Goal: Task Accomplishment & Management: Manage account settings

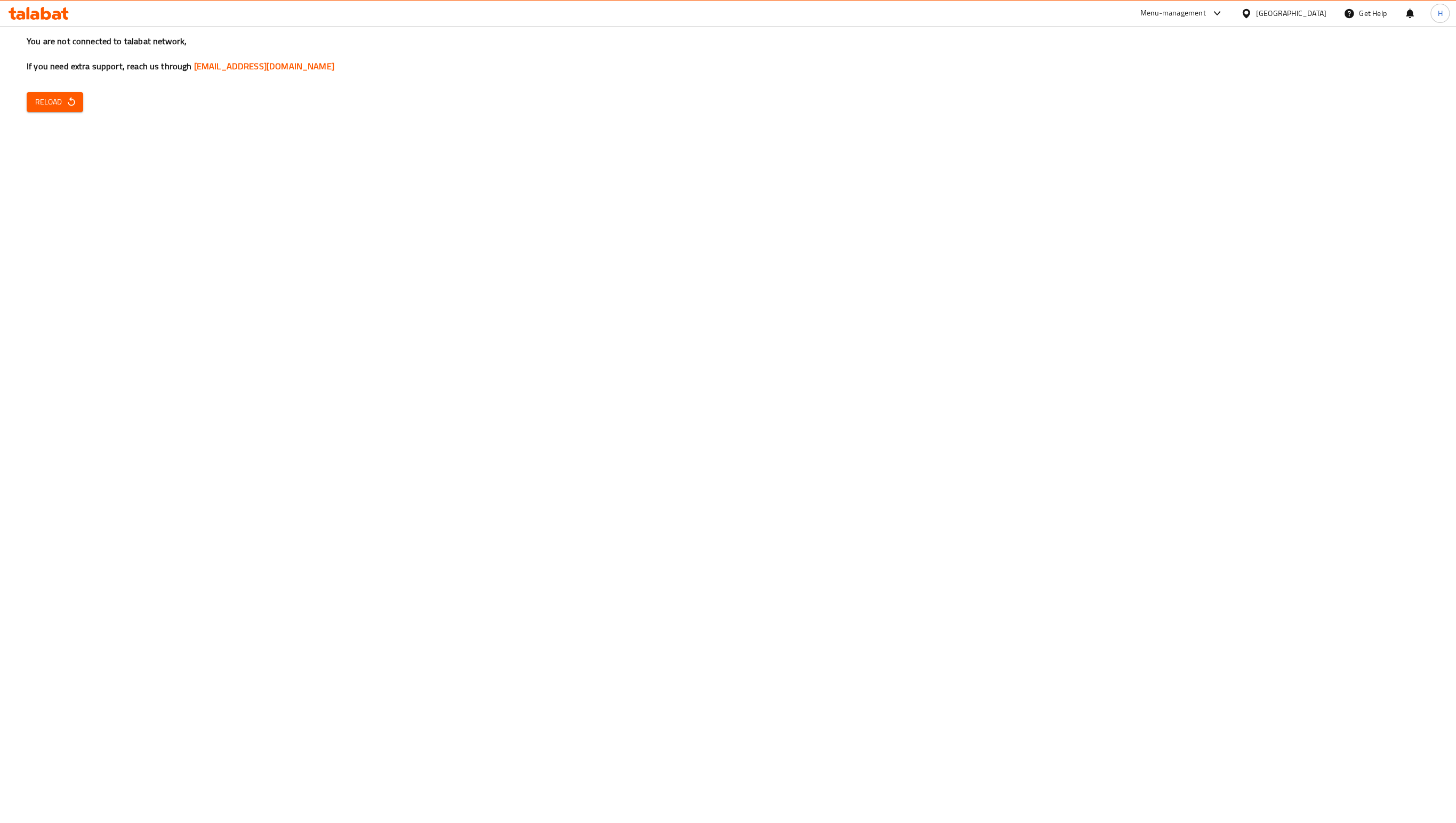
click at [45, 20] on div at bounding box center [39, 13] width 78 height 22
click at [58, 11] on icon at bounding box center [57, 15] width 9 height 9
click at [45, 20] on div at bounding box center [39, 13] width 78 height 22
click at [54, 12] on icon at bounding box center [57, 15] width 9 height 9
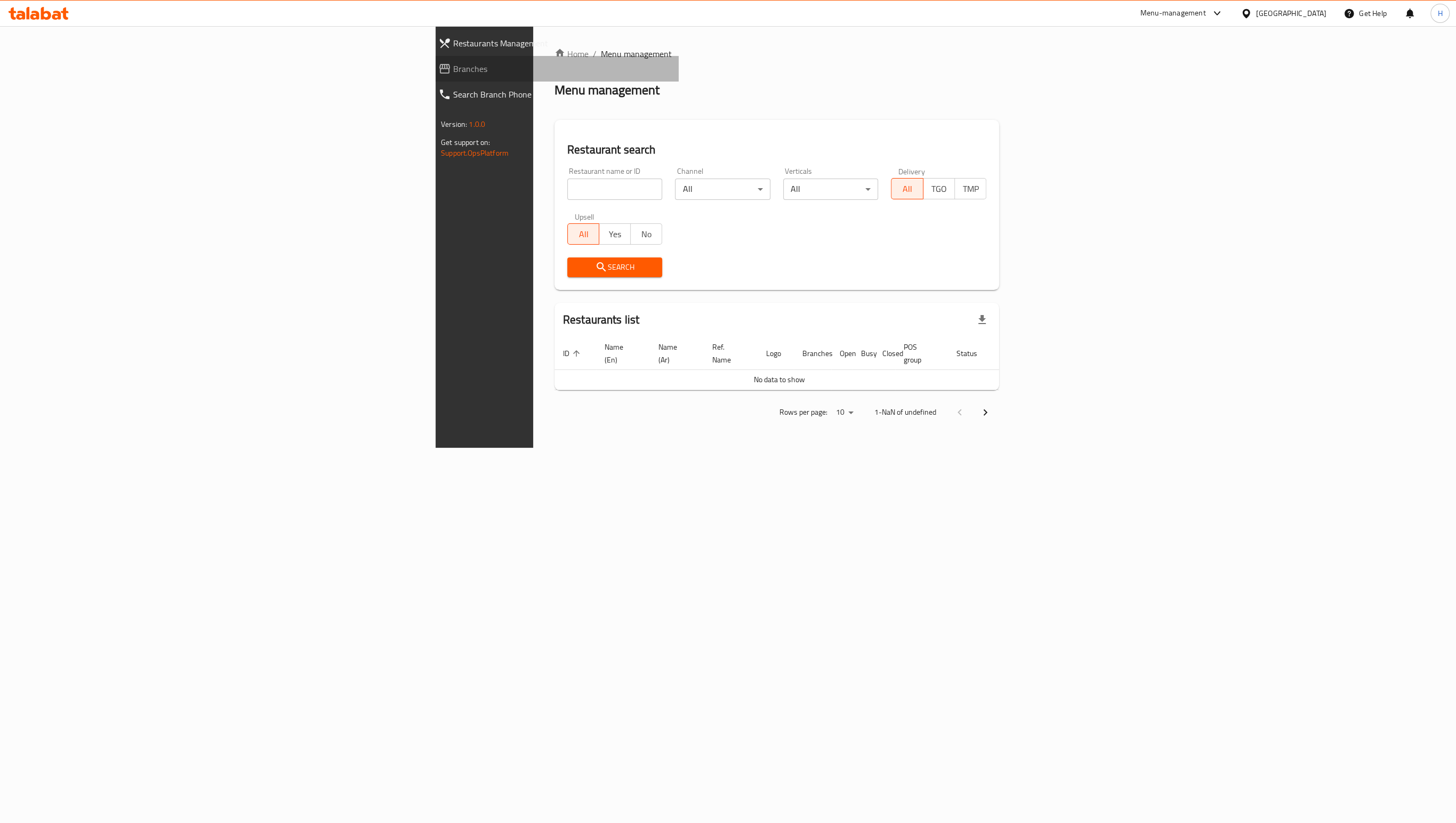
click at [453, 75] on span "Branches" at bounding box center [561, 69] width 217 height 13
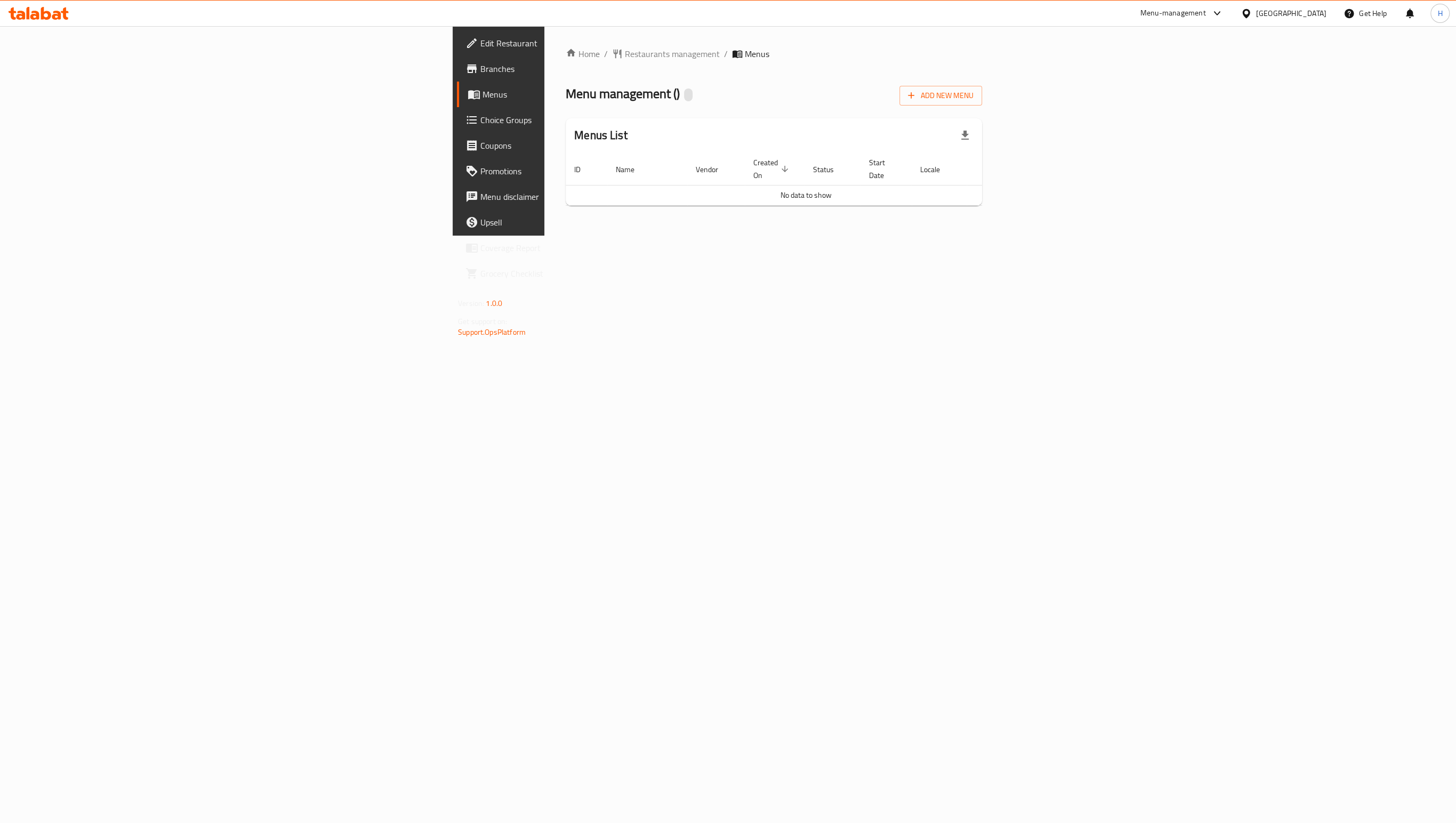
click at [481, 72] on span "Branches" at bounding box center [584, 69] width 207 height 13
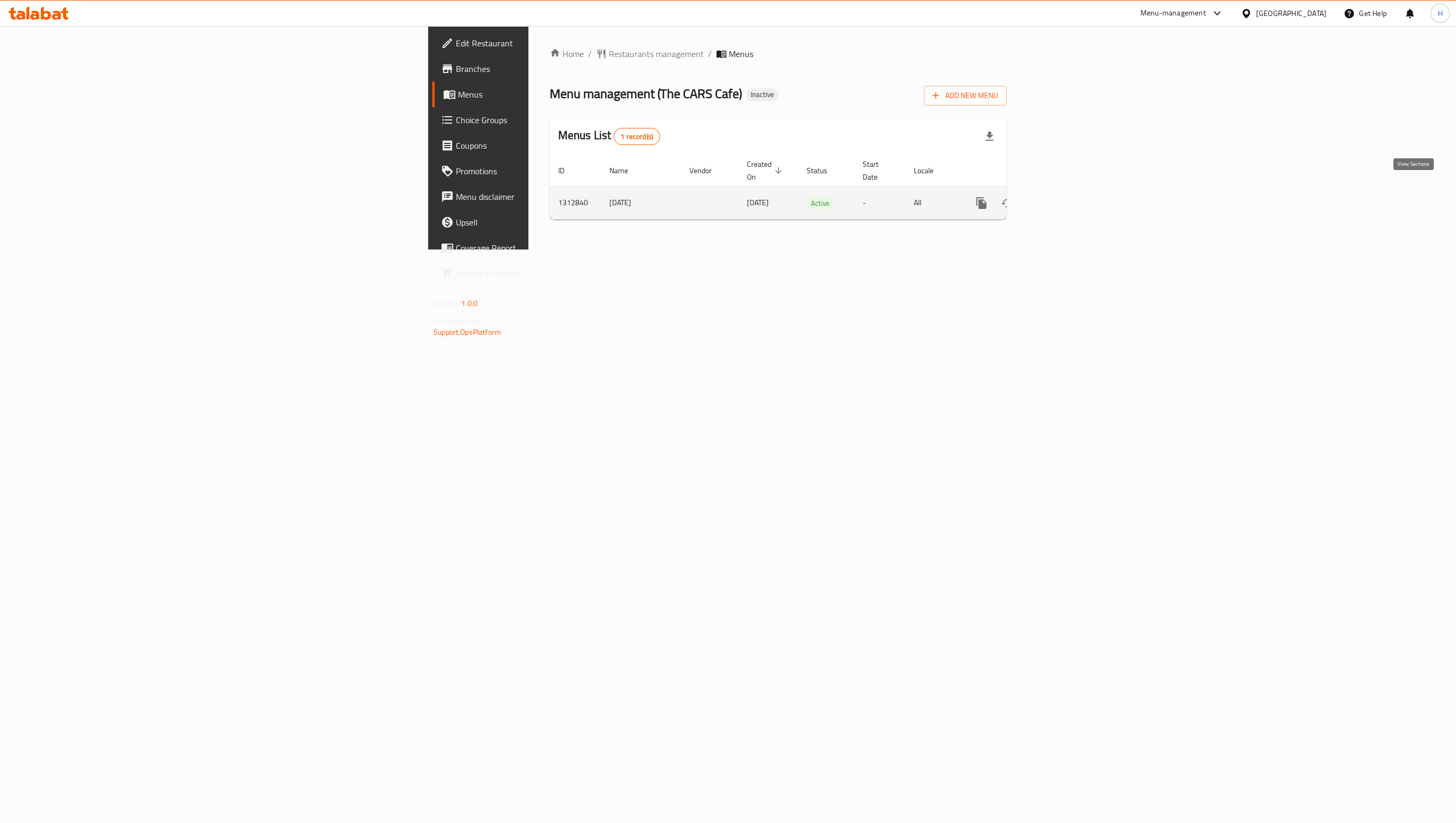
click at [1065, 196] on icon "enhanced table" at bounding box center [1058, 203] width 13 height 13
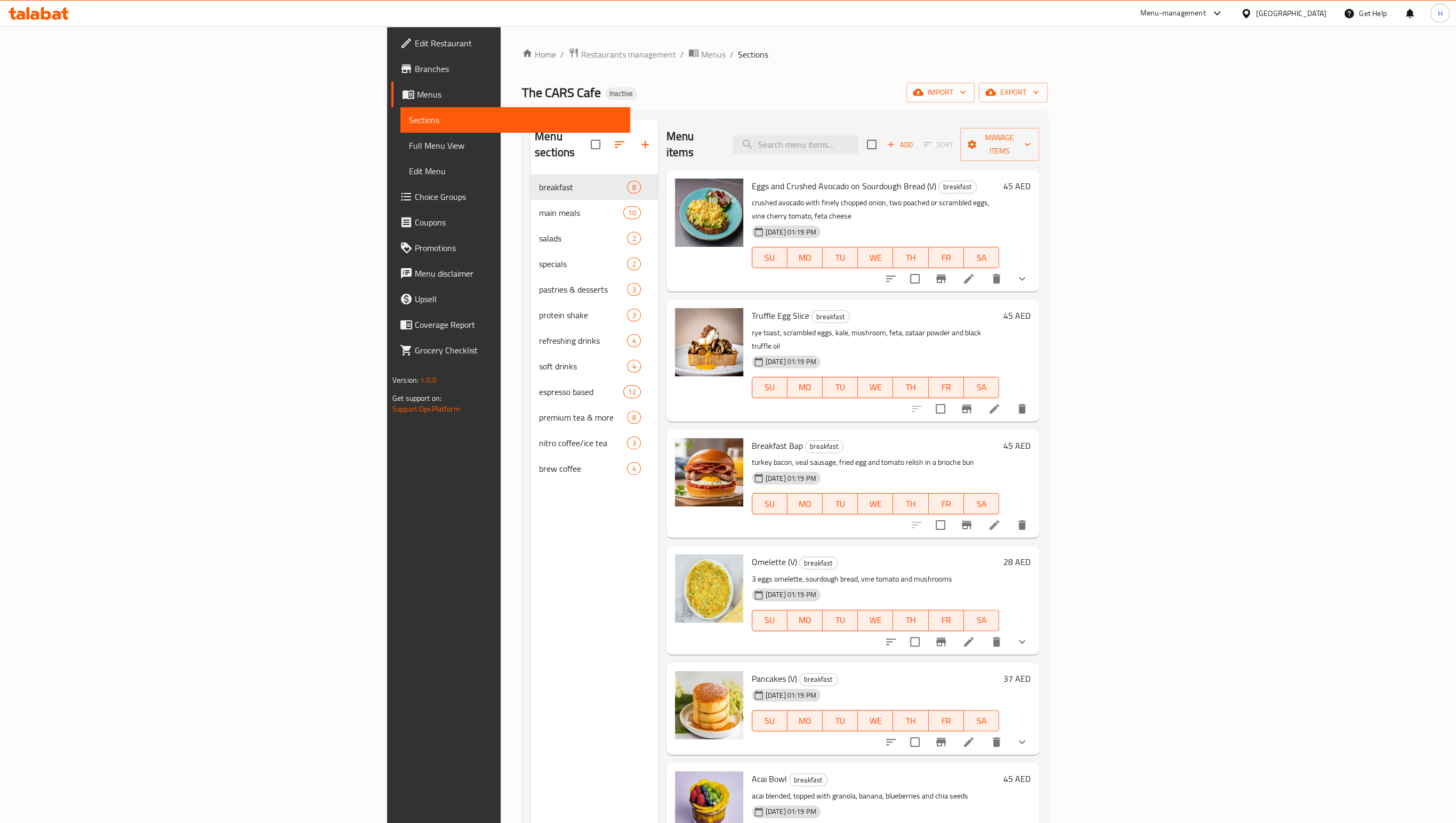
click at [409, 146] on span "Full Menu View" at bounding box center [515, 146] width 213 height 13
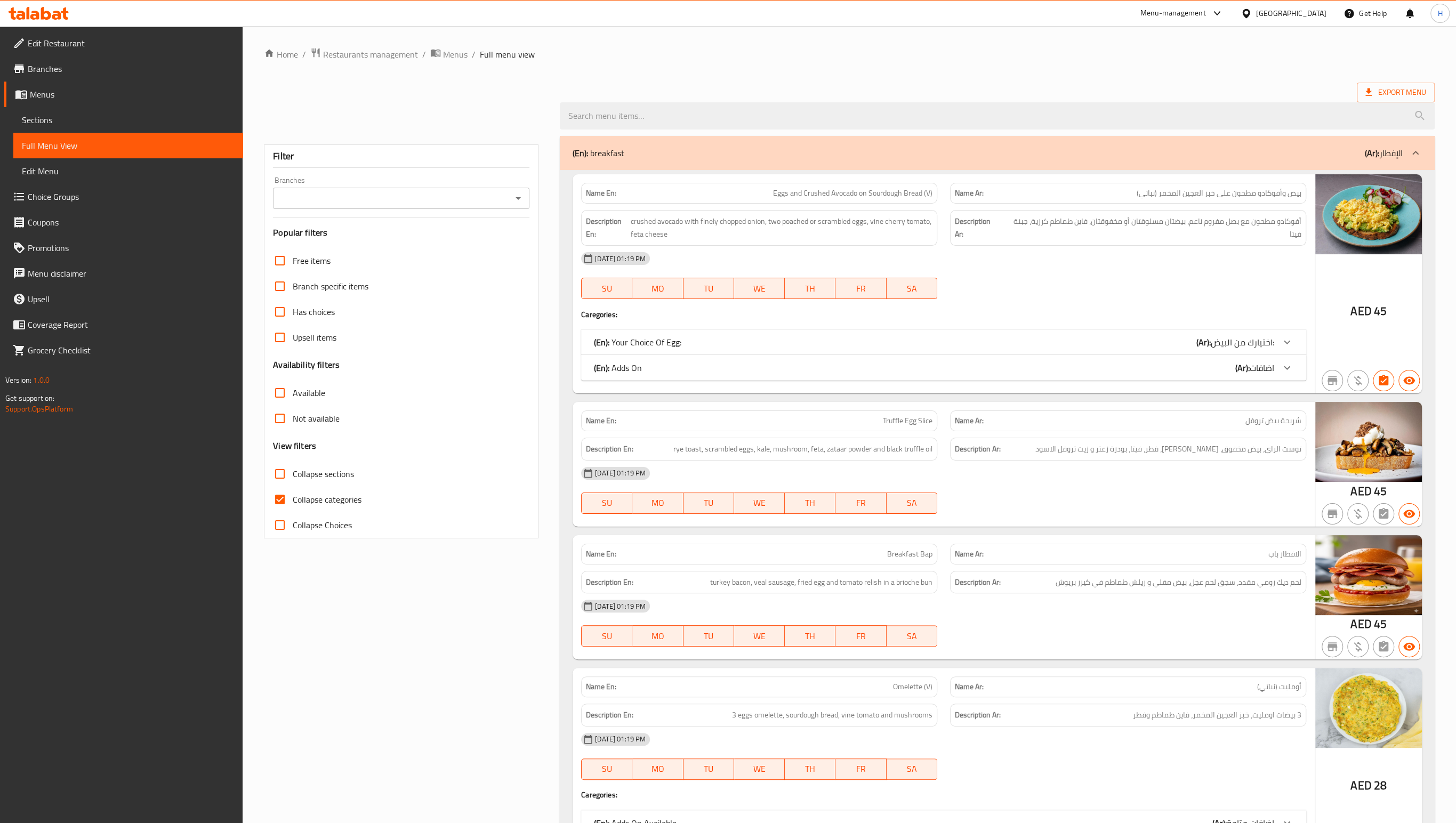
click at [278, 475] on input "Collapse sections" at bounding box center [280, 473] width 25 height 25
checkbox input "true"
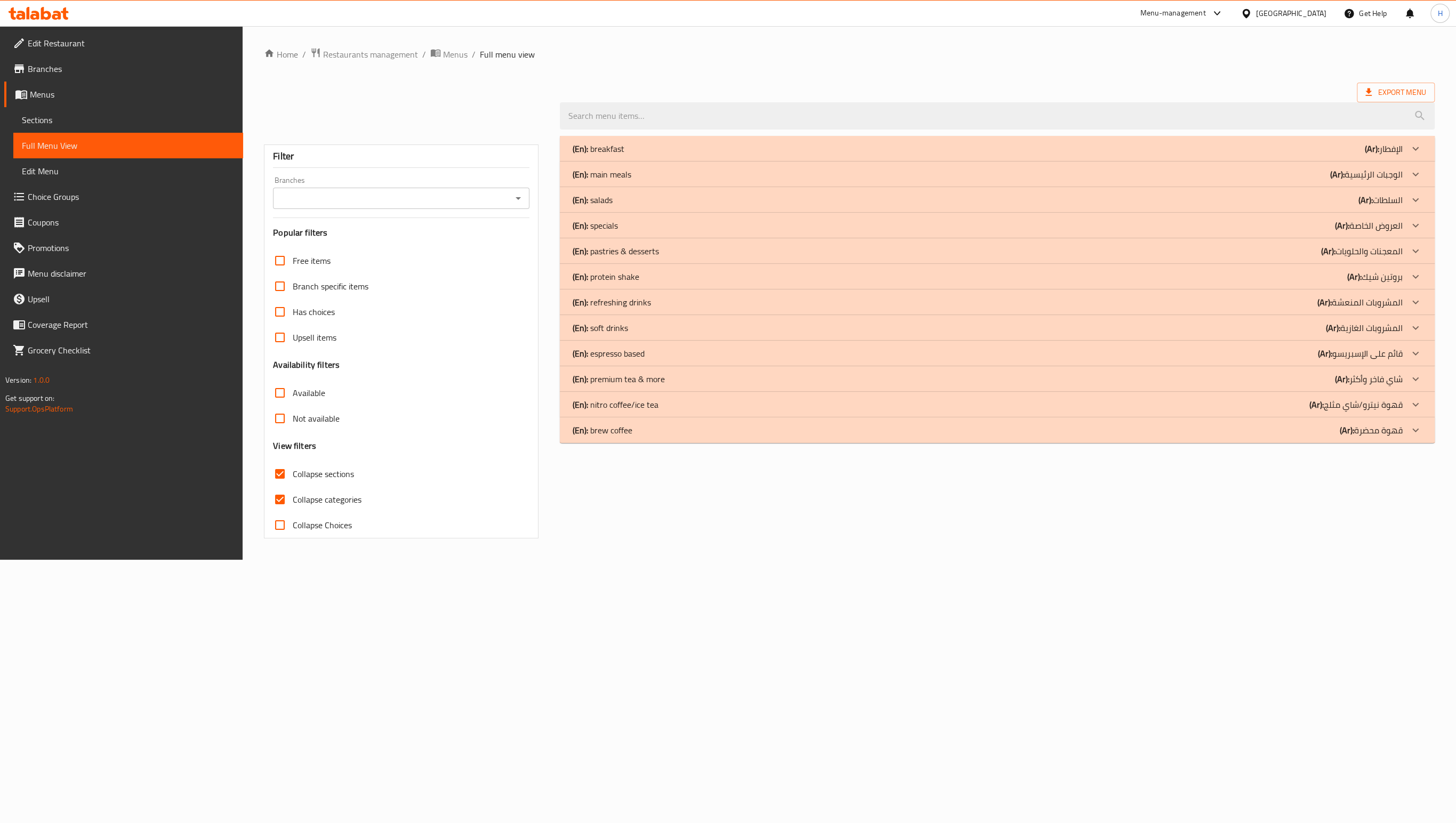
click at [1255, 196] on div "(En): salads (Ar): السلطات" at bounding box center [988, 200] width 830 height 13
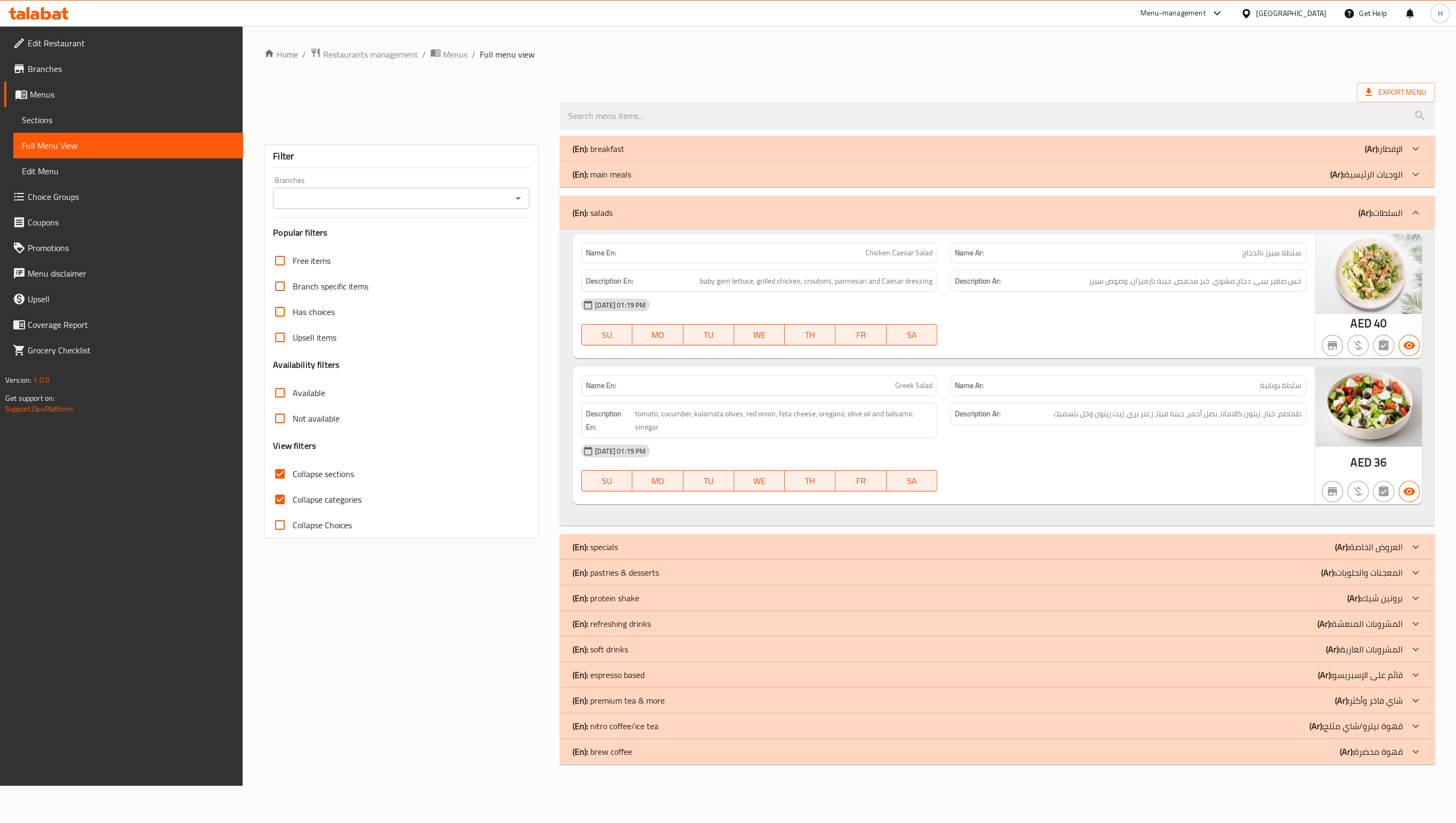
click at [846, 545] on div "(En): specials (Ar): العروض الخاصة" at bounding box center [988, 547] width 830 height 13
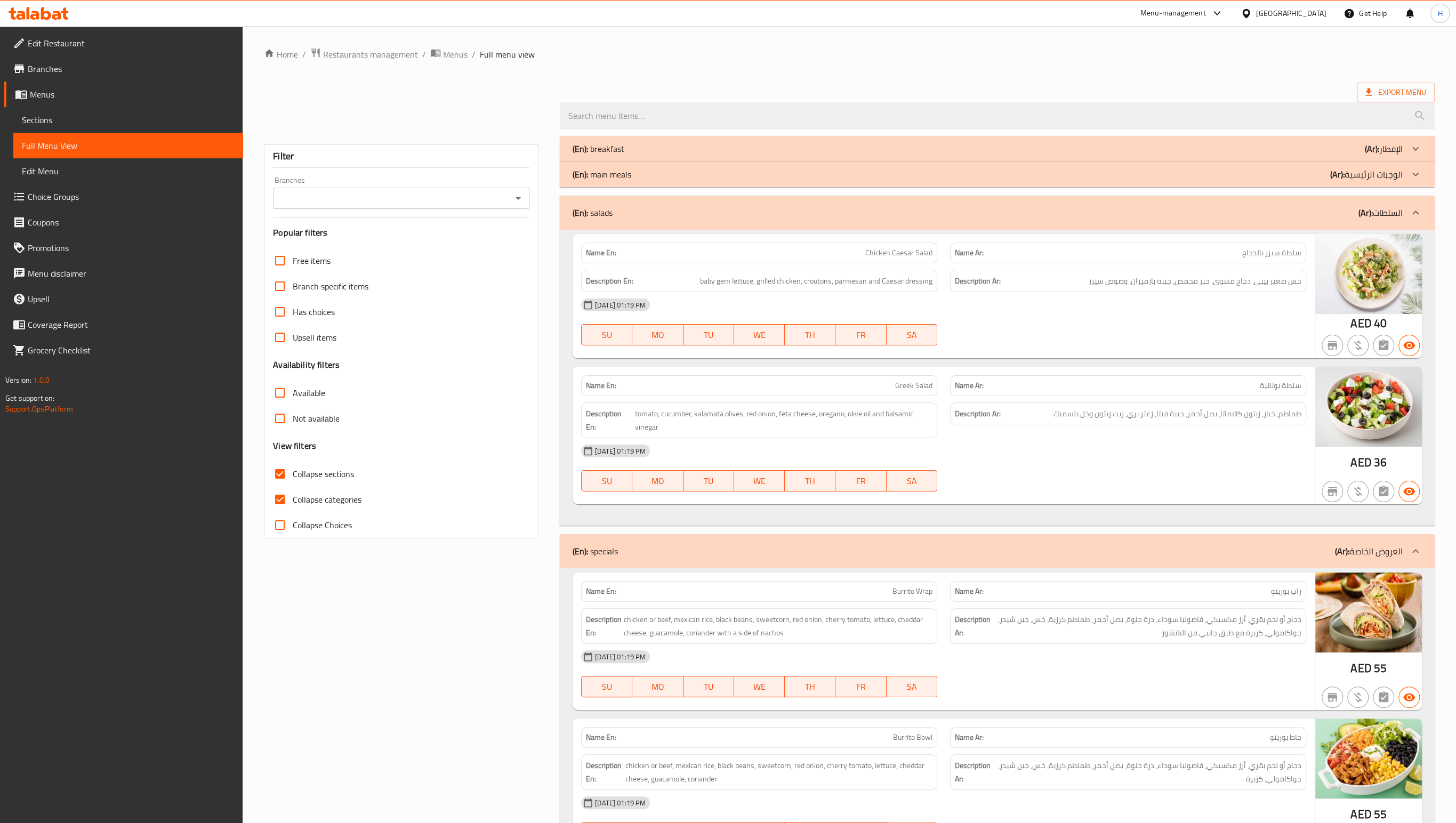
click at [474, 653] on div "Filter Branches Branches Popular filters Free items Branch specific items Has c…" at bounding box center [405, 613] width 296 height 968
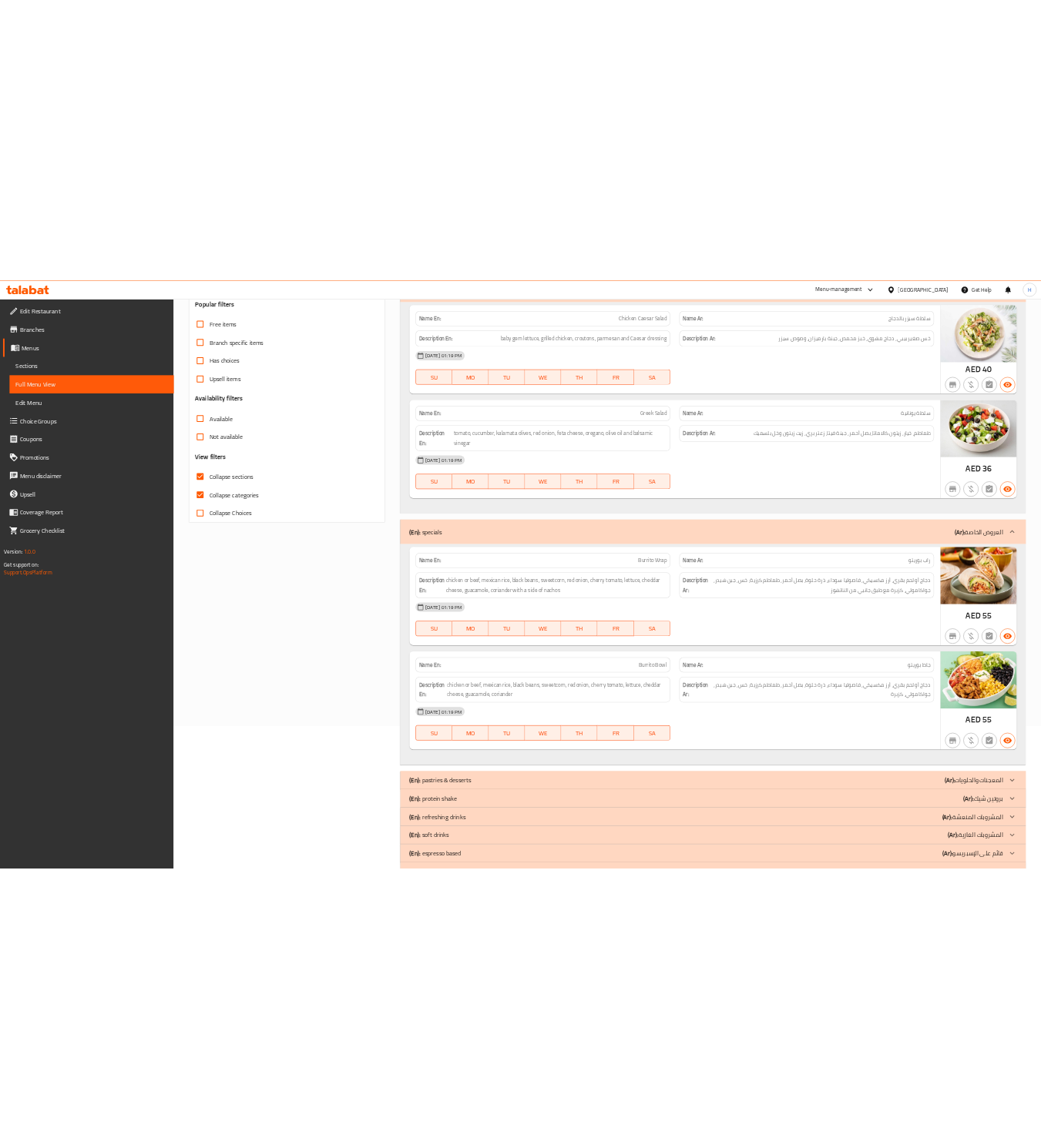
scroll to position [328, 0]
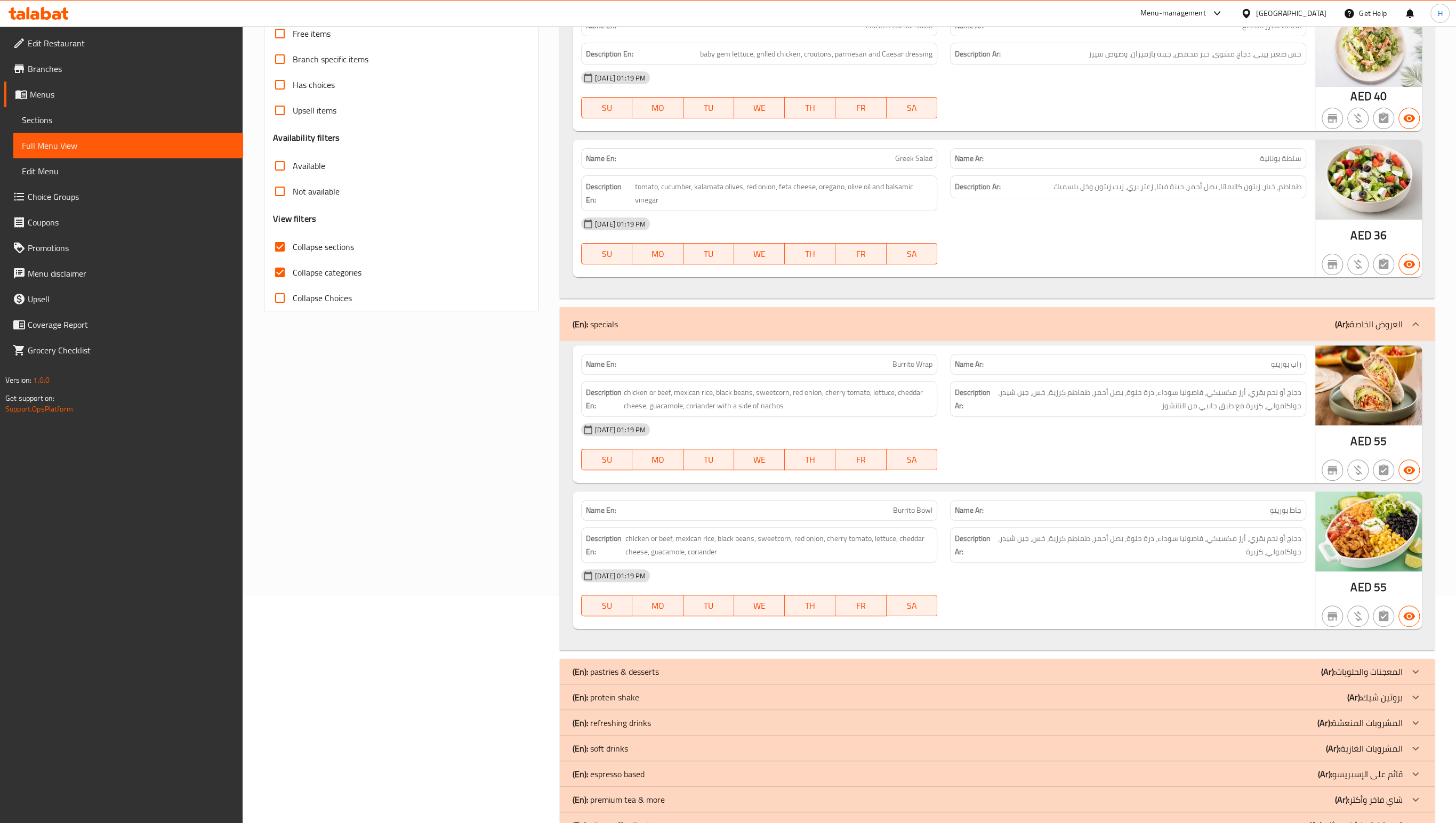
click at [926, 360] on span "Burrito Wrap" at bounding box center [912, 364] width 40 height 11
click at [919, 363] on span "Burrito Wrap" at bounding box center [912, 364] width 40 height 11
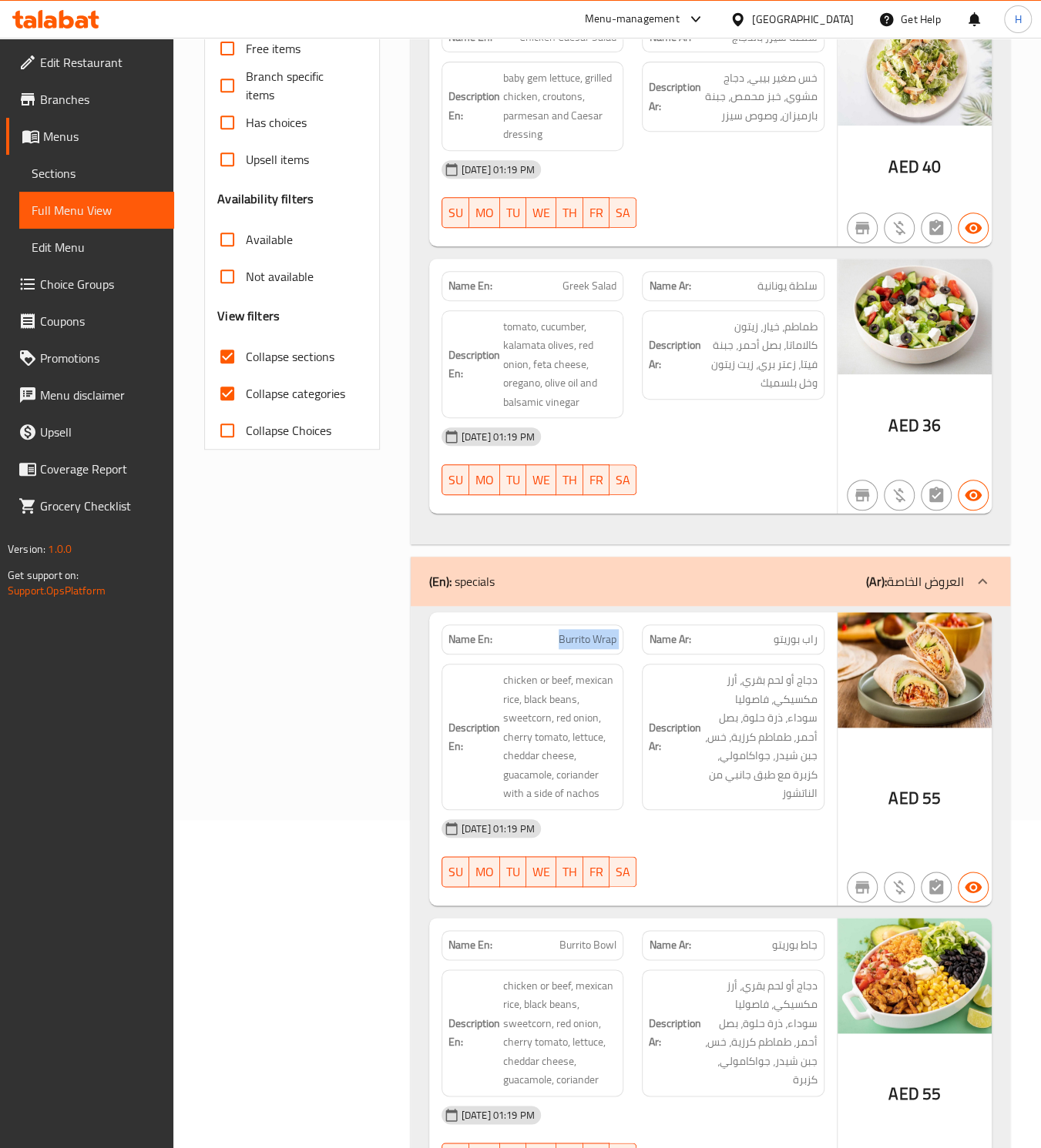
click at [292, 625] on div "Filter Branches Branches Popular filters Free items Branch specific items Has c…" at bounding box center [298, 700] width 206 height 1682
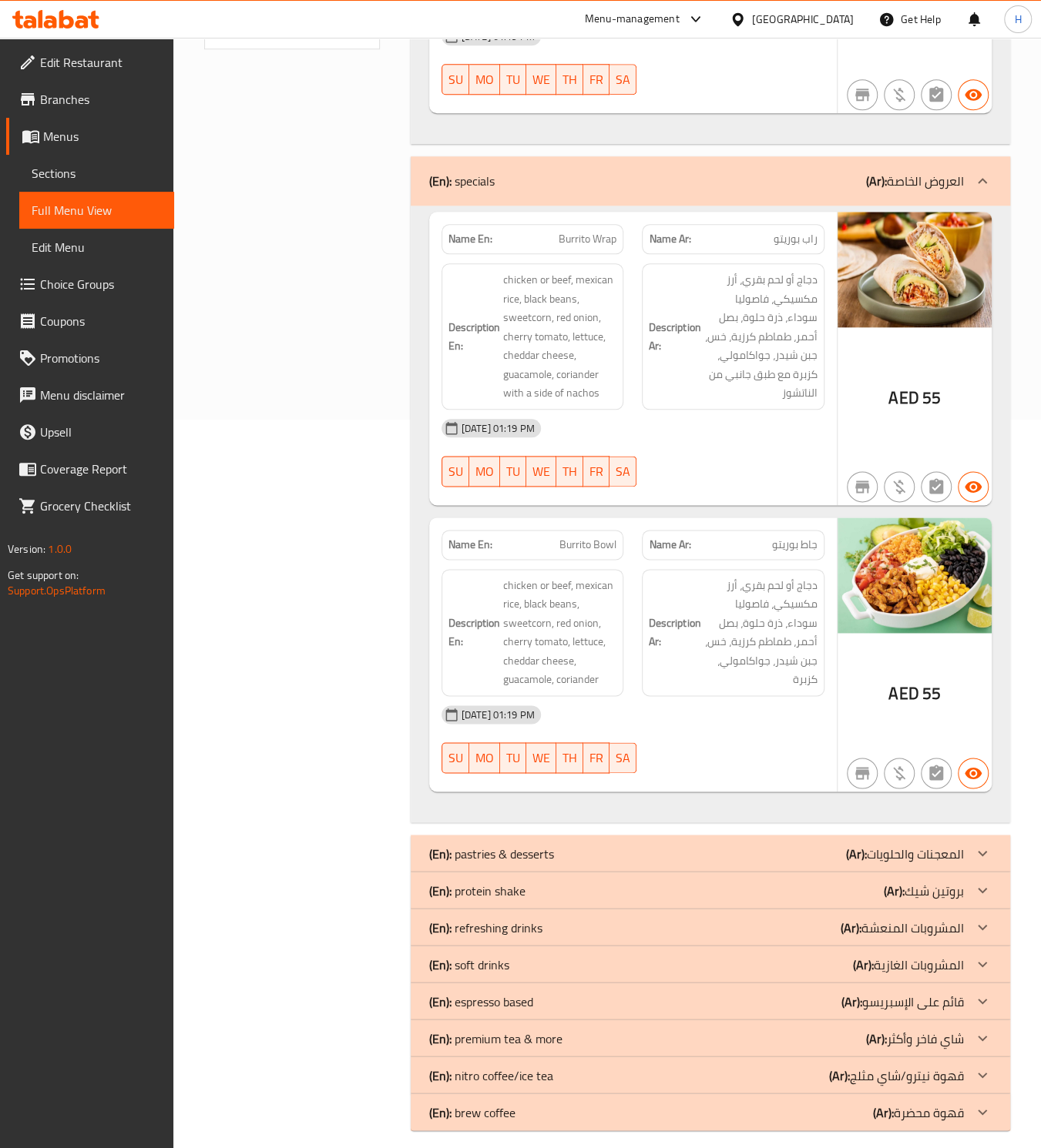
scroll to position [737, 0]
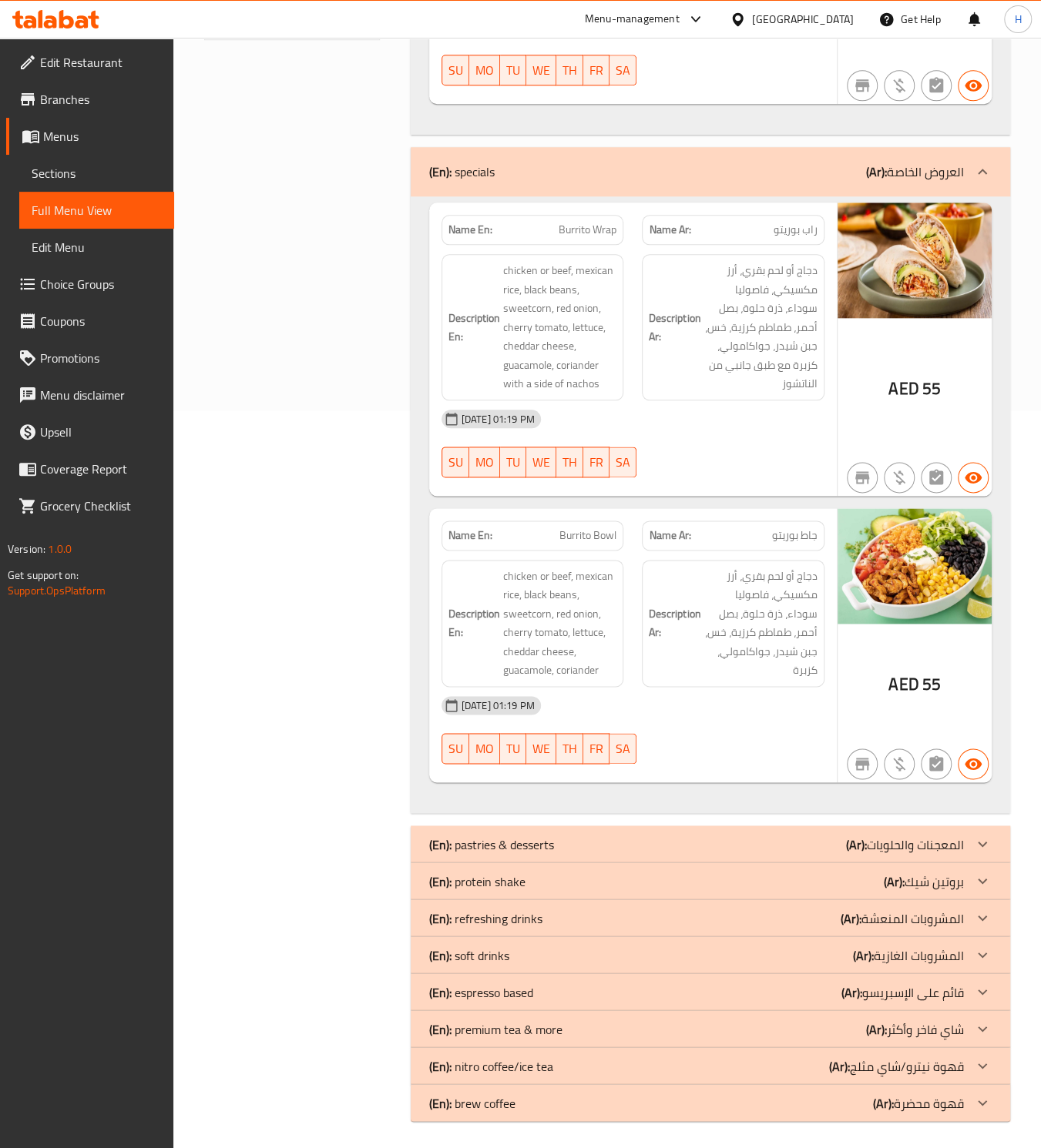
click at [575, 850] on div "(En): pastries & desserts (Ar): المعجنات والحلويات" at bounding box center [710, 844] width 599 height 37
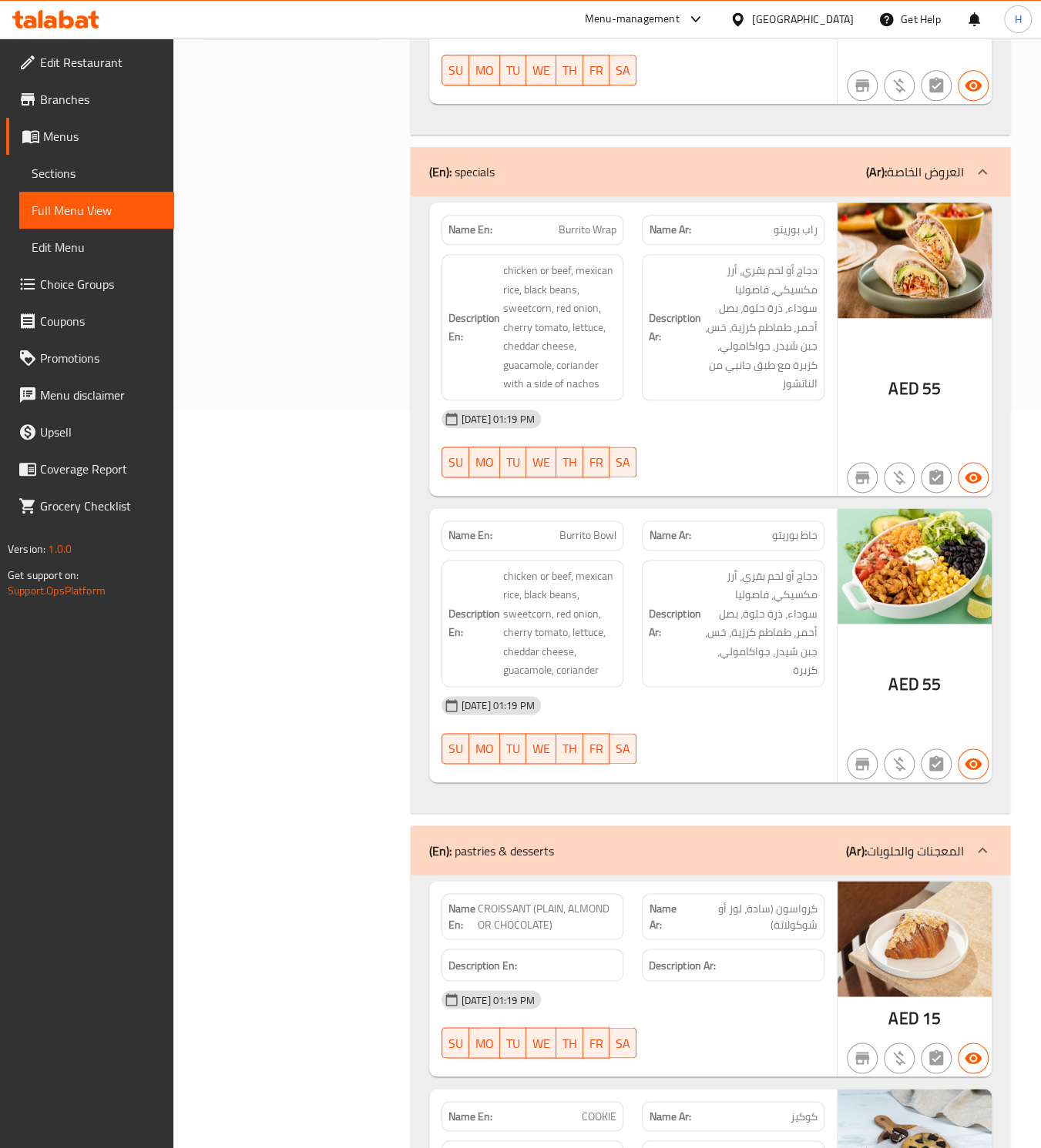
click at [307, 772] on div "Filter Branches Branches Popular filters Free items Branch specific items Has c…" at bounding box center [298, 635] width 206 height 2372
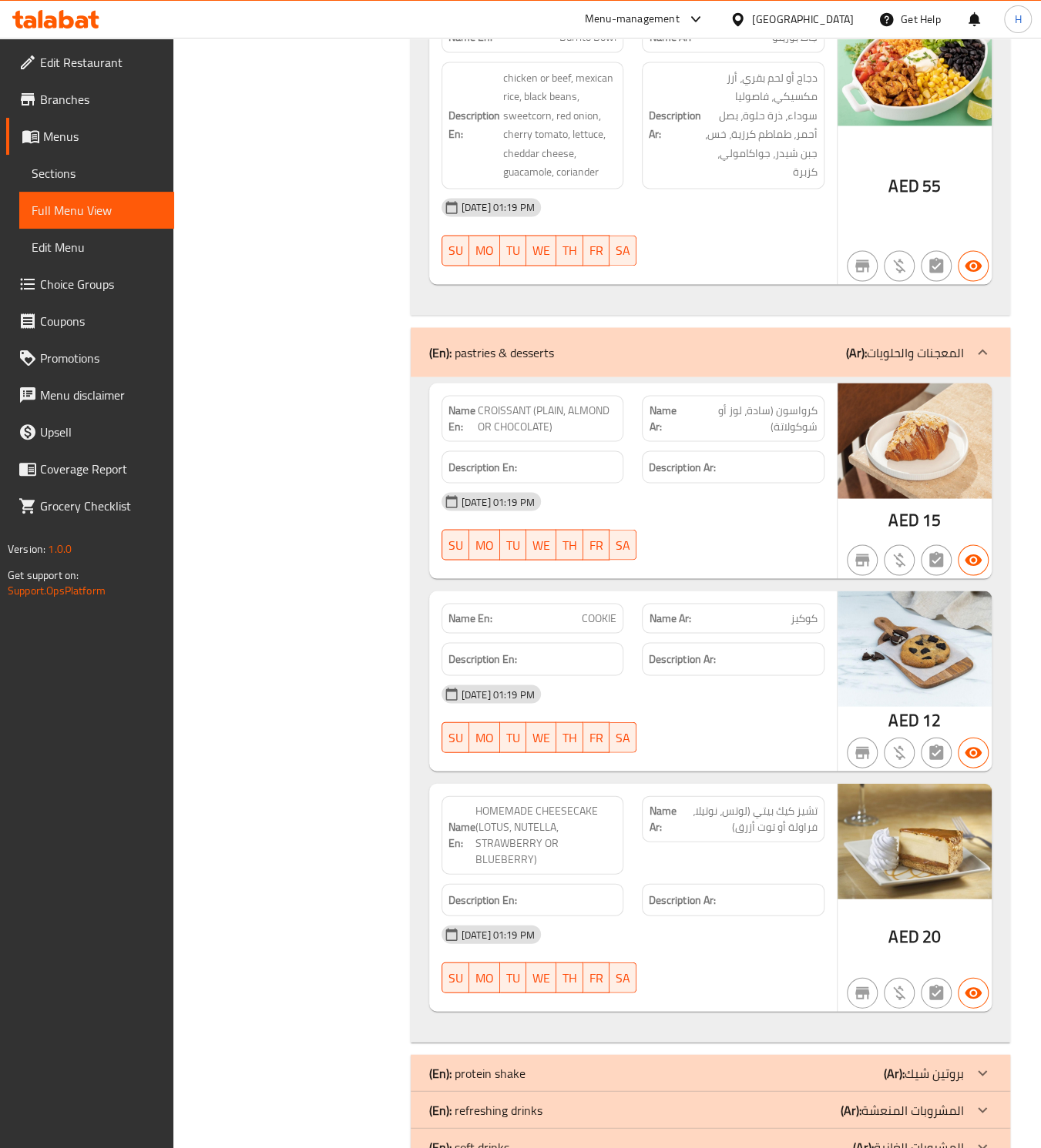
scroll to position [1271, 0]
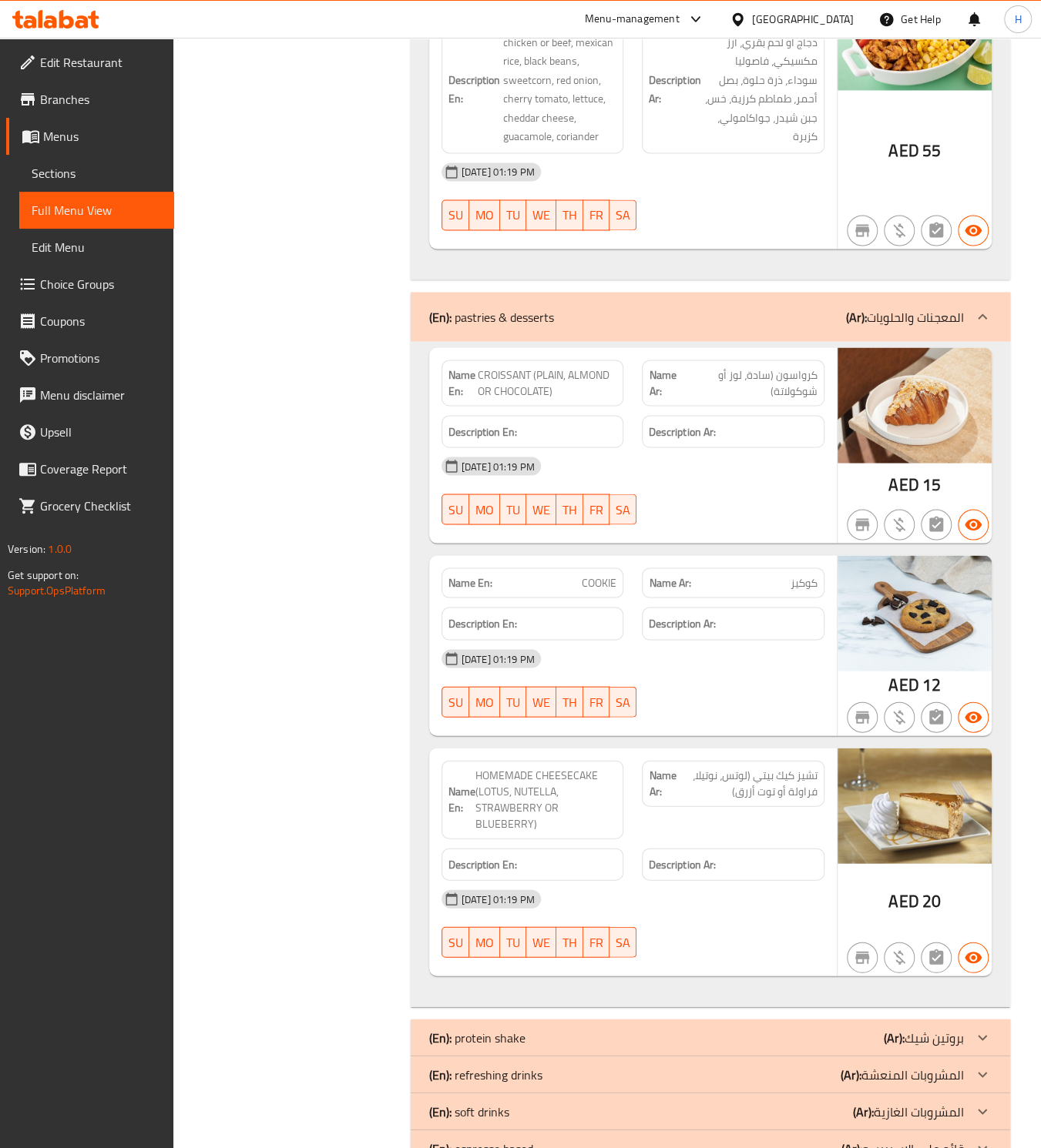
click at [530, 387] on span "CROISSANT (PLAIN, ALMOND OR CHOCOLATE)" at bounding box center [548, 382] width 140 height 32
copy span "CROISSANT (PLAIN, ALMOND OR CHOCOLATE)"
click at [573, 373] on span "CROISSANT (PLAIN, ALMOND OR CHOCOLATE)" at bounding box center [548, 382] width 140 height 32
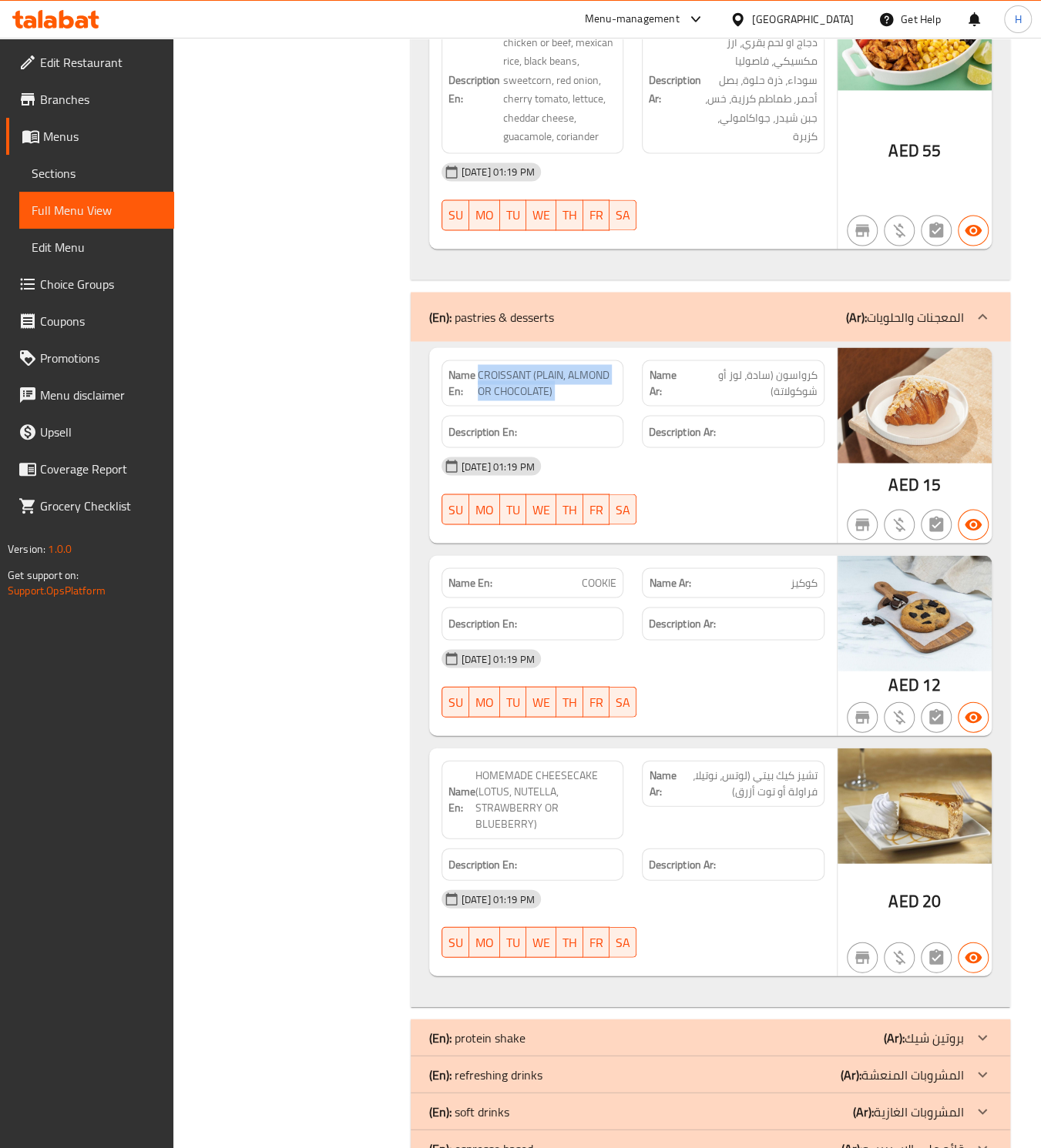
click at [573, 373] on span "CROISSANT (PLAIN, ALMOND OR CHOCOLATE)" at bounding box center [548, 382] width 140 height 32
copy span "CROISSANT (PLAIN, ALMOND OR CHOCOLATE)"
click at [519, 374] on span "CROISSANT (PLAIN, ALMOND OR CHOCOLATE)" at bounding box center [548, 382] width 140 height 32
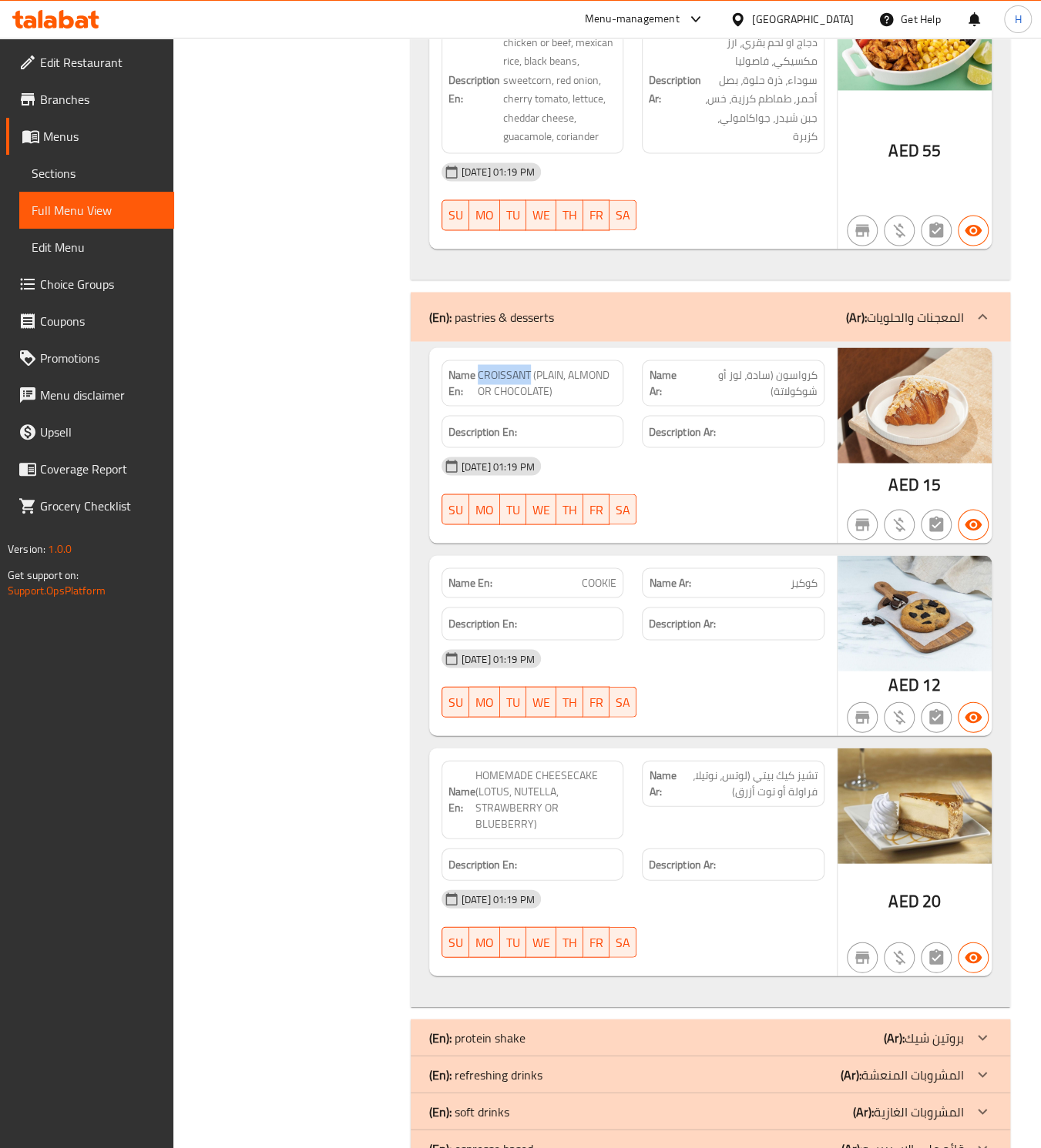
click at [519, 374] on span "CROISSANT (PLAIN, ALMOND OR CHOCOLATE)" at bounding box center [548, 382] width 140 height 32
click at [251, 428] on div "Filter Branches Branches Popular filters Free items Branch specific items Has c…" at bounding box center [298, 101] width 206 height 2372
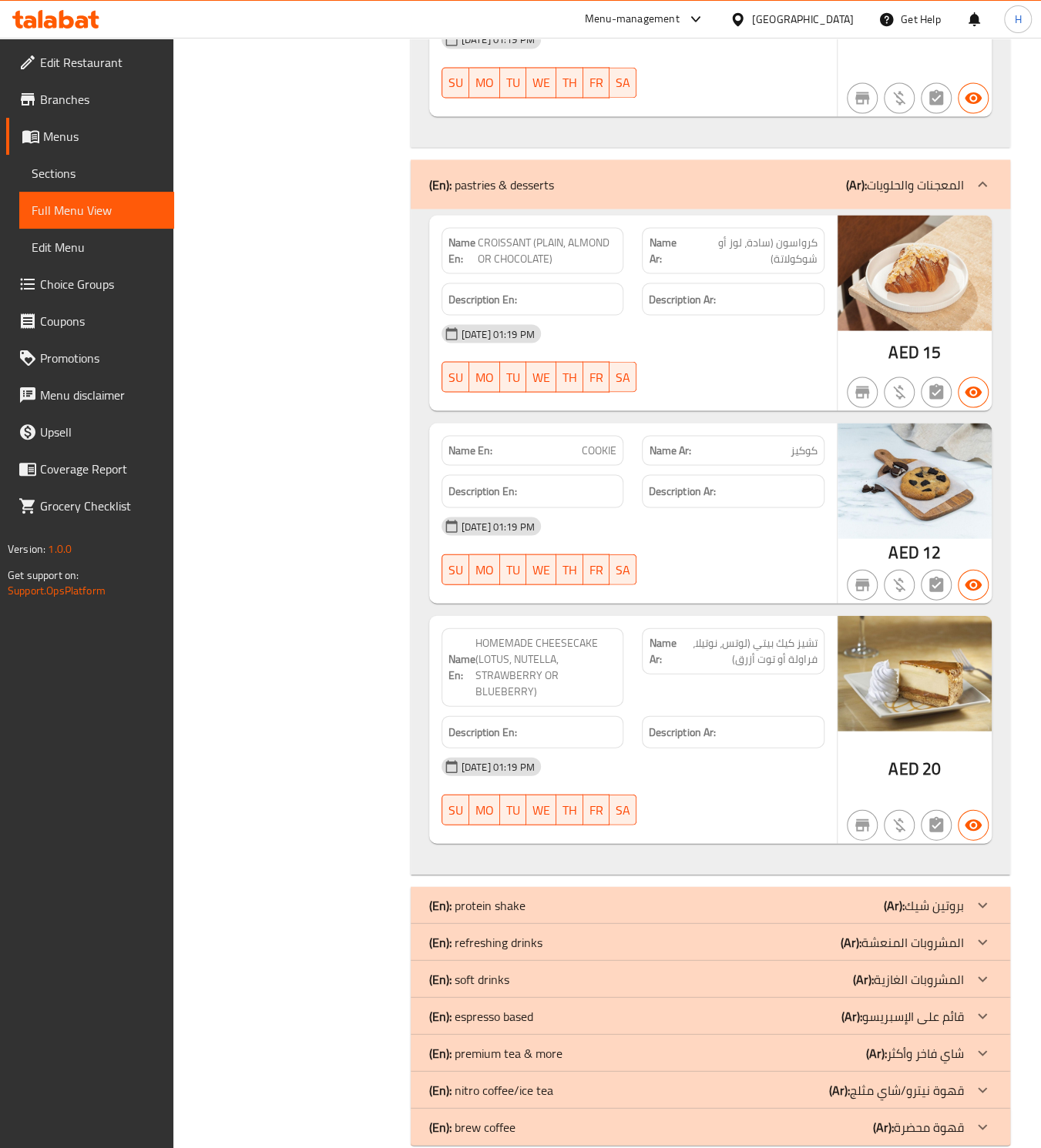
scroll to position [1424, 0]
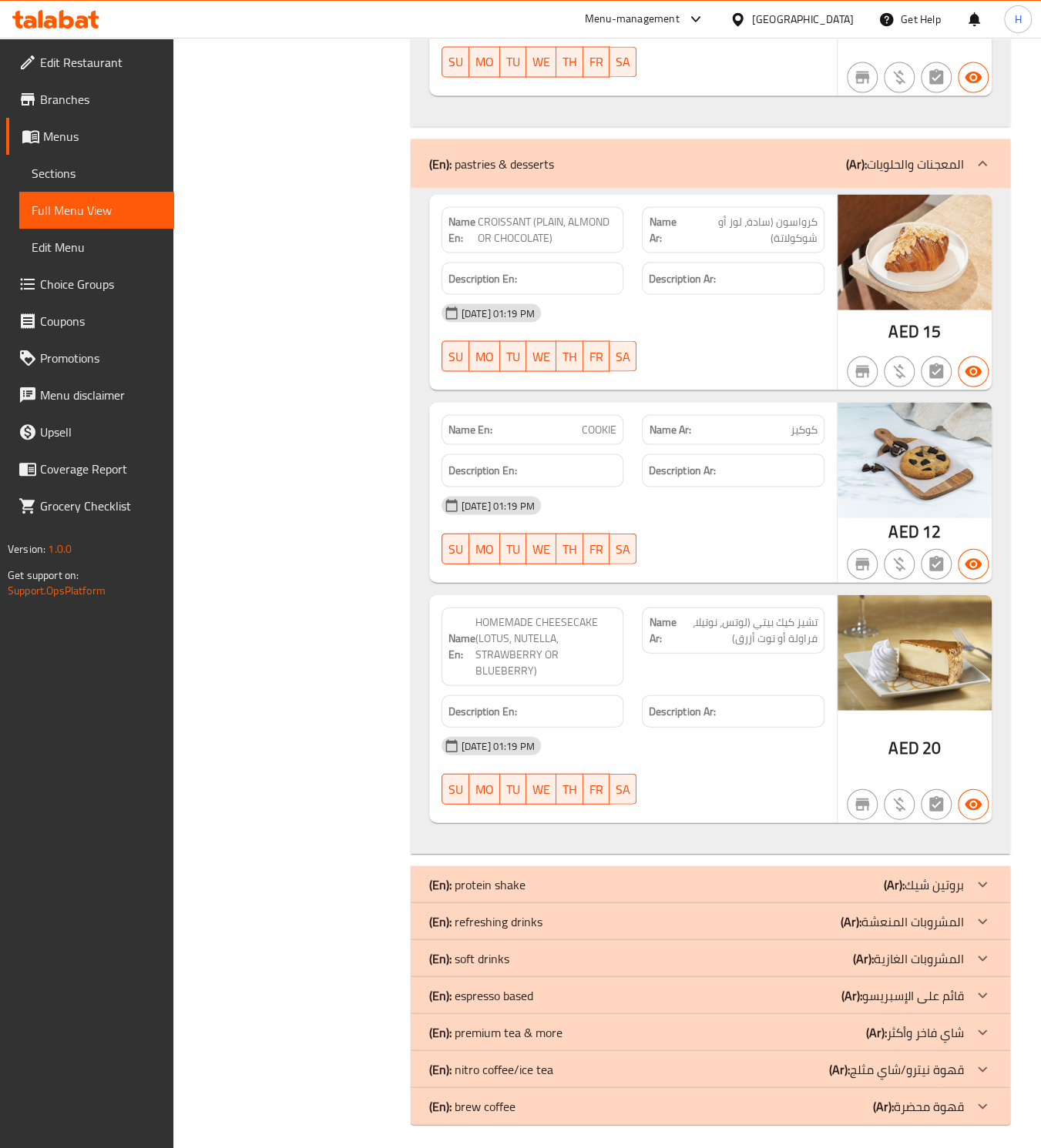
click at [537, 875] on div "(En): protein shake (Ar): بروتين شيك" at bounding box center [696, 884] width 535 height 18
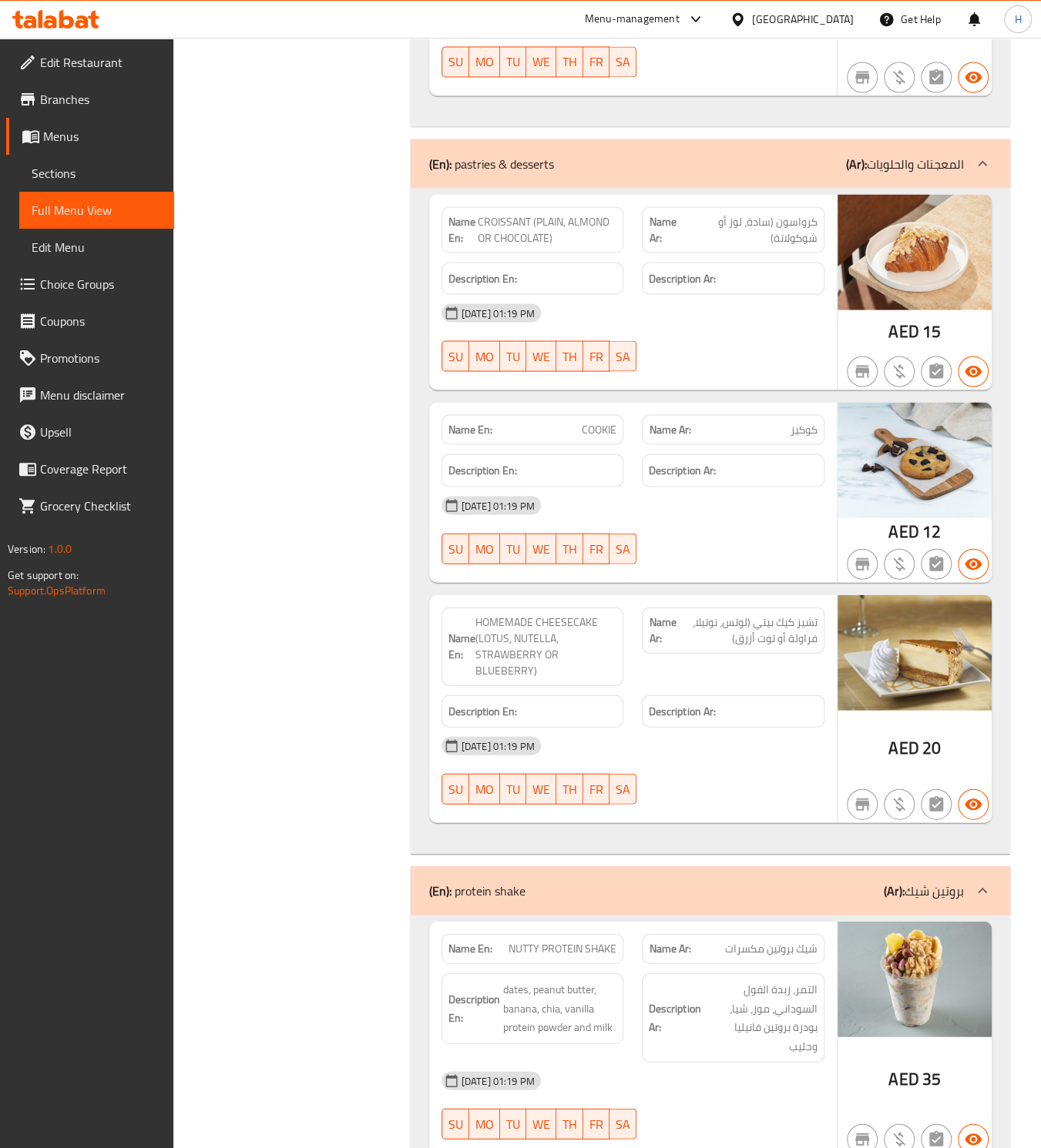
click at [256, 850] on div "Filter Branches Branches Popular filters Free items Branch specific items Has c…" at bounding box center [298, 327] width 206 height 3130
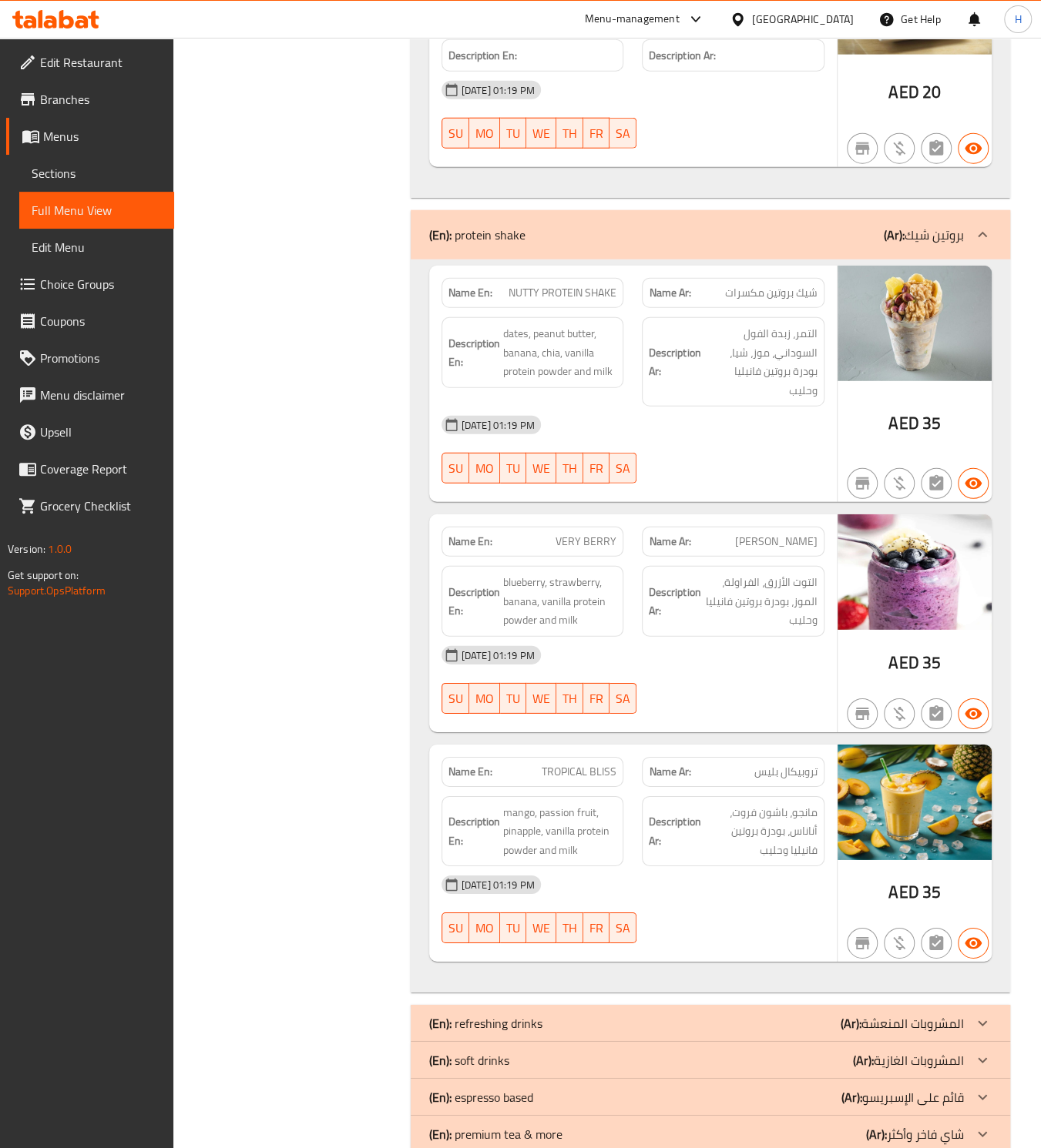
scroll to position [2082, 0]
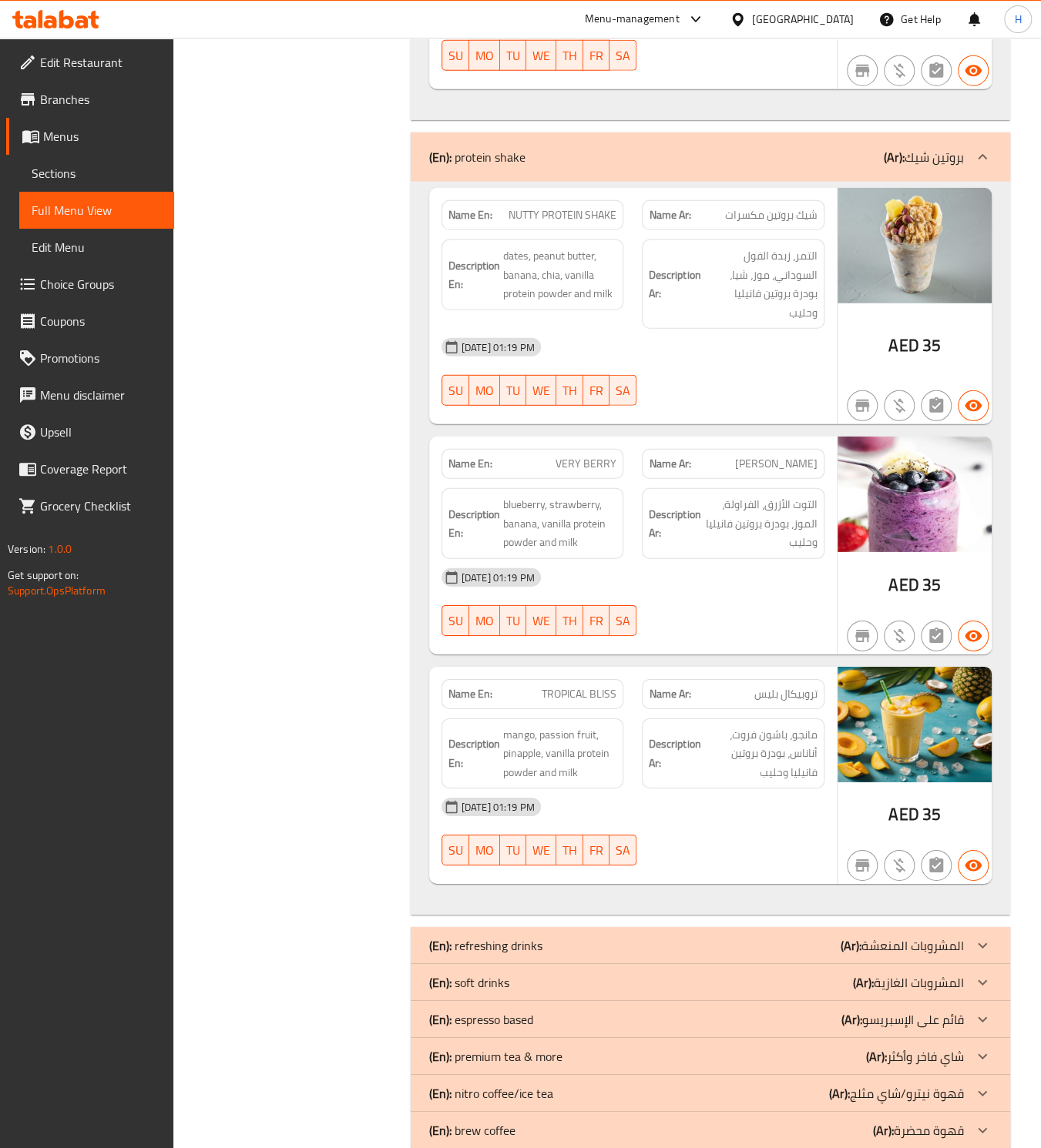
scroll to position [2161, 0]
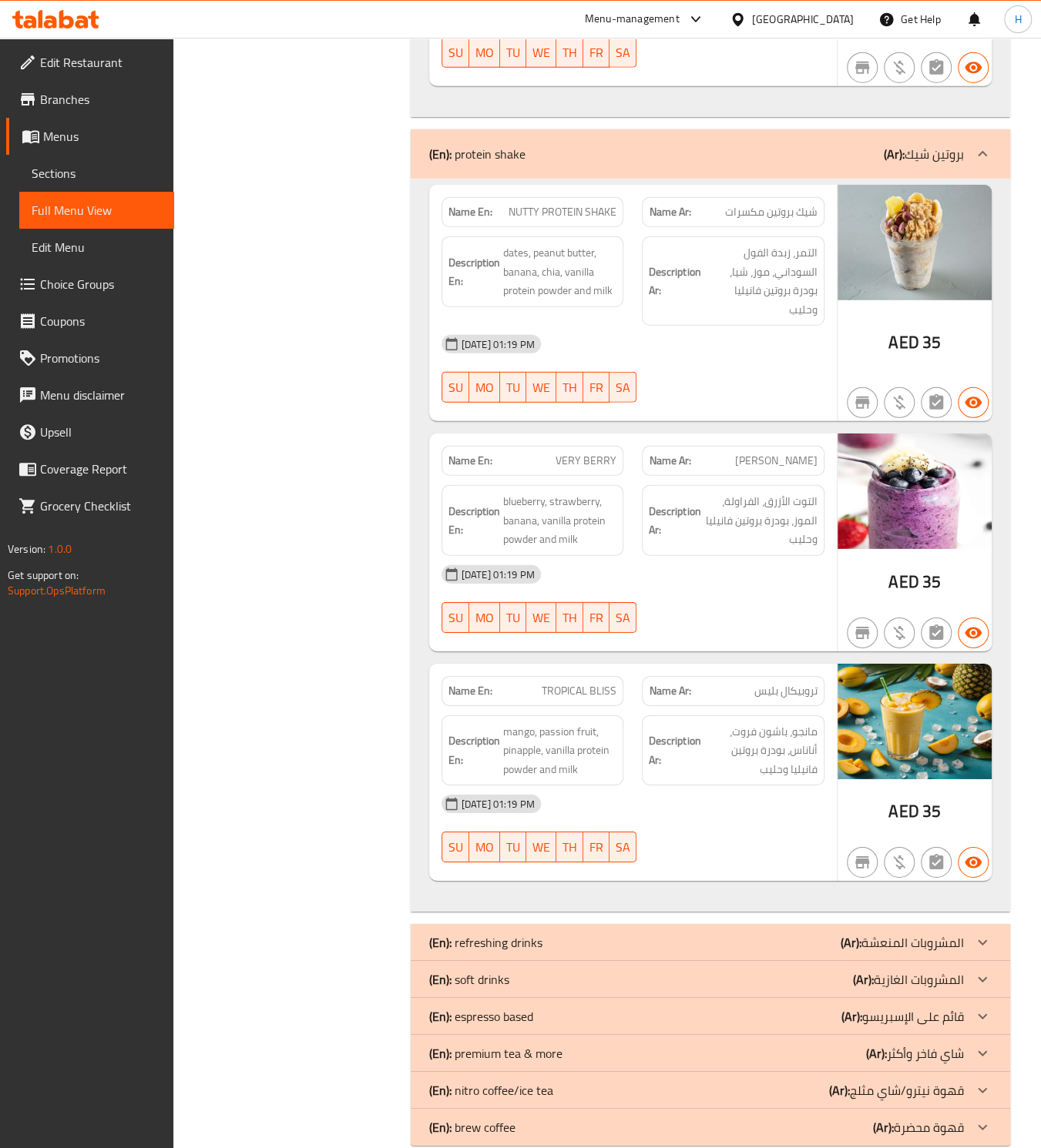
click at [487, 1119] on p "(En): brew coffee" at bounding box center [472, 1128] width 86 height 18
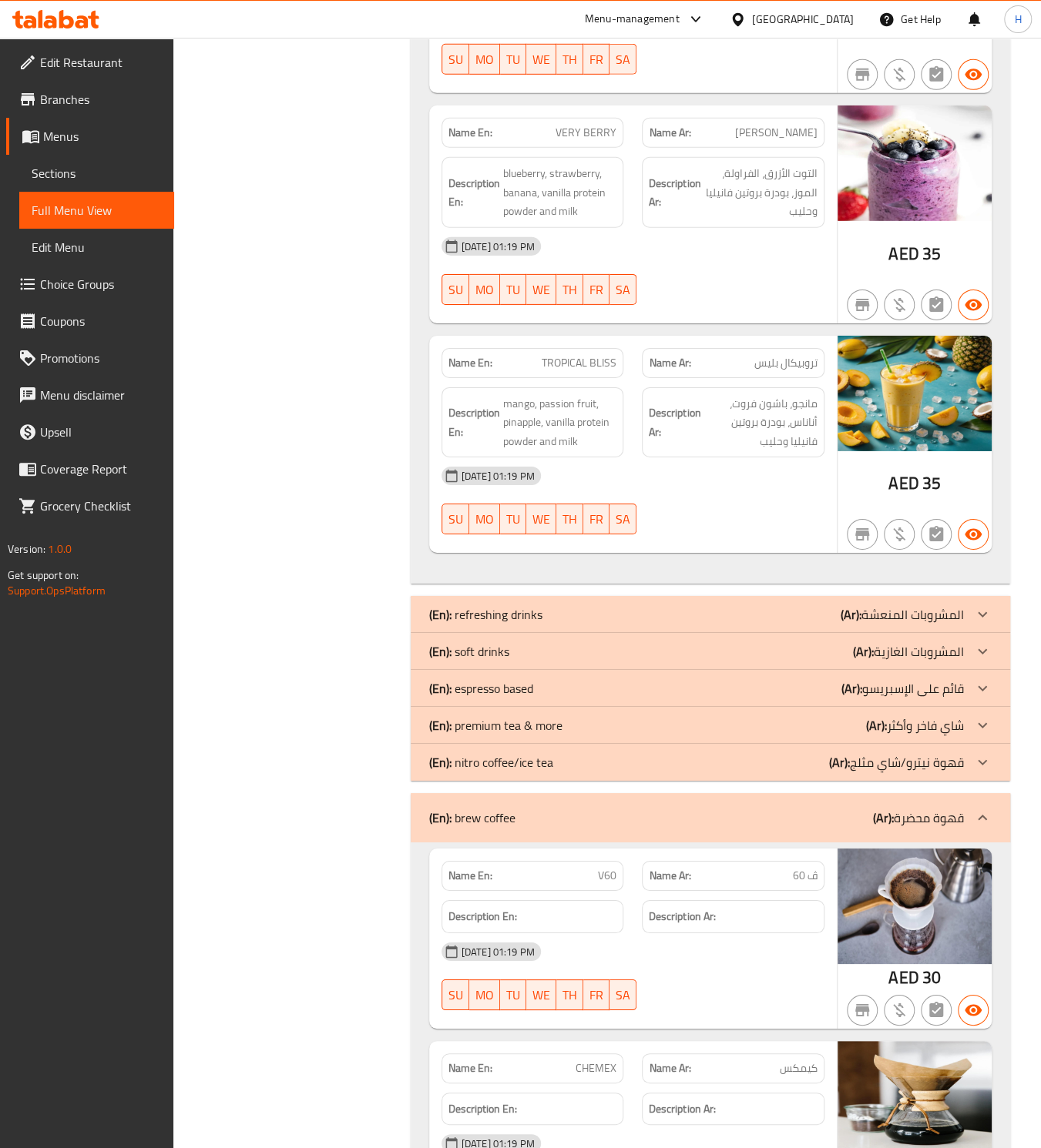
scroll to position [2530, 0]
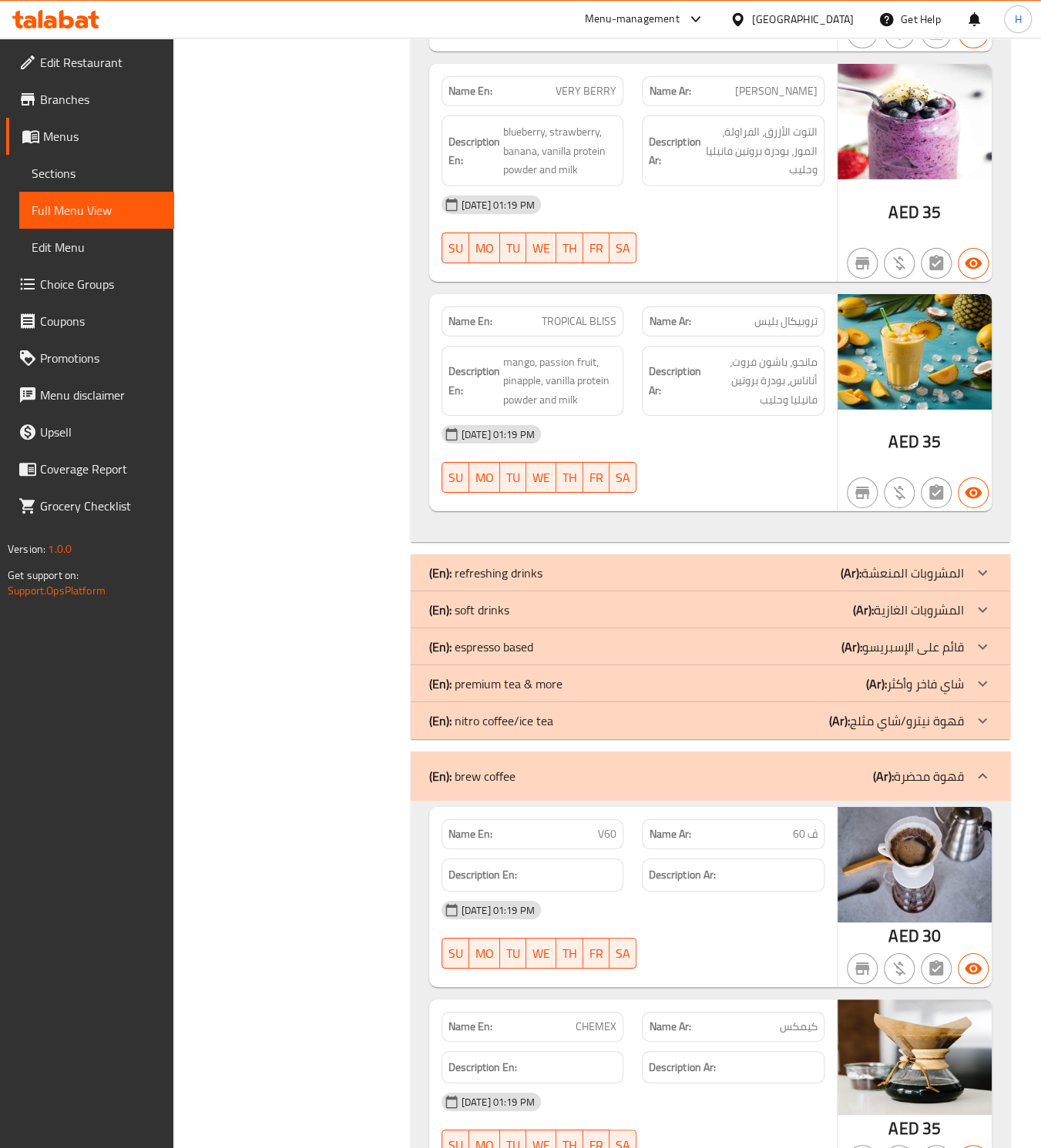
click at [541, 712] on p "(En): nitro coffee/ice tea" at bounding box center [491, 721] width 124 height 18
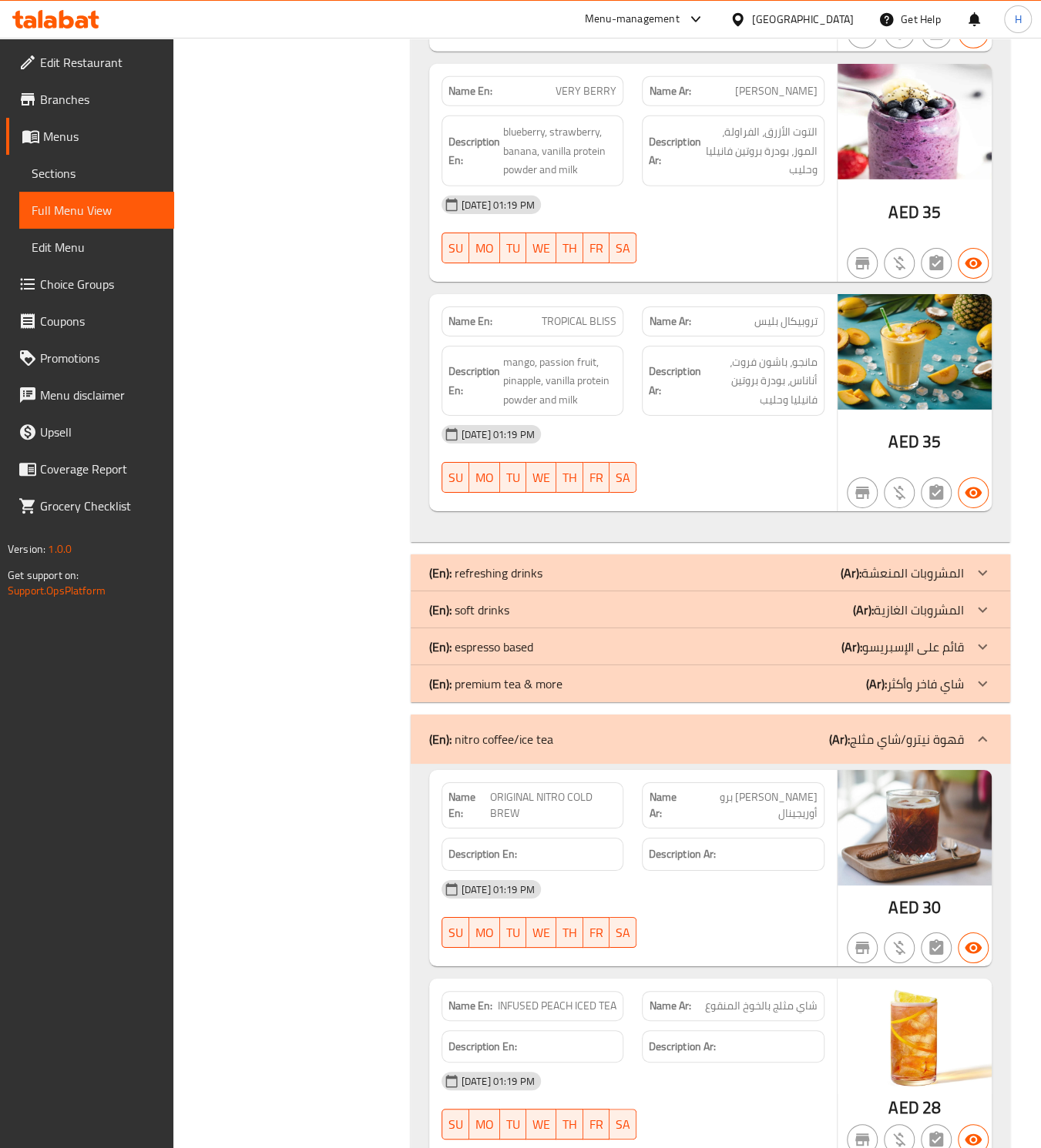
click at [550, 675] on p "(En): premium tea & more" at bounding box center [495, 684] width 133 height 18
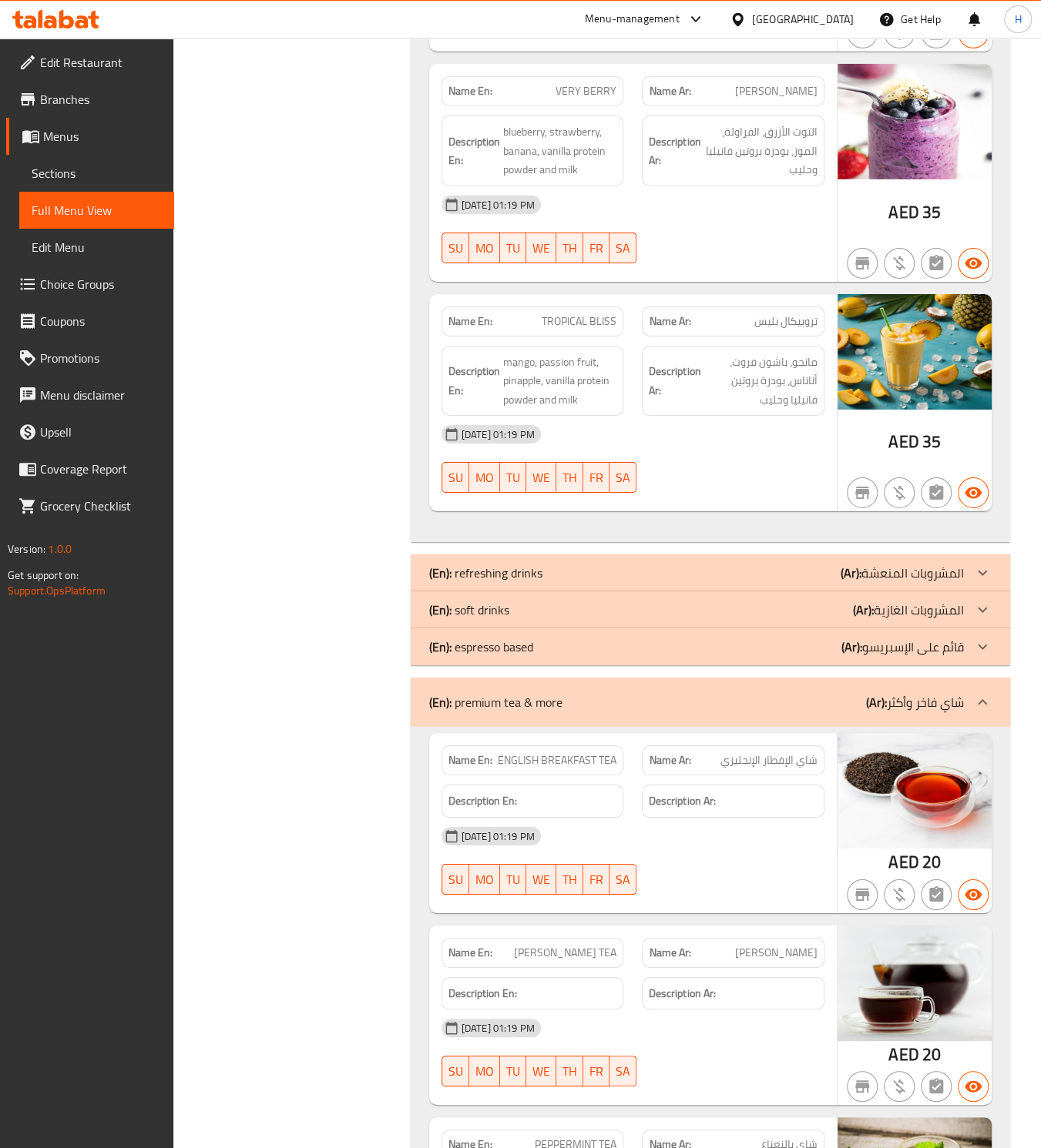
click at [549, 637] on div "(En): espresso based (Ar): قائم على الإسبريسو" at bounding box center [696, 647] width 535 height 18
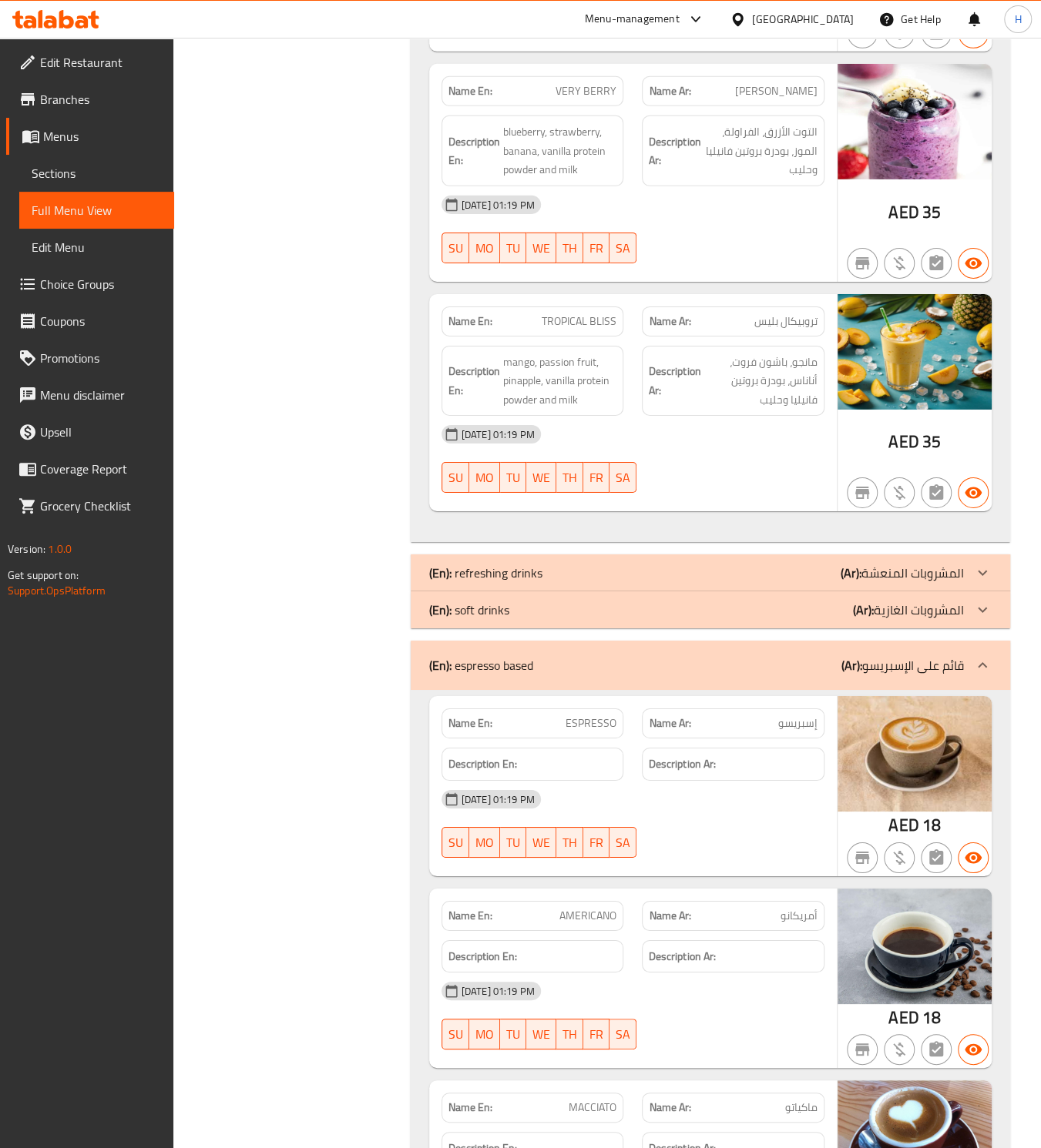
click at [549, 601] on div "(En): soft drinks (Ar): المشروبات الغازية" at bounding box center [696, 610] width 535 height 18
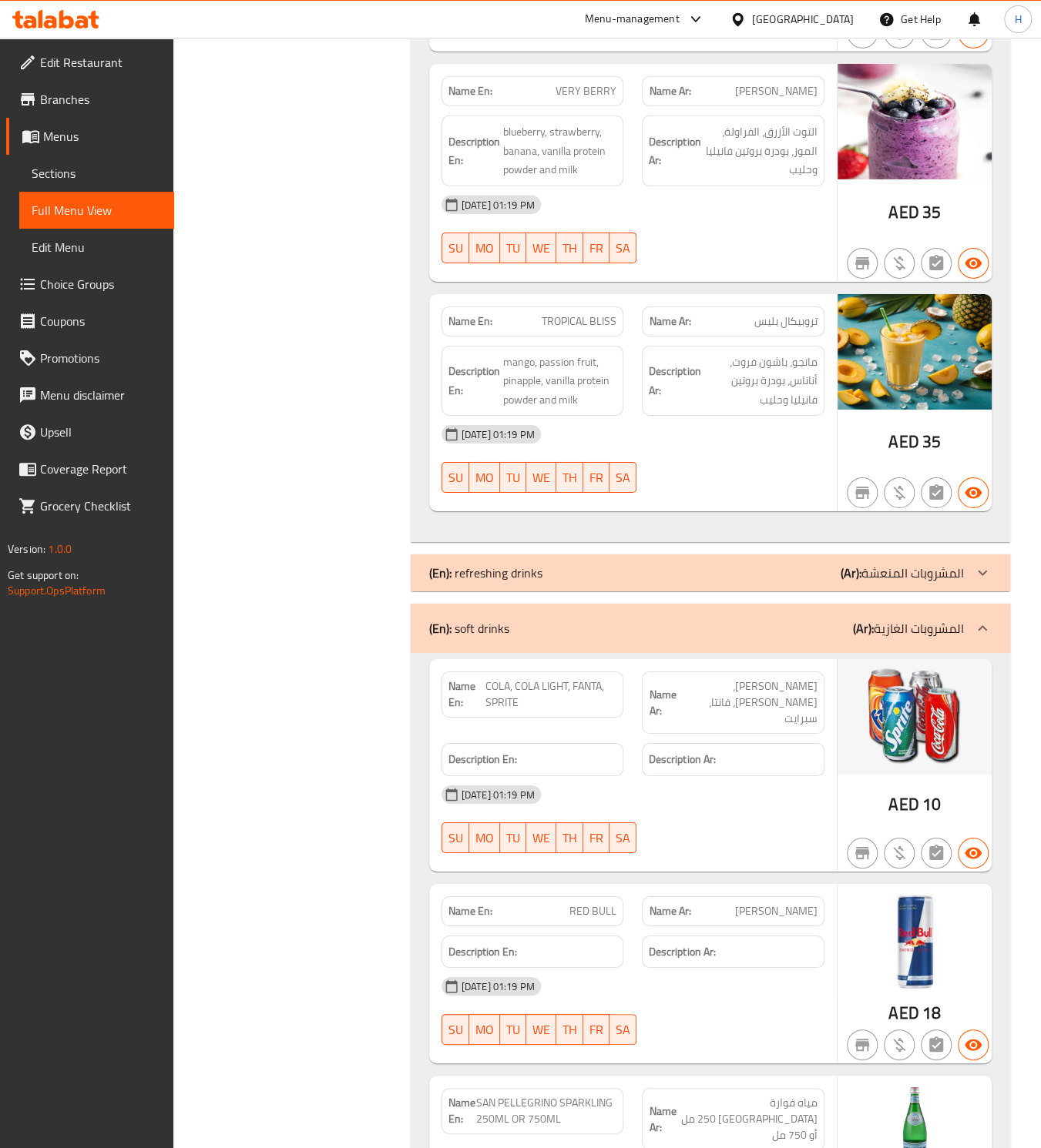
click at [561, 564] on div "(En): refreshing drinks (Ar): المشروبات المنعشة" at bounding box center [696, 573] width 535 height 18
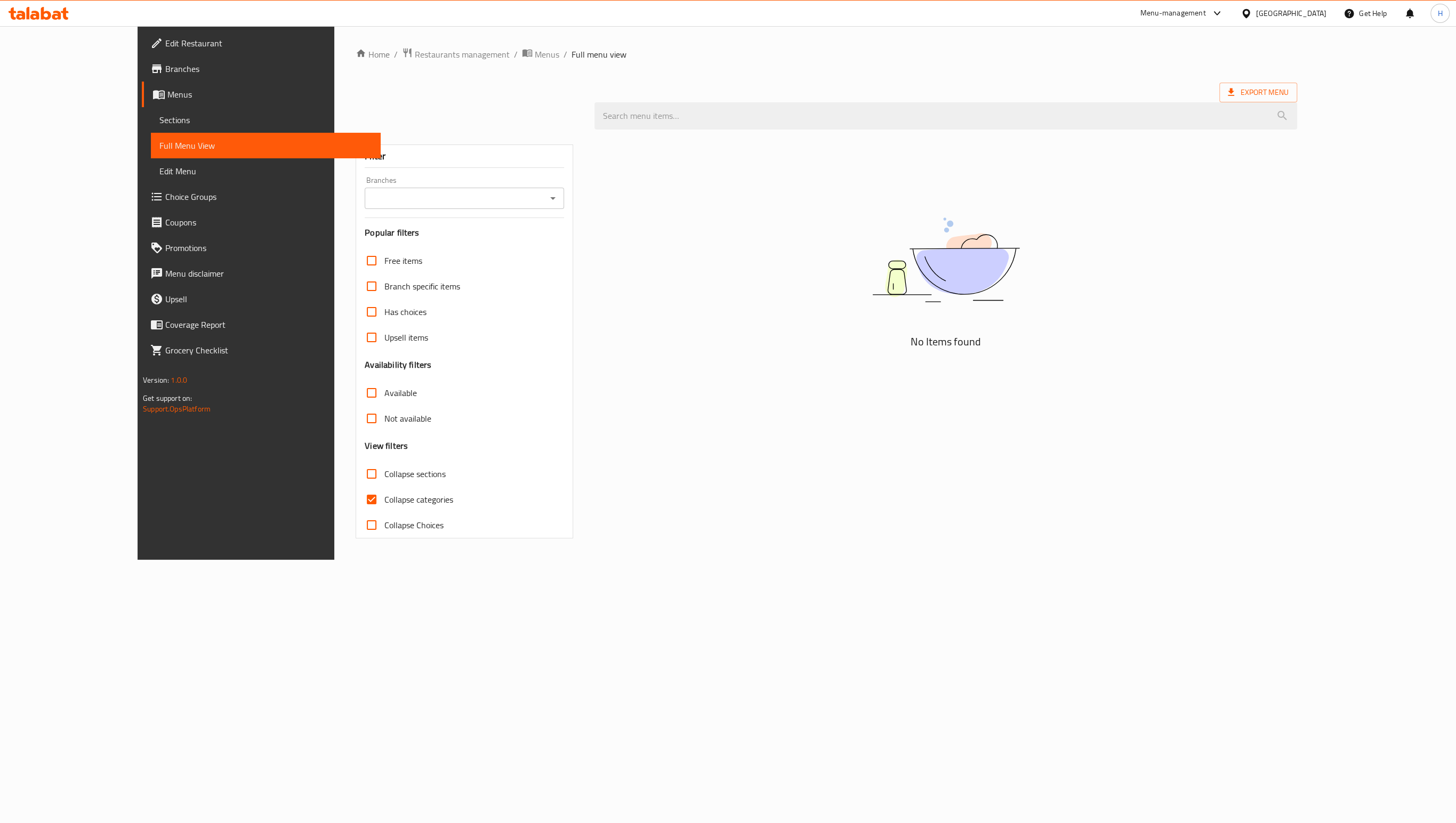
click at [160, 119] on span "Sections" at bounding box center [266, 120] width 213 height 13
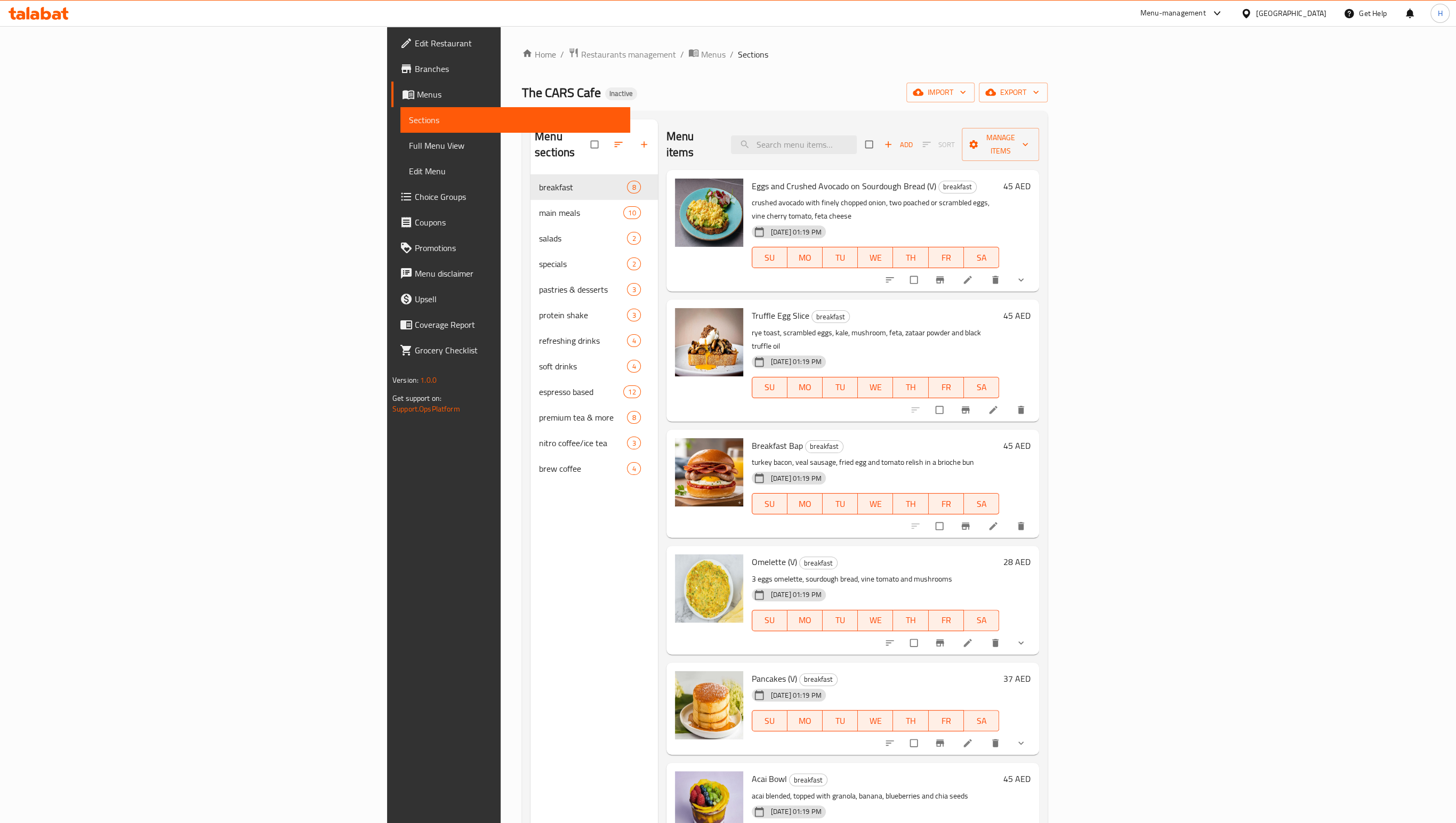
click at [391, 205] on link "Choice Groups" at bounding box center [511, 196] width 239 height 25
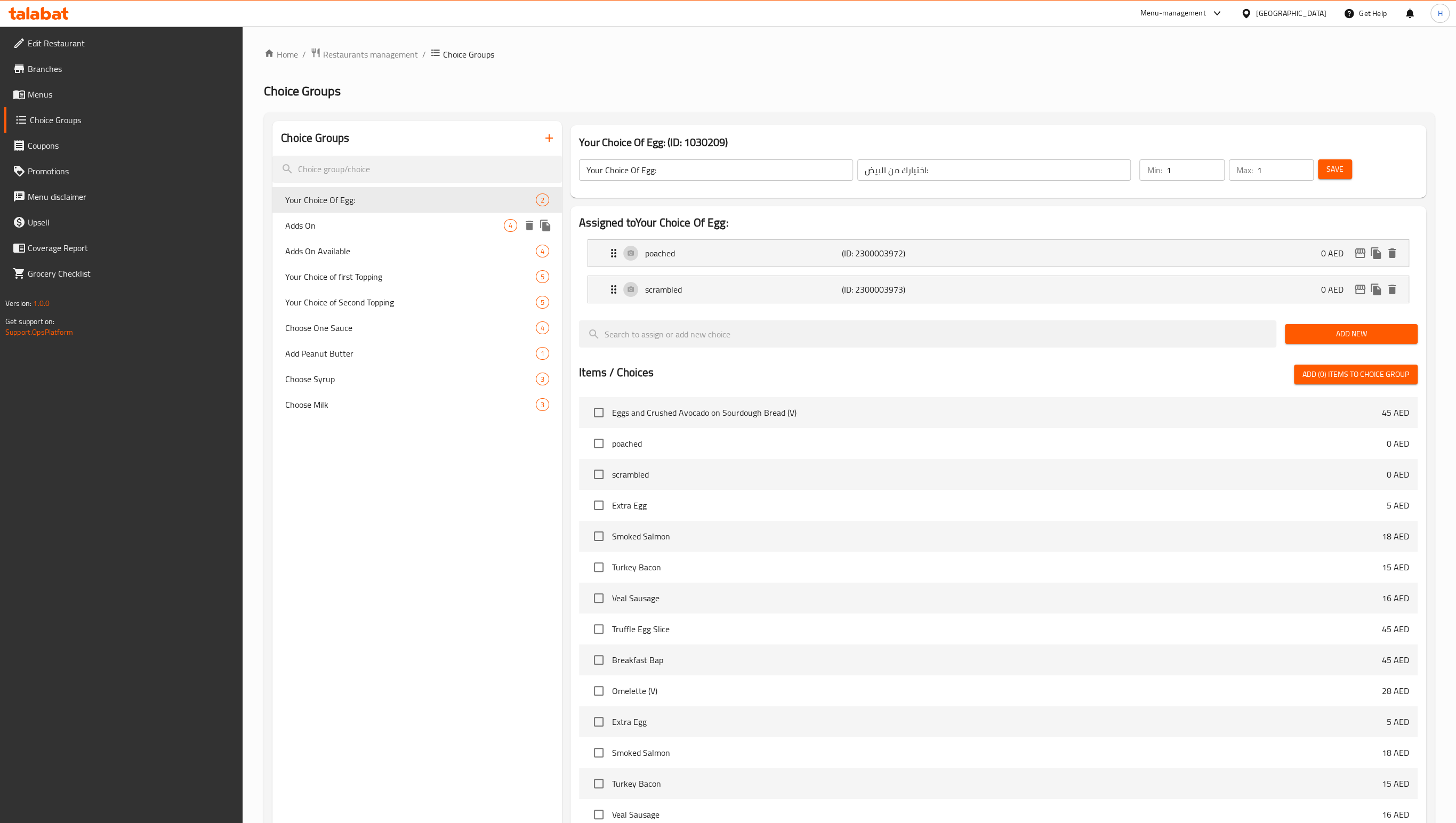
click at [362, 222] on span "Adds On" at bounding box center [395, 226] width 219 height 13
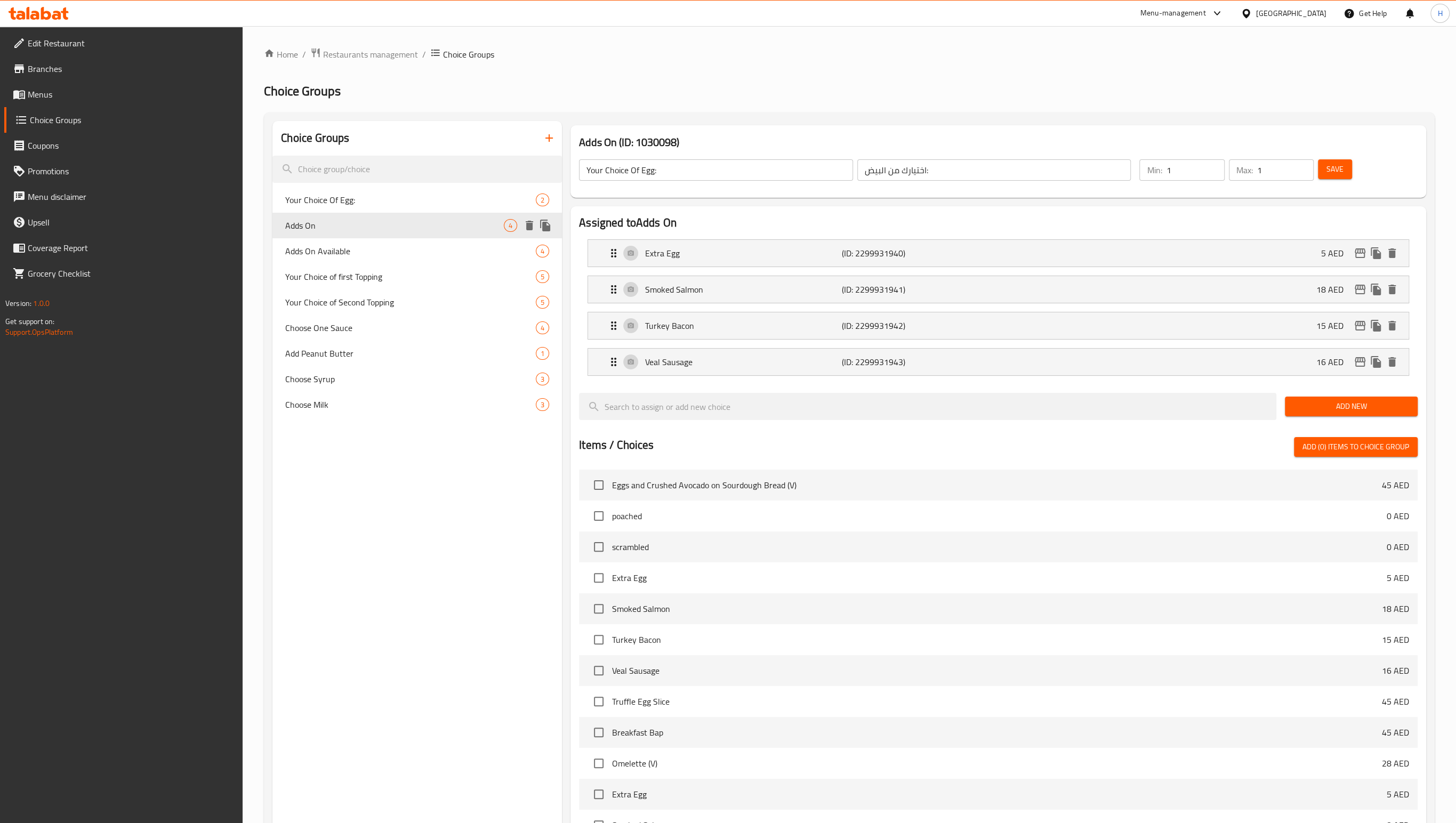
type input "Adds On"
type input "اضافات"
type input "0"
click at [354, 252] on span "Adds On Available" at bounding box center [395, 251] width 219 height 13
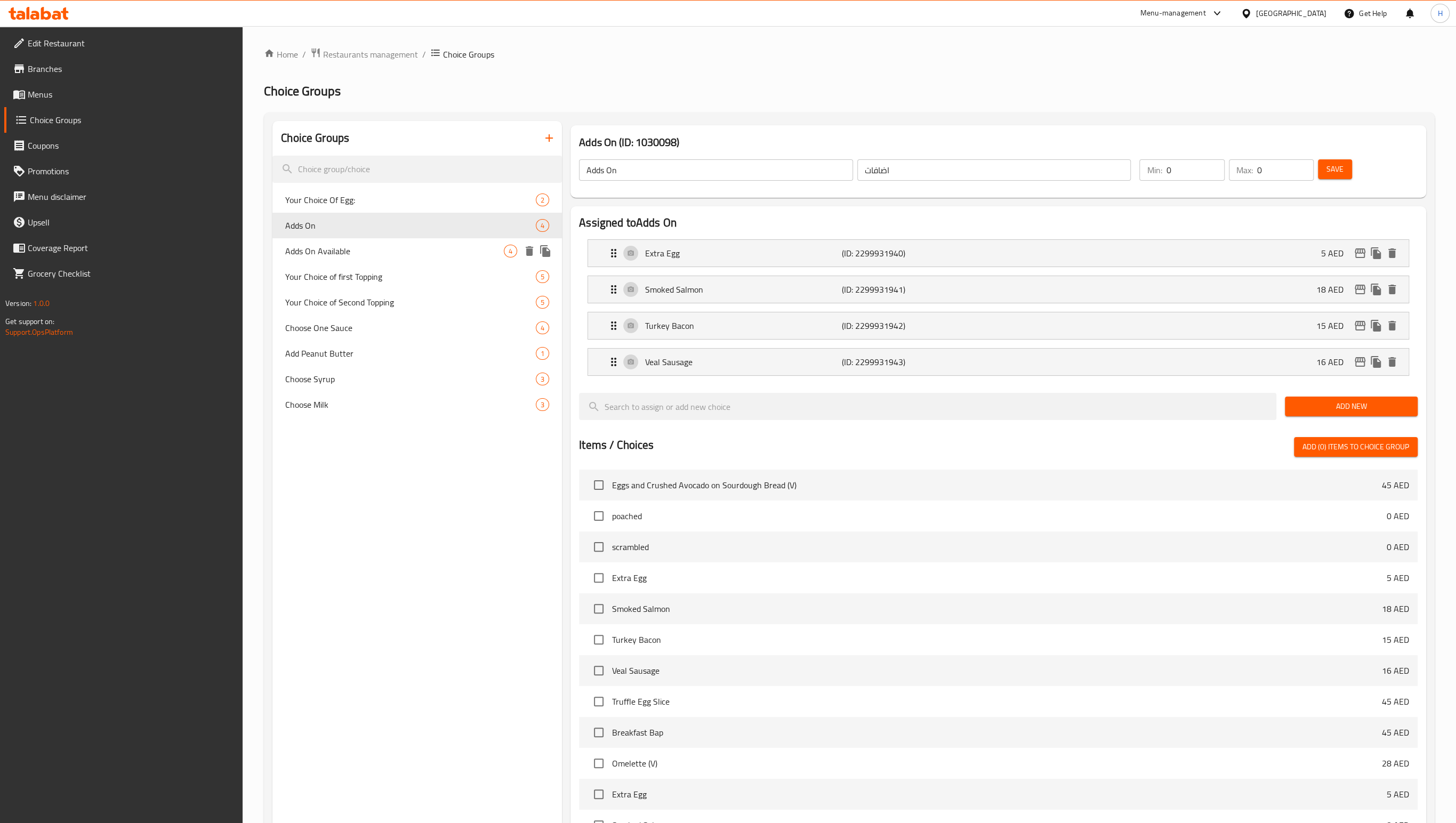
type input "Adds On Available"
type input "إضافات متاحة"
click at [348, 276] on span "Your Choice of first Topping" at bounding box center [395, 276] width 219 height 13
type input "Your Choice of first Topping"
type input "اختيارك الاول من الإضافات"
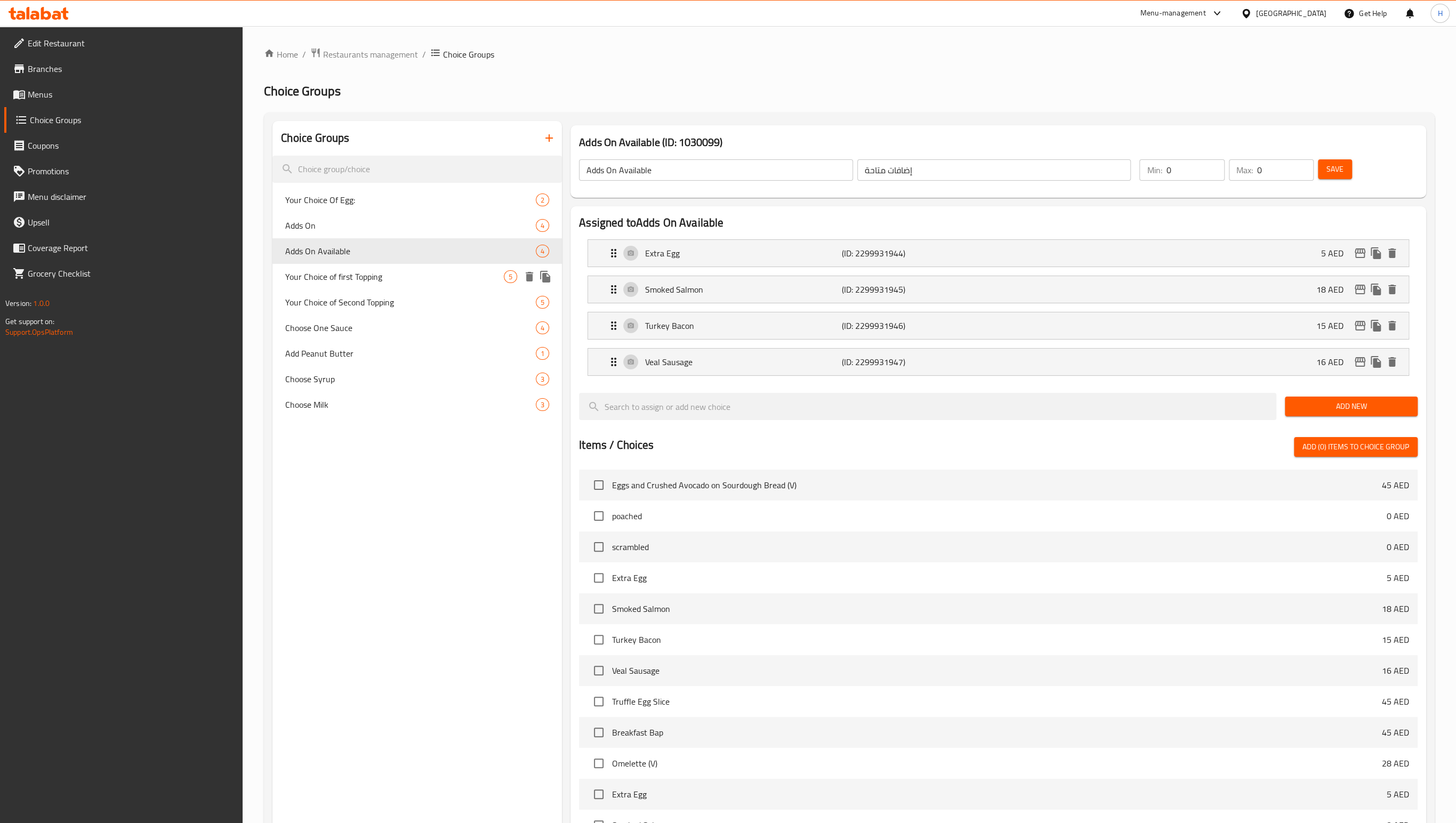
type input "1"
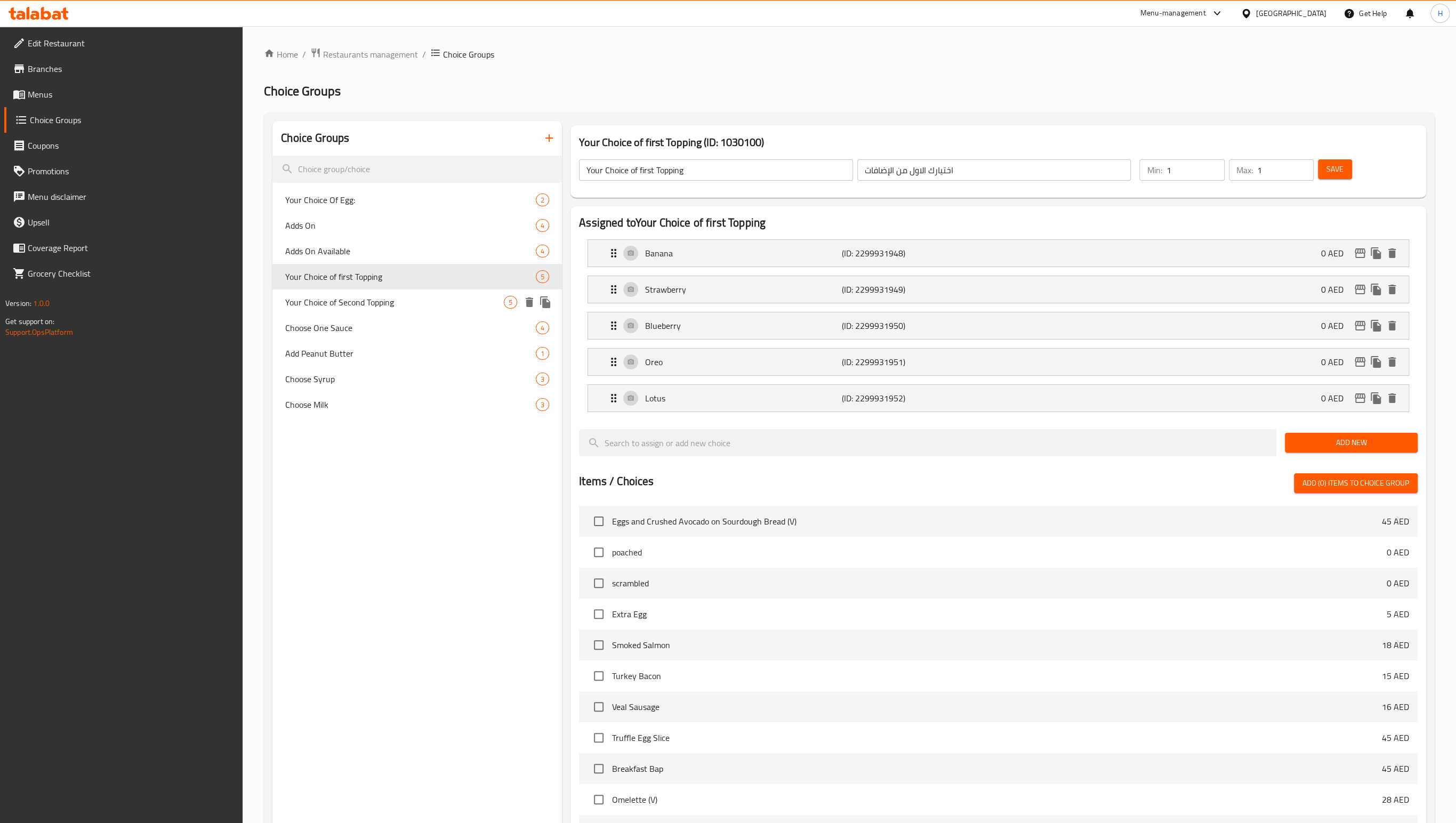
click at [342, 303] on span "Your Choice of Second Topping" at bounding box center [395, 302] width 219 height 13
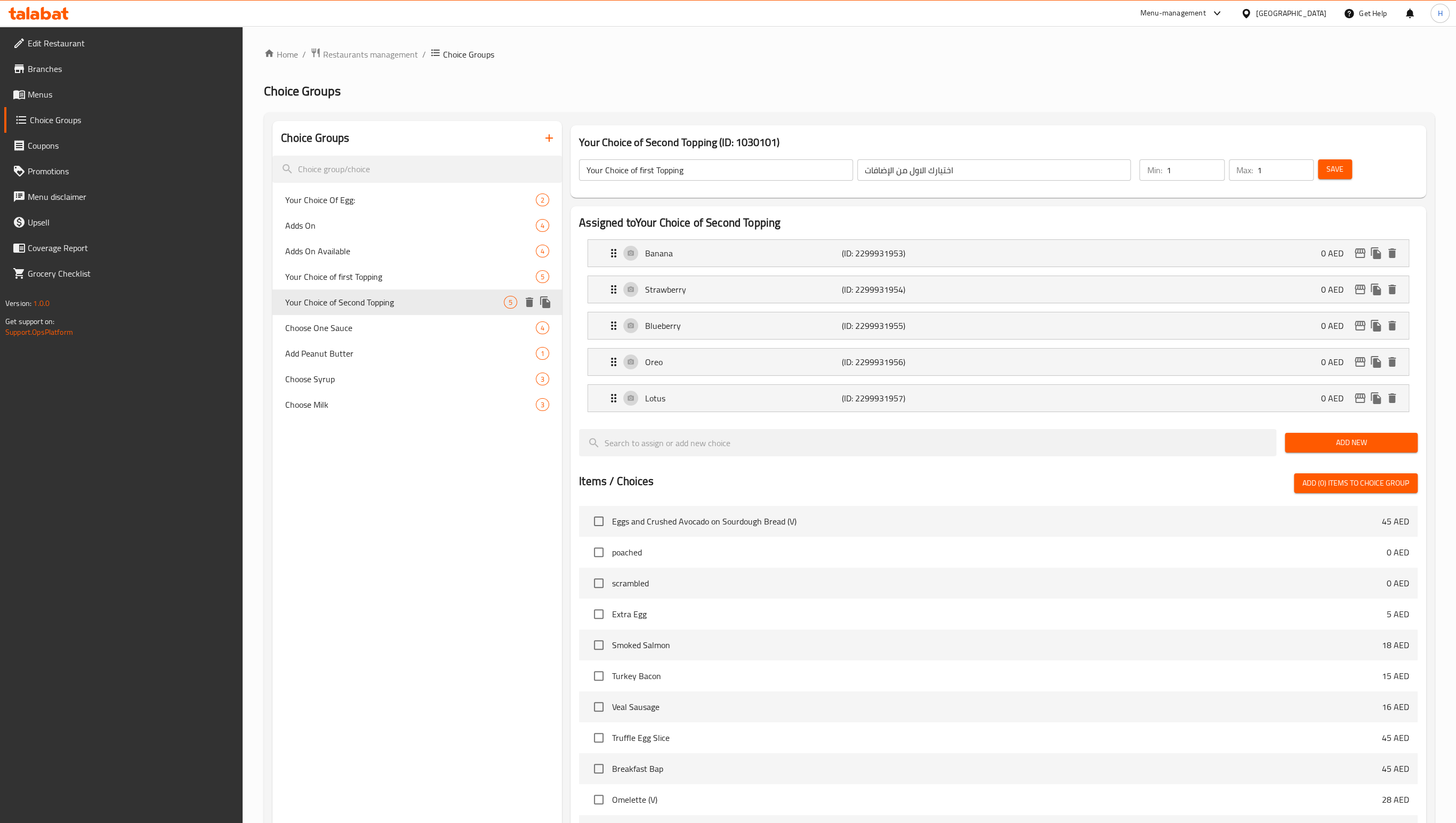
type input "Your Choice of Second Topping"
type input "اختيارك الثاني من الإضافات"
click at [330, 329] on span "Choose One Sauce" at bounding box center [395, 328] width 219 height 13
type input "Choose One Sauce"
type input "اختر صوص واحد"
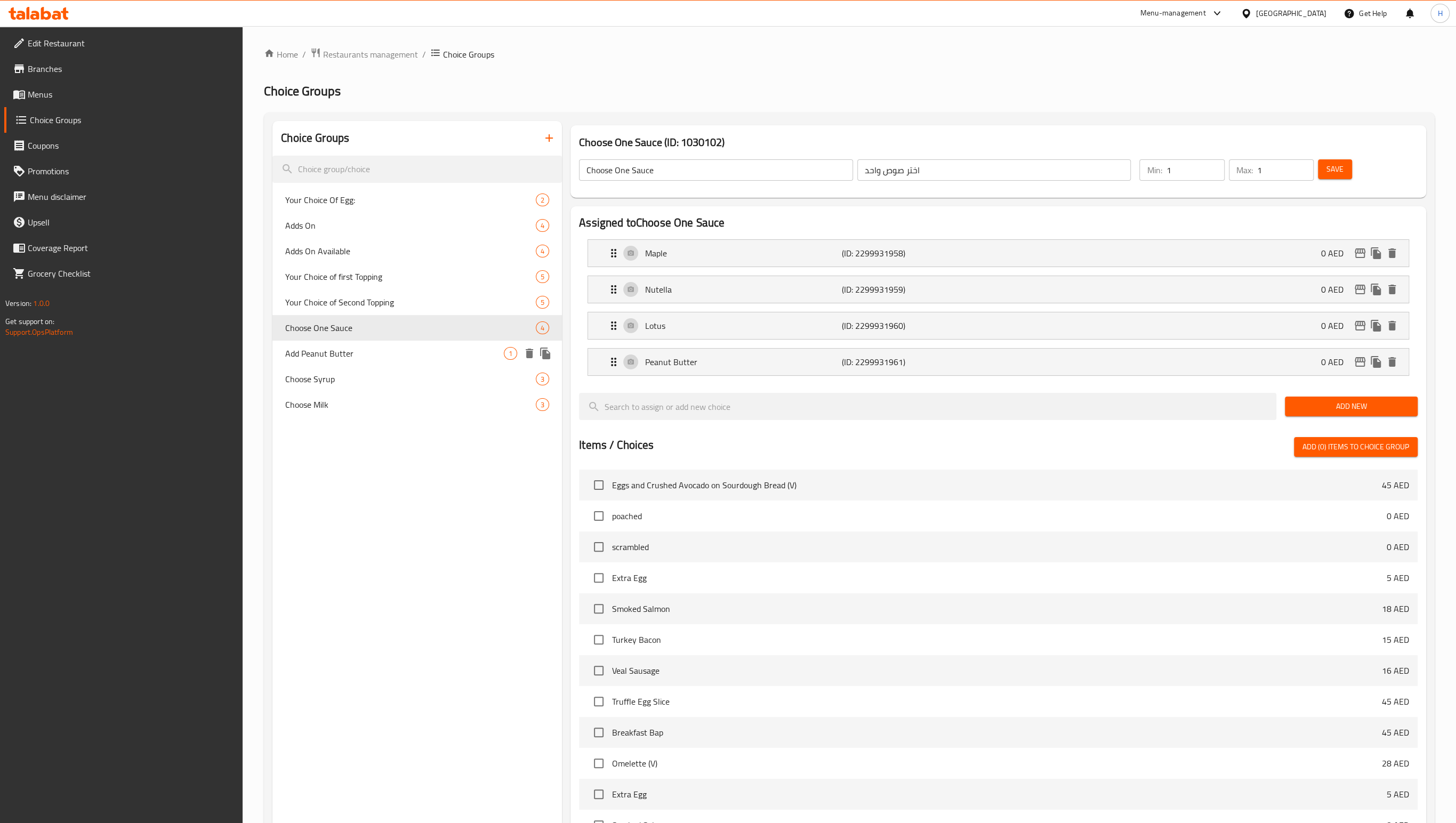
click at [325, 350] on span "Add Peanut Butter" at bounding box center [395, 353] width 219 height 13
type input "Add Peanut Butter"
type input "أضف زبدة الفول السوداني"
type input "0"
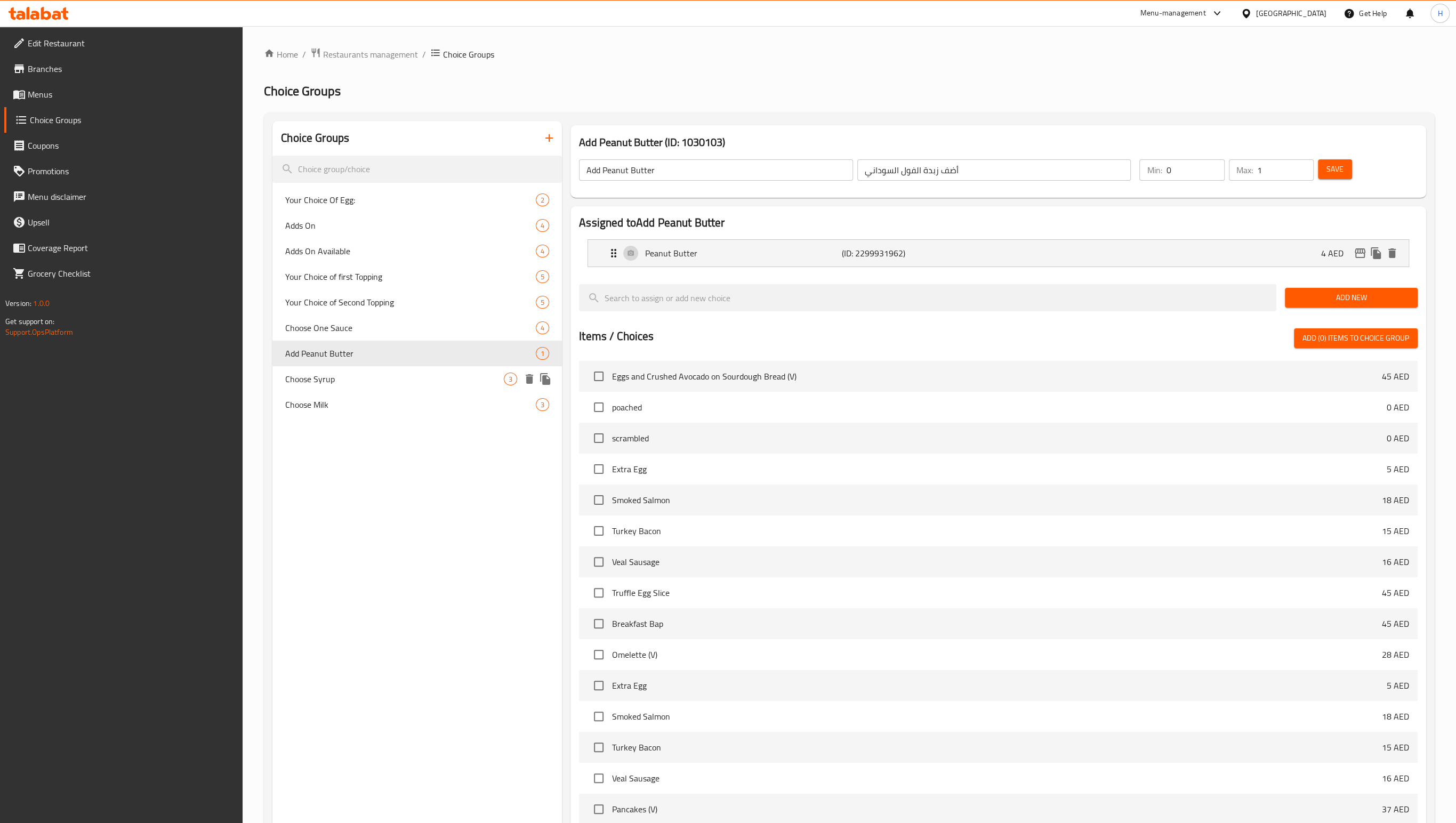
click at [308, 381] on span "Choose Syrup" at bounding box center [395, 379] width 219 height 13
type input "Choose Syrup"
type input "اختر الشراب"
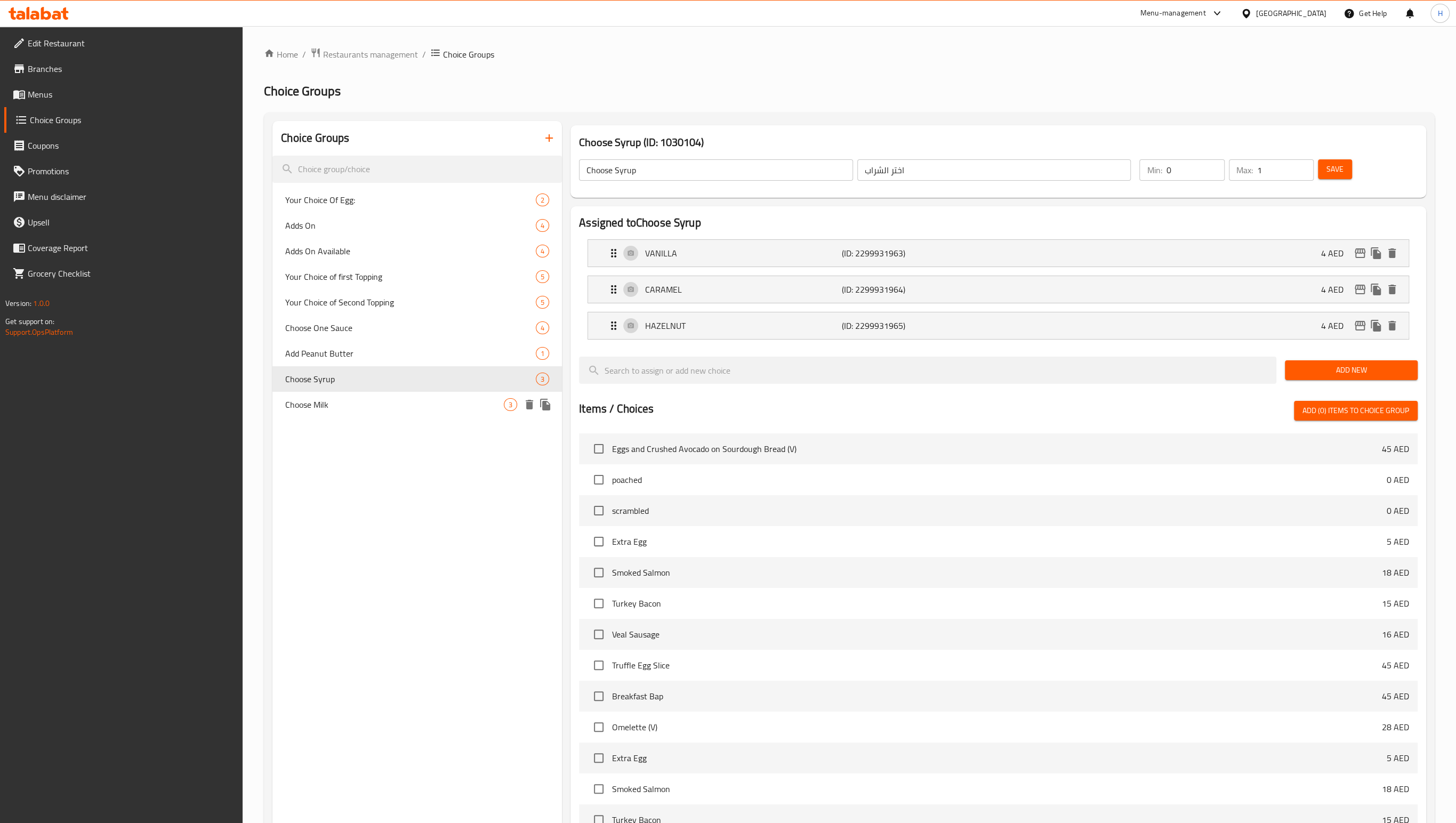
click at [296, 405] on span "Choose Milk" at bounding box center [395, 404] width 219 height 13
type input "Choose Milk"
type input "اختر الحليب"
click at [547, 137] on icon "button" at bounding box center [549, 138] width 13 height 13
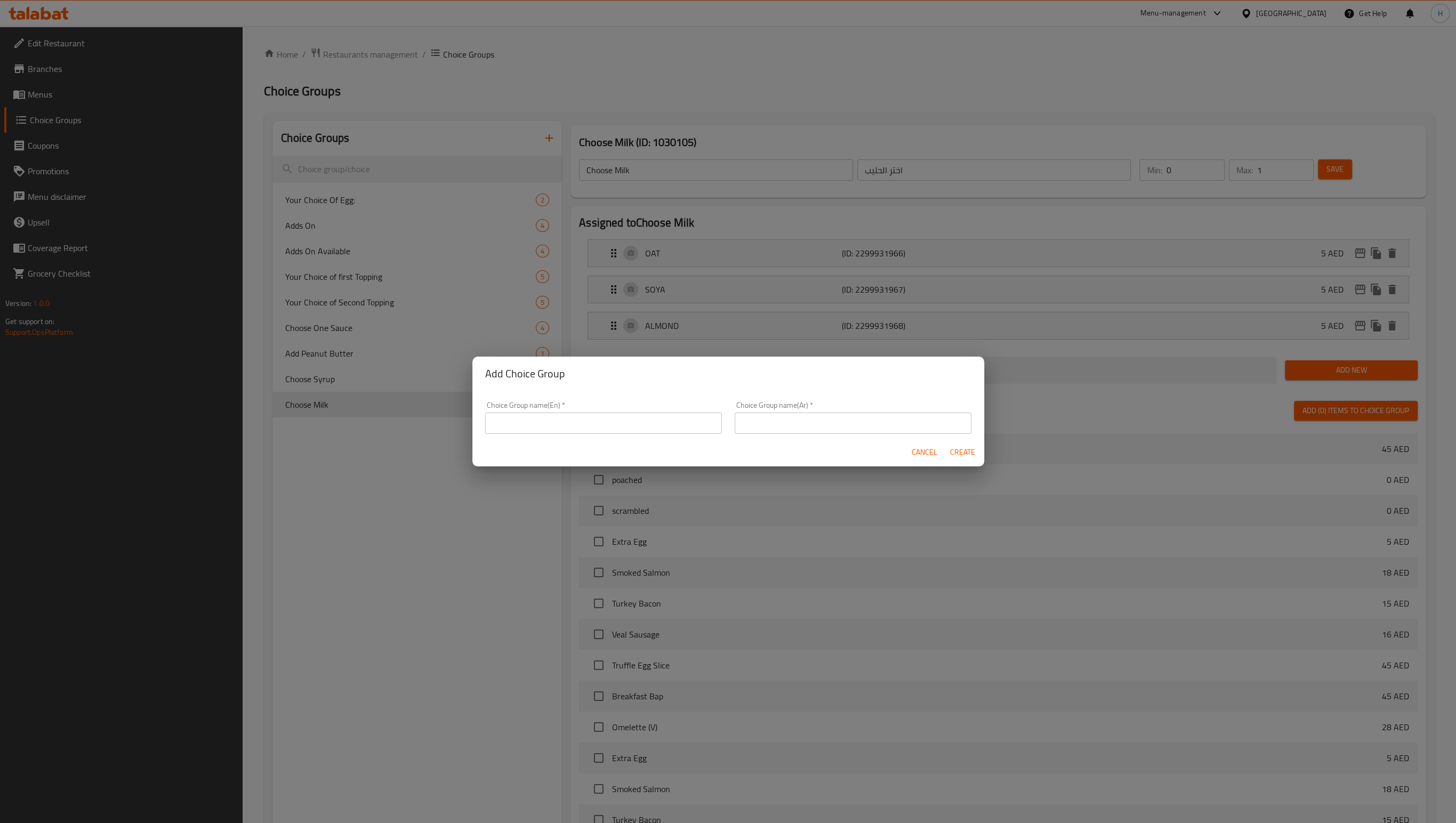
click at [603, 426] on input "text" at bounding box center [603, 423] width 237 height 22
click at [604, 430] on input "text" at bounding box center [603, 423] width 237 height 22
type input "Your Choice of"
click at [851, 421] on input "text" at bounding box center [853, 423] width 237 height 22
click at [790, 419] on input "إختيارك من الصوص الأول:" at bounding box center [853, 423] width 237 height 22
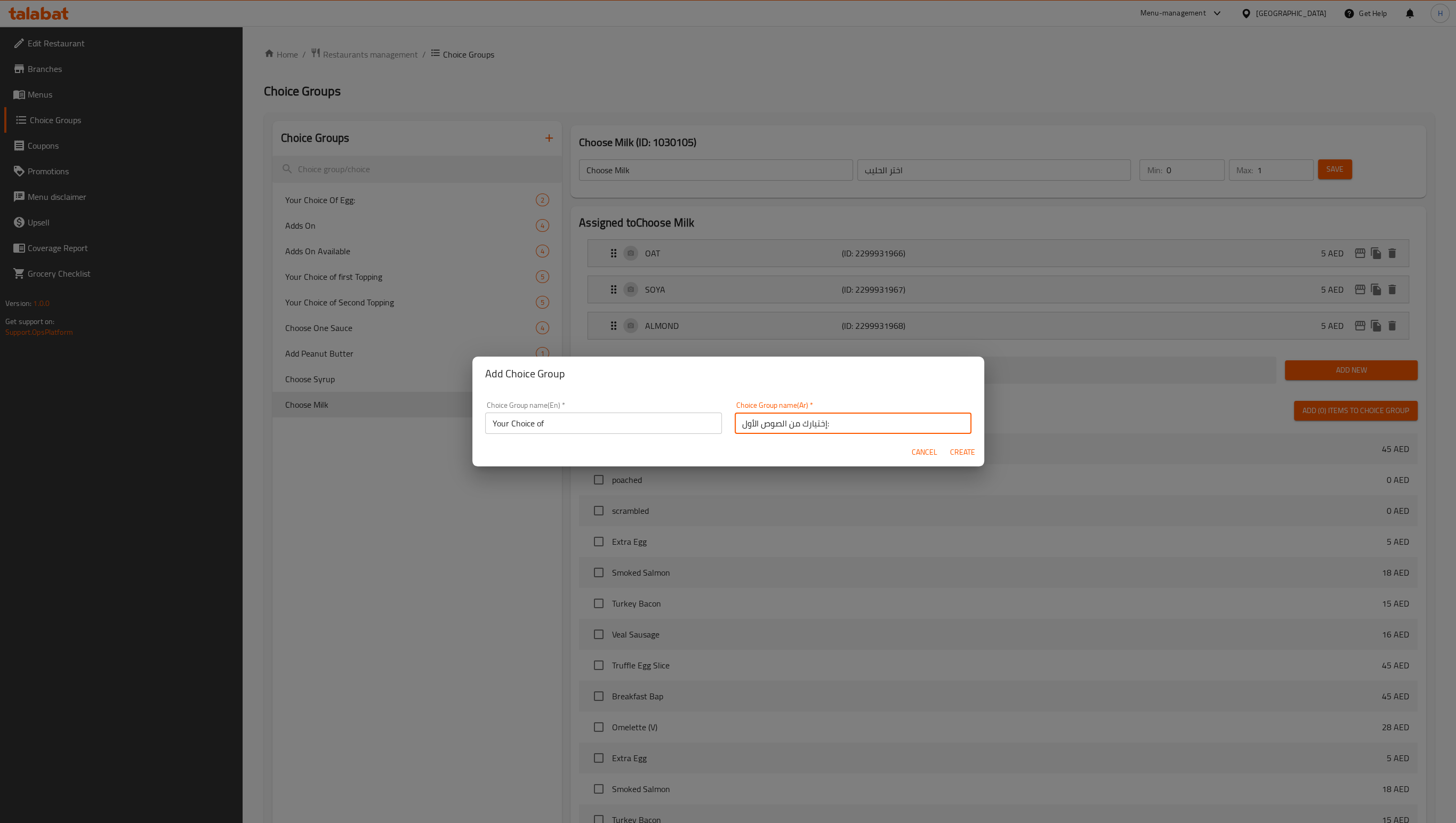
click at [738, 423] on input "إختيارك من الصوص الأول:" at bounding box center [853, 423] width 237 height 22
click at [785, 423] on input "إختيارك من الصوص الأول:" at bounding box center [853, 423] width 237 height 22
drag, startPoint x: 785, startPoint y: 423, endPoint x: 739, endPoint y: 426, distance: 46.1
click at [739, 426] on input "إختيارك من الصوص الأول:" at bounding box center [853, 423] width 237 height 22
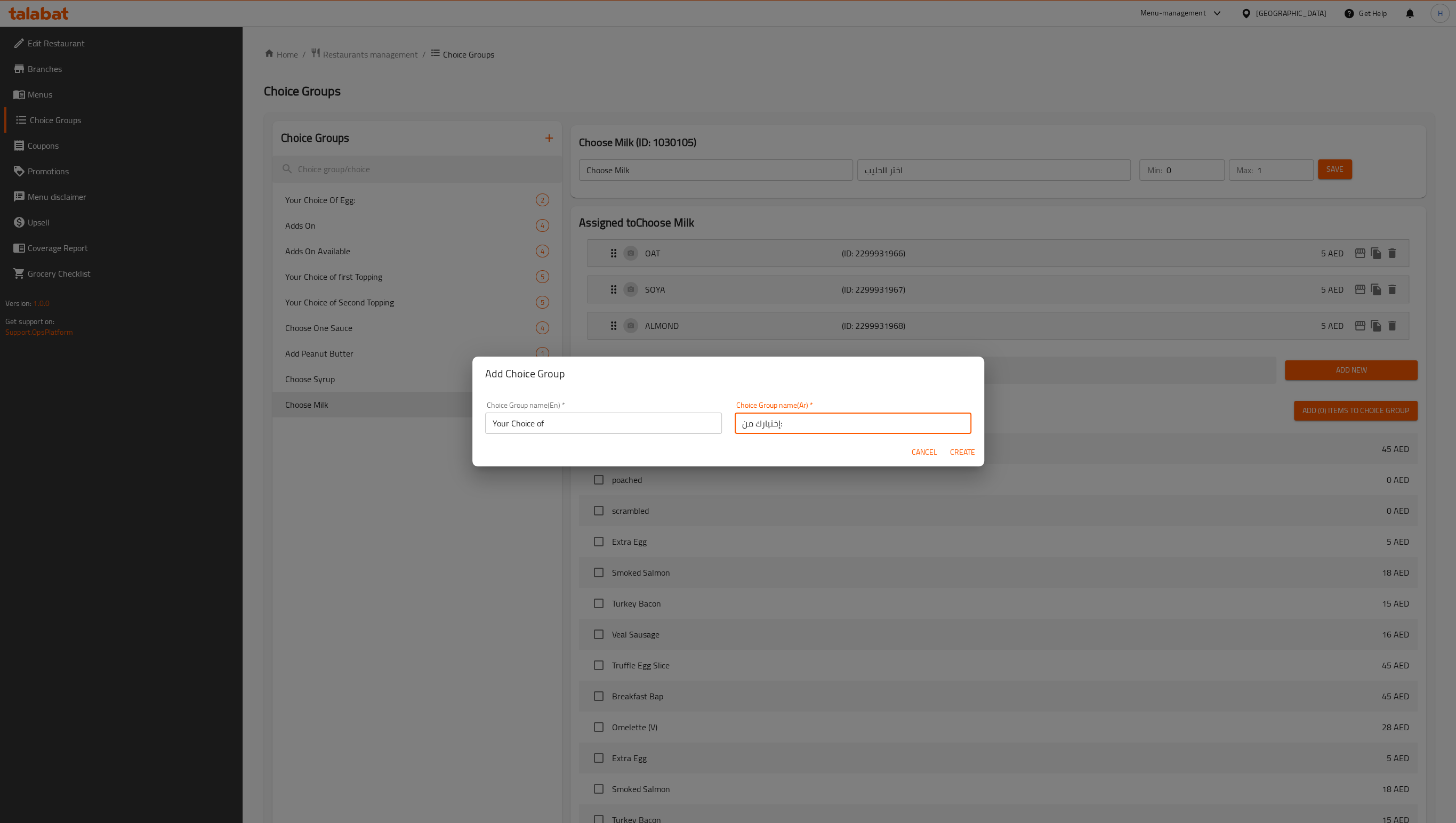
type input "إختيارك من:"
click at [962, 455] on span "Create" at bounding box center [963, 452] width 25 height 13
type input "Your Choice of"
type input "إختيارك من:"
type input "0"
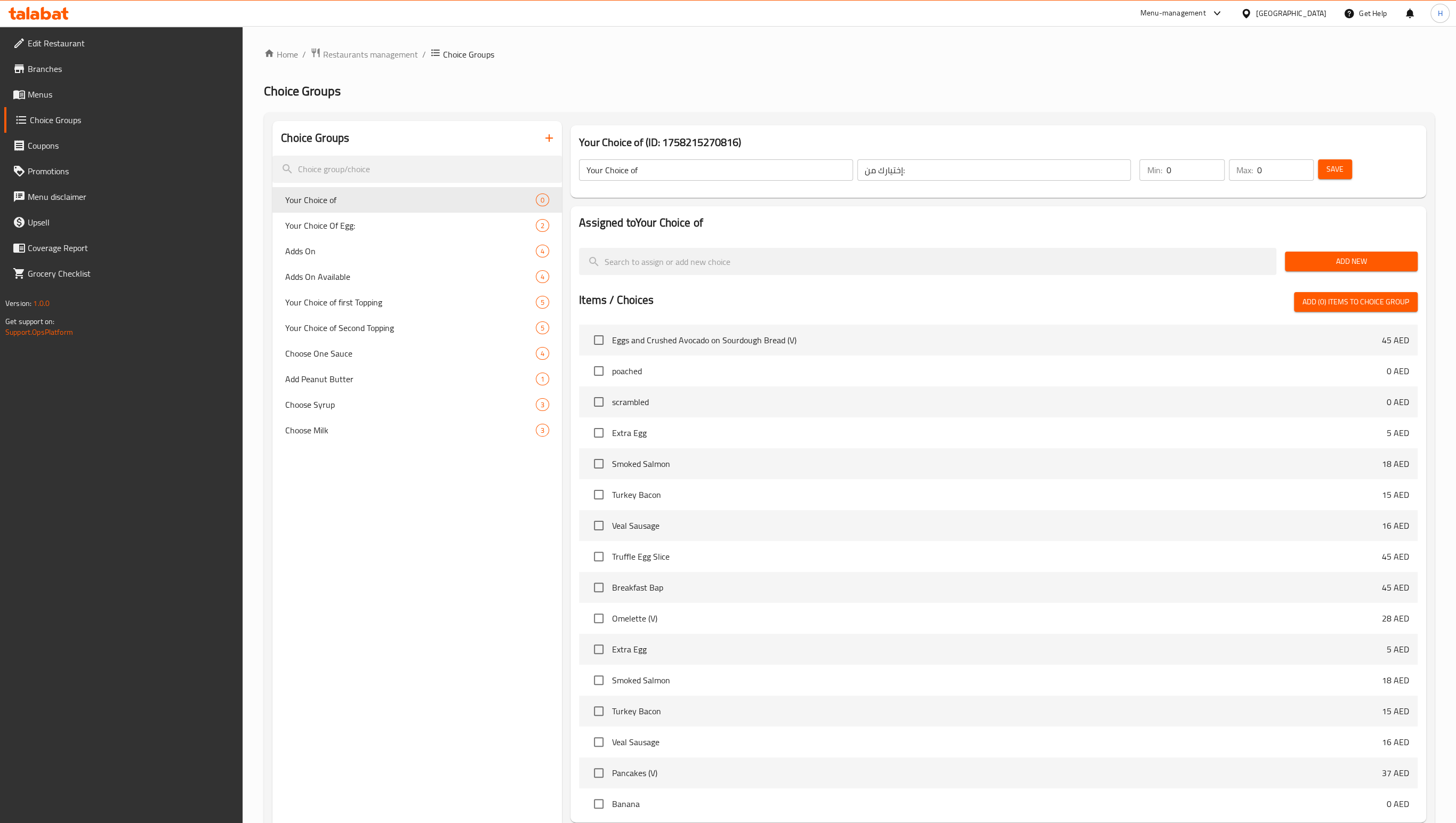
click at [1179, 172] on input "0" at bounding box center [1195, 170] width 58 height 22
click at [1171, 170] on input "0" at bounding box center [1195, 170] width 58 height 22
click at [1167, 170] on input "0" at bounding box center [1195, 170] width 58 height 22
type input "1"
click at [1286, 170] on input "0" at bounding box center [1285, 170] width 57 height 22
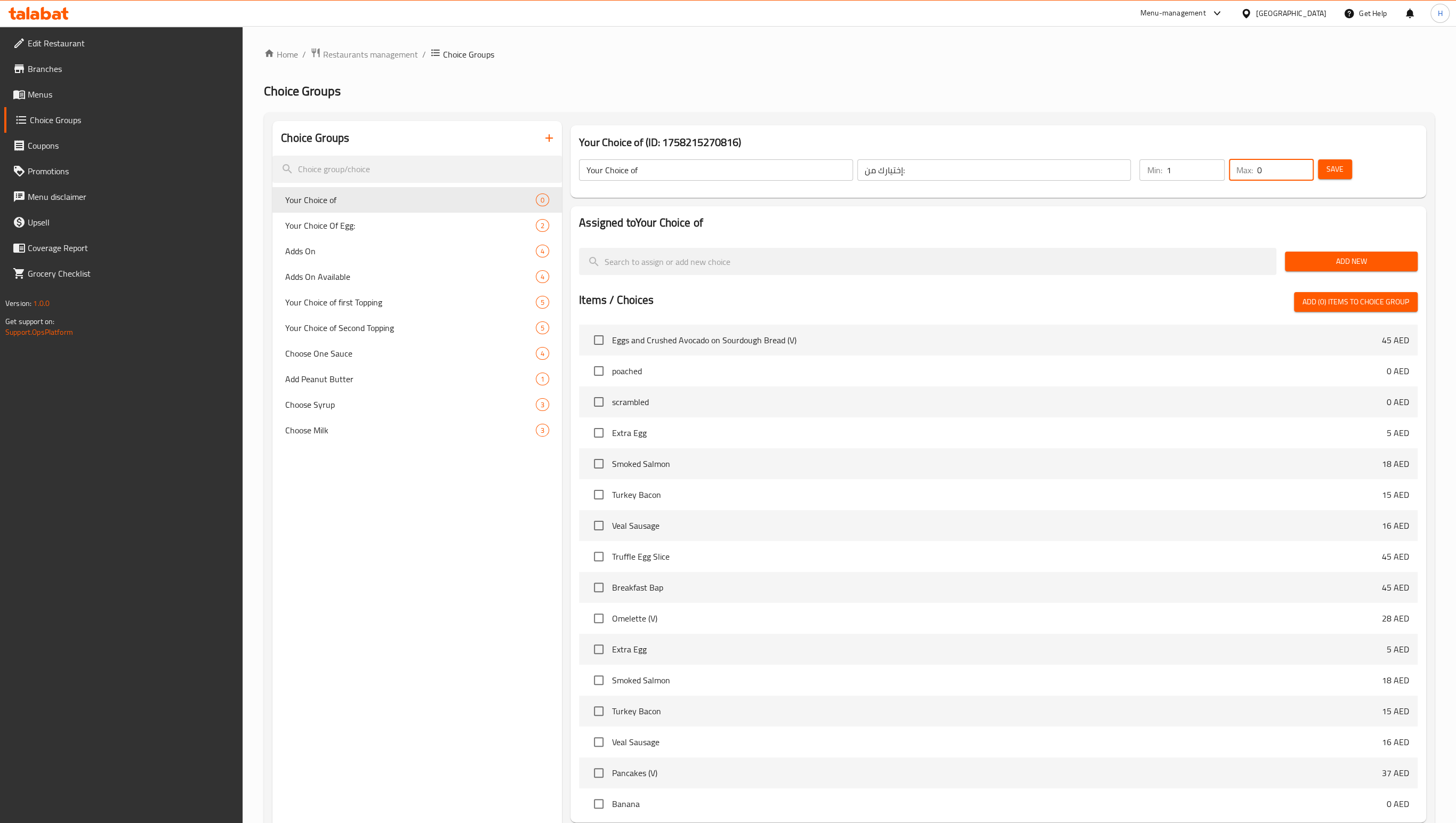
click at [1256, 168] on div "Max: 0 ​" at bounding box center [1271, 170] width 85 height 22
type input "1"
click at [1340, 163] on span "Save" at bounding box center [1335, 169] width 17 height 13
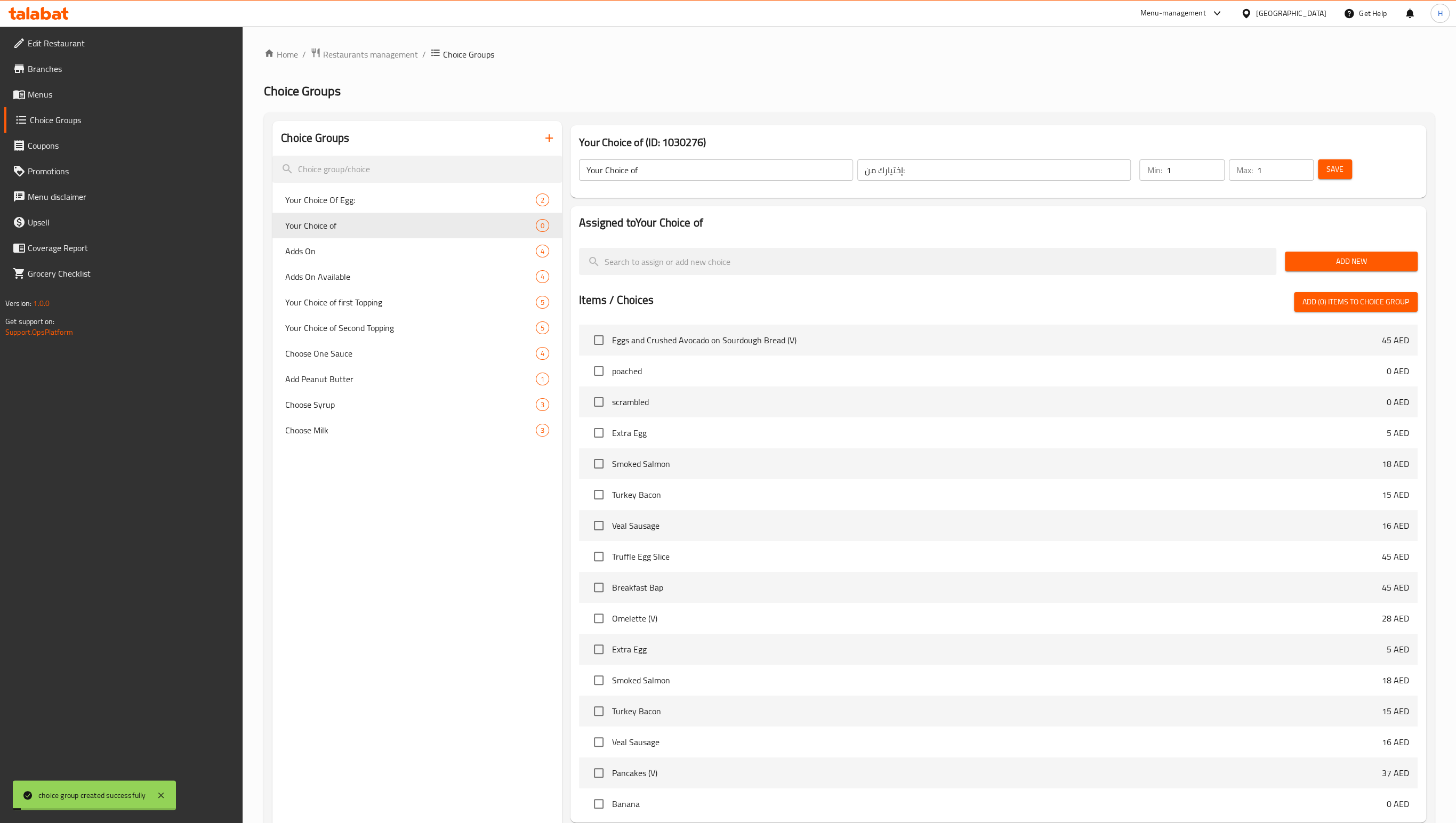
click at [1318, 271] on button "Add New" at bounding box center [1351, 261] width 133 height 20
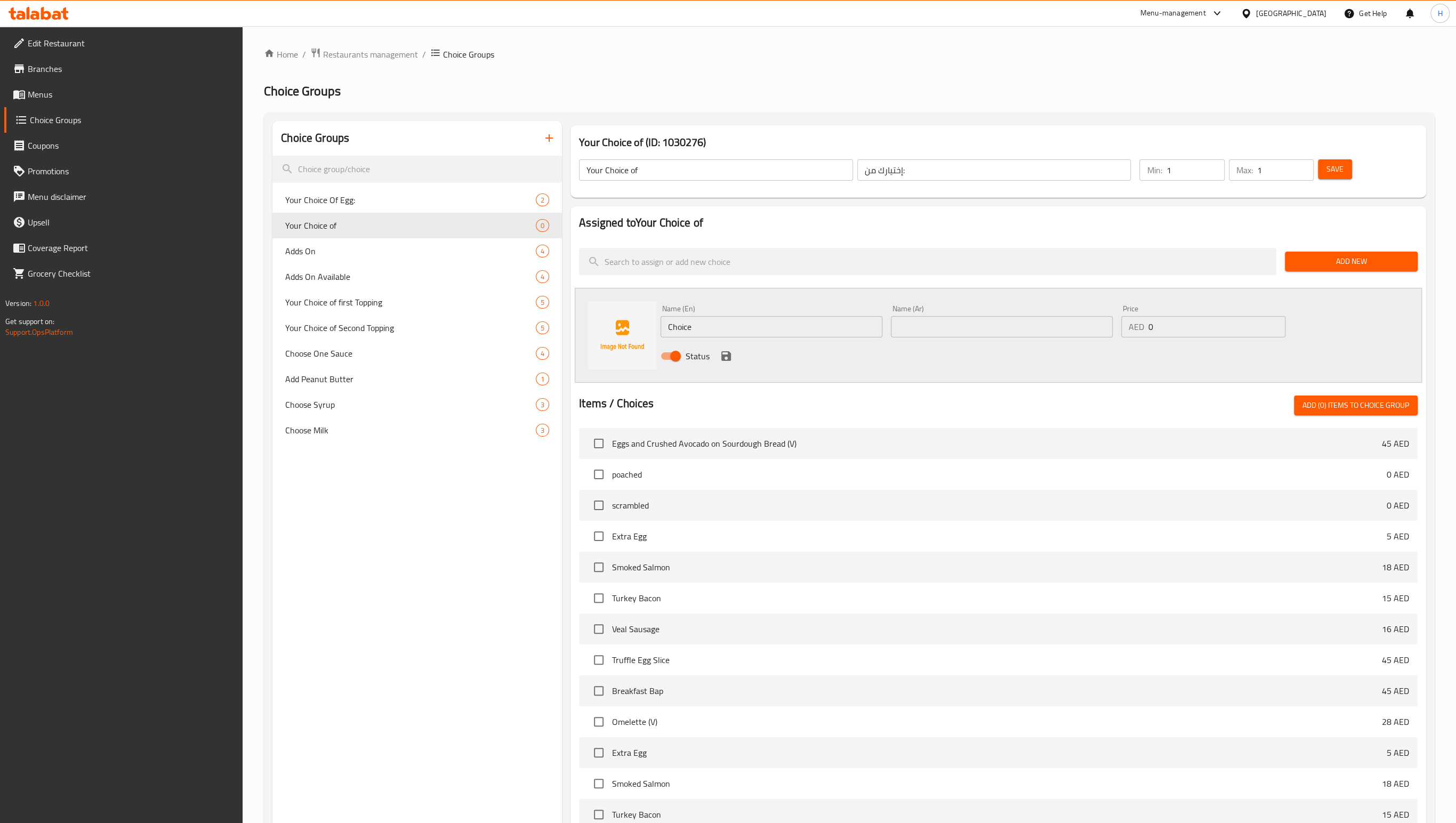
click at [687, 329] on input "Choice" at bounding box center [771, 327] width 222 height 22
type input "chicken"
click at [1022, 330] on input "text" at bounding box center [1001, 327] width 222 height 22
type input "§"
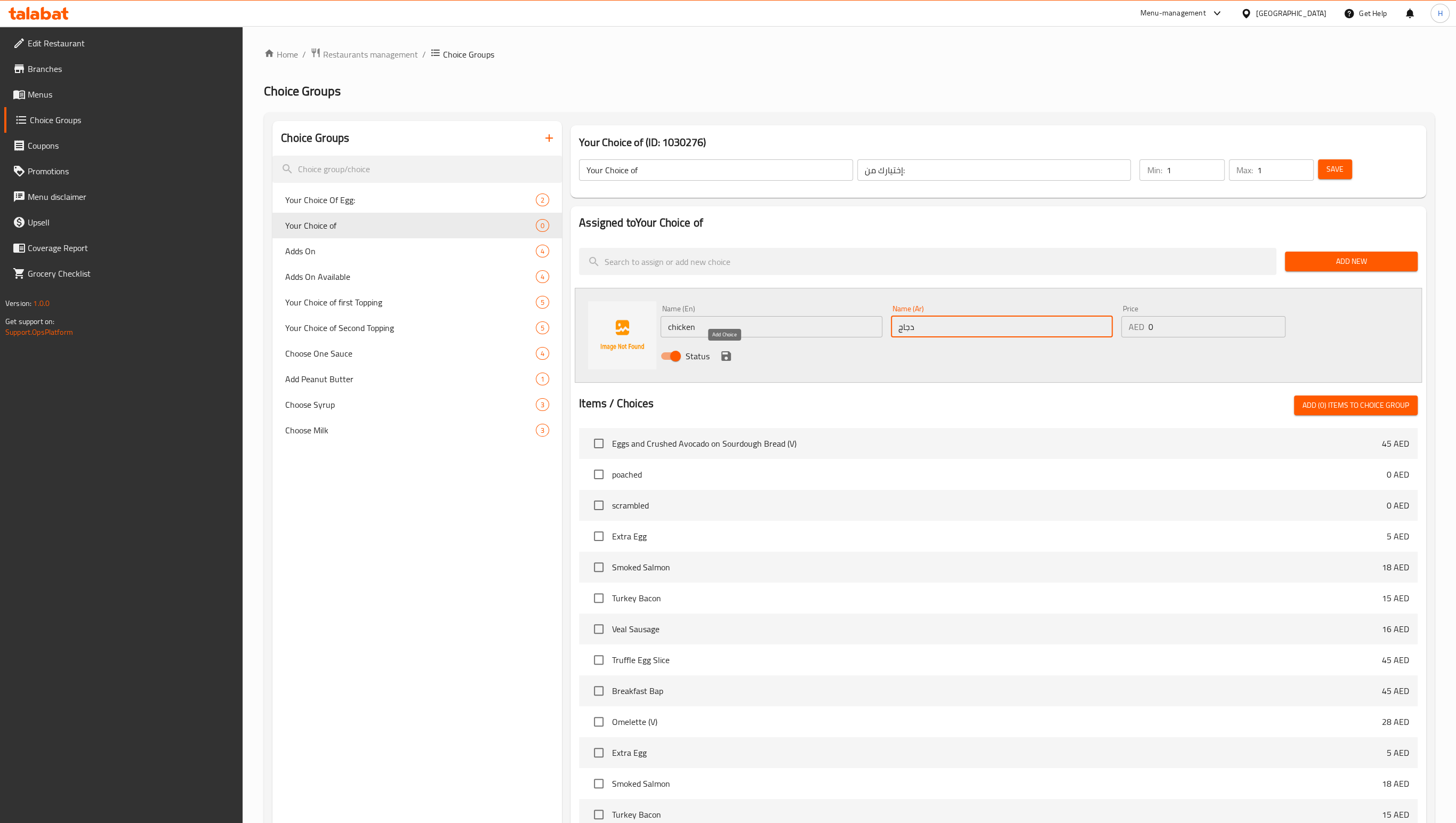
type input "دجاج"
click at [724, 357] on icon "save" at bounding box center [726, 356] width 13 height 13
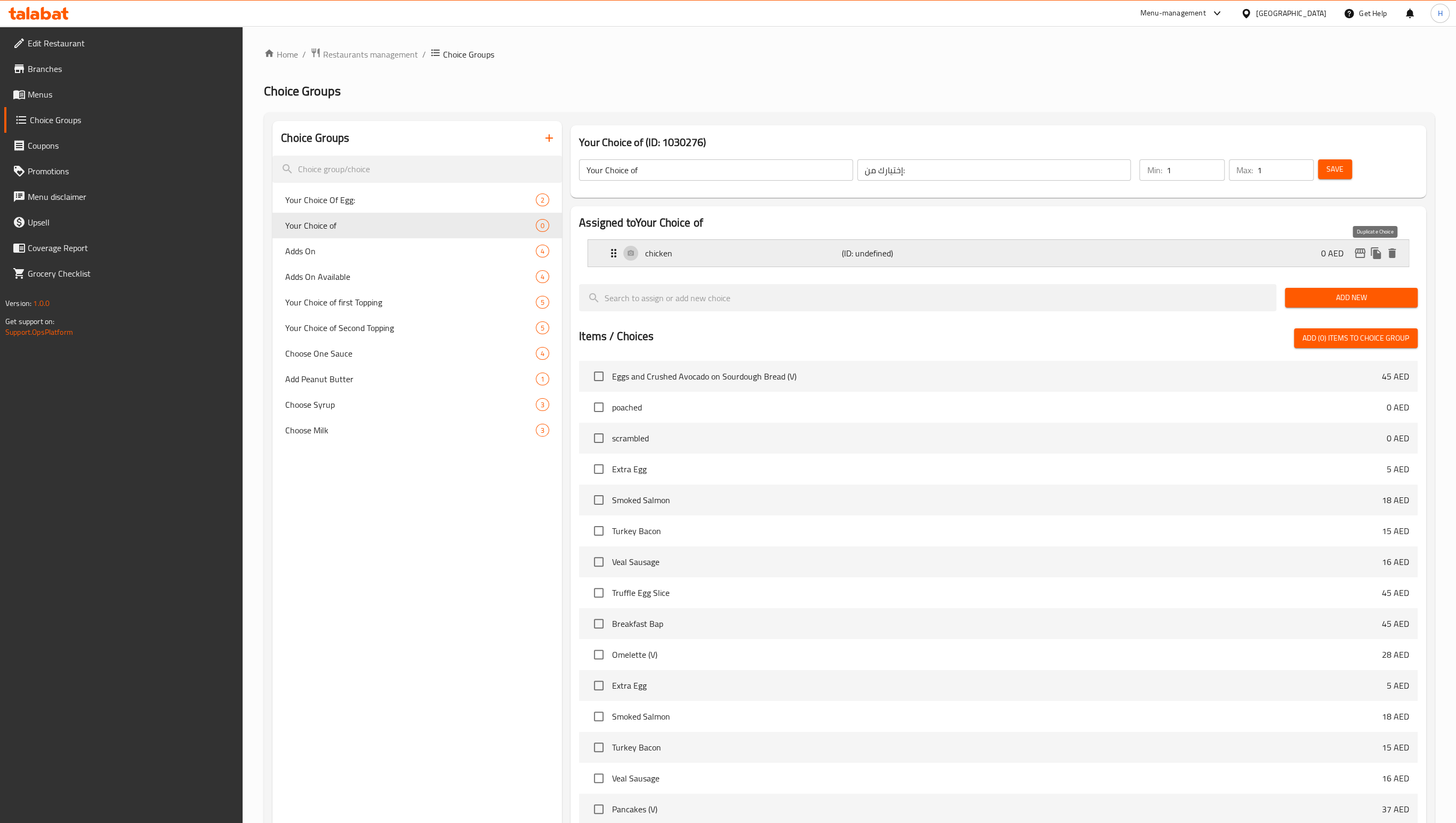
click at [1377, 255] on icon "duplicate" at bounding box center [1376, 253] width 10 height 11
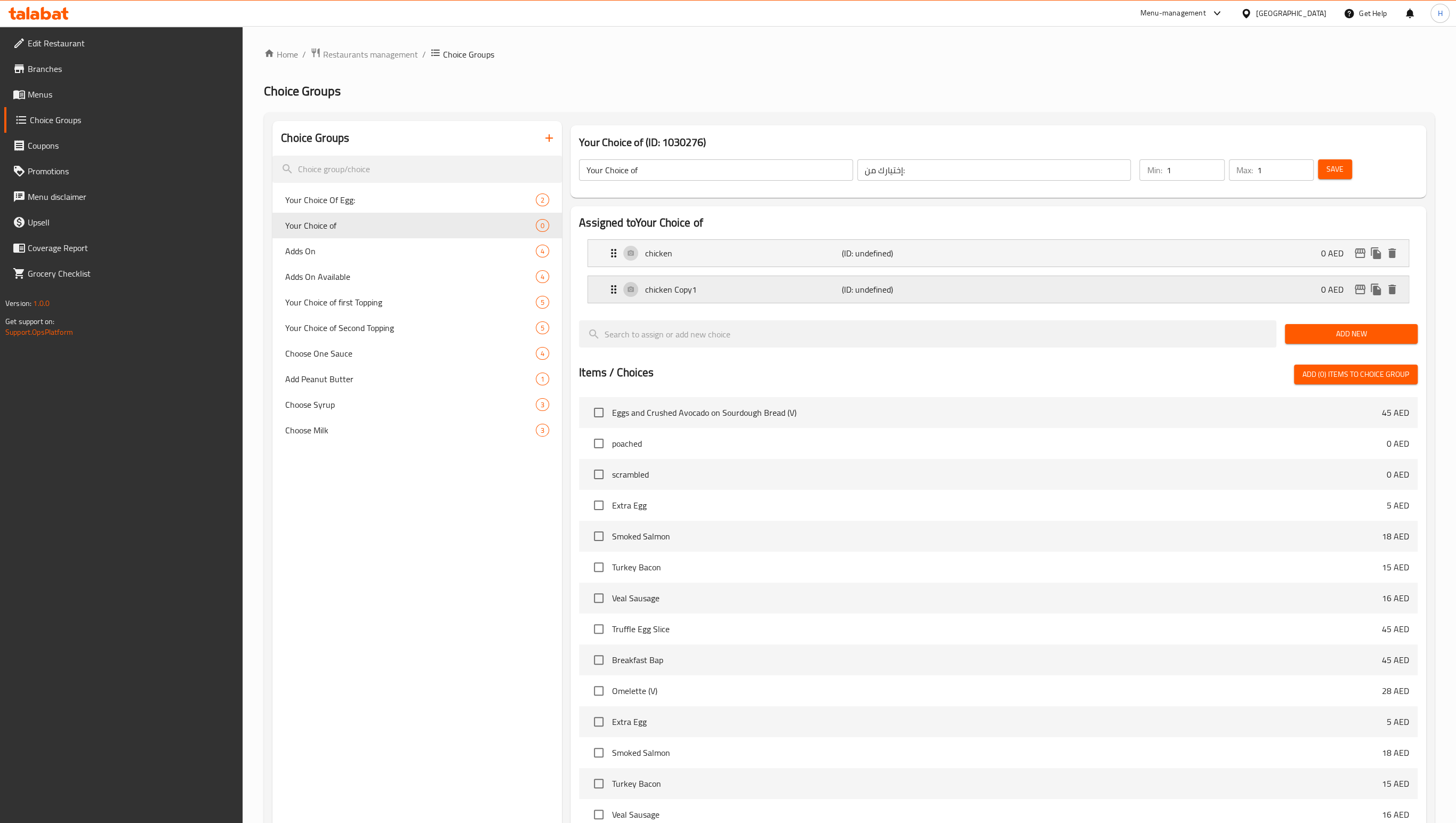
click at [678, 300] on div "chicken Copy1 (ID: undefined) 0 AED" at bounding box center [1001, 289] width 788 height 27
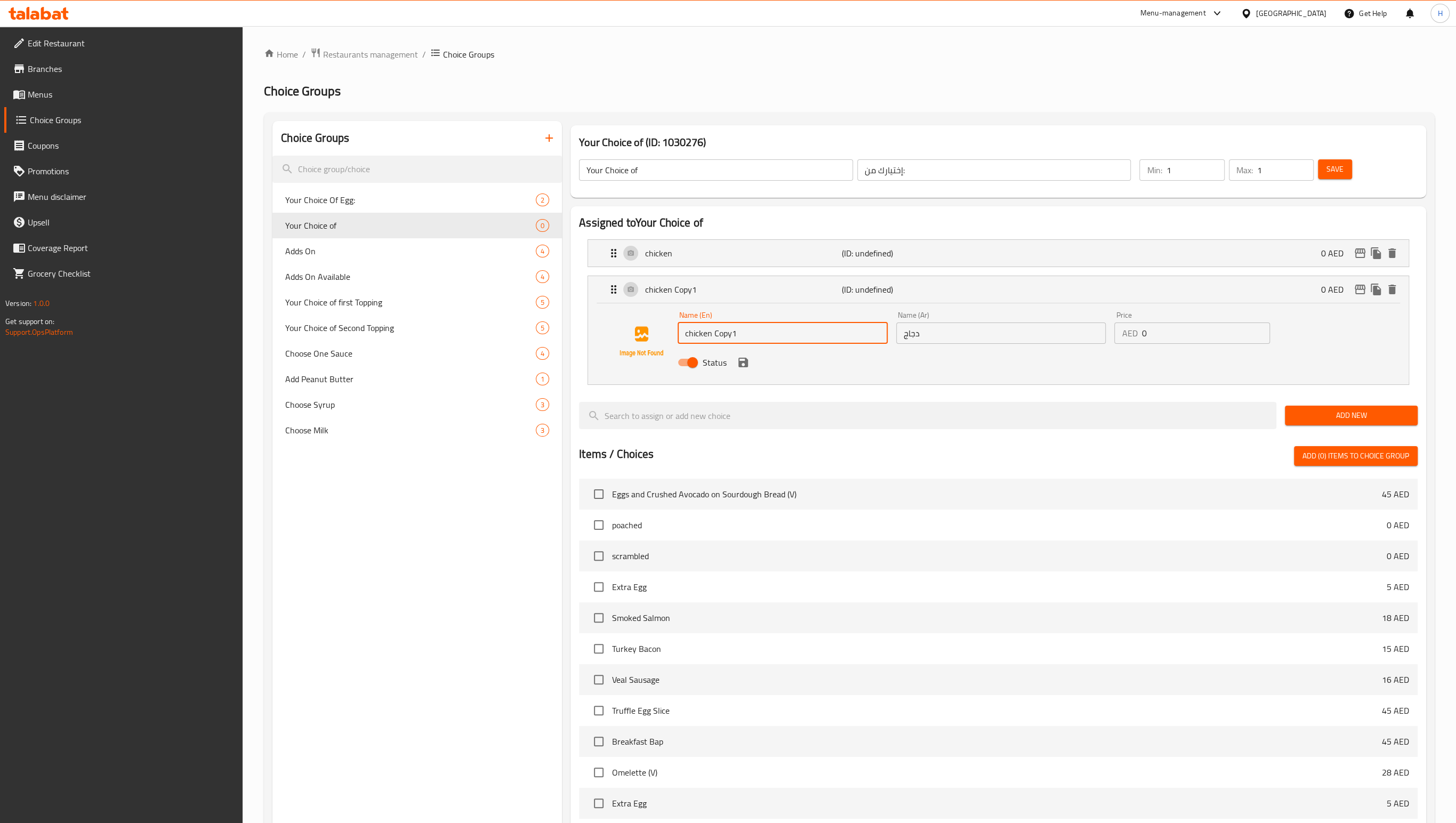
click at [718, 336] on input "chicken Copy1" at bounding box center [783, 333] width 210 height 22
type input "ز"
click at [910, 334] on input "دجاج" at bounding box center [1001, 333] width 210 height 22
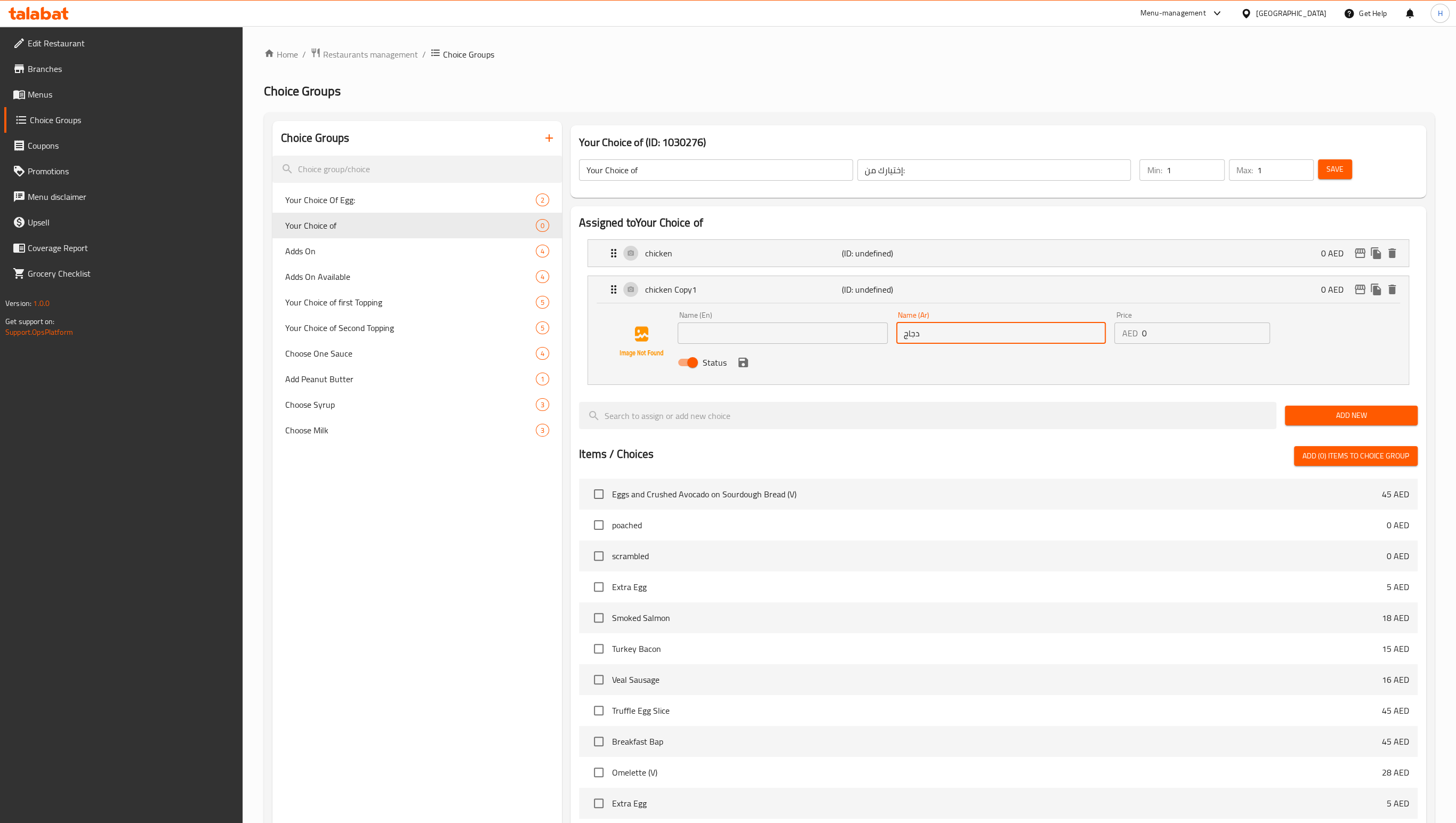
click at [910, 334] on input "دجاج" at bounding box center [1001, 333] width 210 height 22
type input "لحم بقري"
click at [814, 338] on input "text" at bounding box center [783, 333] width 210 height 22
click at [741, 365] on icon "save" at bounding box center [743, 362] width 10 height 10
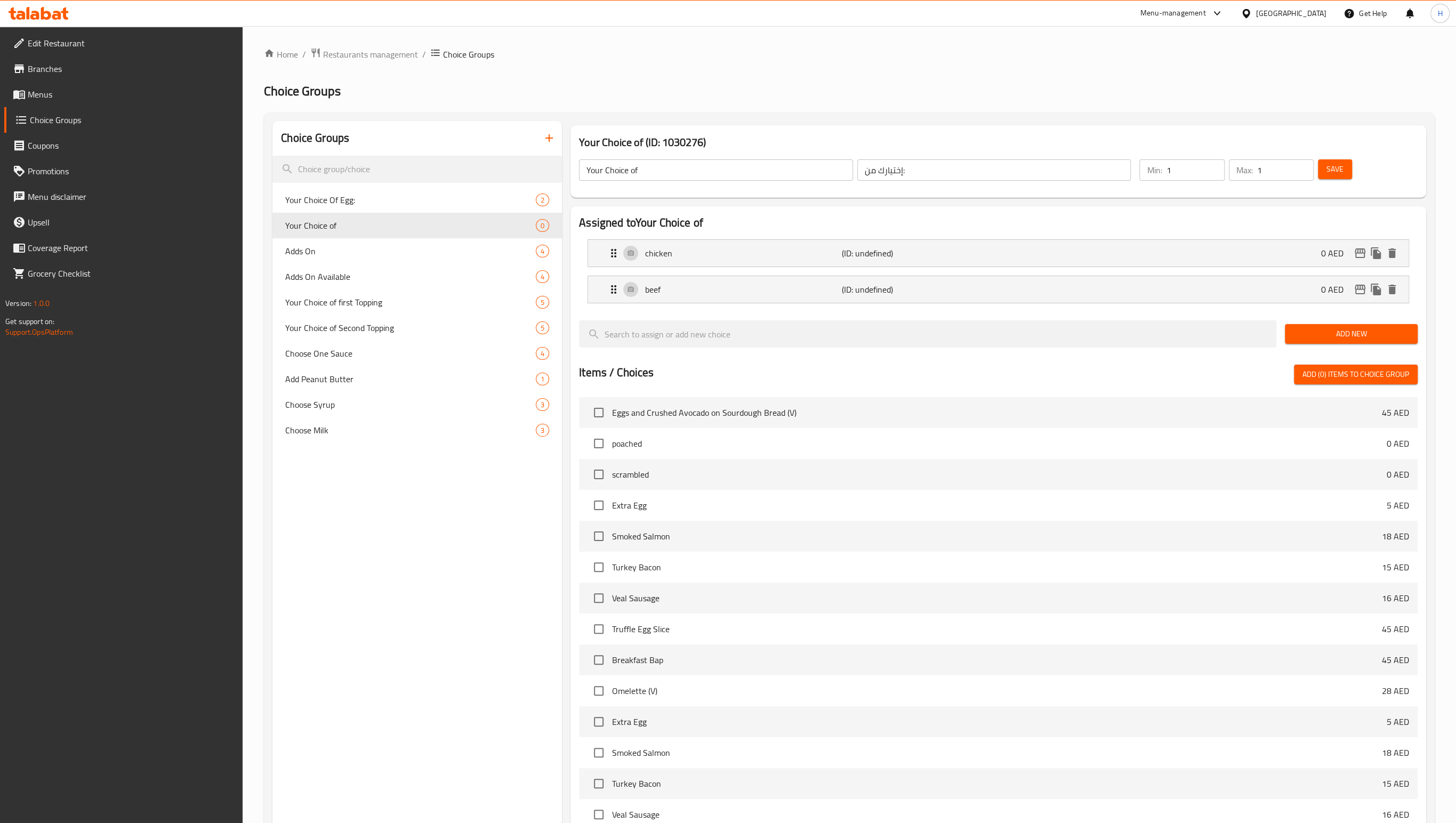
type input "beef"
click at [1332, 173] on span "Save" at bounding box center [1335, 169] width 17 height 13
click at [32, 98] on span "Menus" at bounding box center [131, 94] width 207 height 13
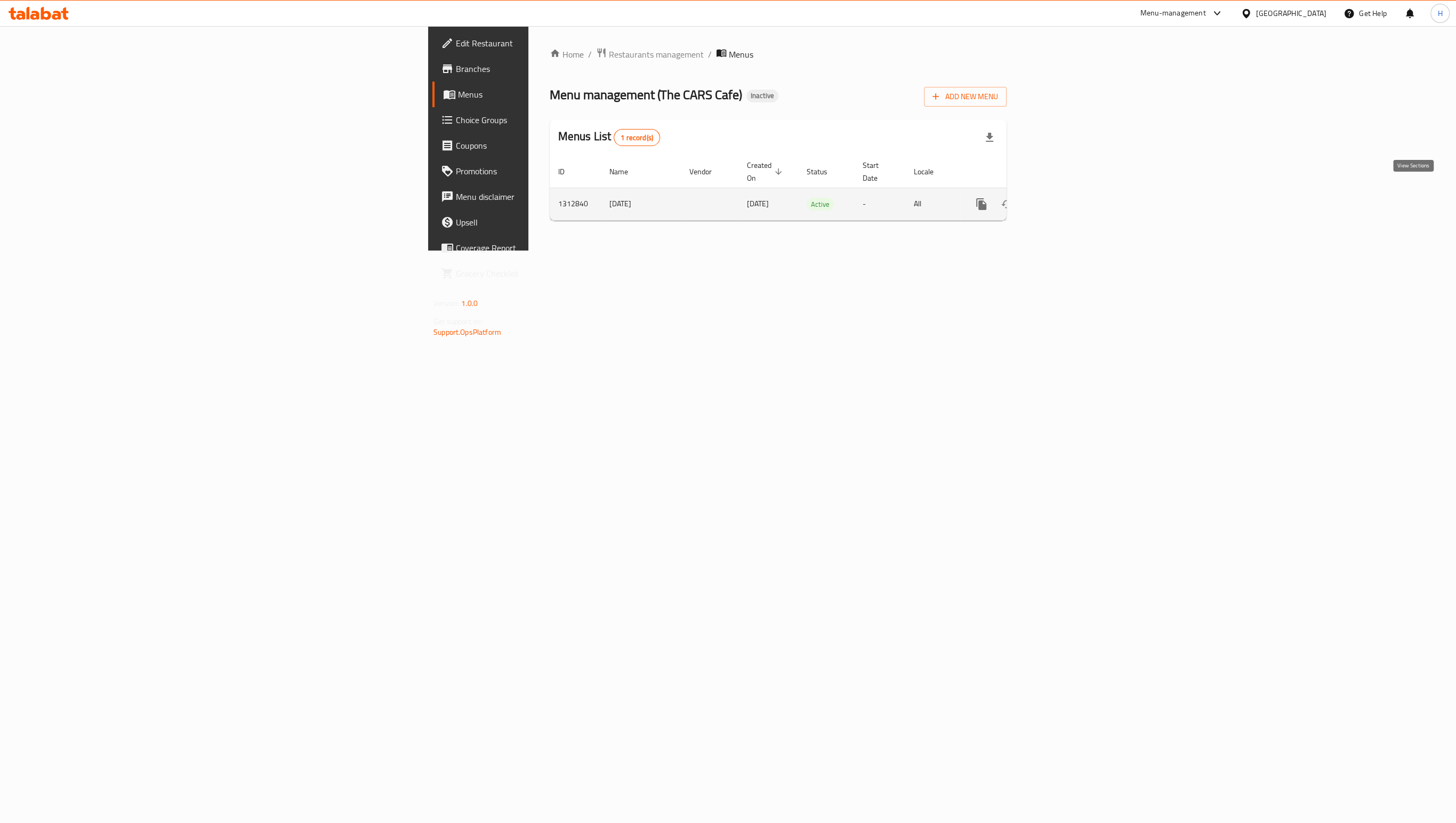
click at [1071, 198] on link "enhanced table" at bounding box center [1058, 204] width 25 height 25
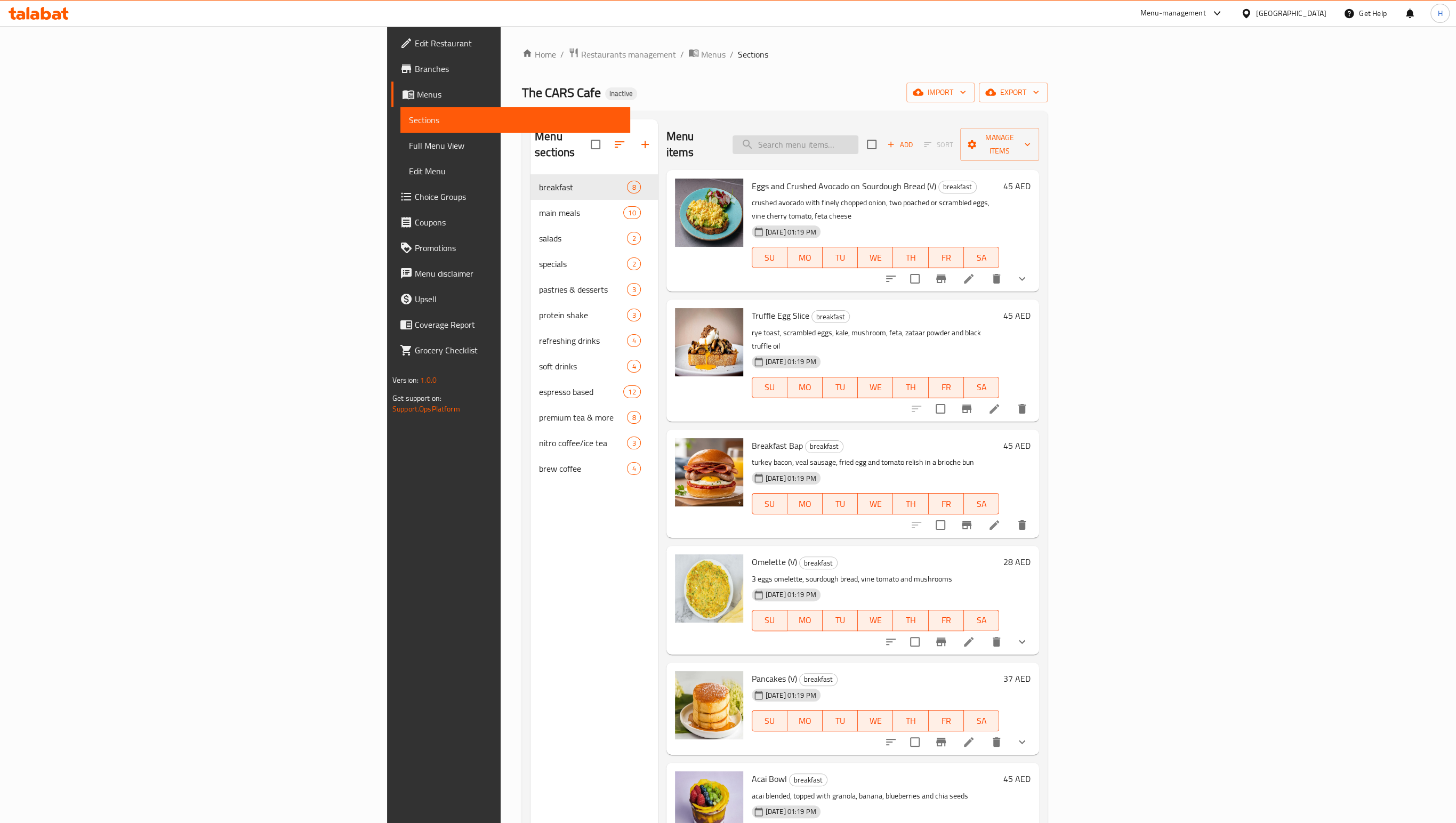
click at [858, 141] on input "search" at bounding box center [795, 144] width 126 height 18
paste input "Burrito Wrap"
type input "Burrito Wrap"
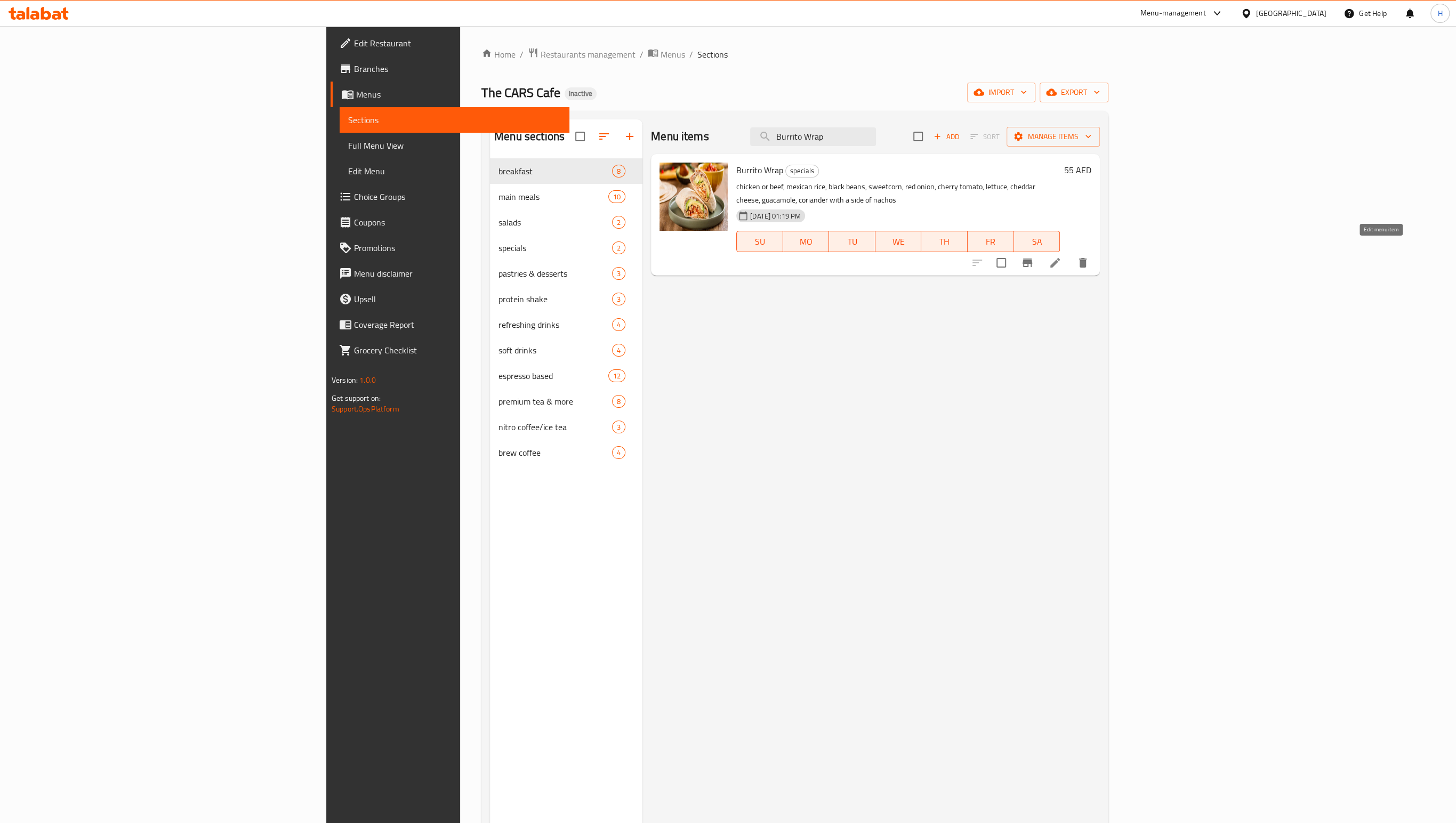
click at [1062, 256] on icon at bounding box center [1055, 262] width 13 height 13
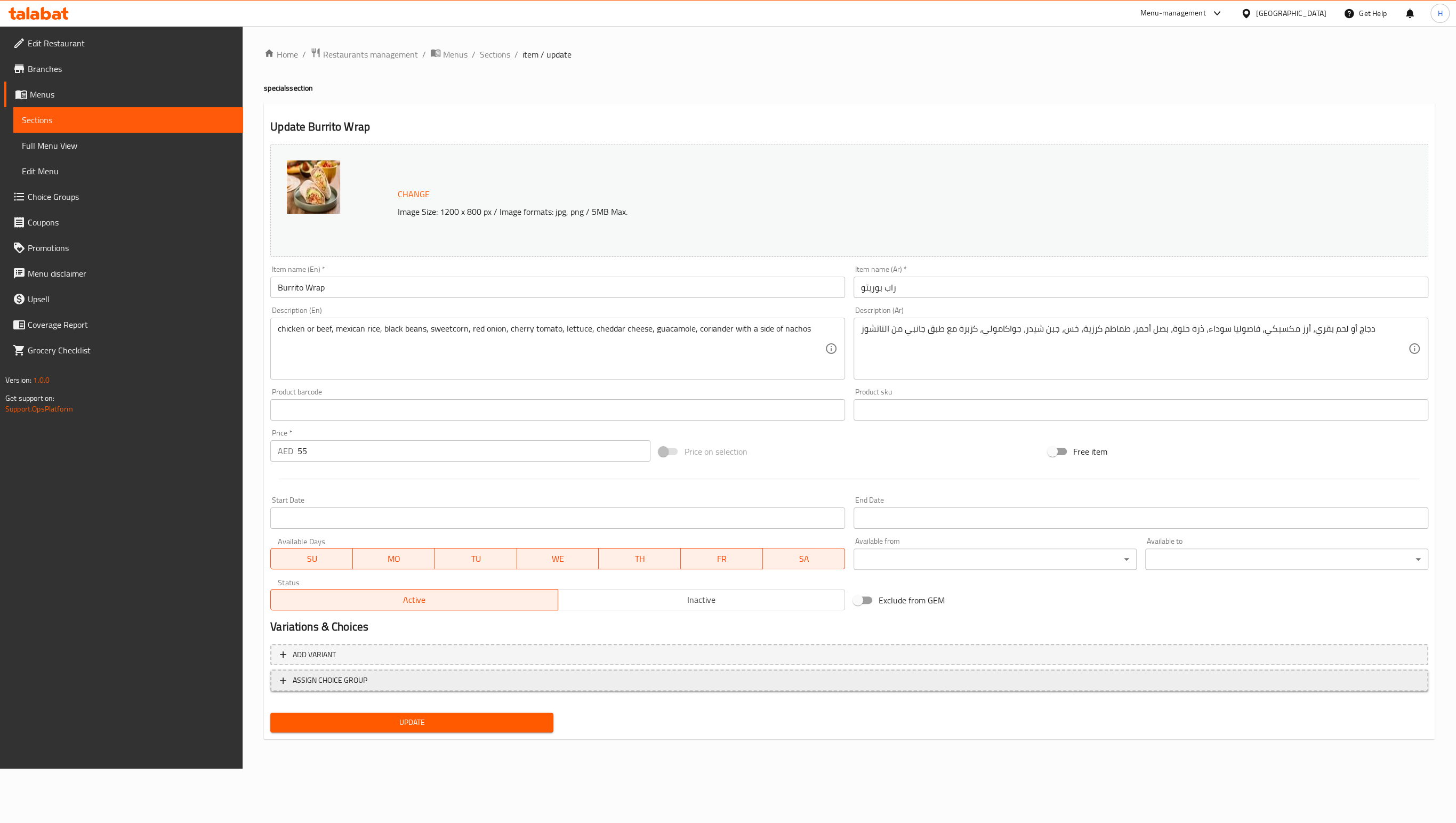
click at [409, 680] on span "ASSIGN CHOICE GROUP" at bounding box center [849, 680] width 1139 height 13
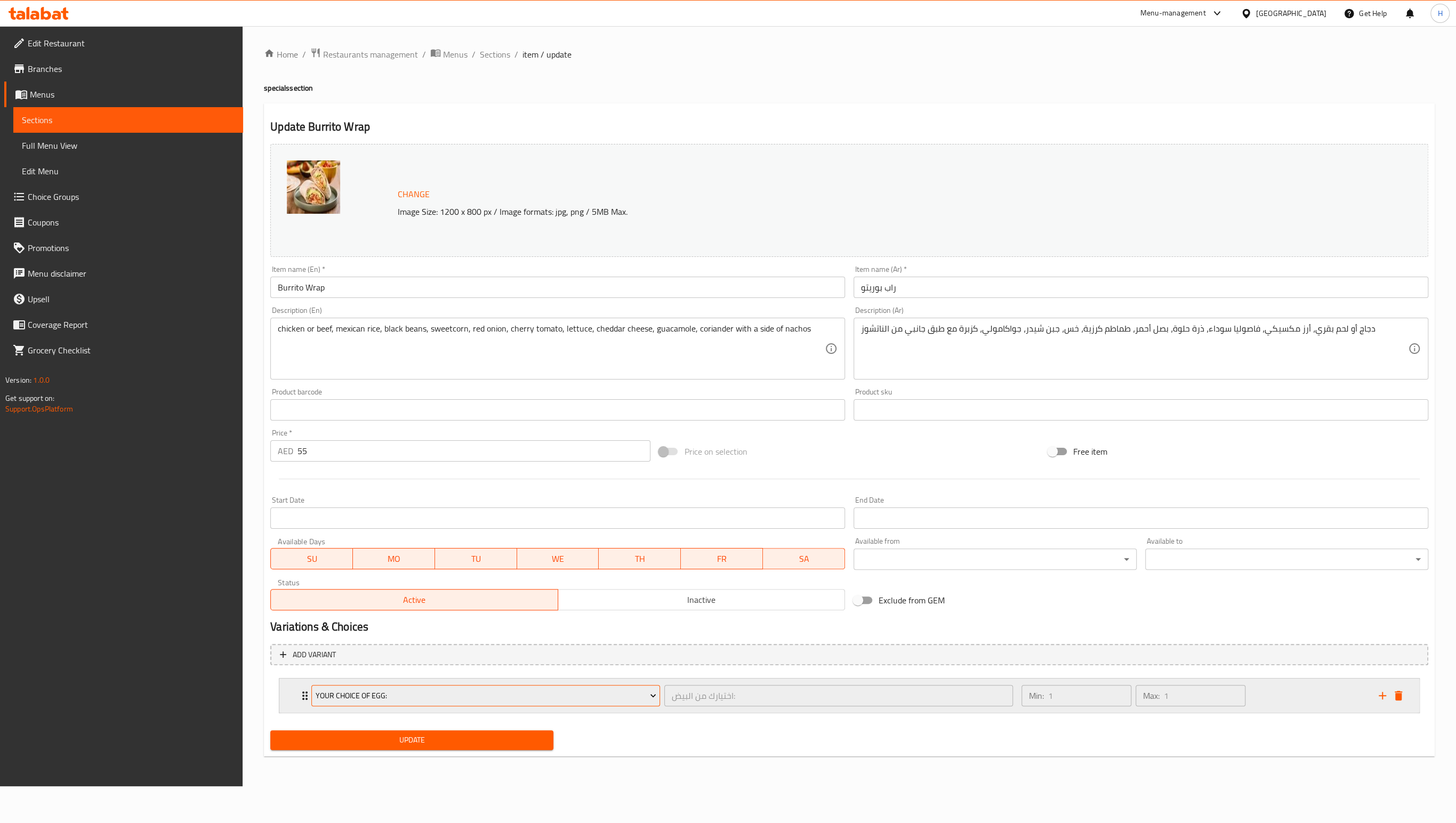
click at [428, 693] on span "Your Choice Of Egg:" at bounding box center [486, 695] width 341 height 13
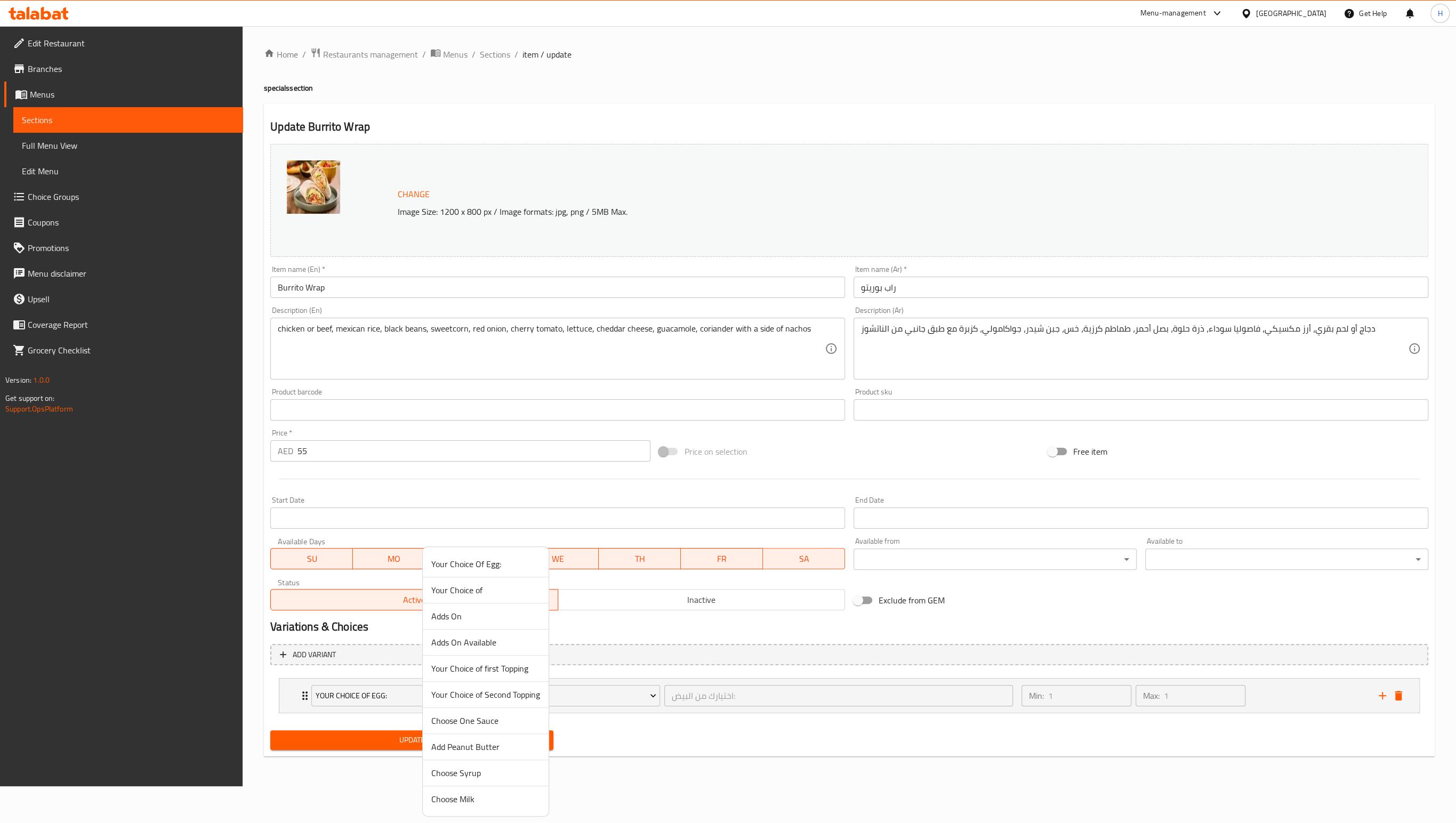
click at [457, 591] on span "Your Choice of" at bounding box center [485, 590] width 109 height 13
click at [297, 696] on div "Your Choice of إختيارك من: ​ Min: 1 ​ Max: 1 ​" at bounding box center [849, 695] width 1140 height 34
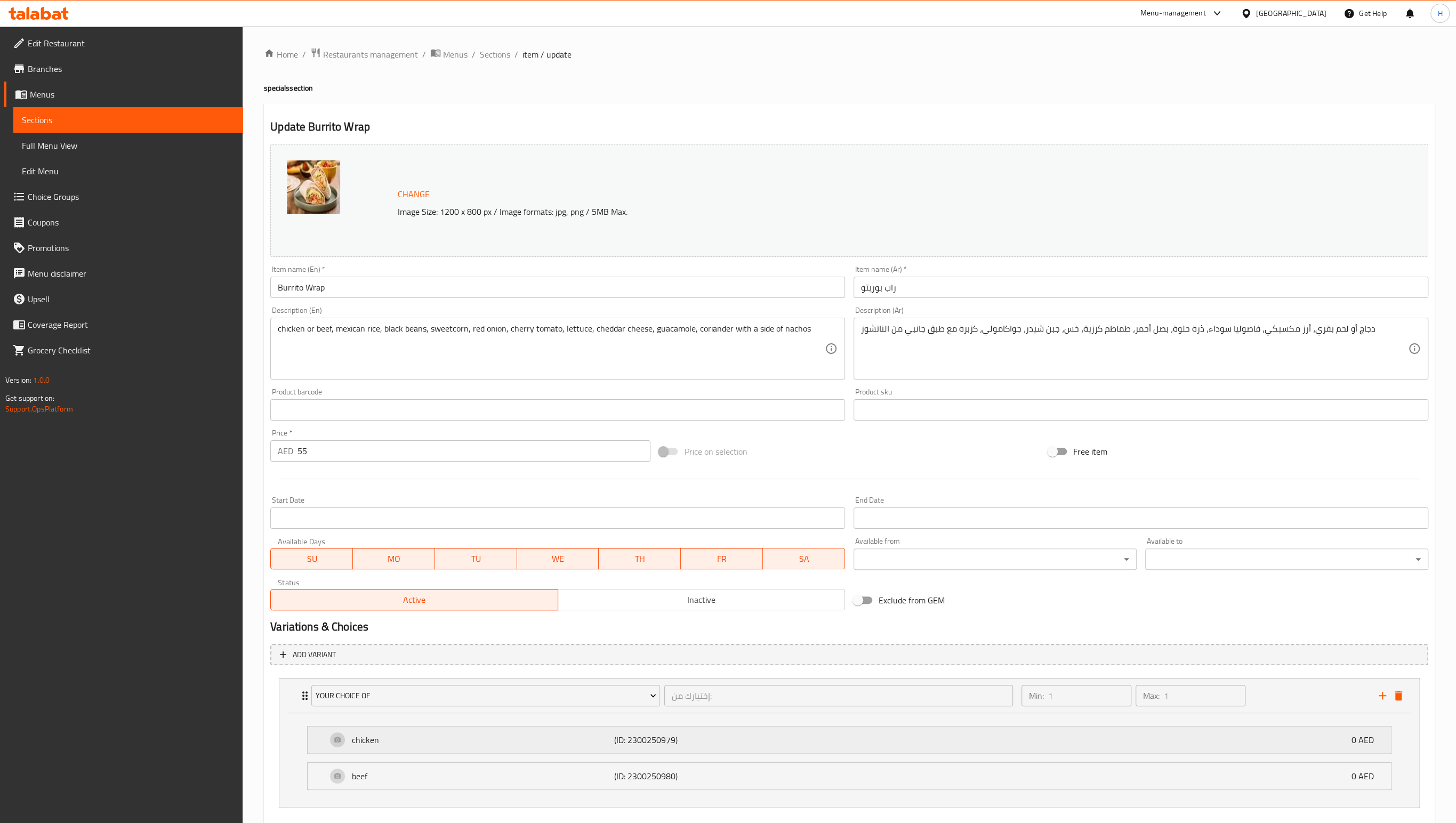
click at [458, 744] on p "chicken" at bounding box center [483, 740] width 263 height 13
click at [1384, 103] on div "Home / Restaurants management / Menus / Sections / item / update specials secti…" at bounding box center [849, 494] width 1171 height 893
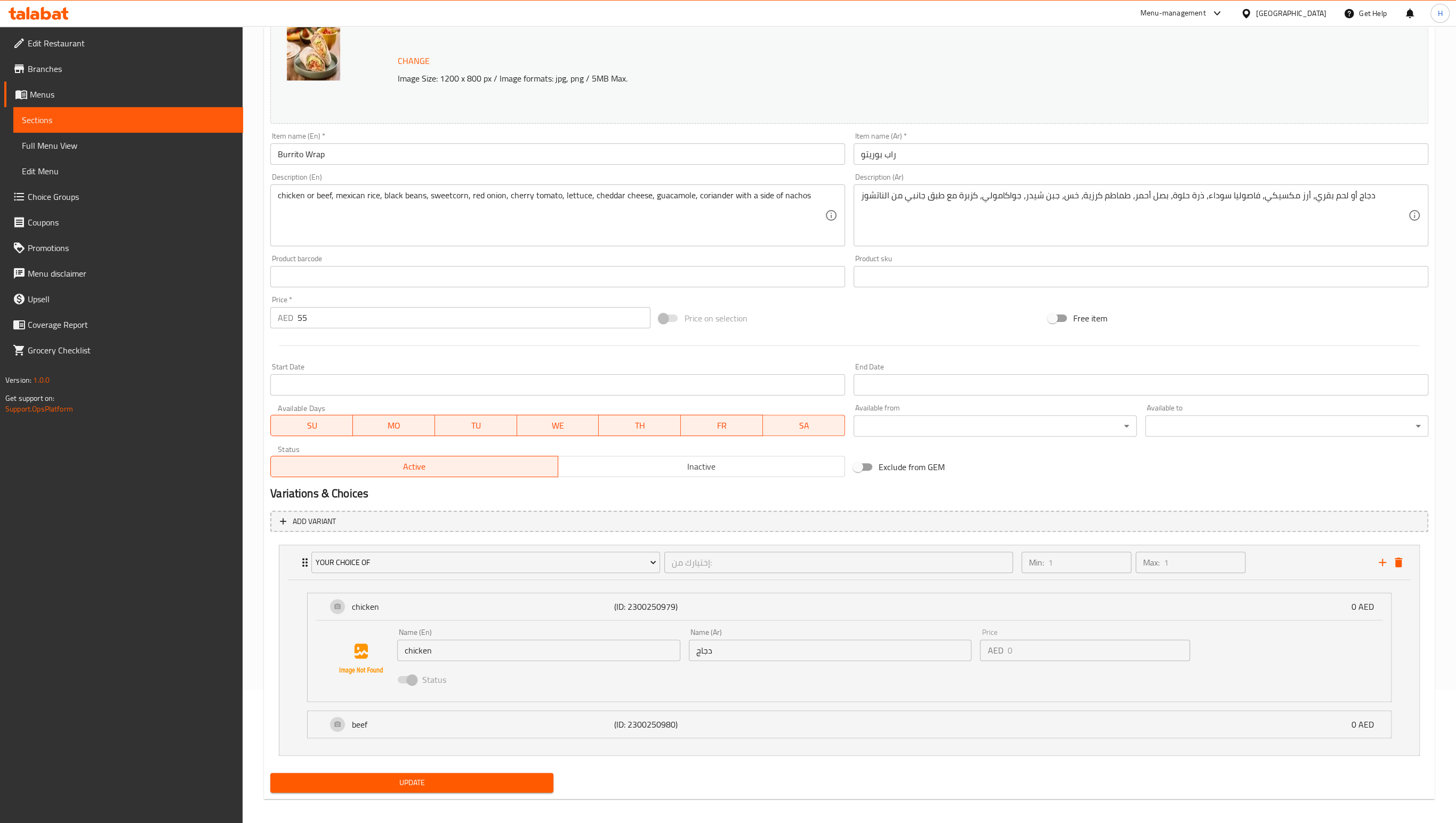
scroll to position [138, 0]
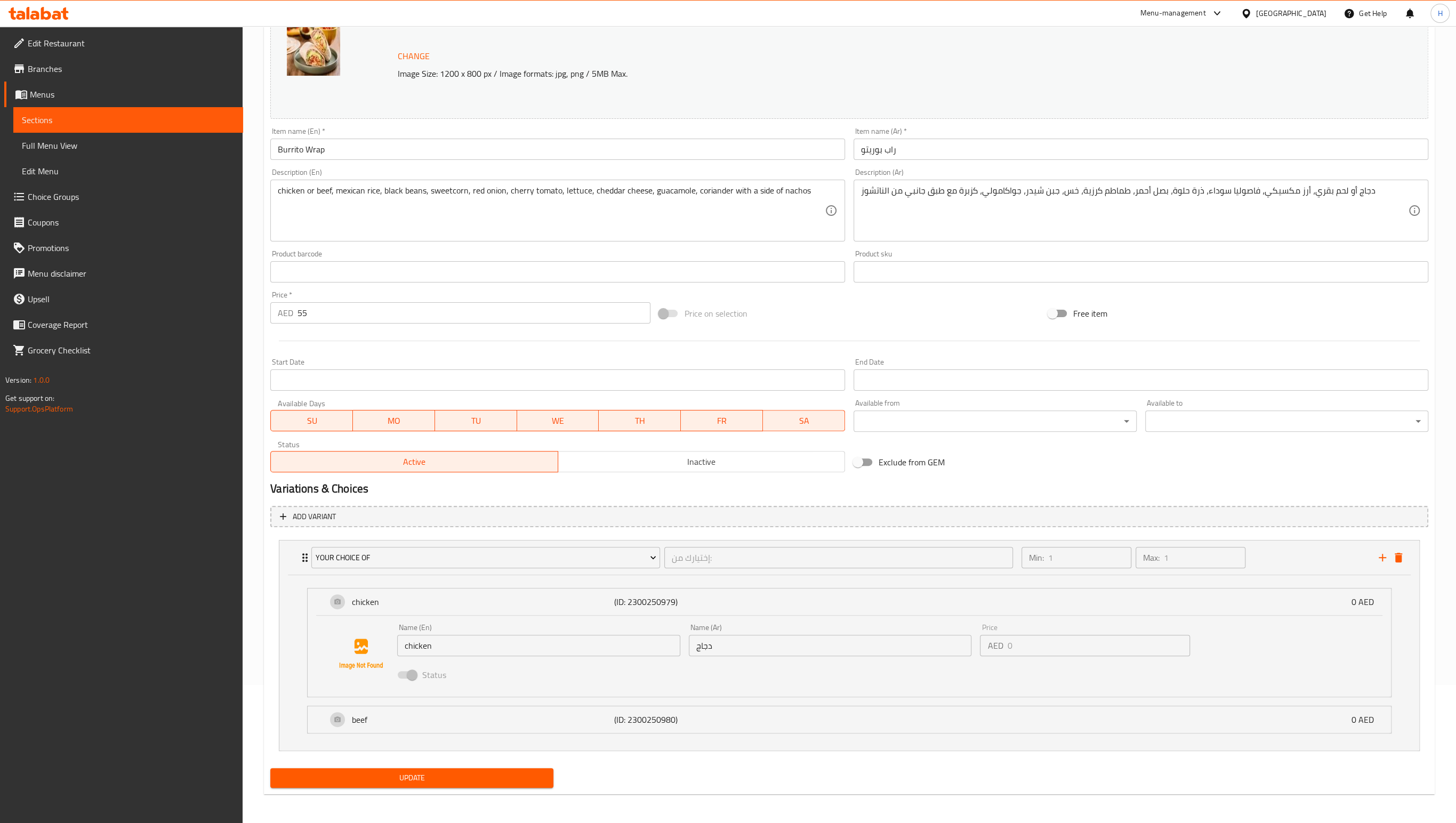
click at [448, 779] on span "Update" at bounding box center [412, 777] width 266 height 13
click at [361, 771] on span "Update" at bounding box center [412, 777] width 266 height 13
click at [650, 95] on div "Change Image Size: 1200 x 800 px / Image formats: jpg, png / 5MB Max." at bounding box center [849, 62] width 1158 height 113
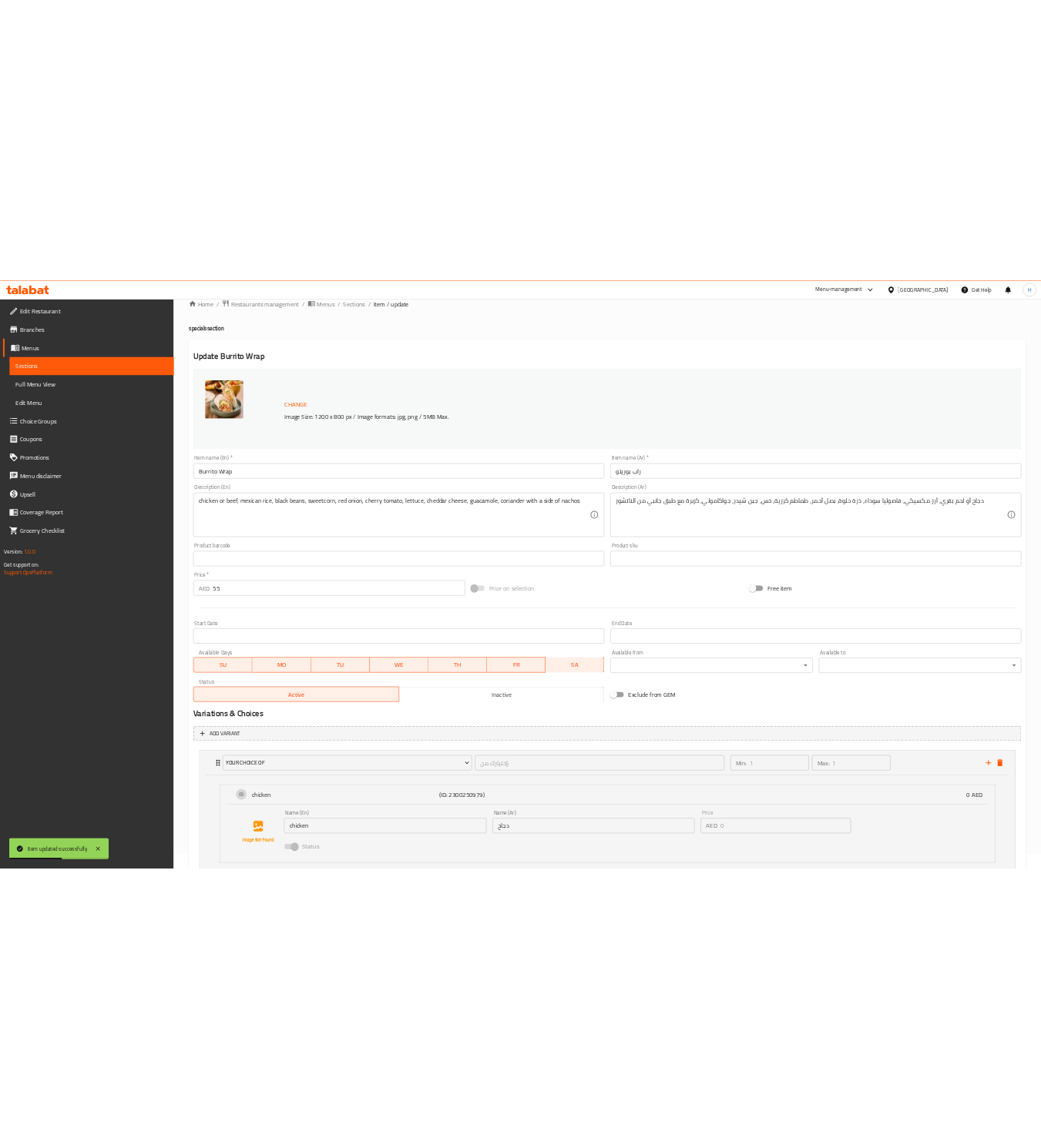
scroll to position [0, 0]
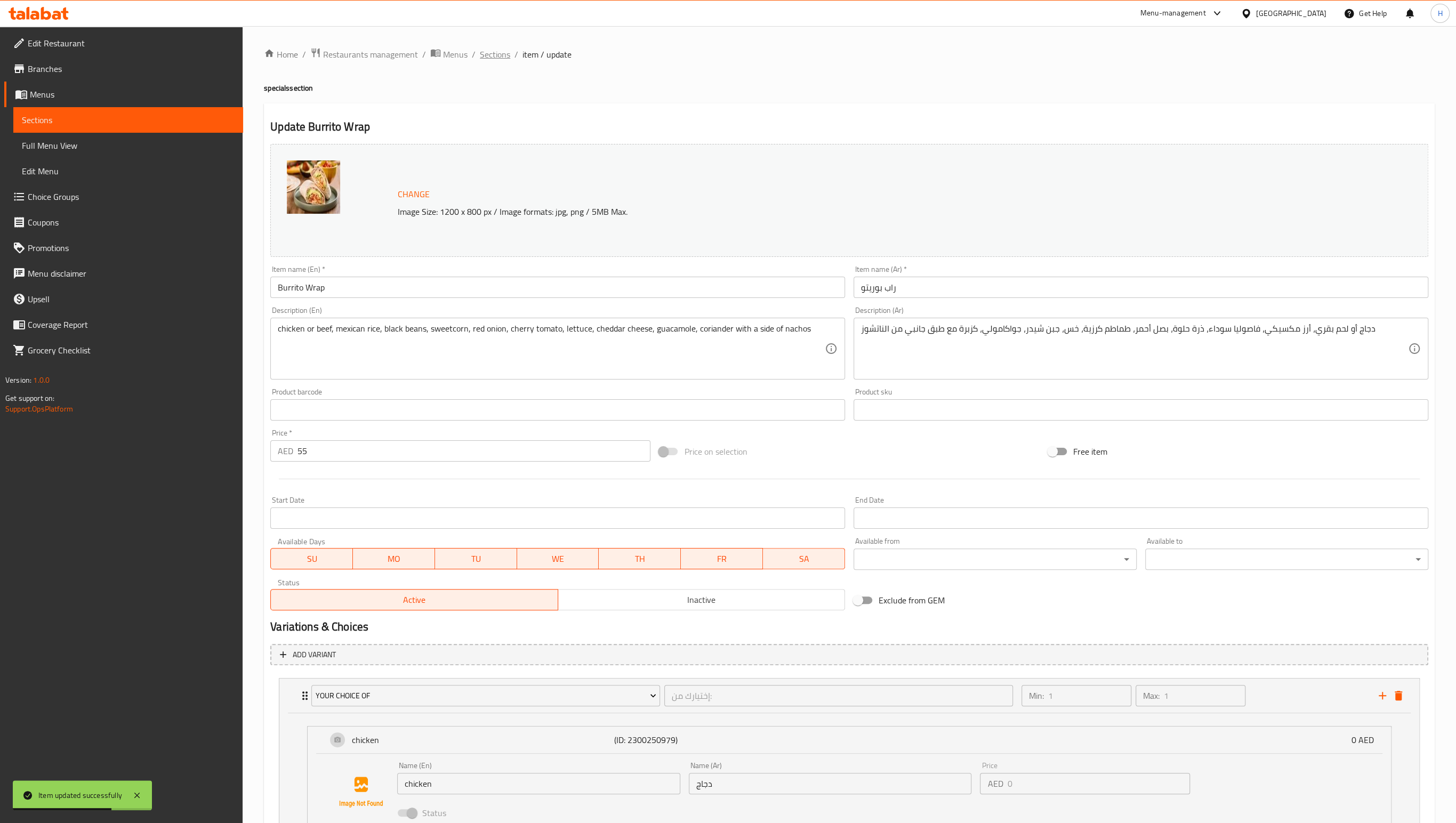
click at [498, 55] on span "Sections" at bounding box center [495, 54] width 31 height 13
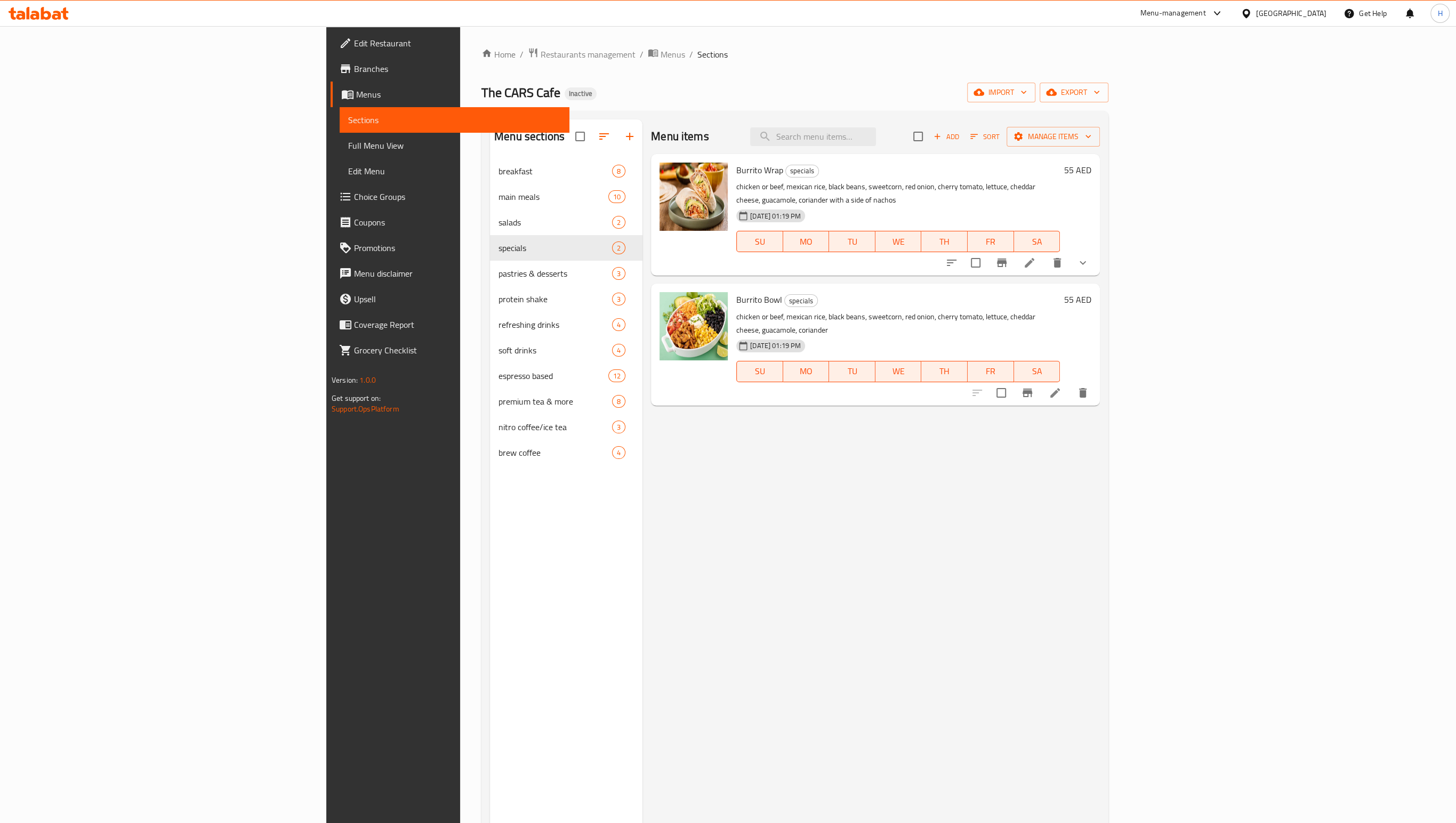
click at [1070, 383] on li at bounding box center [1055, 393] width 30 height 19
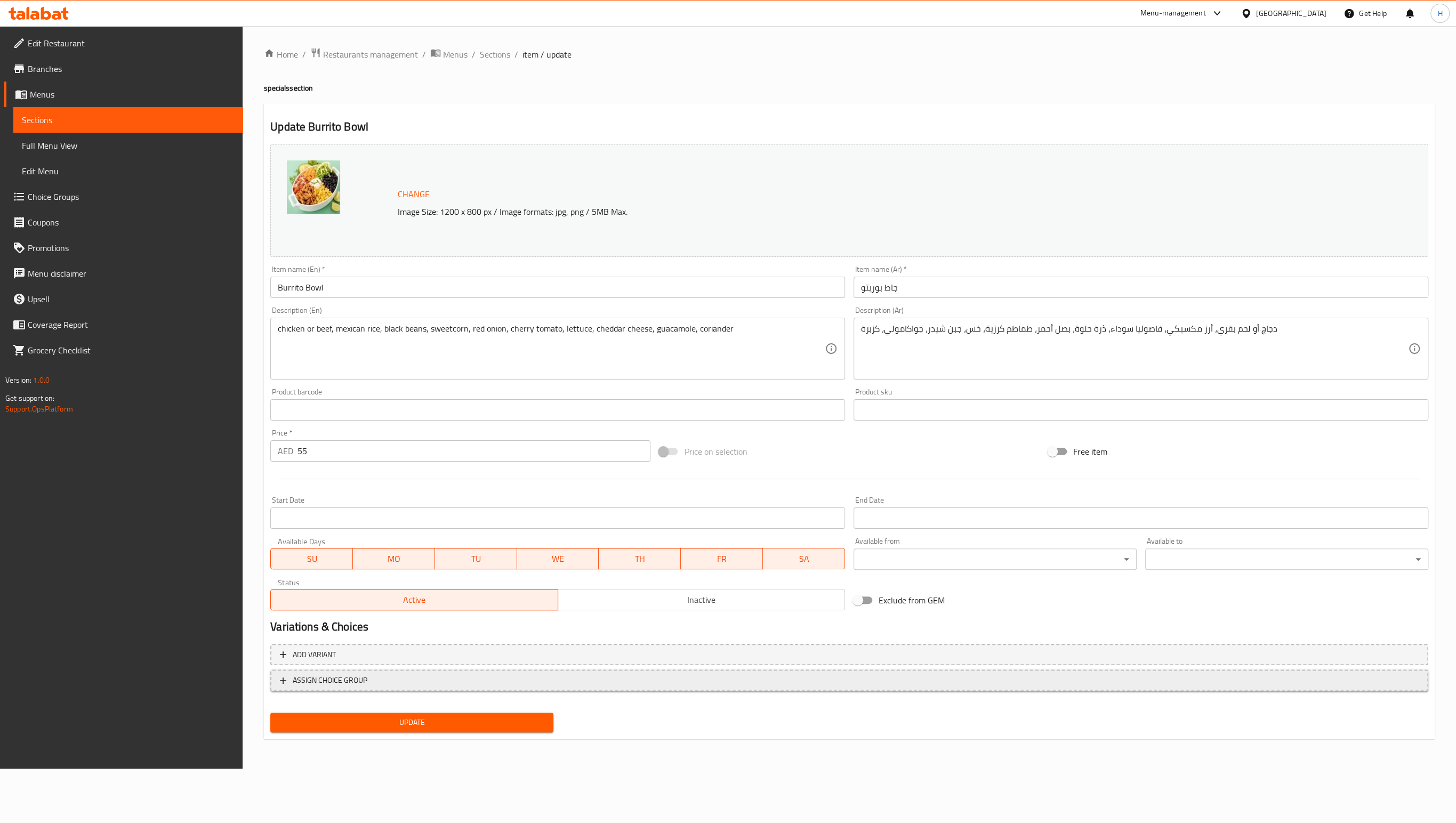
click at [504, 683] on span "ASSIGN CHOICE GROUP" at bounding box center [849, 680] width 1139 height 13
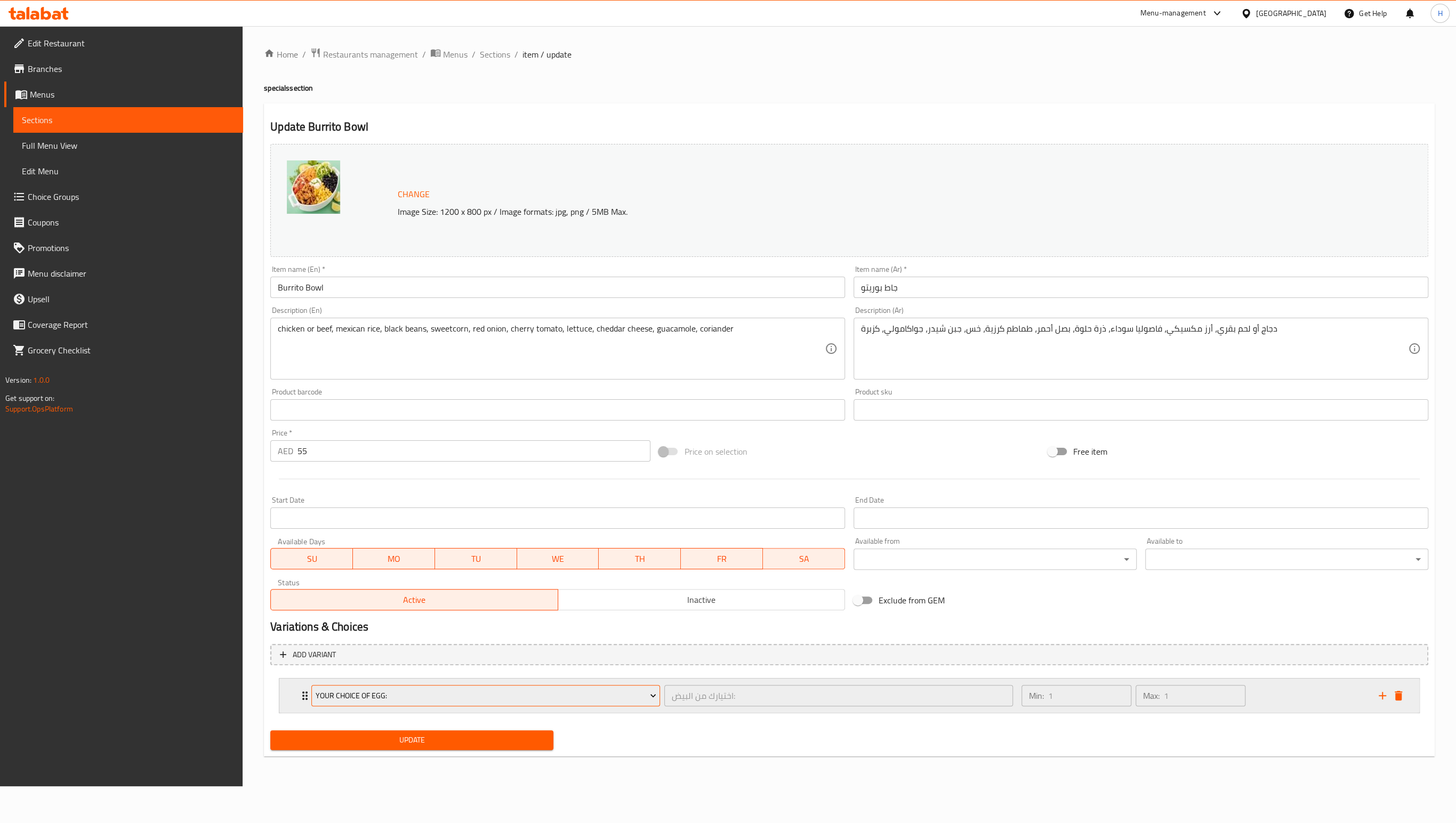
click at [487, 695] on span "Your Choice Of Egg:" at bounding box center [486, 695] width 341 height 13
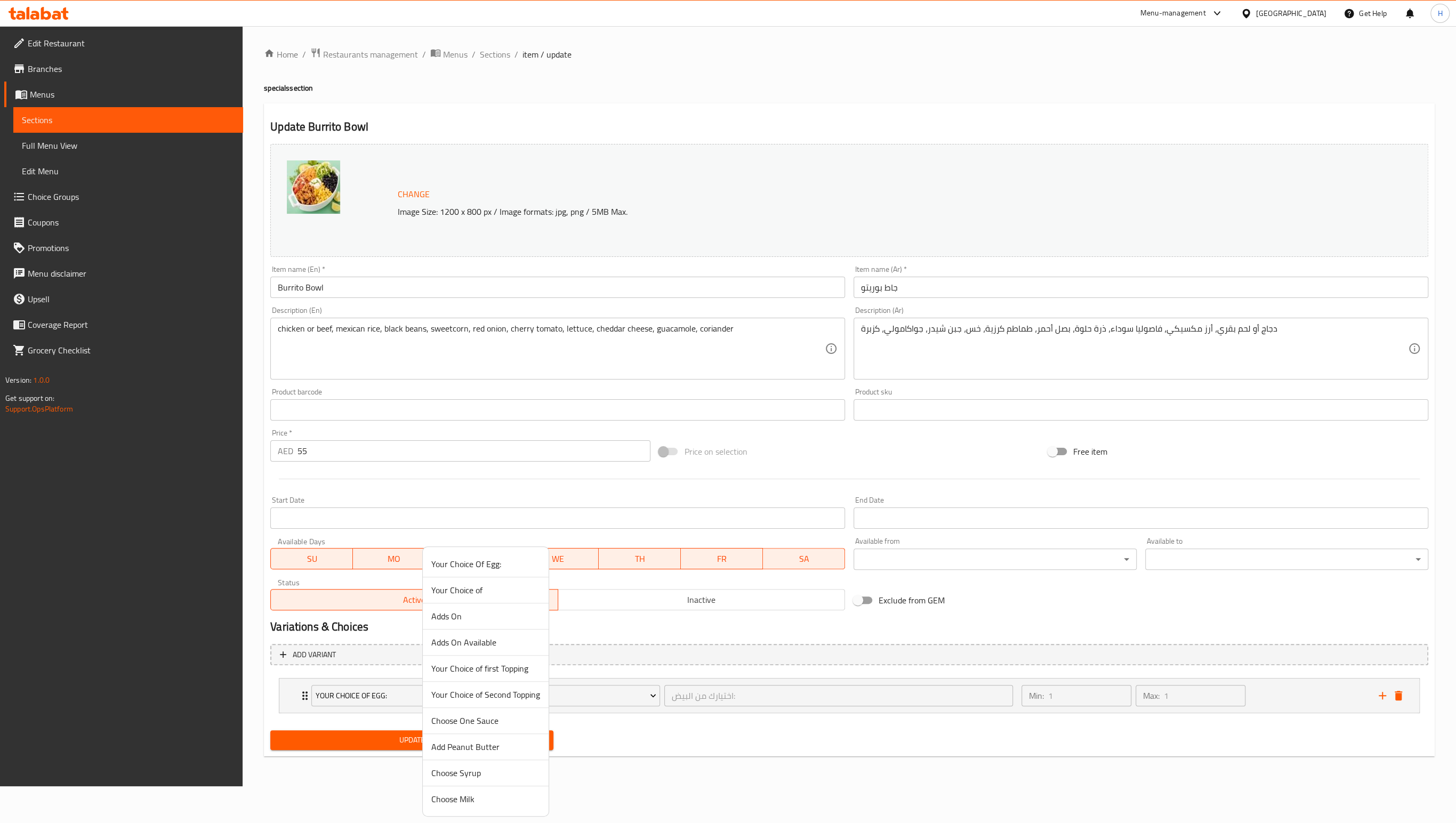
click at [484, 589] on span "Your Choice of" at bounding box center [485, 590] width 109 height 13
click at [398, 739] on span "Update" at bounding box center [412, 740] width 266 height 13
click at [486, 57] on span "Sections" at bounding box center [495, 54] width 31 height 13
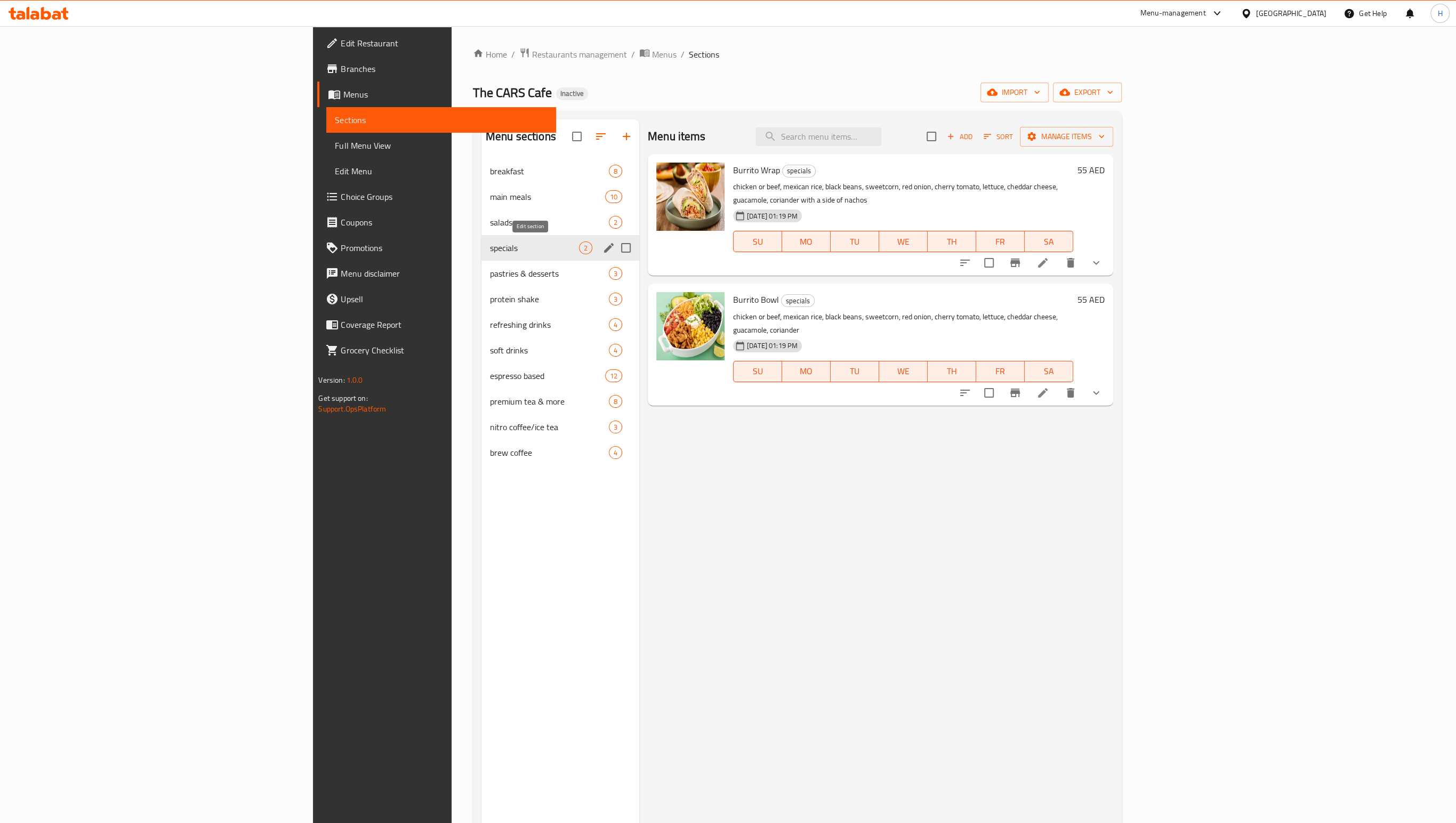
click at [601, 247] on button "edit" at bounding box center [608, 247] width 16 height 16
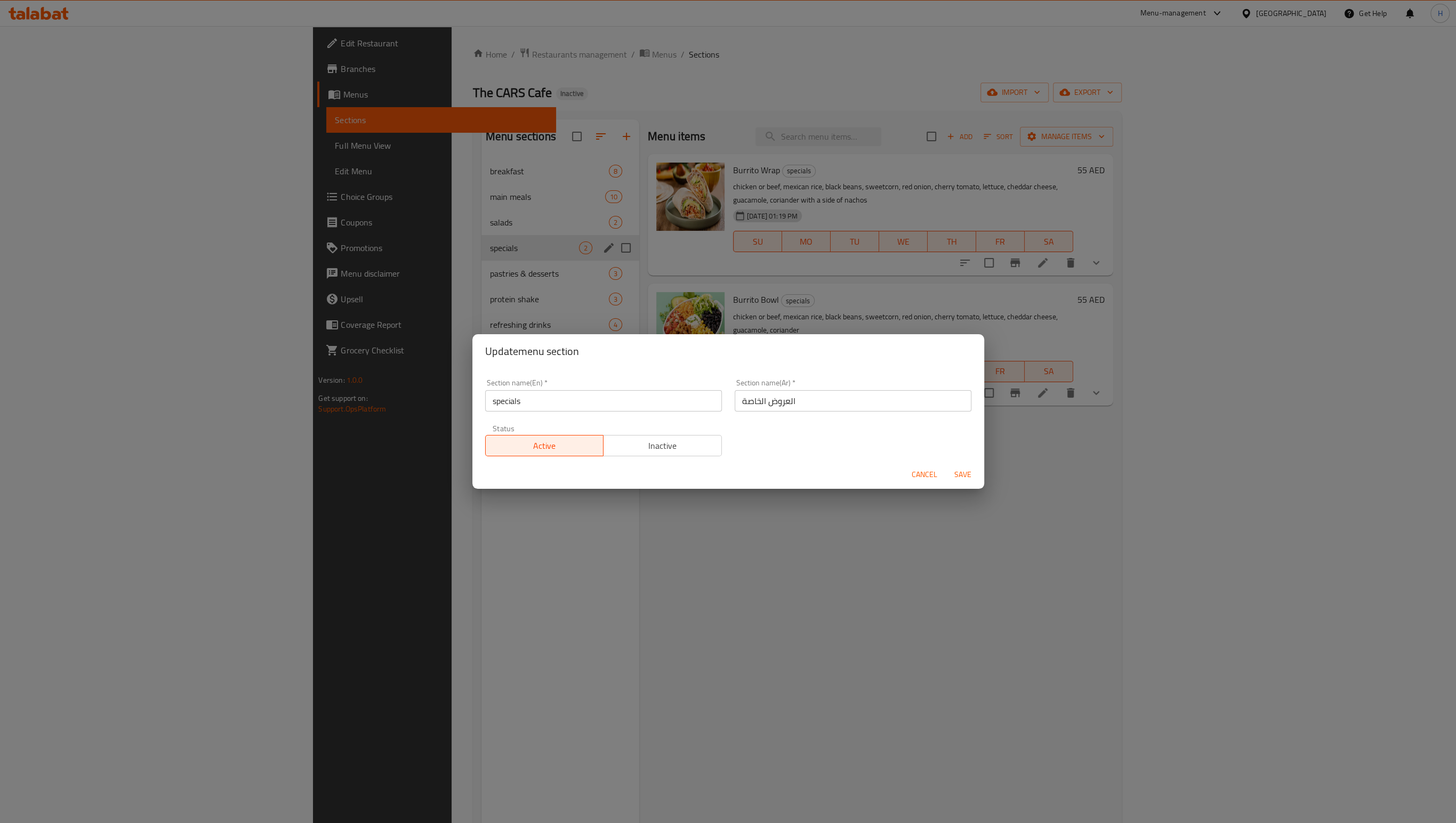
click at [784, 405] on input "العروض الخاصة" at bounding box center [853, 401] width 237 height 22
type input "s"
type input "سبيشيال"
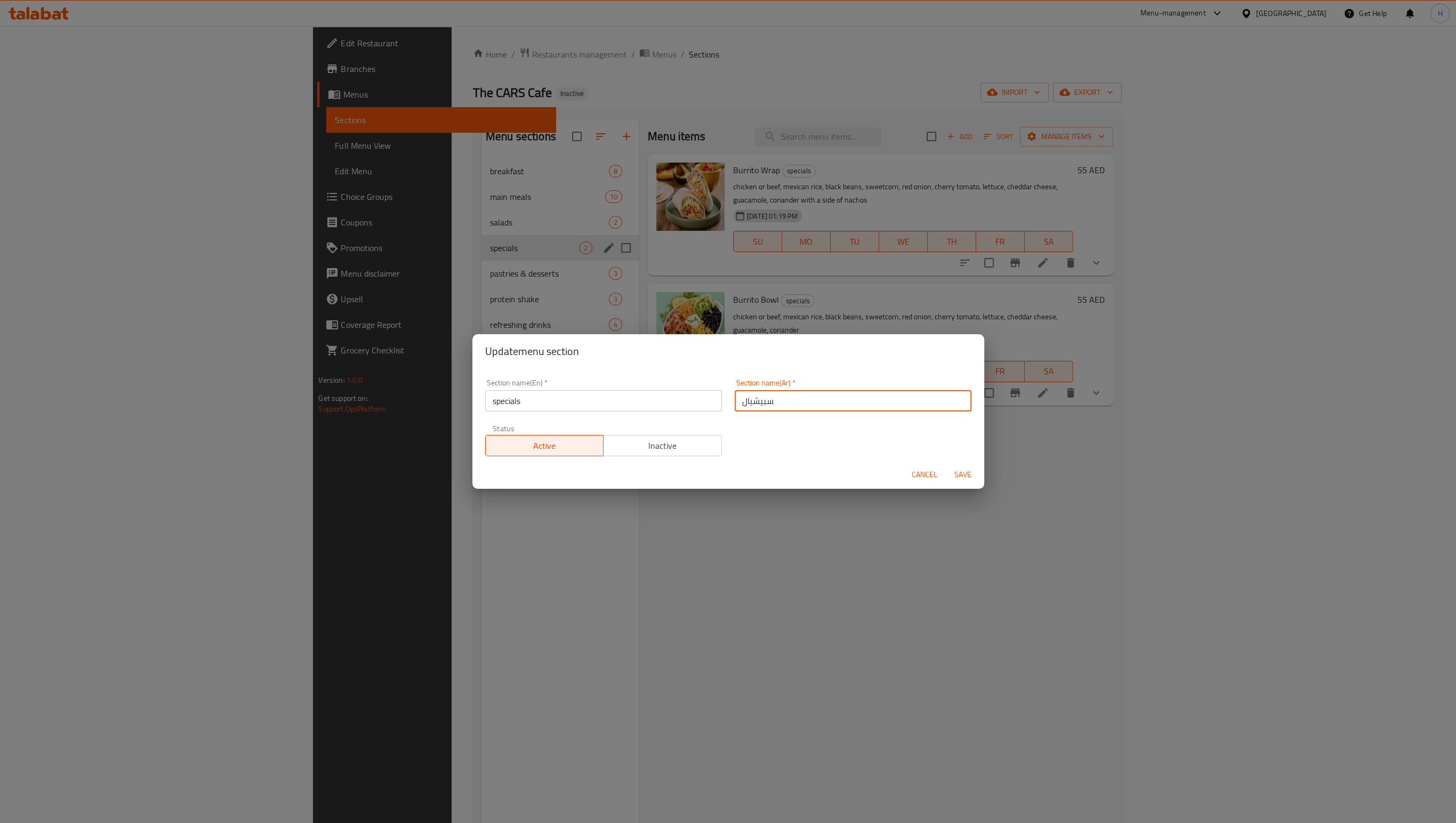
click at [961, 477] on span "Save" at bounding box center [963, 474] width 25 height 13
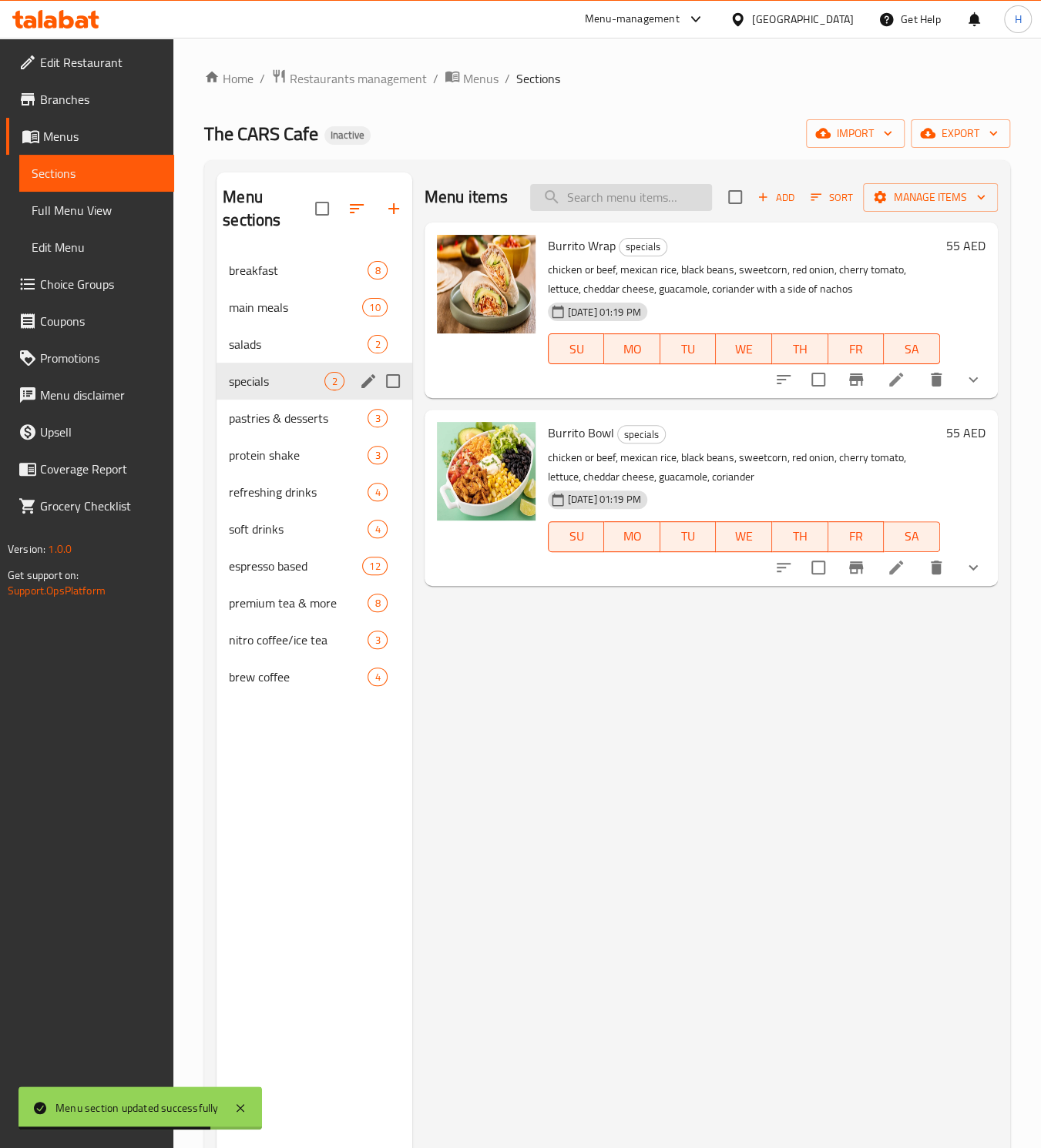
click at [594, 208] on input "search" at bounding box center [621, 197] width 182 height 27
paste input "CROISSANT (PLAIN, ALMOND OR CHOCOLATE)"
type input "CROISSANT (PLAIN, ALMOND OR CHOCOLATE)"
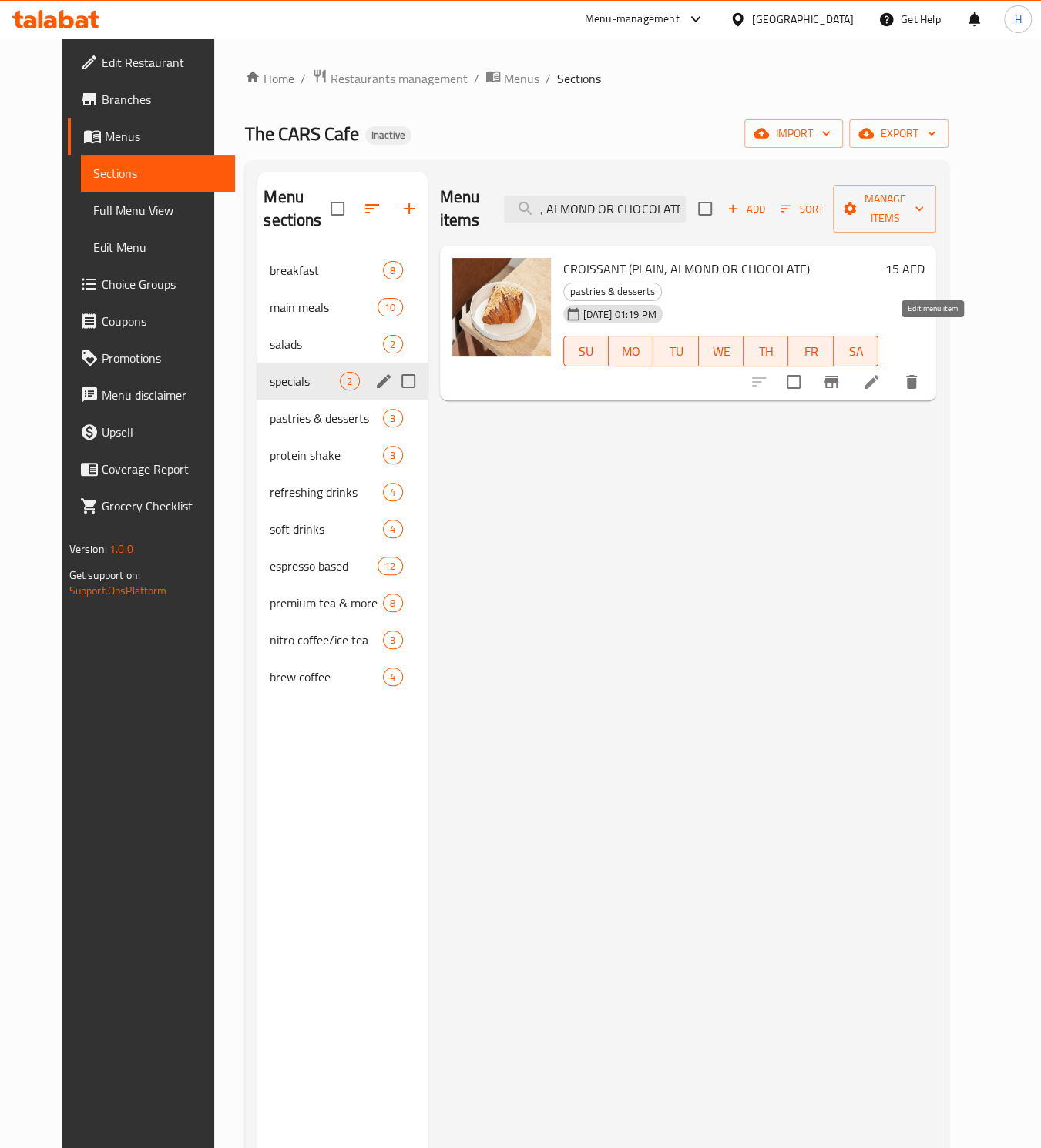
click at [878, 375] on icon at bounding box center [871, 381] width 14 height 14
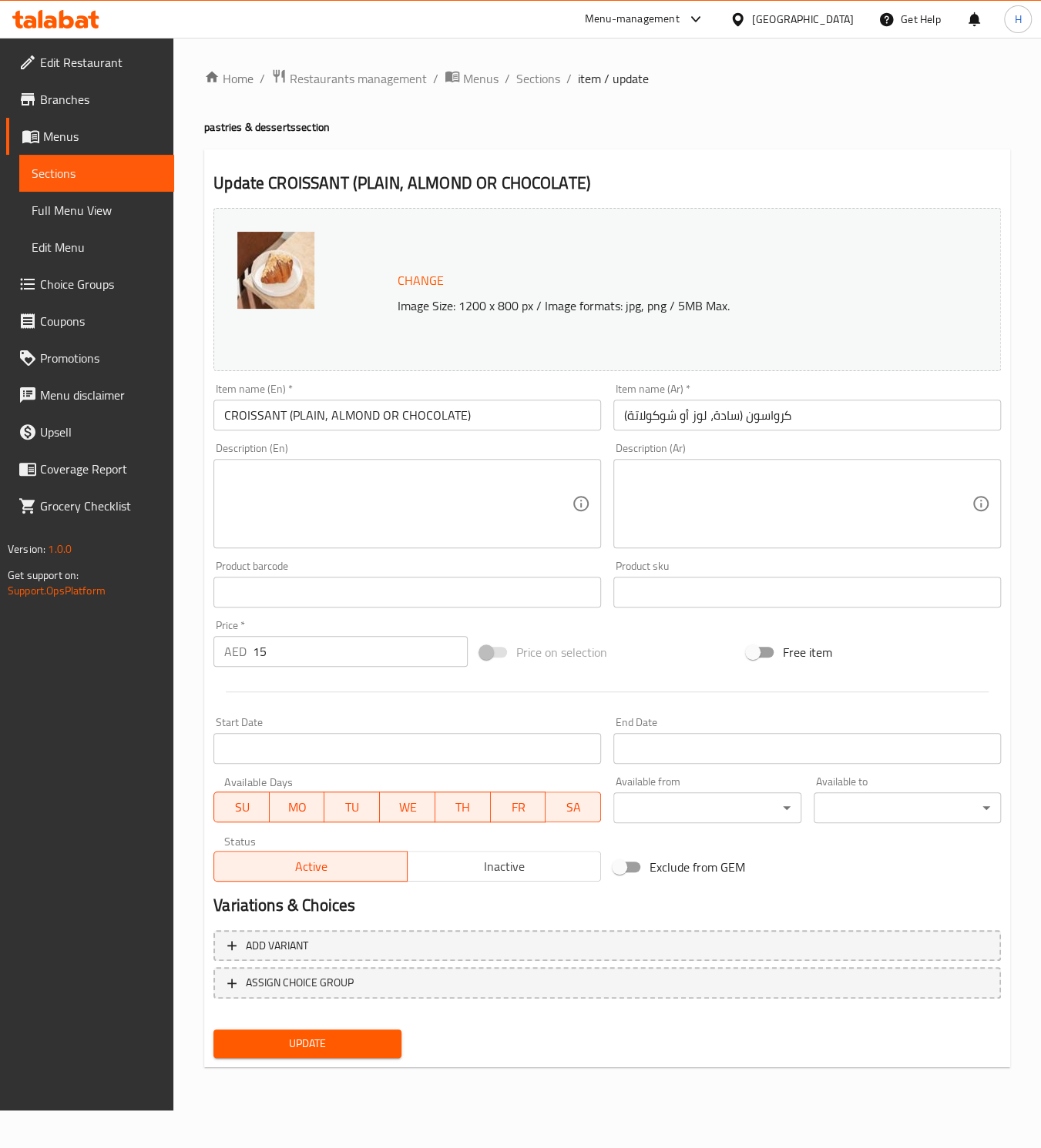
click at [236, 488] on textarea at bounding box center [398, 504] width 347 height 73
paste textarea "Flaky baked croissant in plain, almond, or chocolate flavor"
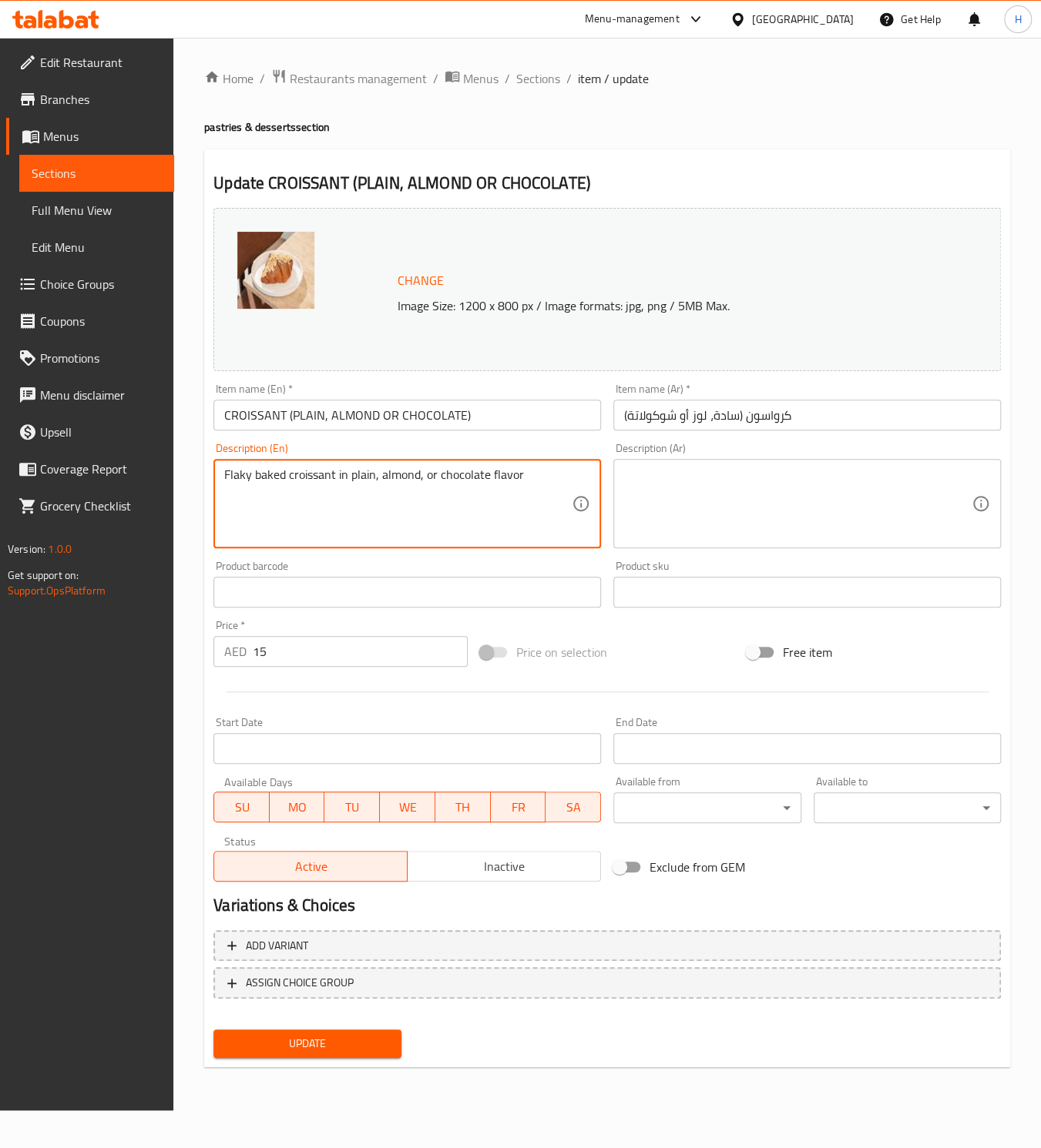
type textarea "Flaky baked croissant in plain, almond, or chocolate flavor"
click at [642, 484] on textarea at bounding box center [798, 504] width 347 height 73
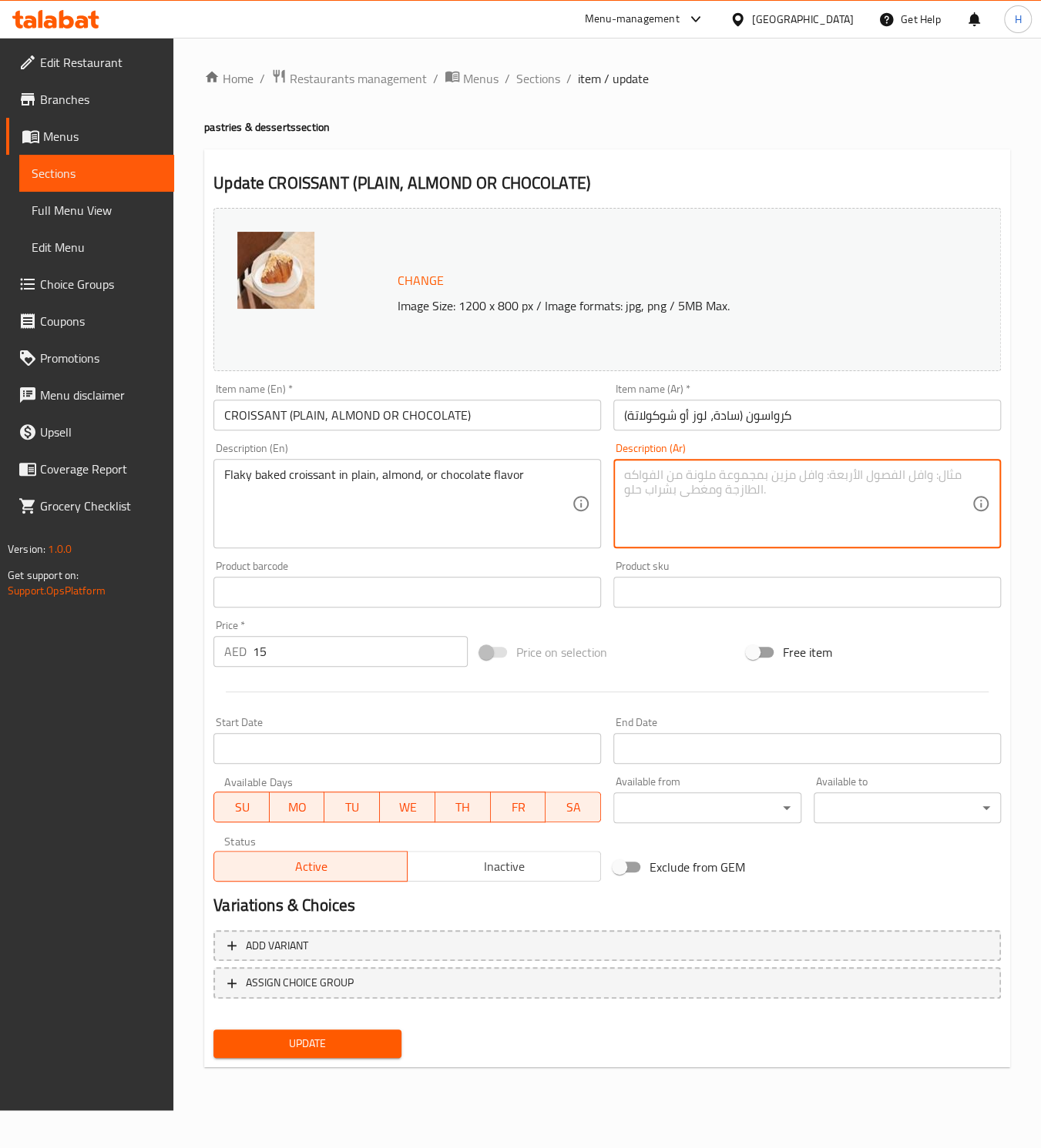
paste textarea "كرواسون مخبوز متقشر بنكهة عادية أو لوز أو شوكولاتة"
click at [811, 472] on textarea "كرواسون مخبوز متقشر بنكهة عادية أو لوز أو شوكولاتة" at bounding box center [798, 504] width 347 height 73
click at [720, 470] on textarea "كرواسون مخبوز فلاكي بنكهة عادية أو لوز أو شوكولاتة" at bounding box center [798, 504] width 347 height 73
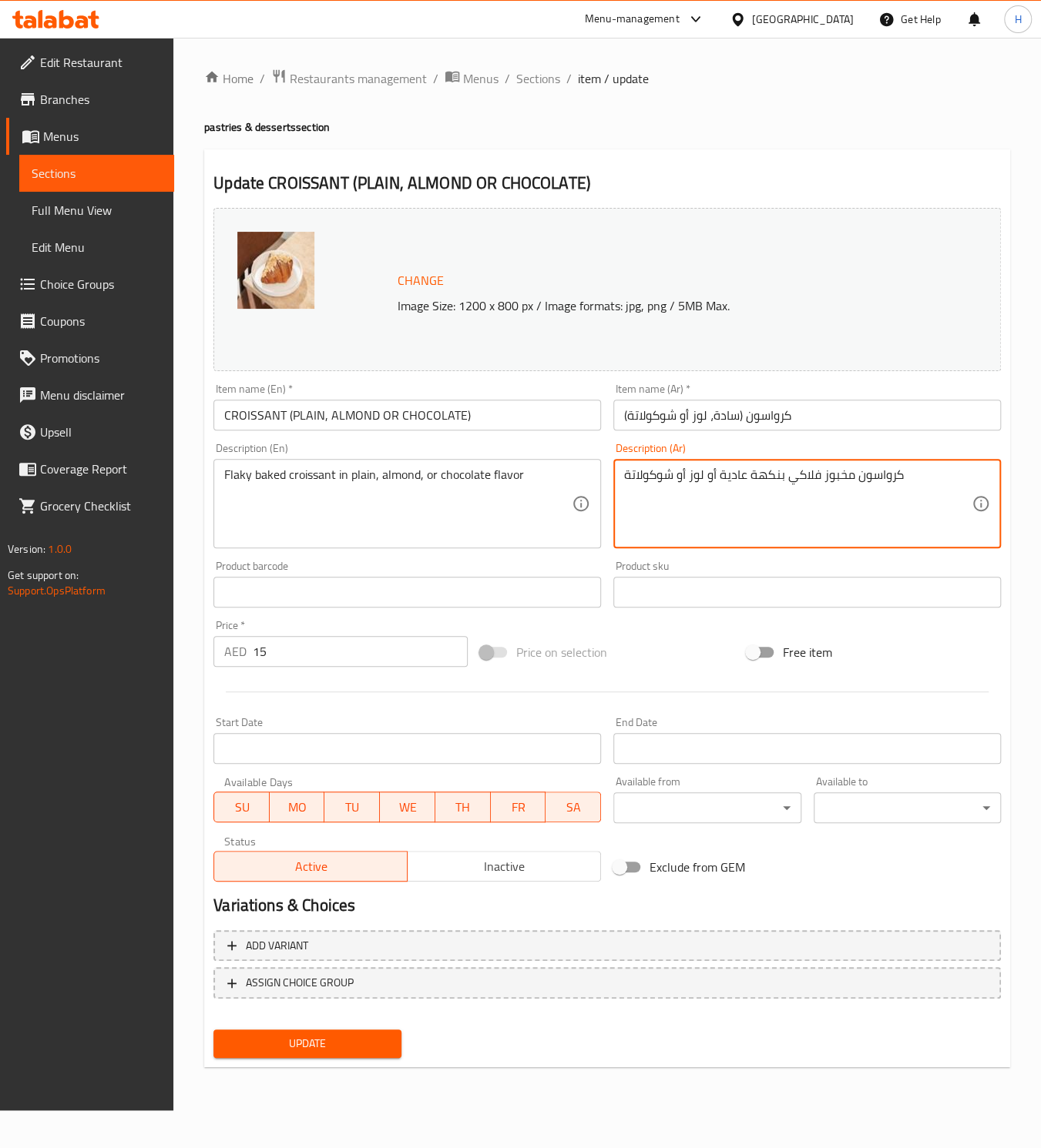
click at [730, 475] on textarea "كرواسون مخبوز فلاكي بنكهة عادية أو لوز أو شوكولاتة" at bounding box center [798, 504] width 347 height 73
type textarea "كرواسون مخبوز فلاكي بنكهة ساده أو لوز أو شوكولاتة"
click at [399, 477] on textarea "Flaky baked croissant in plain, almond, or chocolate flavor" at bounding box center [398, 504] width 347 height 73
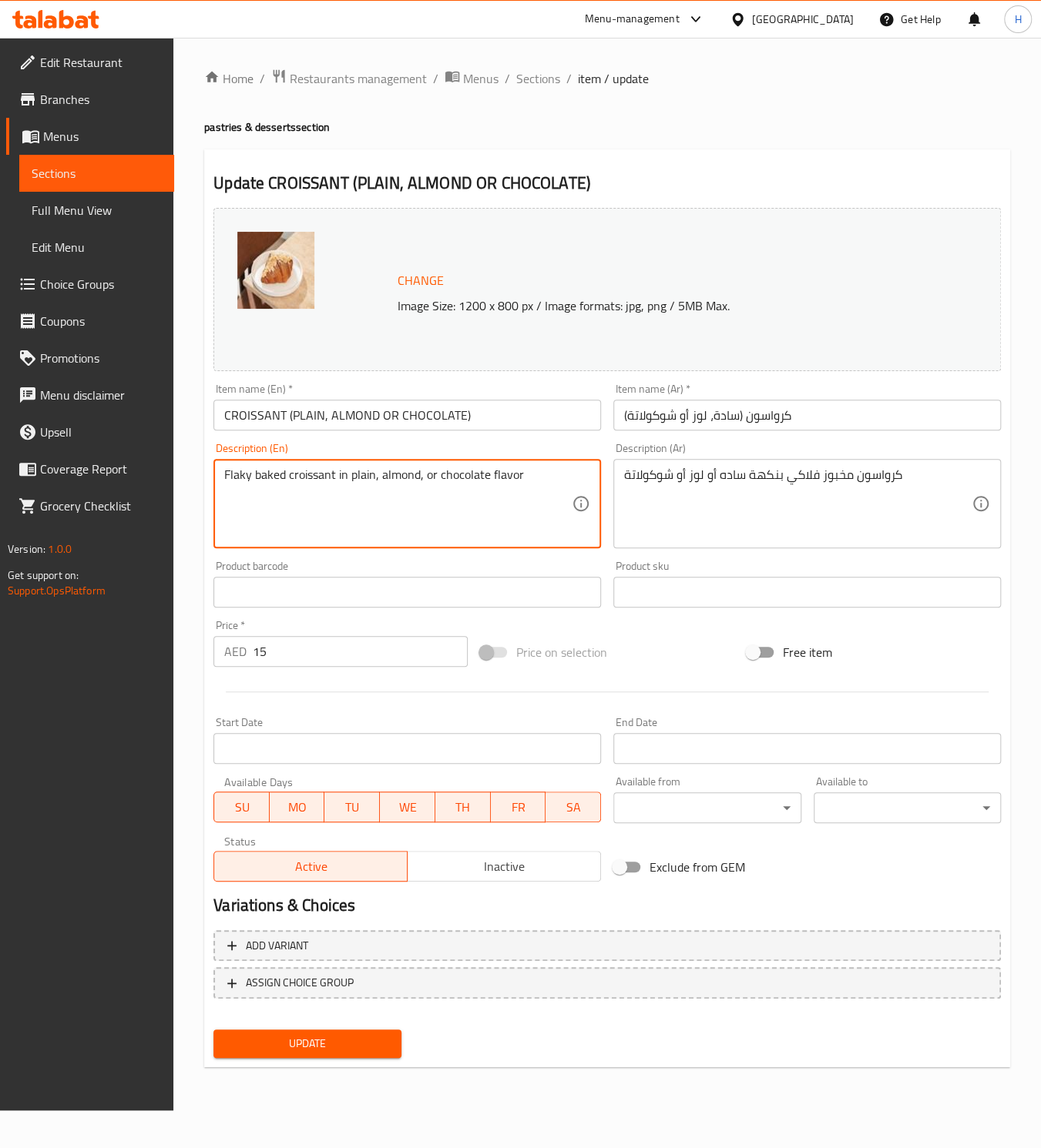
click at [269, 1043] on span "Update" at bounding box center [307, 1043] width 163 height 19
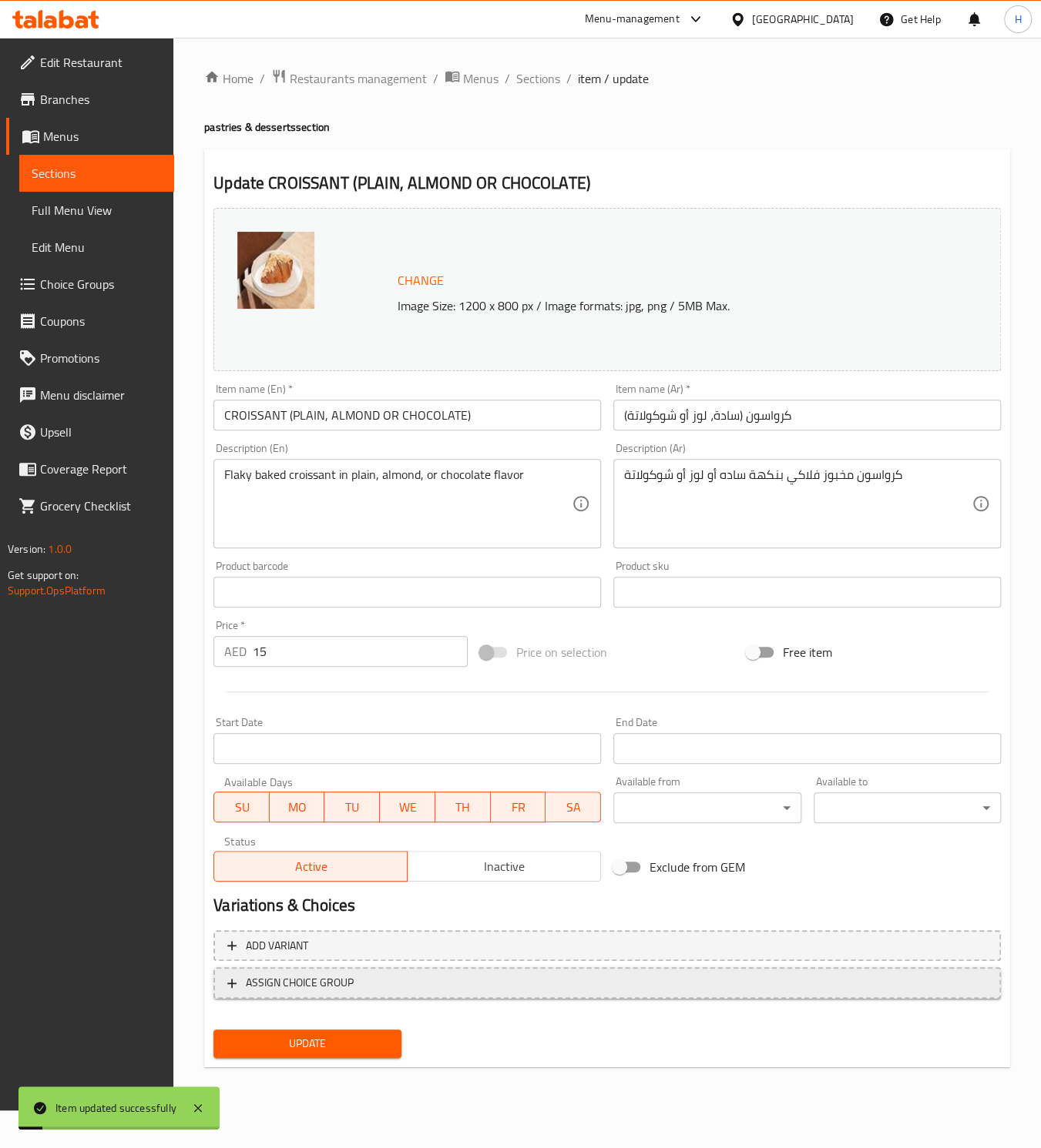
click at [284, 983] on span "ASSIGN CHOICE GROUP" at bounding box center [299, 983] width 107 height 19
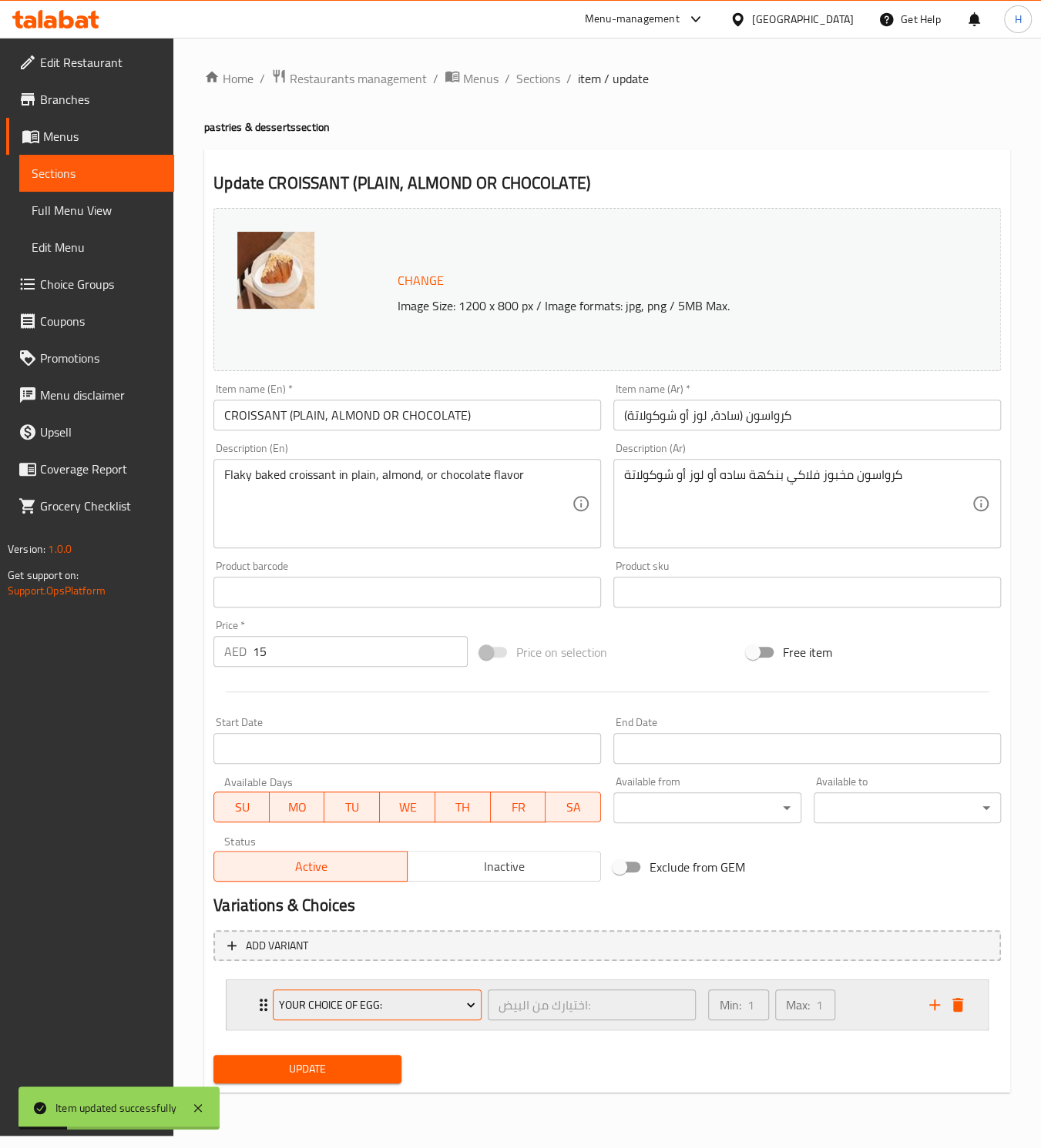
click at [391, 1014] on button "Your Choice Of Egg:" at bounding box center [377, 1006] width 209 height 31
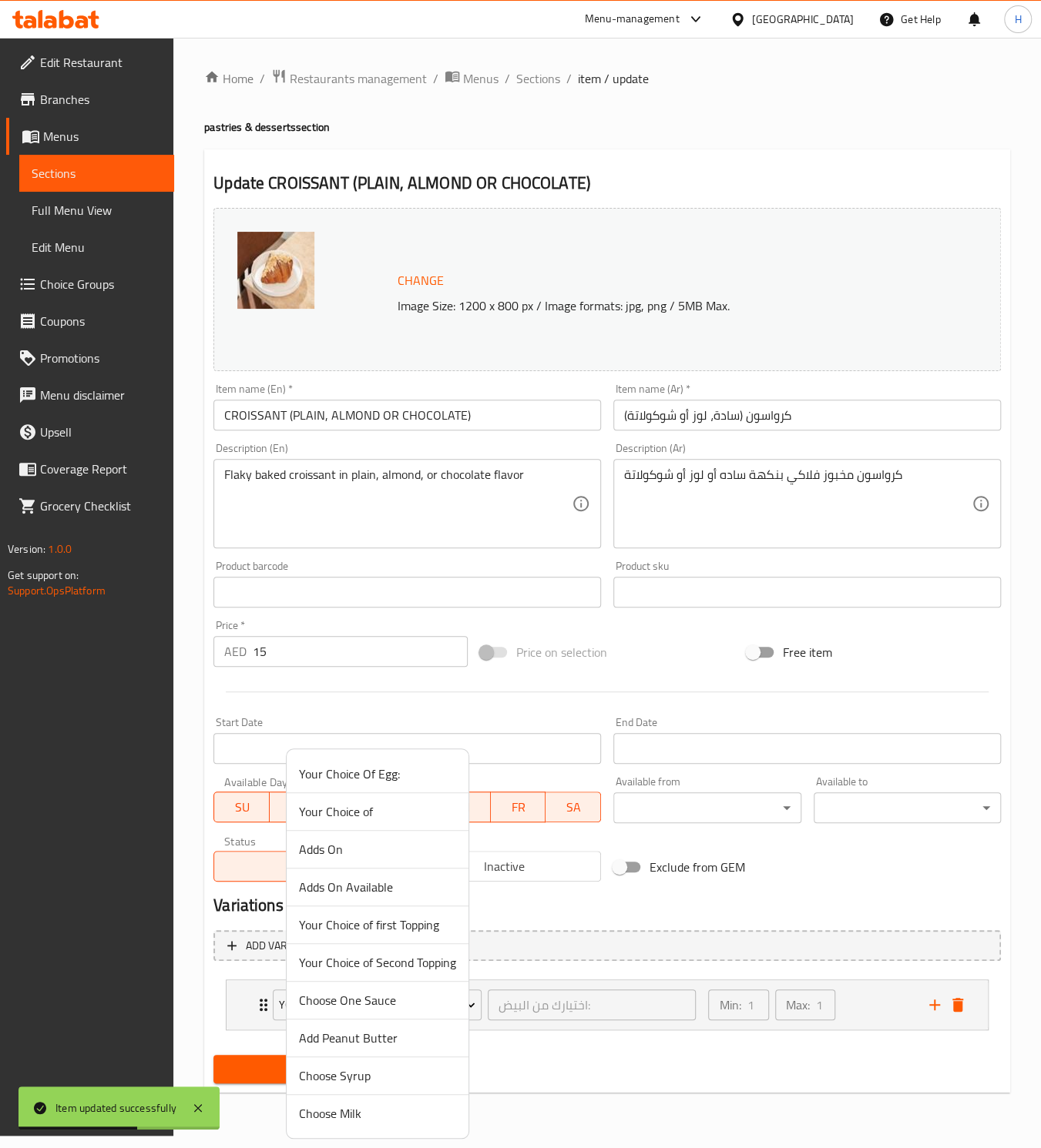
click at [202, 985] on div at bounding box center [520, 574] width 1041 height 1148
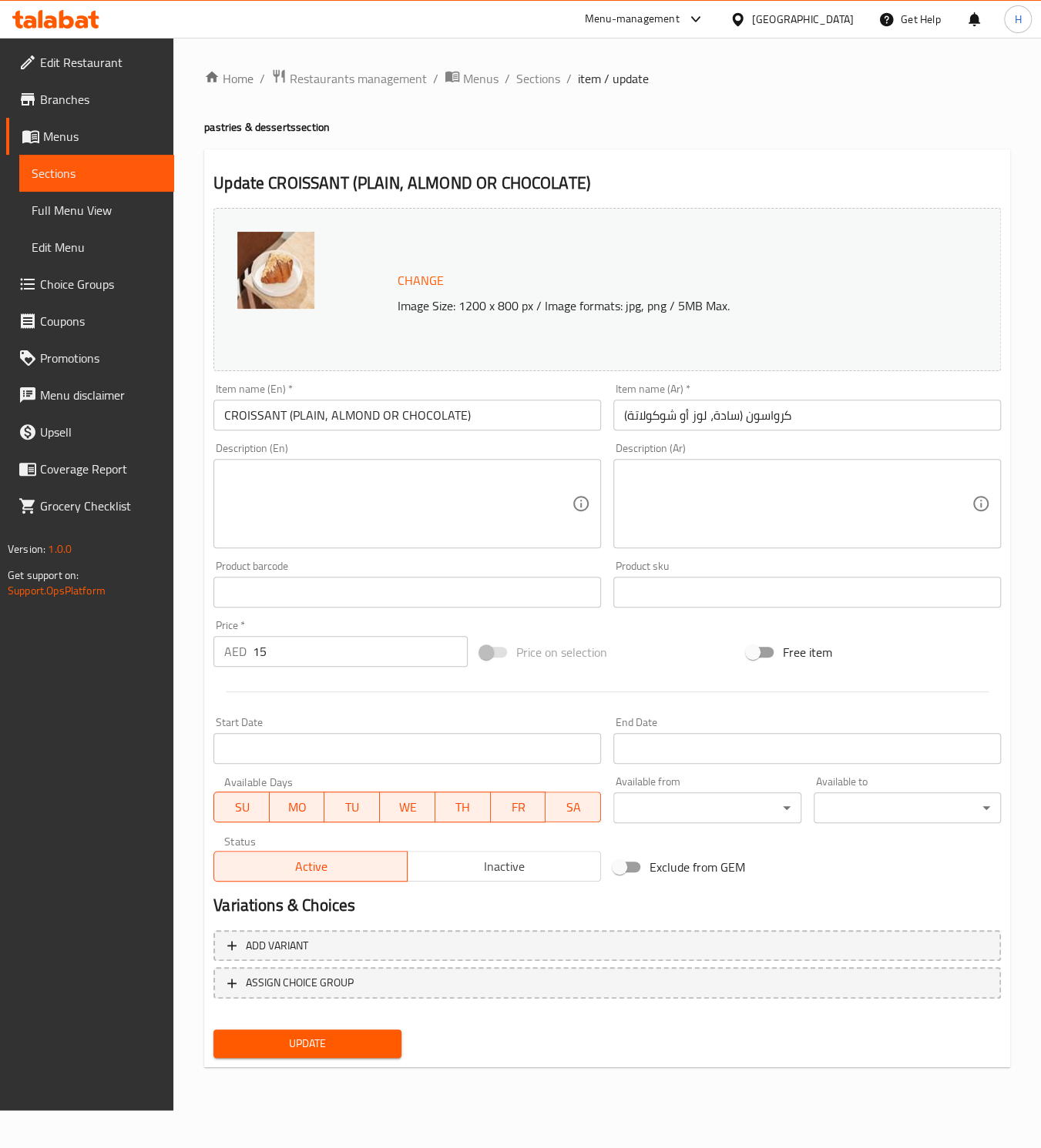
click at [99, 285] on span "Choice Groups" at bounding box center [101, 284] width 121 height 18
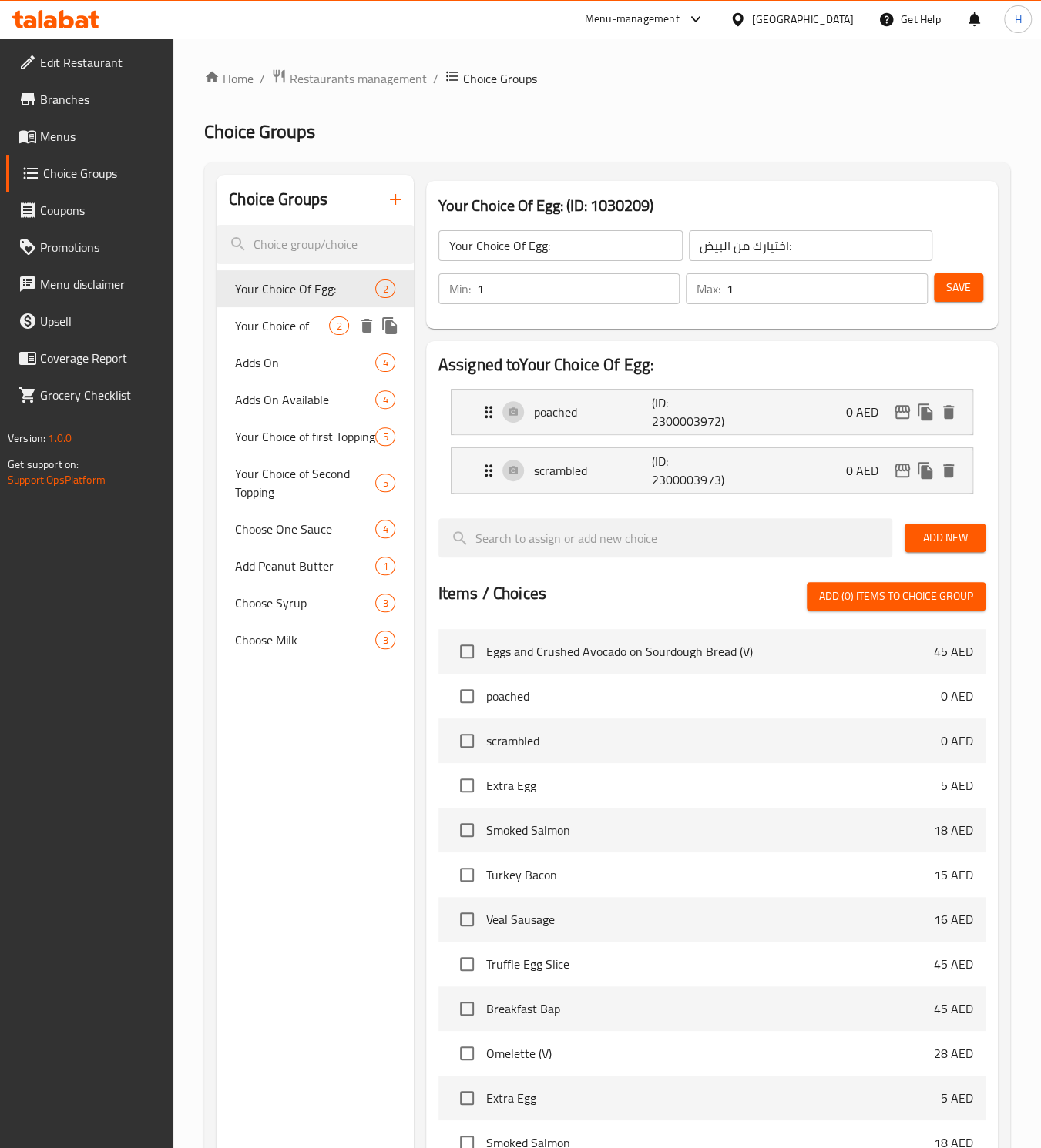
click at [243, 329] on span "Your Choice of" at bounding box center [282, 326] width 94 height 18
type input "Your Choice of"
type input "إختيارك من:"
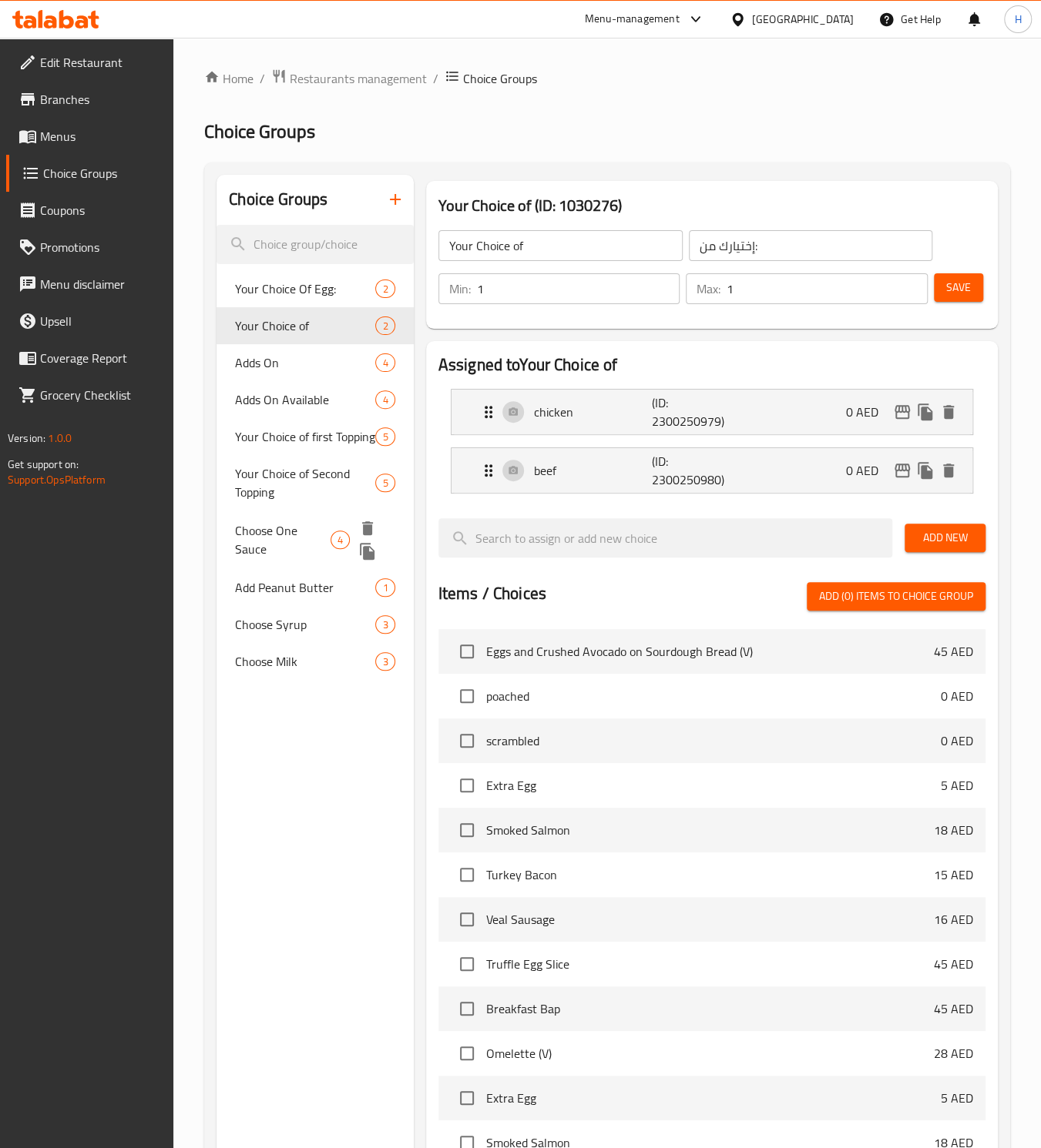
click at [258, 529] on span "Choose One Sauce" at bounding box center [282, 540] width 95 height 37
type input "Choose One Sauce"
type input "اختر صوص واحد"
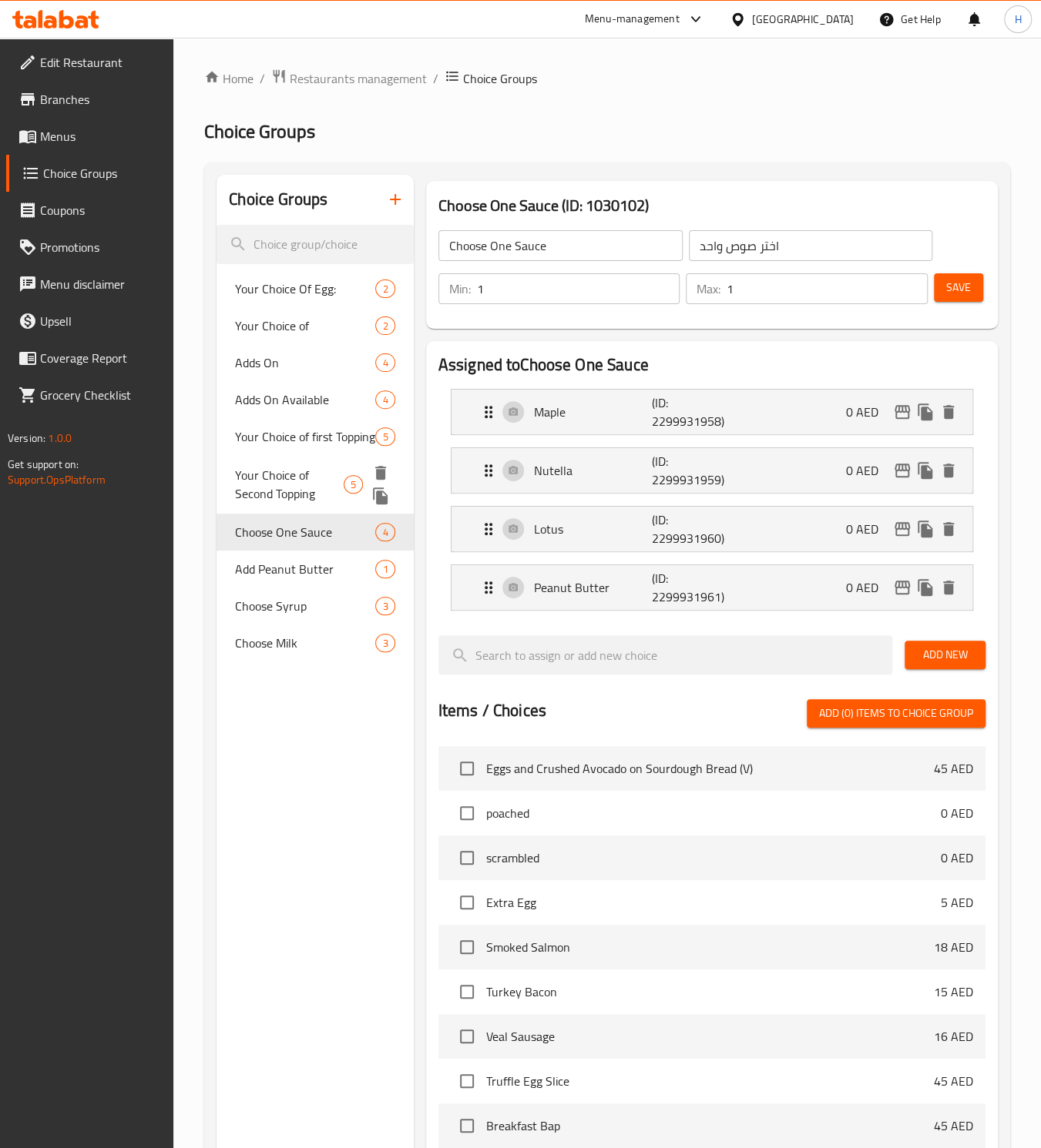
click at [266, 477] on span "Your Choice of Second Topping" at bounding box center [289, 484] width 108 height 37
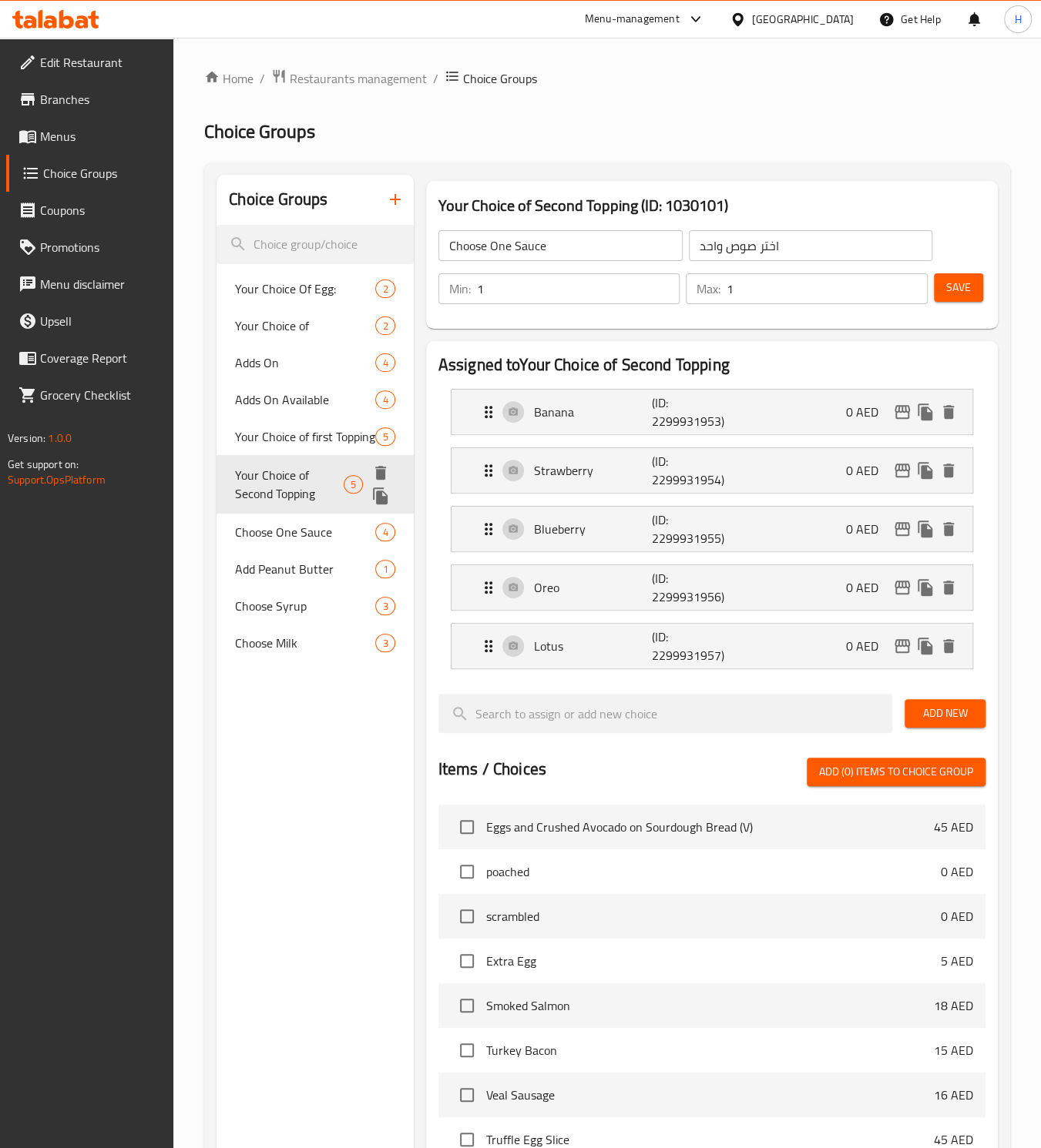
type input "Your Choice of Second Topping"
type input "اختيارك الثاني من الإضافات"
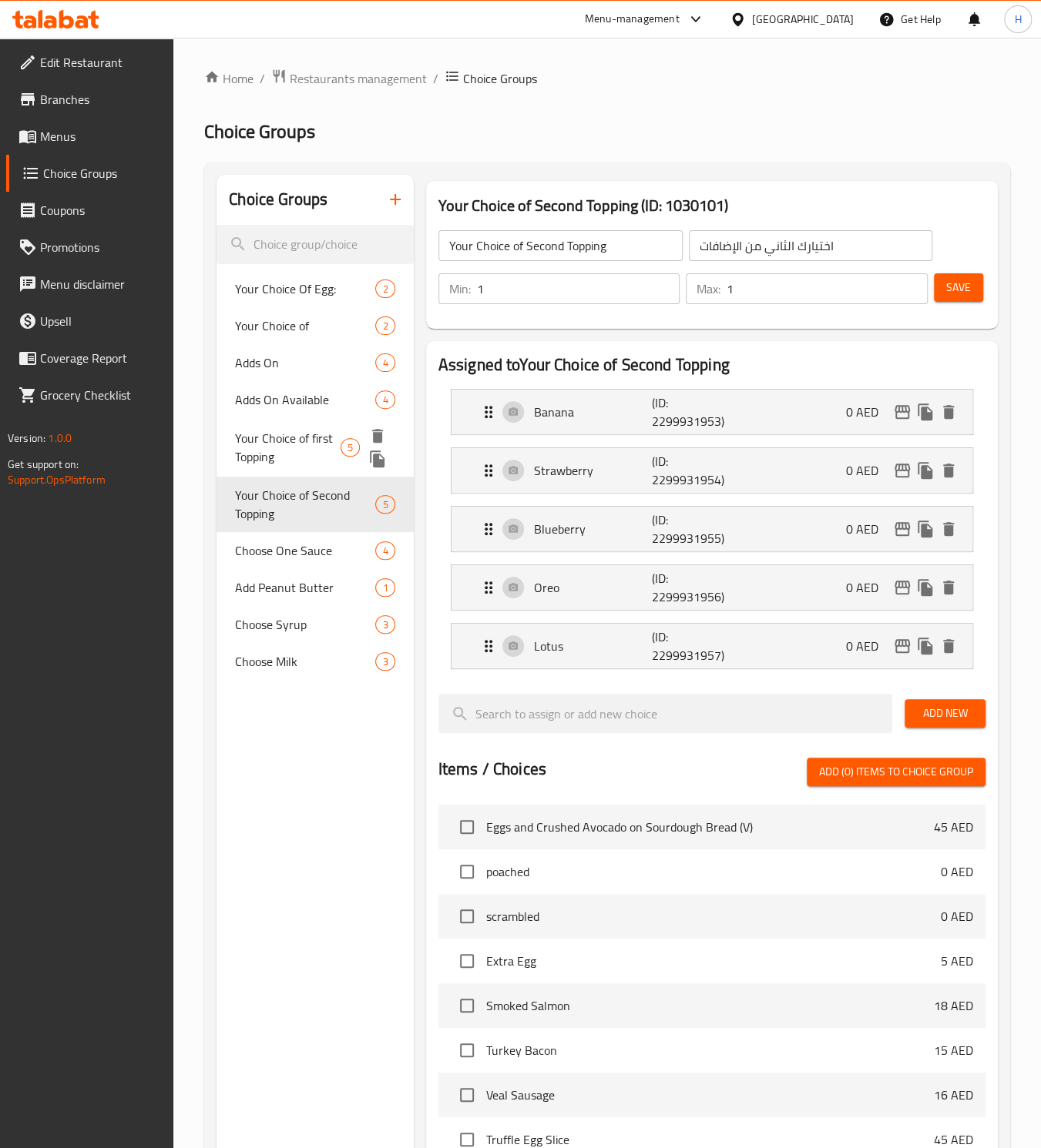
click at [265, 446] on span "Your Choice of first Topping" at bounding box center [288, 447] width 106 height 37
type input "Your Choice of first Topping"
type input "اختيارك الاول من الإضافات"
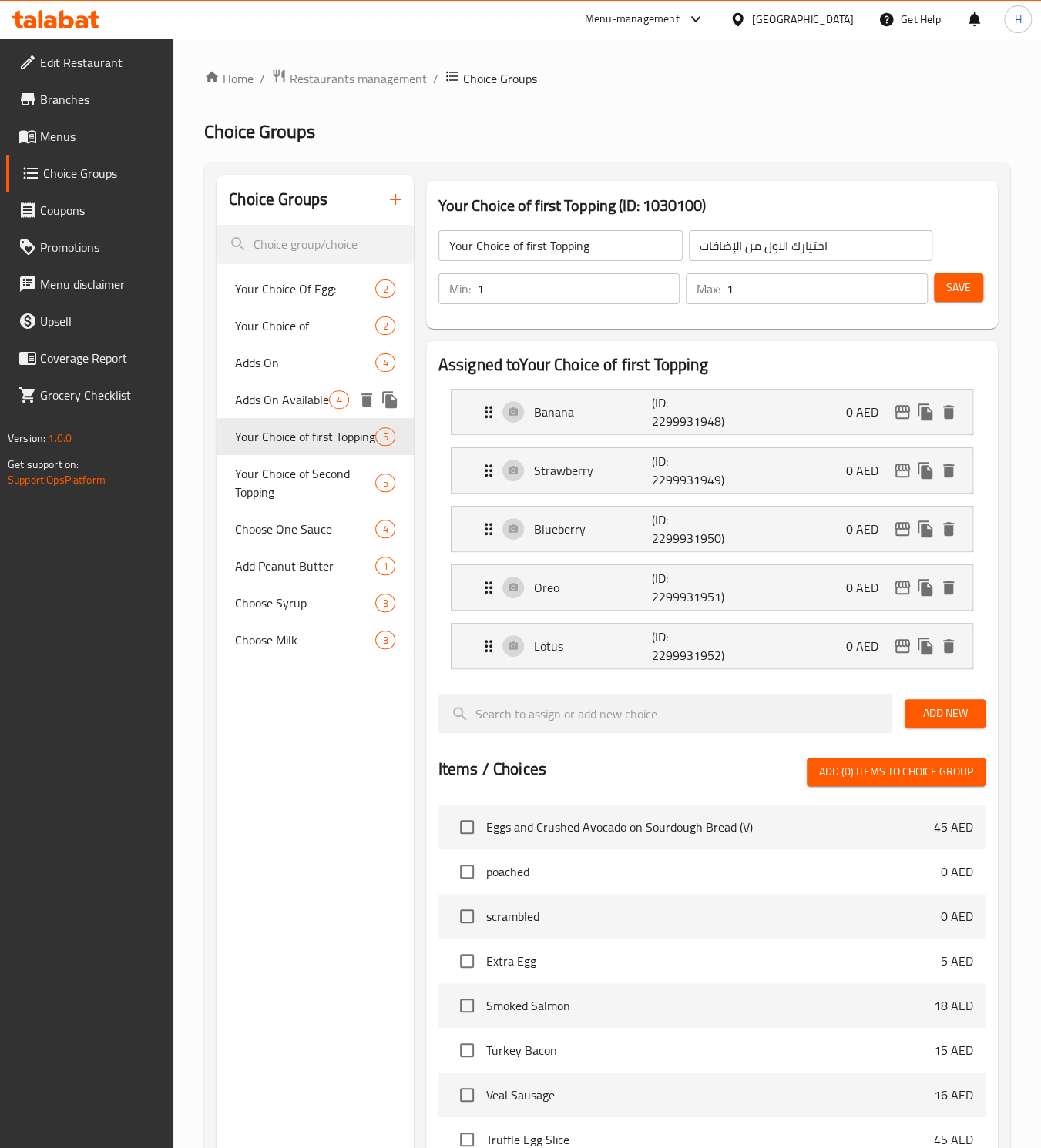
click at [274, 399] on span "Adds On Available" at bounding box center [282, 400] width 94 height 18
type input "Adds On Available"
type input "إضافات متاحة"
type input "0"
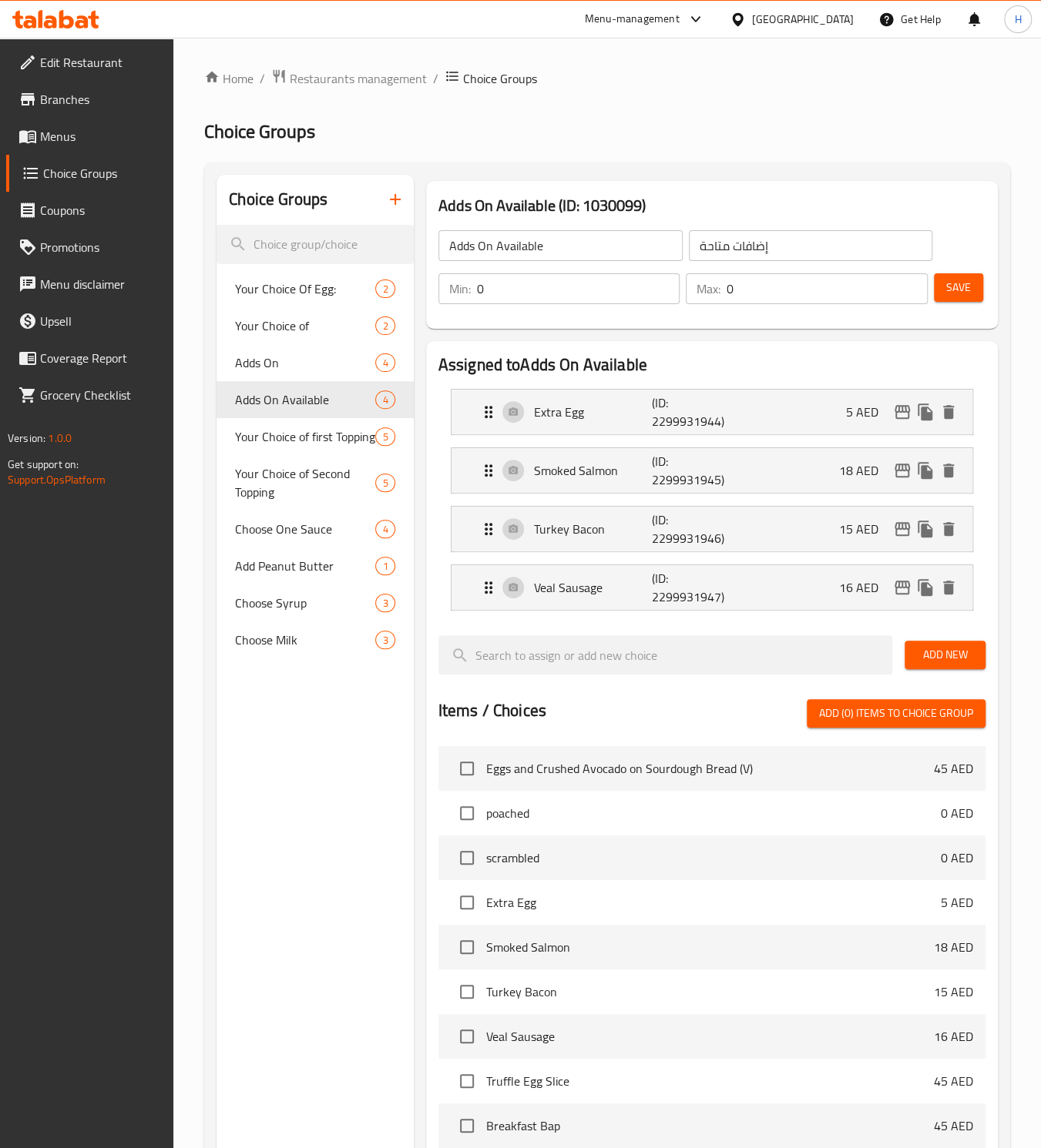
click at [397, 199] on icon "button" at bounding box center [395, 199] width 11 height 11
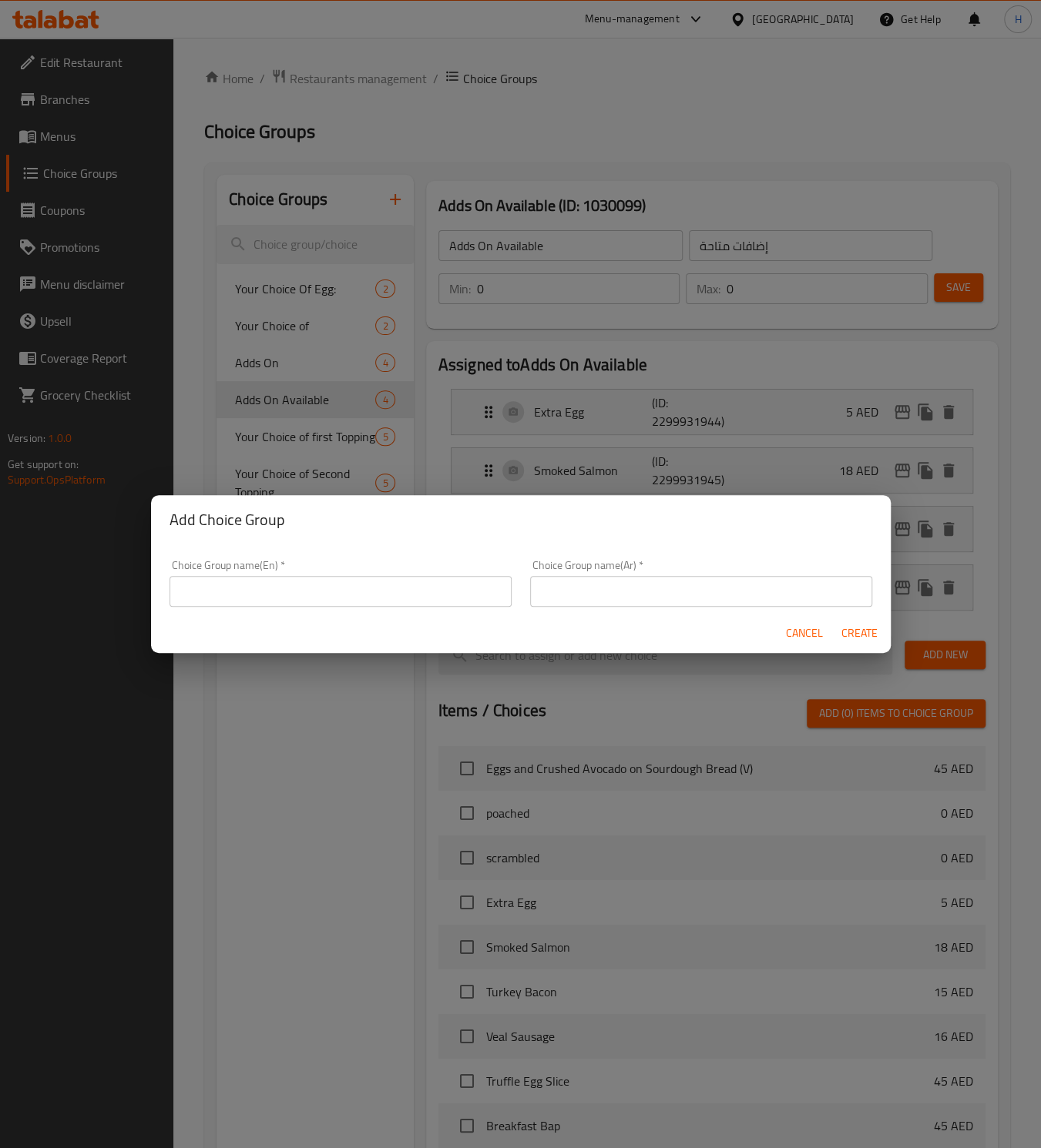
click at [371, 592] on input "text" at bounding box center [340, 591] width 342 height 31
type input "Your Choice of::"
click at [599, 590] on input "text" at bounding box center [701, 591] width 342 height 31
type input "إختيارك من:"
click at [861, 633] on span "Create" at bounding box center [860, 633] width 37 height 19
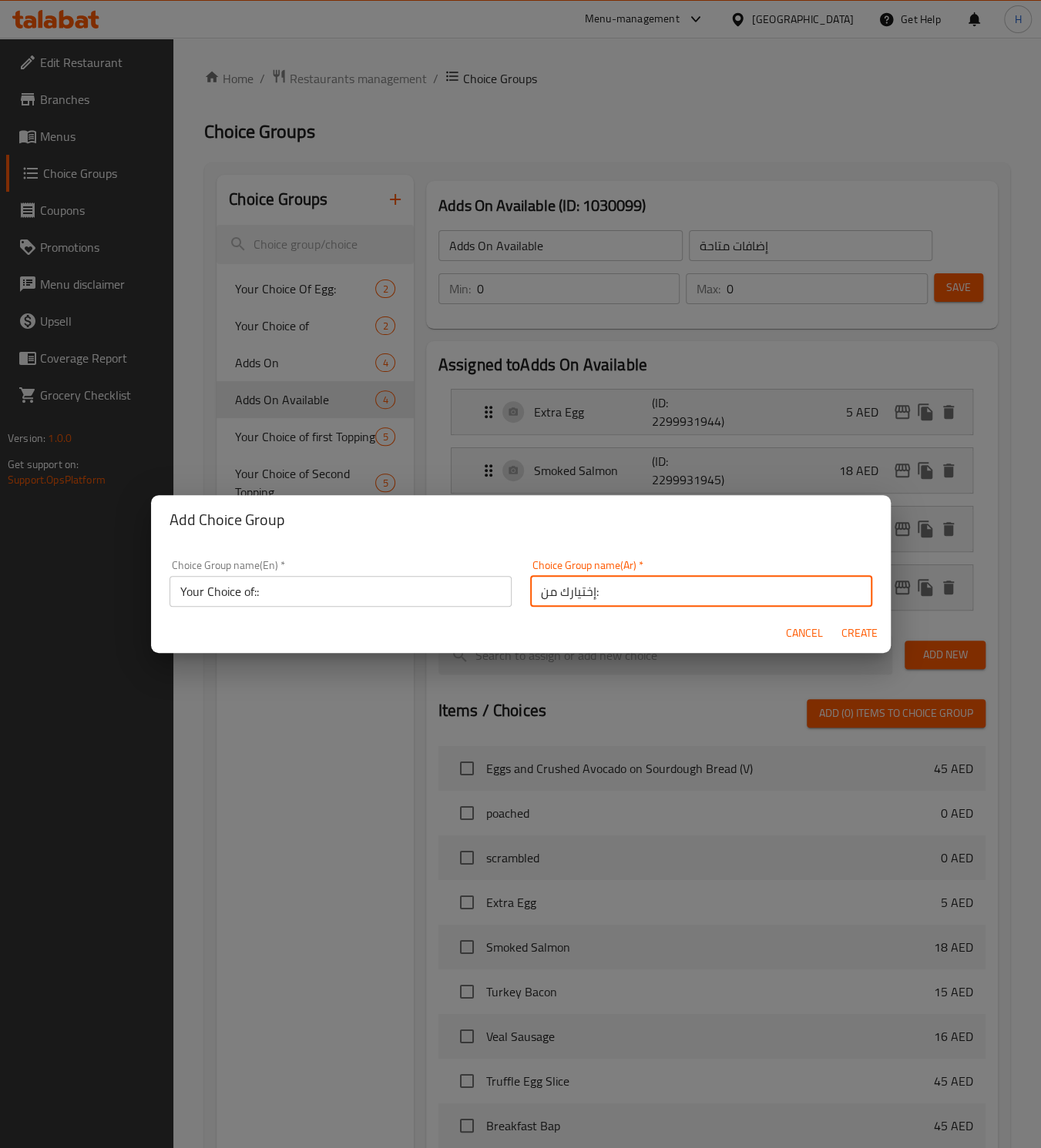
type input "Your Choice of::"
type input "إختيارك من:"
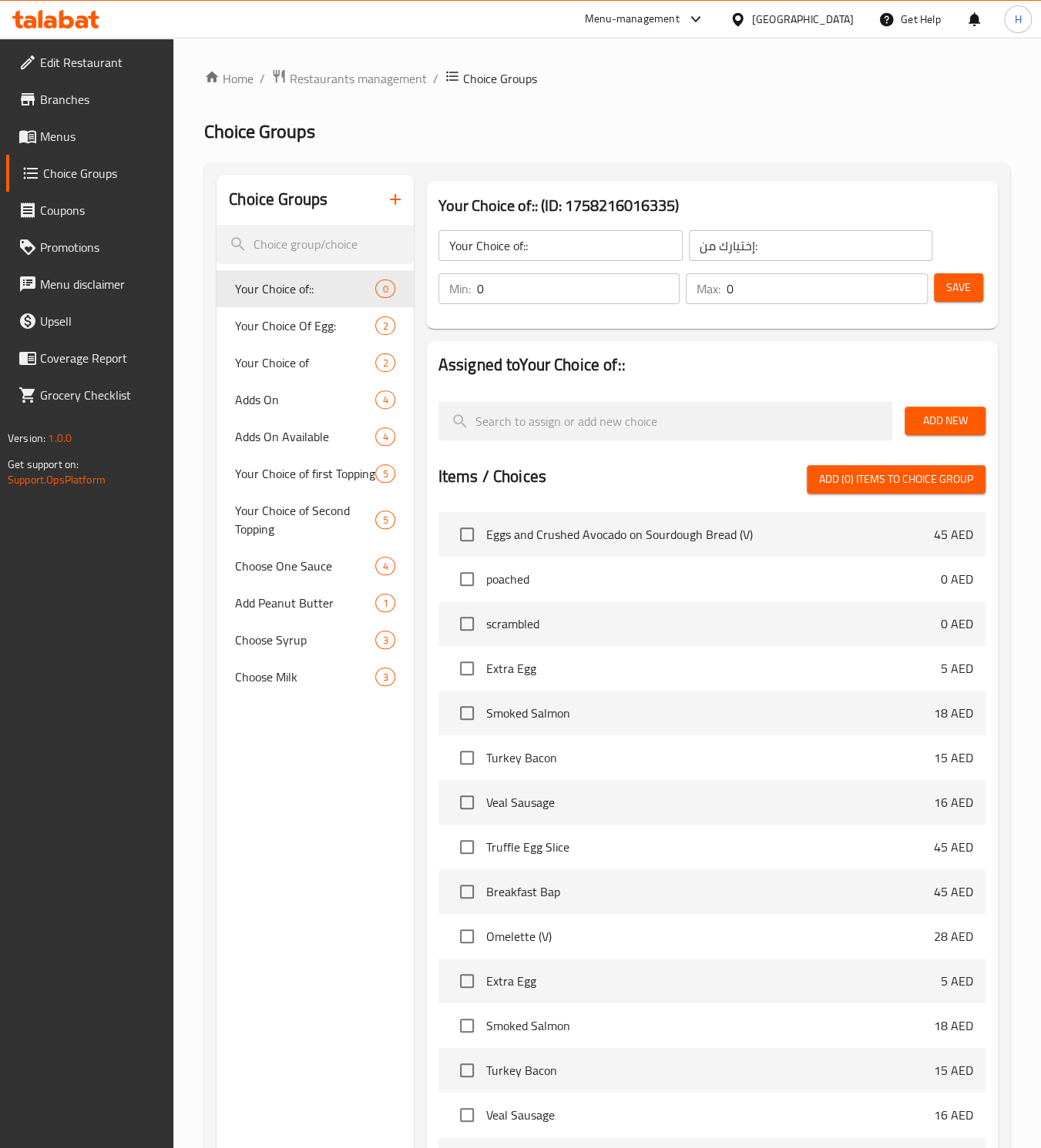
click at [489, 288] on input "0" at bounding box center [578, 289] width 203 height 31
click at [740, 294] on input "0" at bounding box center [827, 289] width 201 height 31
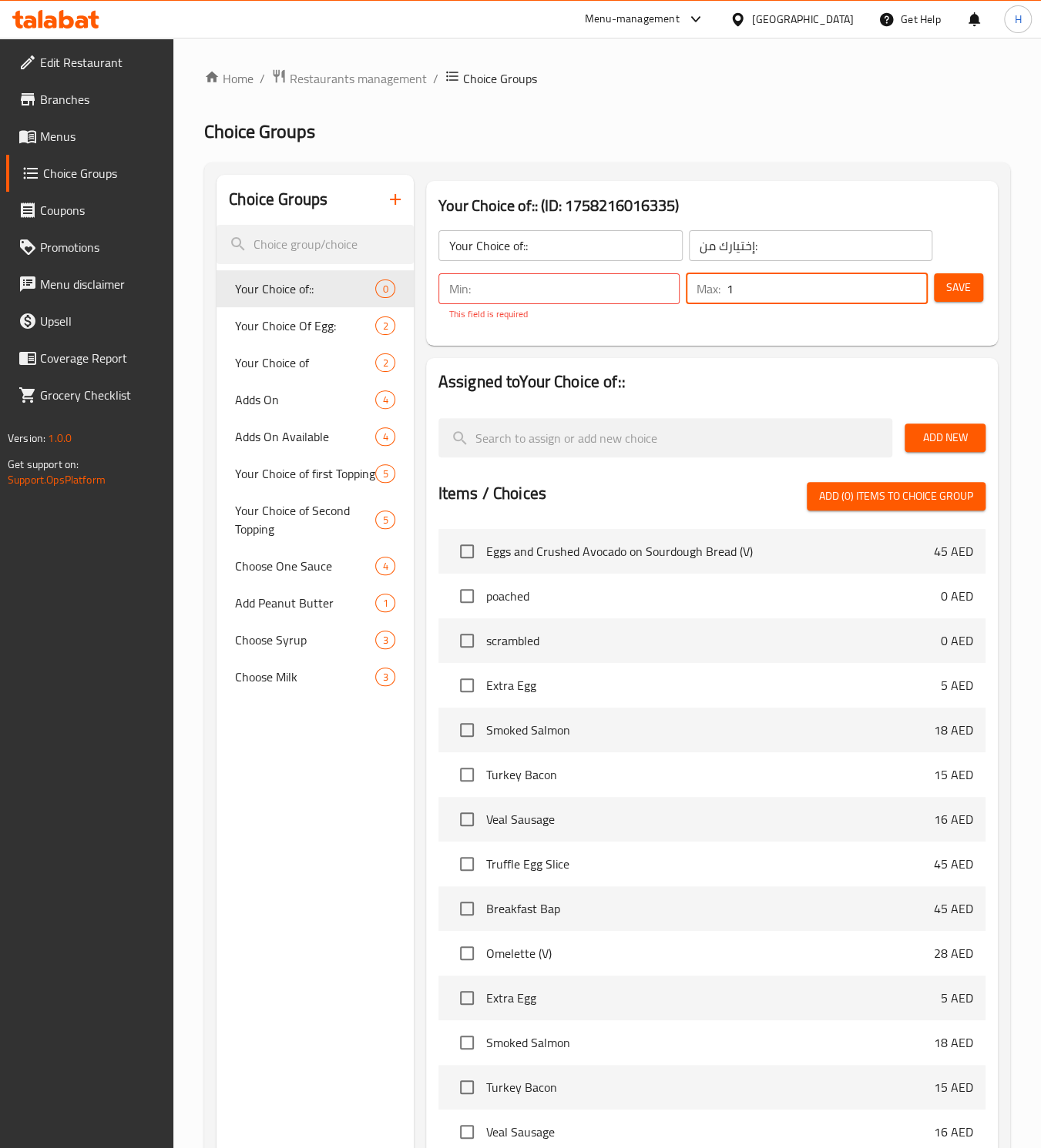
type input "1"
click at [500, 289] on input "number" at bounding box center [578, 289] width 203 height 31
type input "1"
click at [959, 297] on span "Save" at bounding box center [958, 287] width 25 height 19
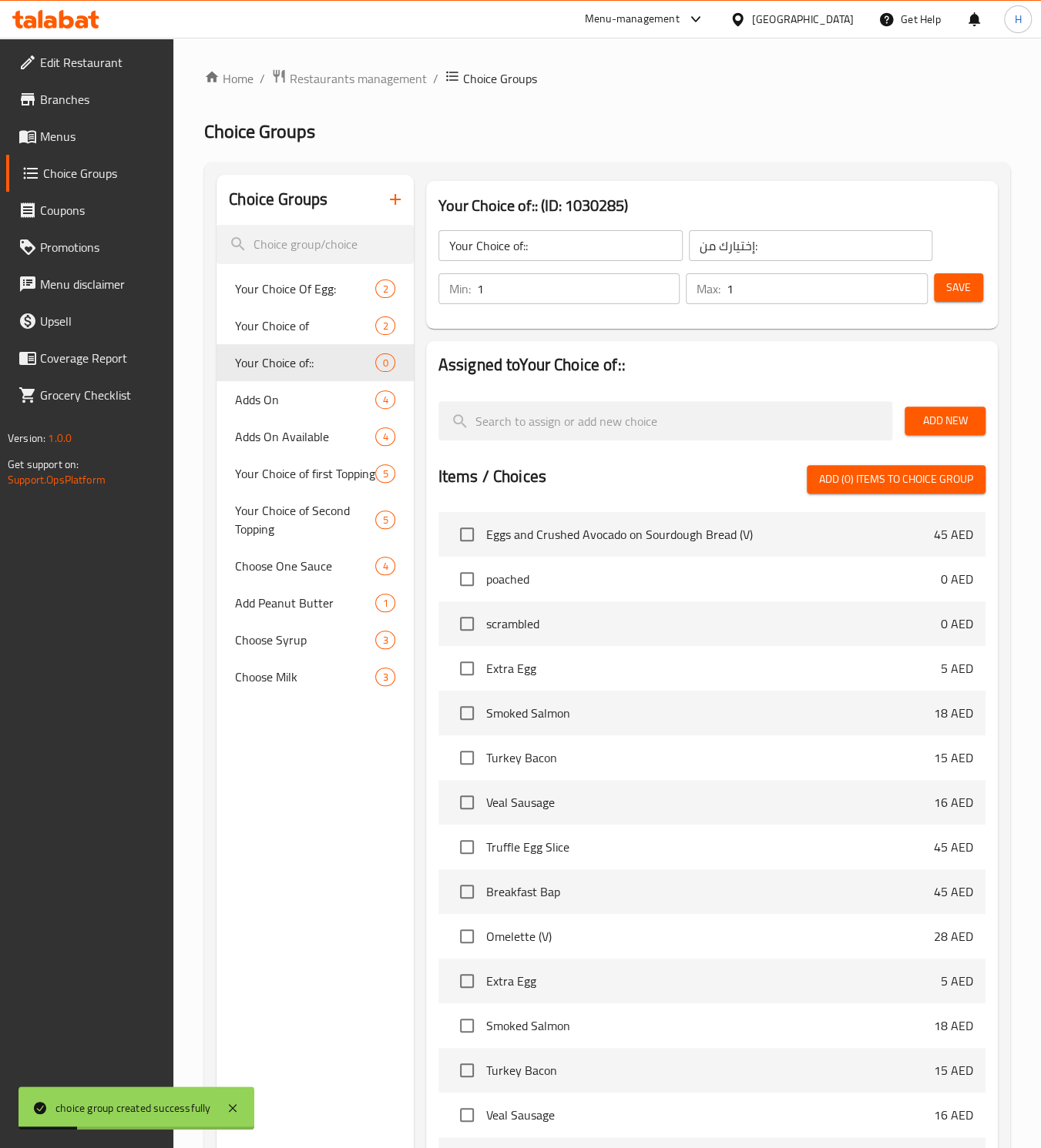
click at [933, 426] on span "Add New" at bounding box center [945, 421] width 56 height 19
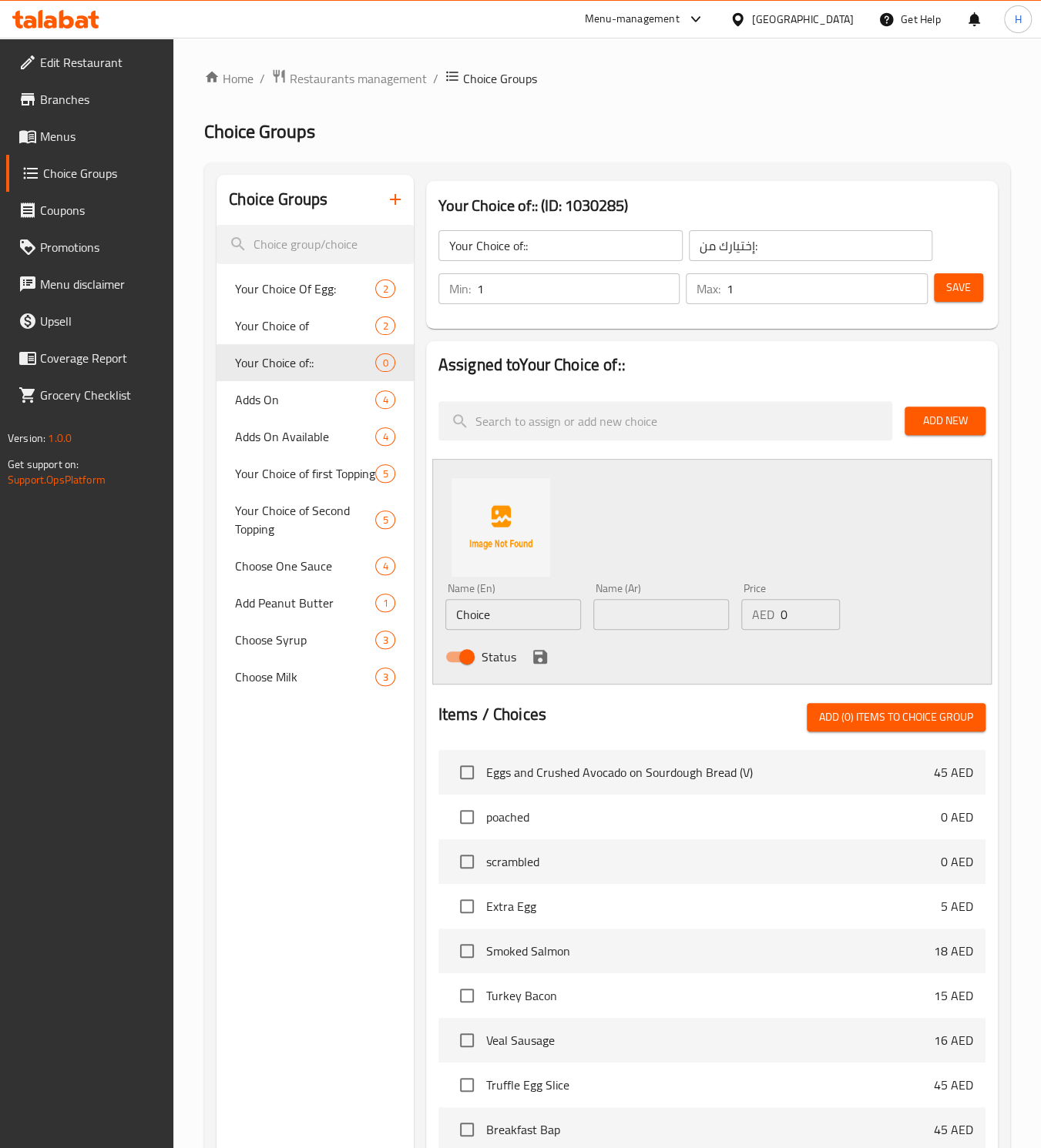
click at [470, 618] on input "Choice" at bounding box center [514, 614] width 136 height 31
paste input "almond"
type input "almond"
click at [629, 624] on input "text" at bounding box center [662, 614] width 136 height 31
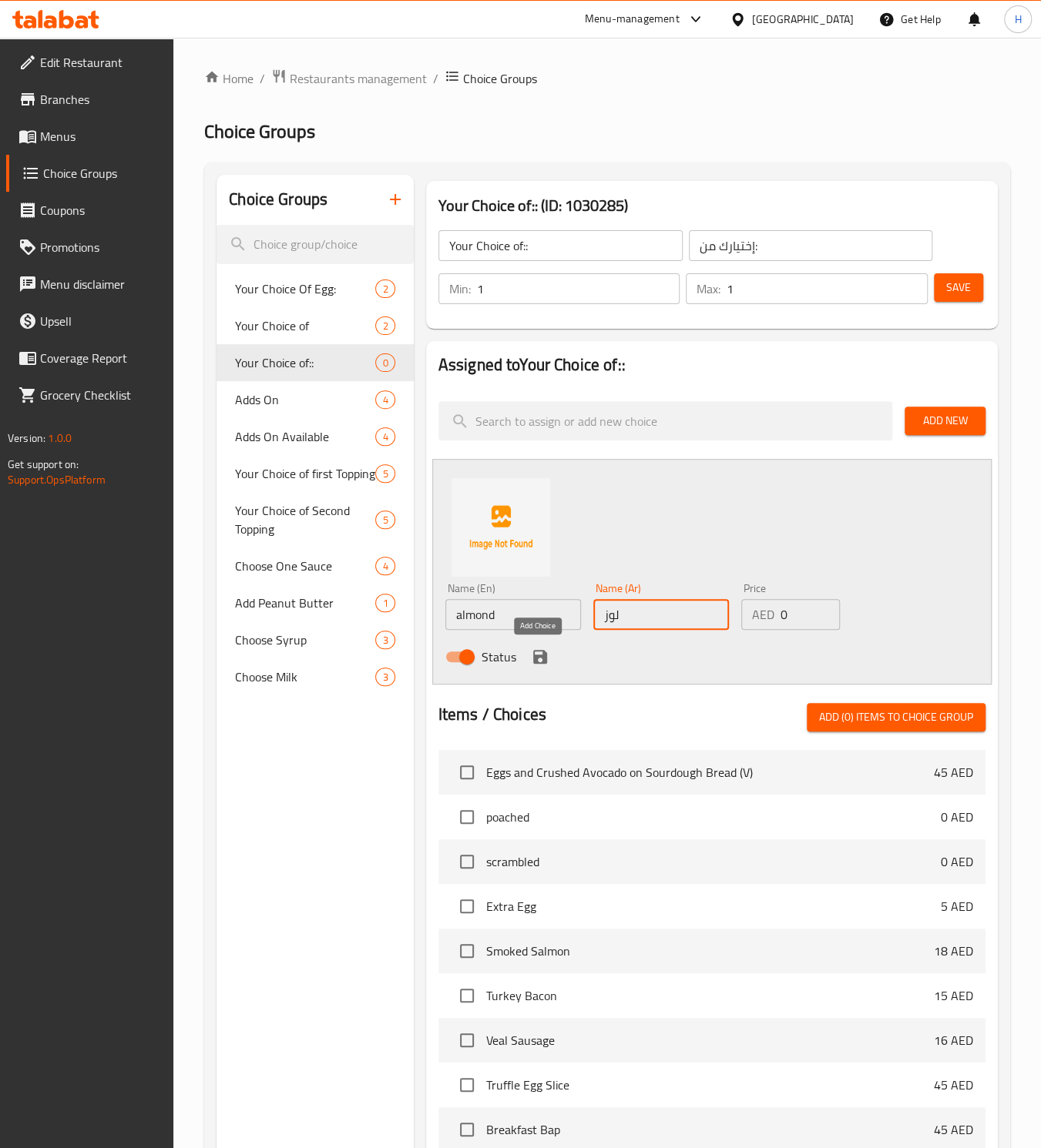
type input "لوز"
click at [537, 661] on icon "save" at bounding box center [539, 657] width 14 height 14
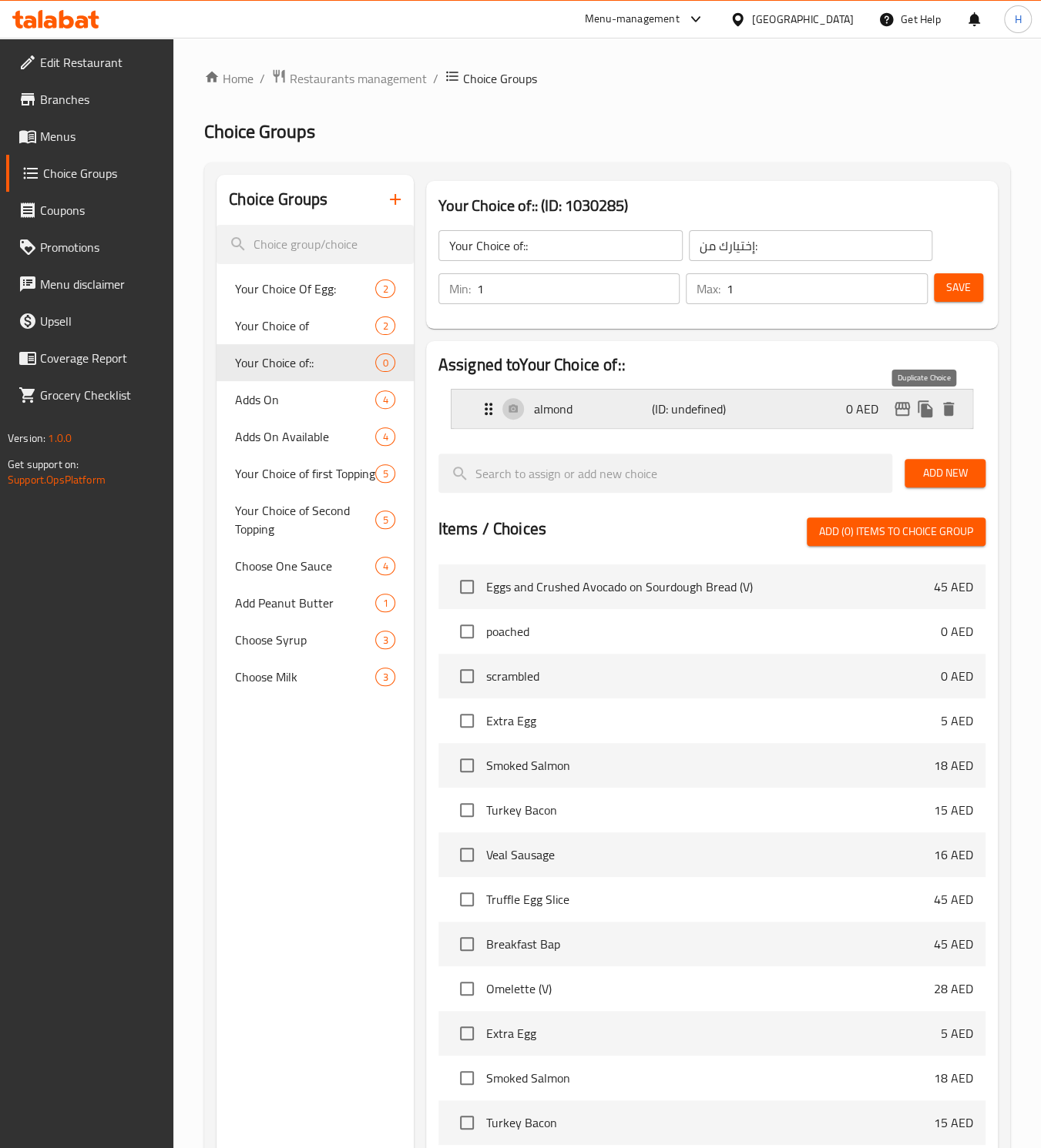
click at [923, 417] on icon "duplicate" at bounding box center [925, 409] width 15 height 17
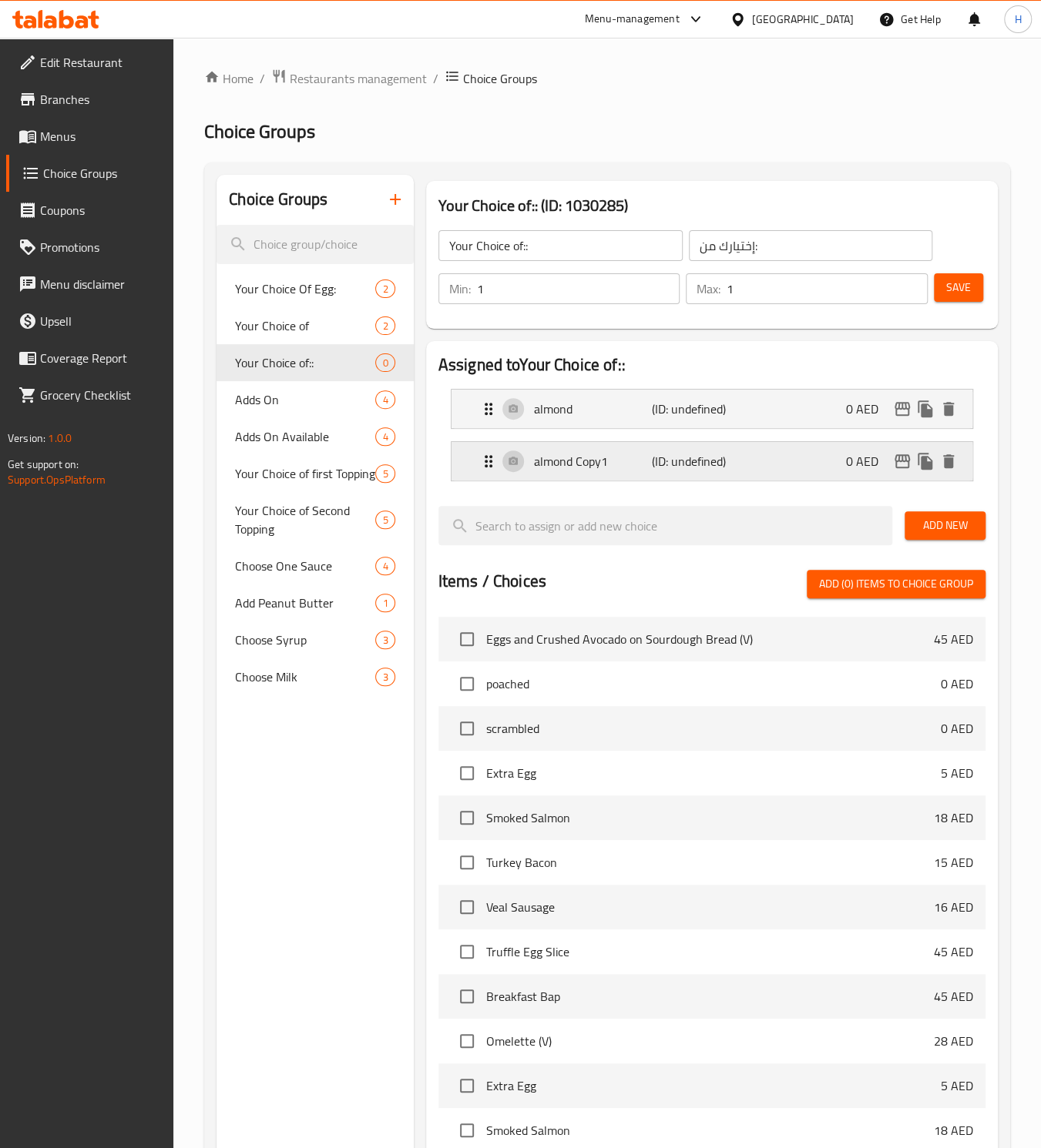
click at [584, 470] on p "almond Copy1" at bounding box center [593, 461] width 118 height 18
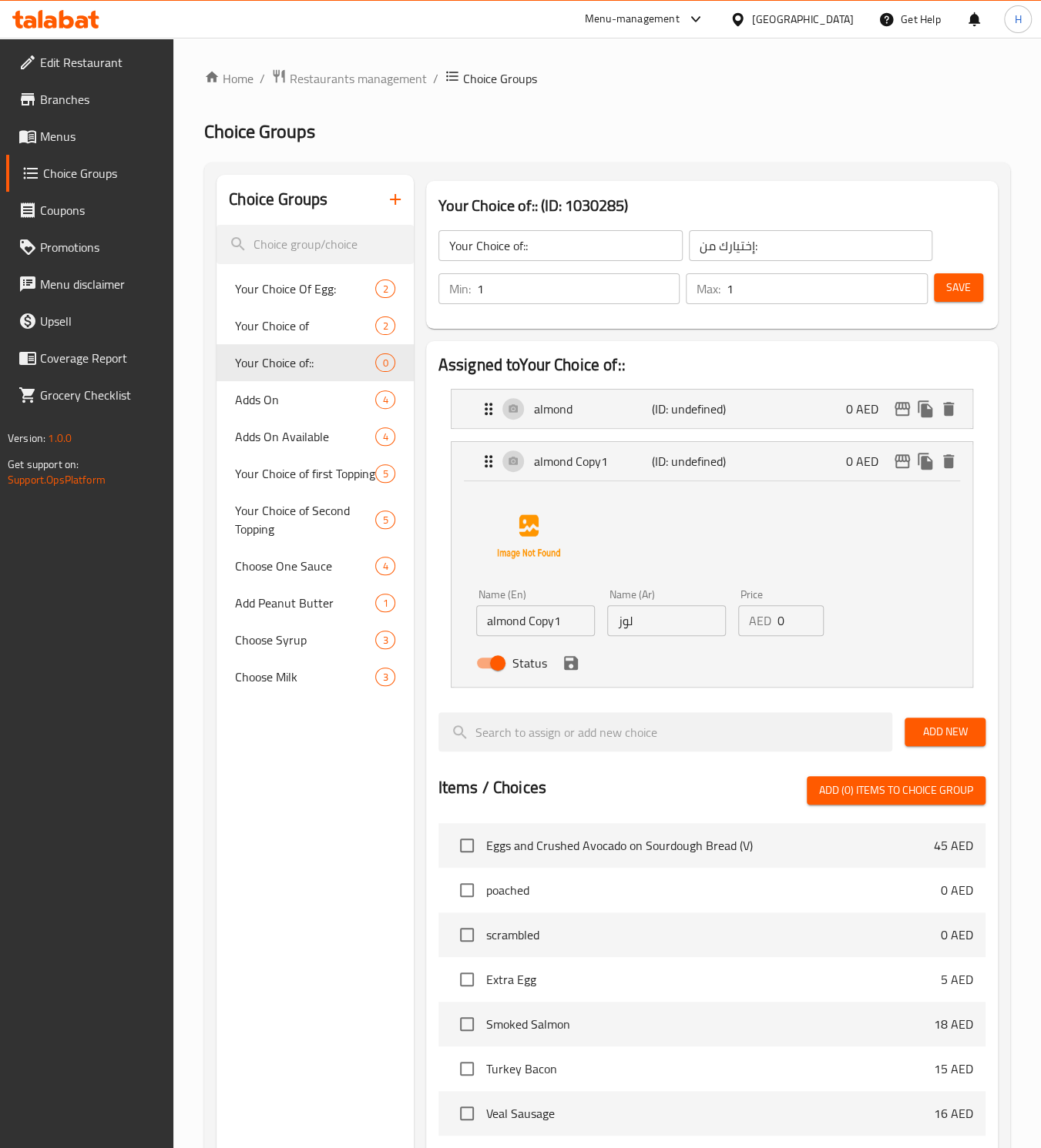
click at [523, 628] on input "almond Copy1" at bounding box center [535, 621] width 119 height 31
type input "ح"
click at [631, 622] on input "لوز" at bounding box center [666, 621] width 119 height 31
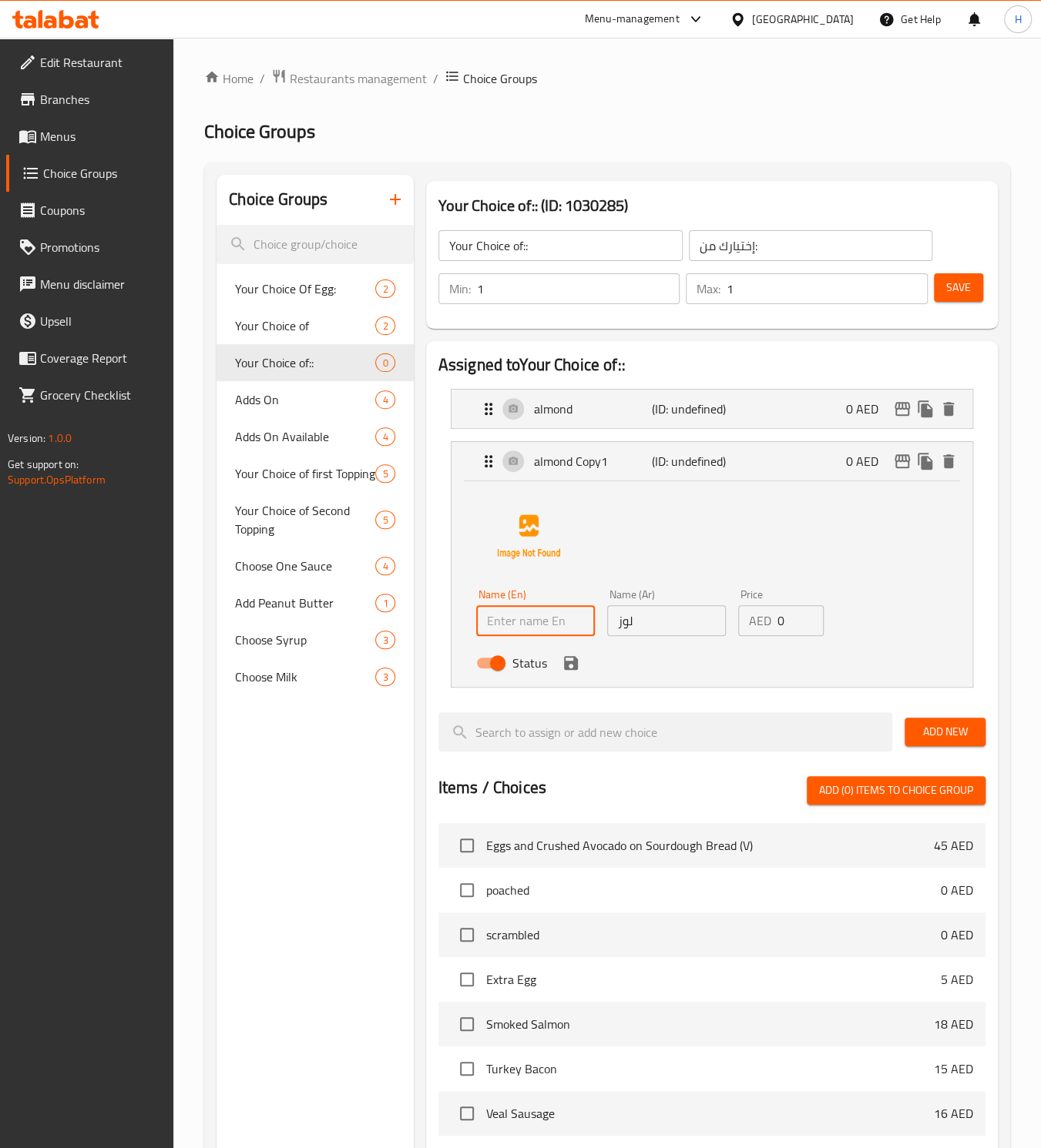
click at [631, 622] on input "لوز" at bounding box center [666, 621] width 119 height 31
type input "ساده"
click at [556, 624] on input "text" at bounding box center [535, 621] width 119 height 31
type input "plain"
click at [434, 715] on div at bounding box center [664, 732] width 466 height 51
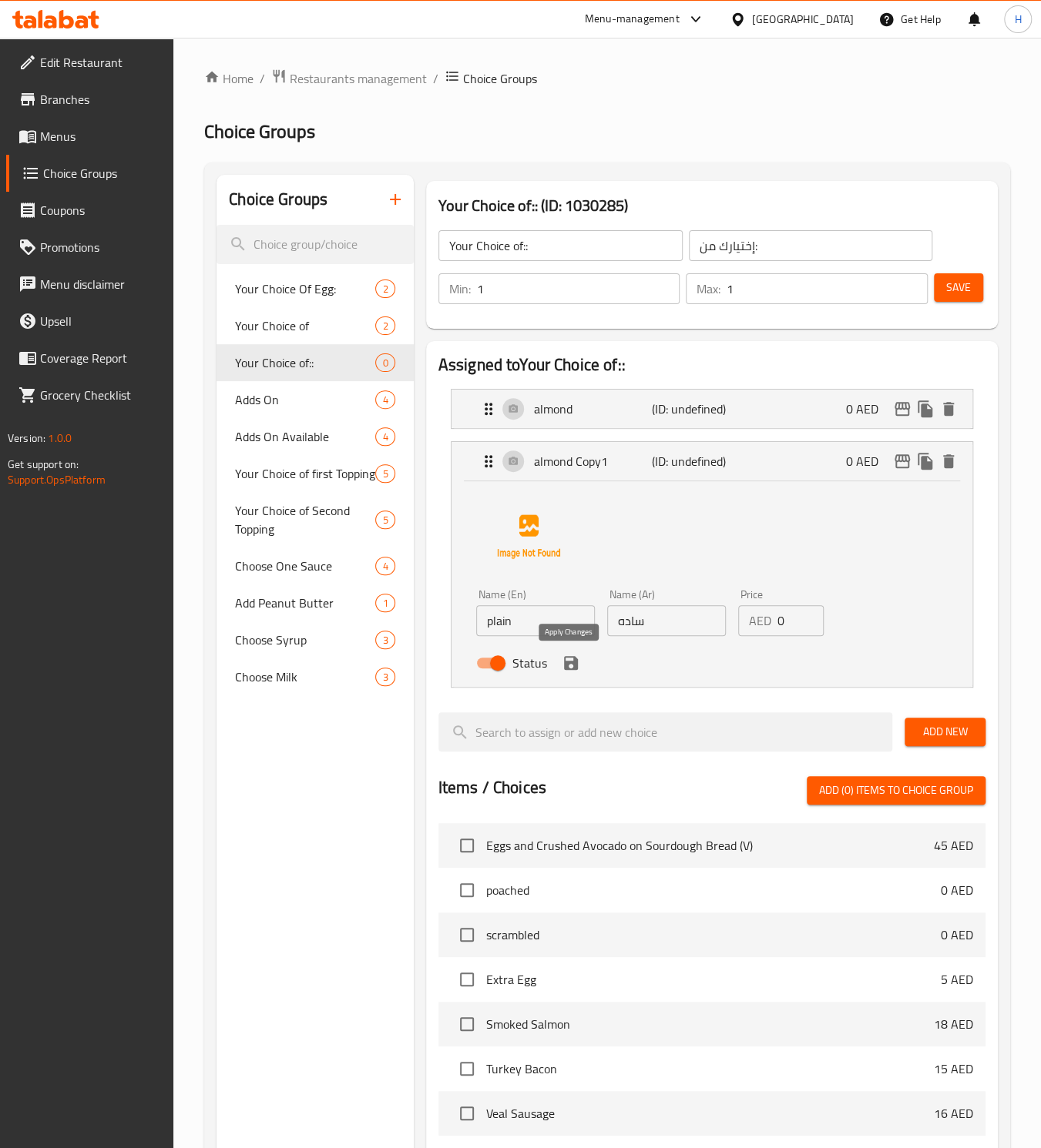
click at [575, 659] on icon "save" at bounding box center [571, 662] width 14 height 14
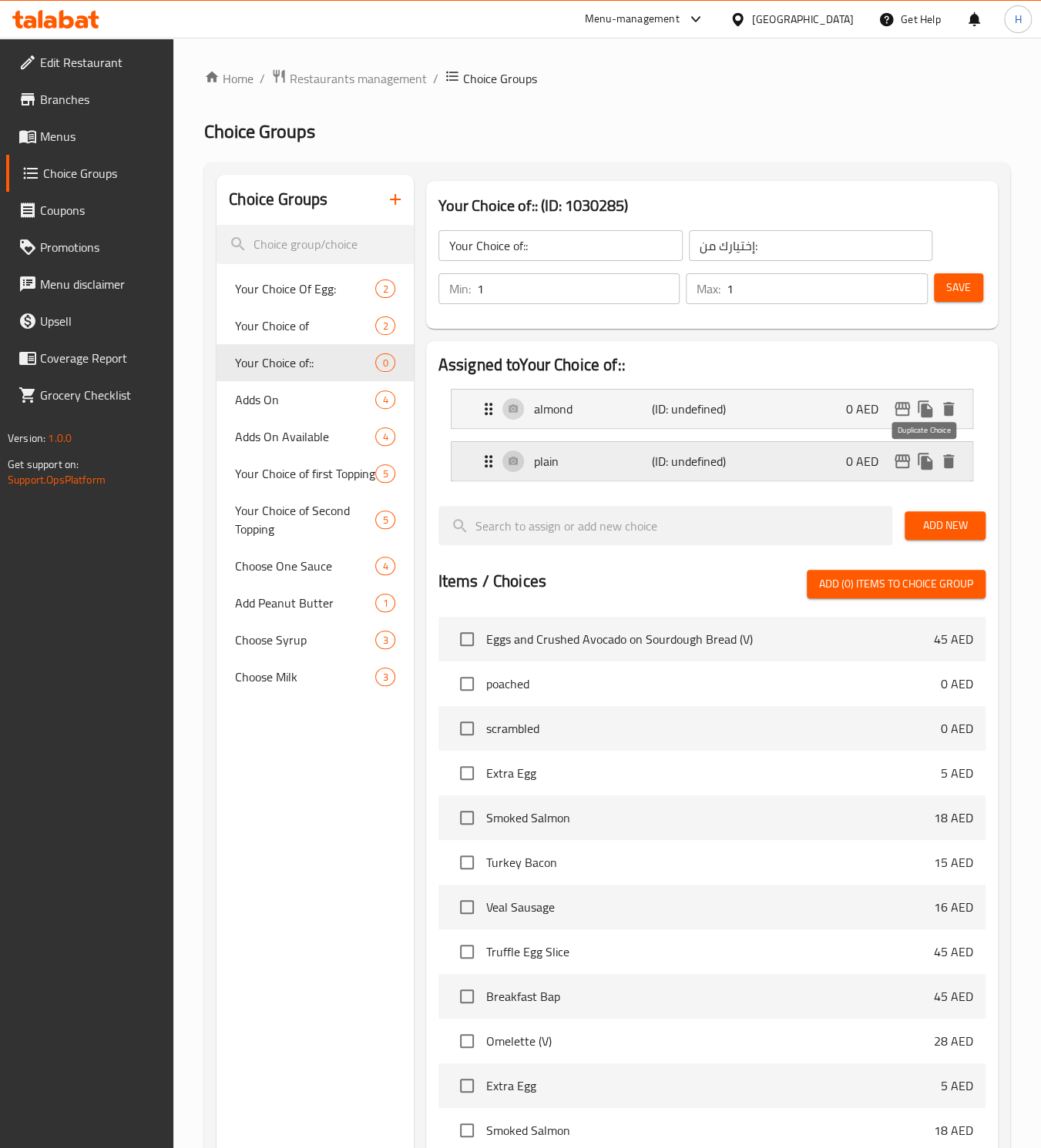
click at [918, 461] on icon "duplicate" at bounding box center [925, 461] width 15 height 17
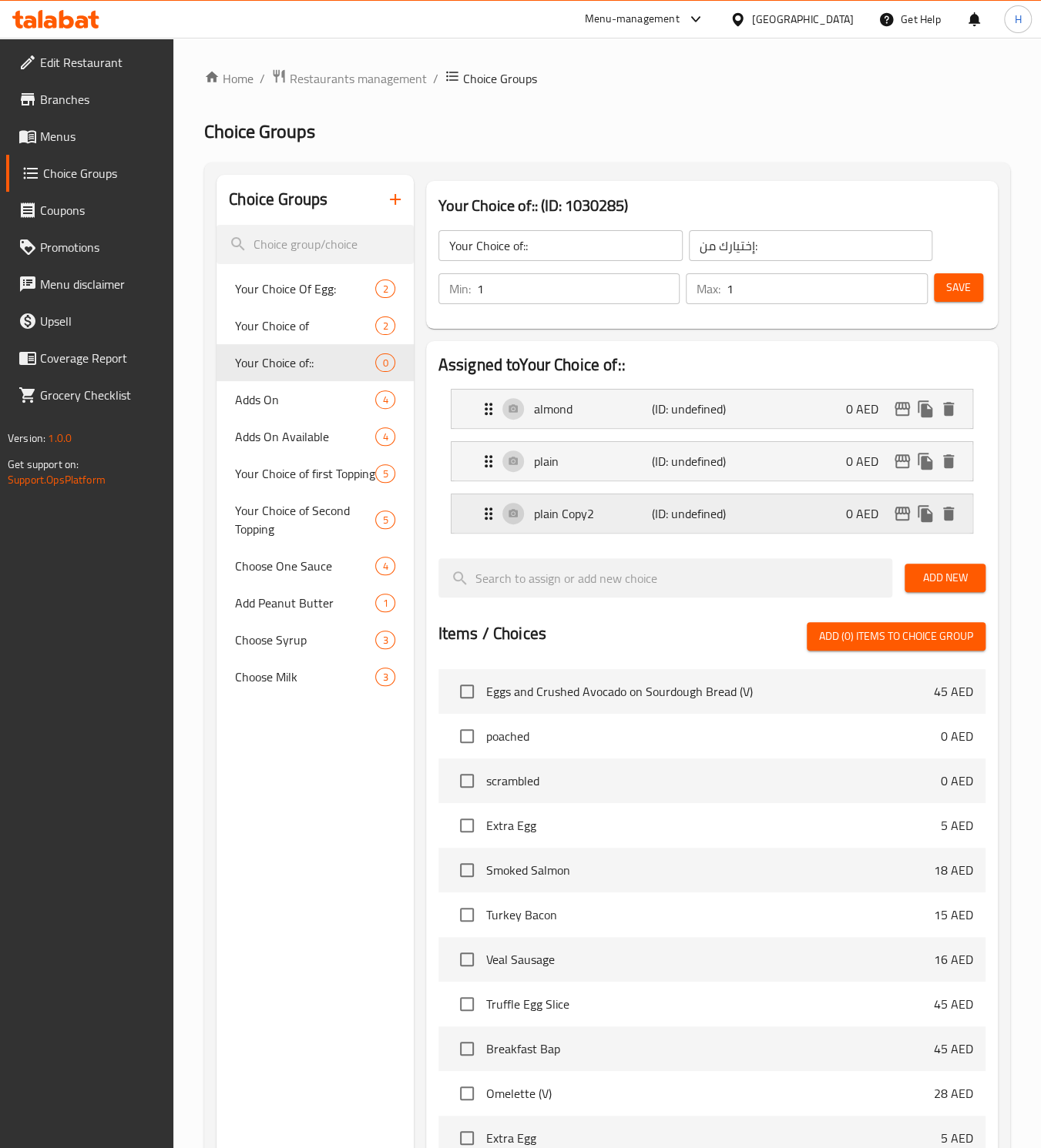
click at [583, 515] on p "plain Copy2" at bounding box center [593, 513] width 118 height 18
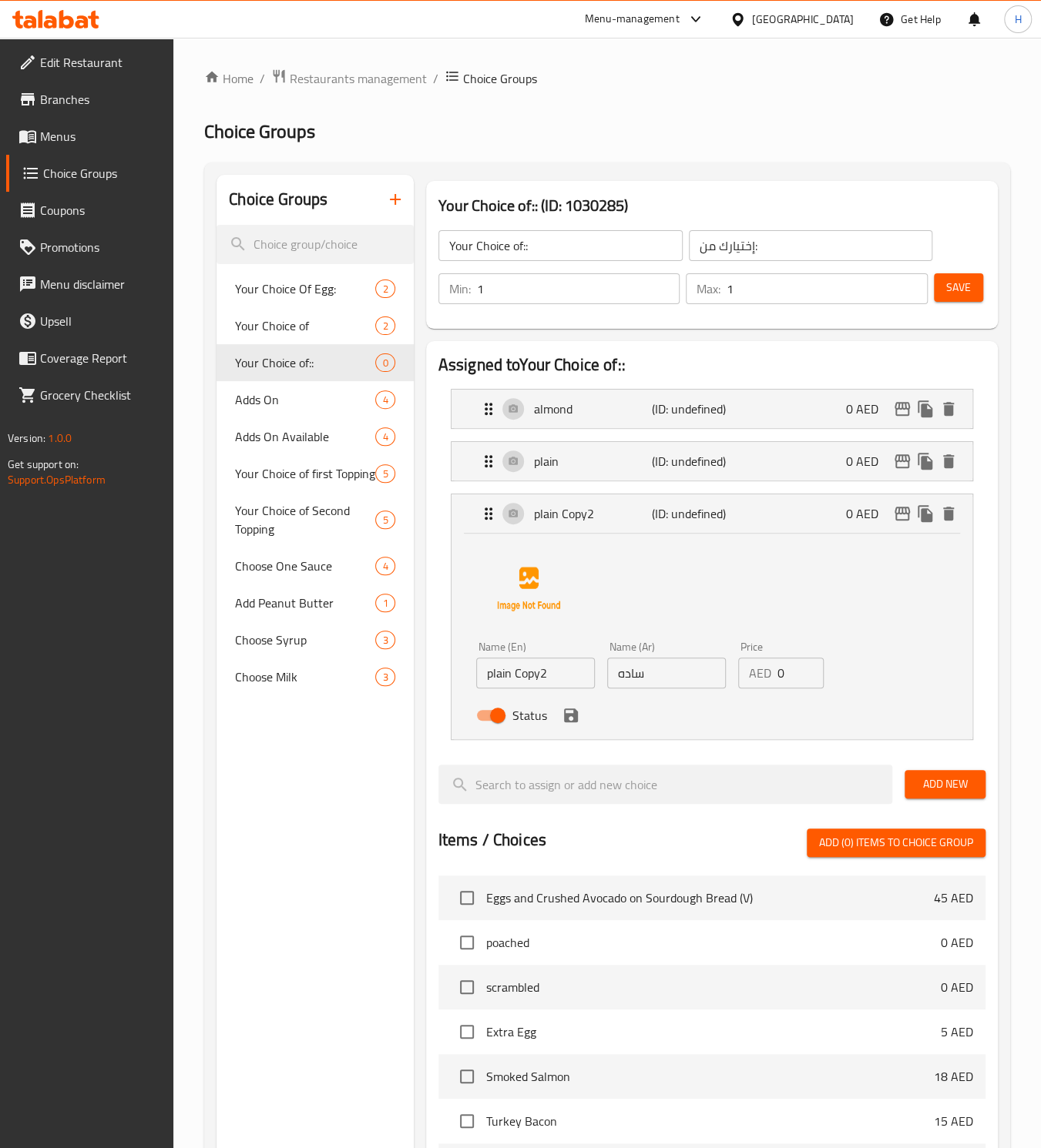
click at [525, 670] on input "plain Copy2" at bounding box center [535, 673] width 119 height 31
paste input "chocolate"
type input "chocolate"
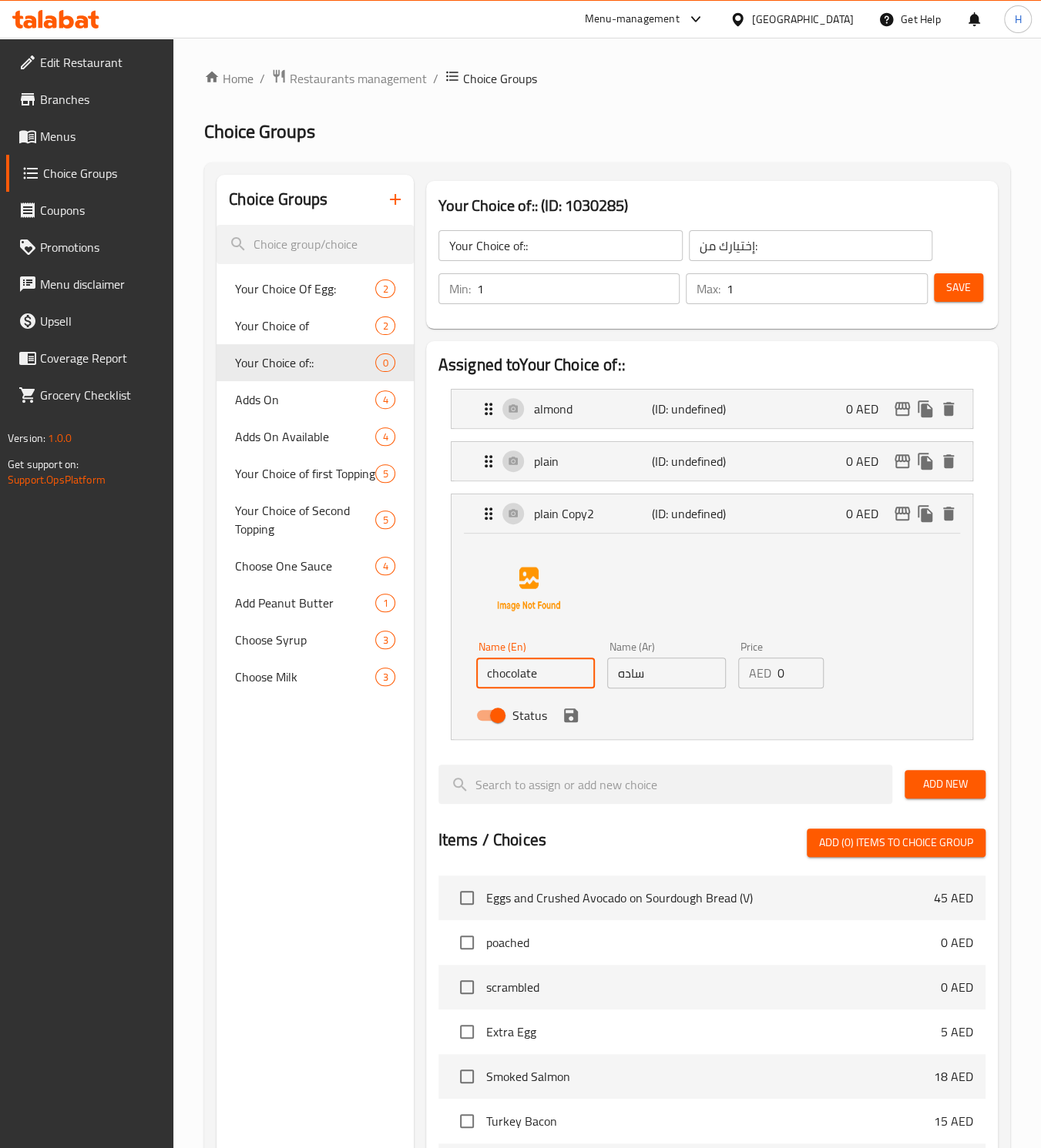
click at [637, 670] on input "ساده" at bounding box center [666, 673] width 119 height 31
type input "a"
click at [574, 714] on icon "save" at bounding box center [571, 715] width 14 height 14
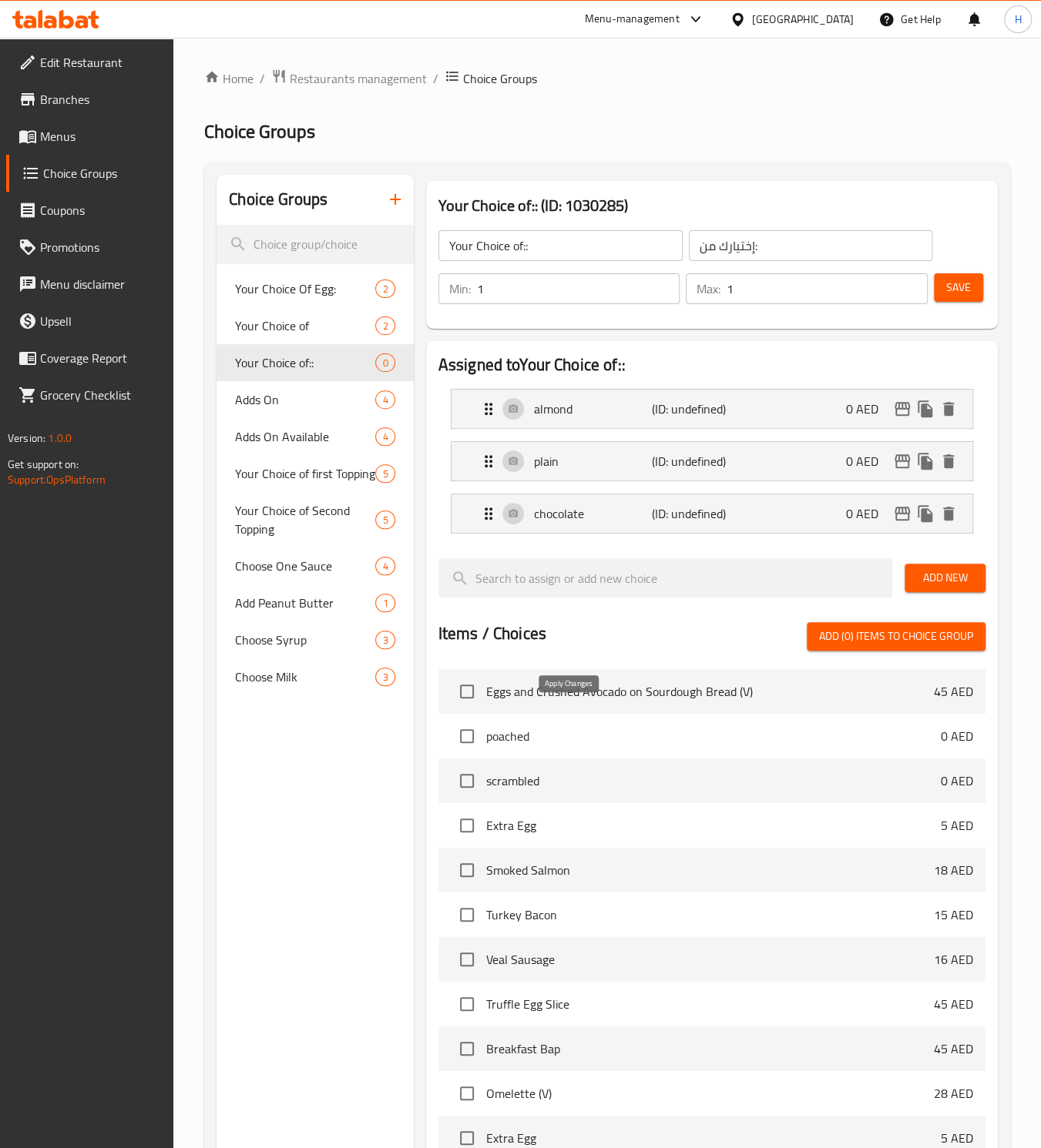
type input "شوكولاته"
click at [958, 292] on span "Save" at bounding box center [958, 287] width 25 height 19
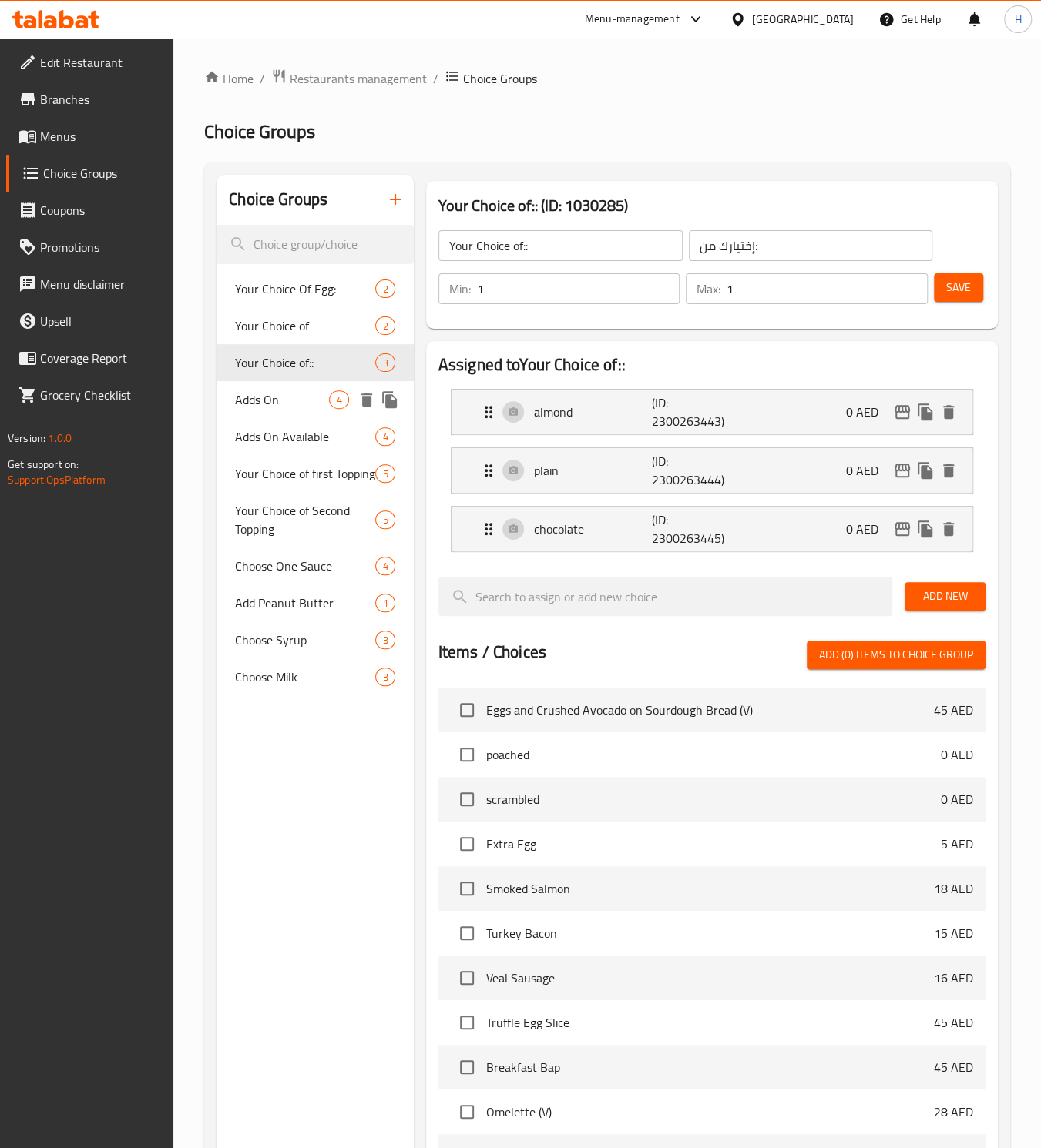
click at [287, 392] on span "Adds On" at bounding box center [282, 400] width 94 height 18
type input "Adds On"
type input "اضافات"
type input "0"
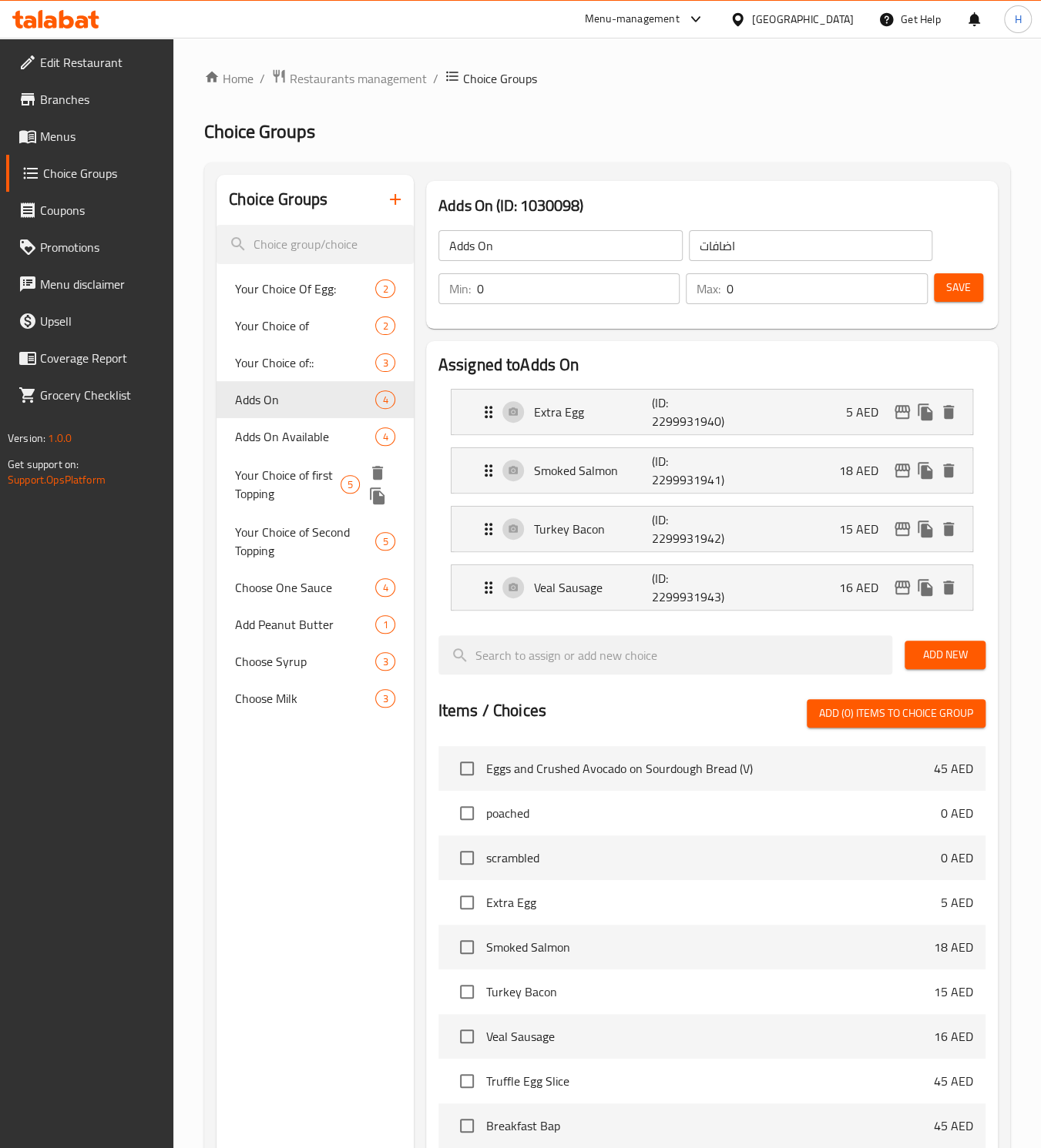
click at [273, 468] on span "Your Choice of first Topping" at bounding box center [288, 484] width 106 height 37
type input "Your Choice of first Topping"
type input "اختيارك الاول من الإضافات"
type input "1"
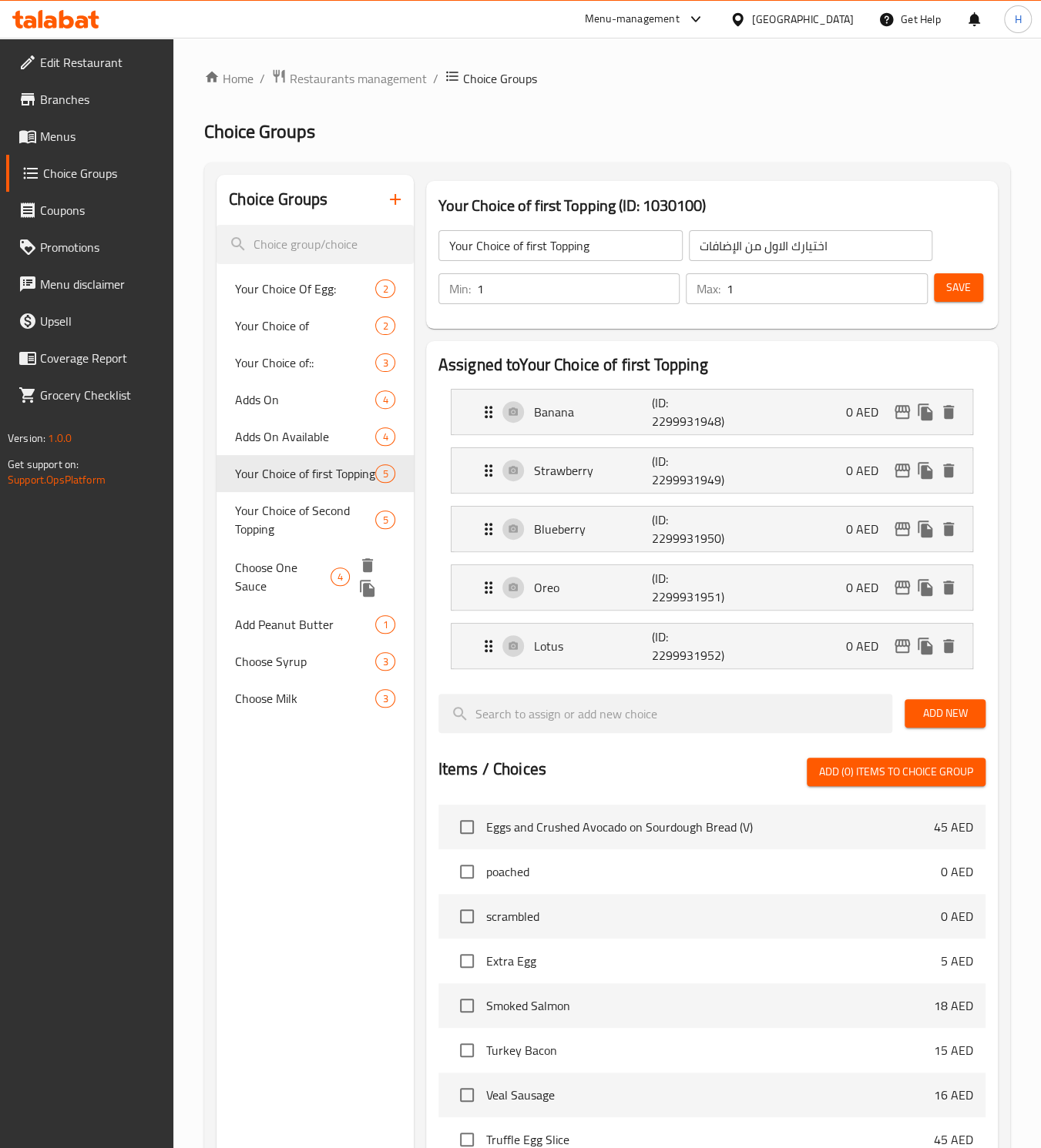
click at [262, 569] on span "Choose One Sauce" at bounding box center [282, 577] width 95 height 37
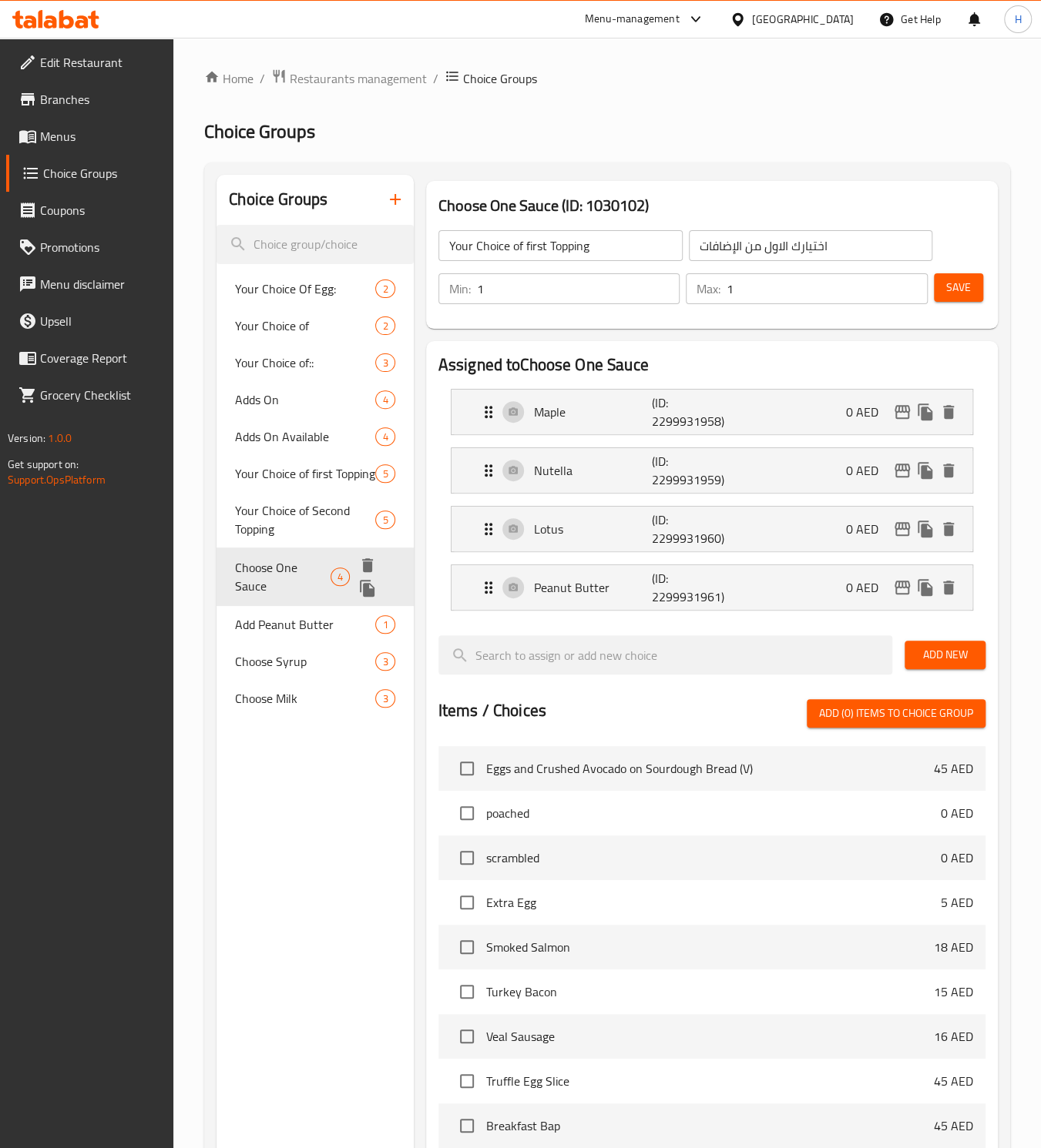
type input "Choose One Sauce"
type input "اختر صوص واحد"
click at [256, 622] on div "Choose Syrup 3" at bounding box center [315, 640] width 197 height 37
type input "Choose Syrup"
type input "اختر الشراب"
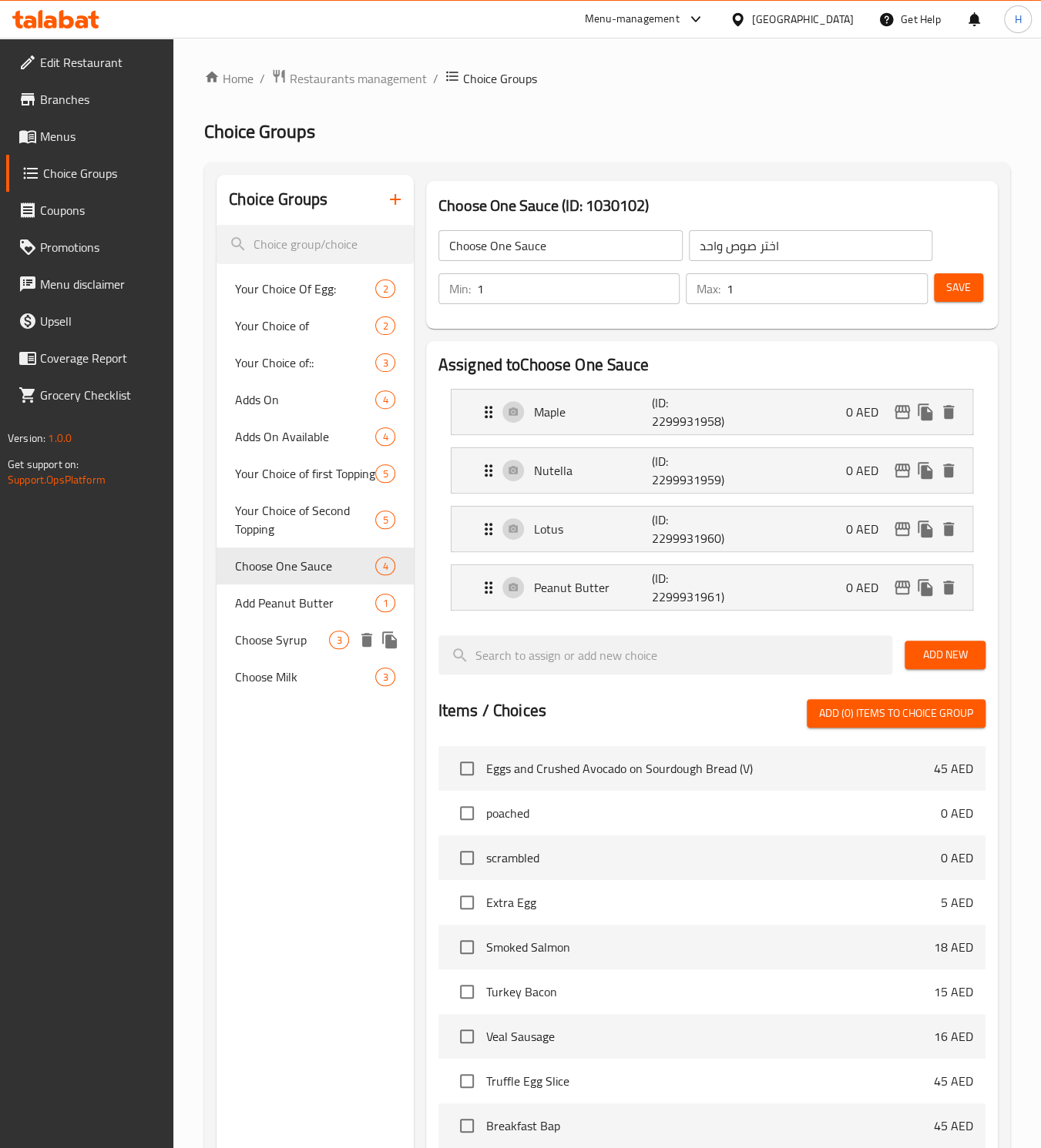
type input "0"
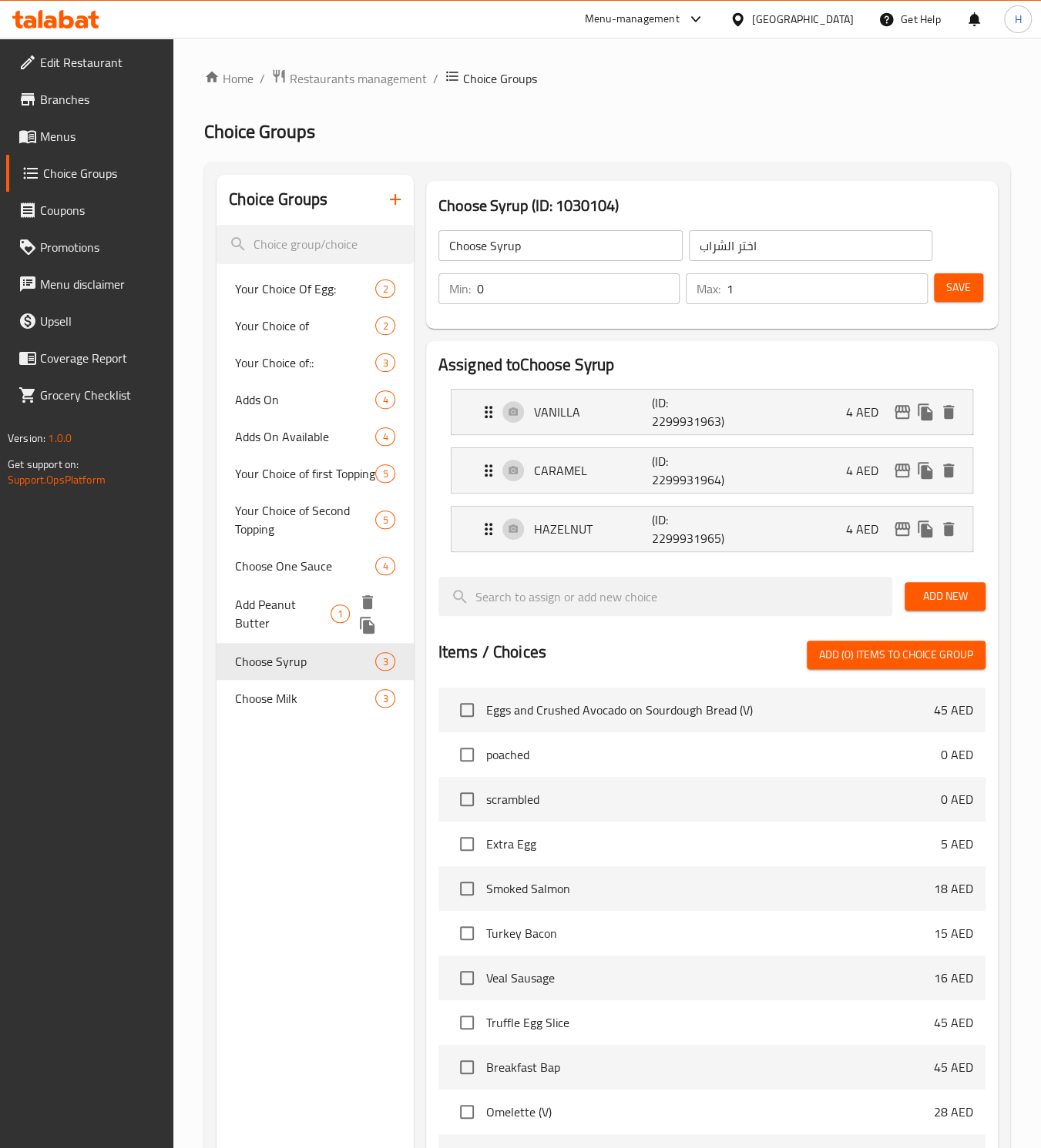
click at [262, 595] on span "Add Peanut Butter" at bounding box center [283, 613] width 96 height 37
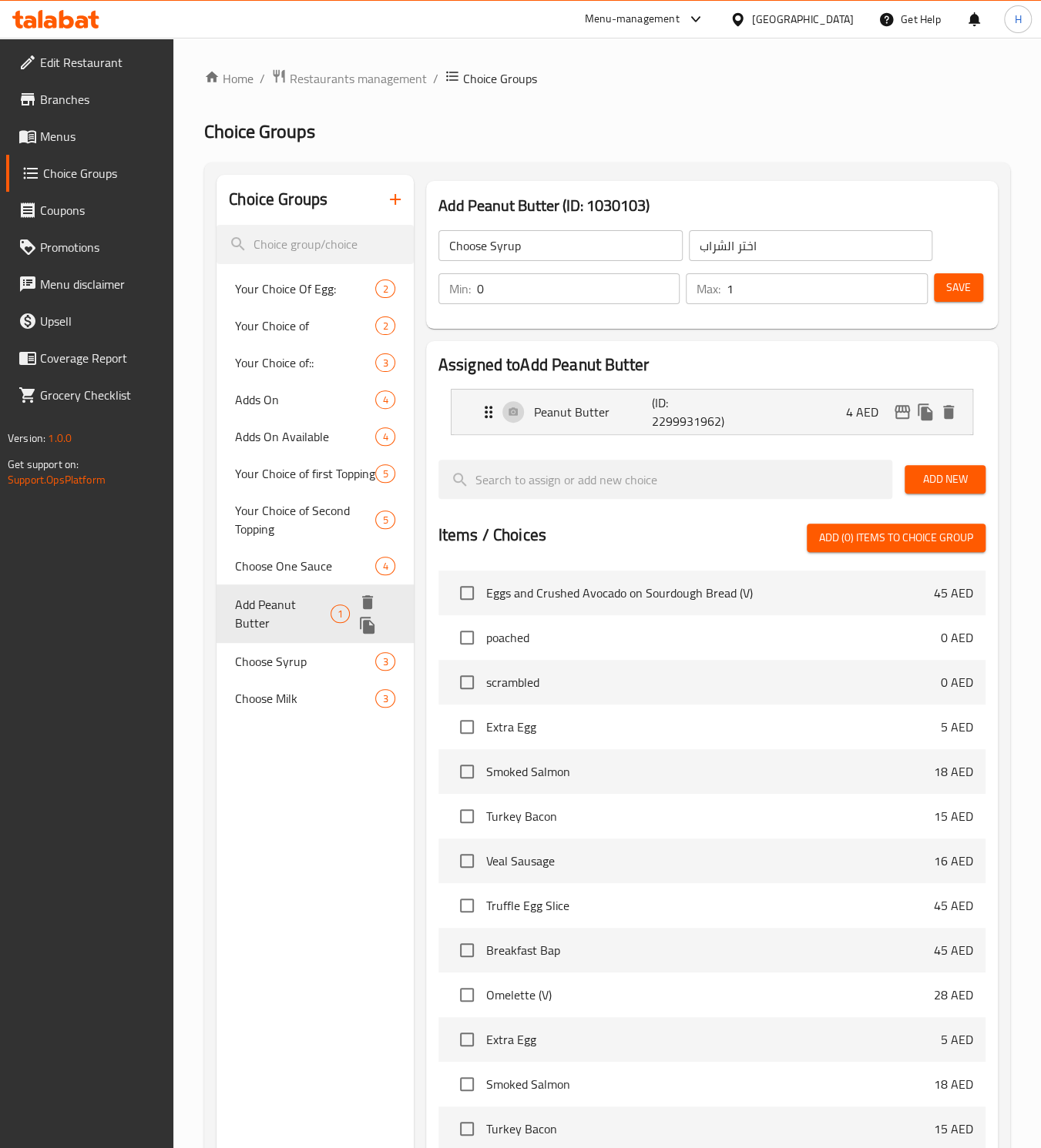
type input "Add Peanut Butter"
type input "أضف زبدة الفول السوداني"
click at [247, 681] on span "Choose Milk" at bounding box center [282, 677] width 94 height 18
type input "Choose Milk"
type input "اختر الحليب"
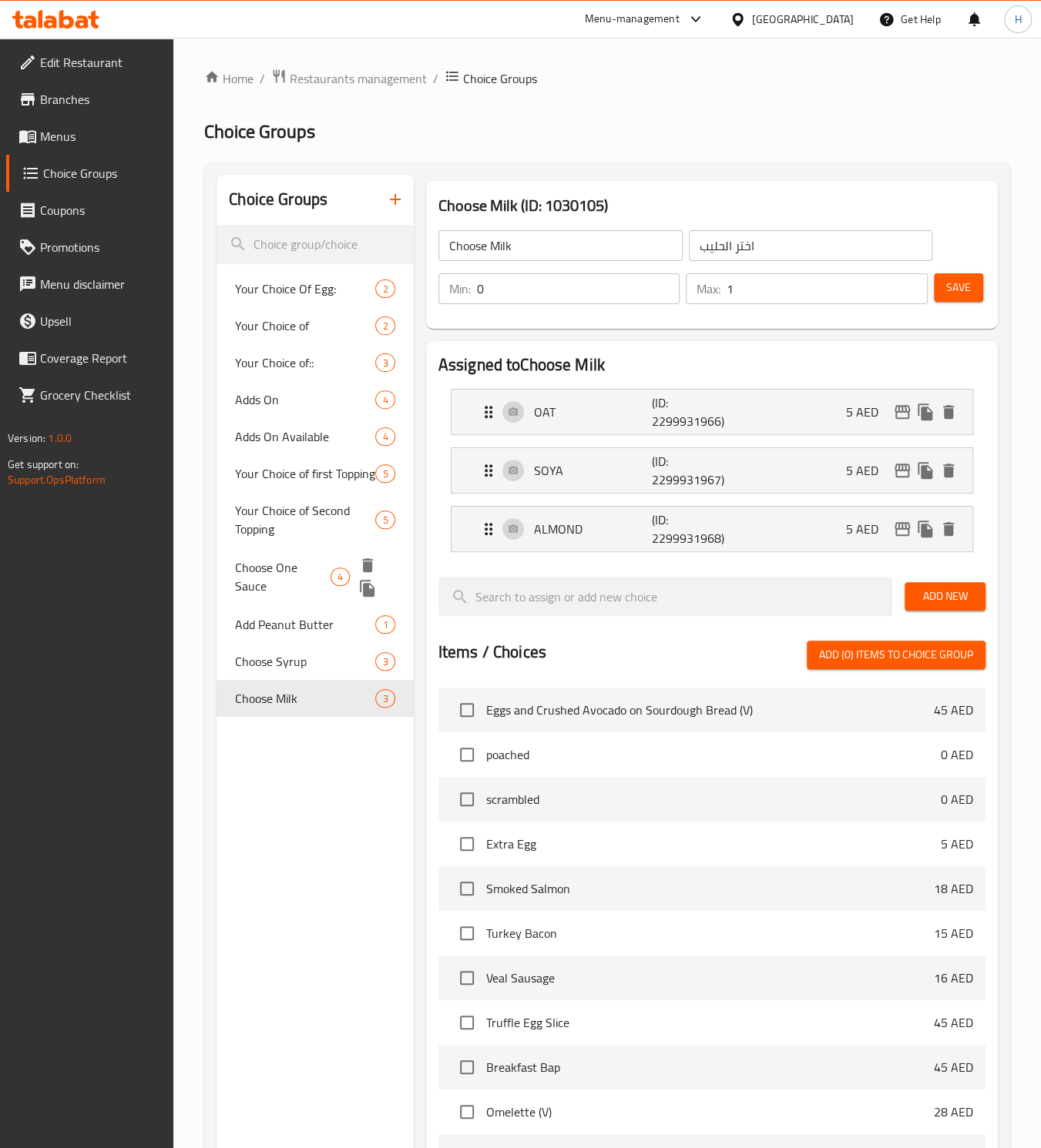
click at [296, 560] on span "Choose One Sauce" at bounding box center [282, 577] width 95 height 37
type input "Choose One Sauce"
type input "اختر صوص واحد"
type input "1"
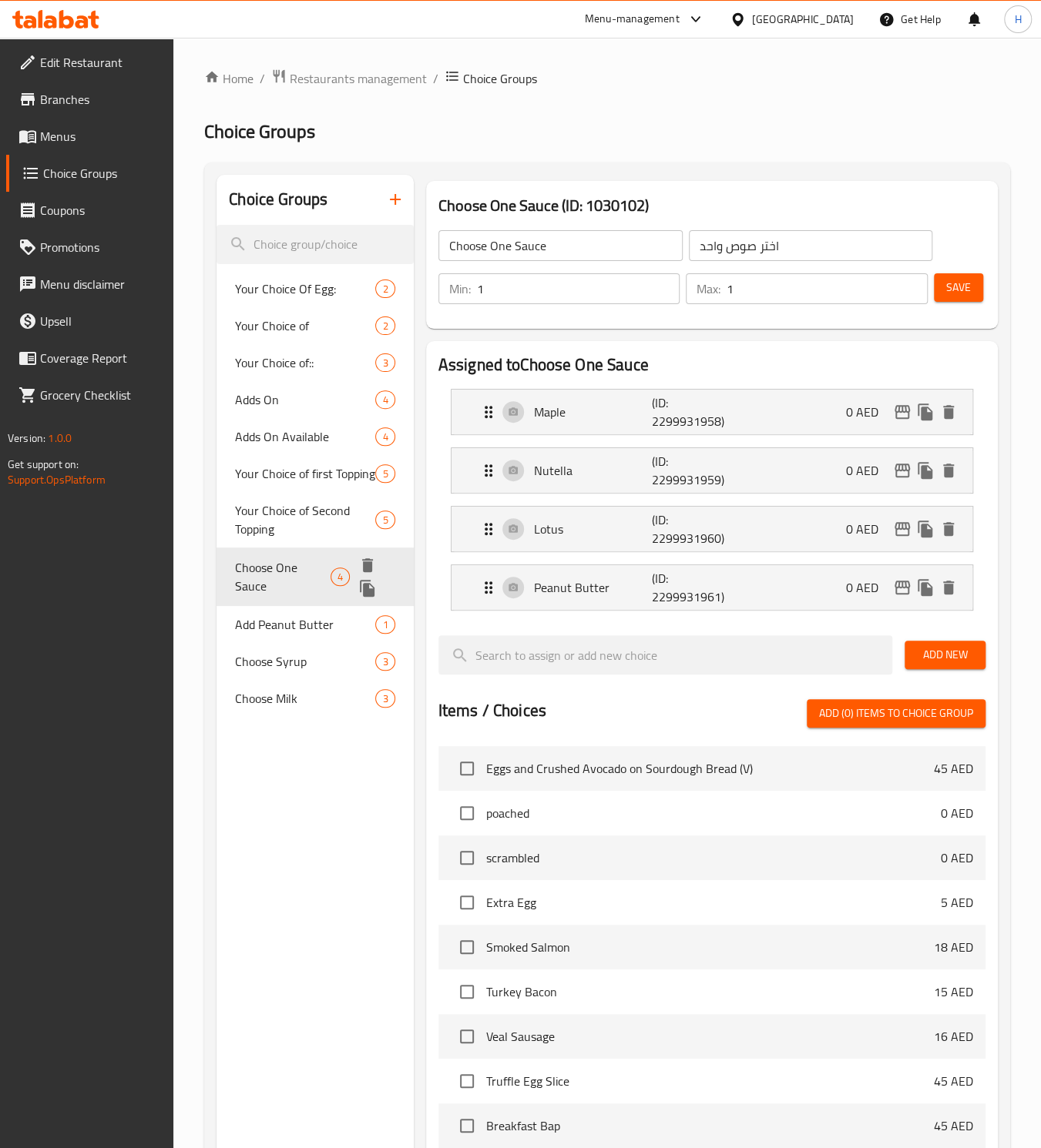
click at [365, 584] on icon "duplicate" at bounding box center [368, 588] width 15 height 17
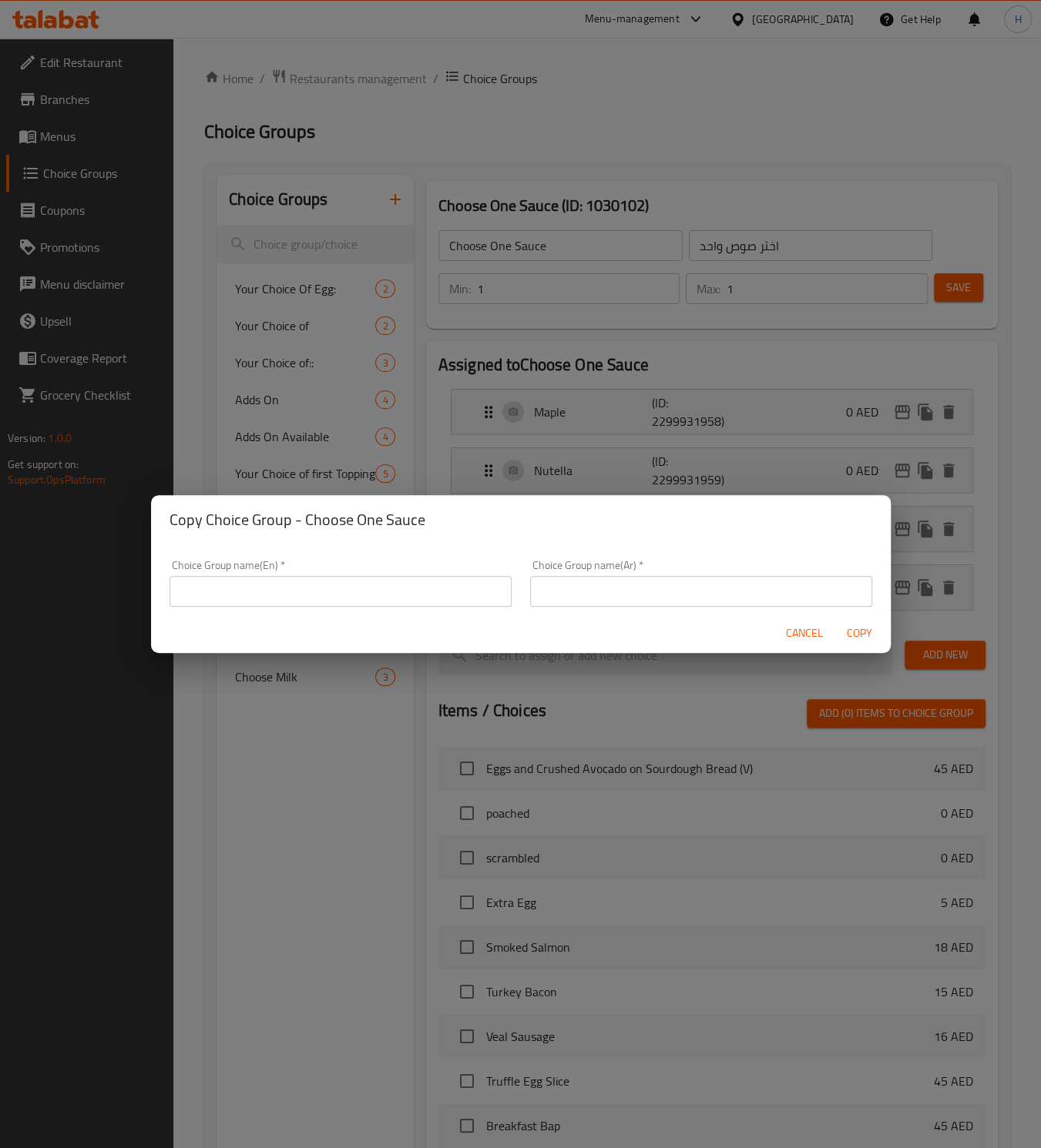
click at [346, 589] on input "text" at bounding box center [340, 591] width 342 height 31
type input "Your Choice of--"
click at [771, 594] on input "text" at bounding box center [701, 591] width 342 height 31
type input "إختيارك من:"
click at [856, 636] on span "Copy" at bounding box center [860, 633] width 37 height 19
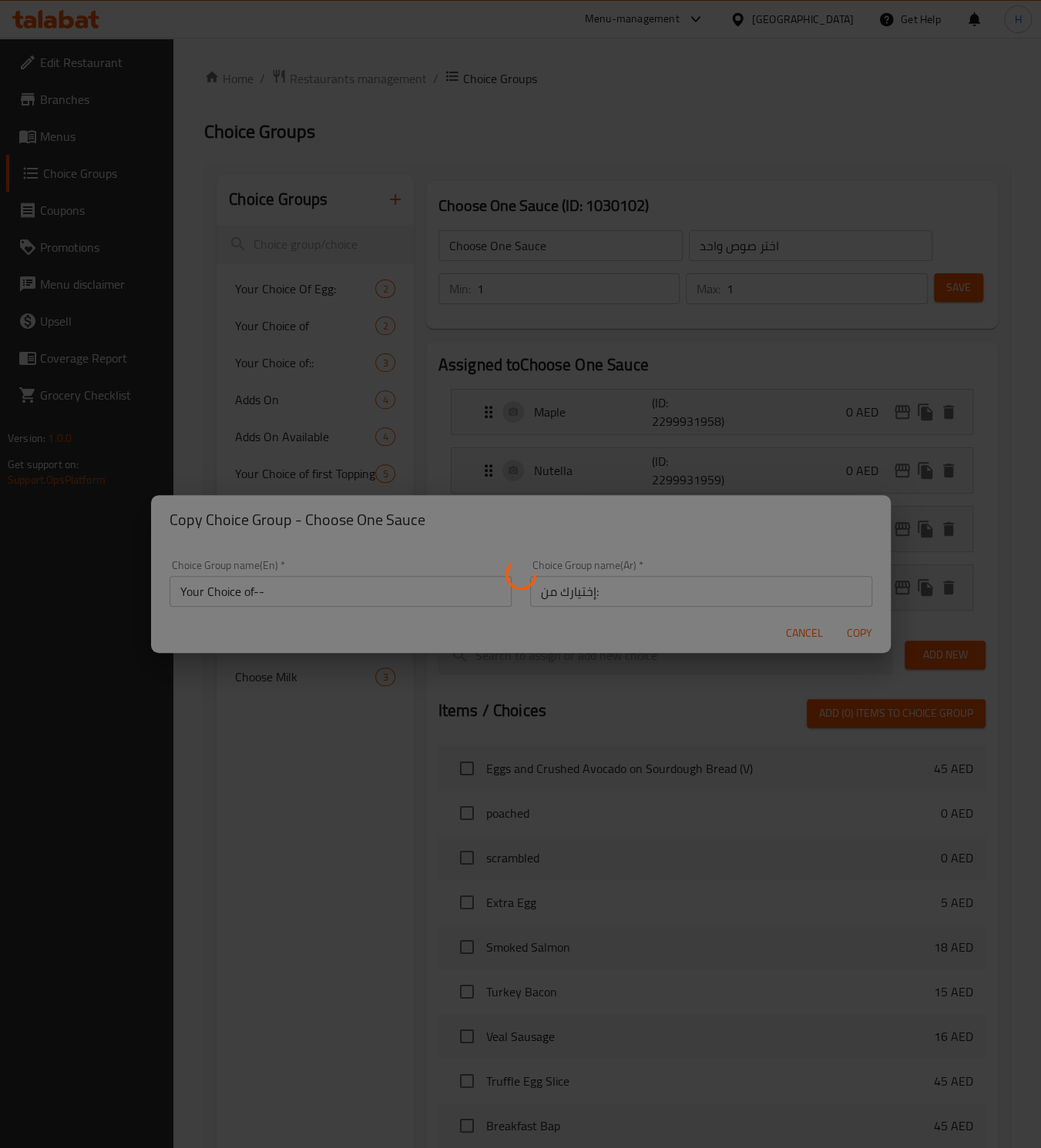
type input "Your Choice of--"
type input "إختيارك من:"
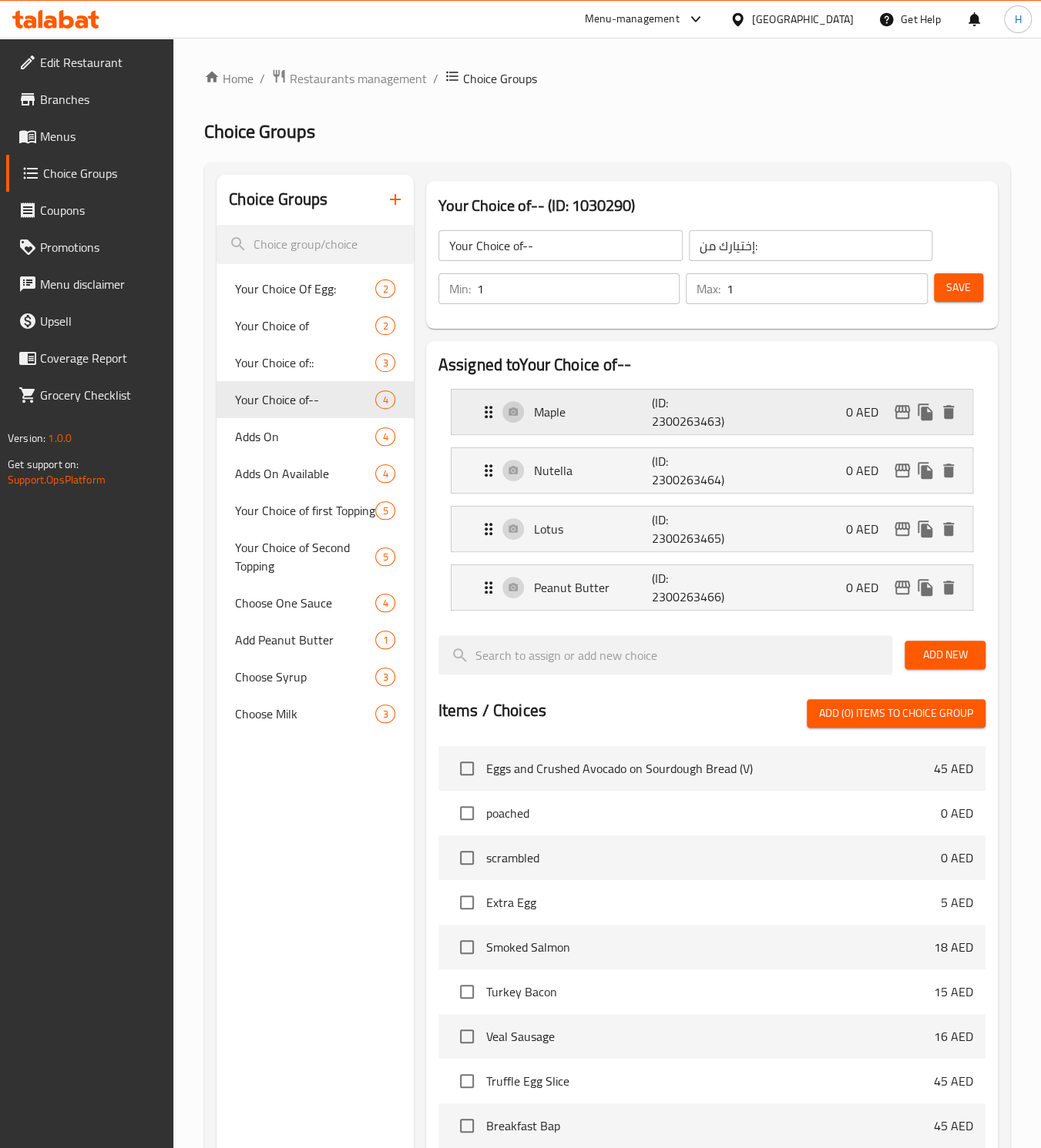
click at [553, 420] on p "Maple" at bounding box center [593, 412] width 118 height 18
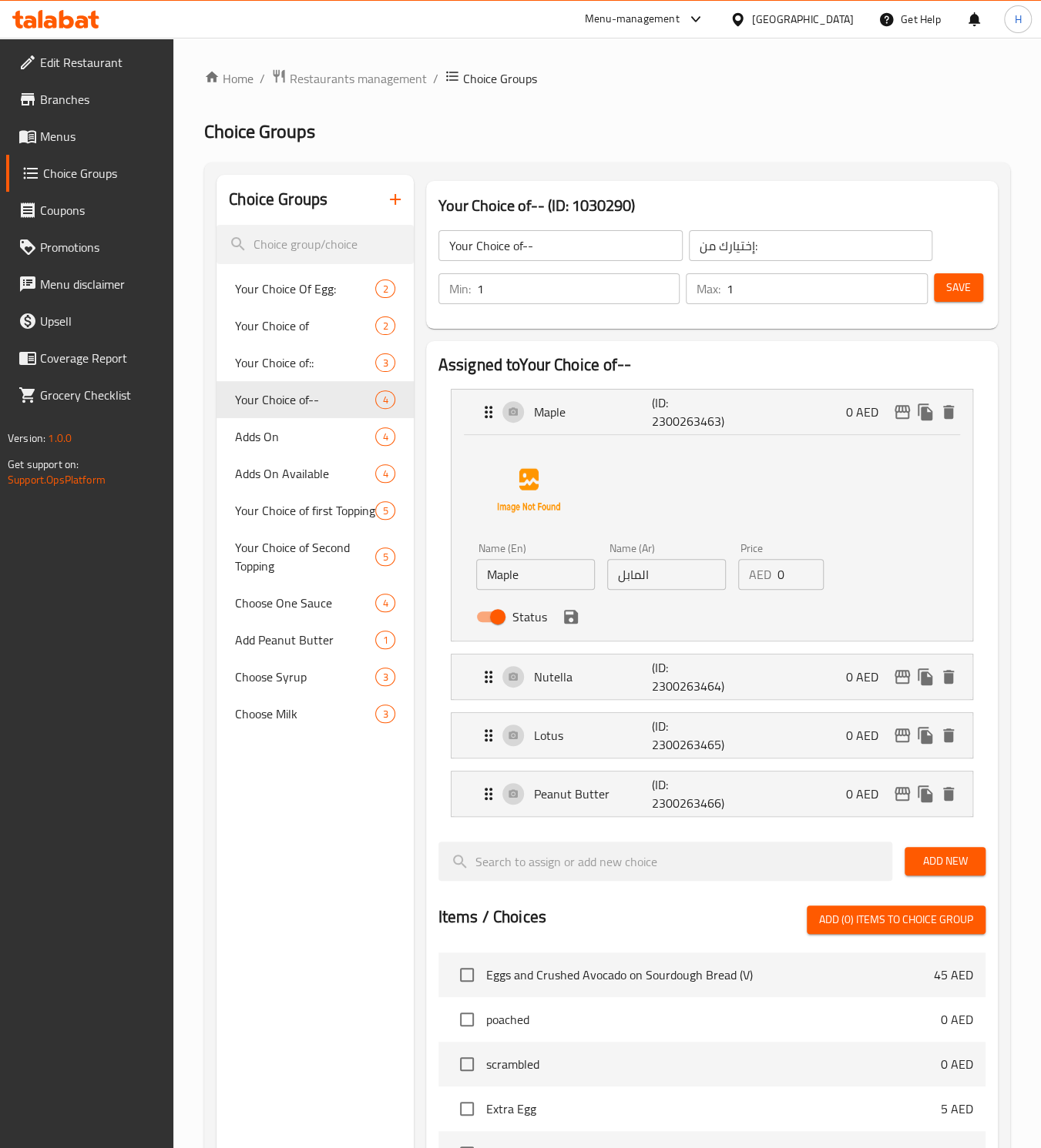
click at [508, 572] on input "Maple" at bounding box center [535, 575] width 119 height 31
paste input "strawberry"
type input "strawberry"
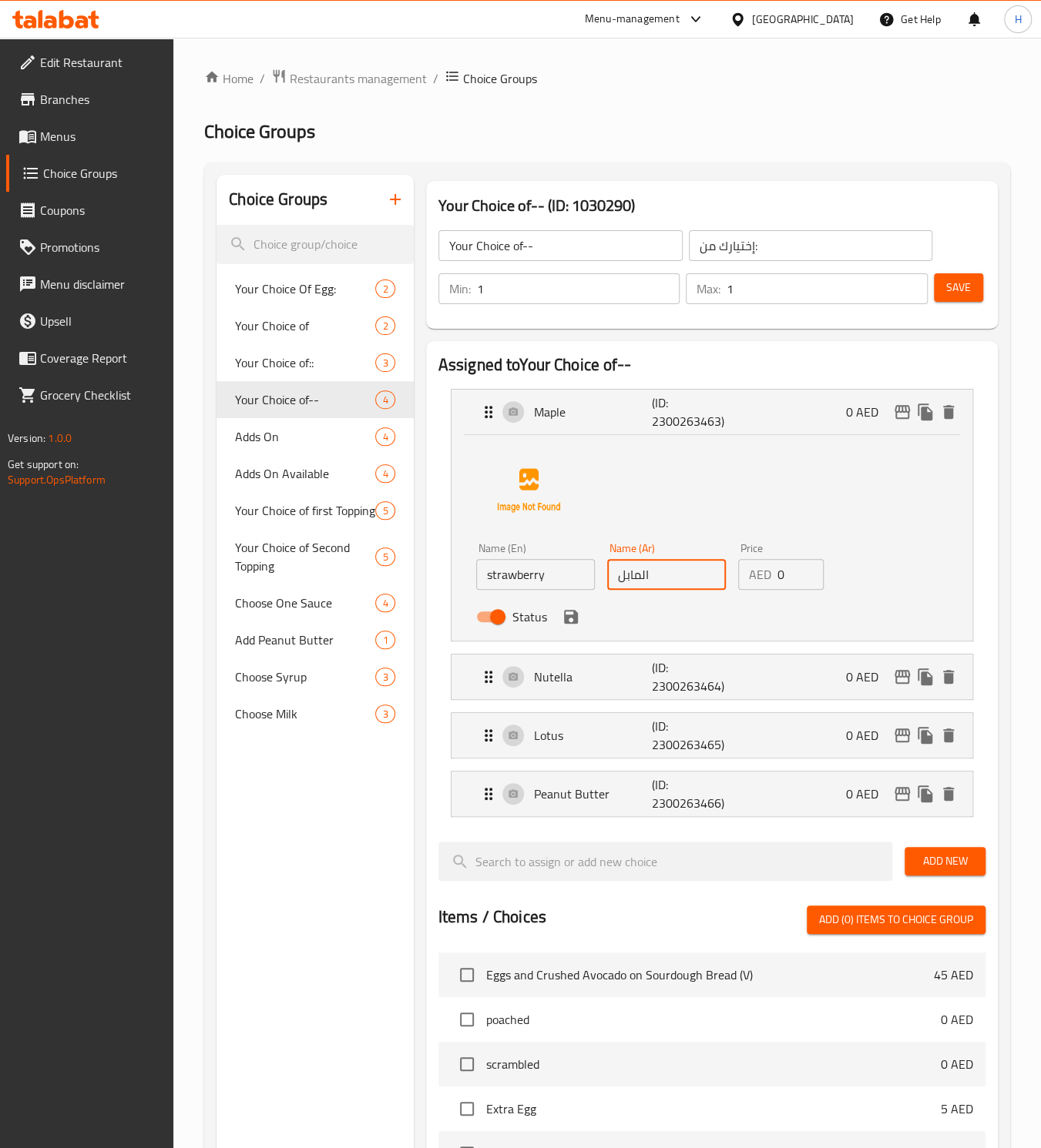
click at [651, 582] on input "المابل" at bounding box center [666, 575] width 119 height 31
click at [567, 615] on icon "save" at bounding box center [571, 616] width 14 height 14
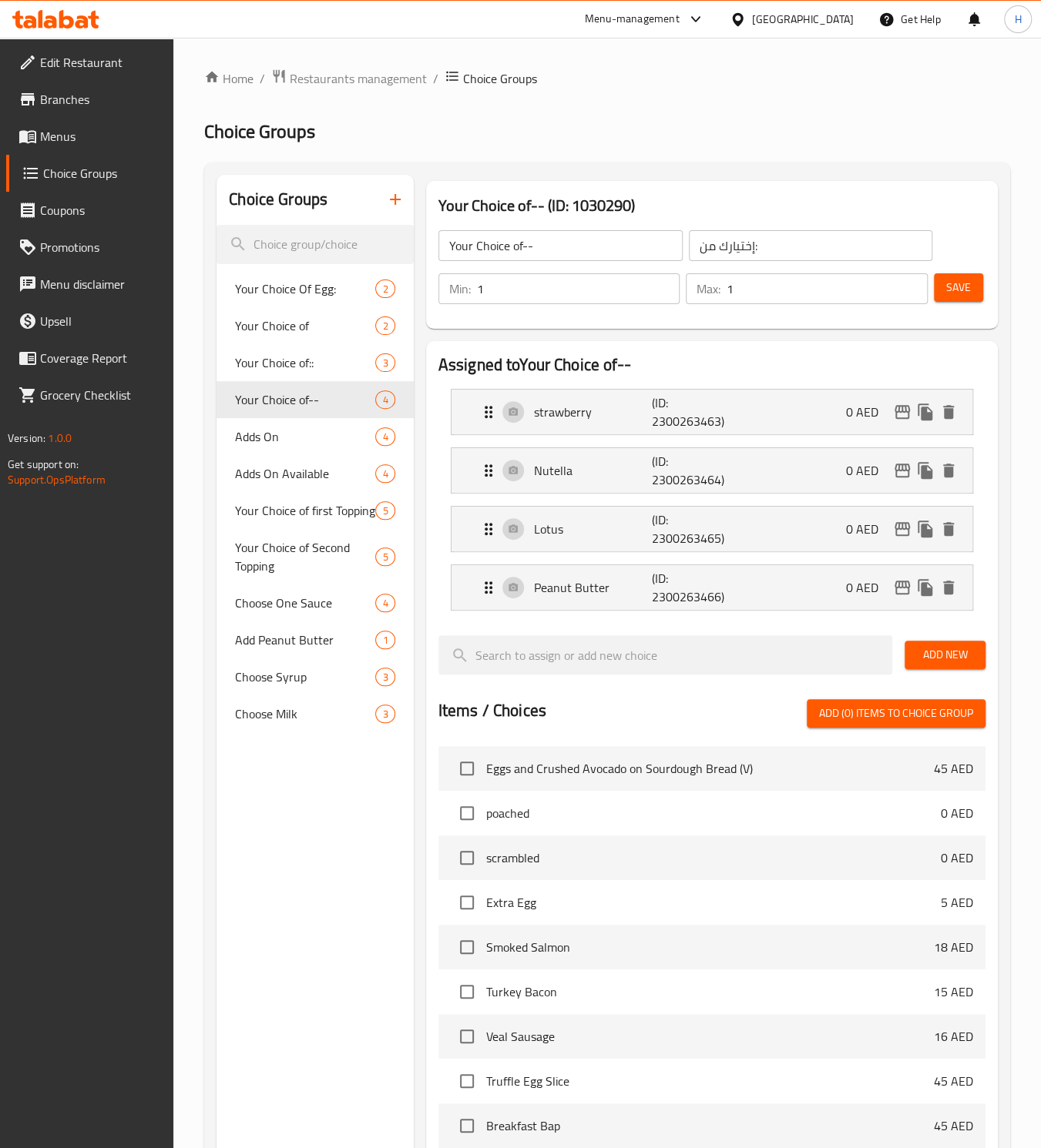
type input "فراوله"
click at [562, 594] on p "Peanut Butter" at bounding box center [593, 588] width 118 height 18
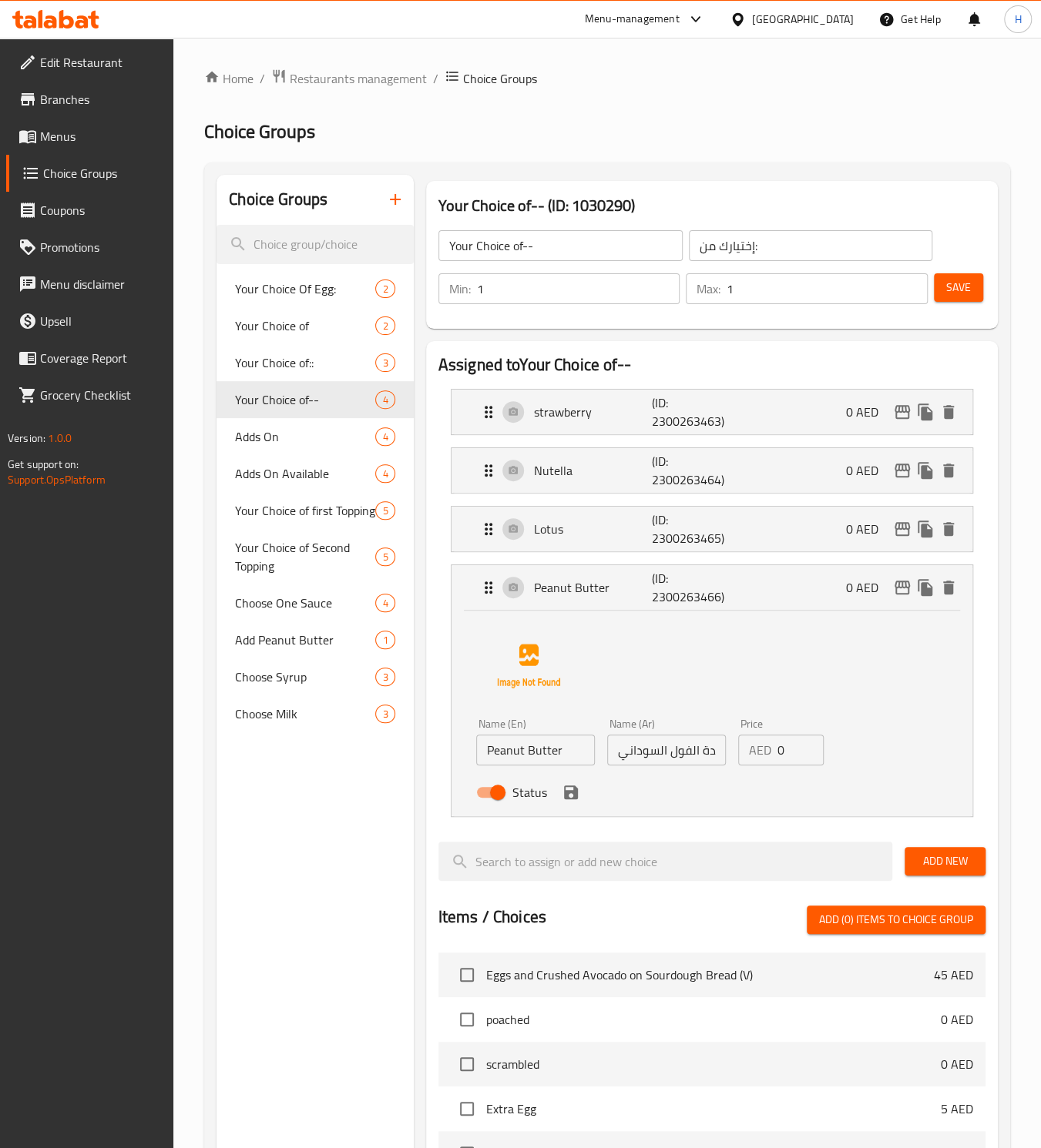
click at [531, 747] on input "Peanut Butter" at bounding box center [535, 750] width 119 height 31
paste input "blueberry"
type input "blueberry"
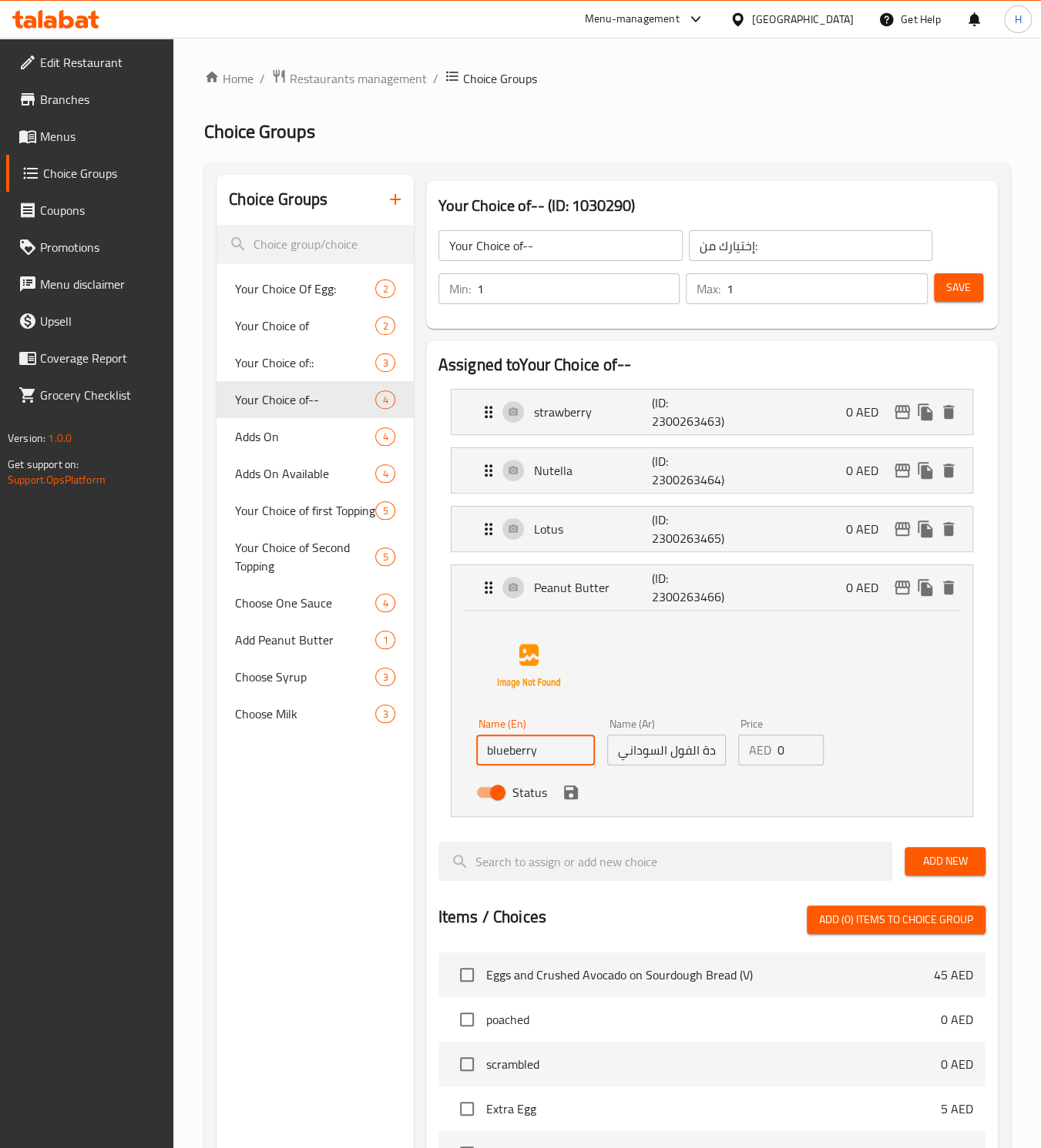
click at [671, 752] on input "زبدة الفول السوداني" at bounding box center [666, 750] width 119 height 31
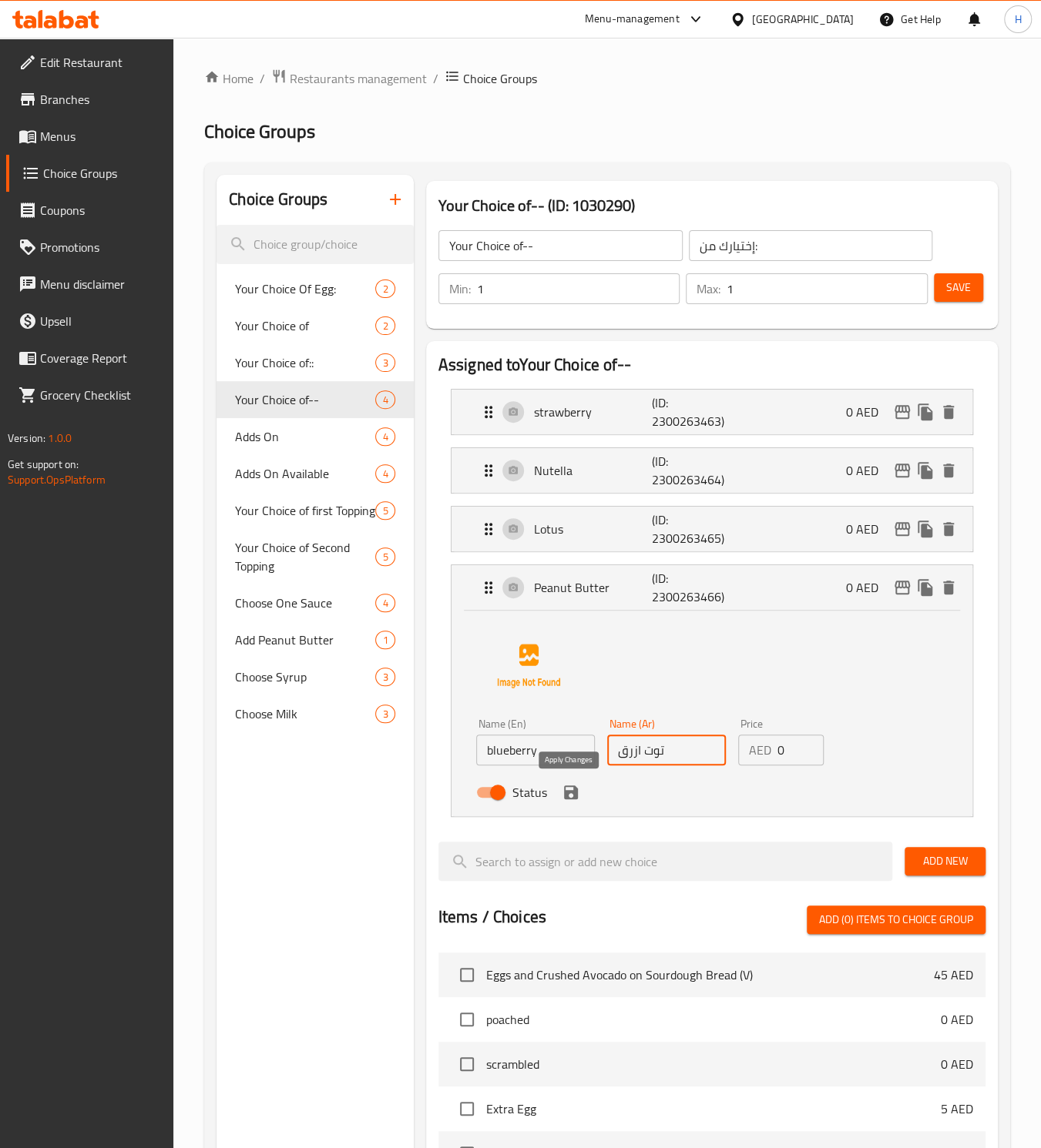
click at [565, 796] on icon "save" at bounding box center [571, 792] width 14 height 14
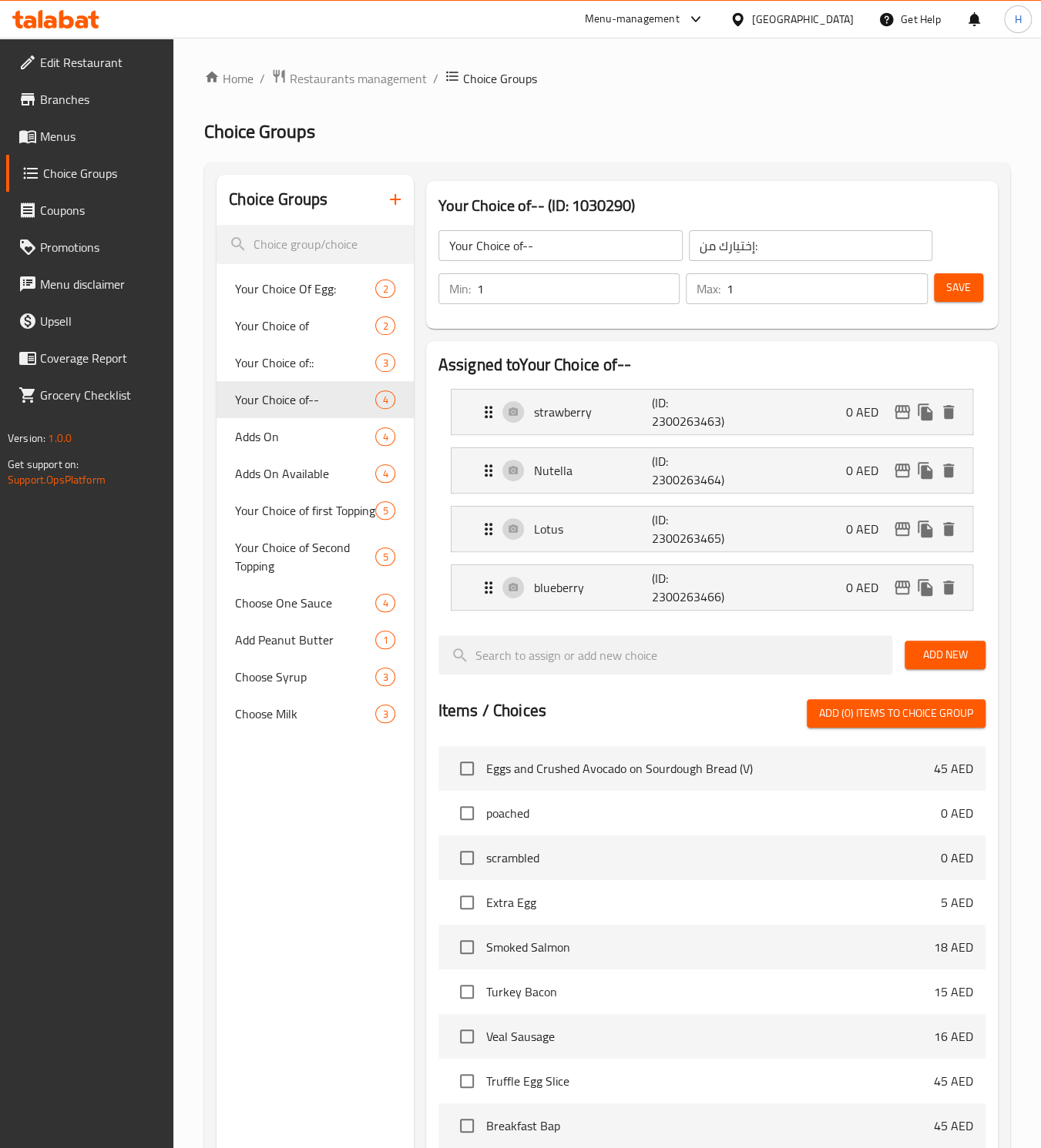
type input "توت ازرق"
click at [965, 295] on span "Save" at bounding box center [958, 287] width 25 height 19
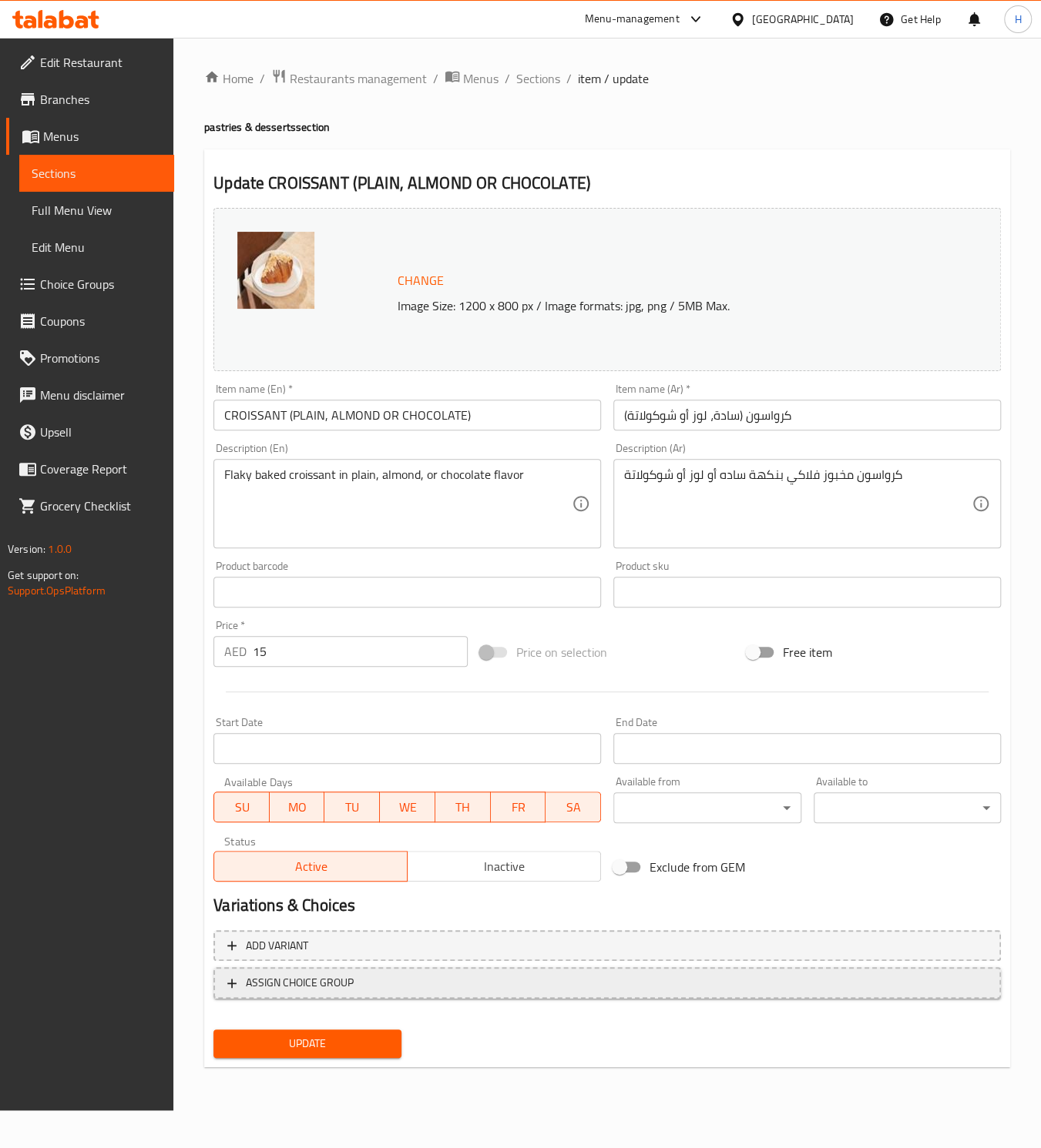
click at [262, 981] on span "ASSIGN CHOICE GROUP" at bounding box center [299, 983] width 107 height 19
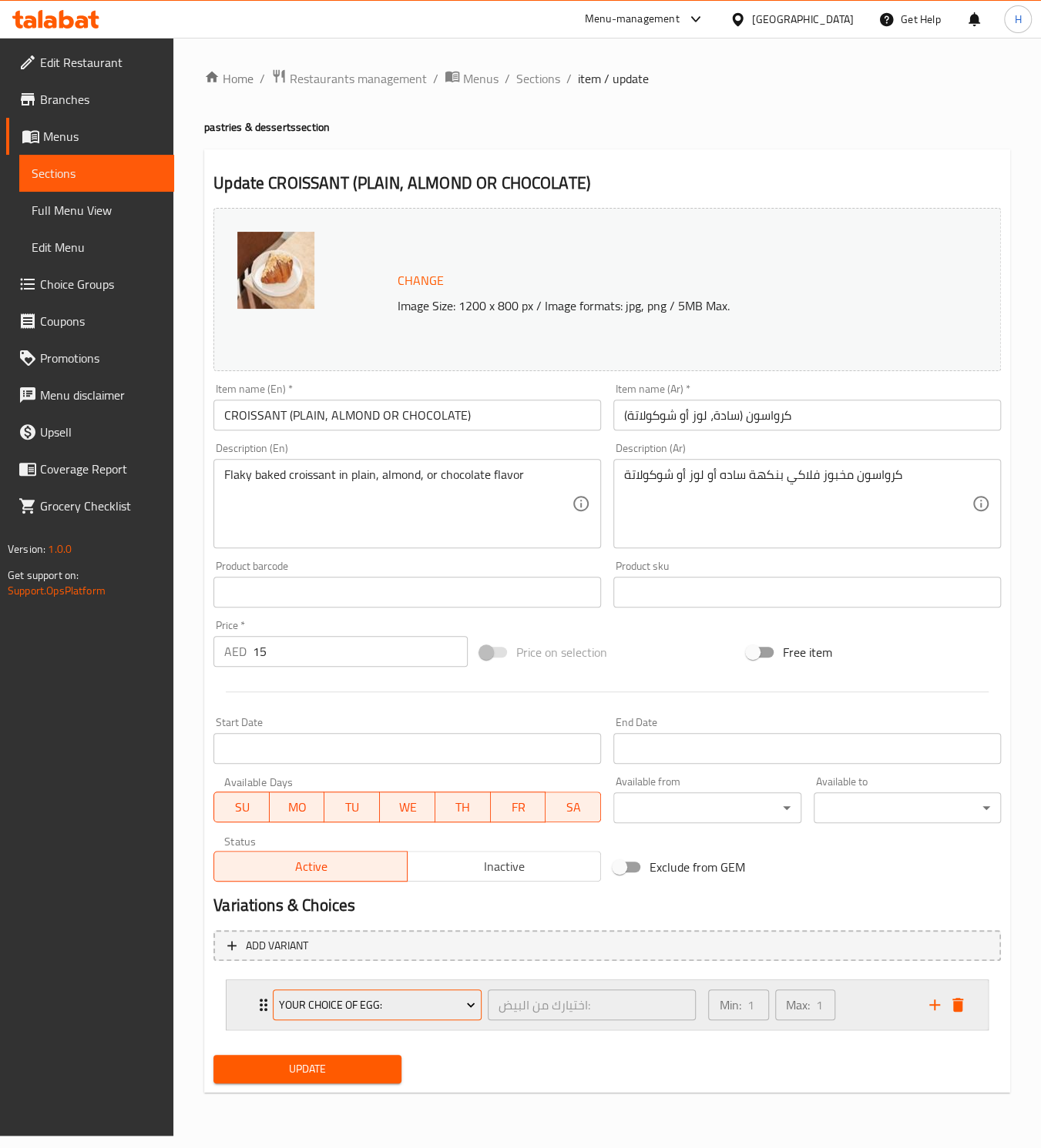
click at [364, 1005] on span "Your Choice Of Egg:" at bounding box center [378, 1005] width 198 height 19
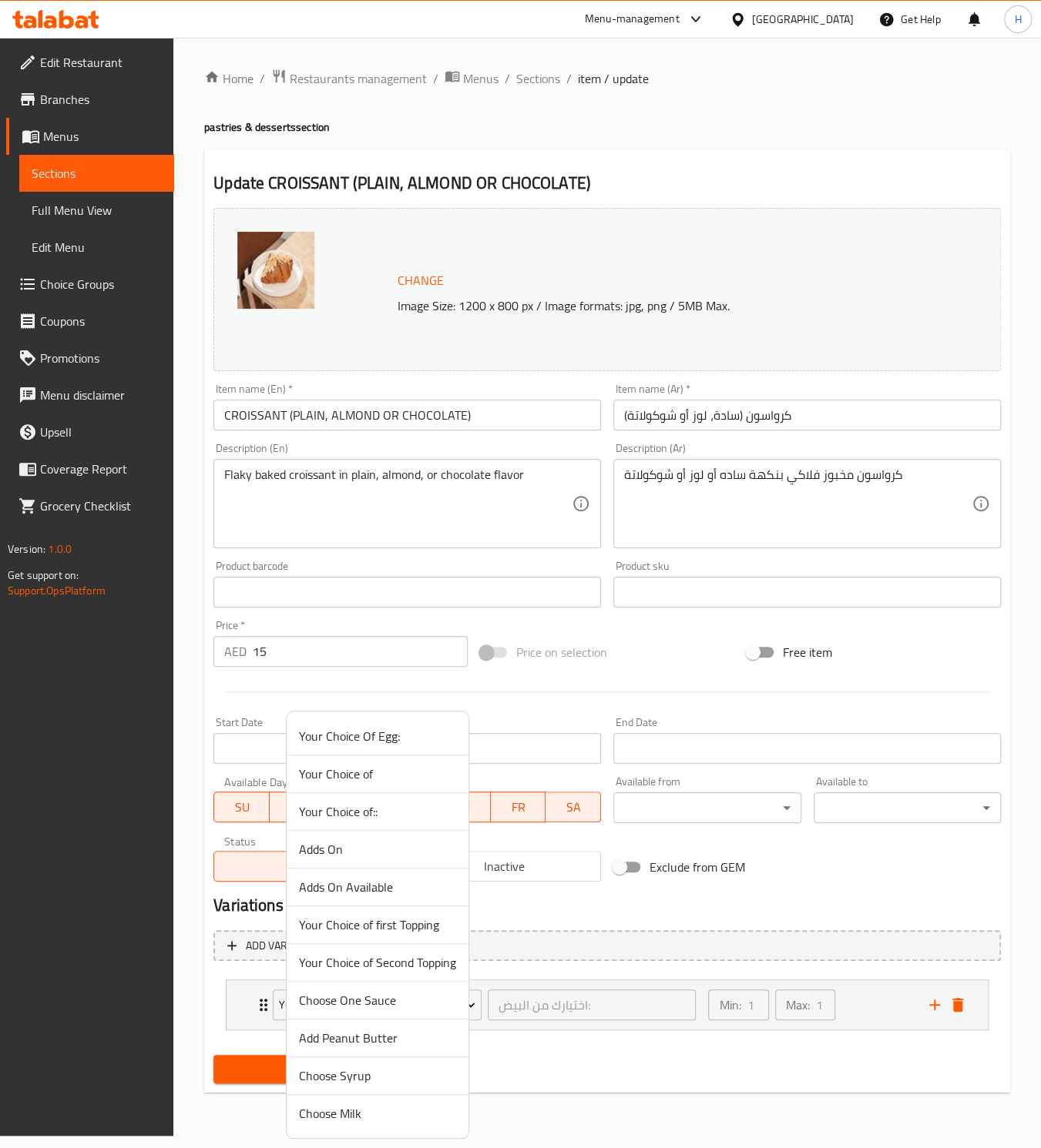
click at [385, 805] on span "Your Choice of::" at bounding box center [377, 812] width 157 height 18
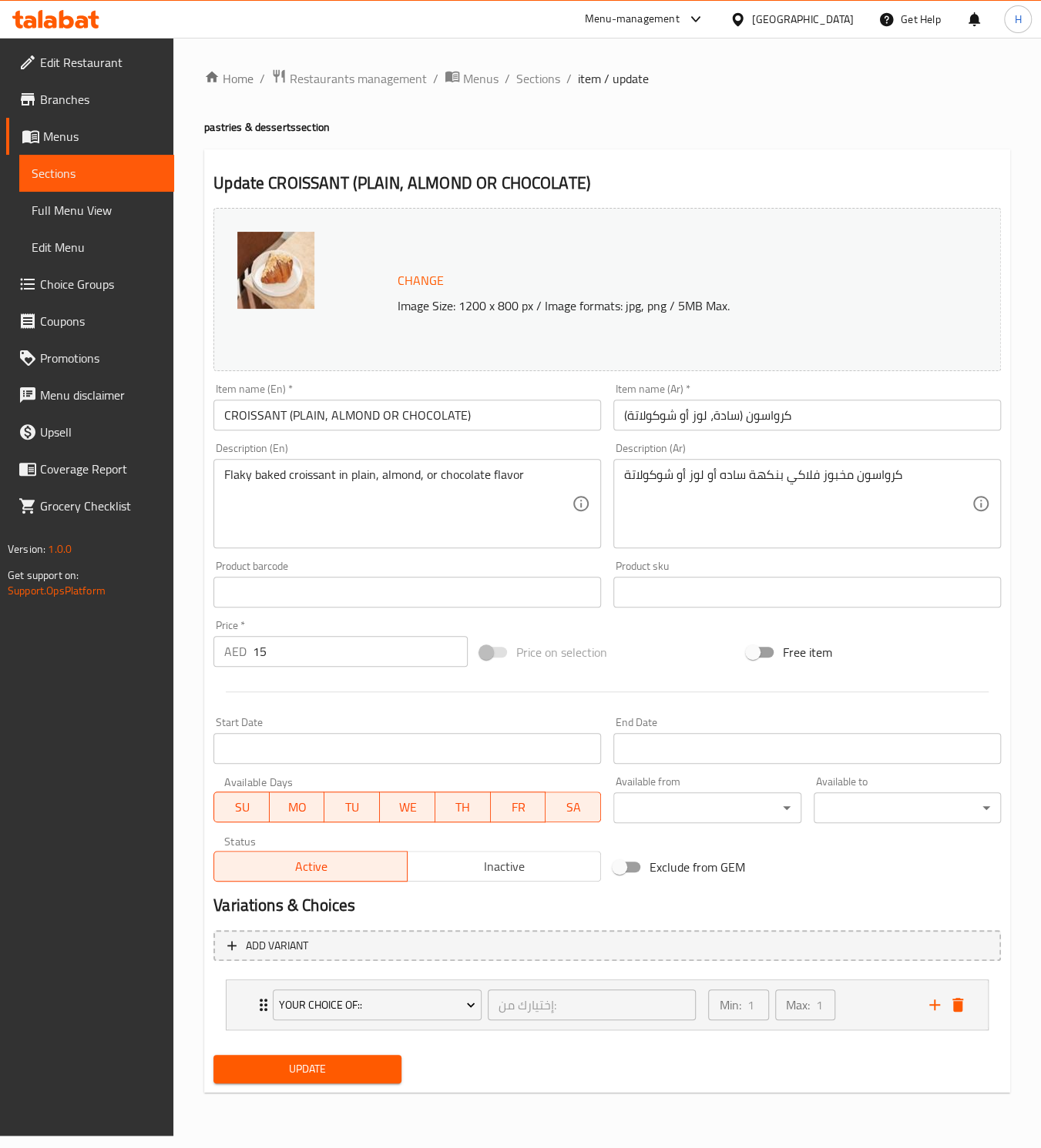
click at [300, 1066] on span "Update" at bounding box center [307, 1069] width 163 height 19
click at [529, 84] on span "Sections" at bounding box center [538, 78] width 44 height 18
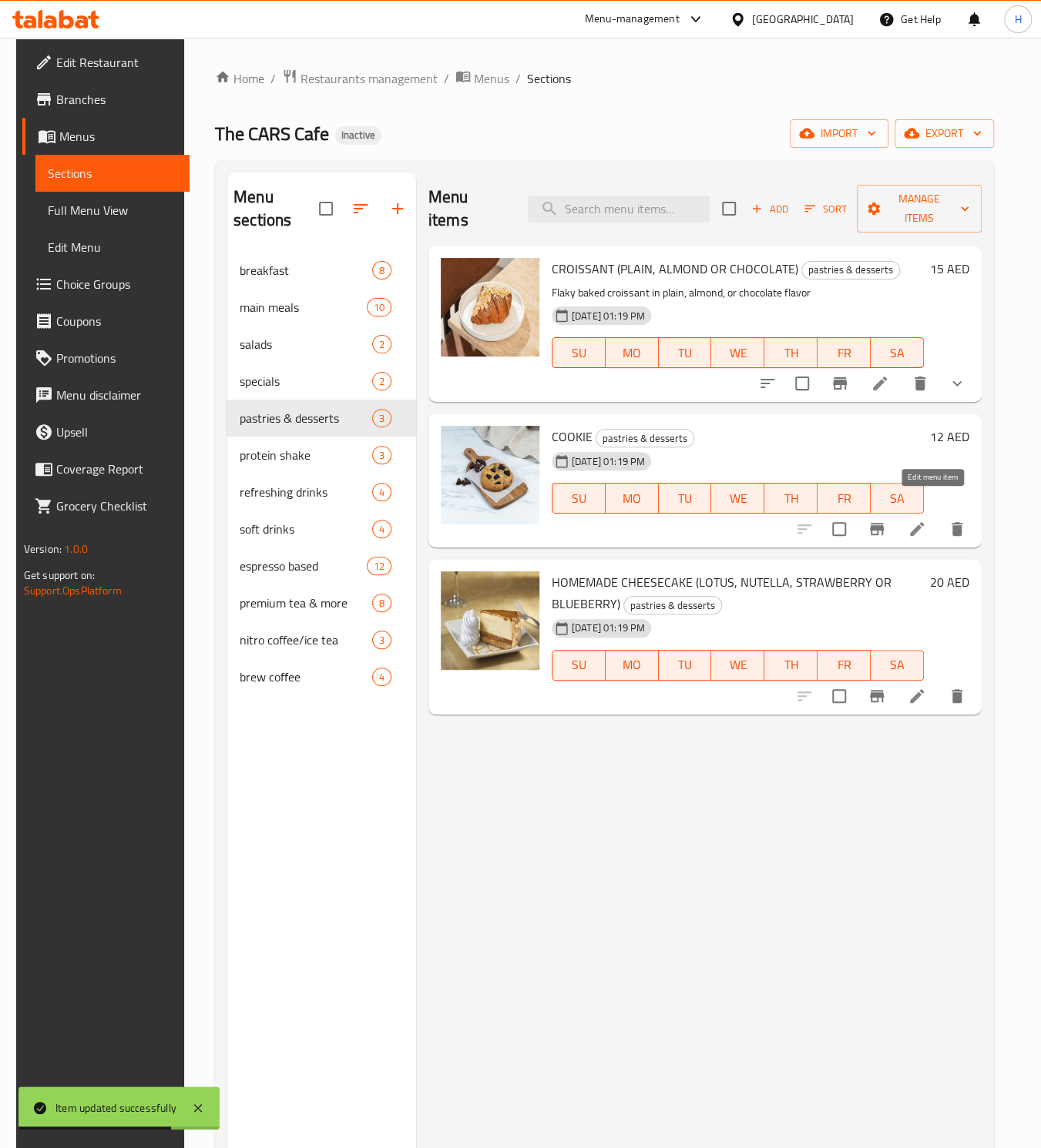
click at [926, 520] on icon at bounding box center [917, 529] width 18 height 18
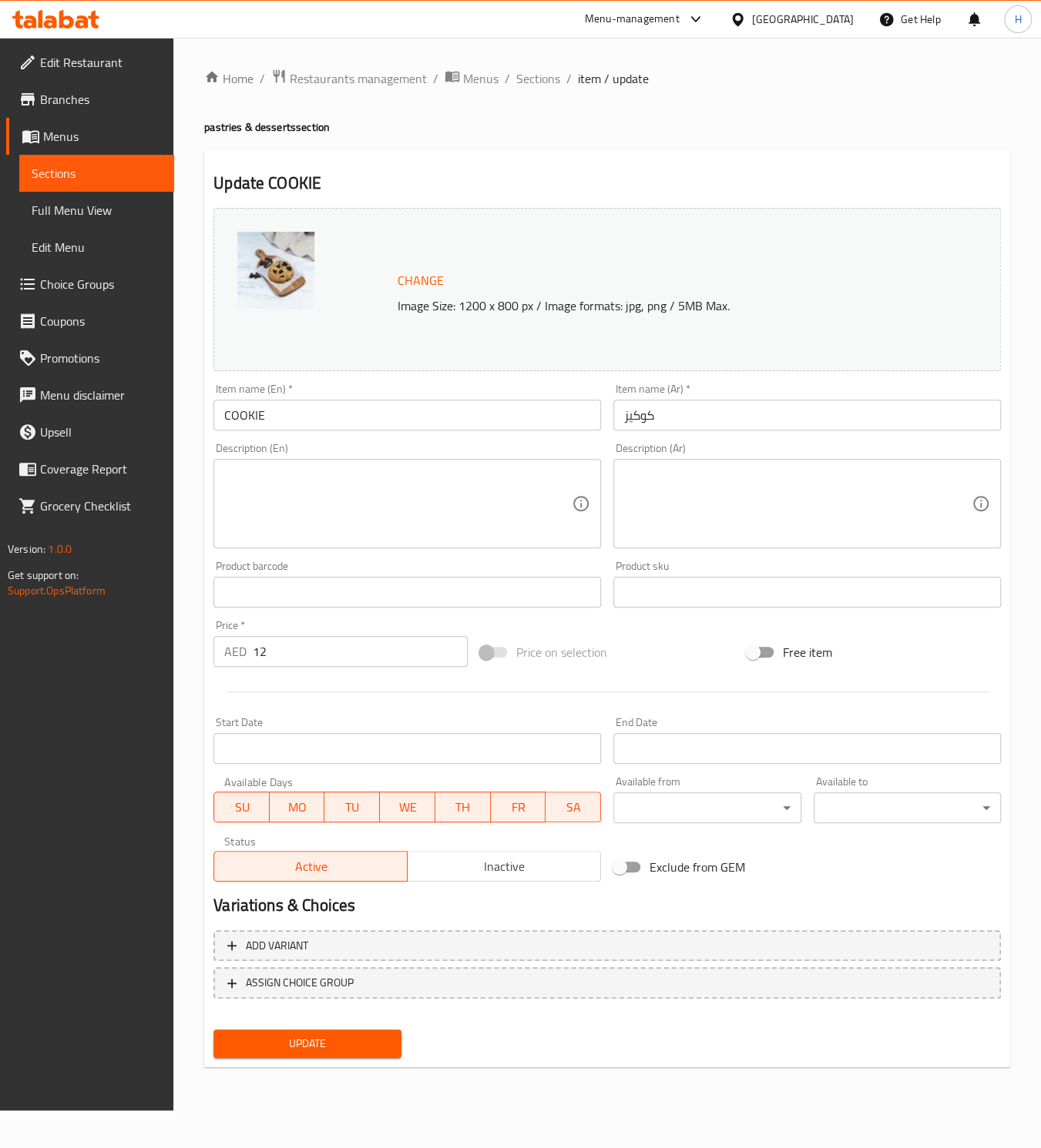
click at [255, 483] on textarea at bounding box center [398, 504] width 347 height 73
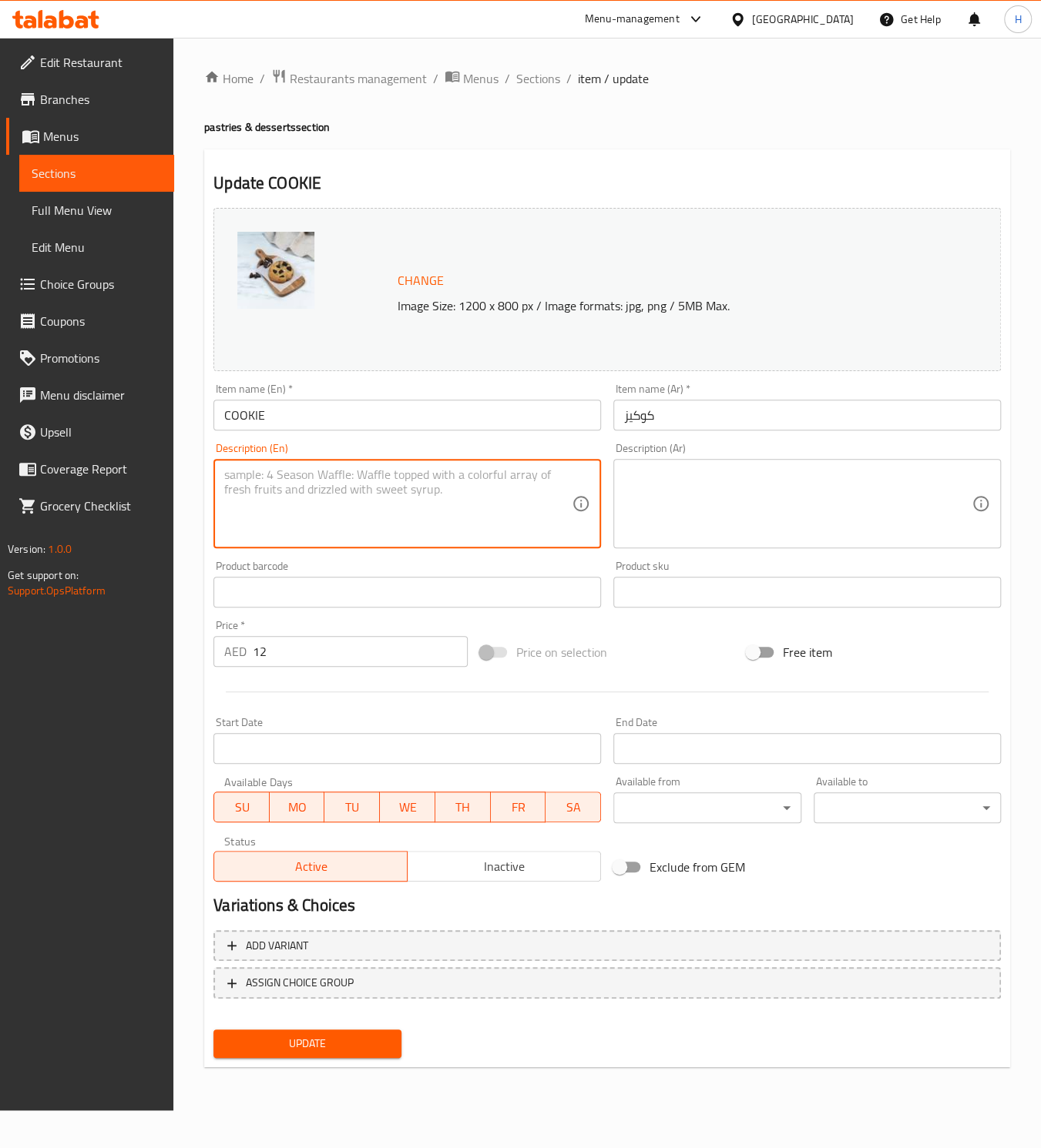
paste textarea "Freshly baked soft cookie"
type textarea "Freshly baked soft cookie"
click at [676, 475] on textarea at bounding box center [798, 504] width 347 height 73
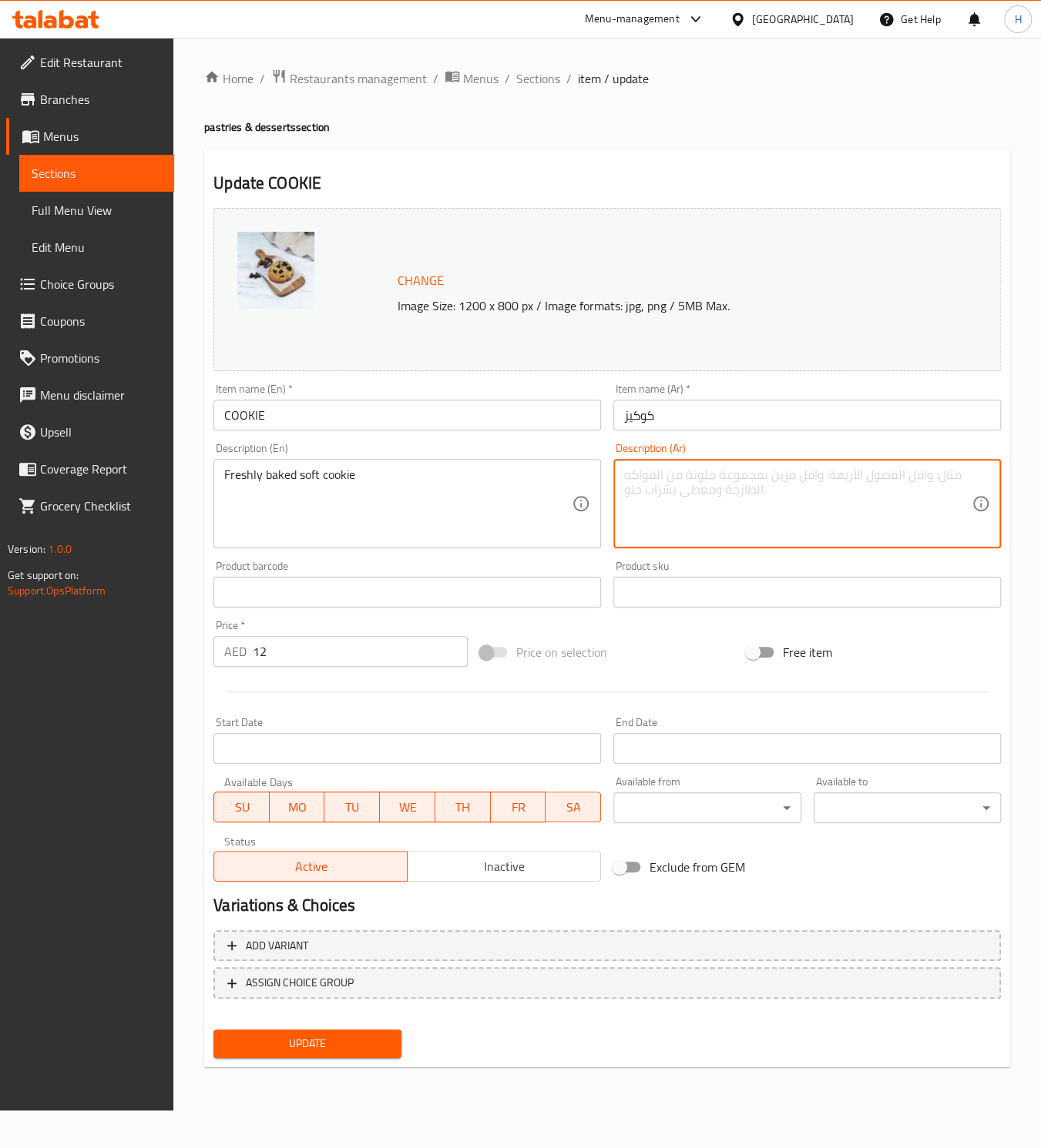
paste textarea "كوكيز طرية طازجة"
click at [661, 479] on textarea "كوكيز طرية طازجة" at bounding box center [798, 504] width 347 height 73
type textarea "كوكيز طرية مخبوزه طازجة"
click at [324, 1056] on button "Update" at bounding box center [307, 1043] width 187 height 28
click at [303, 1038] on span "Update" at bounding box center [307, 1043] width 163 height 19
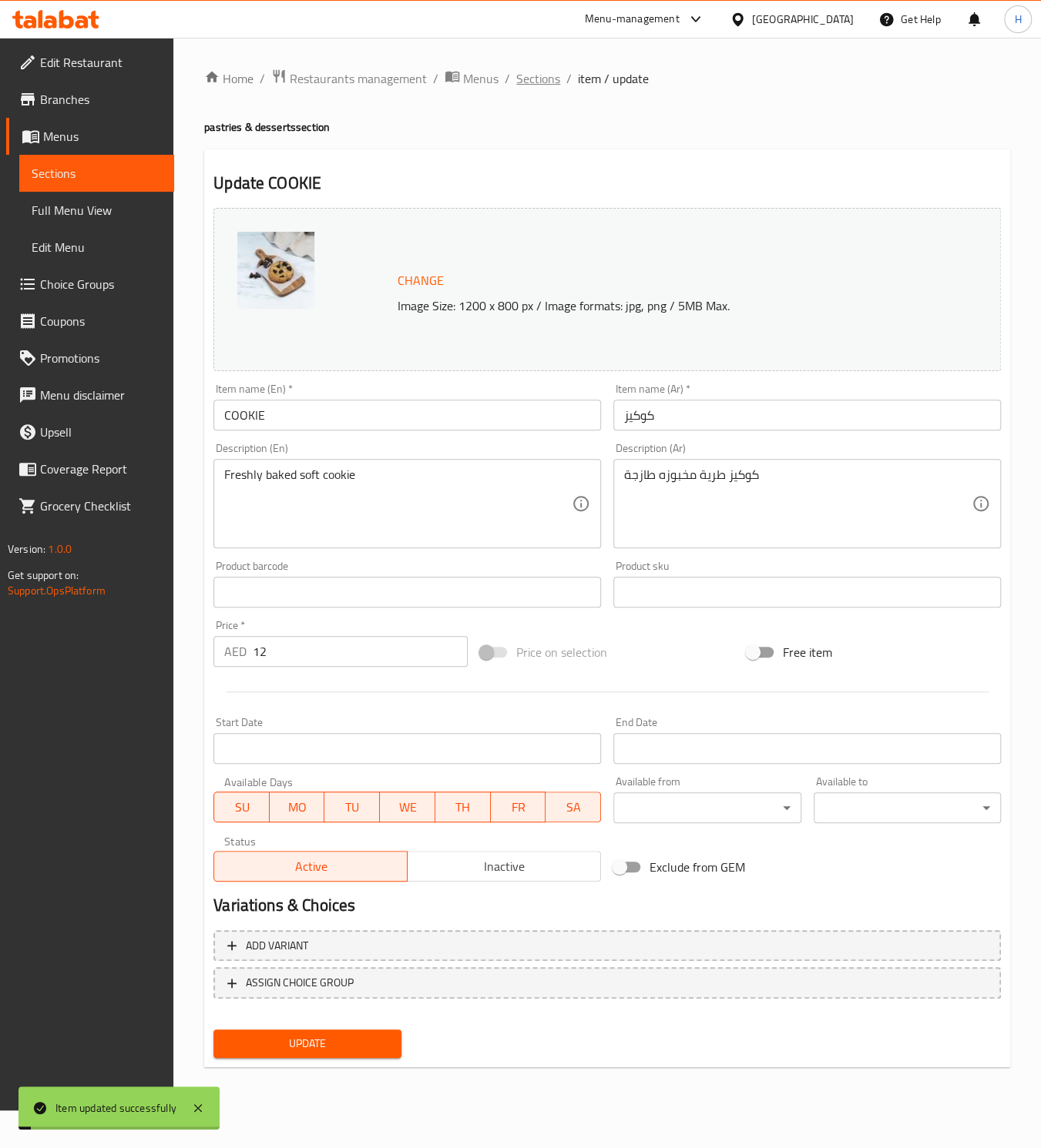
click at [541, 84] on span "Sections" at bounding box center [538, 78] width 44 height 18
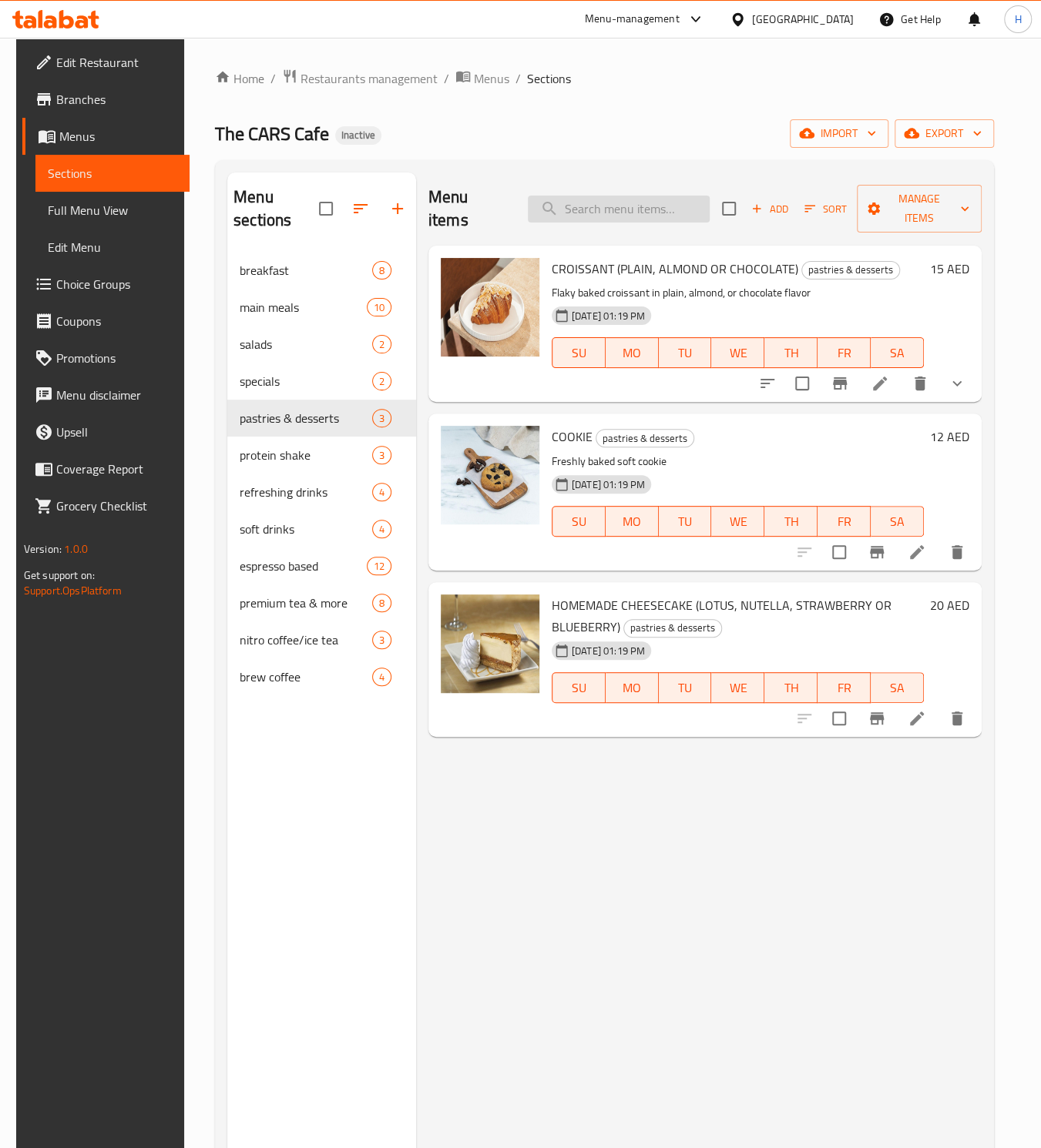
click at [582, 200] on input "search" at bounding box center [618, 208] width 182 height 27
paste input "Homemade Cheesecake"
type input "Homemade Cheesecake"
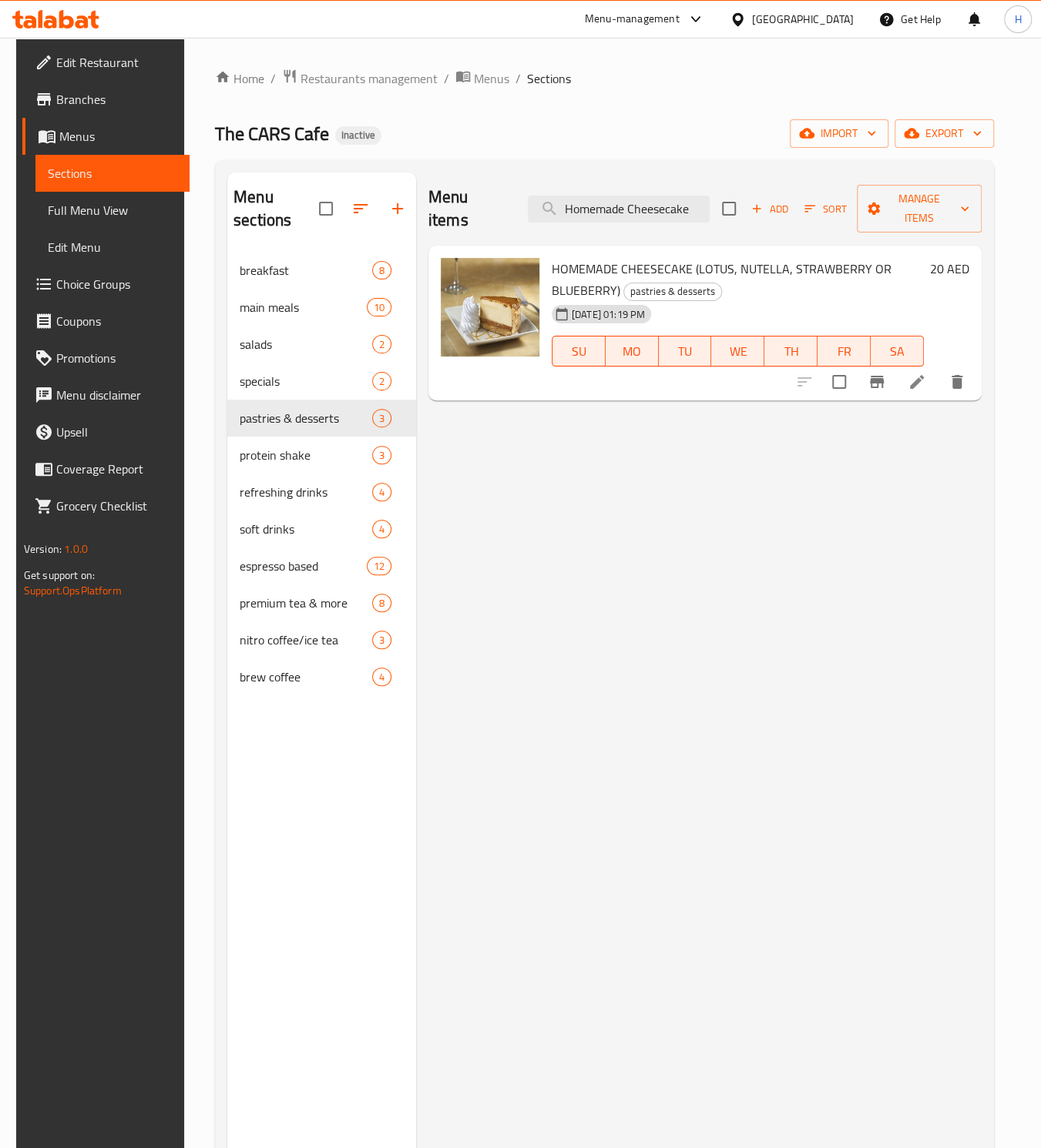
click at [922, 368] on li at bounding box center [916, 382] width 43 height 28
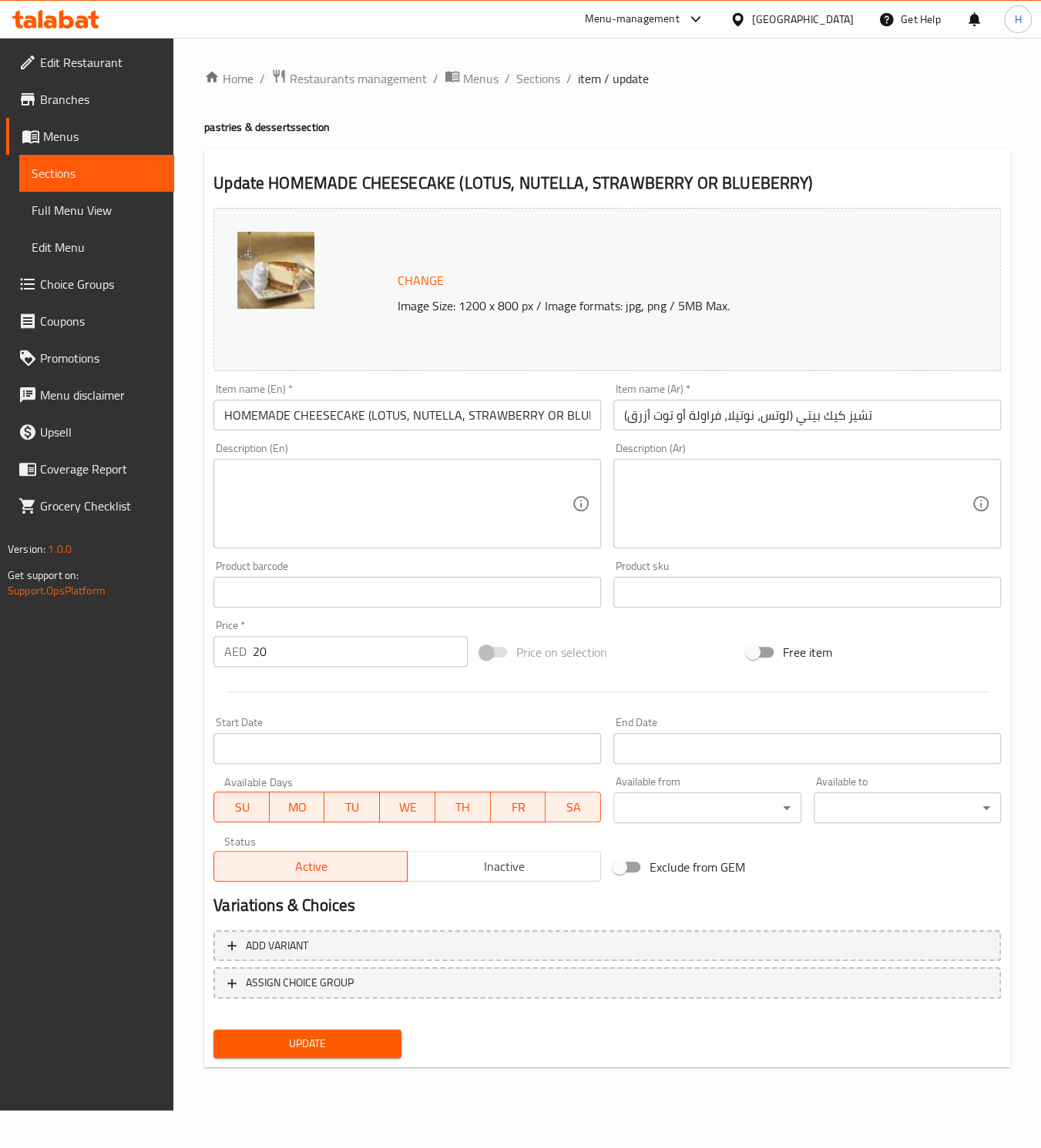
click at [272, 485] on textarea at bounding box center [398, 504] width 347 height 73
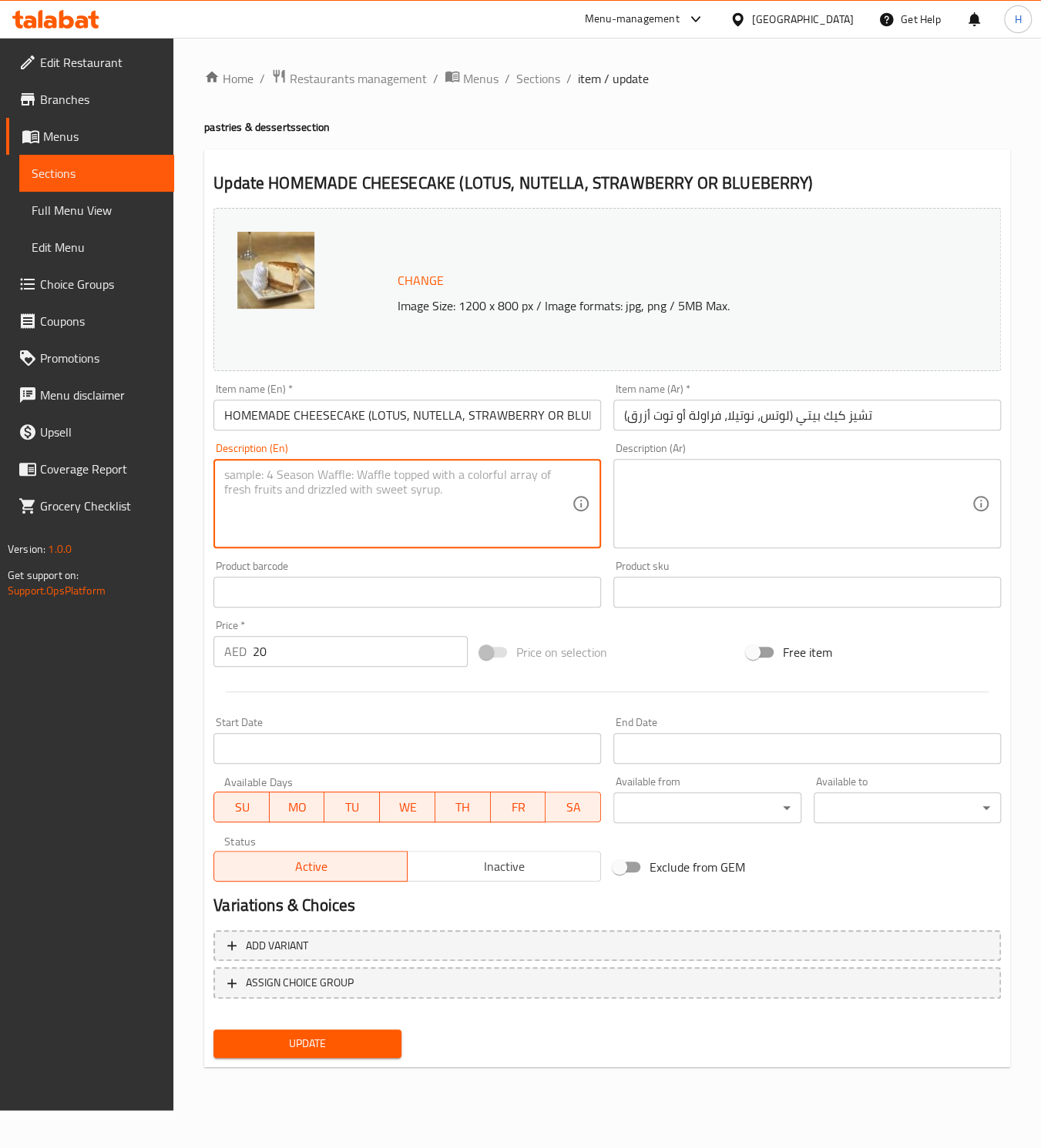
paste textarea "Creamy cheesecake with Lotus, Nutella, strawberry, or blueberry topping"
type textarea "Creamy cheesecake with Lotus, Nutella, strawberry, or blueberry topping"
click at [657, 474] on textarea at bounding box center [798, 504] width 347 height 73
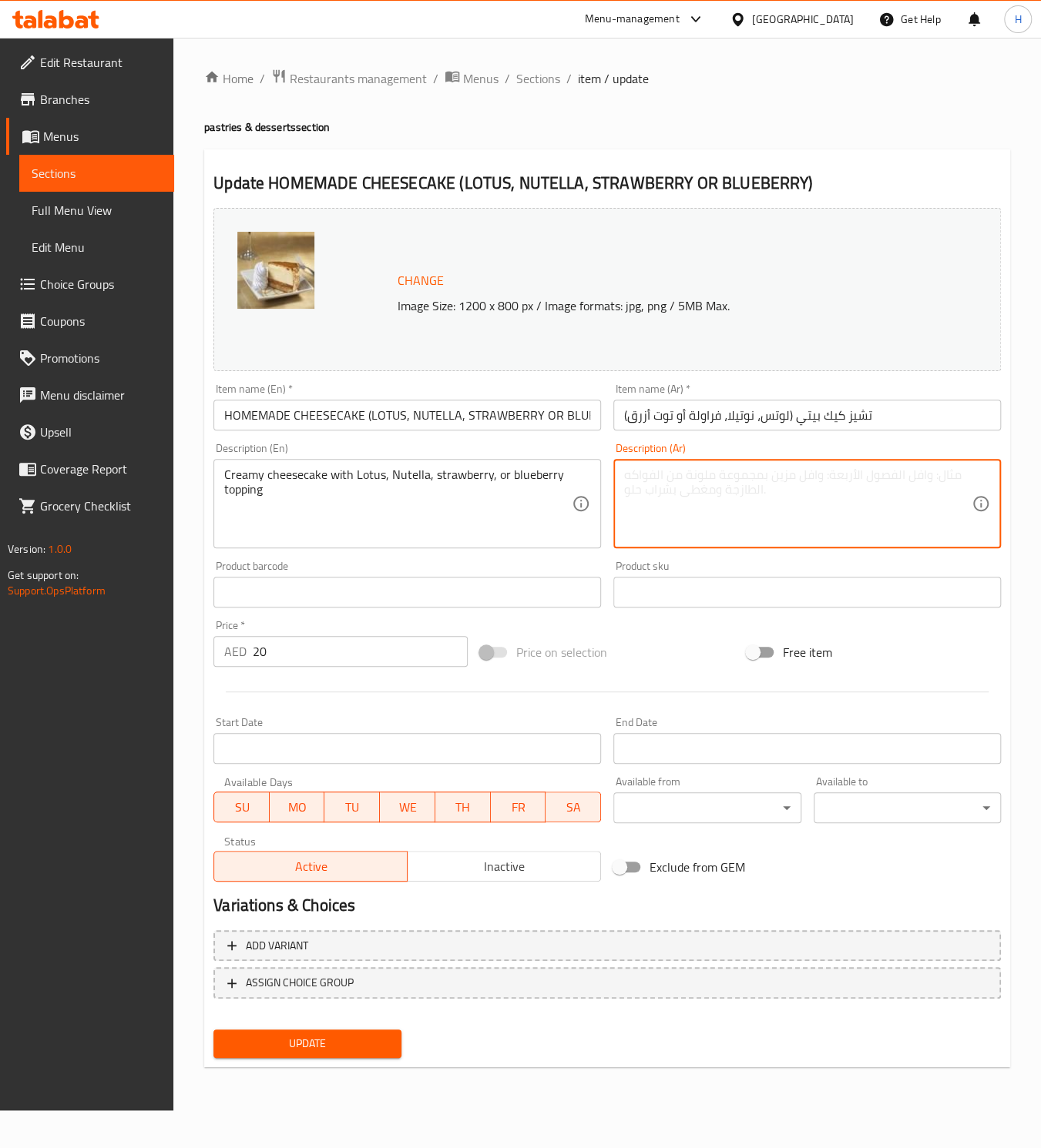
paste textarea "تشيز كيك كريمي مع طبقة من اللوتس أو النوتيلا أو الفراولة أو التوت الأزرق"
type textarea "تشيز كيك كريمي مع طبقة من اللوتس أو النوتيلا أو الفراولة أو التوت الأزرق"
click at [314, 993] on span "ASSIGN CHOICE GROUP" at bounding box center [299, 983] width 107 height 19
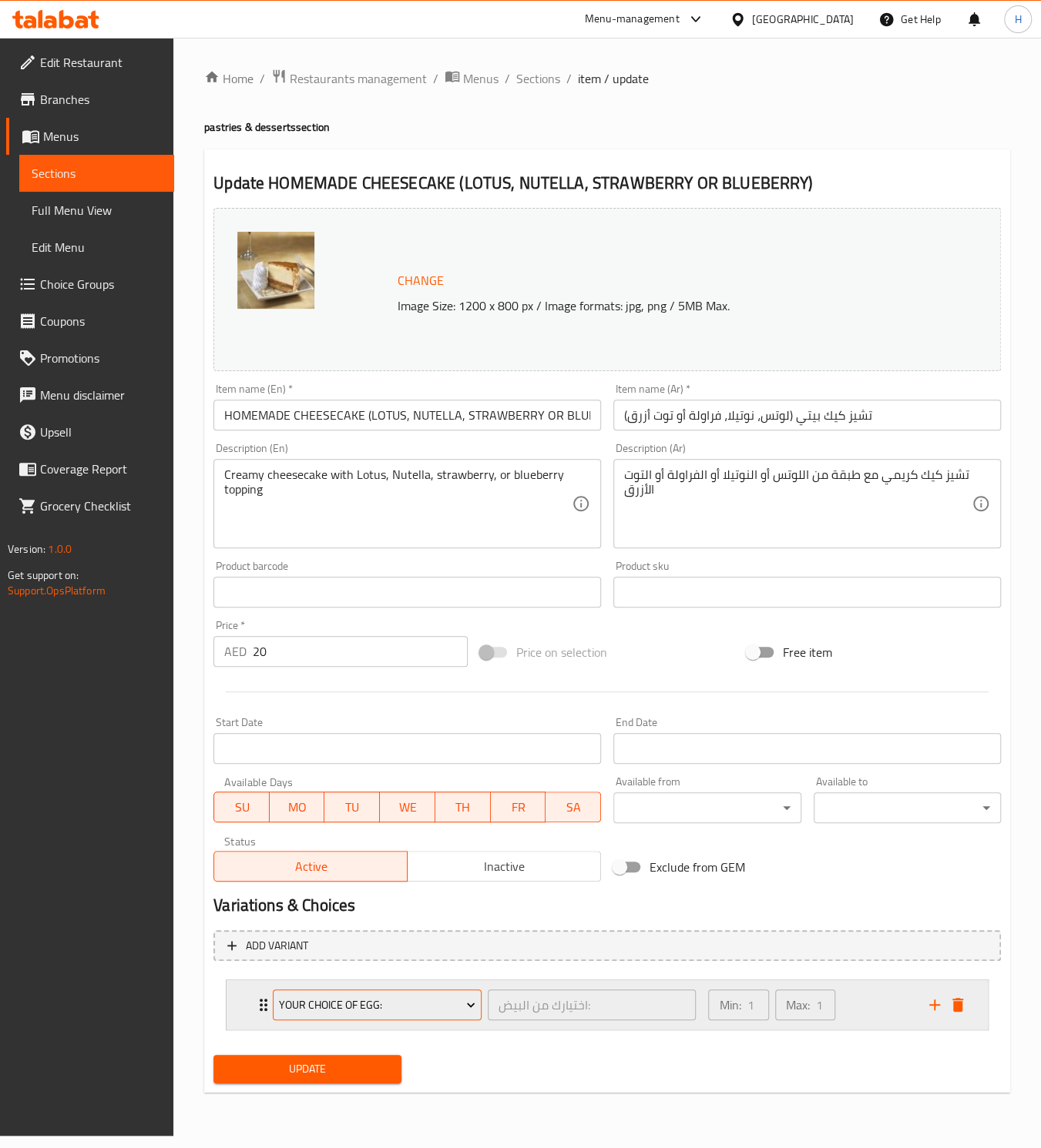
click at [409, 1000] on span "Your Choice Of Egg:" at bounding box center [378, 1005] width 198 height 19
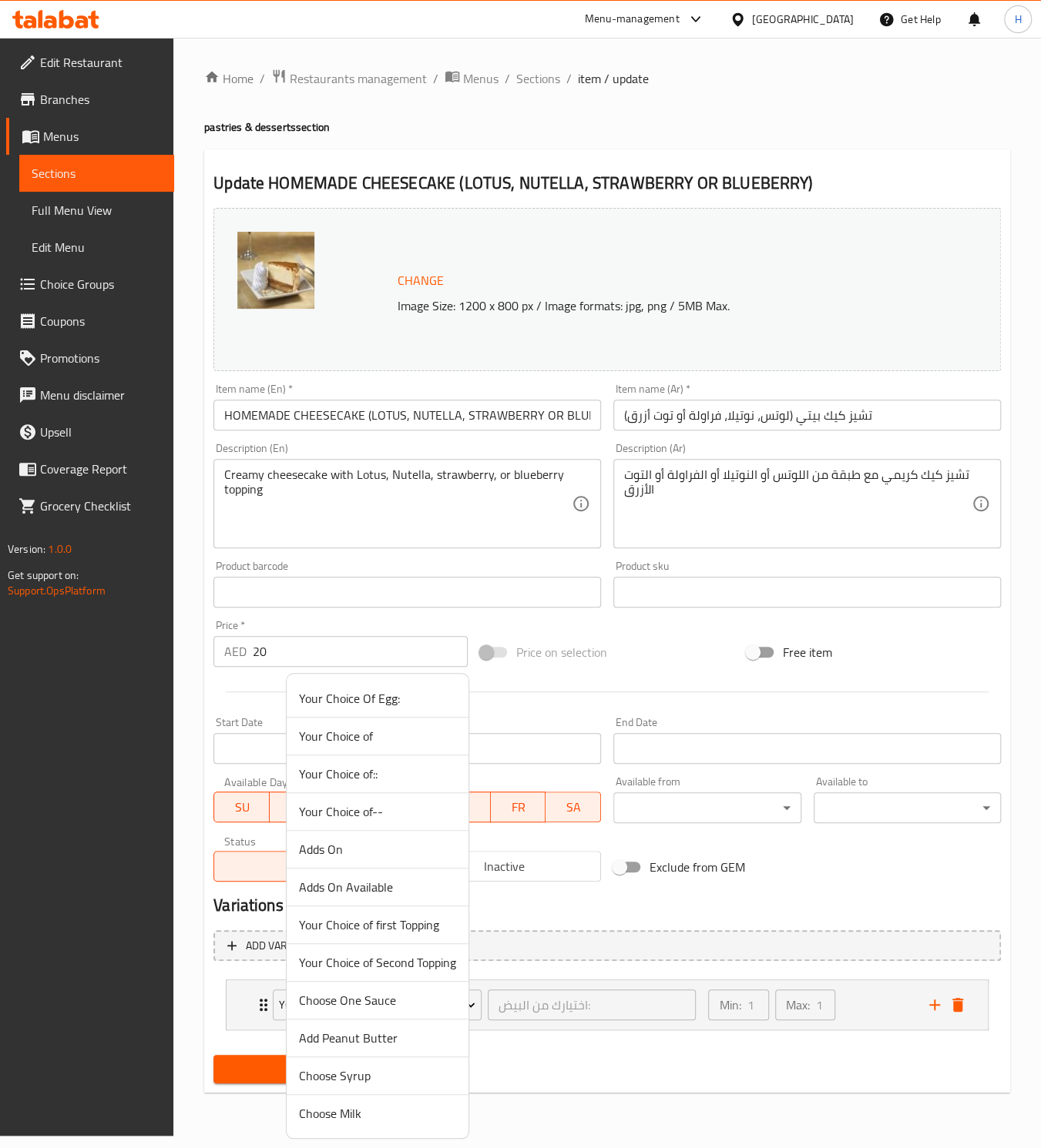
click at [403, 810] on span "Your Choice of--" at bounding box center [377, 812] width 157 height 18
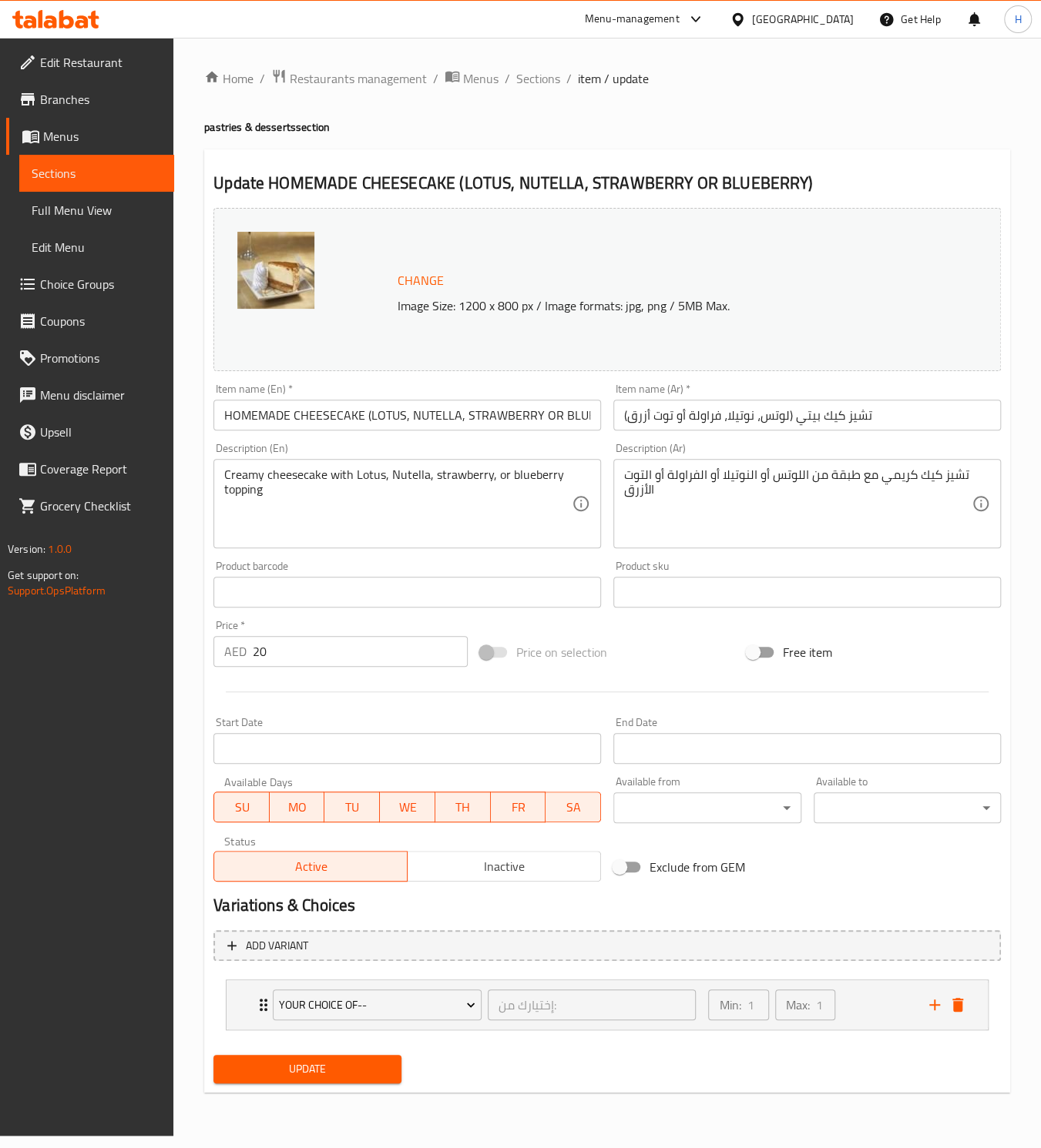
click at [272, 1070] on span "Update" at bounding box center [307, 1069] width 163 height 19
click at [256, 1072] on span "Update" at bounding box center [307, 1069] width 163 height 19
click at [360, 1062] on span "Update" at bounding box center [307, 1069] width 163 height 19
click at [526, 88] on span "Sections" at bounding box center [538, 78] width 44 height 18
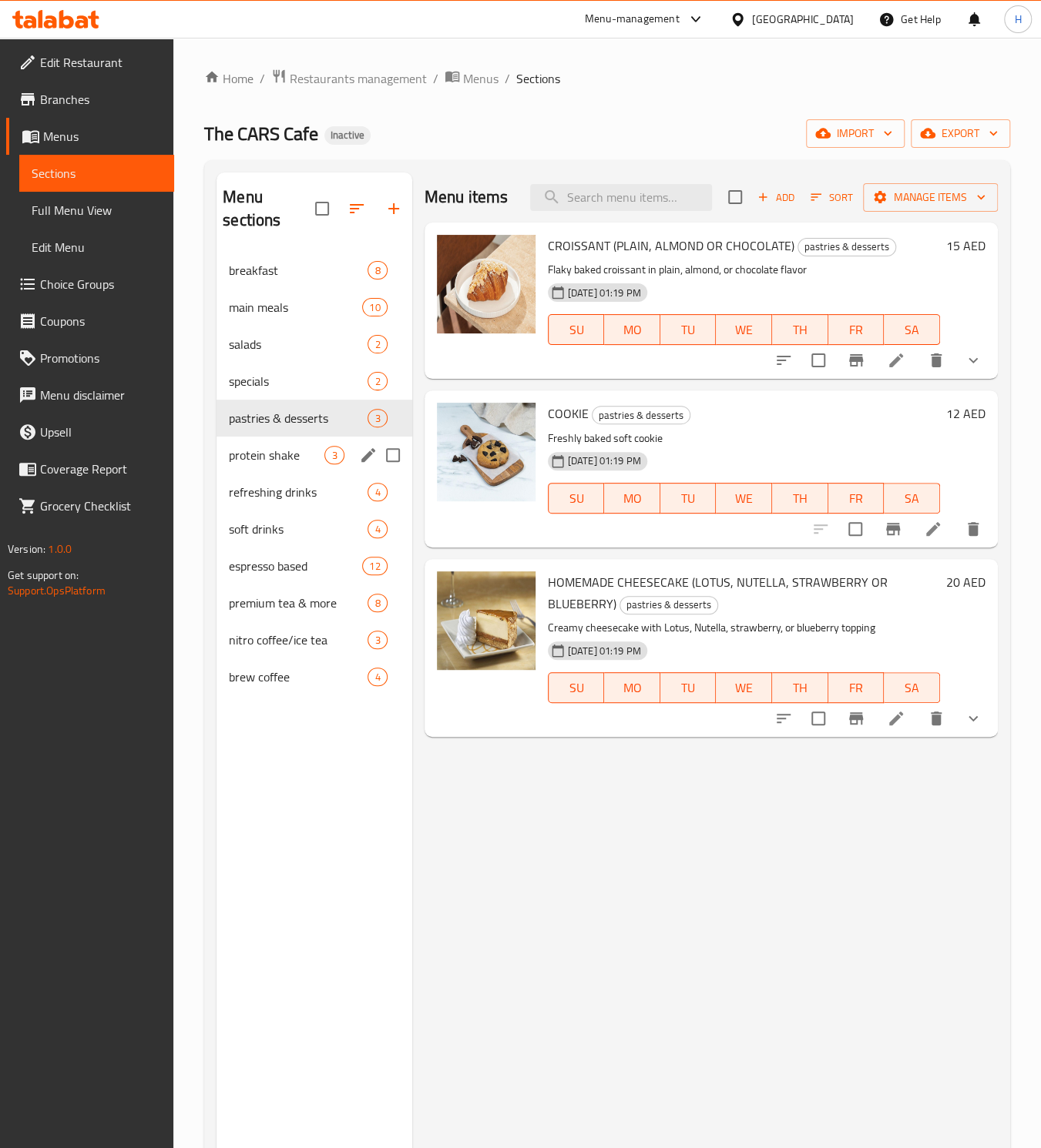
click at [230, 467] on div "protein shake 3" at bounding box center [314, 455] width 195 height 37
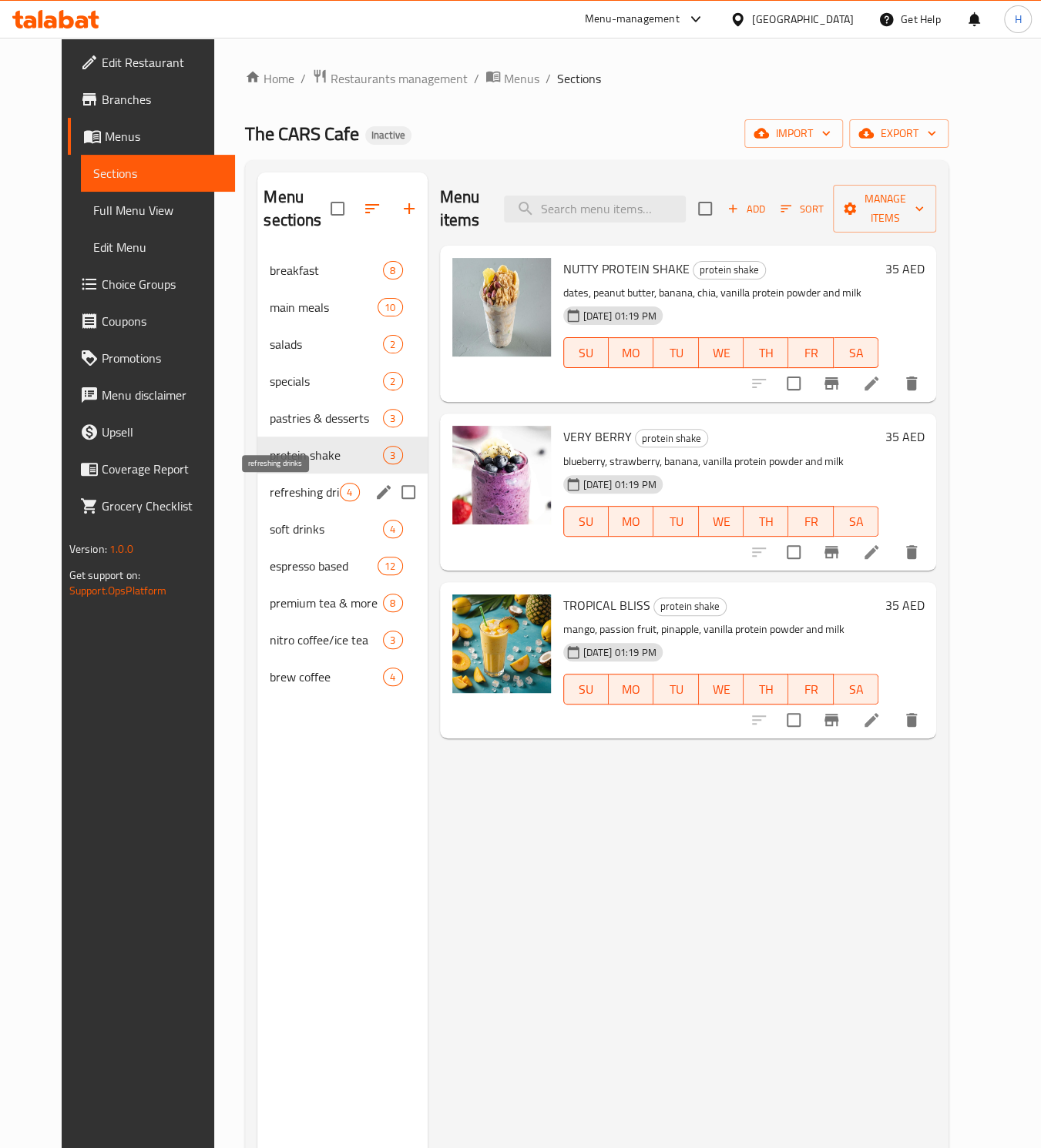
click at [269, 496] on span "refreshing drinks" at bounding box center [304, 492] width 70 height 18
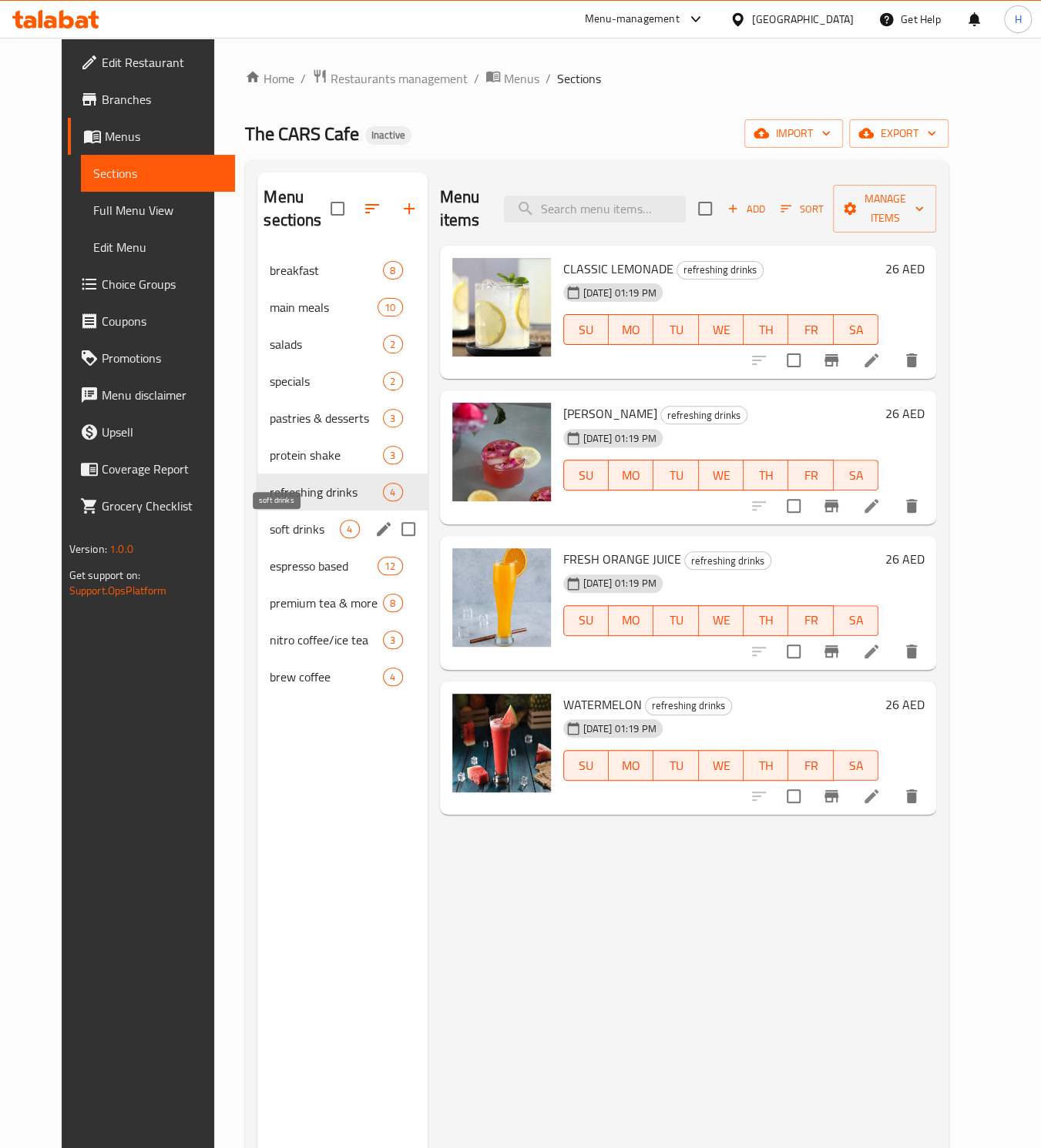
click at [269, 529] on span "soft drinks" at bounding box center [304, 529] width 70 height 18
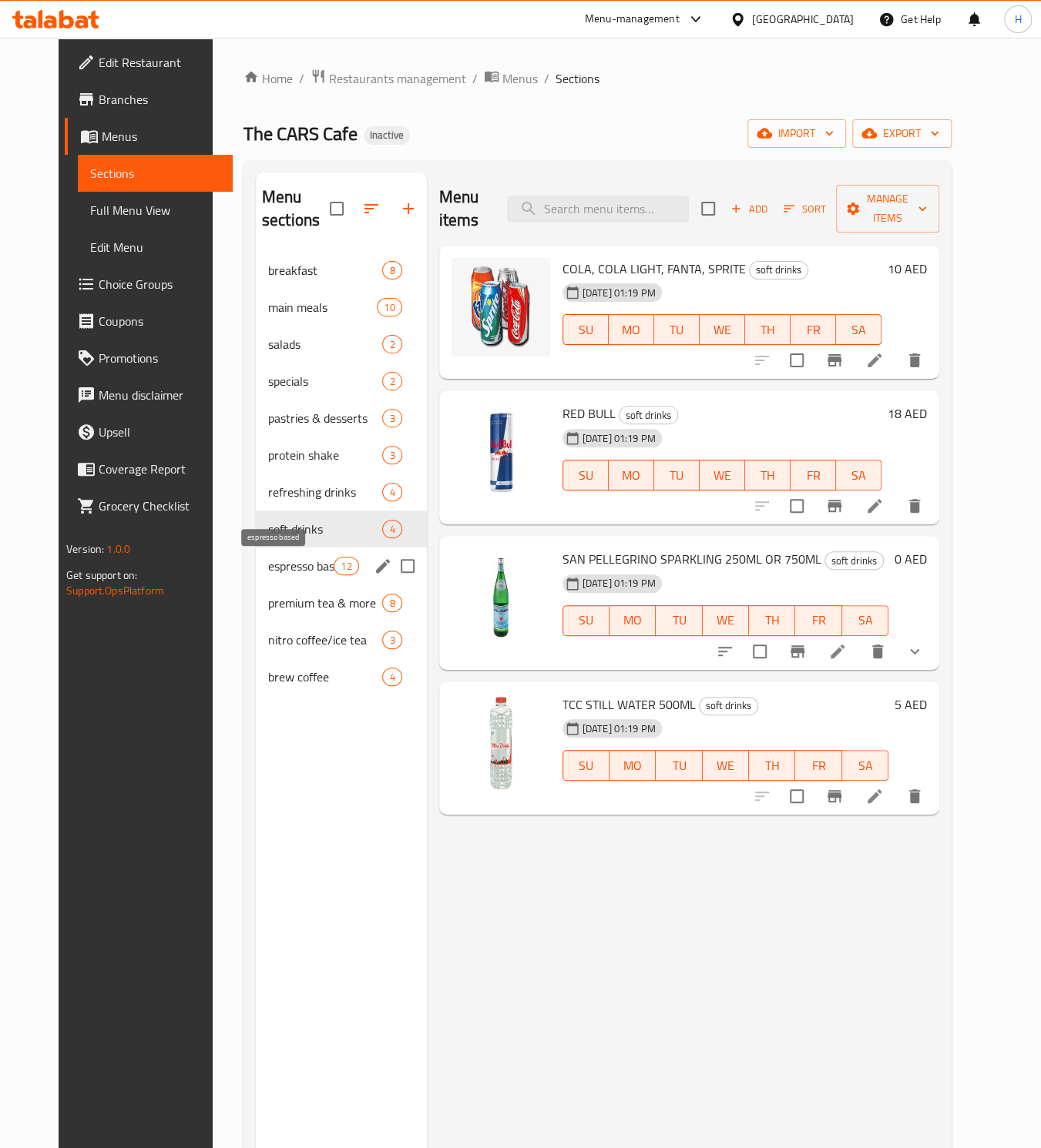
click at [268, 565] on span "espresso based" at bounding box center [300, 566] width 65 height 18
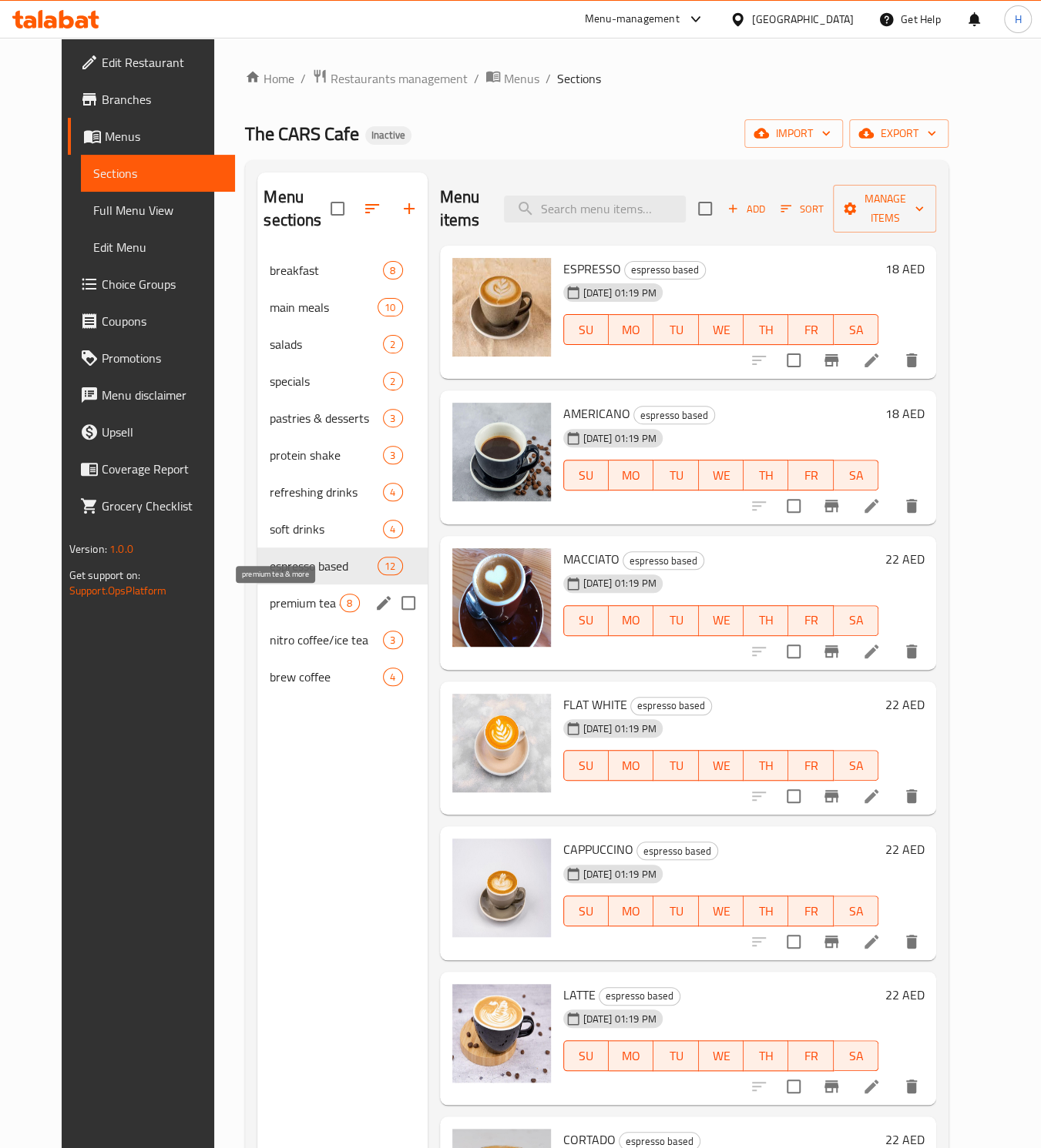
click at [269, 608] on span "premium tea & more" at bounding box center [304, 603] width 70 height 18
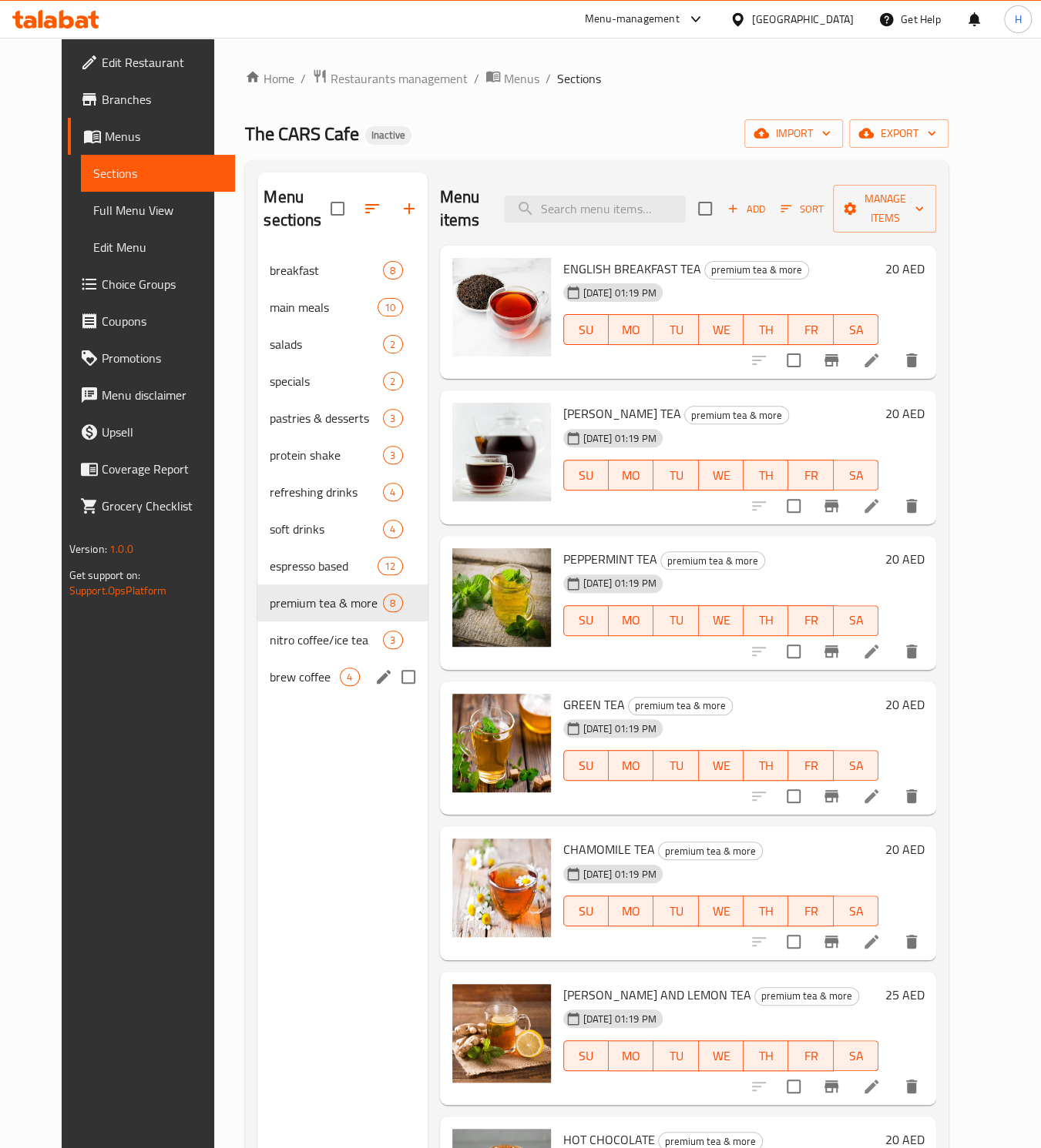
click at [263, 660] on div "brew coffee 4" at bounding box center [342, 677] width 169 height 37
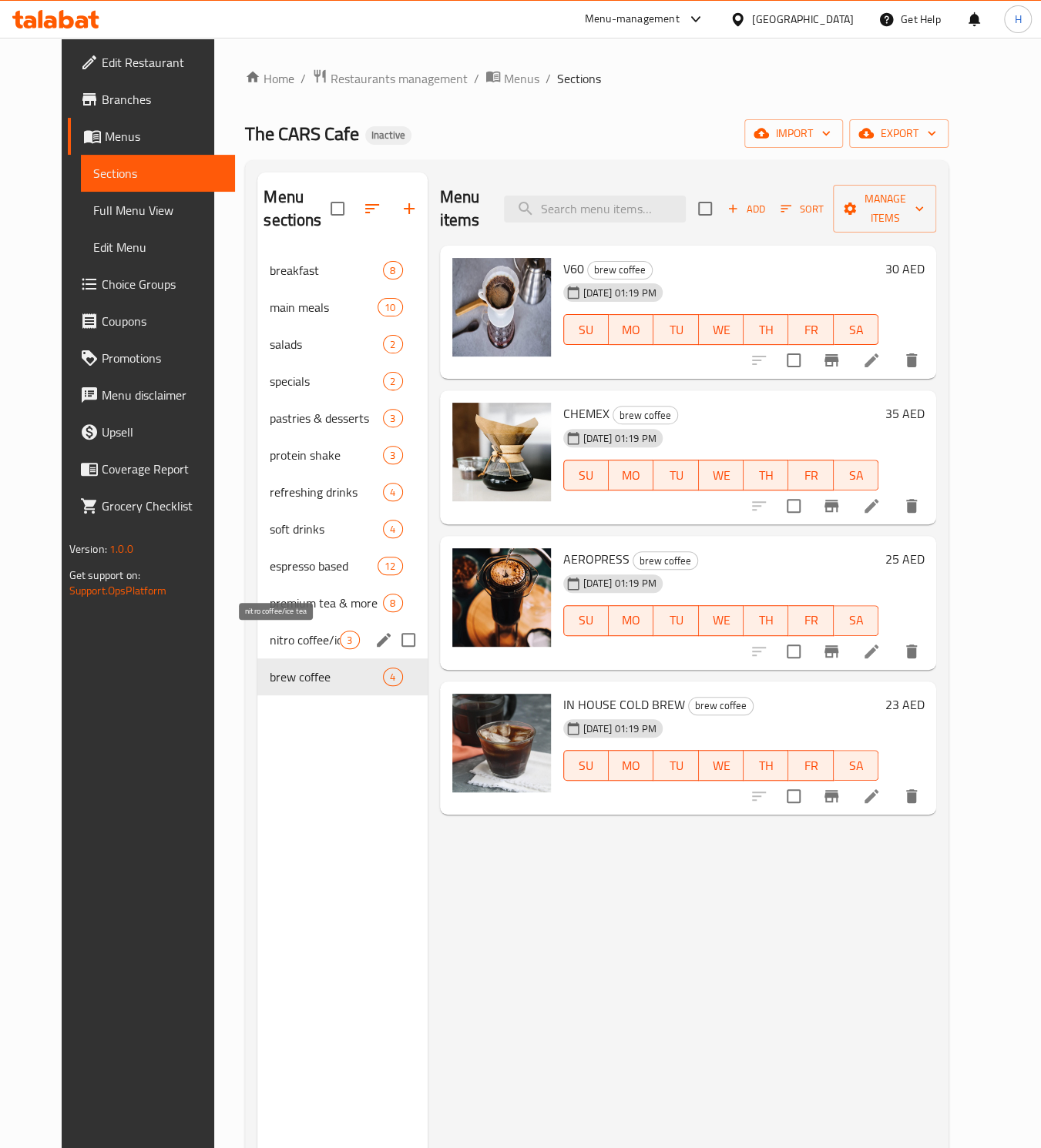
click at [271, 639] on span "nitro coffee/ice tea" at bounding box center [304, 640] width 70 height 18
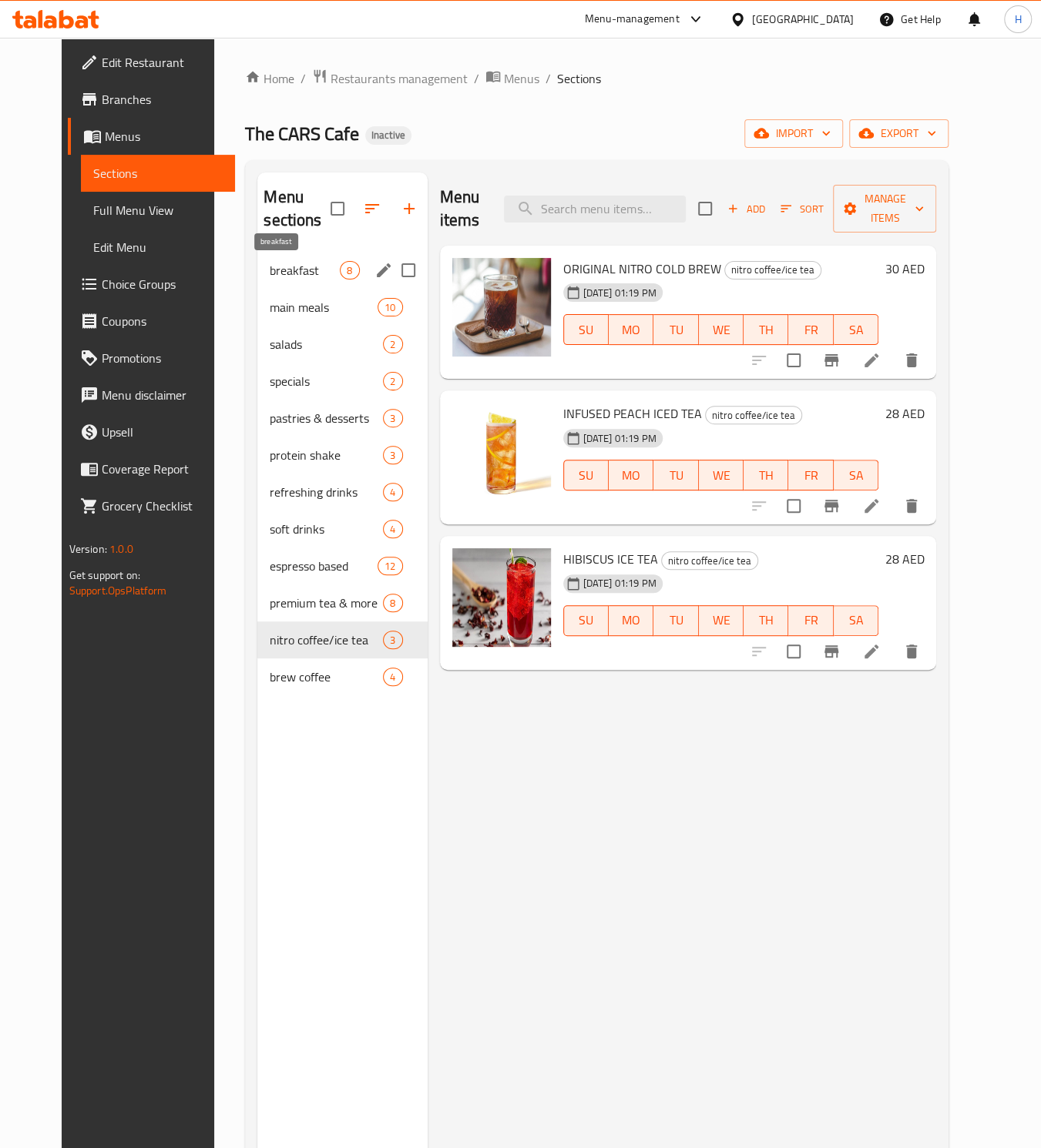
click at [308, 275] on span "breakfast" at bounding box center [304, 270] width 70 height 18
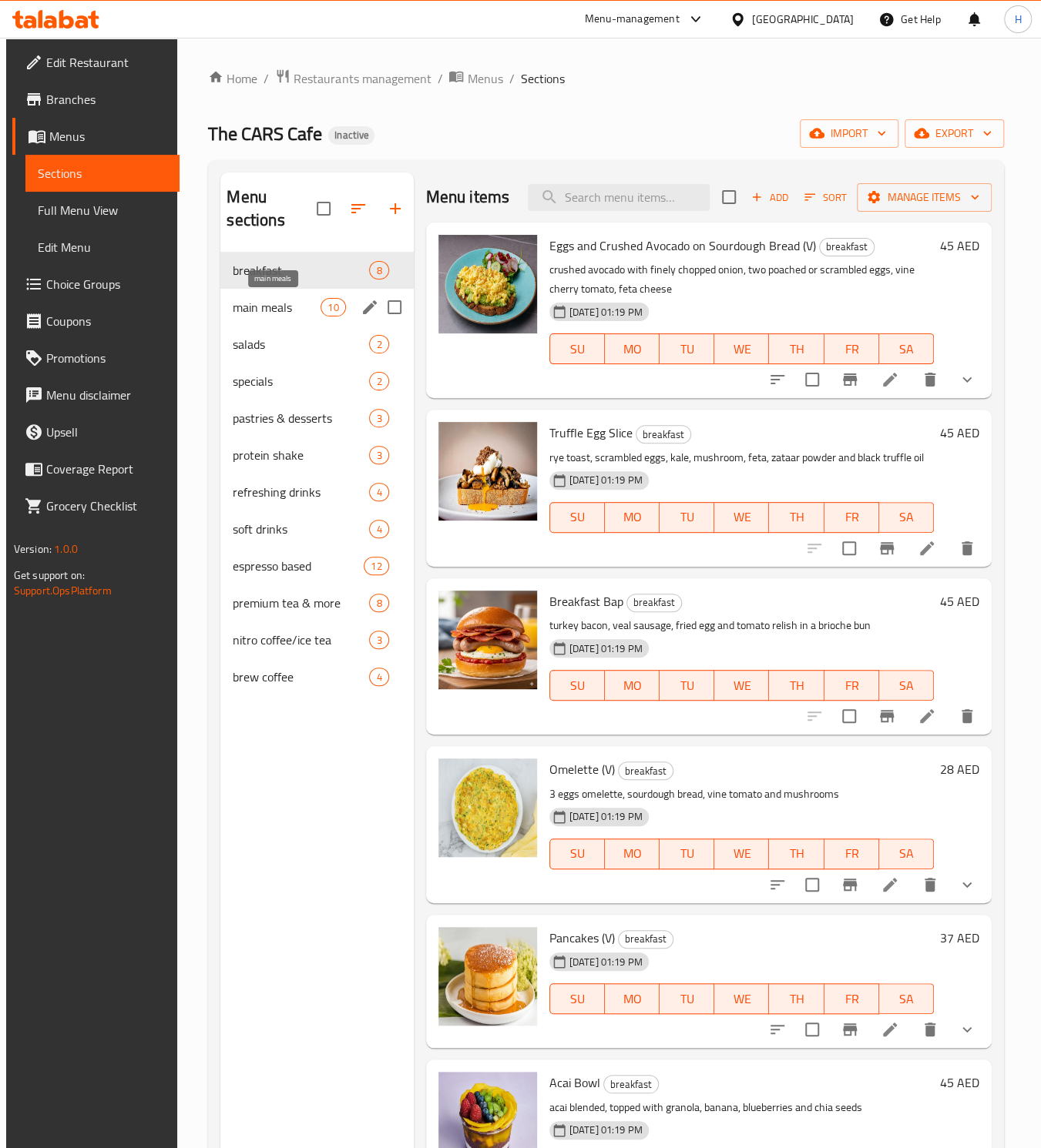
click at [275, 308] on span "main meals" at bounding box center [277, 308] width 88 height 18
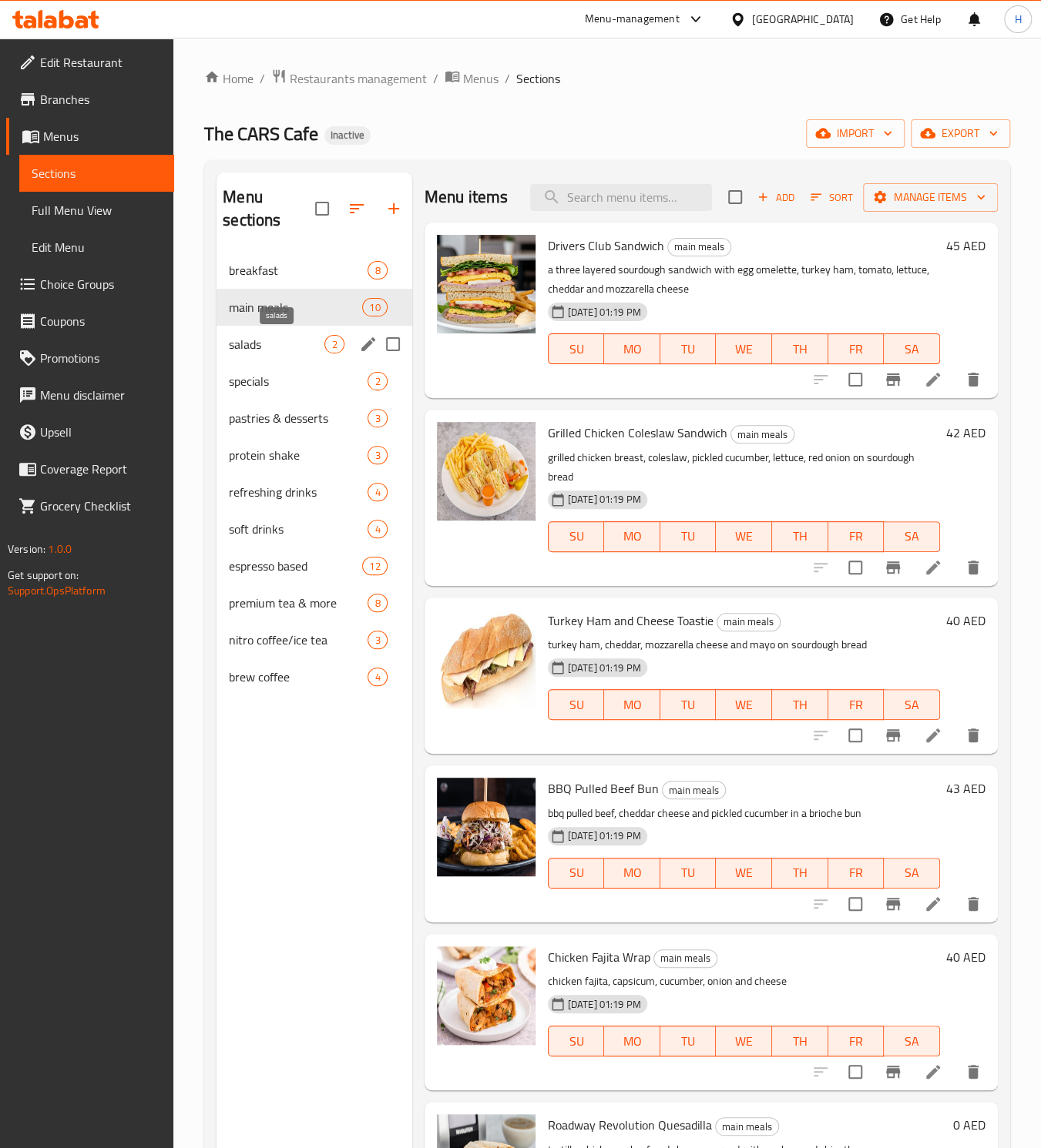
click at [248, 335] on span "salads" at bounding box center [277, 344] width 96 height 18
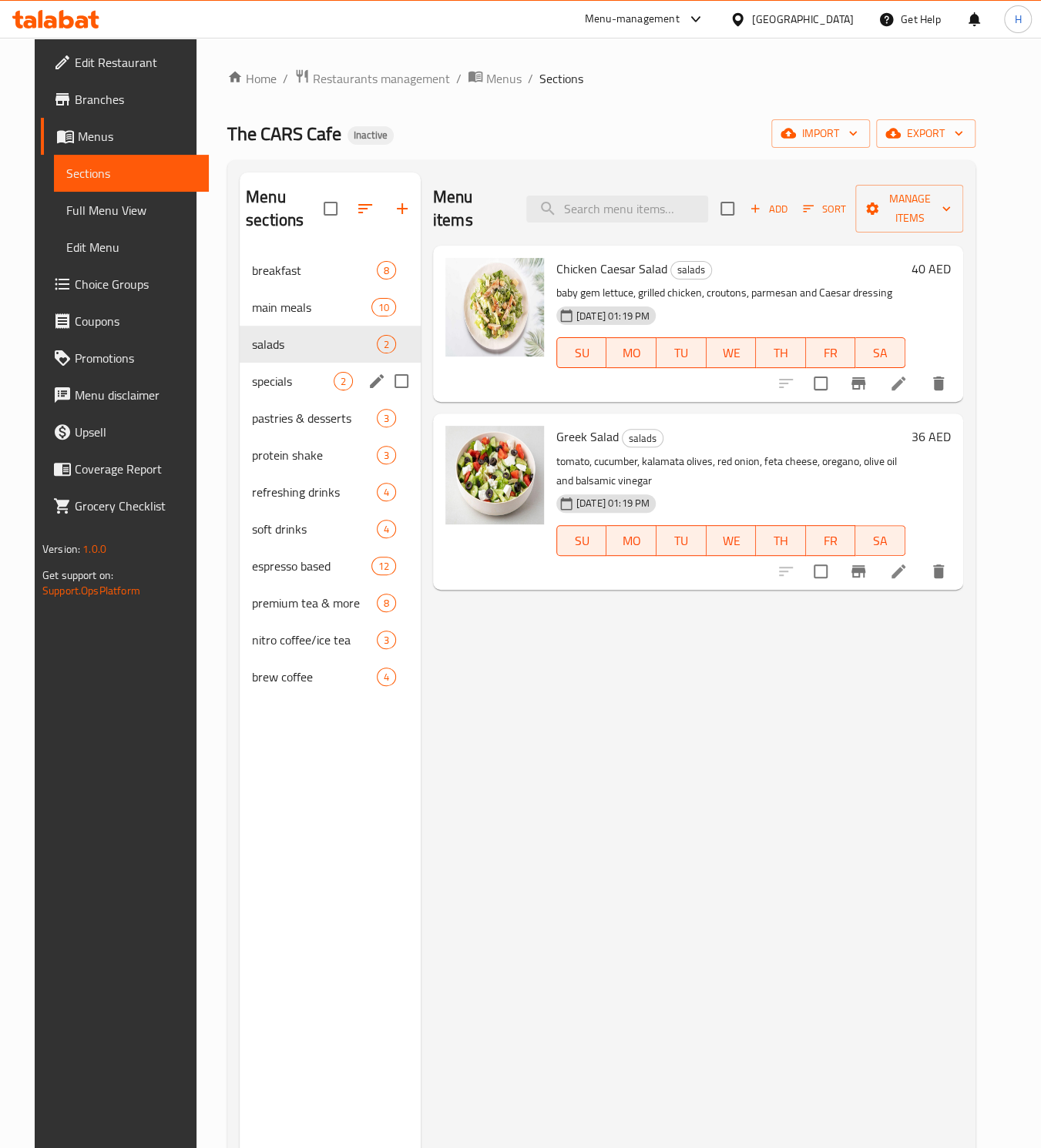
click at [246, 366] on div "specials 2" at bounding box center [330, 381] width 181 height 37
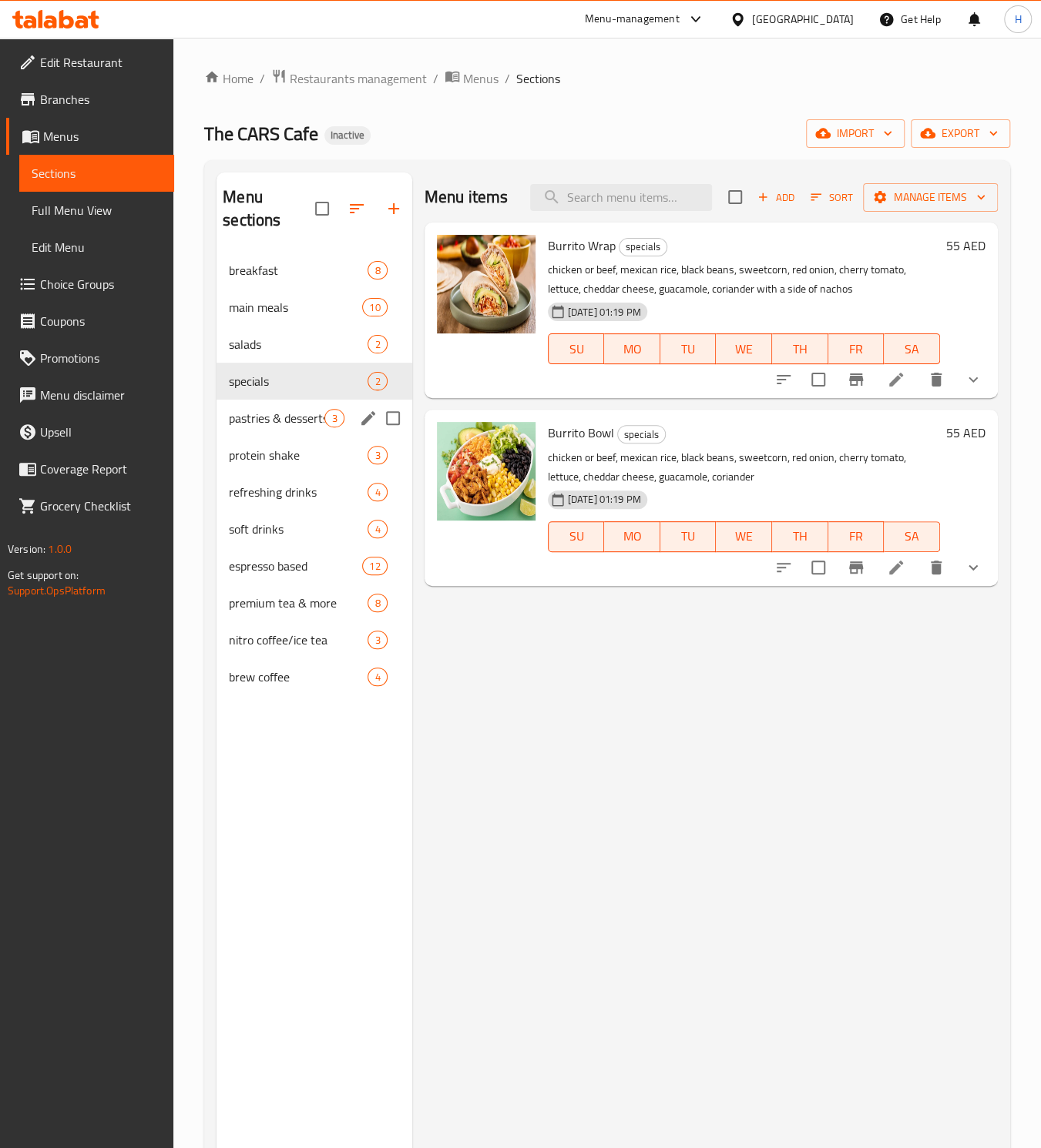
click at [241, 408] on div "pastries & desserts 3" at bounding box center [314, 418] width 195 height 37
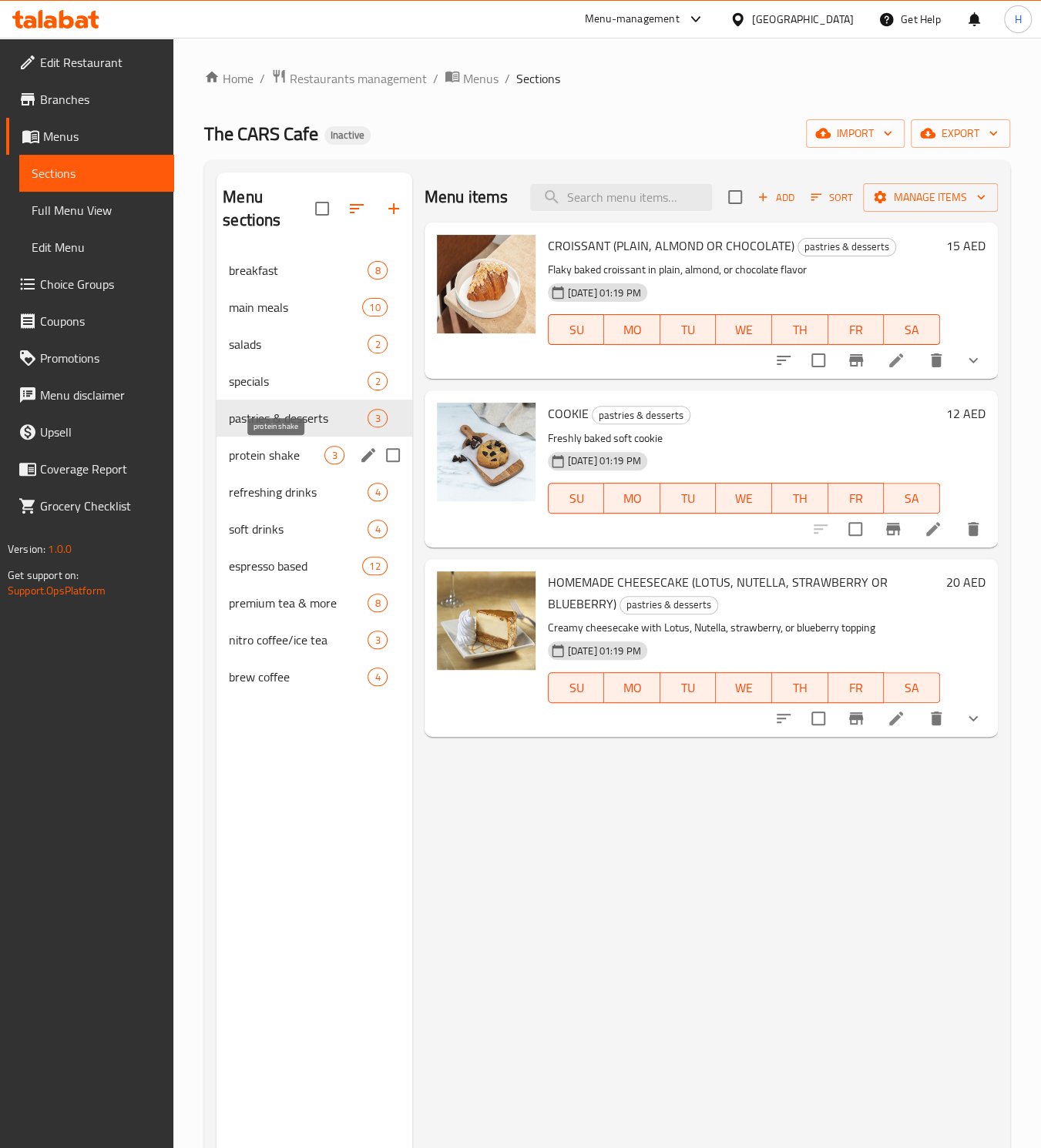
click at [256, 449] on span "protein shake" at bounding box center [277, 456] width 96 height 18
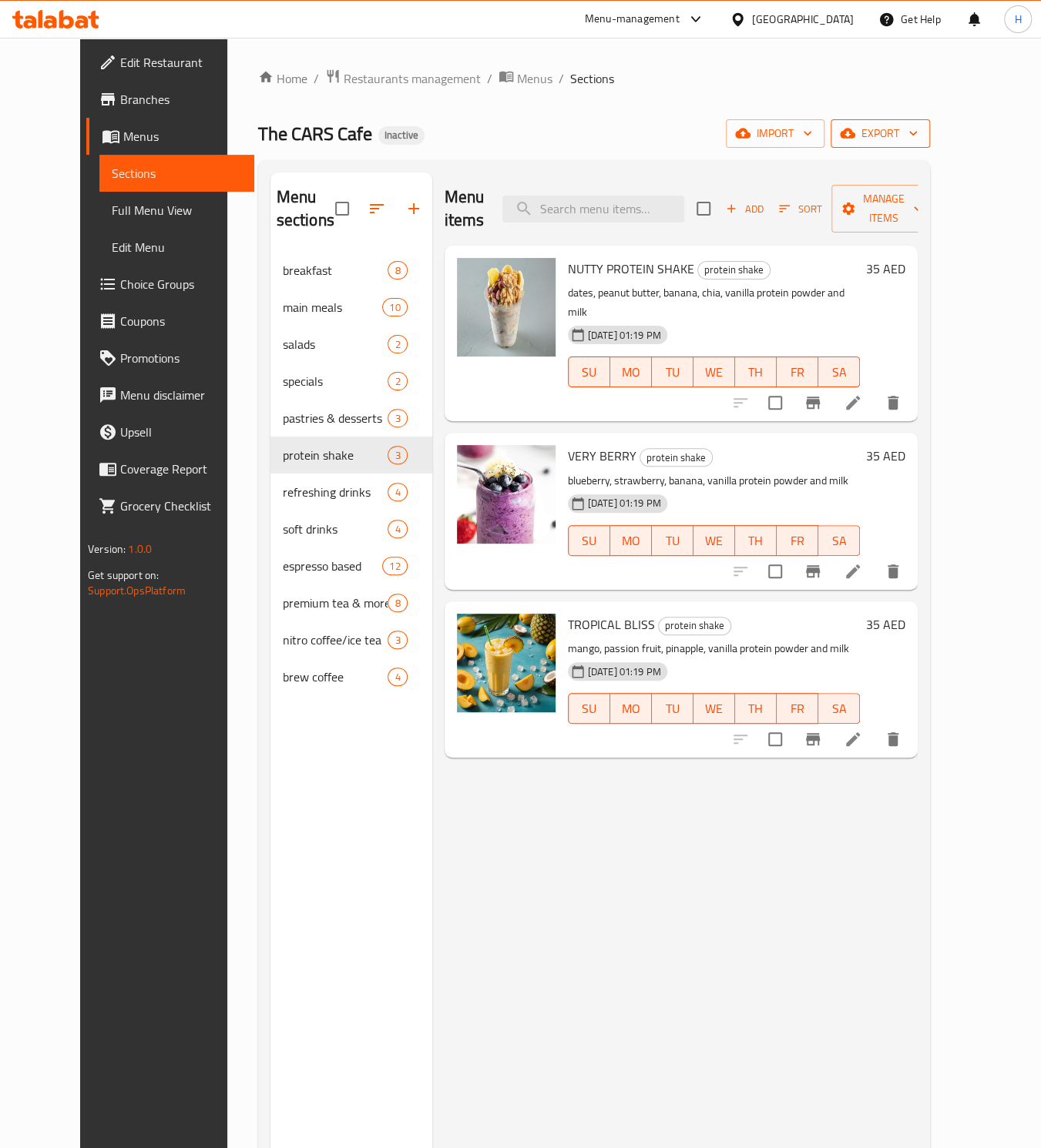
click at [918, 136] on span "export" at bounding box center [879, 133] width 74 height 19
click at [930, 169] on span "Export Menu" at bounding box center [956, 172] width 126 height 18
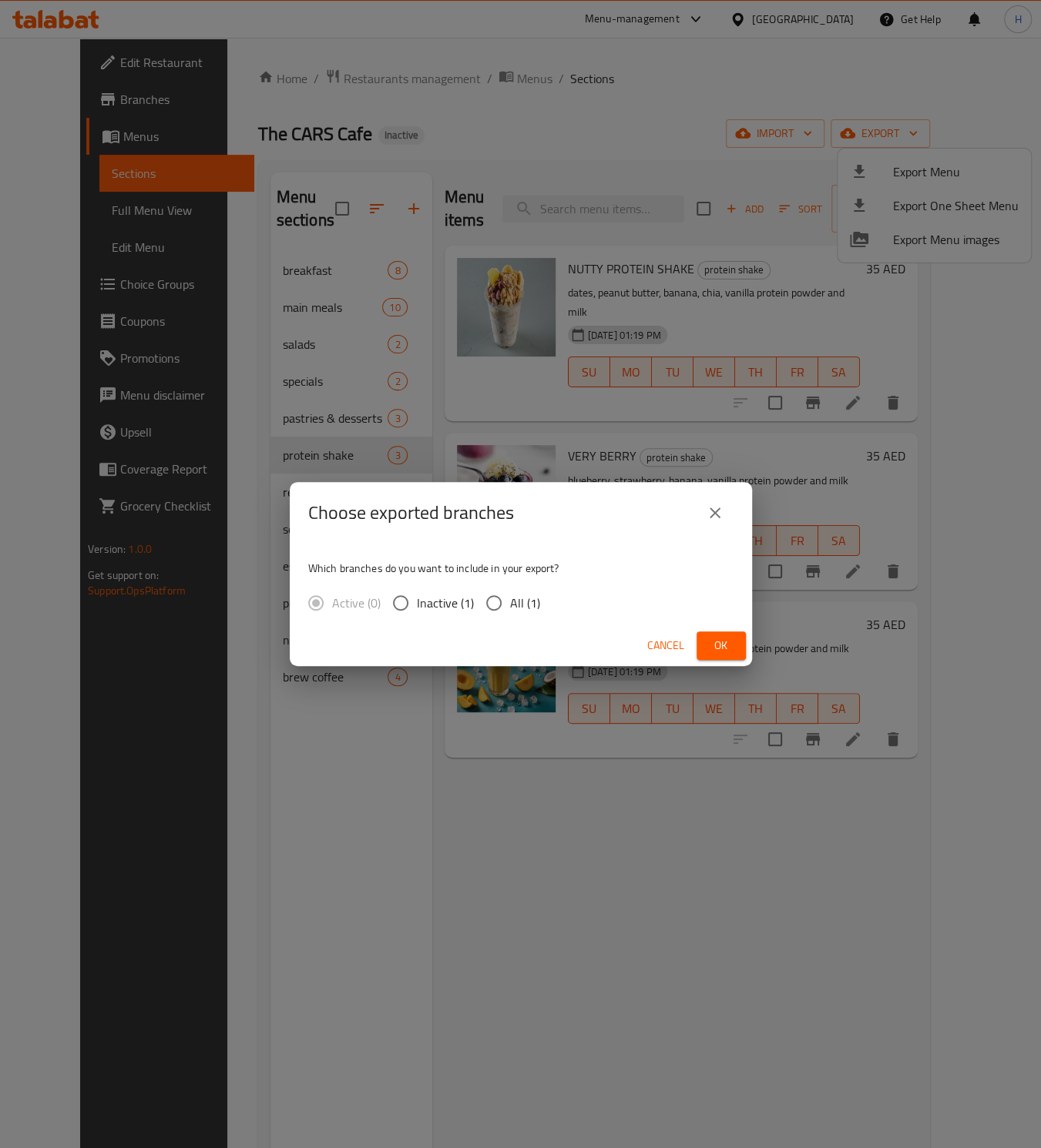
click at [493, 602] on input "All (1)" at bounding box center [493, 602] width 32 height 32
radio input "true"
click at [722, 655] on span "Ok" at bounding box center [720, 646] width 25 height 19
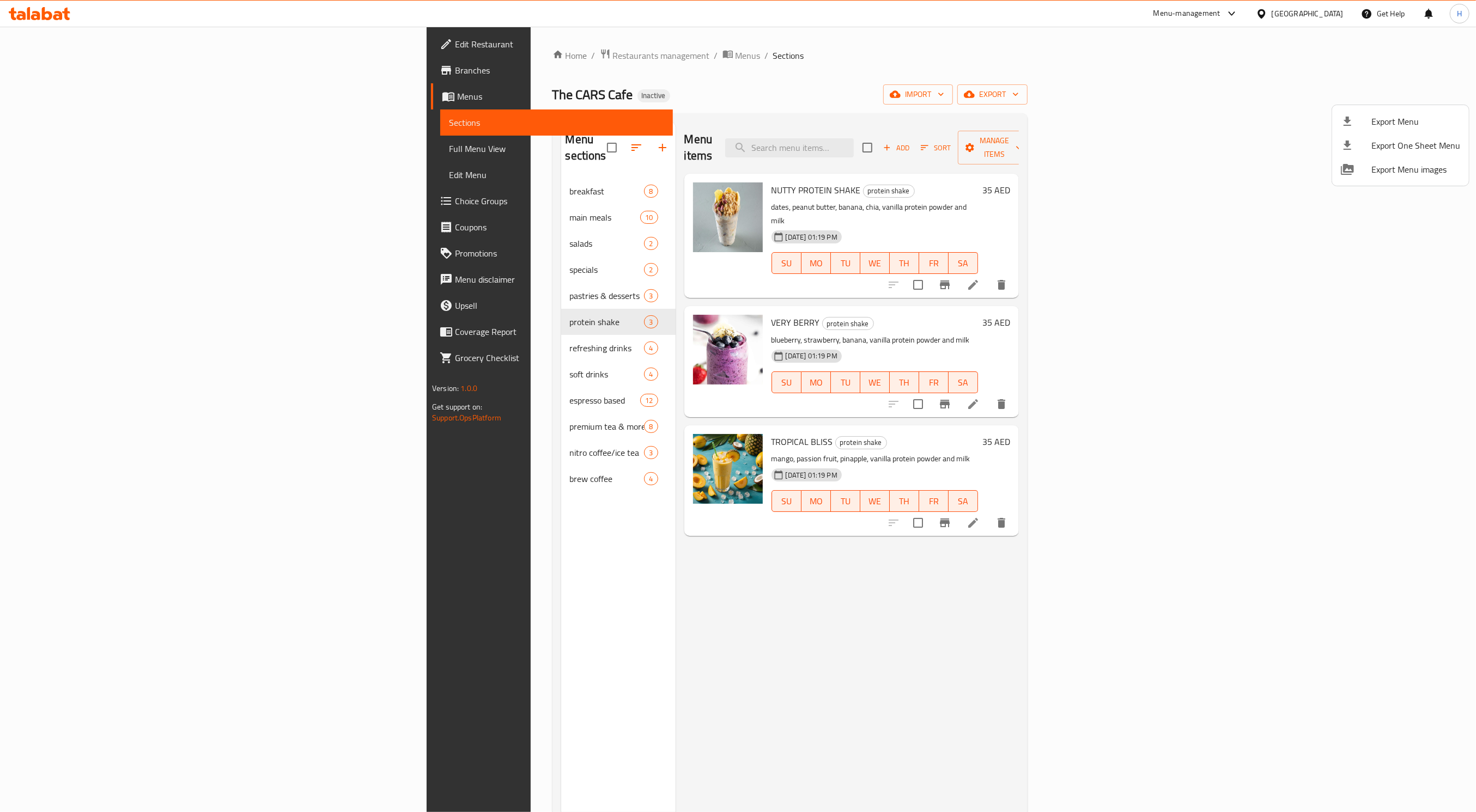
click at [674, 90] on div at bounding box center [738, 406] width 1476 height 812
click at [457, 100] on span "Menus" at bounding box center [561, 96] width 207 height 13
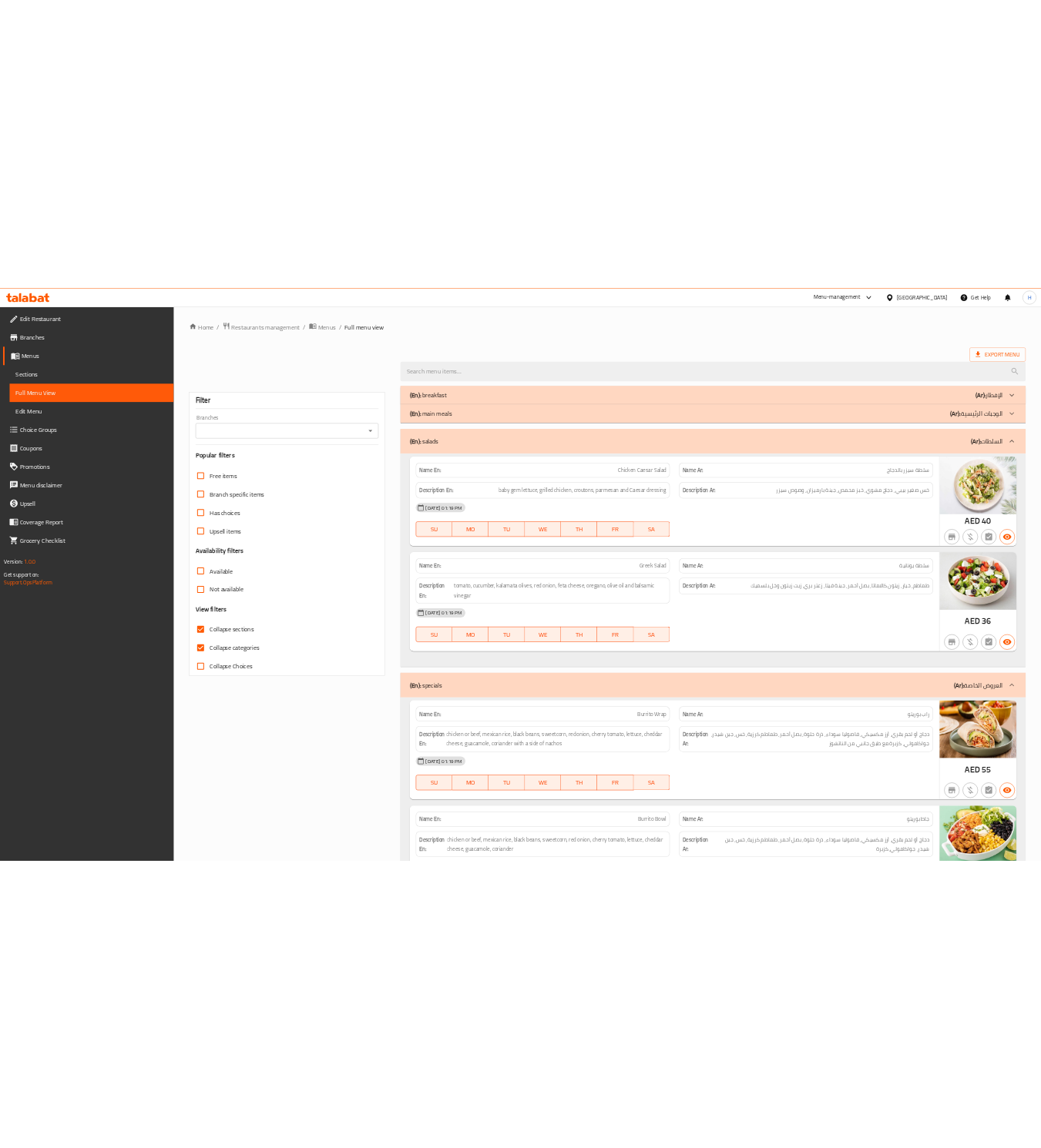
scroll to position [2530, 0]
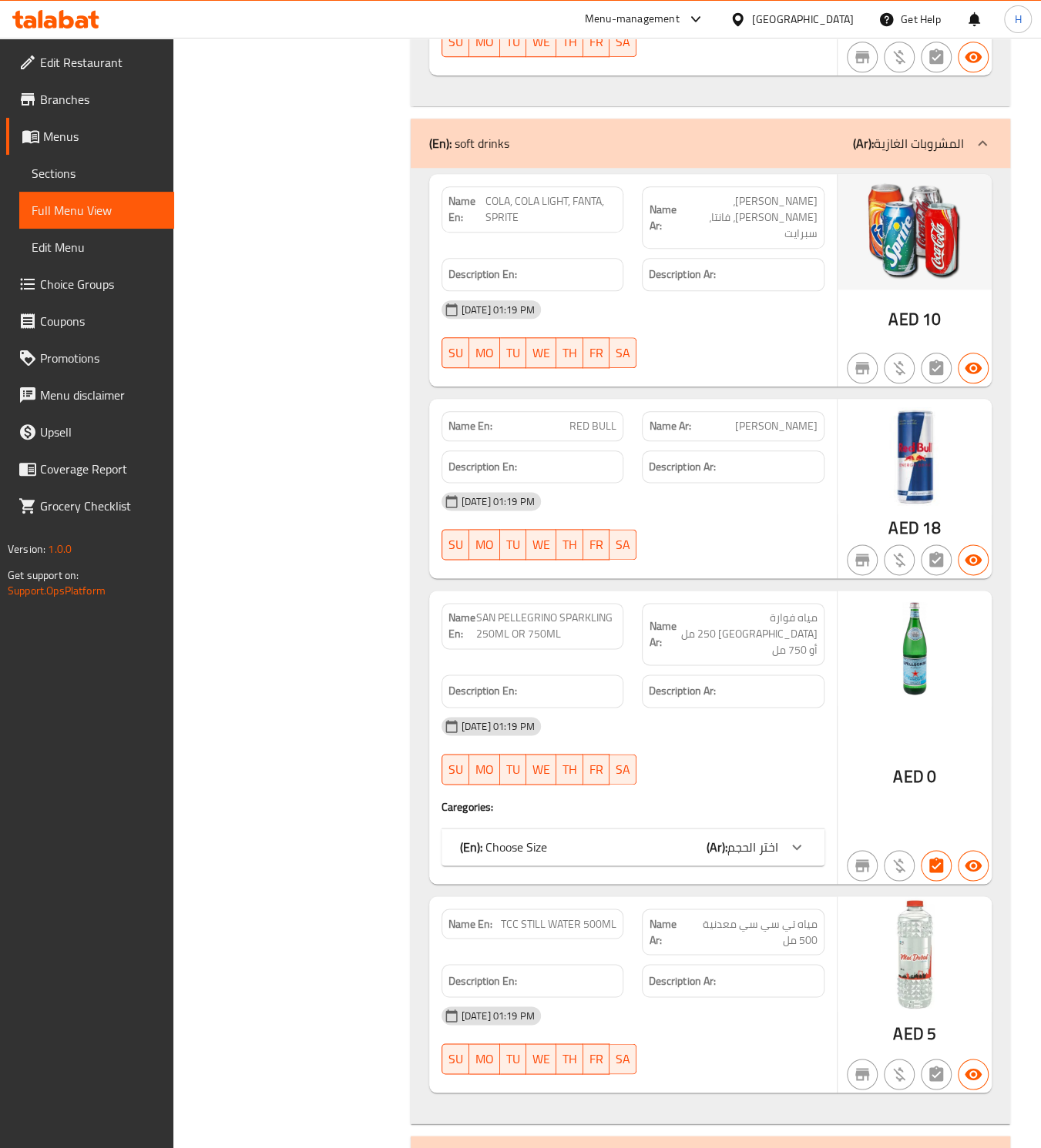
click at [570, 828] on div "(En): Choose Size (Ar): اختر الحجم" at bounding box center [632, 847] width 383 height 37
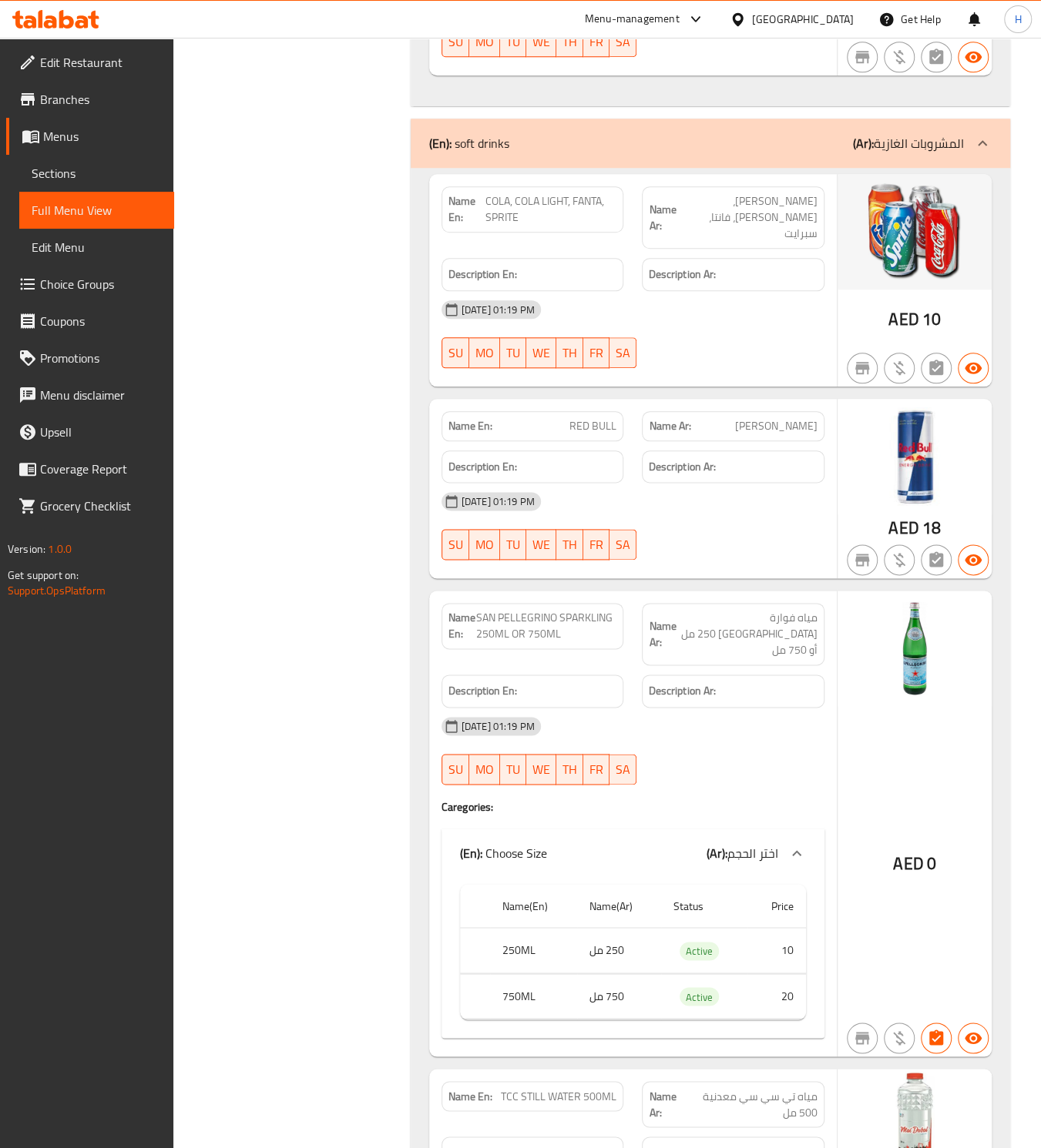
scroll to position [6751, 0]
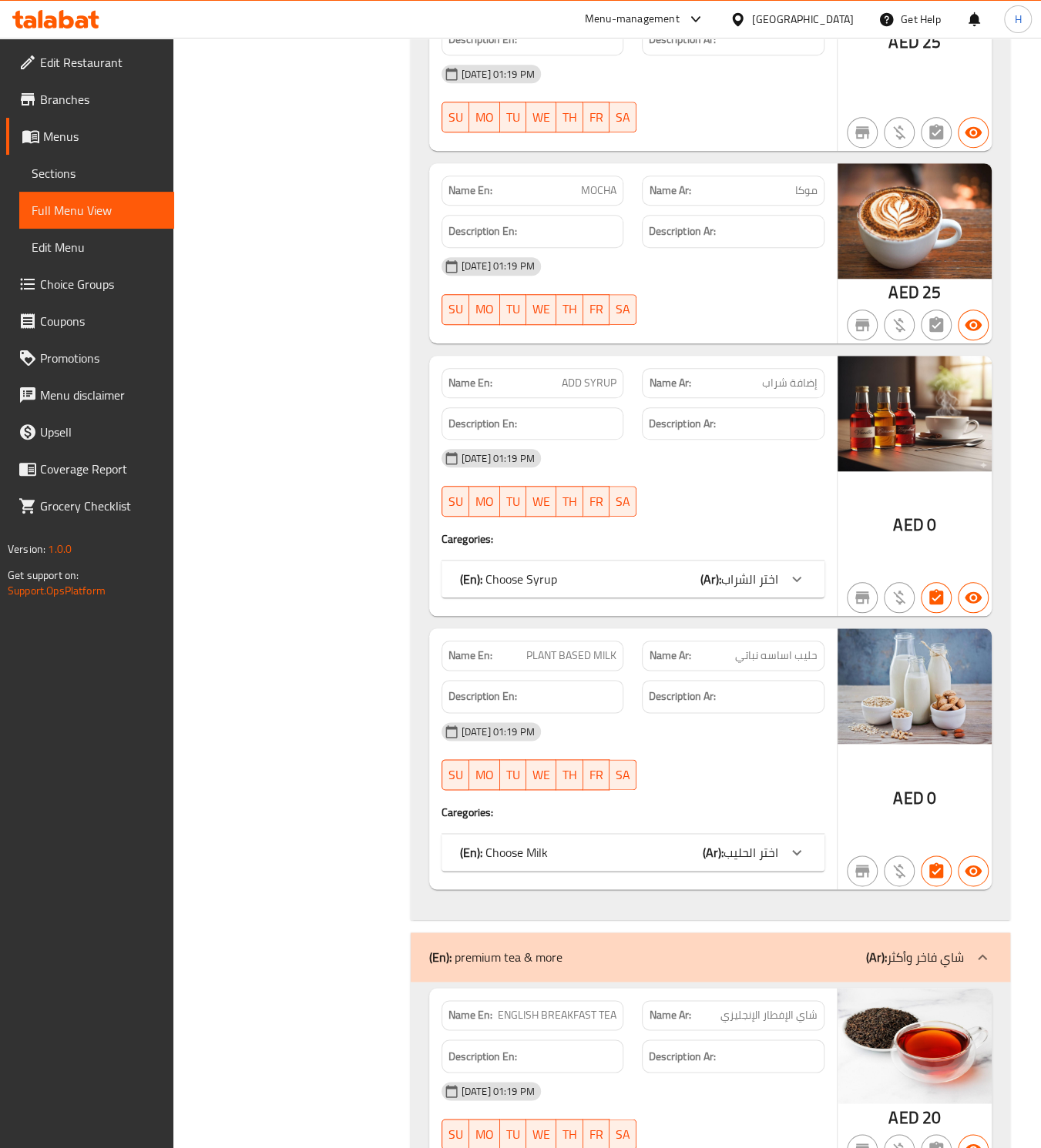
click at [640, 843] on div "(En): Choose Milk (Ar): اختر الحليب" at bounding box center [619, 852] width 318 height 18
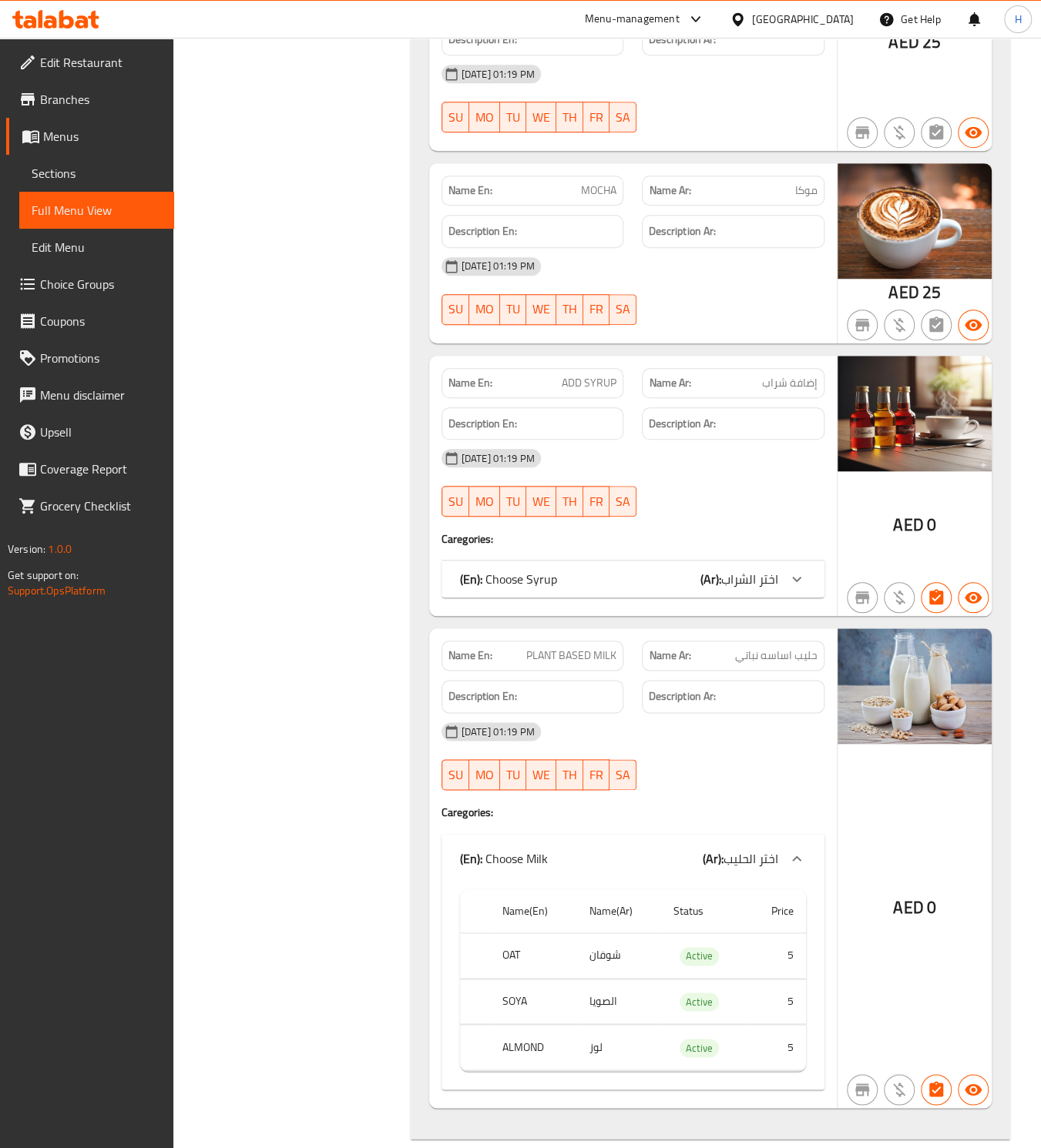
click at [76, 133] on span "Menus" at bounding box center [102, 136] width 119 height 18
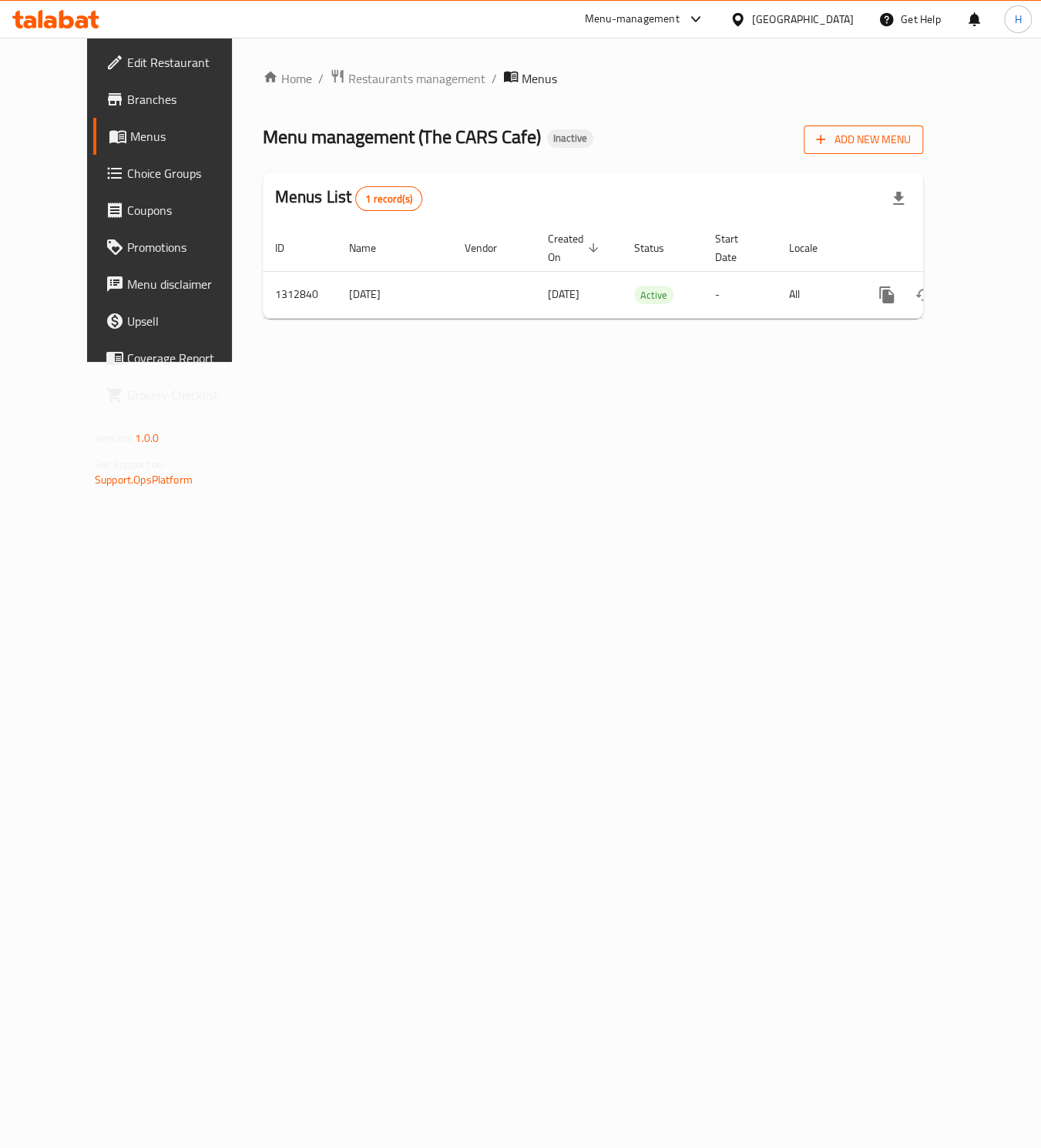
click at [911, 144] on span "Add New Menu" at bounding box center [863, 140] width 95 height 19
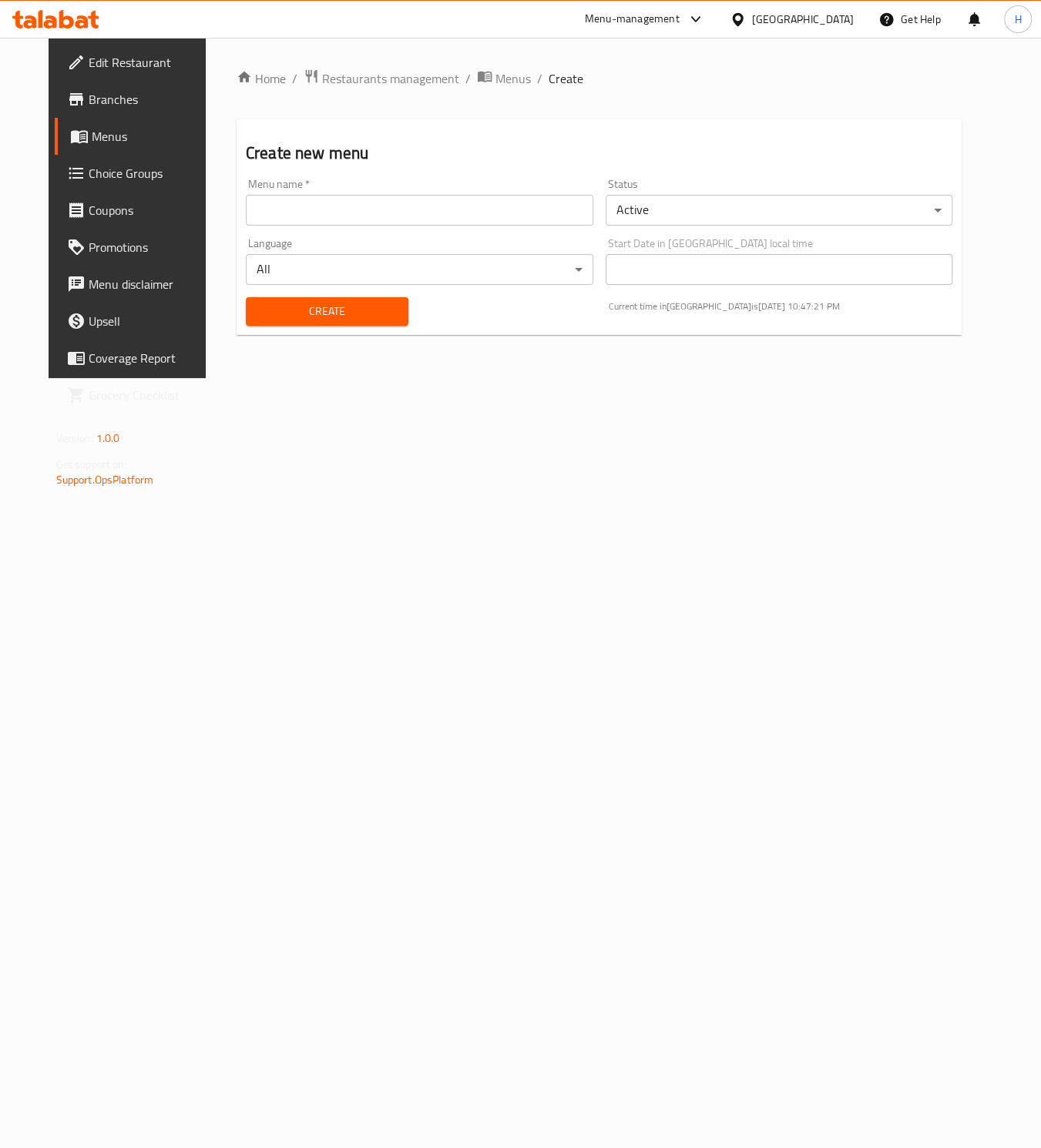
click at [473, 212] on input "text" at bounding box center [419, 210] width 347 height 31
type input "Corrected Menu"
click at [329, 300] on button "Create" at bounding box center [326, 311] width 163 height 28
click at [92, 145] on span "Menus" at bounding box center [151, 136] width 119 height 18
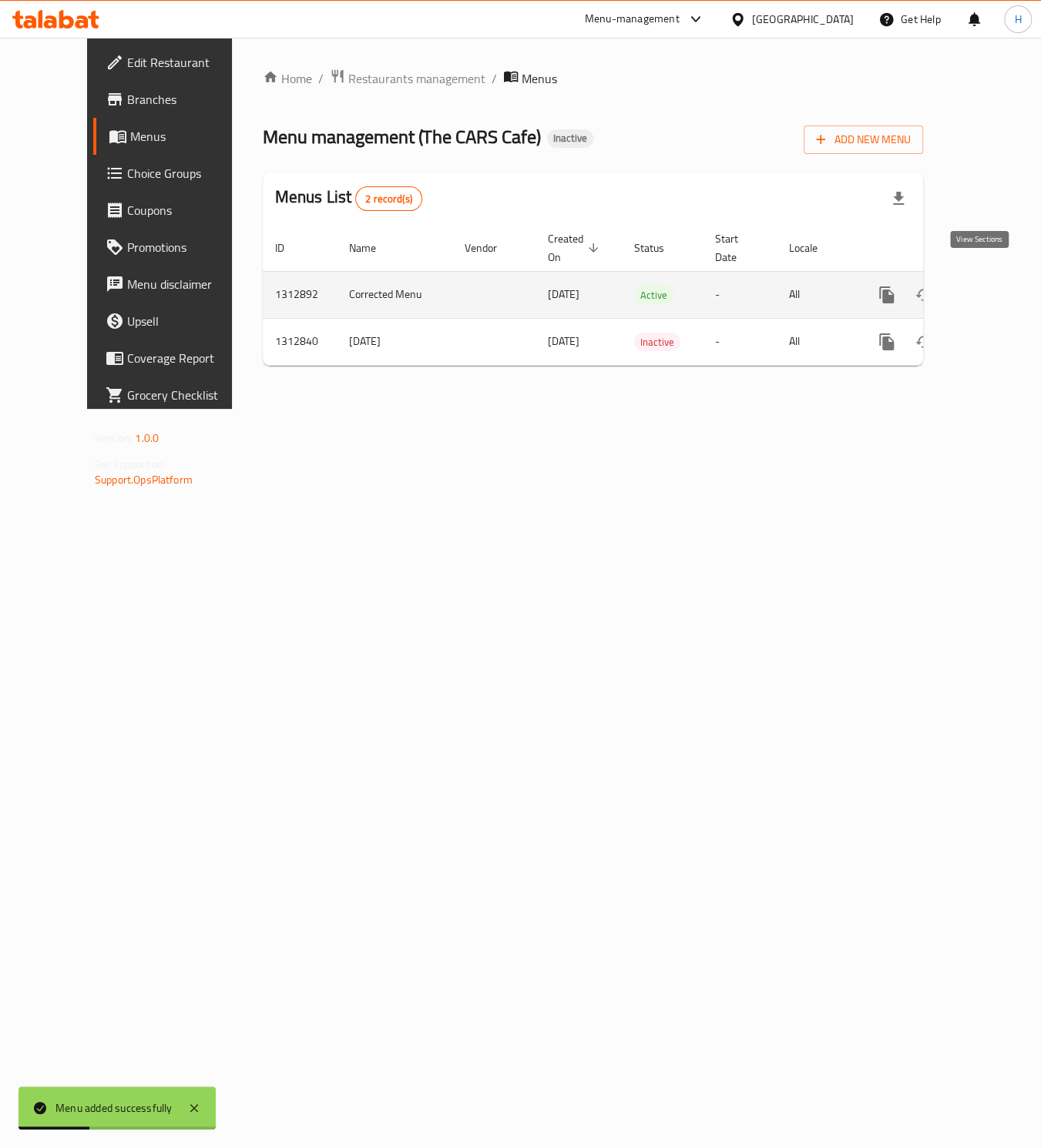
click at [989, 286] on icon "enhanced table" at bounding box center [998, 295] width 18 height 18
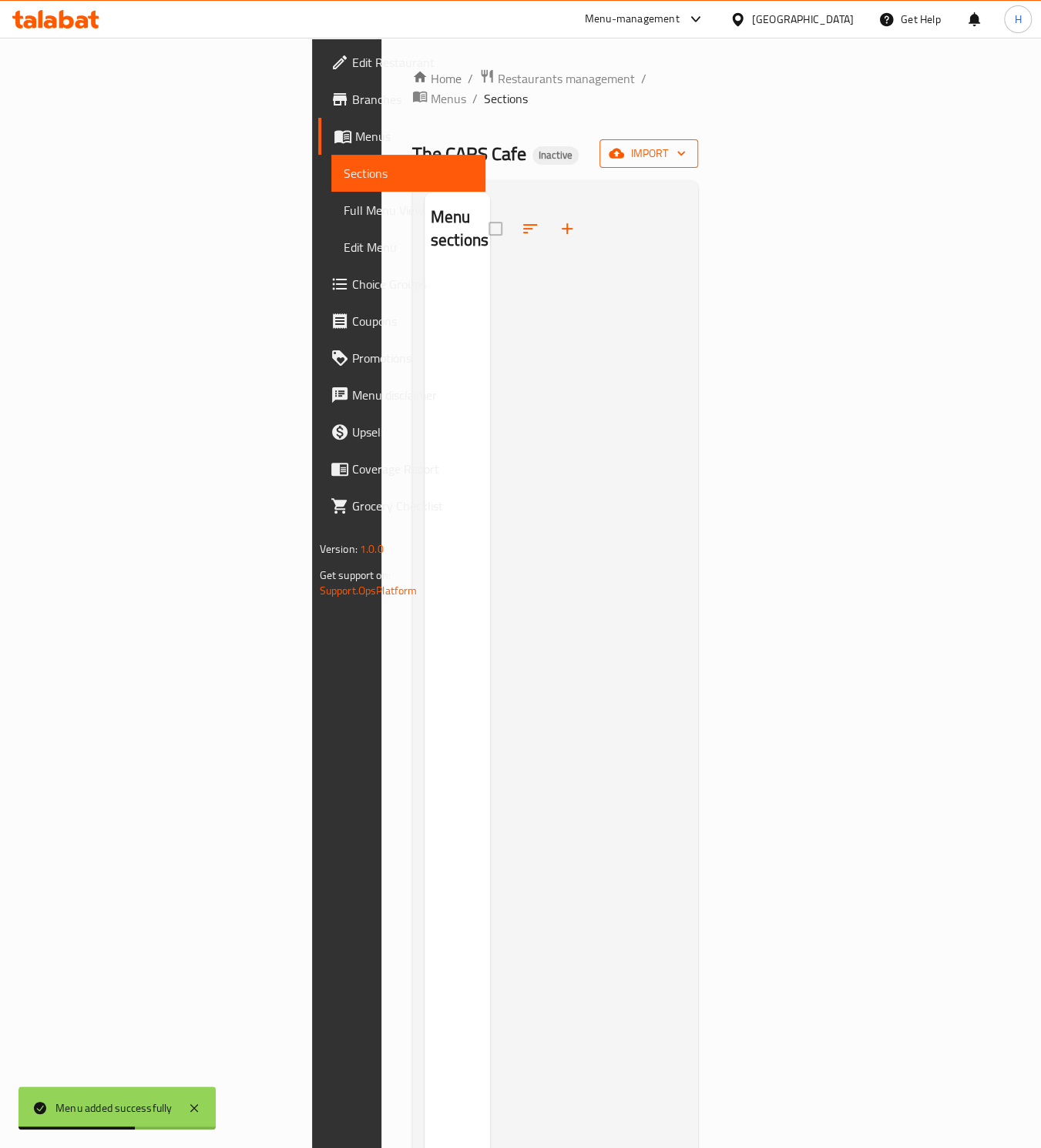
click at [685, 144] on span "import" at bounding box center [649, 153] width 74 height 19
click at [868, 173] on span "Bulk Upload Menu" at bounding box center [943, 172] width 153 height 18
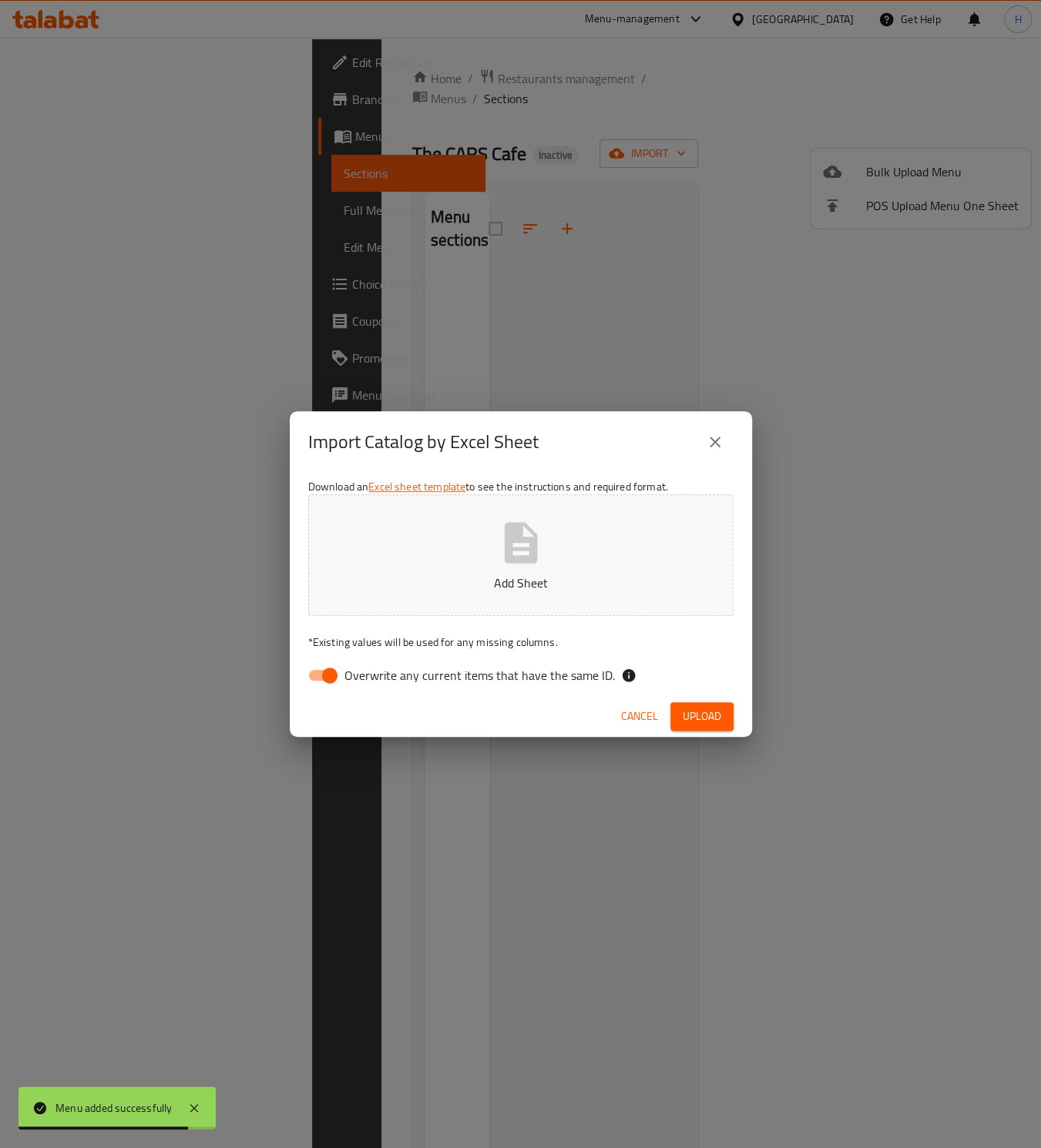
click at [321, 674] on input "Overwrite any current items that have the same ID." at bounding box center [330, 675] width 88 height 29
checkbox input "false"
drag, startPoint x: 576, startPoint y: 563, endPoint x: 906, endPoint y: -61, distance: 705.9
click at [906, 0] on html "​ Menu-management United Arab Emirates Get Help H Edit Restaurant Branches Menu…" at bounding box center [520, 574] width 1041 height 1148
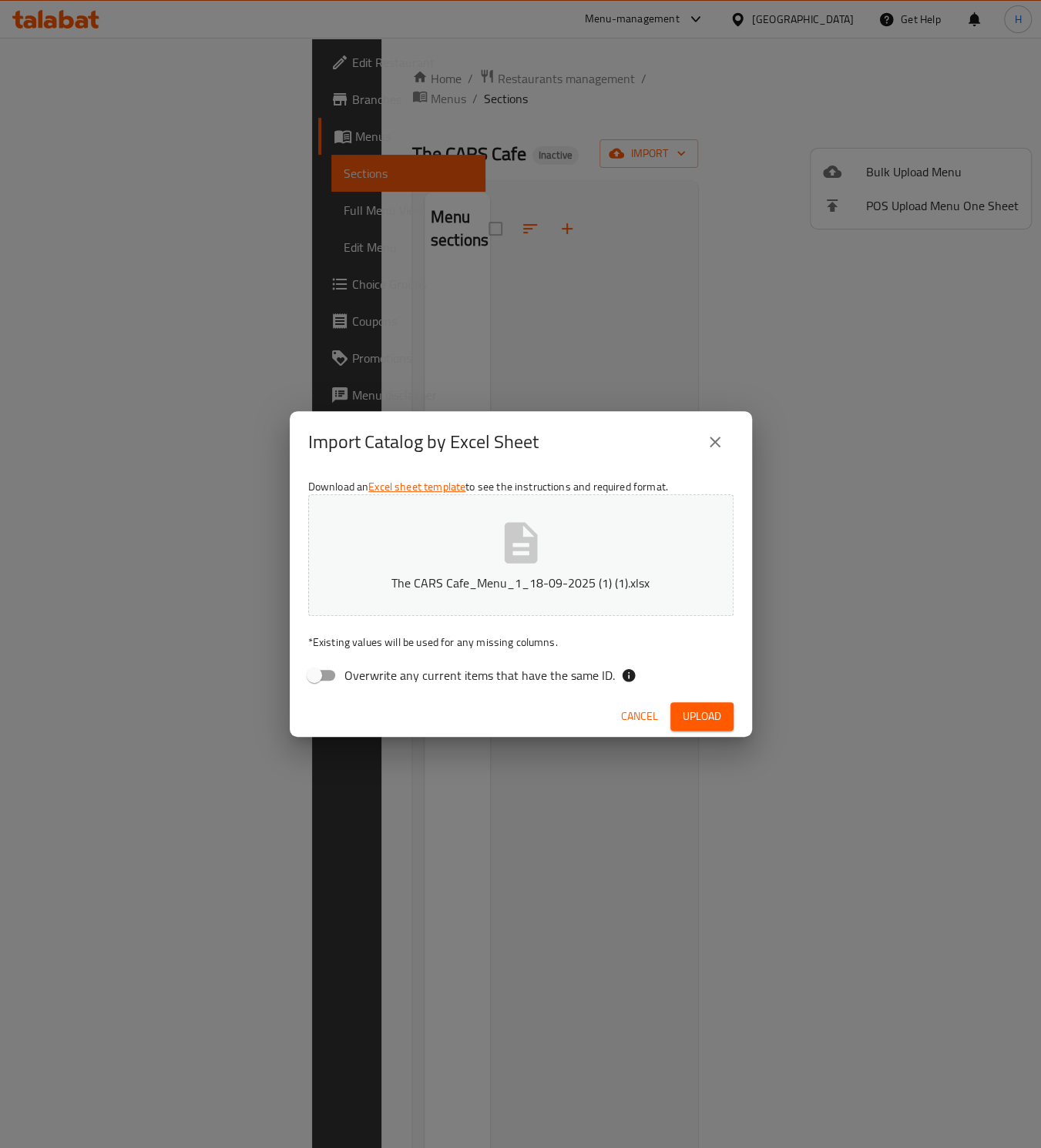
click at [719, 717] on span "Upload" at bounding box center [702, 716] width 39 height 19
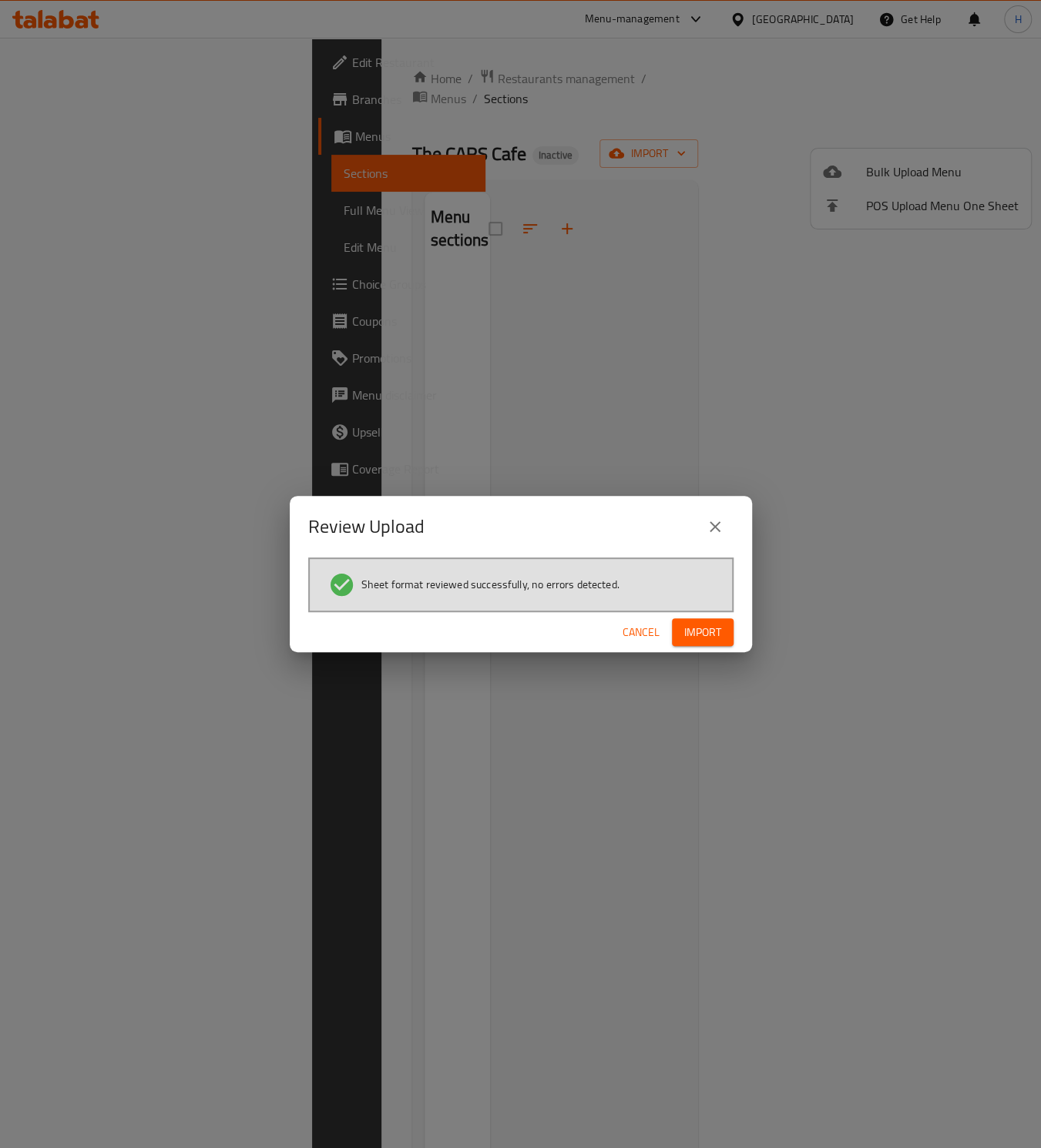
click at [699, 635] on span "Import" at bounding box center [703, 632] width 37 height 19
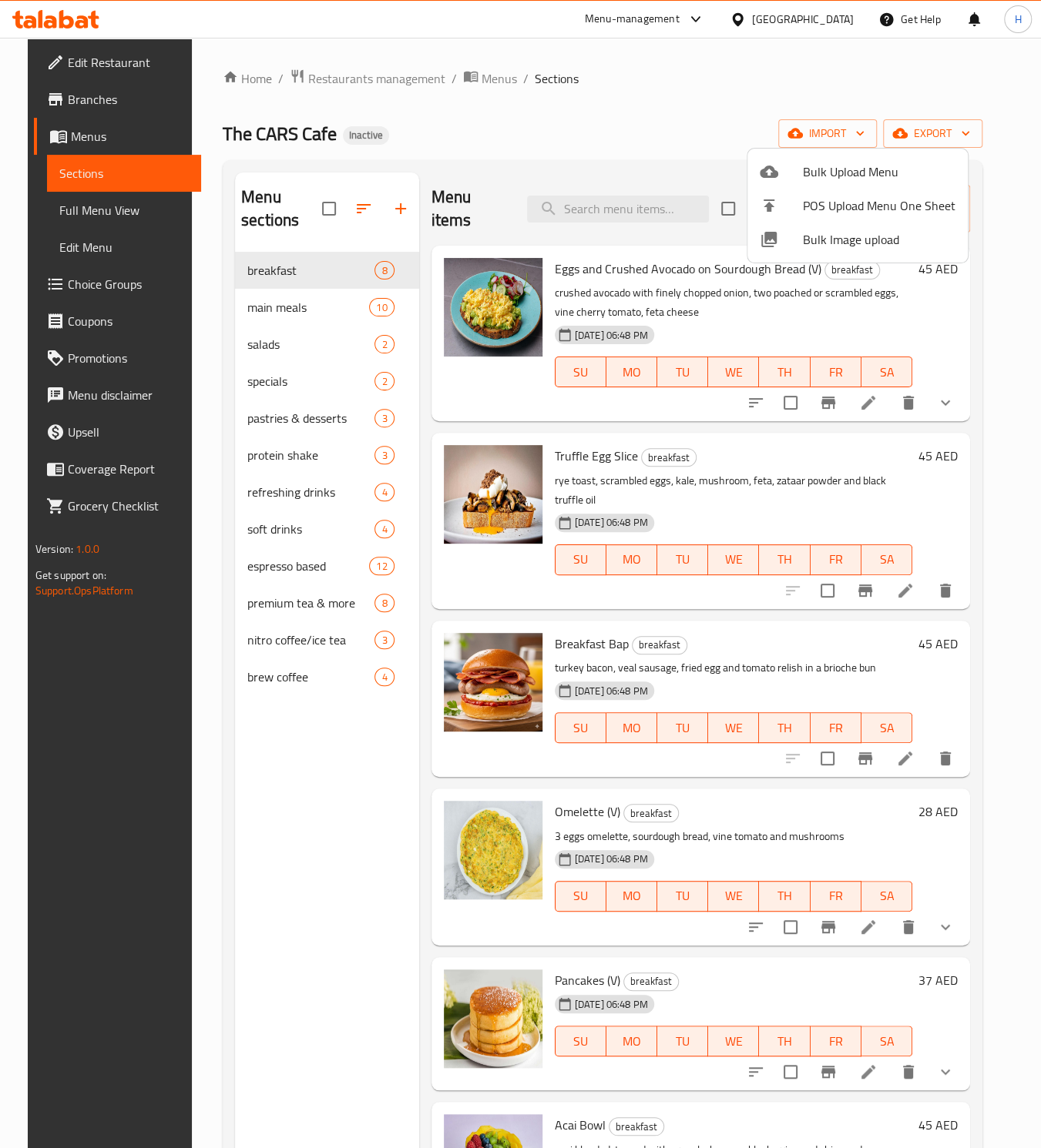
click at [95, 217] on div at bounding box center [520, 574] width 1041 height 1148
click at [95, 217] on span "Full Menu View" at bounding box center [125, 210] width 130 height 18
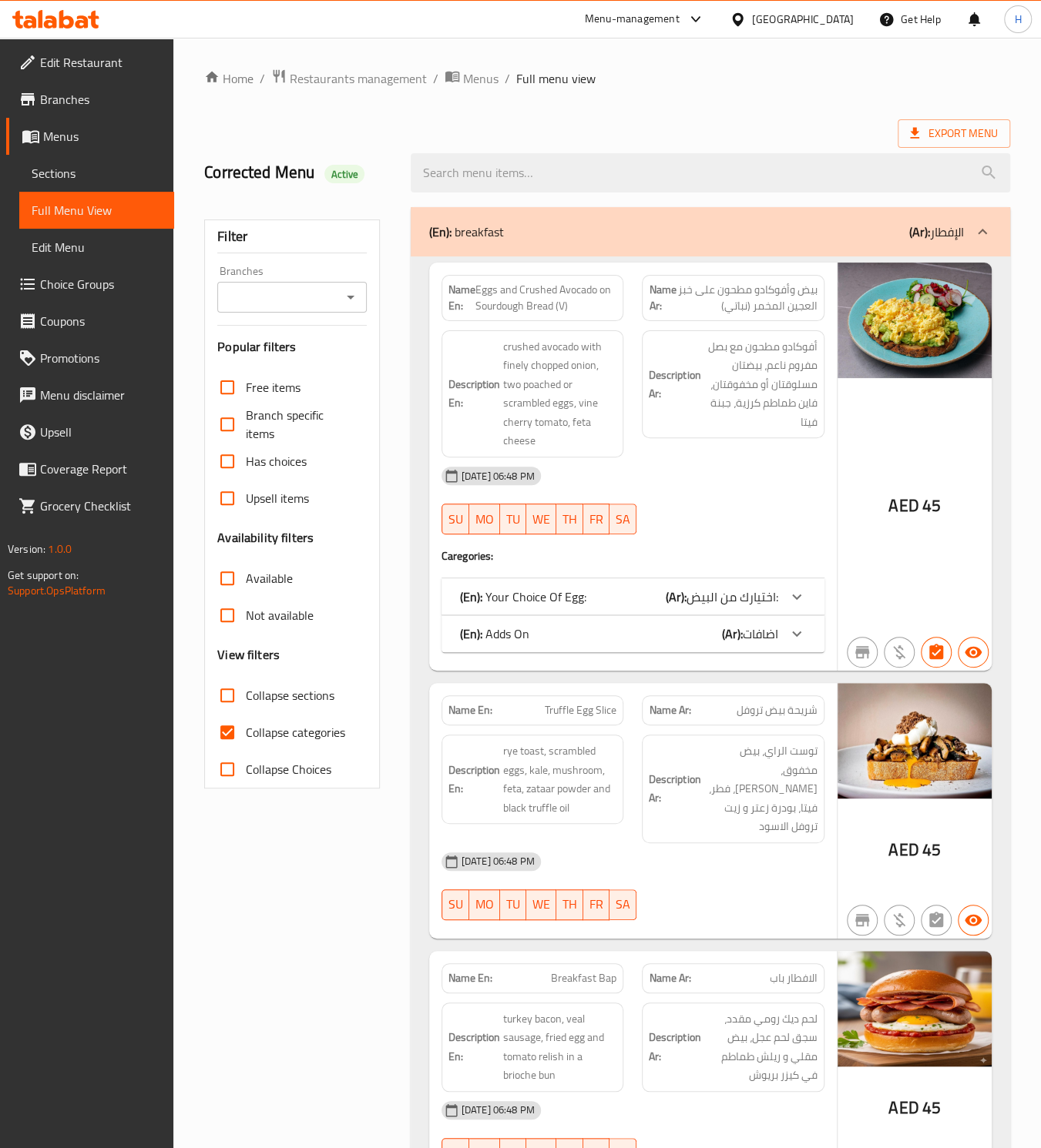
click at [225, 723] on input "Collapse categories" at bounding box center [227, 732] width 37 height 37
checkbox input "false"
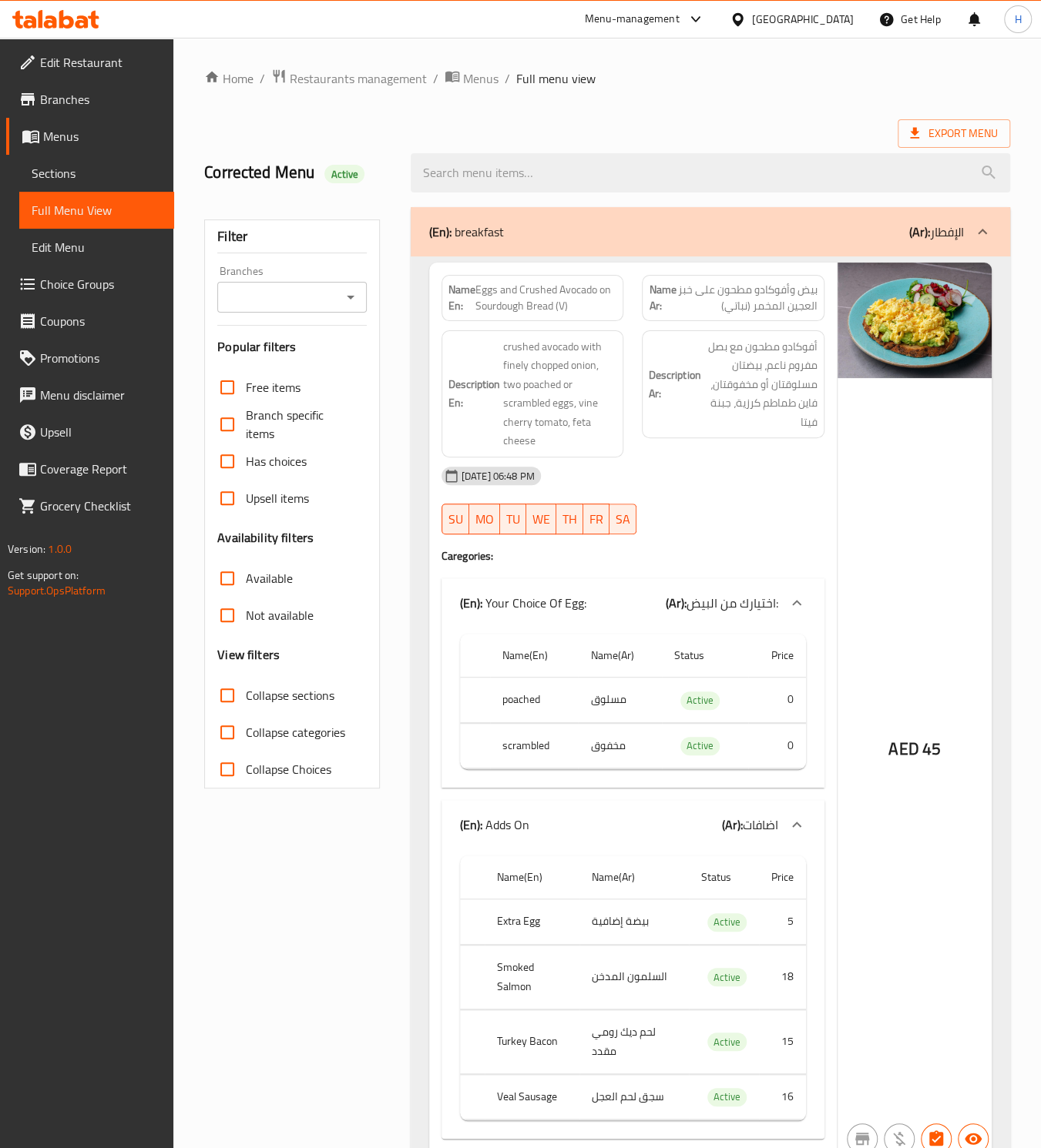
click at [985, 229] on icon at bounding box center [982, 231] width 18 height 18
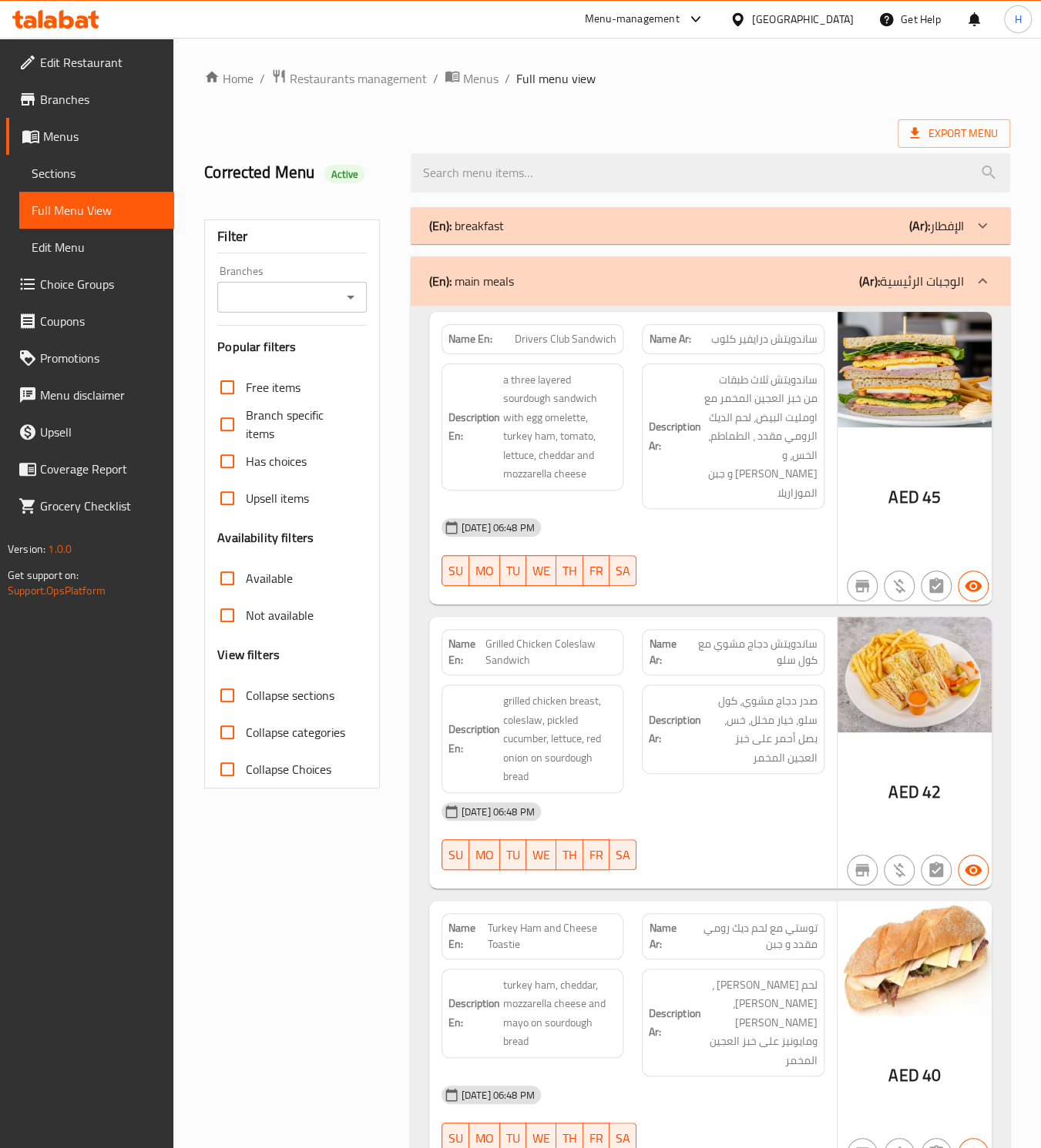
click at [976, 275] on icon at bounding box center [982, 281] width 18 height 18
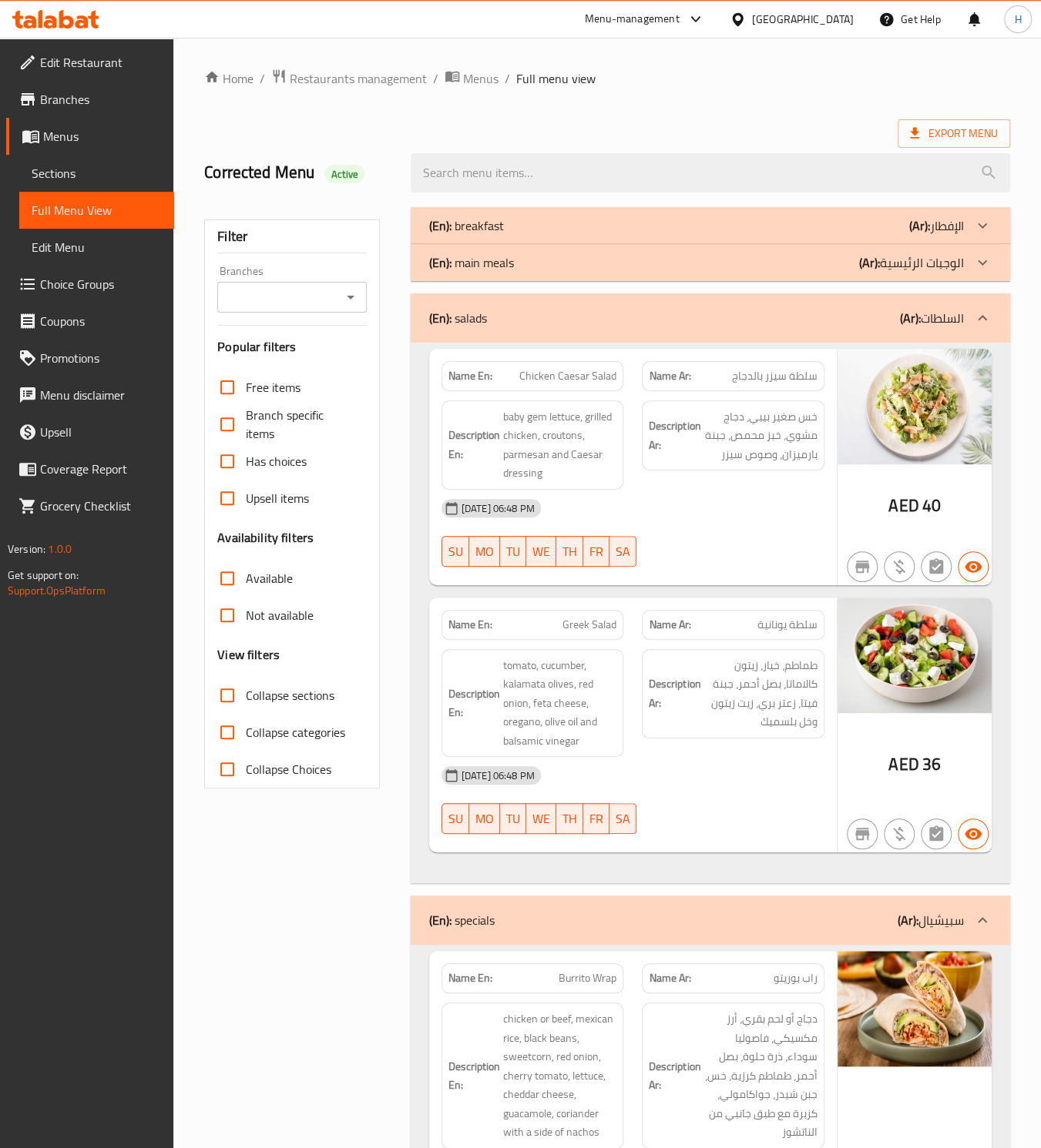
click at [980, 311] on icon at bounding box center [982, 318] width 18 height 18
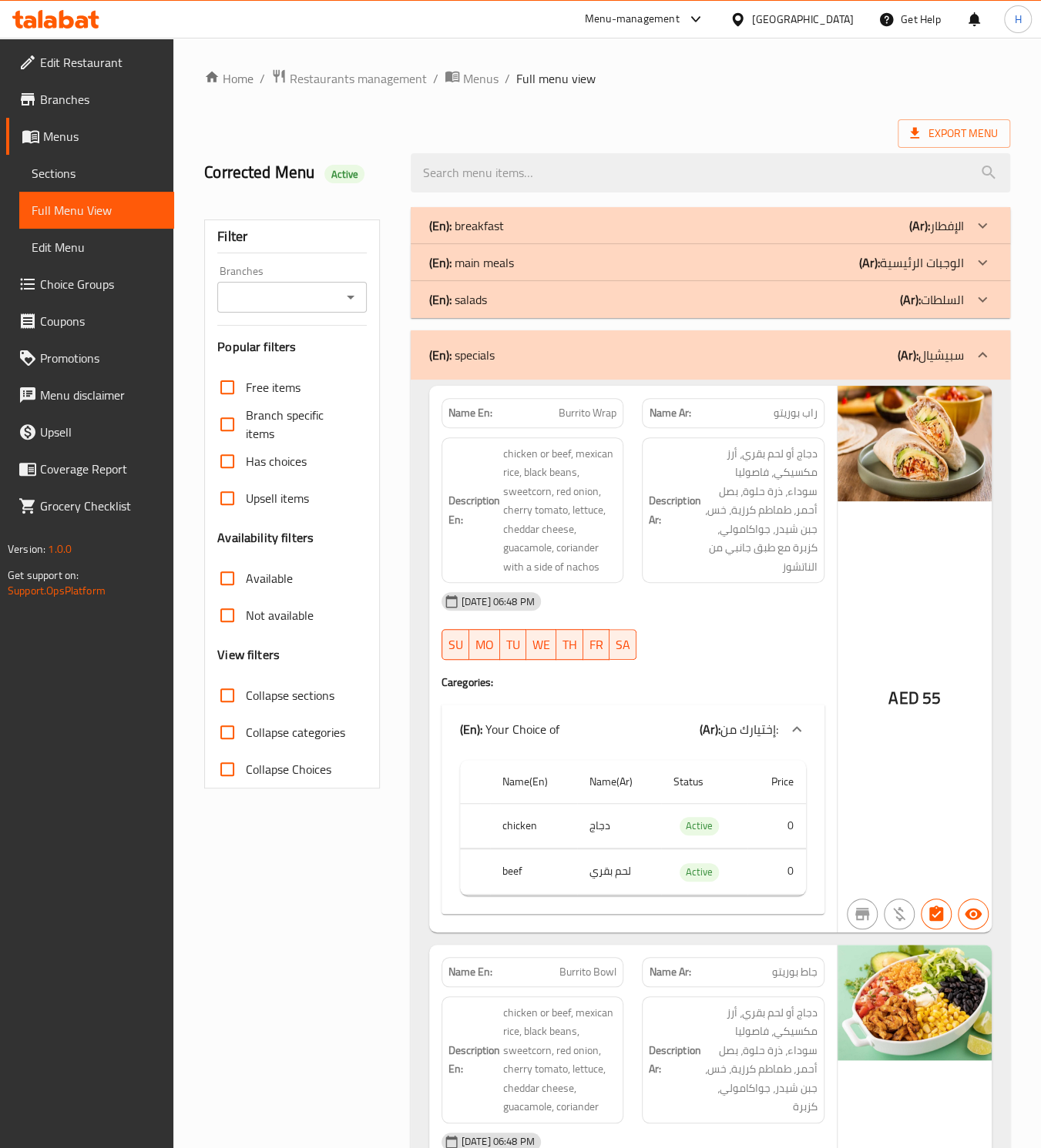
click at [981, 361] on icon at bounding box center [982, 355] width 18 height 18
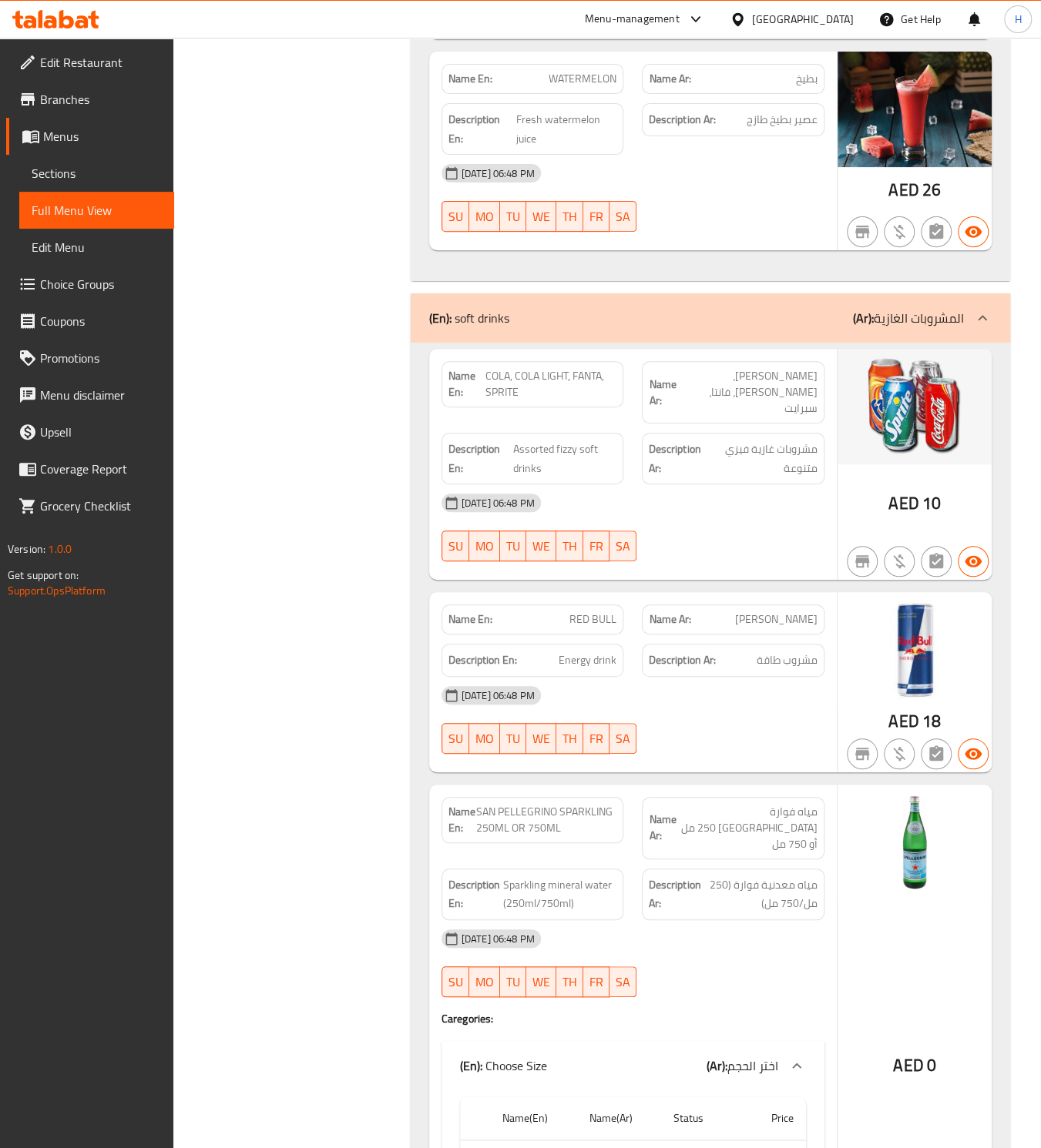
scroll to position [3285, 0]
click at [527, 366] on span "COLA, COLA LIGHT, FANTA, SPRITE" at bounding box center [550, 382] width 131 height 32
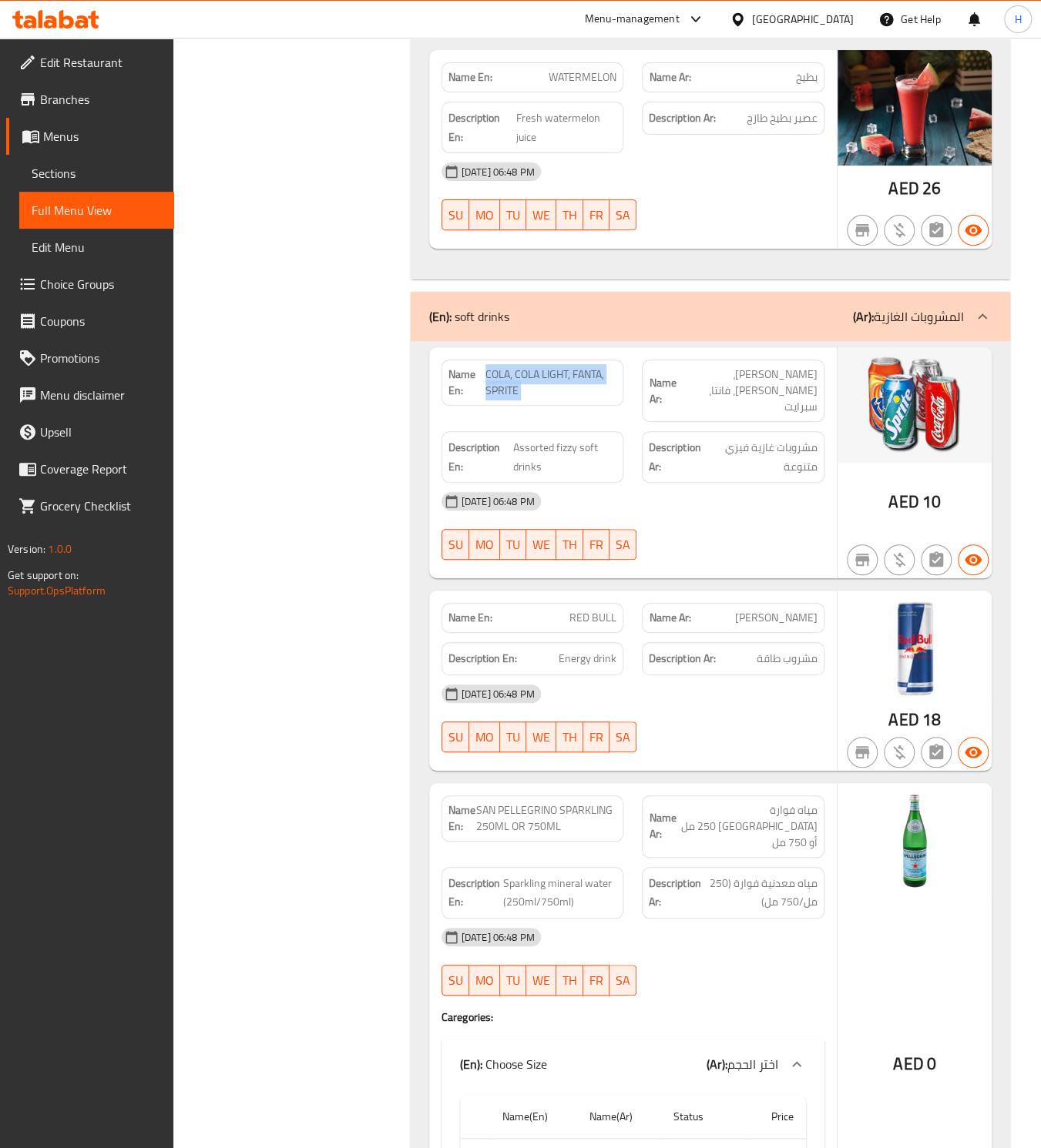
copy span "COLA, COLA LIGHT, FANTA, SPRITE"
click at [580, 360] on div "Name En: COLA, COLA LIGHT, FANTA, SPRITE" at bounding box center [532, 383] width 183 height 46
copy span "COLA, COLA LIGHT, FANTA, SPRITE"
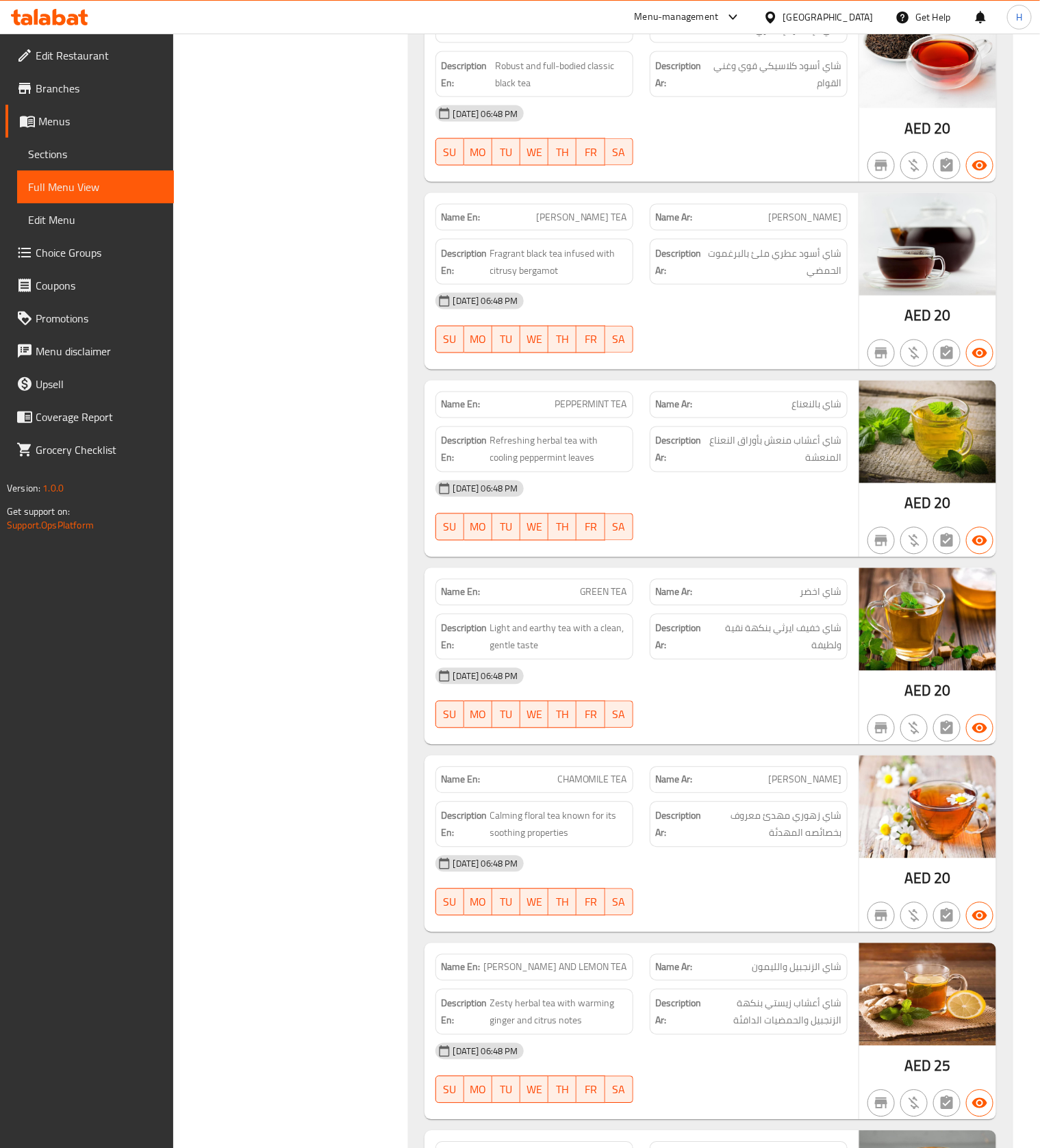
scroll to position [6988, 0]
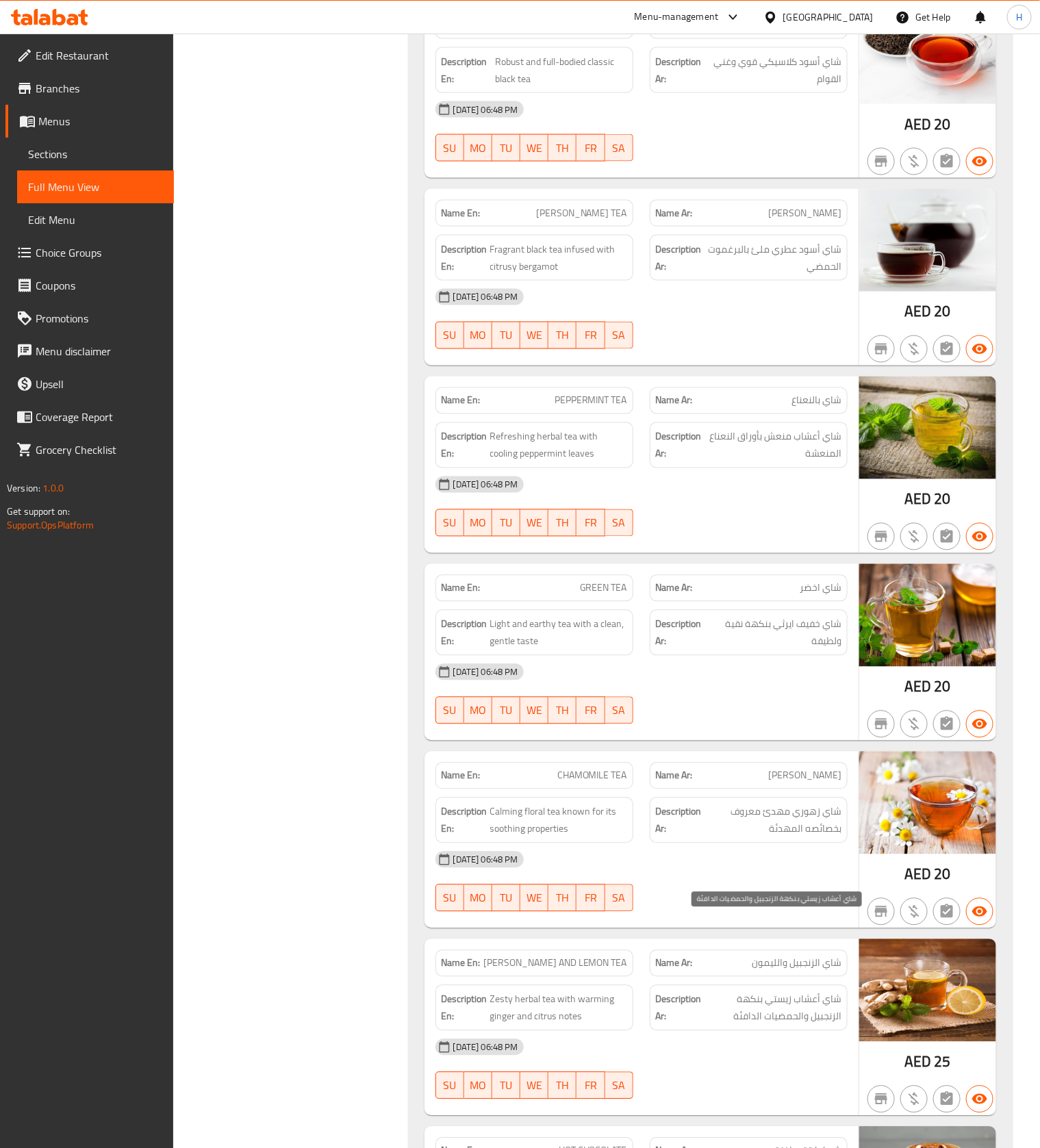
click at [795, 991] on span "شاي أعشاب زيستي بنكهة الزنجبيل والحمضيات الدافئة" at bounding box center [773, 1008] width 137 height 33
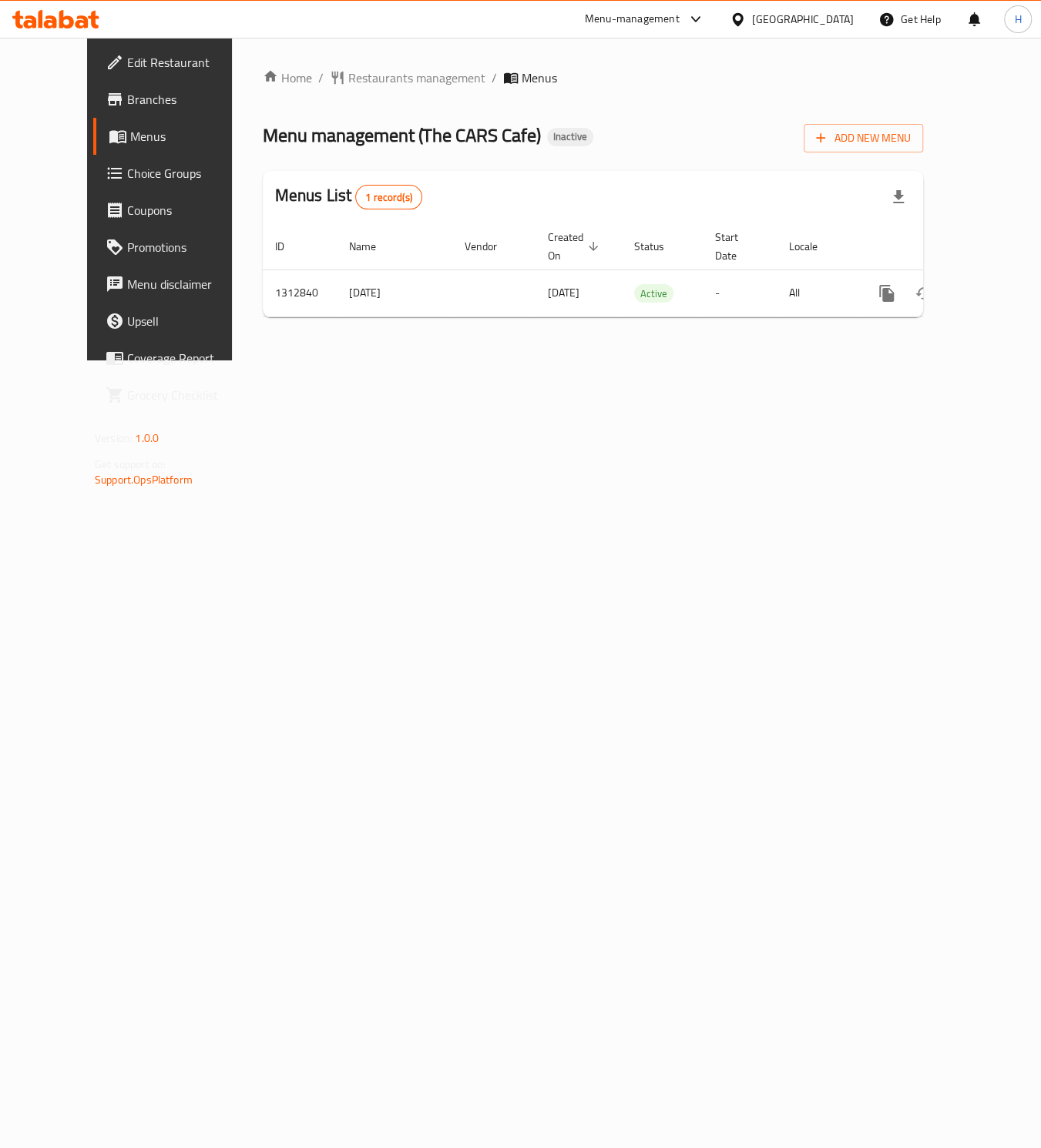
click at [130, 145] on span "Menus" at bounding box center [189, 136] width 119 height 18
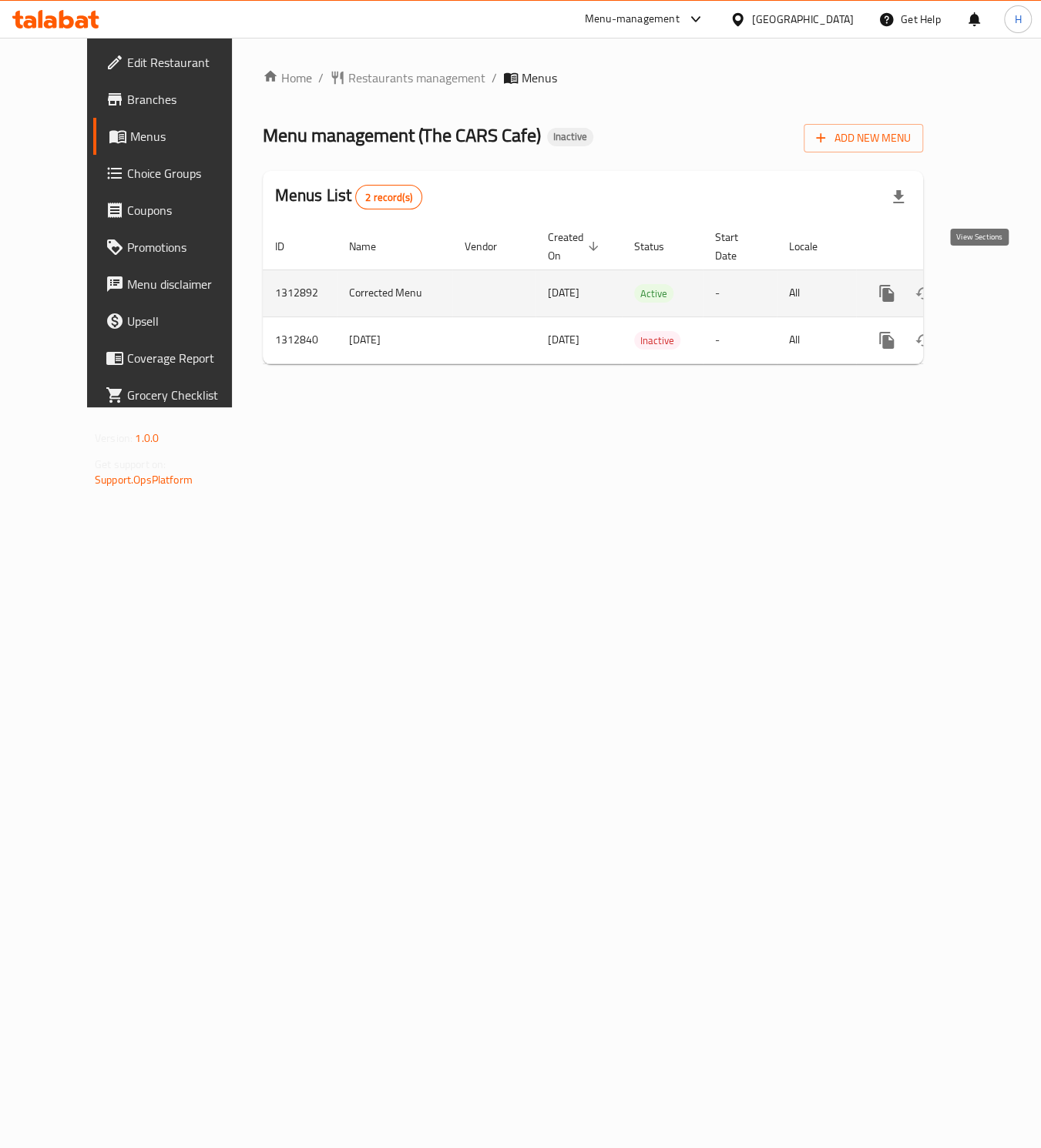
click at [989, 284] on icon "enhanced table" at bounding box center [998, 293] width 18 height 18
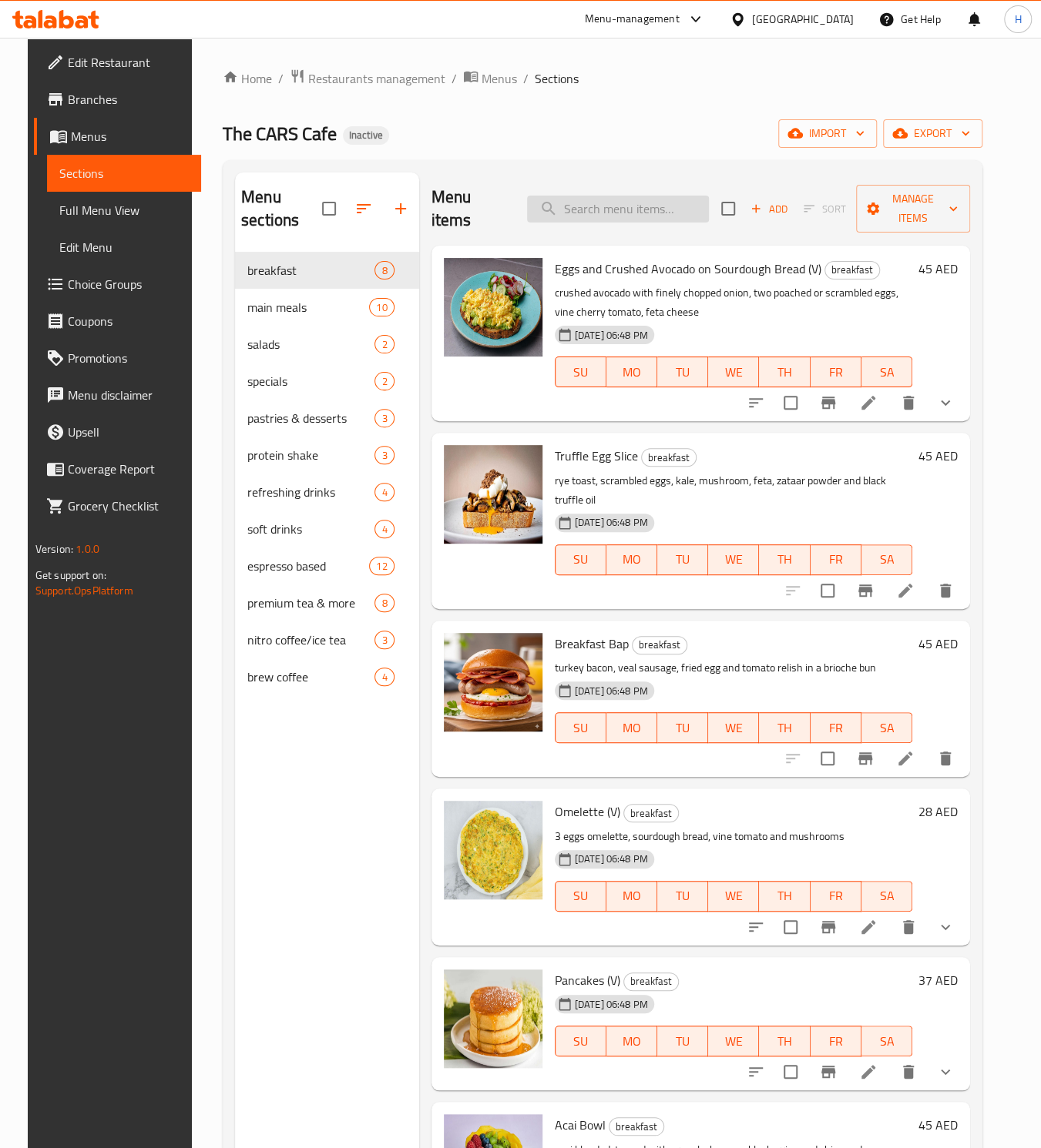
click at [579, 201] on input "search" at bounding box center [618, 208] width 182 height 27
paste input "COLA, COLA LIGHT, FANTA, SPRITE"
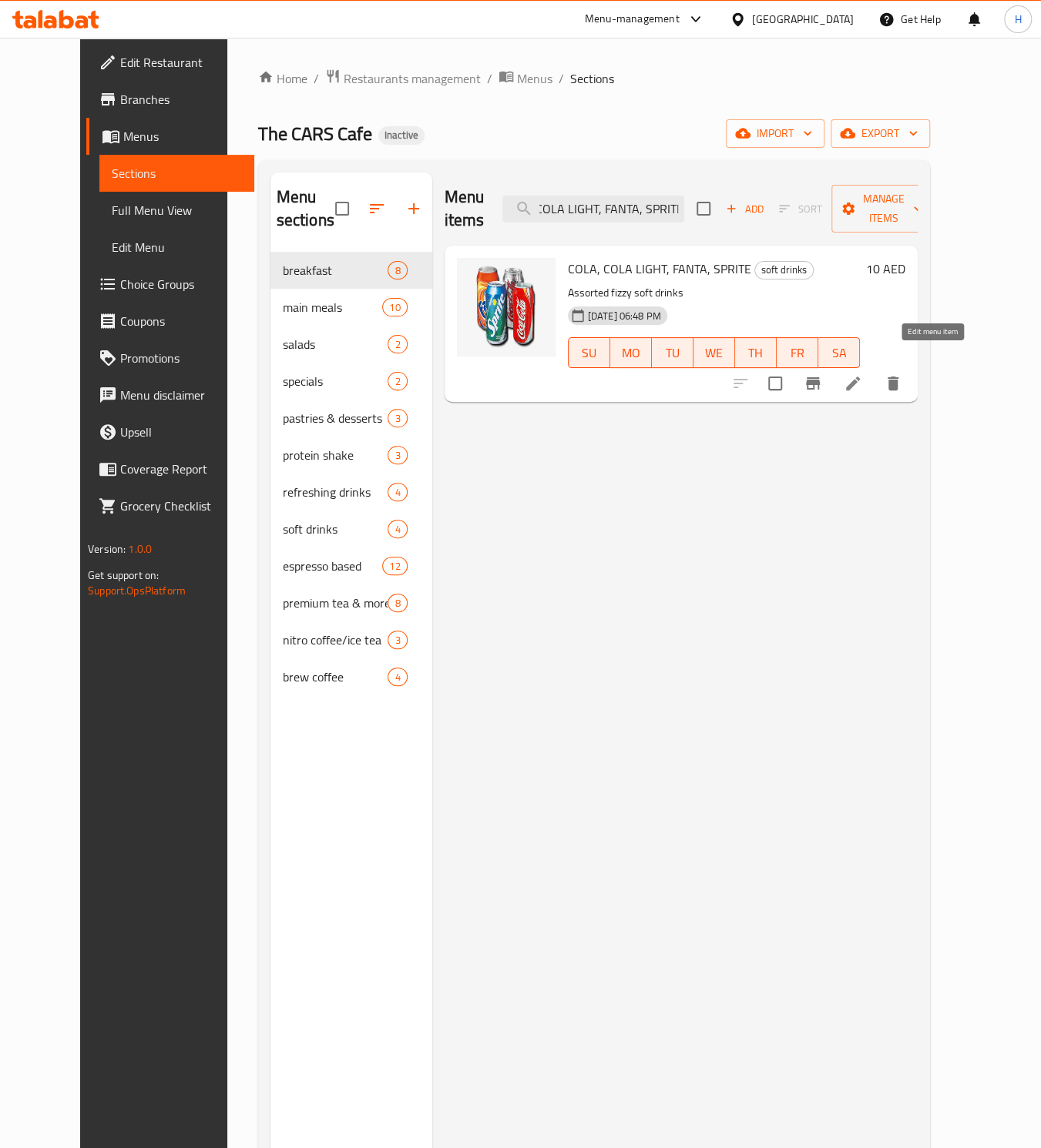
type input "COLA, COLA LIGHT, FANTA, SPRITE"
click at [860, 377] on icon at bounding box center [853, 383] width 14 height 14
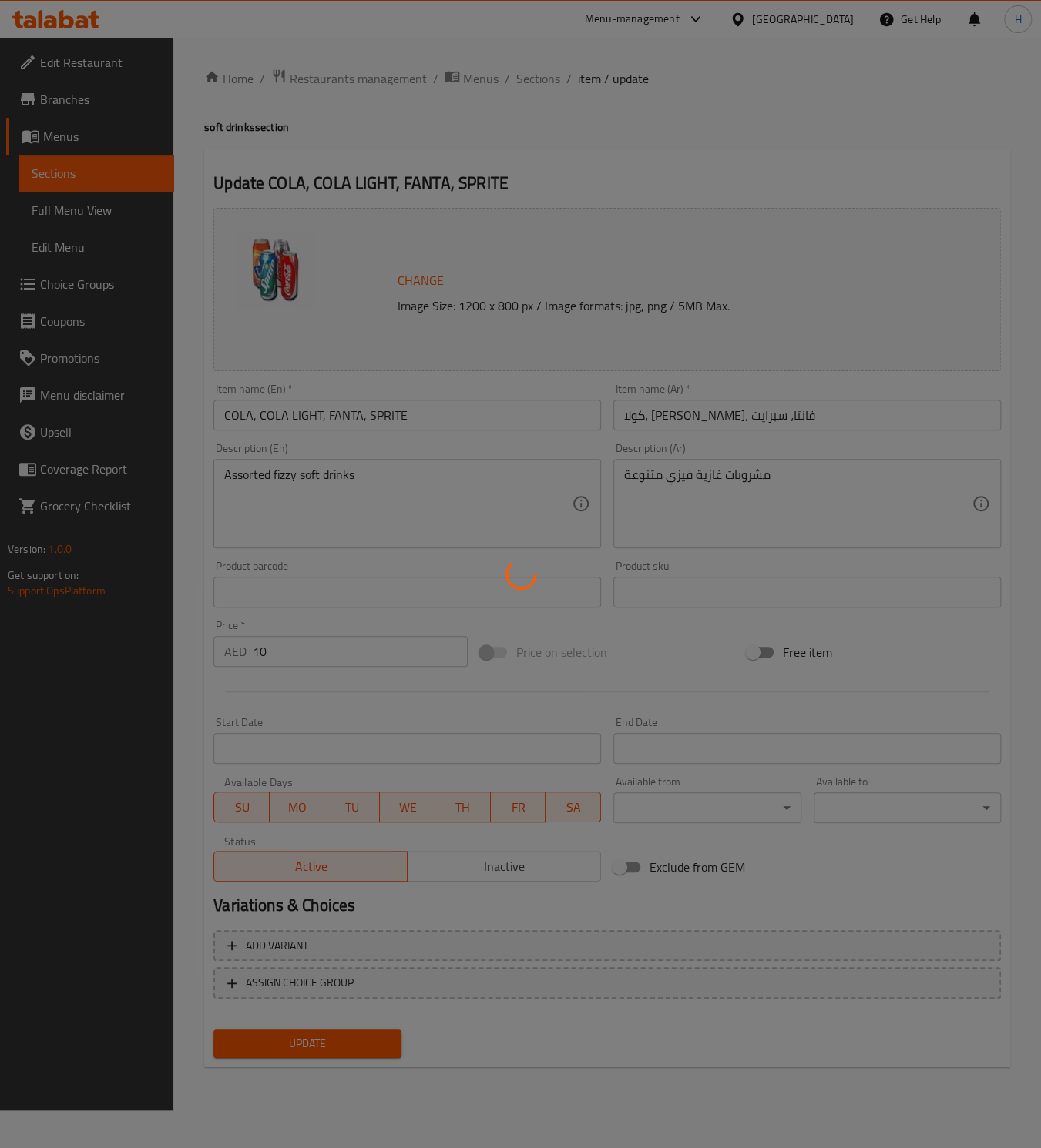
click at [408, 946] on div at bounding box center [520, 574] width 1041 height 1148
click at [350, 944] on div at bounding box center [520, 574] width 1041 height 1148
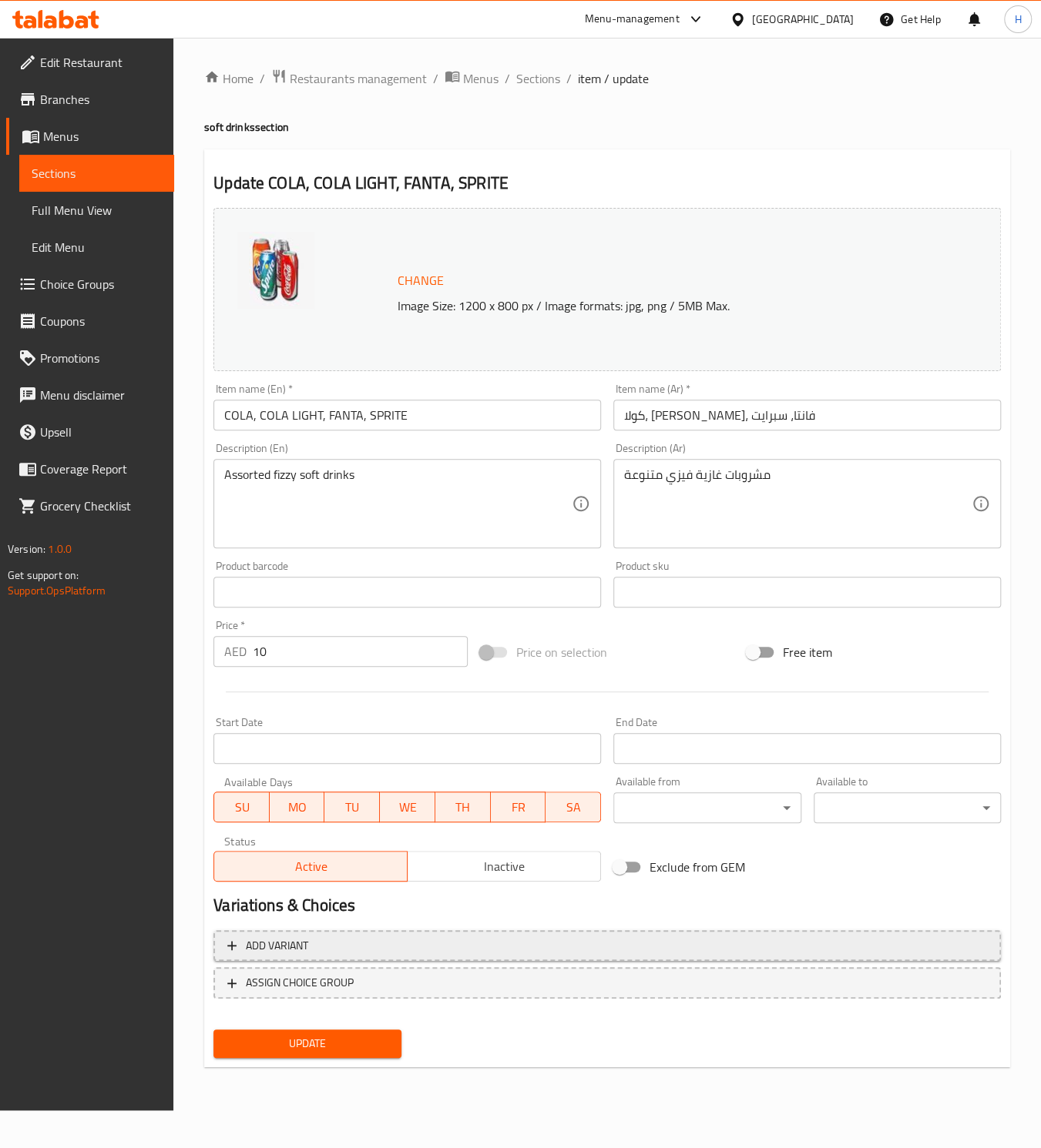
click at [304, 948] on span "Add variant" at bounding box center [277, 946] width 62 height 19
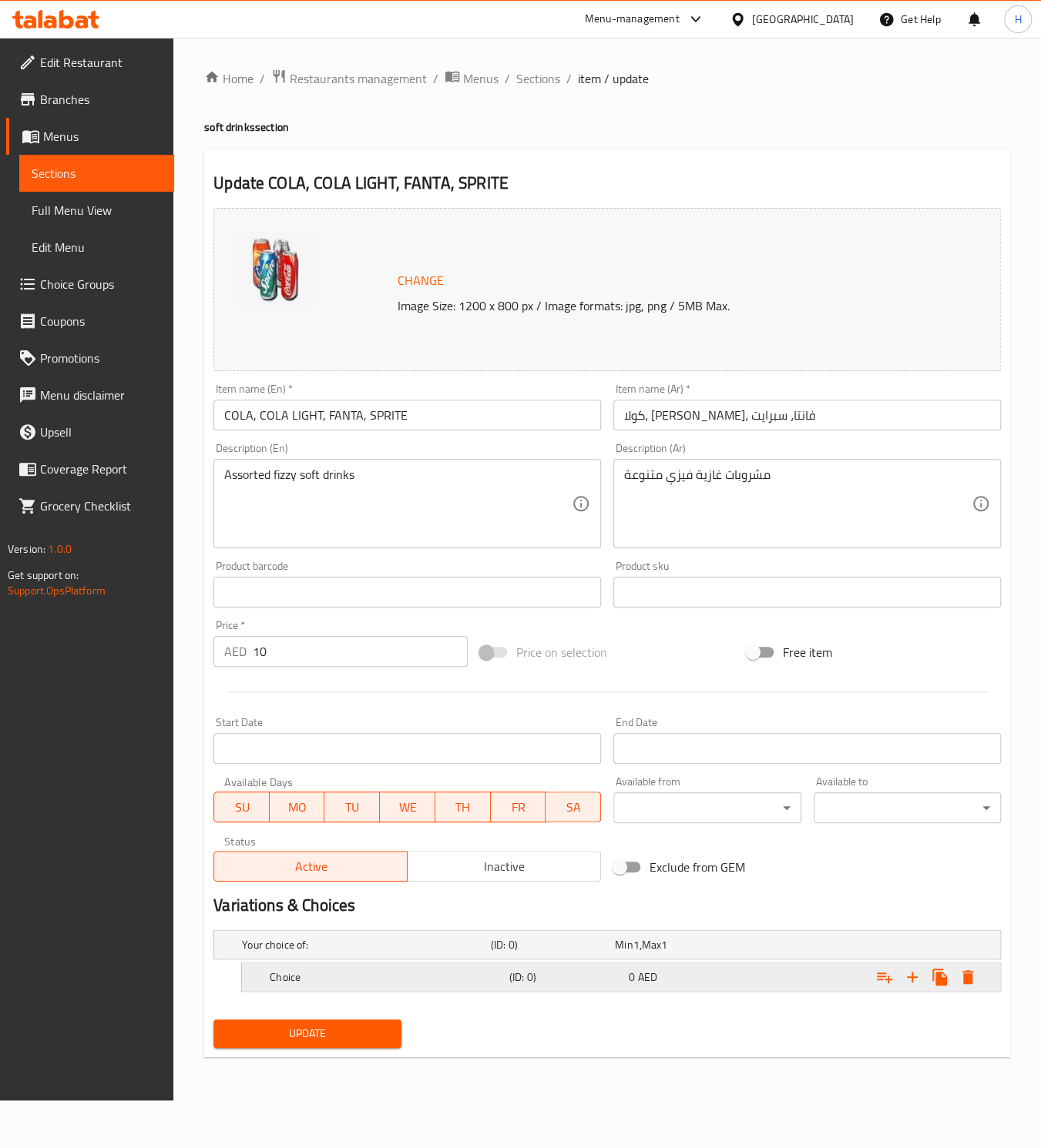
click at [348, 980] on h5 "Choice" at bounding box center [386, 977] width 233 height 16
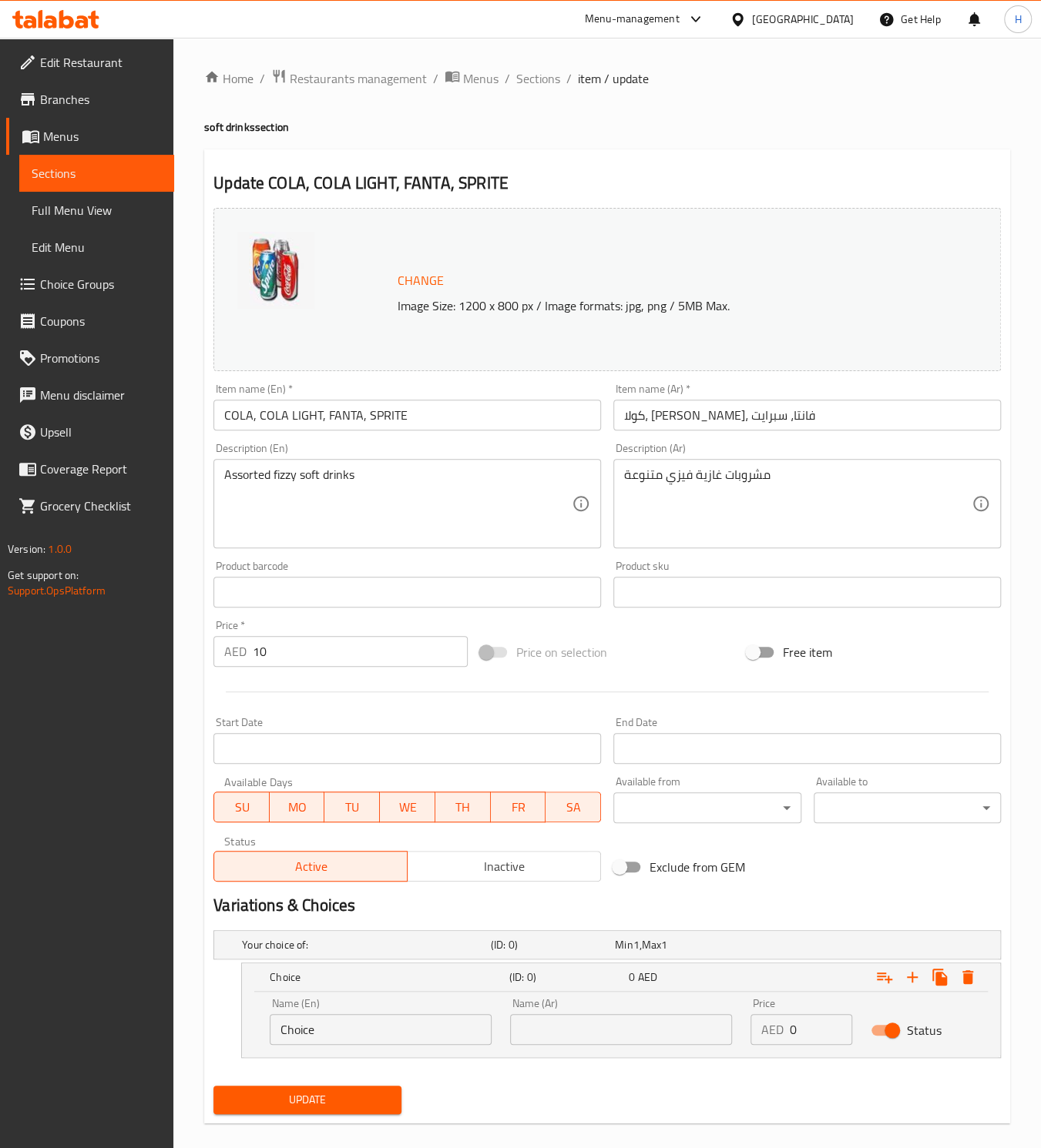
click at [242, 416] on input "COLA, COLA LIGHT, FANTA, SPRITE" at bounding box center [407, 415] width 388 height 31
click at [315, 1024] on input "Choice" at bounding box center [380, 1030] width 222 height 31
paste input "OLA"
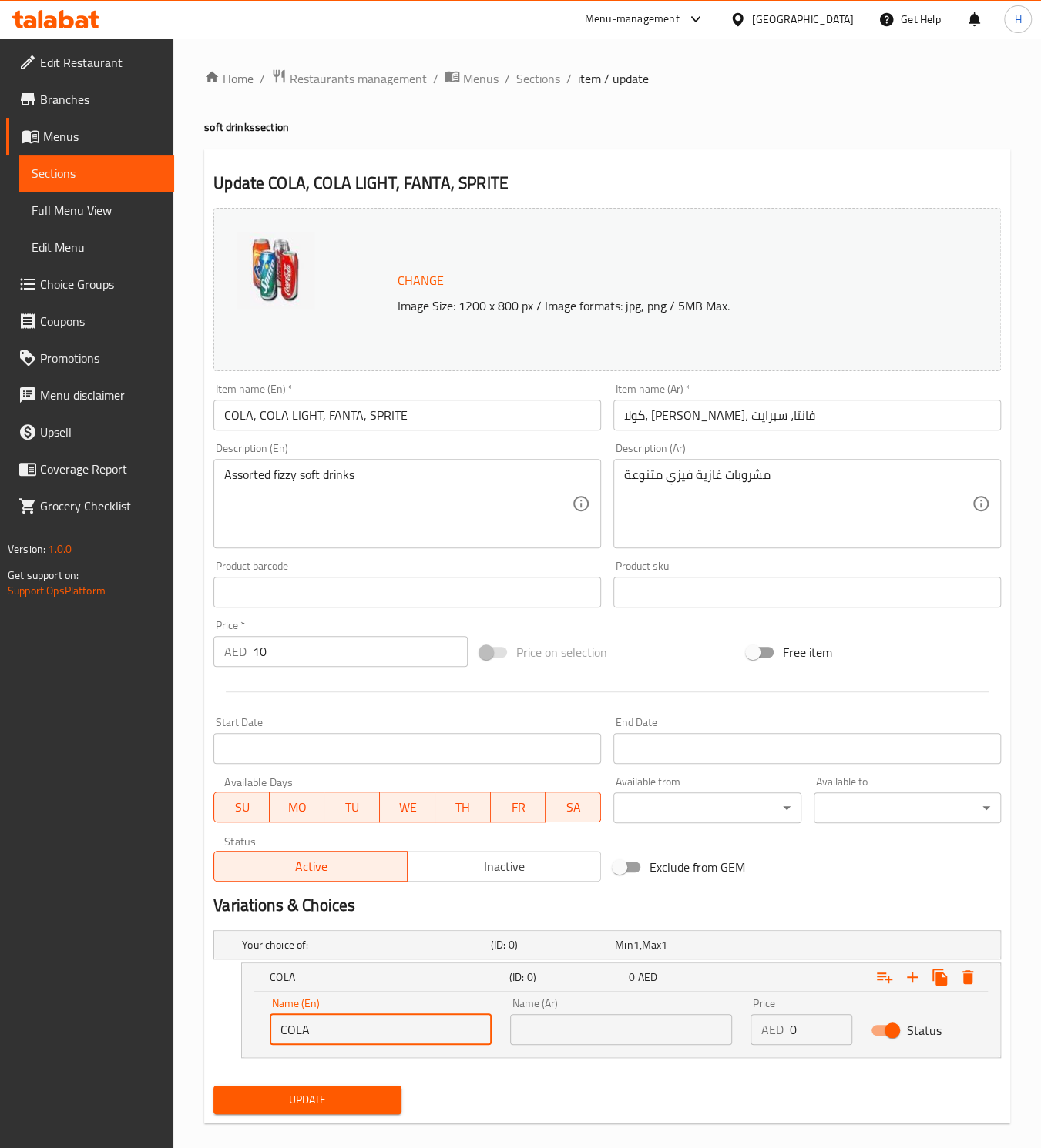
type input "COLA"
click at [747, 419] on input "[PERSON_NAME]، [PERSON_NAME]، فانتا، سبرايت" at bounding box center [807, 415] width 388 height 31
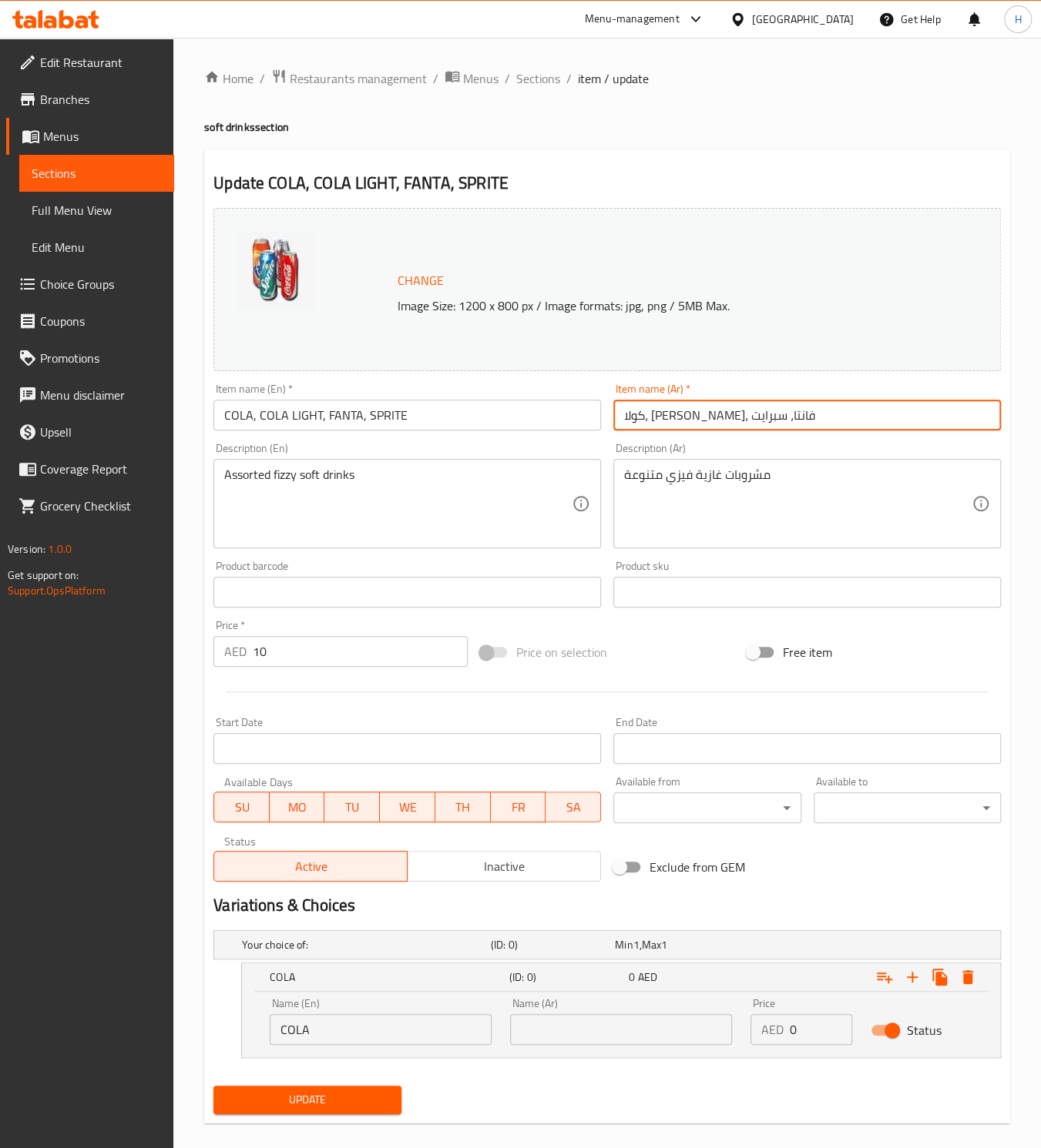
paste input "COLA"
type input "[PERSON_NAME]، [PERSON_NAME]، فانتا، سبرايت"
click at [584, 1035] on input "text" at bounding box center [621, 1030] width 222 height 31
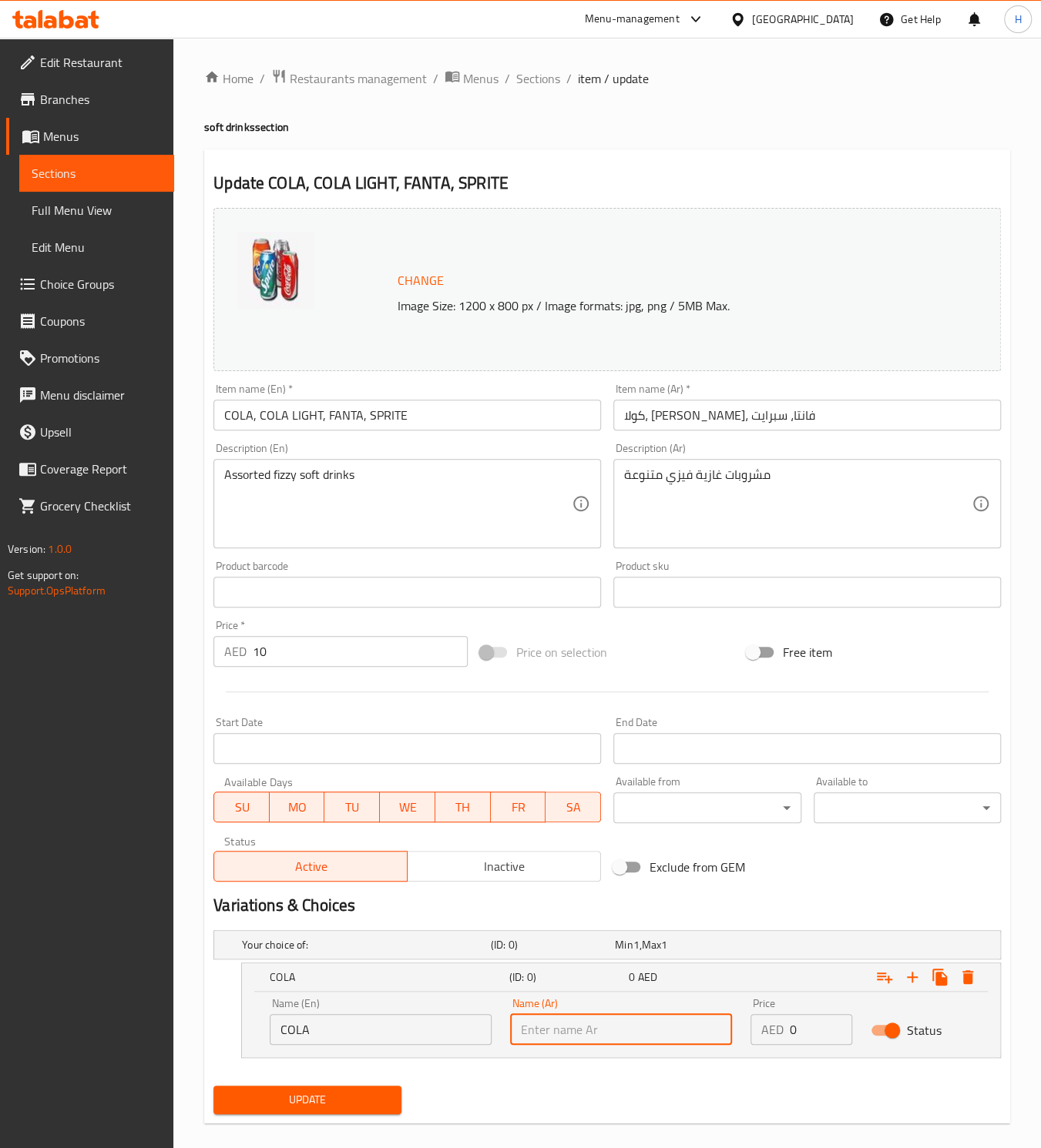
paste input "كولا"
type input "كولا"
click at [914, 982] on icon "Expand" at bounding box center [912, 977] width 18 height 18
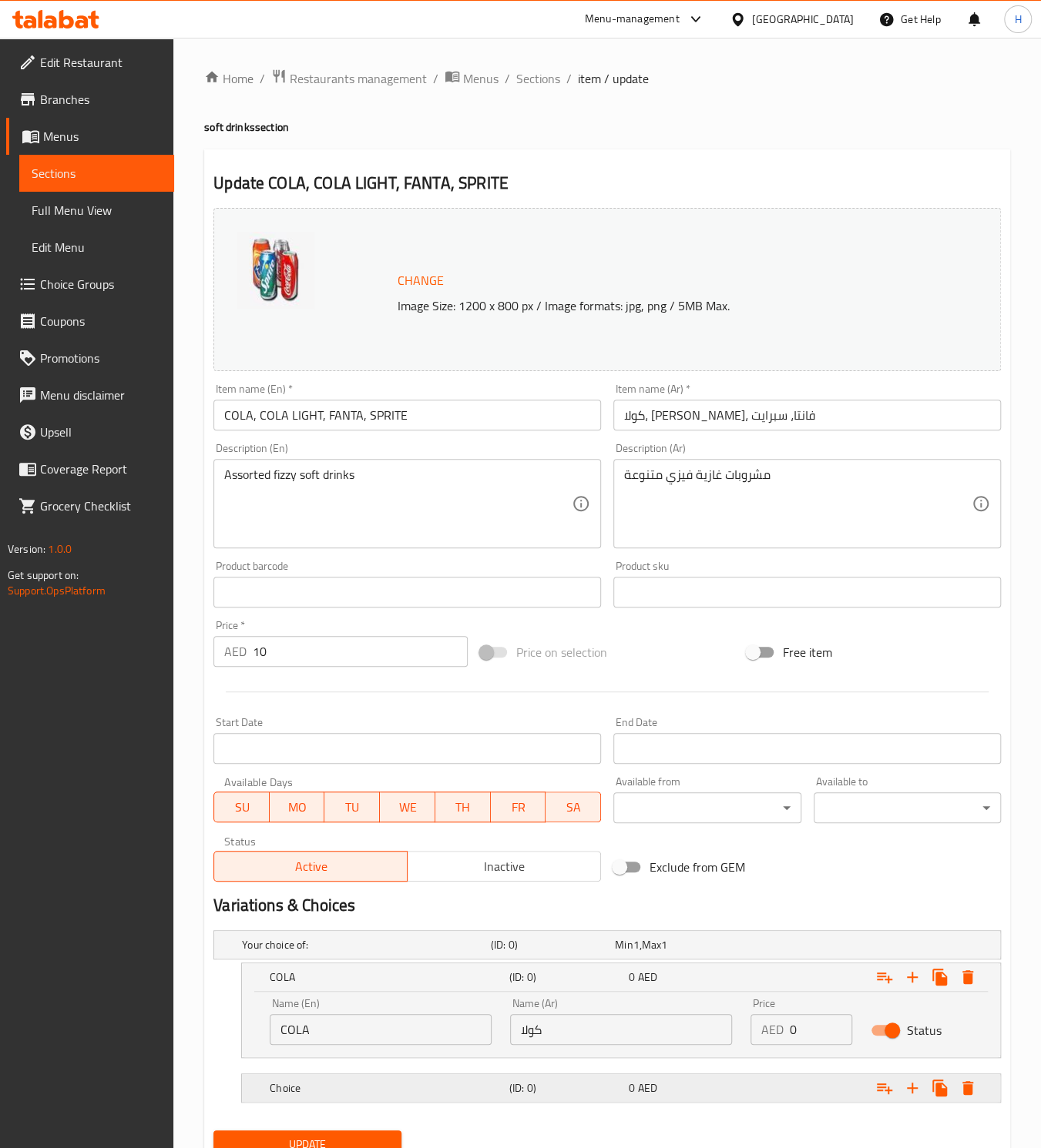
click at [403, 1089] on h5 "Choice" at bounding box center [386, 1087] width 233 height 16
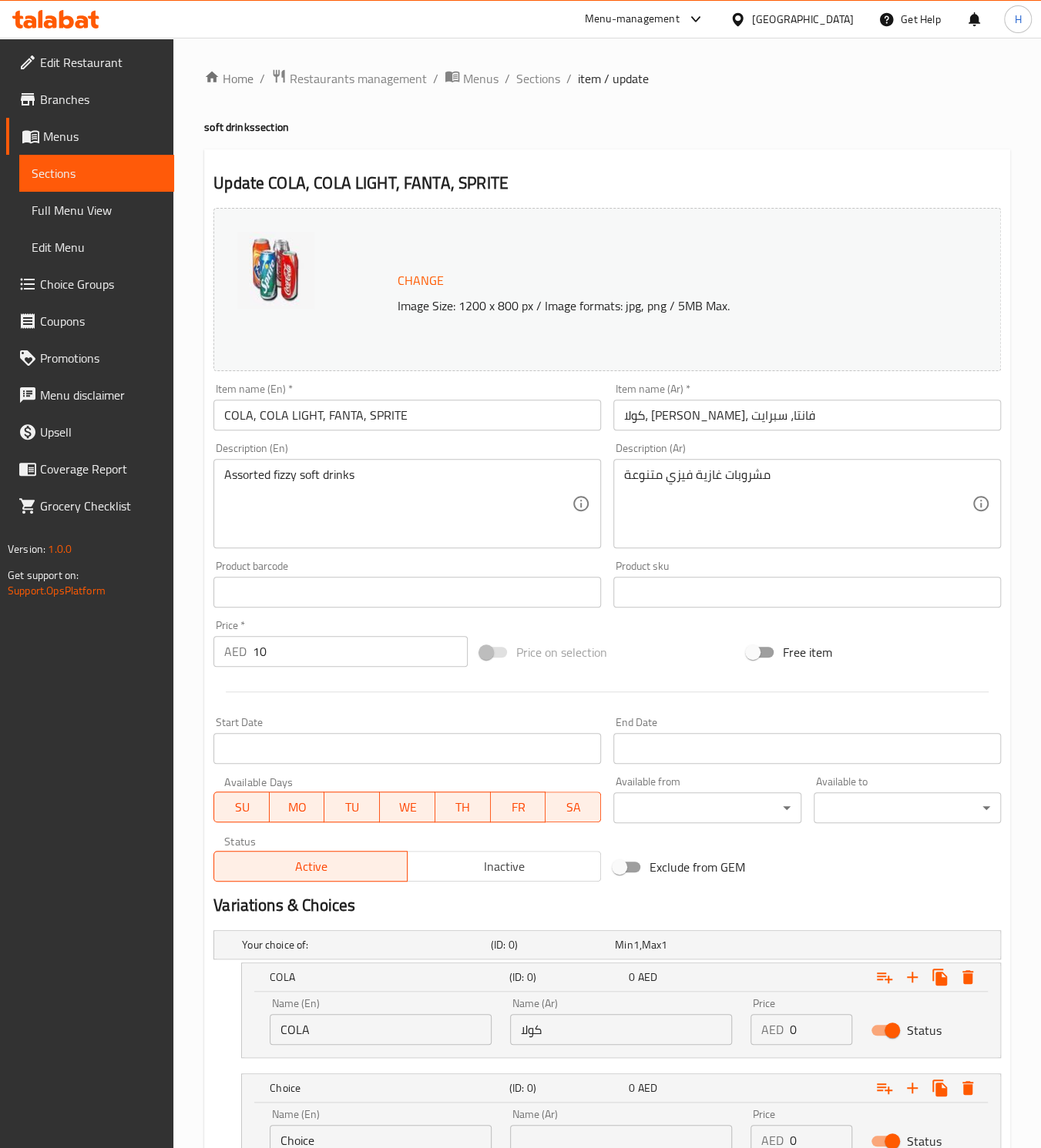
click at [260, 416] on input "COLA, COLA LIGHT, FANTA, SPRITE" at bounding box center [407, 415] width 388 height 31
drag, startPoint x: 260, startPoint y: 416, endPoint x: 275, endPoint y: 417, distance: 15.0
click at [275, 417] on input "COLA, COLA LIGHT, FANTA, SPRITE" at bounding box center [407, 415] width 388 height 31
drag, startPoint x: 343, startPoint y: 412, endPoint x: 257, endPoint y: 414, distance: 86.0
click at [257, 414] on input "COLA, COLA LIGHT, FANTA, SPRITE" at bounding box center [407, 415] width 388 height 31
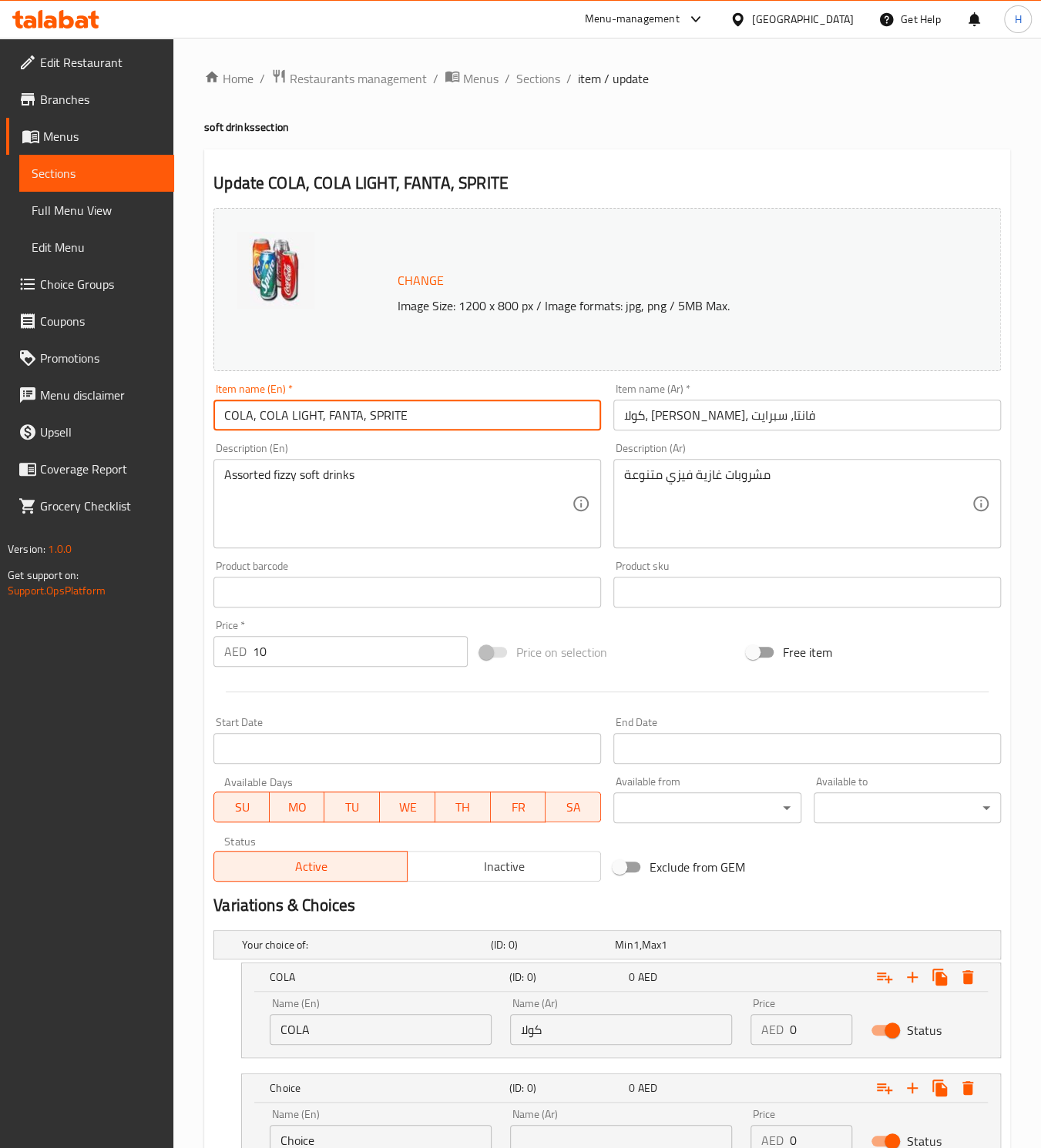
click at [336, 1130] on input "Choice" at bounding box center [380, 1141] width 222 height 31
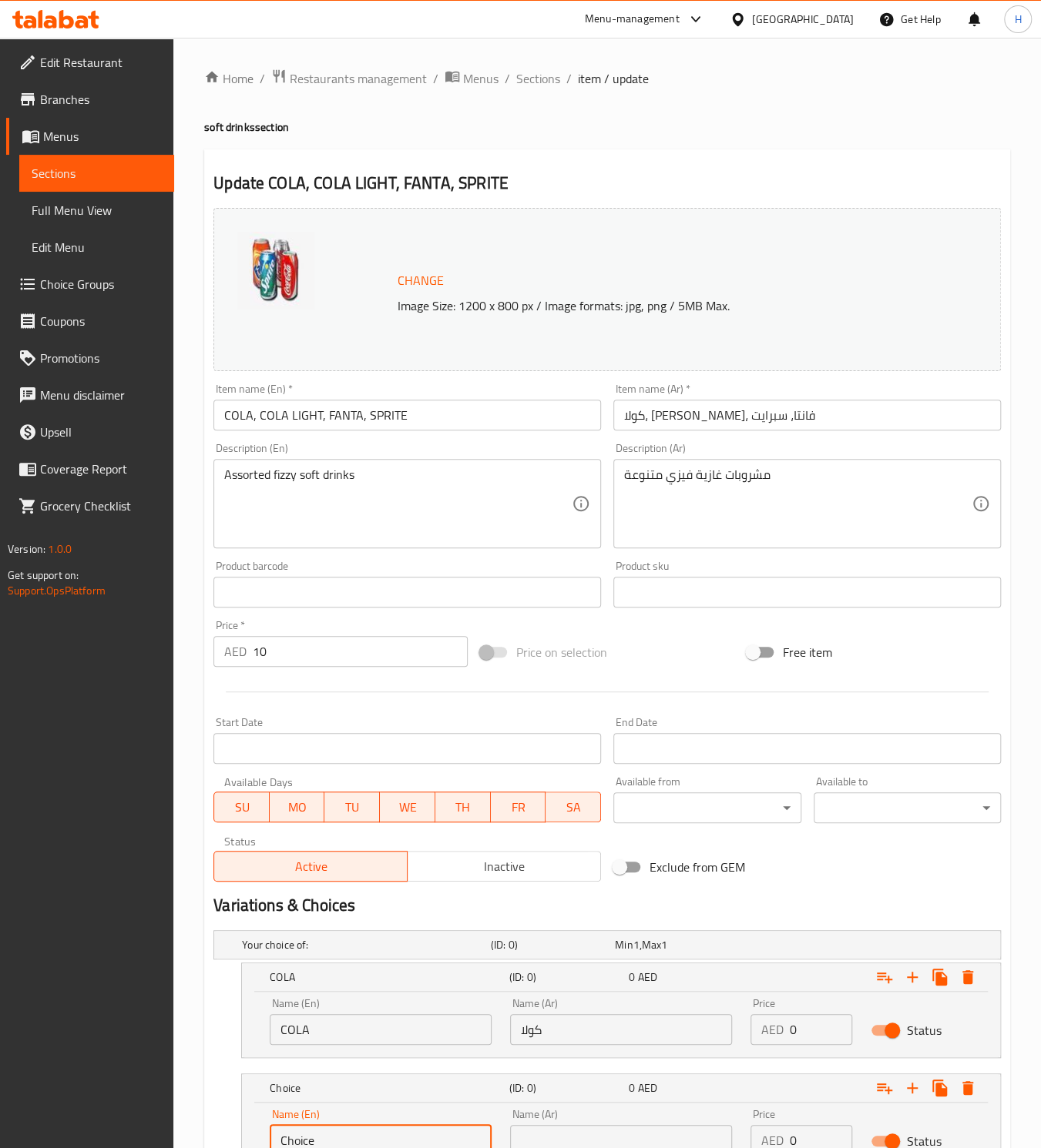
click at [336, 1130] on input "Choice" at bounding box center [380, 1141] width 222 height 31
paste input "OLA LIGHT, FAN"
type input "COLA LIGHT"
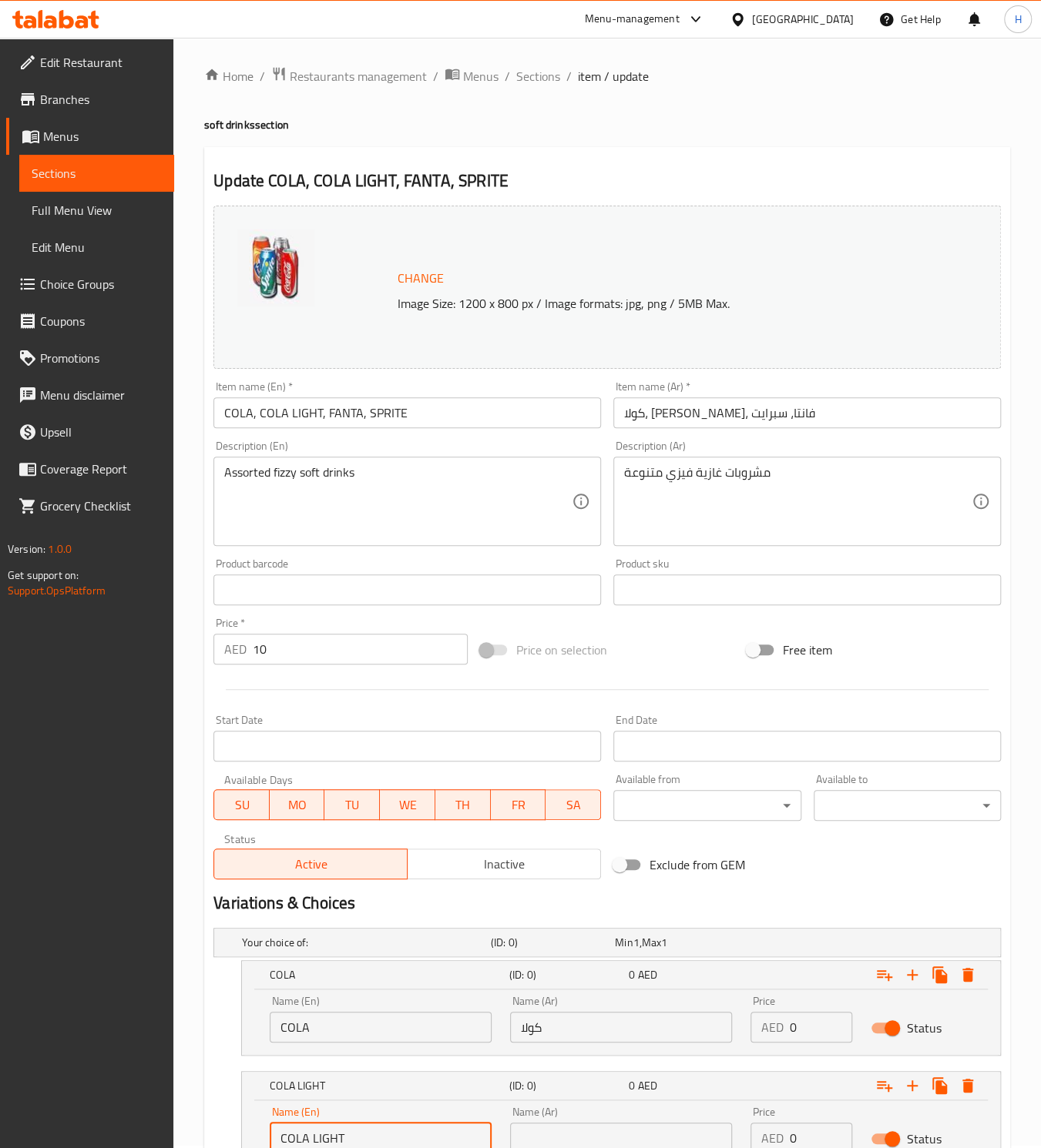
click at [697, 418] on input "[PERSON_NAME]، [PERSON_NAME]، فانتا، سبرايت" at bounding box center [807, 413] width 388 height 31
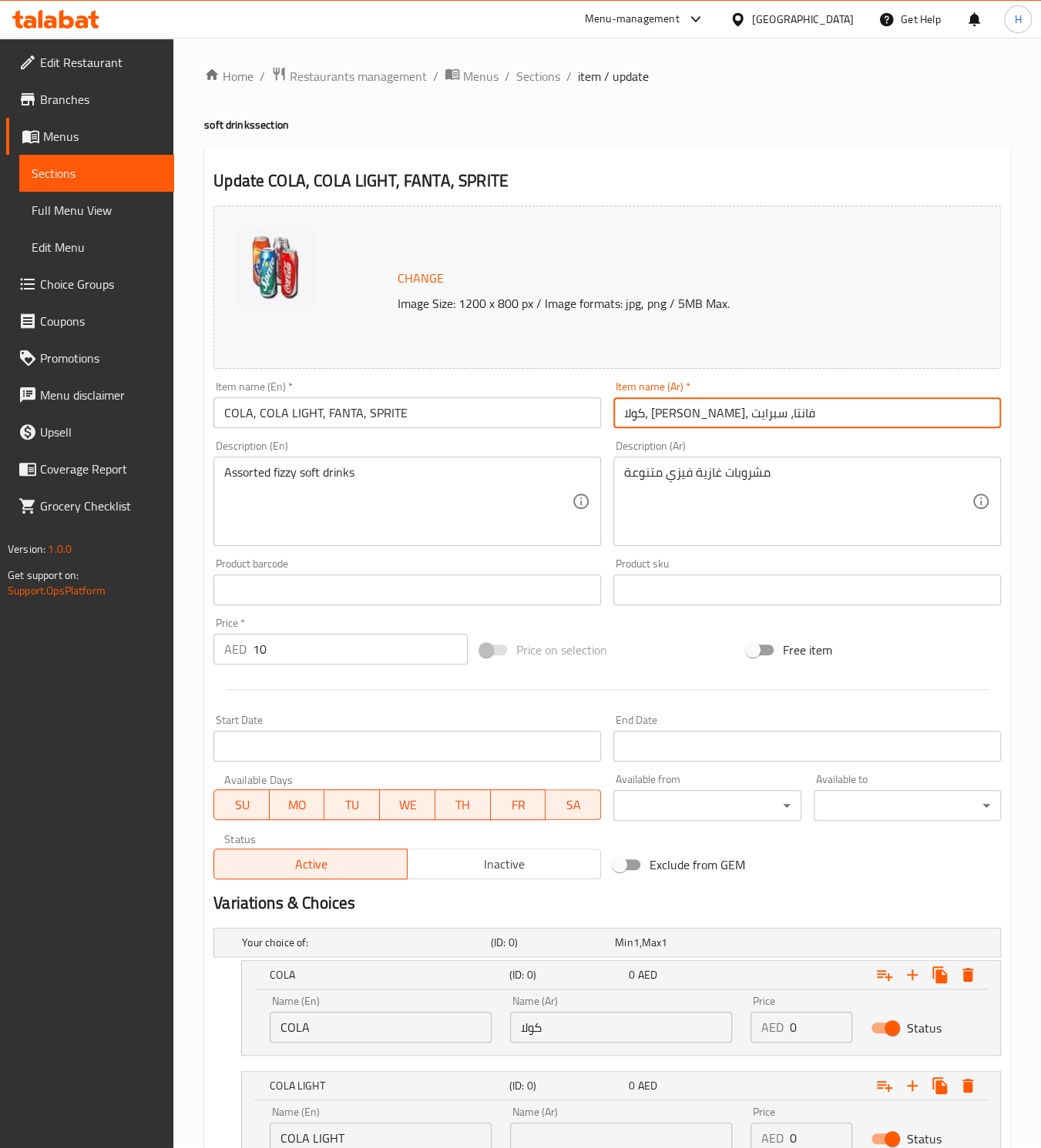
click at [741, 417] on input "[PERSON_NAME]، [PERSON_NAME]، فانتا، سبرايت" at bounding box center [807, 413] width 388 height 31
click at [699, 416] on input "[PERSON_NAME]، [PERSON_NAME]، فانتا، سبرايت" at bounding box center [807, 413] width 388 height 31
drag, startPoint x: 699, startPoint y: 416, endPoint x: 714, endPoint y: 416, distance: 15.0
click at [714, 416] on input "[PERSON_NAME]، [PERSON_NAME]، فانتا، سبرايت" at bounding box center [807, 413] width 388 height 31
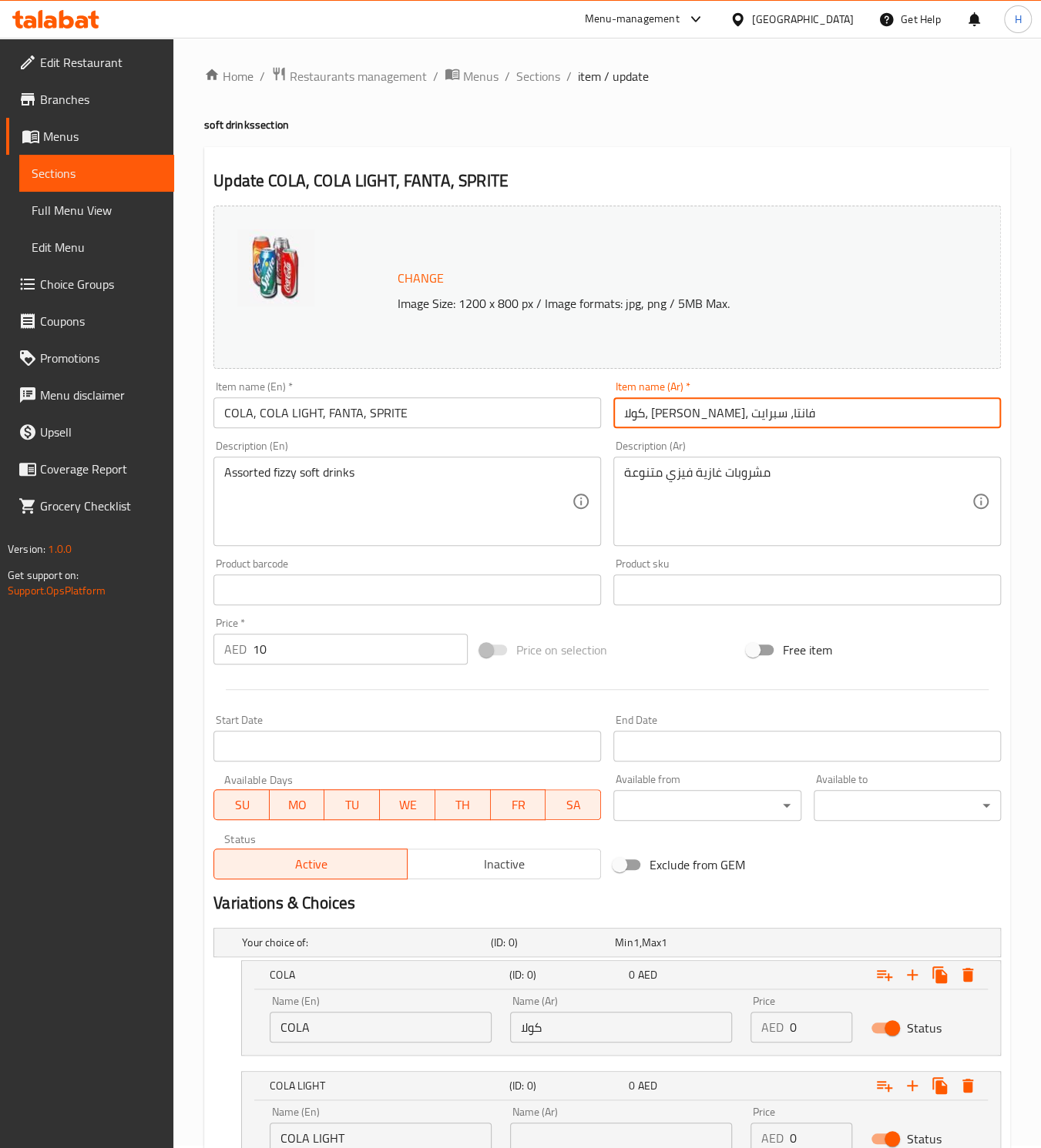
click at [714, 416] on input "[PERSON_NAME]، [PERSON_NAME]، فانتا، سبرايت" at bounding box center [807, 413] width 388 height 31
click at [745, 416] on input "[PERSON_NAME]، [PERSON_NAME]، فانتا، سبرايت" at bounding box center [807, 413] width 388 height 31
click at [742, 416] on input "[PERSON_NAME]، [PERSON_NAME]، فانتا، سبرايت" at bounding box center [807, 413] width 388 height 31
click at [741, 415] on input "[PERSON_NAME]، [PERSON_NAME]، فانتا، سبرايت" at bounding box center [807, 413] width 388 height 31
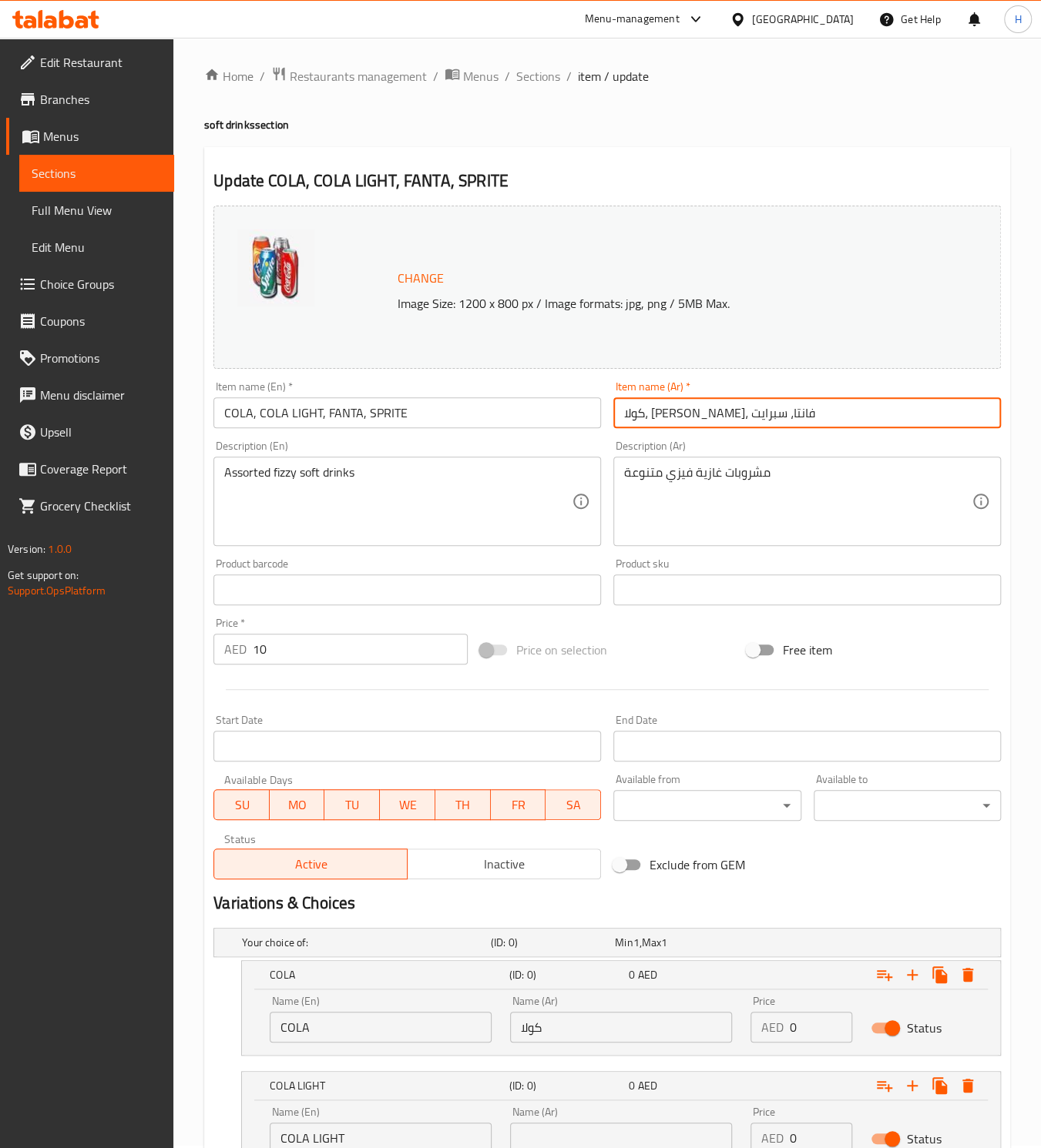
drag, startPoint x: 683, startPoint y: 409, endPoint x: 783, endPoint y: 414, distance: 100.1
click at [783, 414] on input "[PERSON_NAME]، [PERSON_NAME]، فانتا، سبرايت" at bounding box center [807, 413] width 388 height 31
click at [561, 1131] on input "text" at bounding box center [621, 1139] width 222 height 31
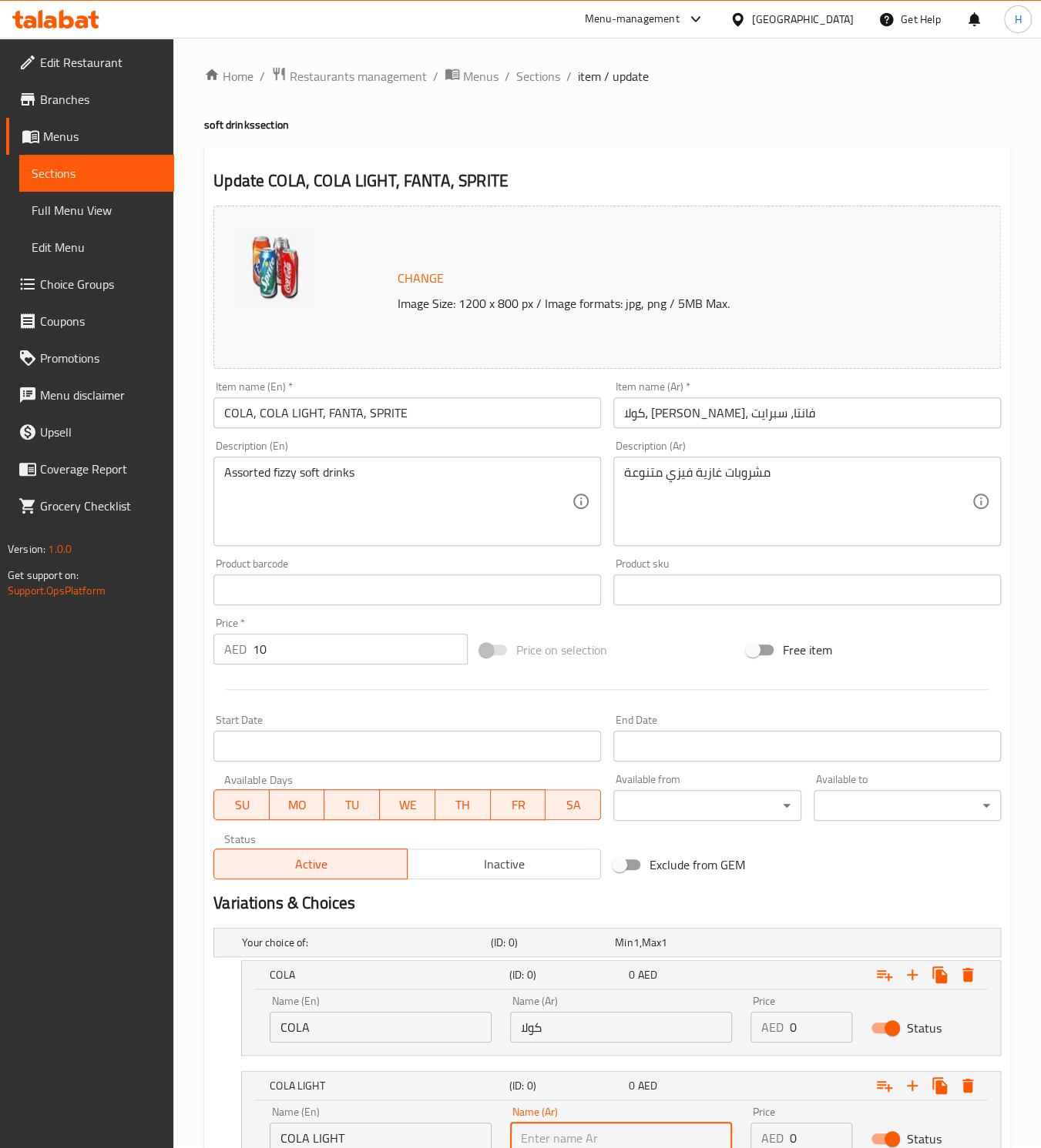
click at [561, 1131] on input "text" at bounding box center [621, 1139] width 222 height 31
paste input "كولا، كولا لايت، ف"
click at [540, 1136] on input "كولا، كولا لايت، ف" at bounding box center [621, 1139] width 222 height 31
click at [603, 1137] on input "كولا، كولا لايت، ف" at bounding box center [621, 1139] width 222 height 31
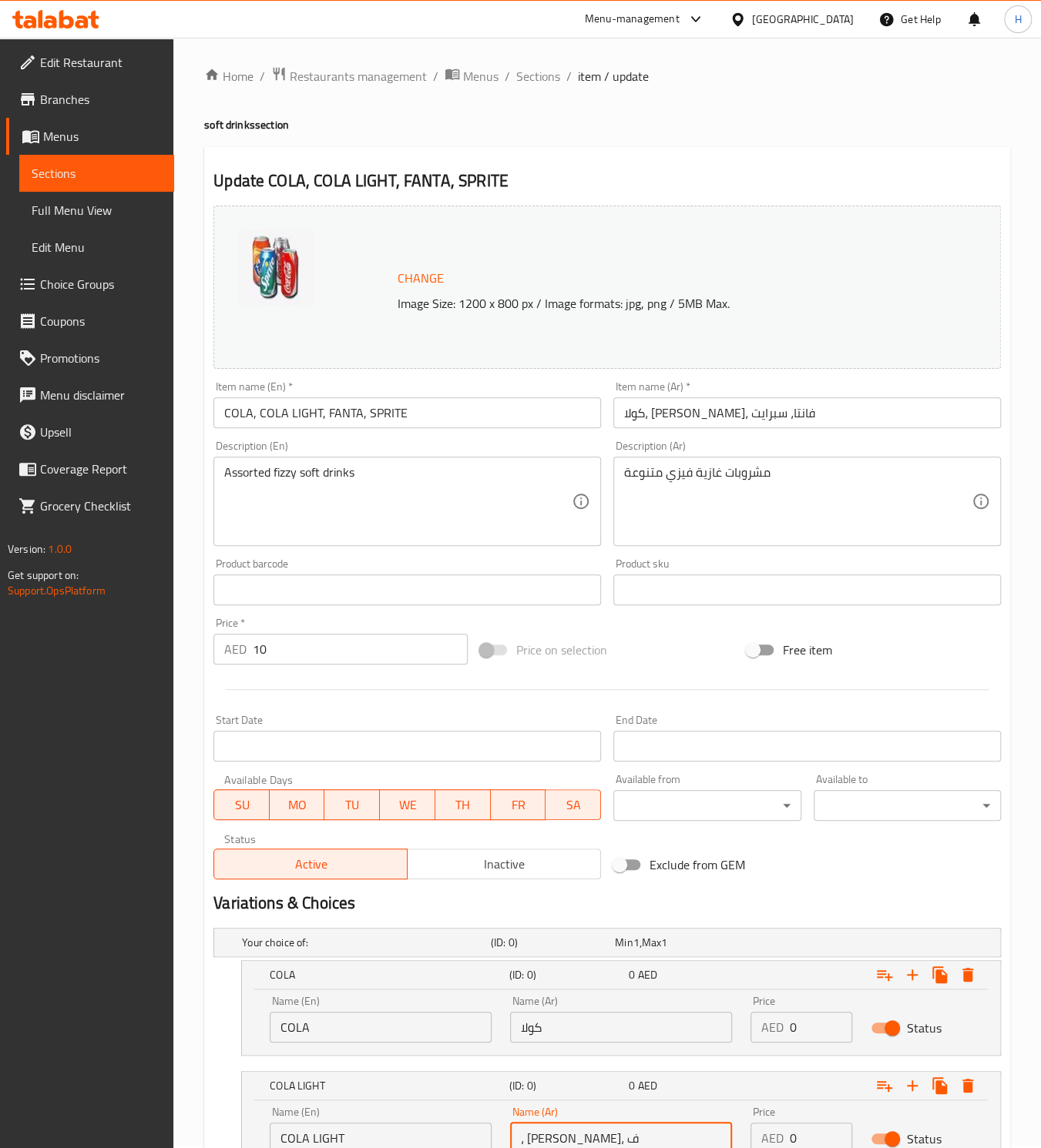
click at [544, 1129] on input "، كولا لايت، ف" at bounding box center [621, 1139] width 222 height 31
click at [524, 1134] on input "، كولا لايت، ف" at bounding box center [621, 1139] width 222 height 31
click at [531, 1132] on input "كولا لايت، ف" at bounding box center [621, 1139] width 222 height 31
click at [529, 1142] on input "كولا لايت،ف" at bounding box center [621, 1139] width 222 height 31
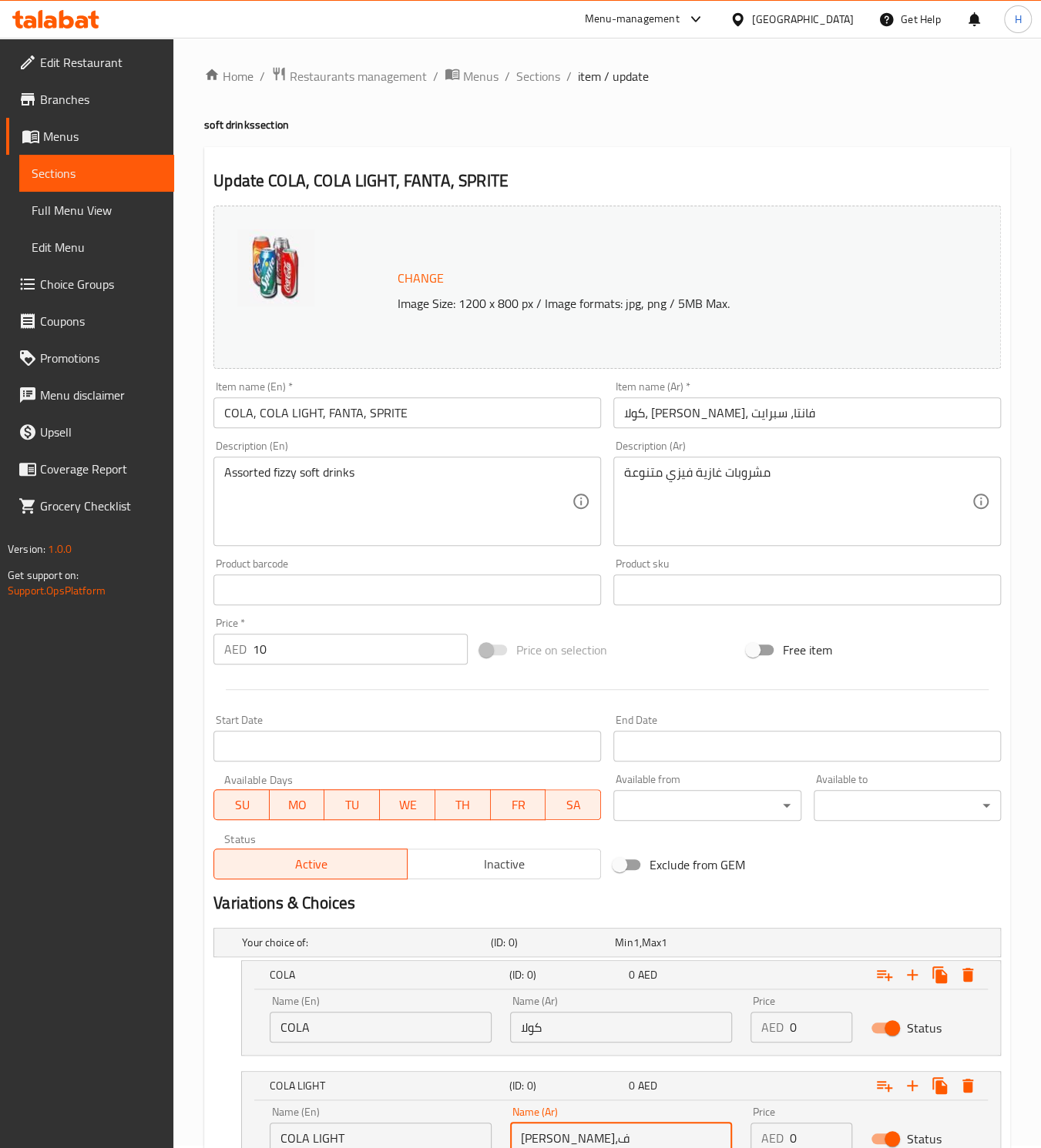
click at [532, 1135] on input "كولا لايت،ف" at bounding box center [621, 1139] width 222 height 31
type input "كولا لايت،"
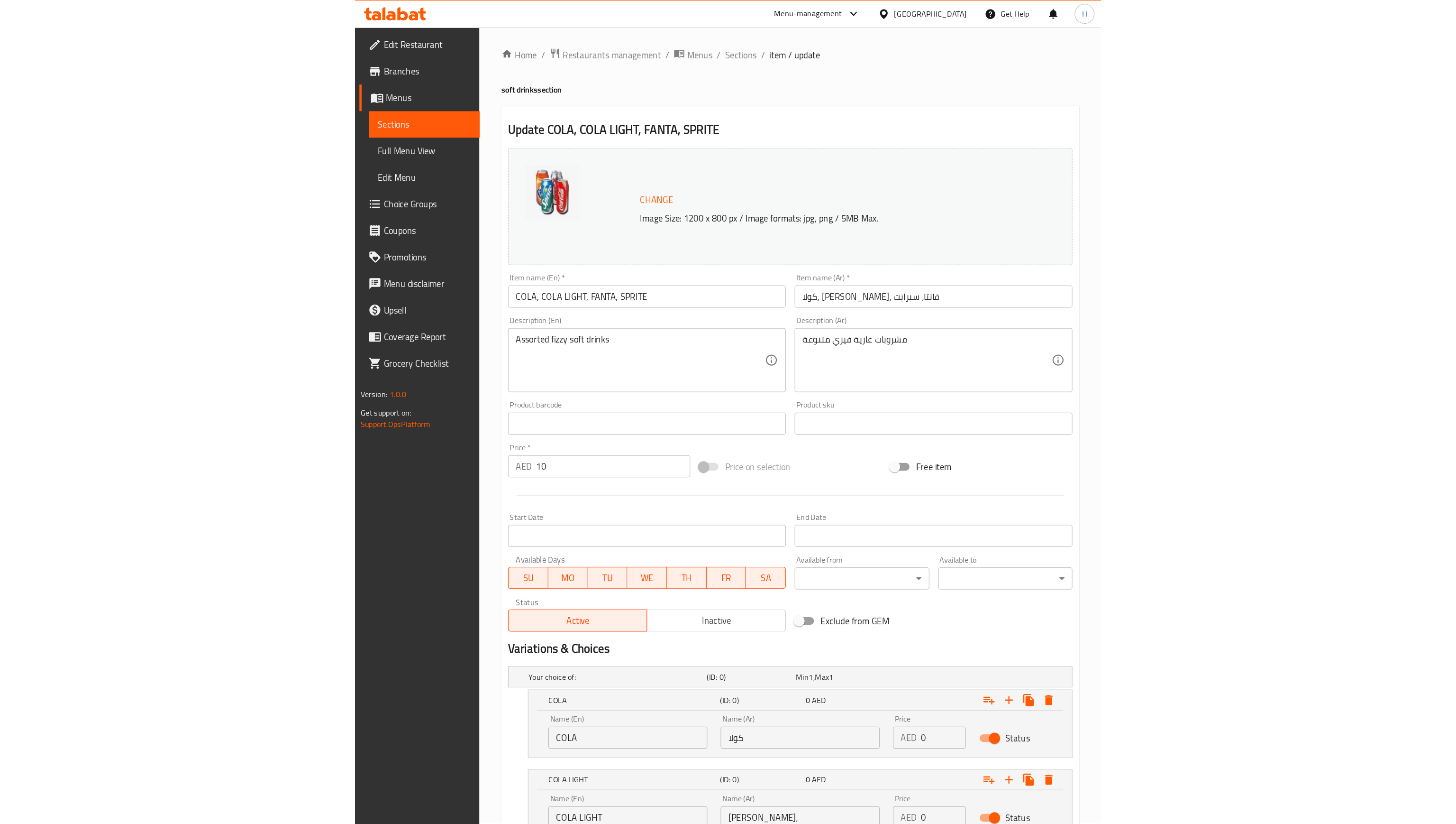
scroll to position [0, 0]
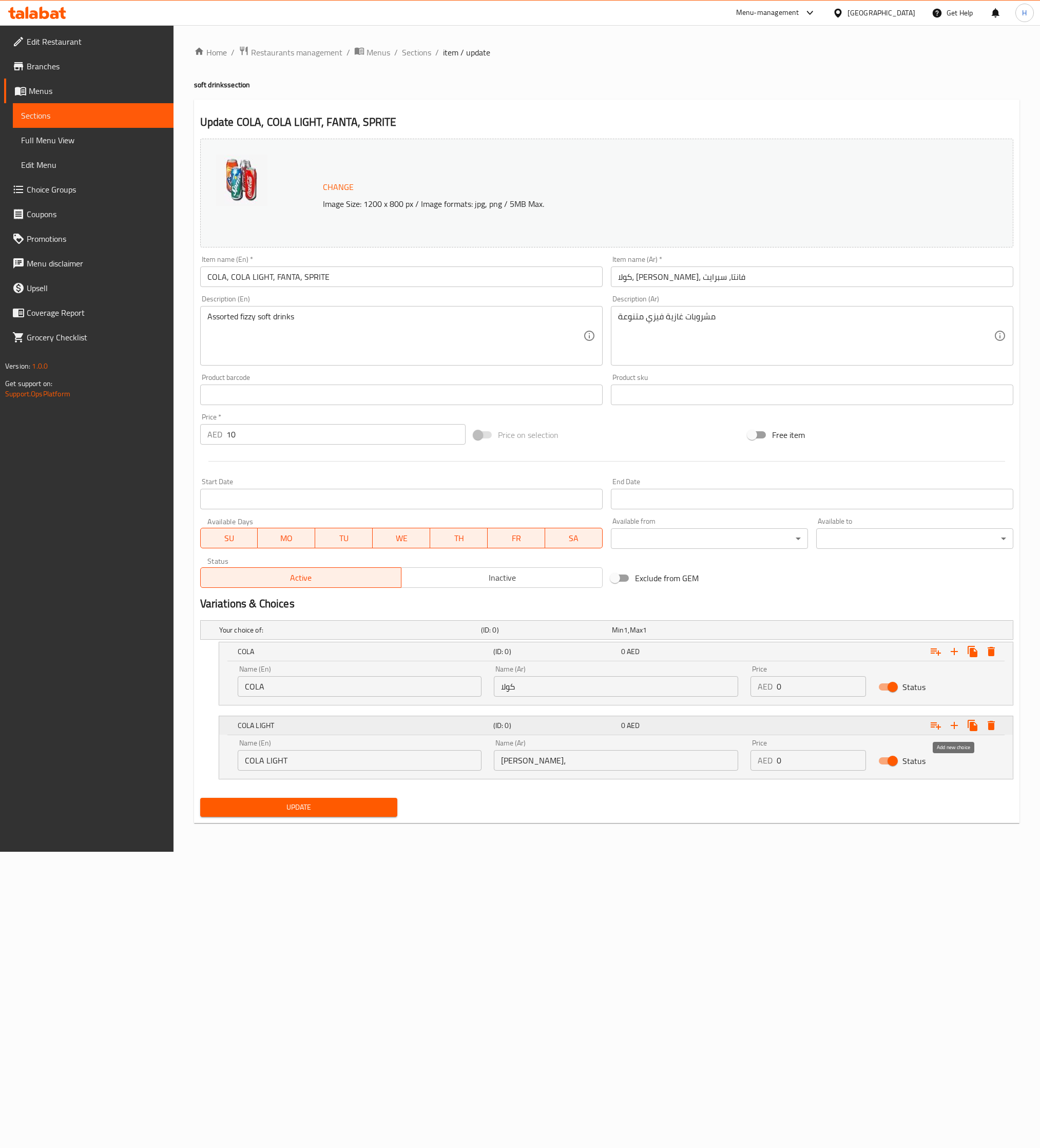
click at [693, 729] on icon "Expand" at bounding box center [954, 726] width 12 height 12
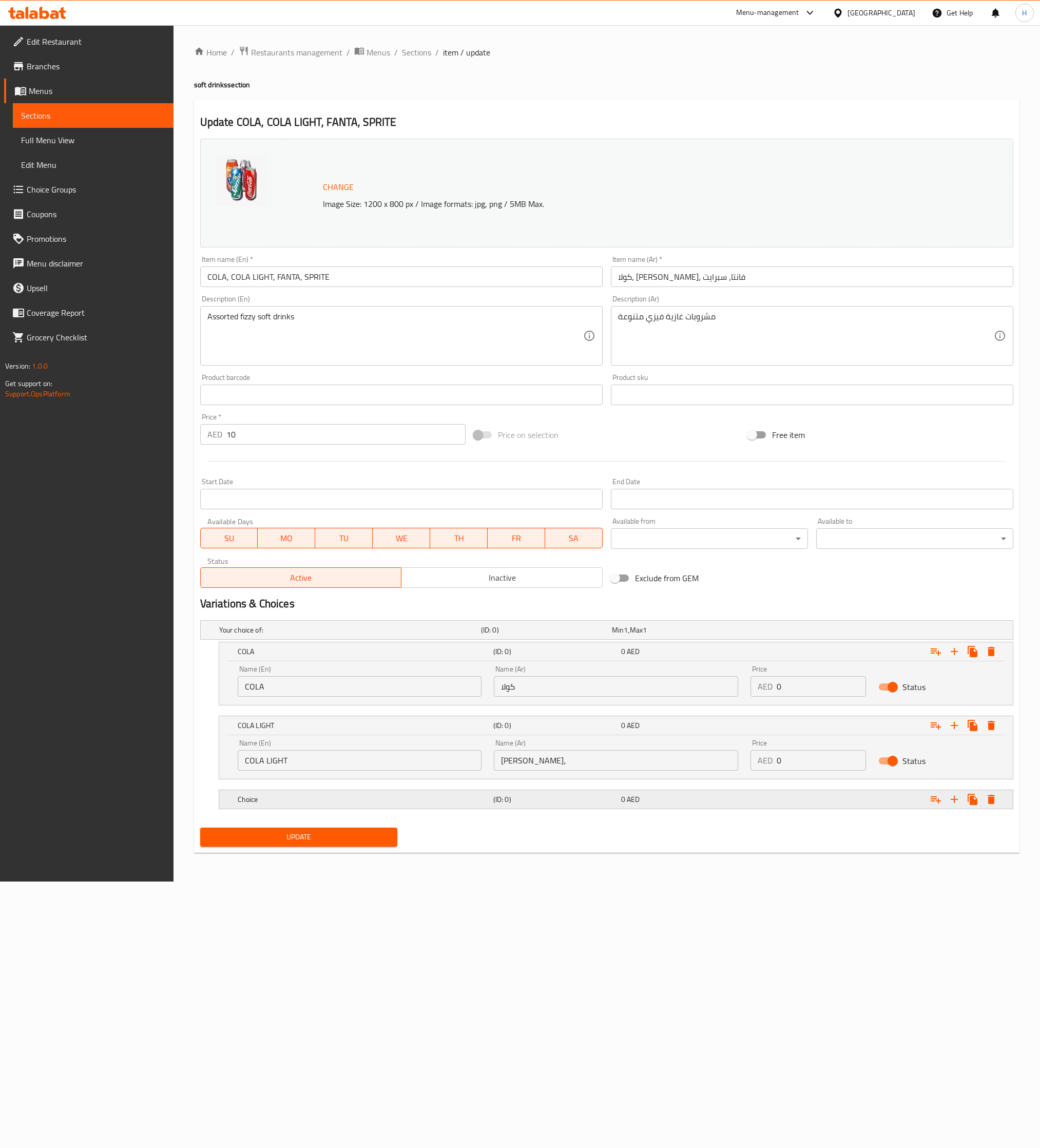
click at [339, 765] on h5 "Choice" at bounding box center [363, 799] width 252 height 10
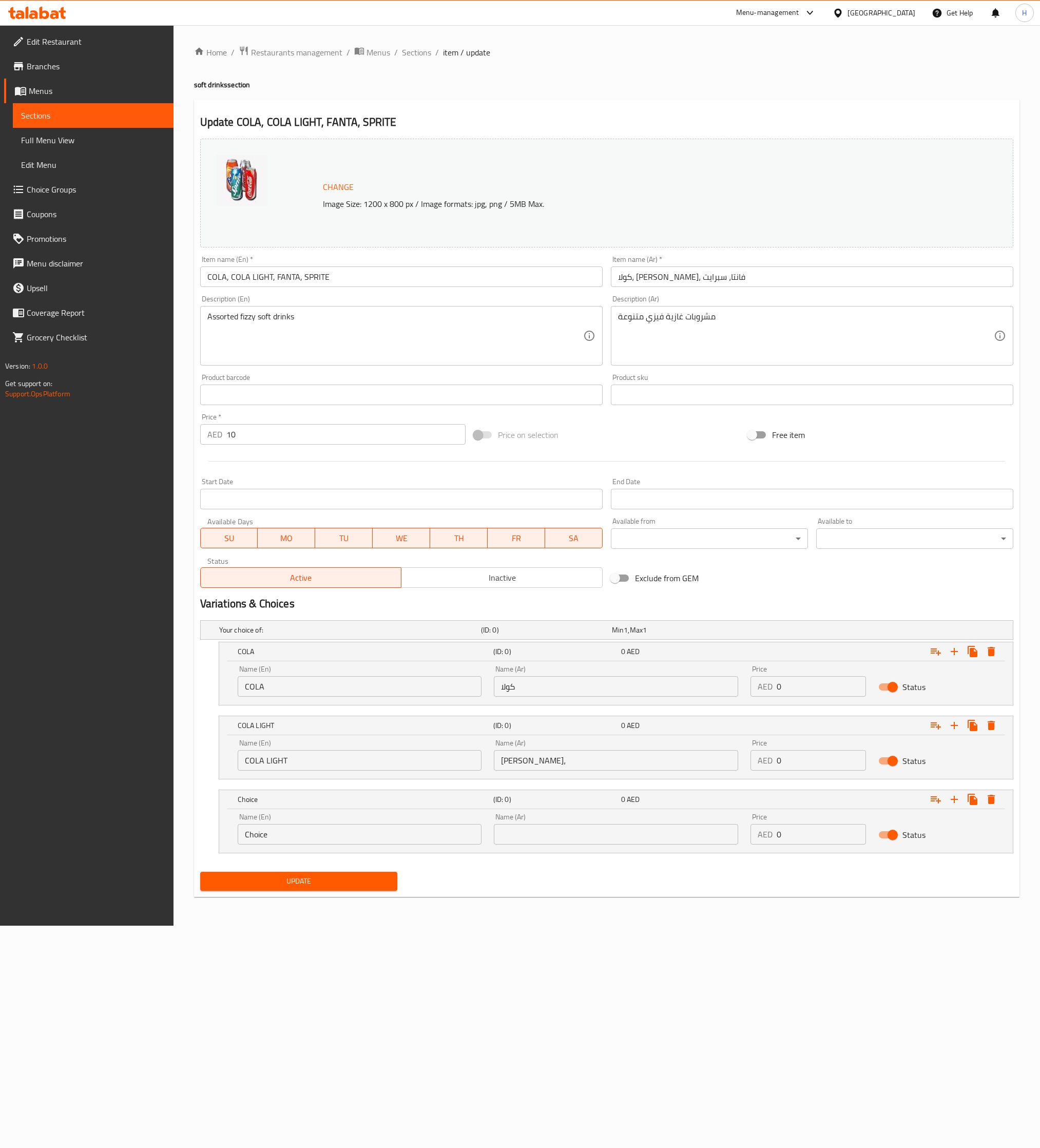
click at [292, 273] on input "COLA, COLA LIGHT, FANTA, SPRITE" at bounding box center [401, 277] width 402 height 21
click at [250, 765] on input "Choice" at bounding box center [359, 835] width 244 height 21
paste input "FANTA"
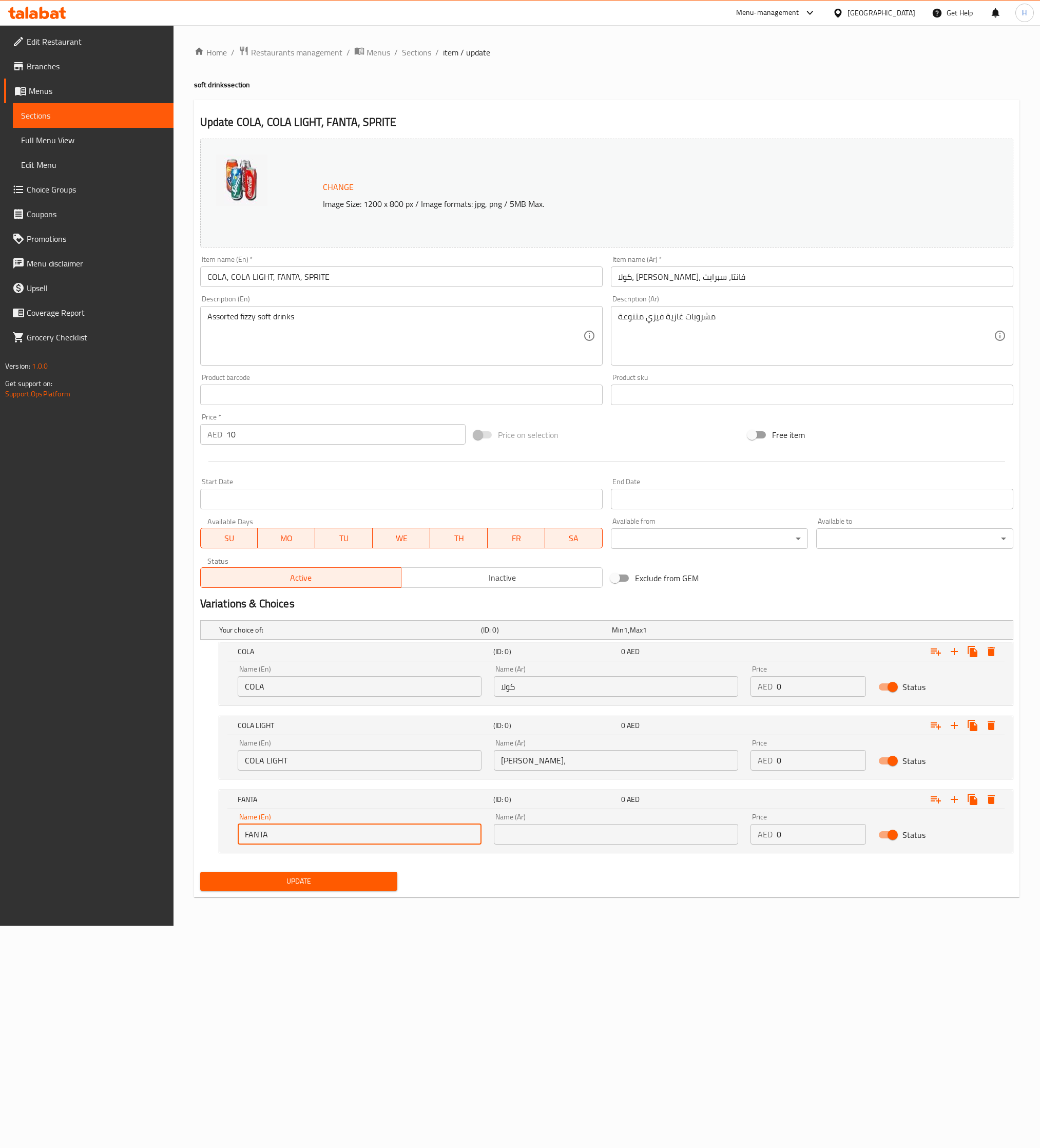
type input "FANTA"
click at [660, 279] on input "[PERSON_NAME]، [PERSON_NAME]، فانتا، سبرايت" at bounding box center [812, 277] width 402 height 21
click at [602, 765] on input "text" at bounding box center [616, 835] width 244 height 21
paste input "فانتا"
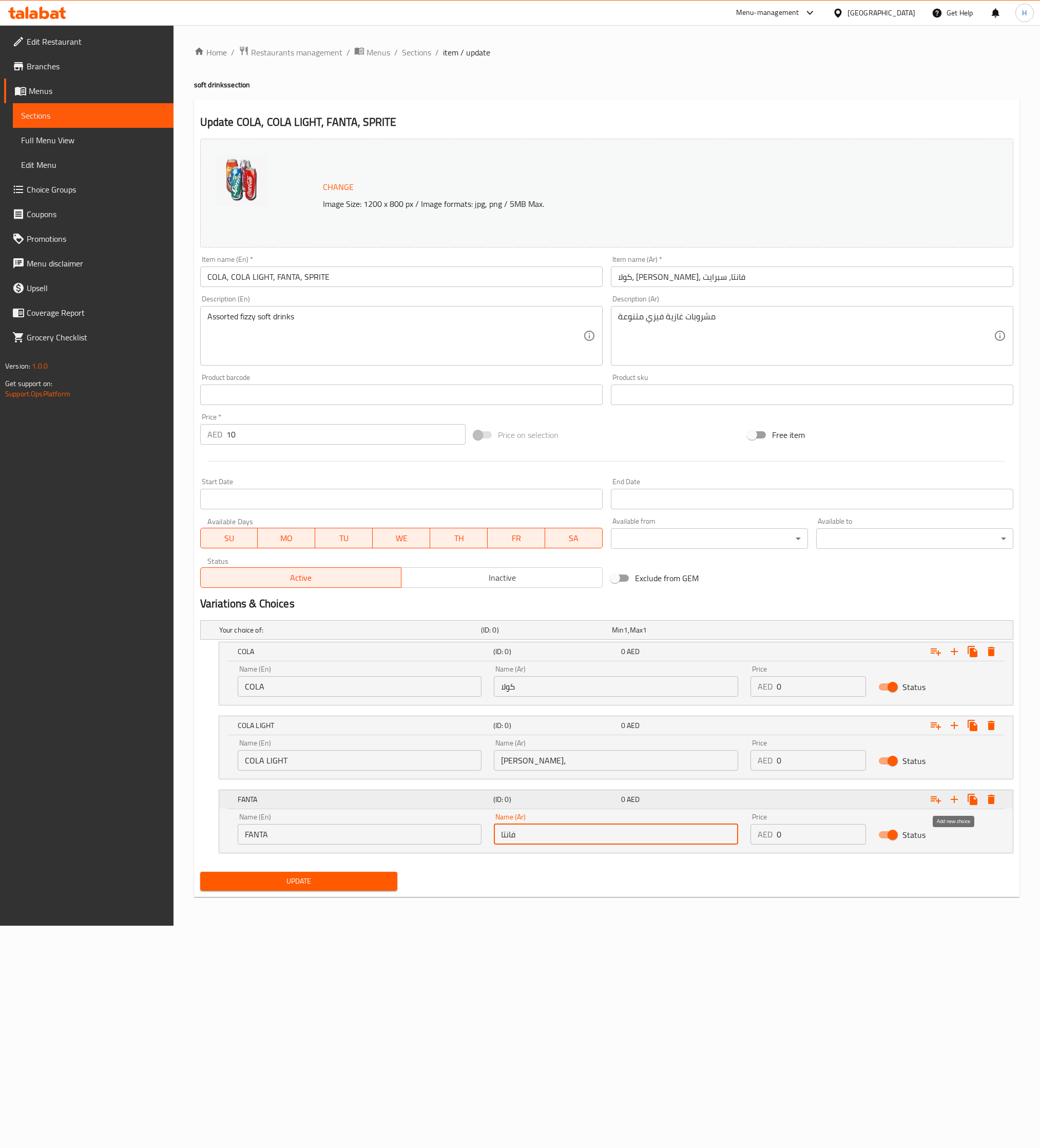
type input "فانتا"
click at [693, 765] on icon "Expand" at bounding box center [954, 800] width 12 height 12
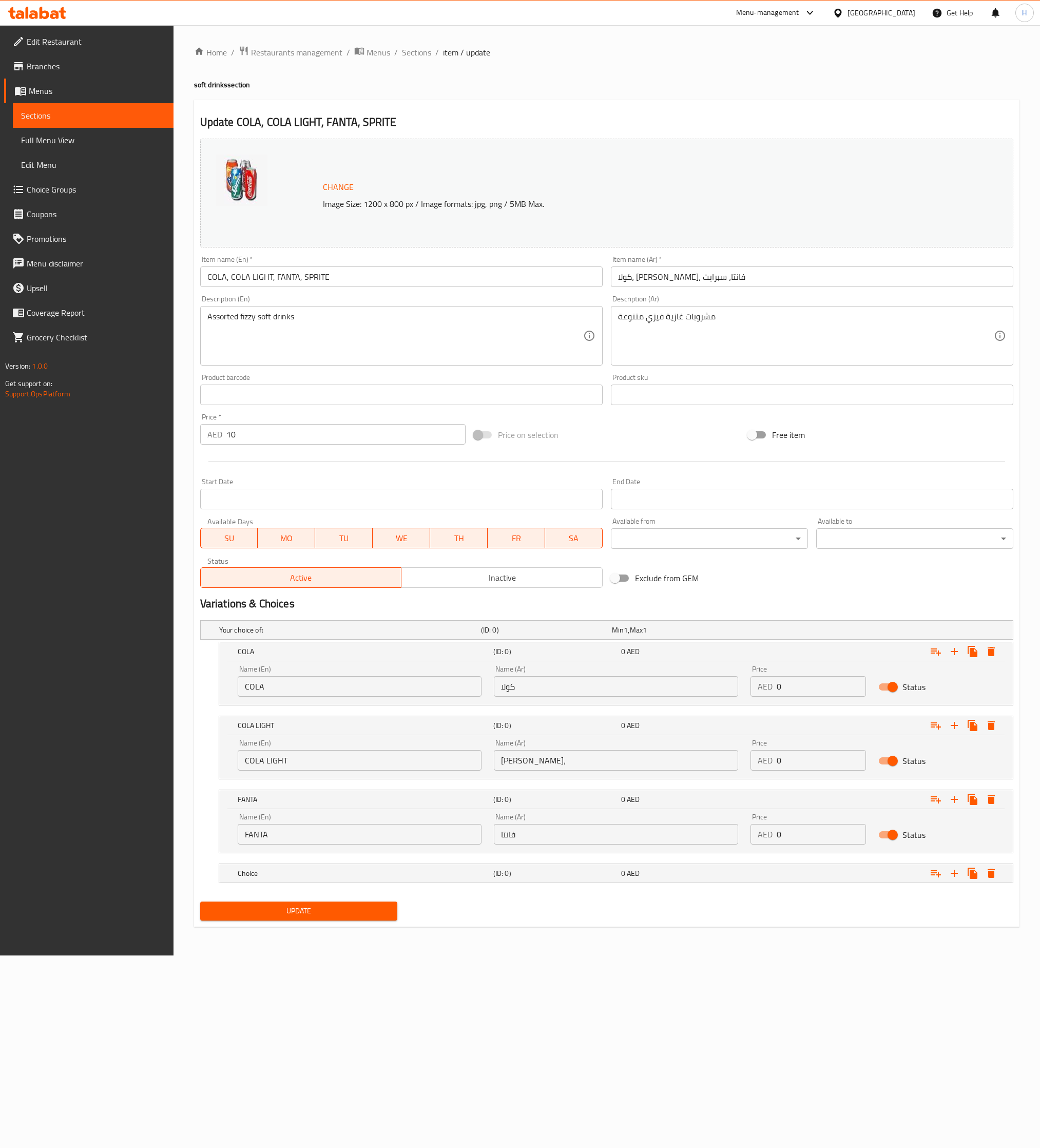
click at [315, 282] on input "COLA, COLA LIGHT, FANTA, SPRITE" at bounding box center [401, 277] width 402 height 21
click at [284, 765] on h5 "Choice" at bounding box center [363, 873] width 252 height 10
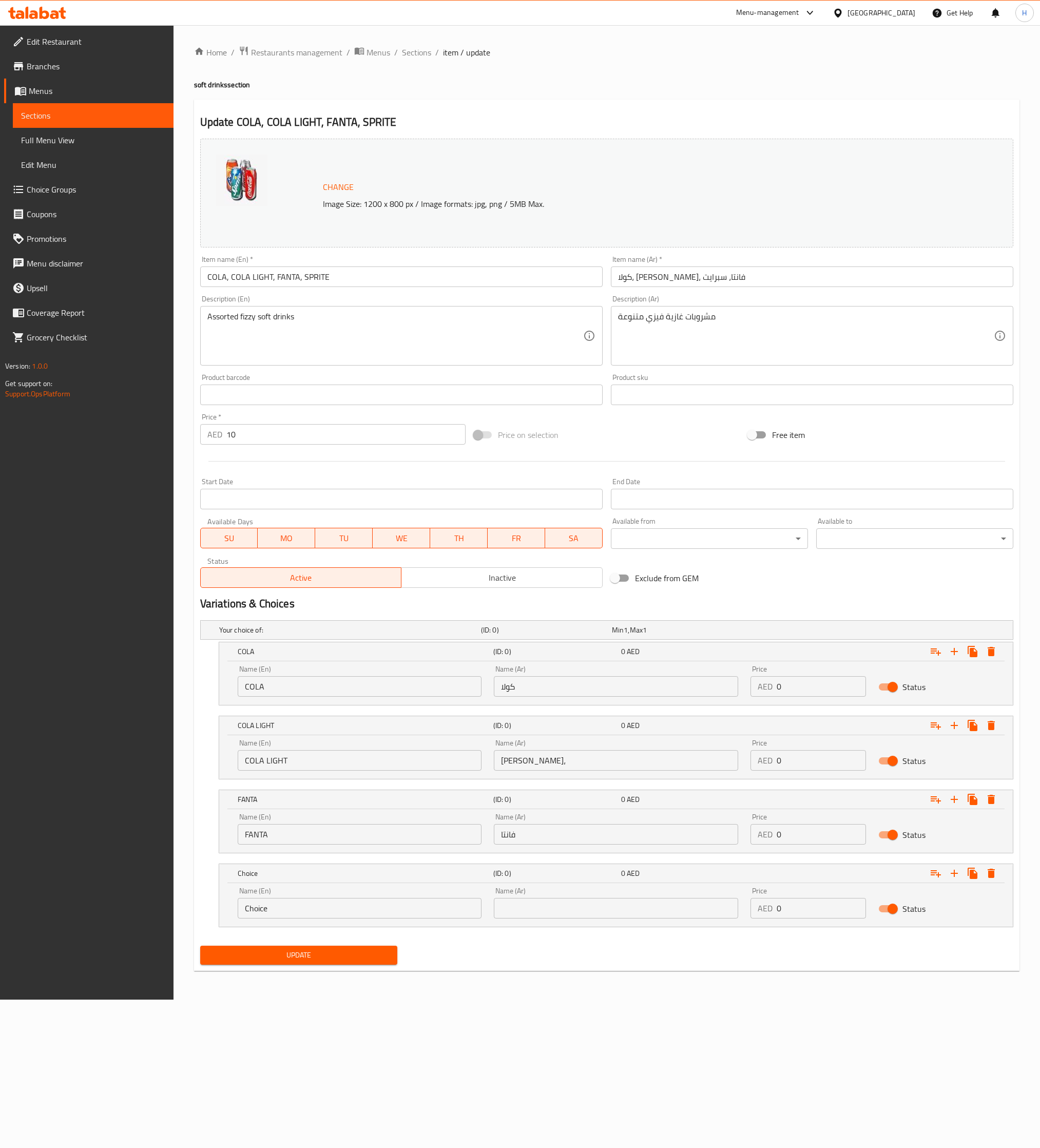
click at [275, 765] on input "Choice" at bounding box center [359, 909] width 244 height 21
paste input "SPRITE"
type input "SPRITE"
click at [634, 274] on input "[PERSON_NAME]، [PERSON_NAME]، فانتا، سبرايت" at bounding box center [812, 277] width 402 height 21
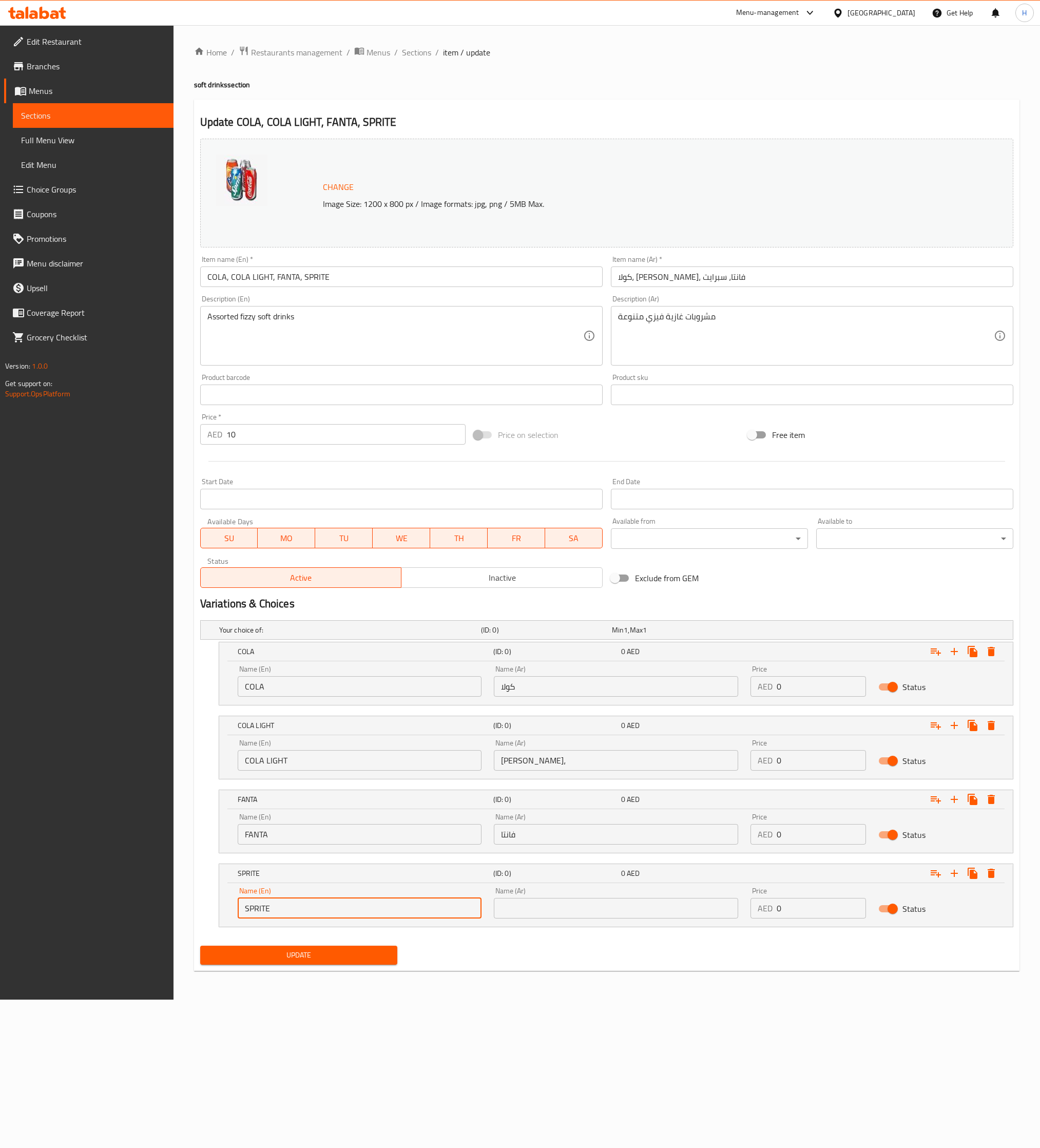
click at [634, 274] on input "[PERSON_NAME]، [PERSON_NAME]، فانتا، سبرايت" at bounding box center [812, 277] width 402 height 21
click at [542, 765] on input "text" at bounding box center [616, 909] width 244 height 21
paste input "سبرايت"
type input "سبرايت"
click at [370, 765] on span "Update" at bounding box center [298, 955] width 181 height 13
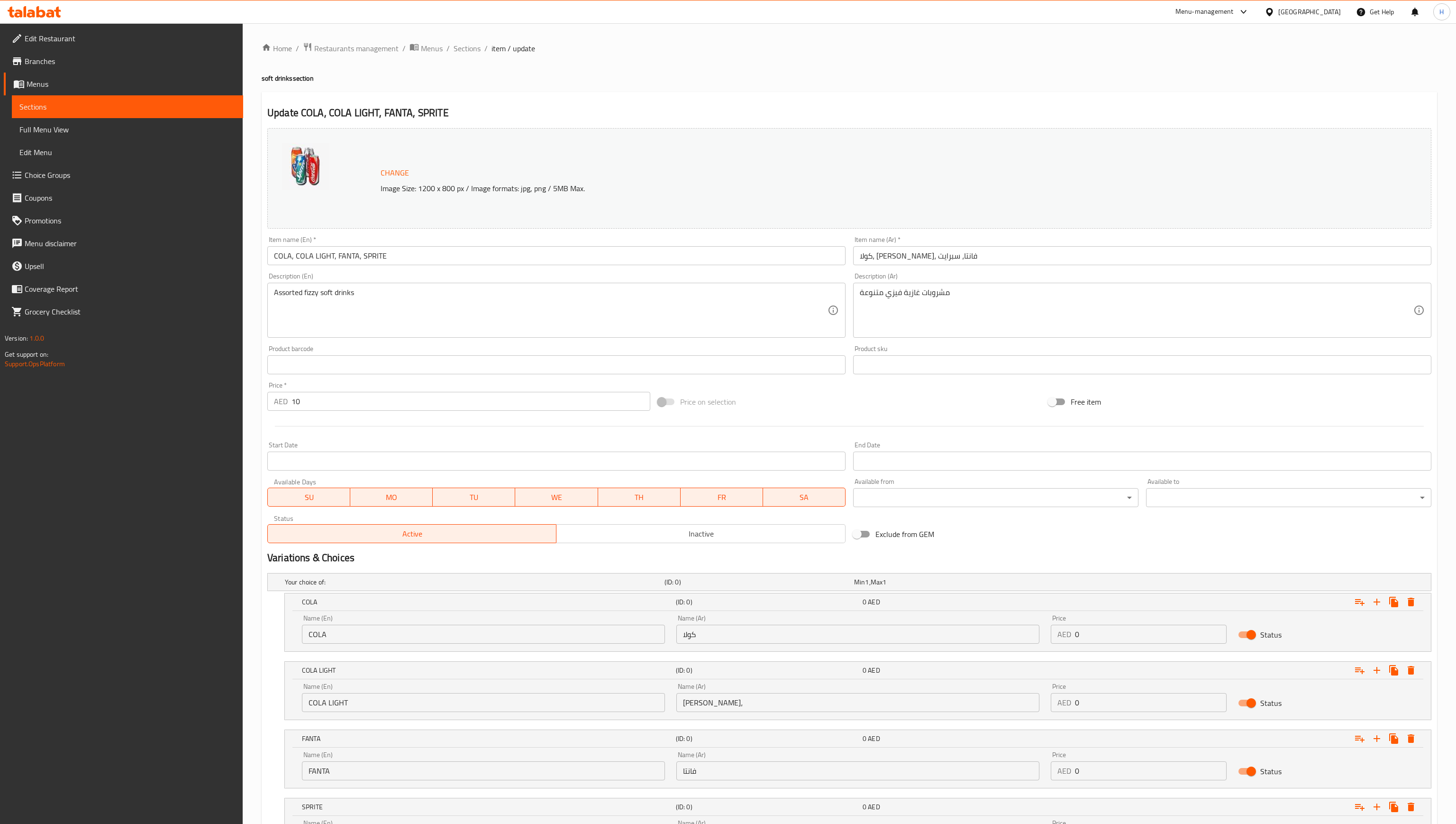
click at [640, 51] on ol "Home / Restaurants management / Menus / Sections / item / update" at bounding box center [850, 49] width 1176 height 12
click at [640, 100] on div "Update COLA, COLA LIGHT, FANTA, SPRITE Change Image Size: 1200 x 800 px / Image…" at bounding box center [850, 494] width 1176 height 805
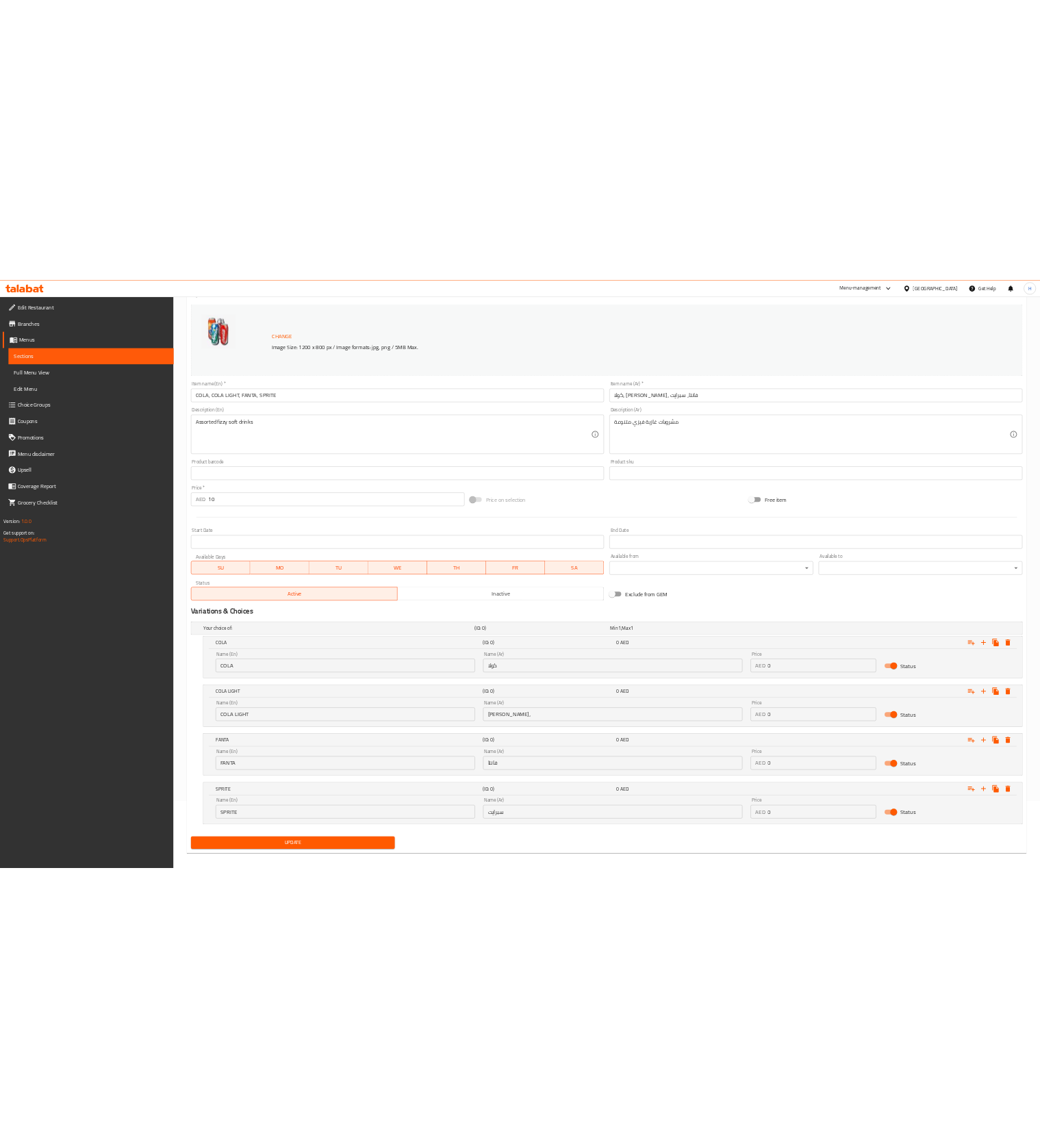
scroll to position [141, 0]
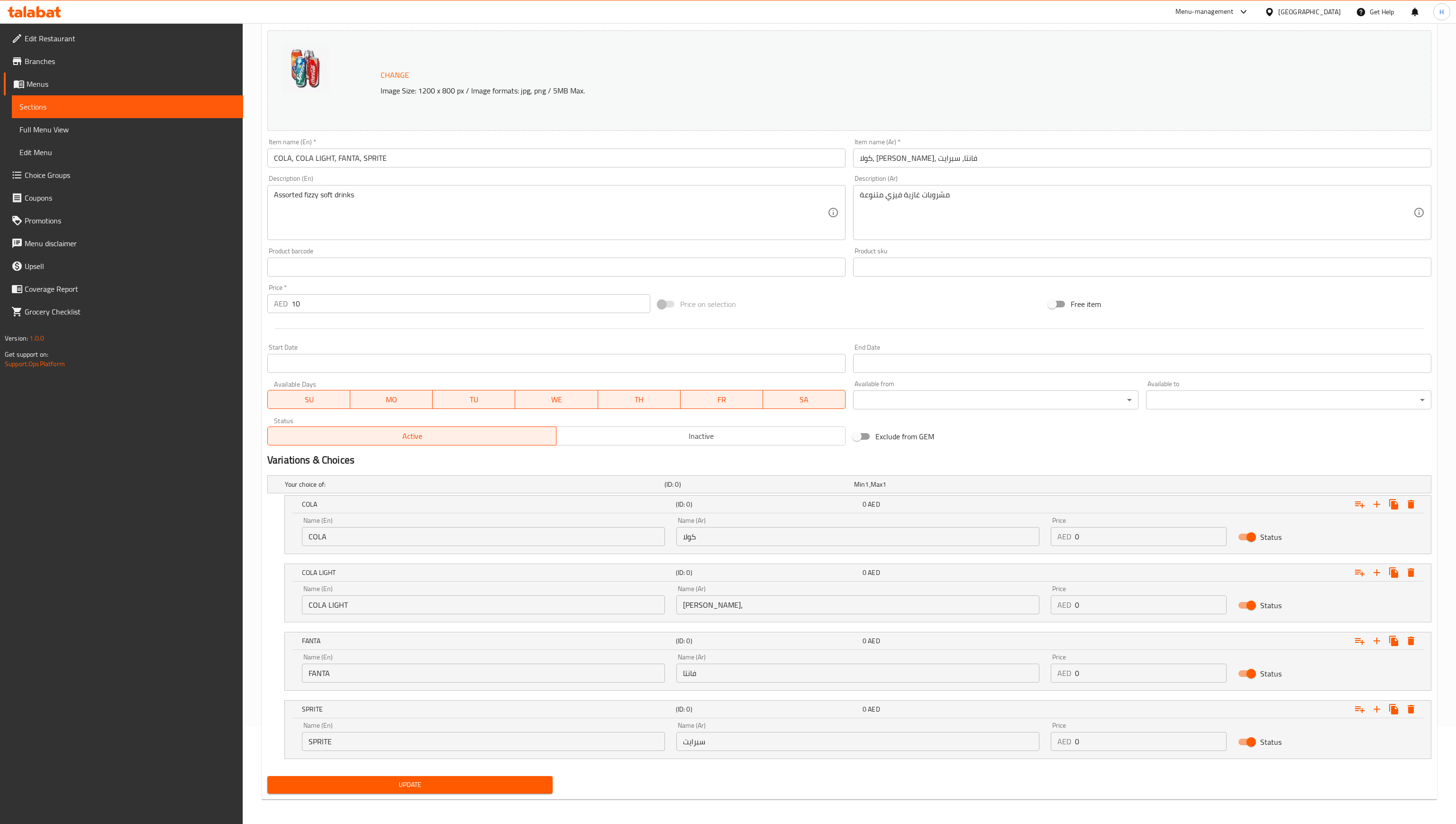
click at [299, 706] on span "Update" at bounding box center [410, 784] width 270 height 12
click at [297, 307] on input "10" at bounding box center [471, 304] width 359 height 19
type input "0"
click at [640, 536] on input "0" at bounding box center [1151, 537] width 151 height 19
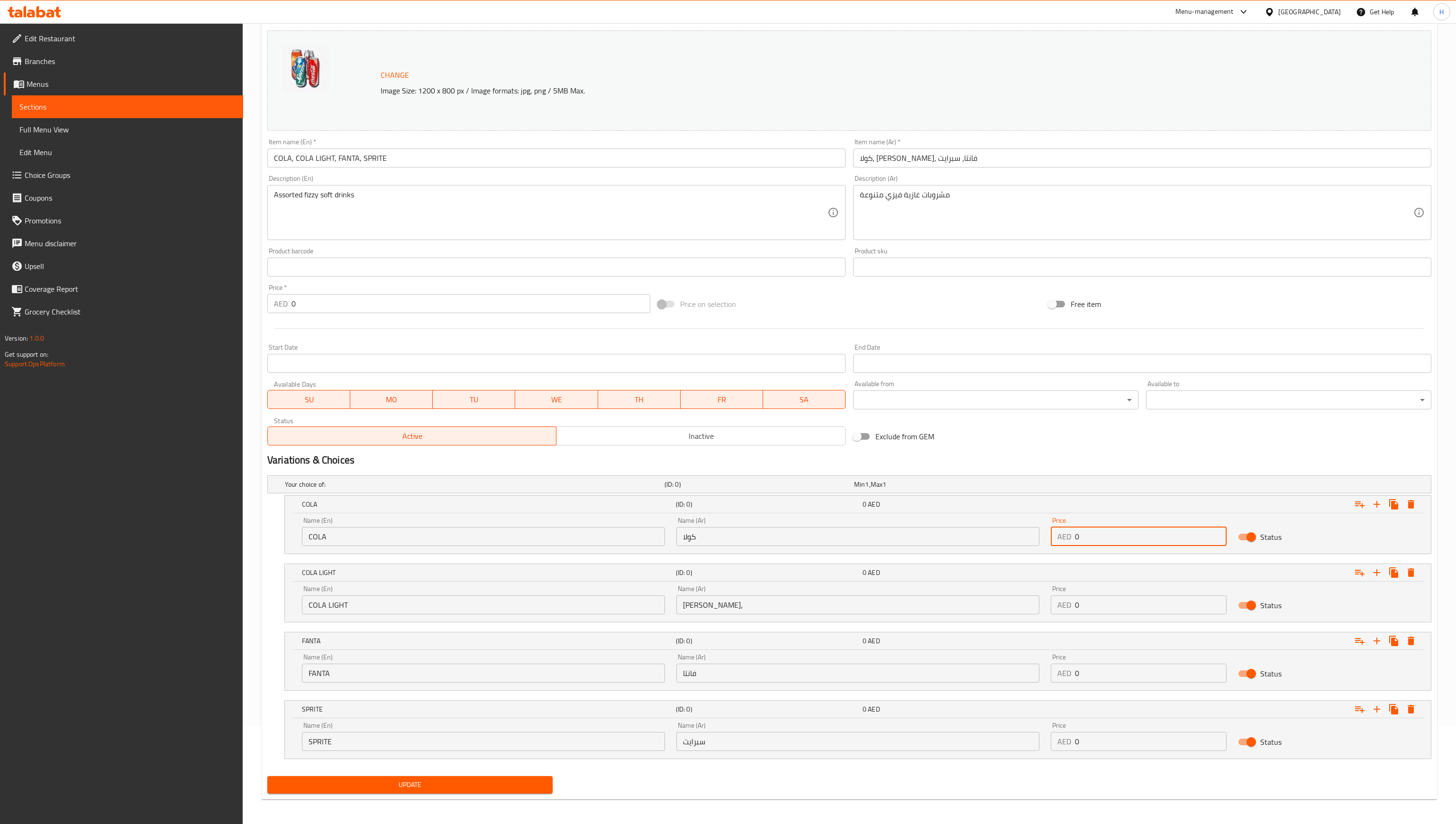
drag, startPoint x: 1082, startPoint y: 536, endPoint x: 1069, endPoint y: 534, distance: 13.2
click at [640, 534] on div "AED 0 Price" at bounding box center [1138, 537] width 176 height 19
click at [640, 534] on input "10" at bounding box center [1151, 537] width 151 height 19
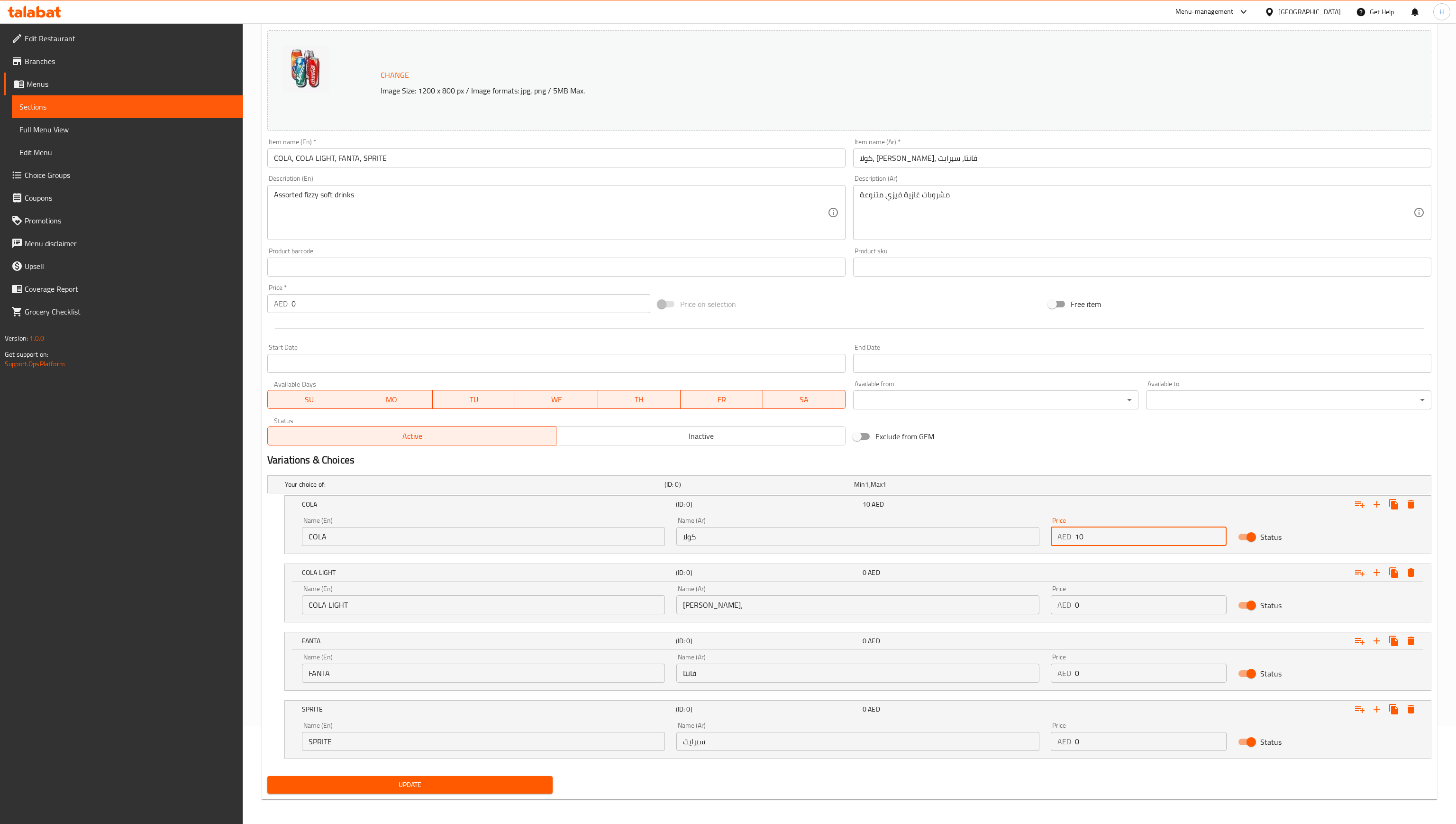
type input "10"
click at [484, 706] on span "Update" at bounding box center [410, 784] width 270 height 12
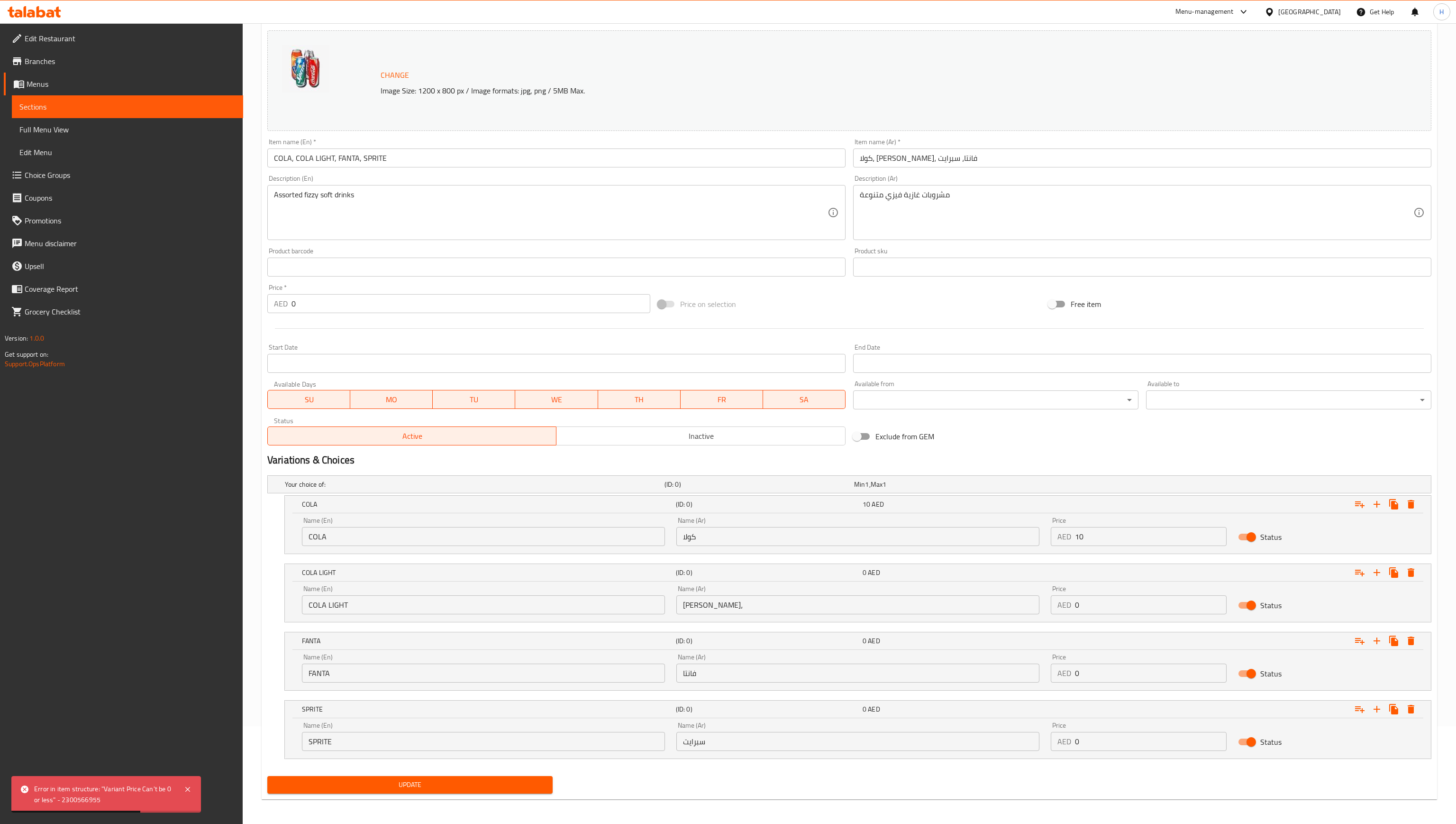
click at [54, 174] on span "Choice Groups" at bounding box center [130, 175] width 211 height 11
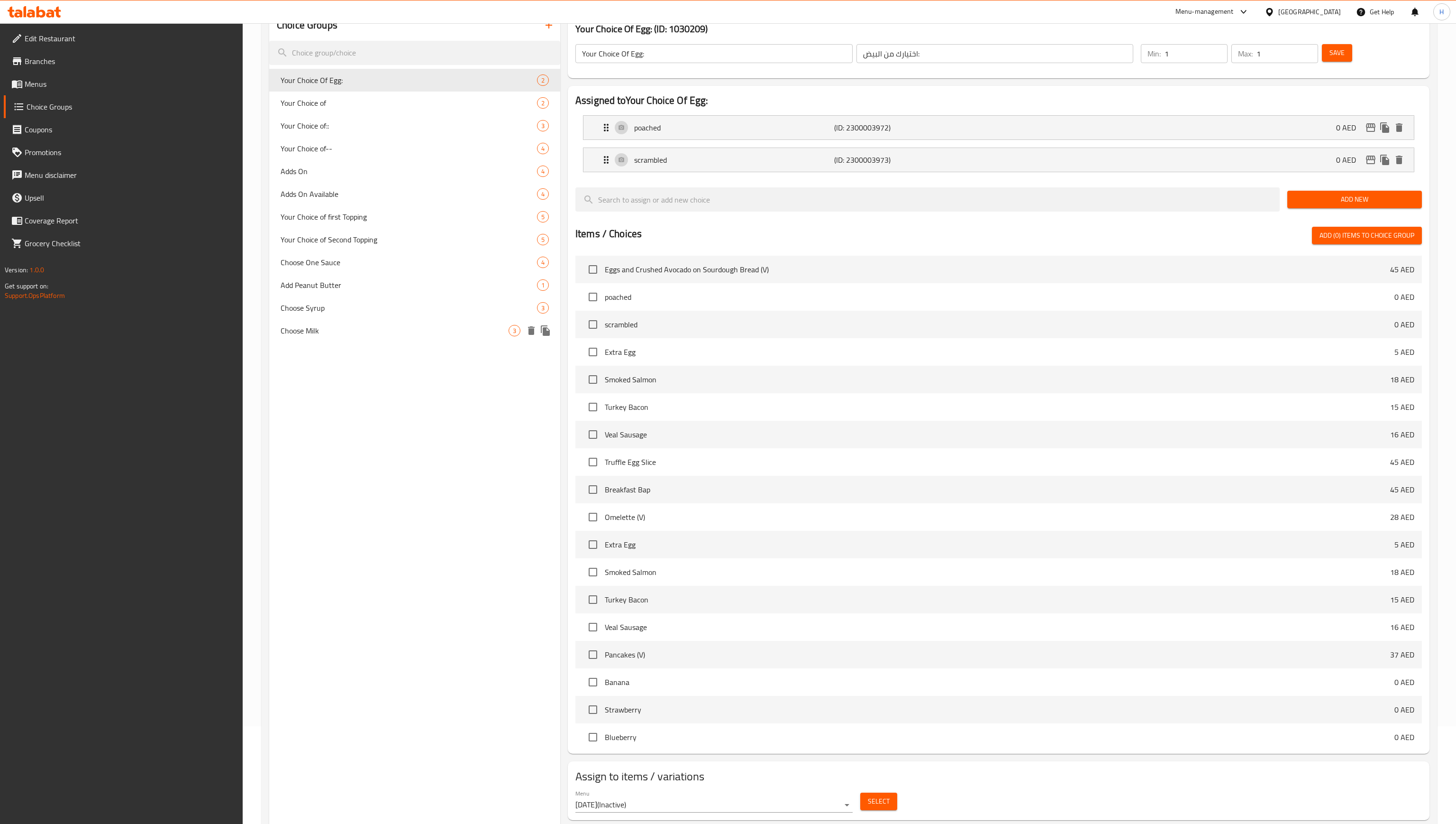
click at [311, 329] on span "Choose Milk" at bounding box center [394, 330] width 228 height 11
type input "Choose Milk"
type input "اختر الحليب"
type input "0"
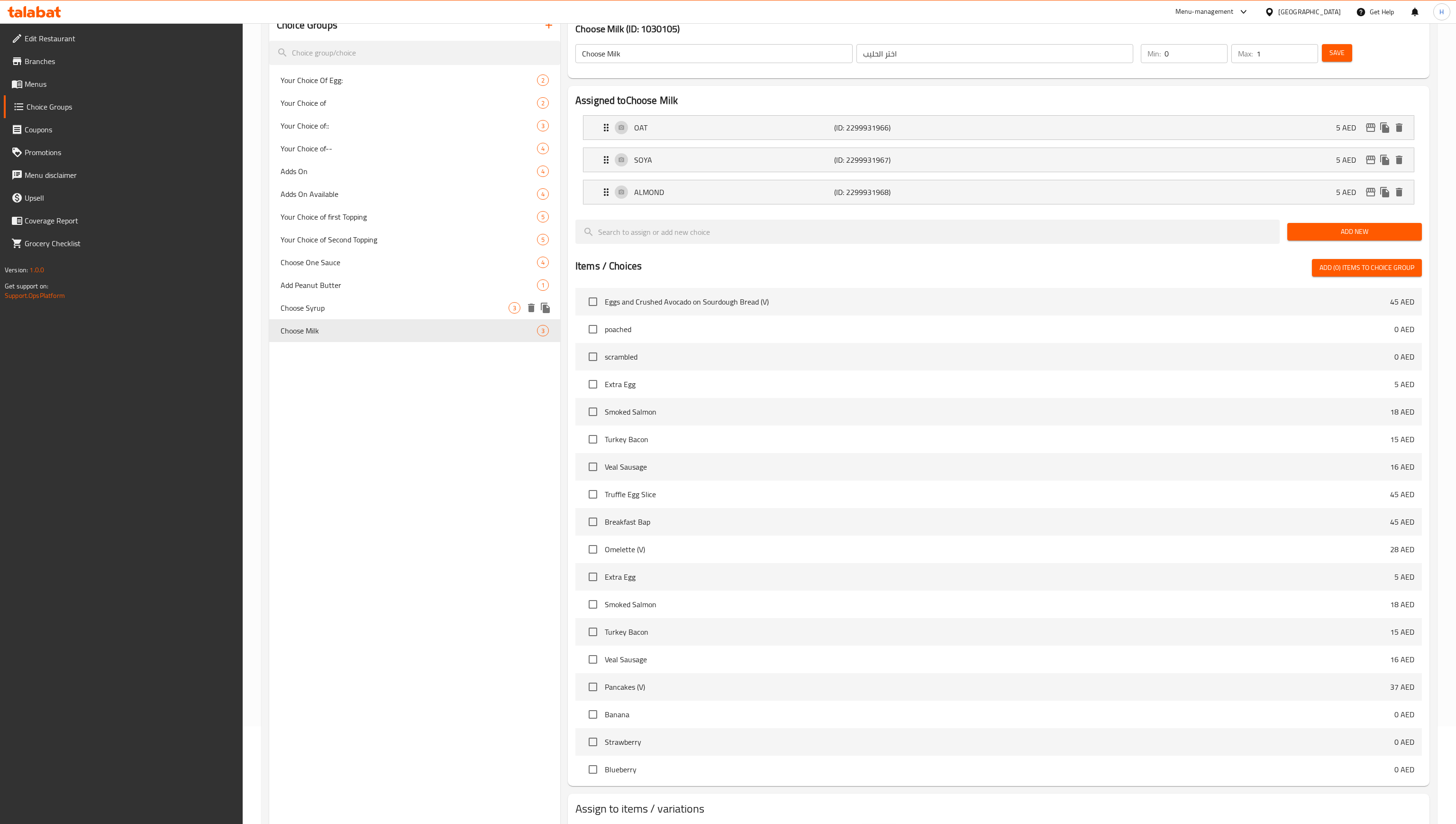
click at [314, 303] on span "Choose Syrup" at bounding box center [394, 308] width 228 height 11
type input "Choose Syrup"
type input "اختر الشراب"
click at [328, 260] on span "Choose One Sauce" at bounding box center [394, 262] width 228 height 11
type input "Choose One Sauce"
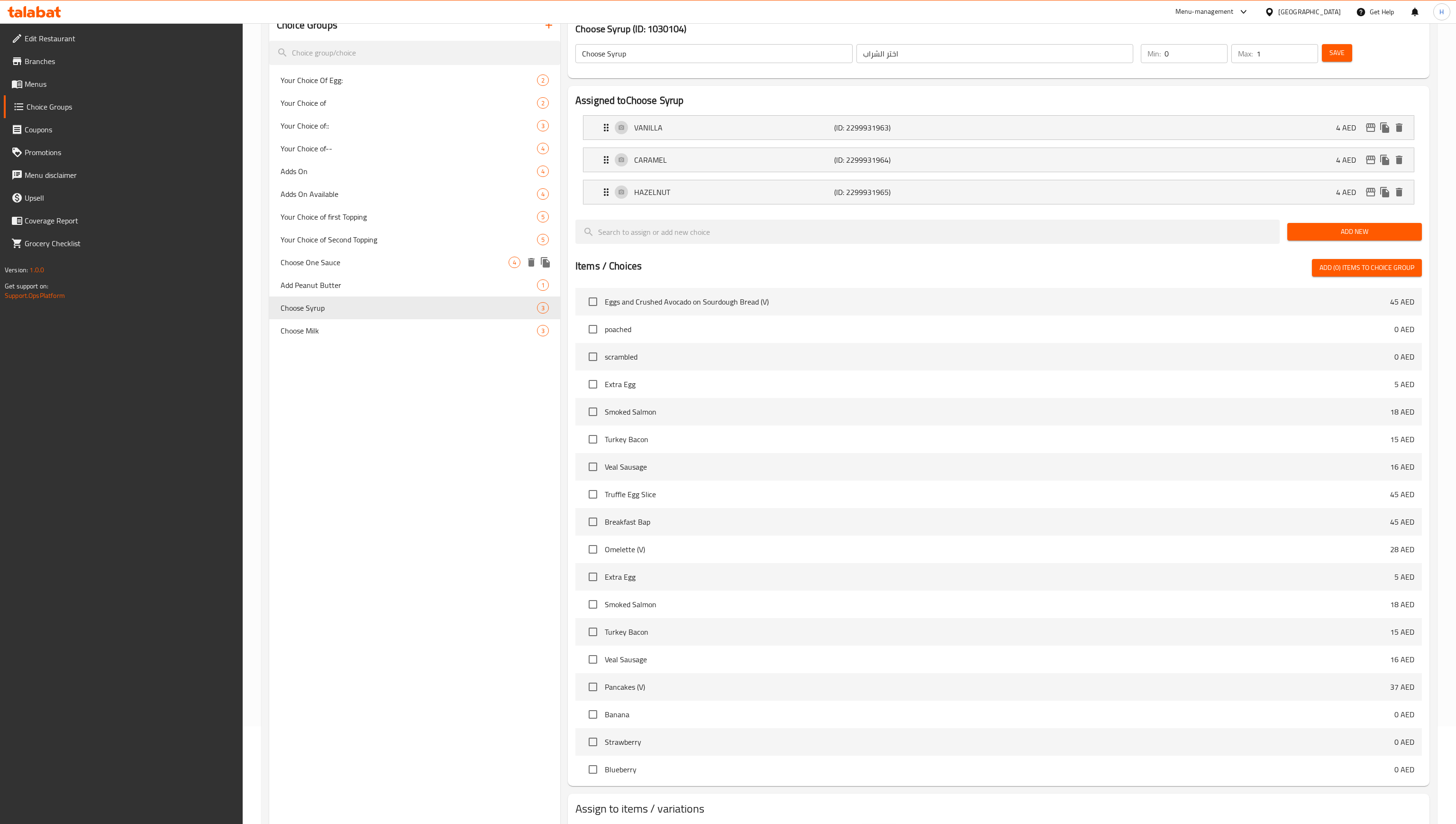
type input "اختر صوص واحد"
type input "1"
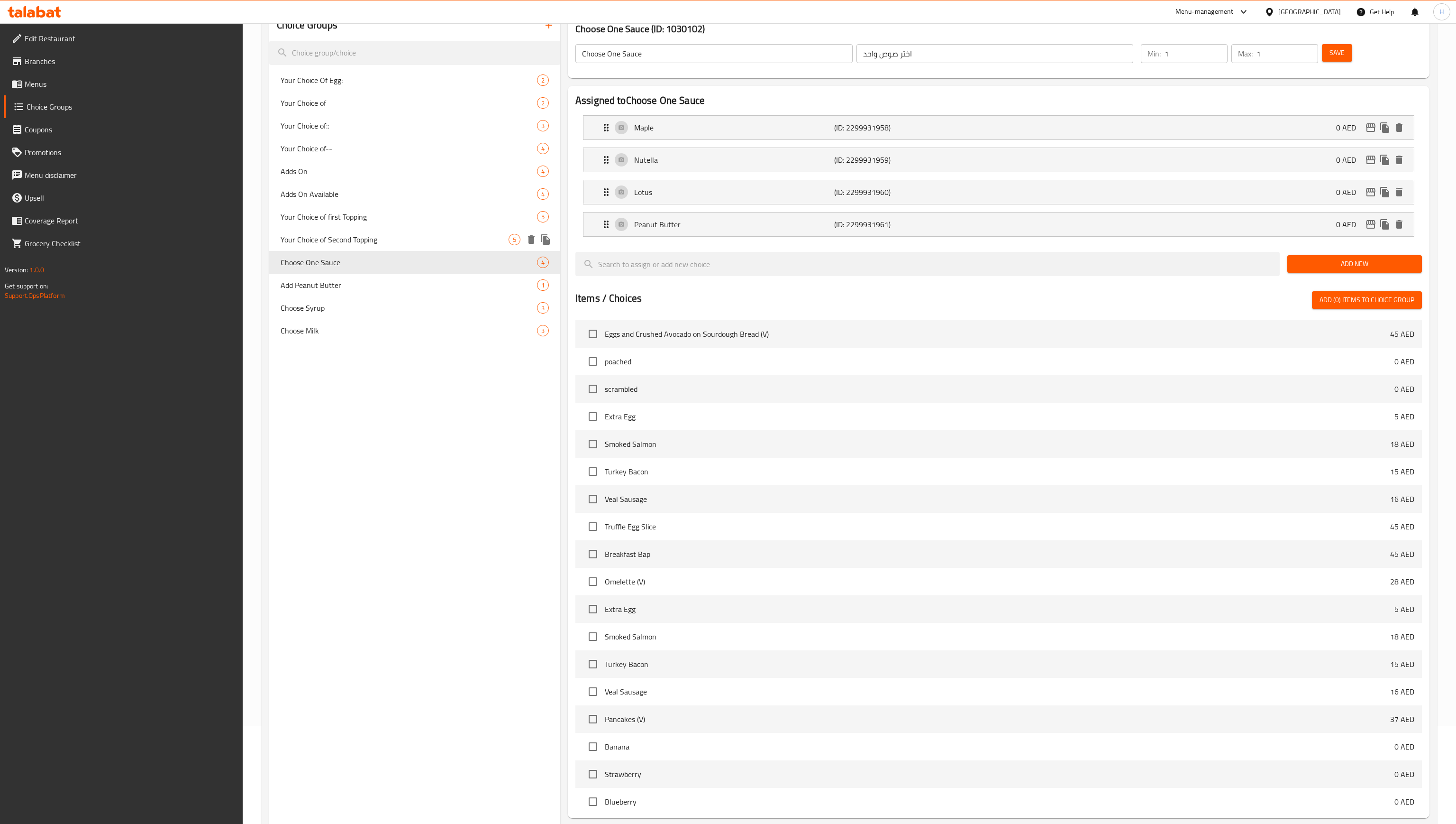
click at [332, 247] on div "Your Choice of Second Topping 5" at bounding box center [414, 239] width 291 height 23
type input "Your Choice of Second Topping"
type input "اختيارك الثاني من الإضافات"
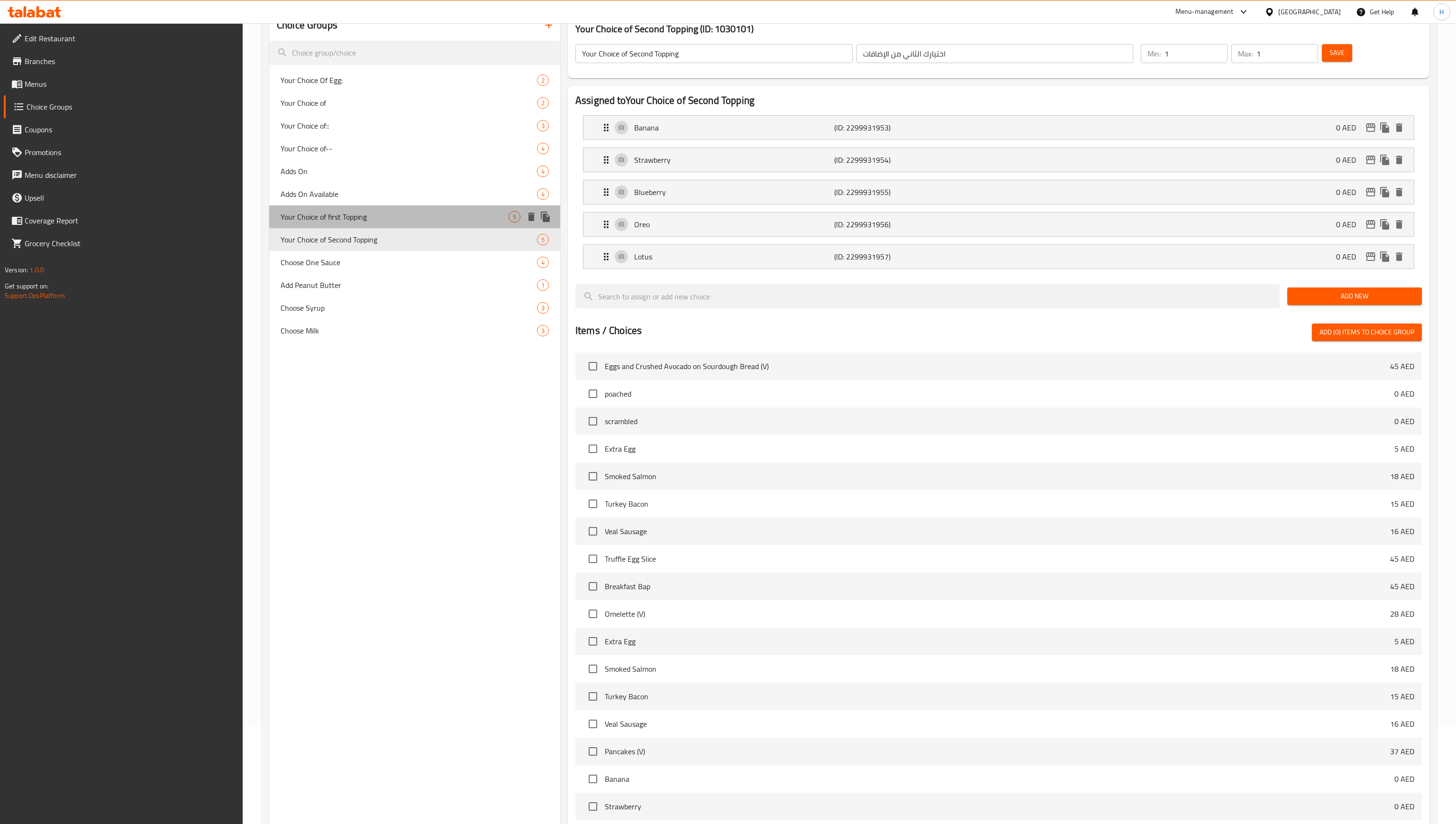
click at [341, 206] on div "Your Choice of first Topping 5" at bounding box center [414, 217] width 291 height 23
type input "Your Choice of first Topping"
type input "اختيارك الاول من الإضافات"
click at [342, 187] on div "Adds On Available 4" at bounding box center [414, 194] width 291 height 23
type input "Adds On Available"
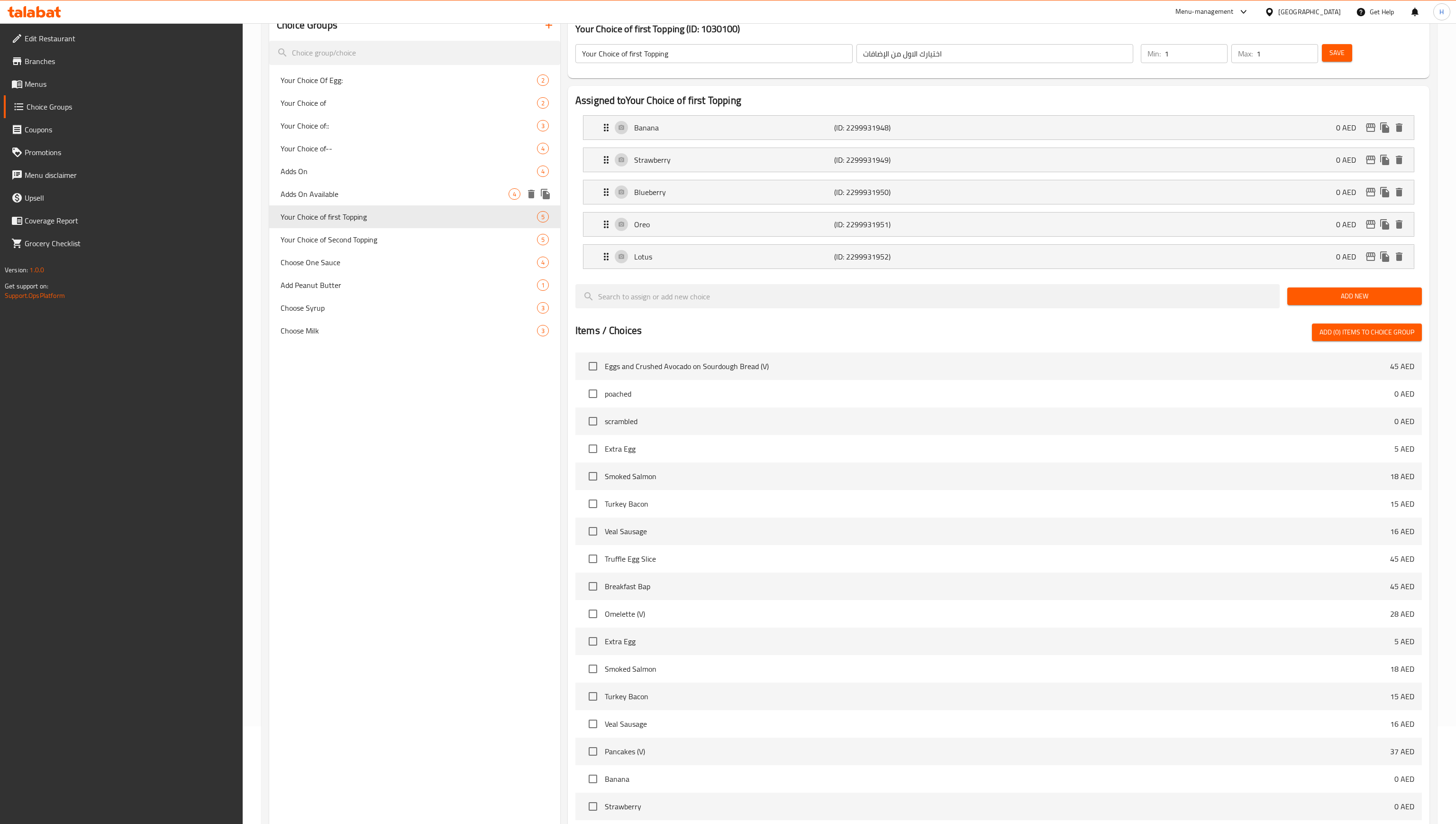
type input "إضافات متاحة"
type input "0"
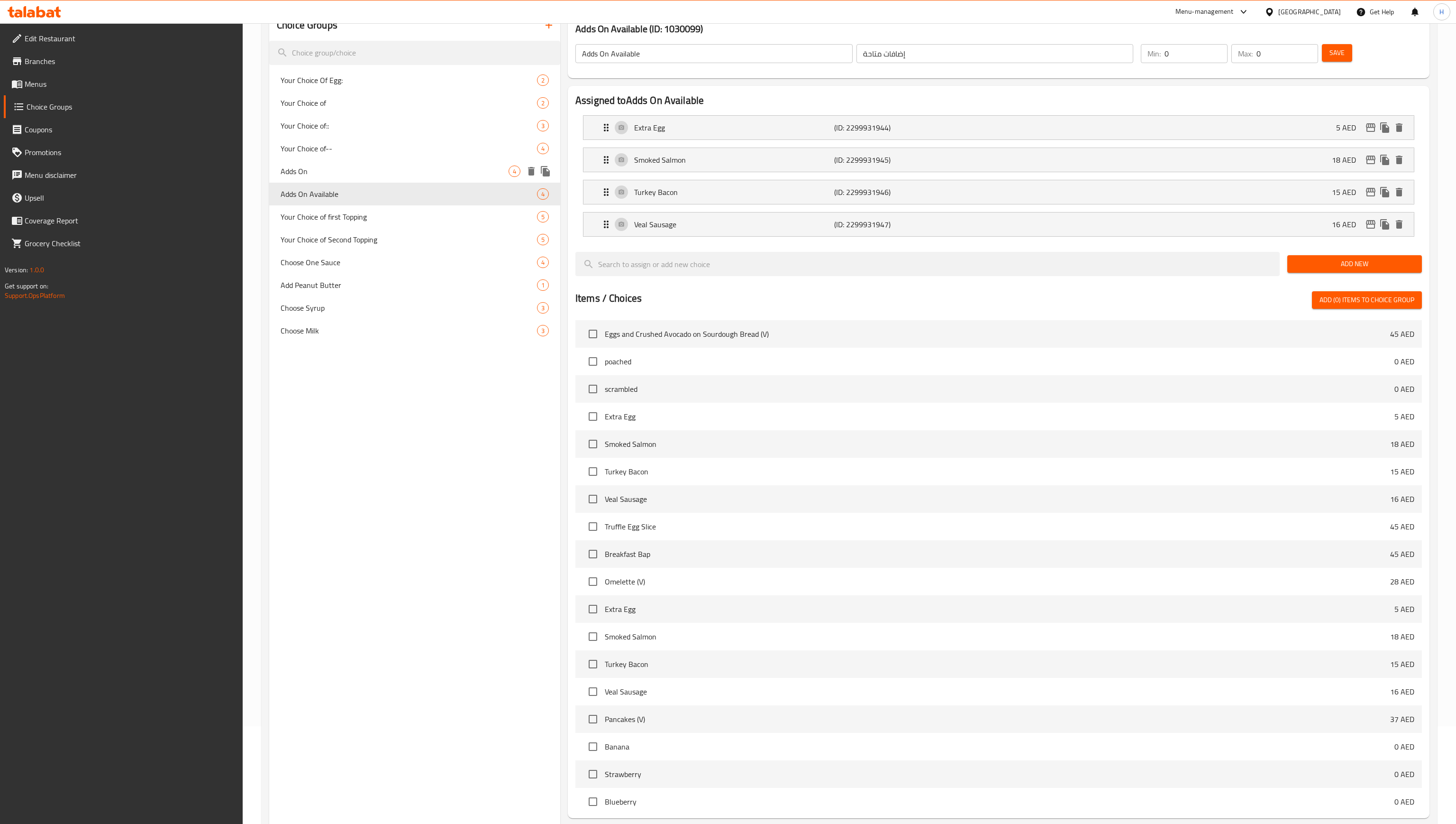
click at [336, 169] on span "Adds On" at bounding box center [394, 171] width 228 height 11
type input "Adds On"
type input "اضافات"
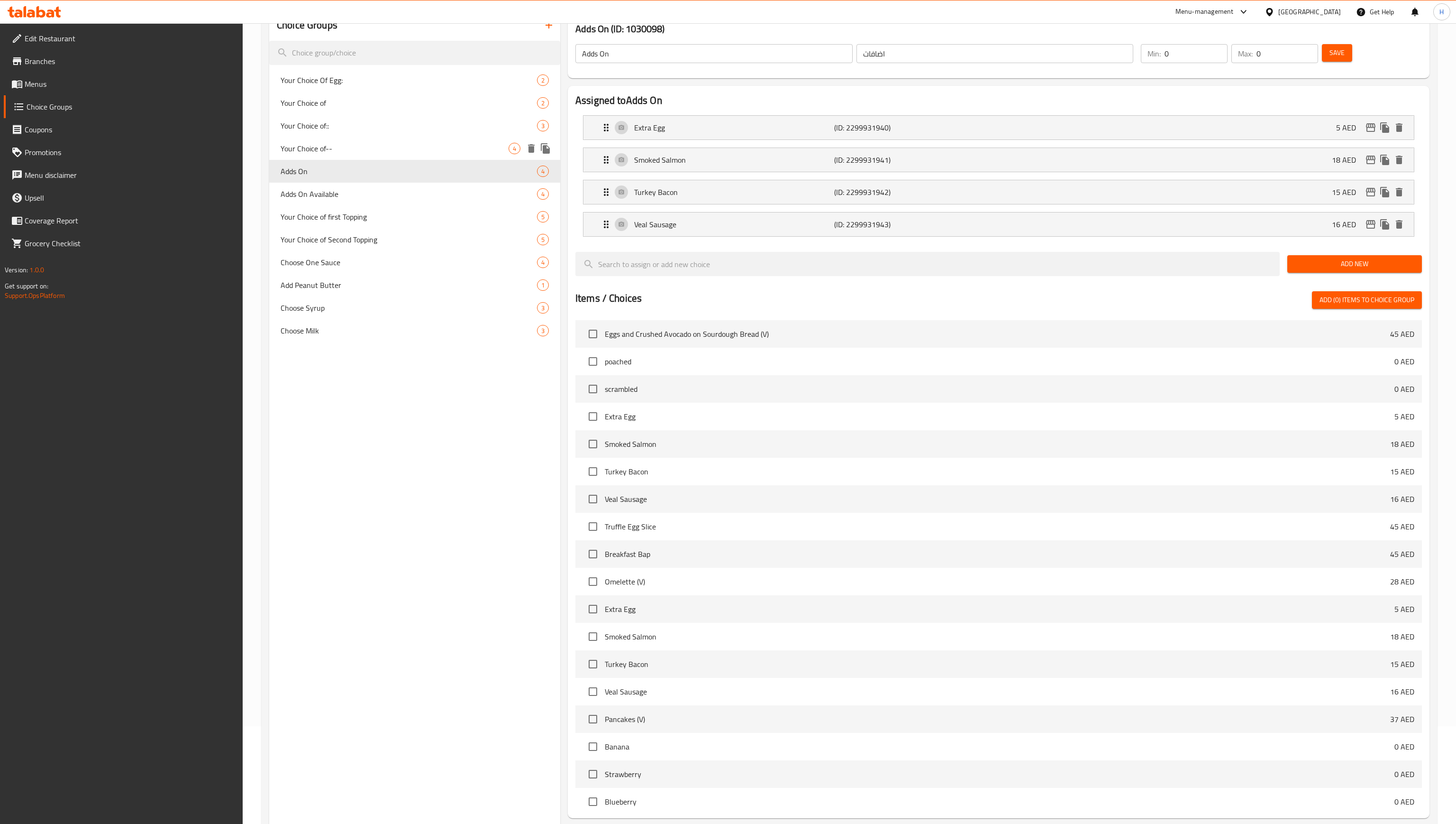
click at [340, 145] on span "Your Choice of--" at bounding box center [394, 148] width 228 height 11
type input "Your Choice of--"
type input "إختيارك من:"
type input "1"
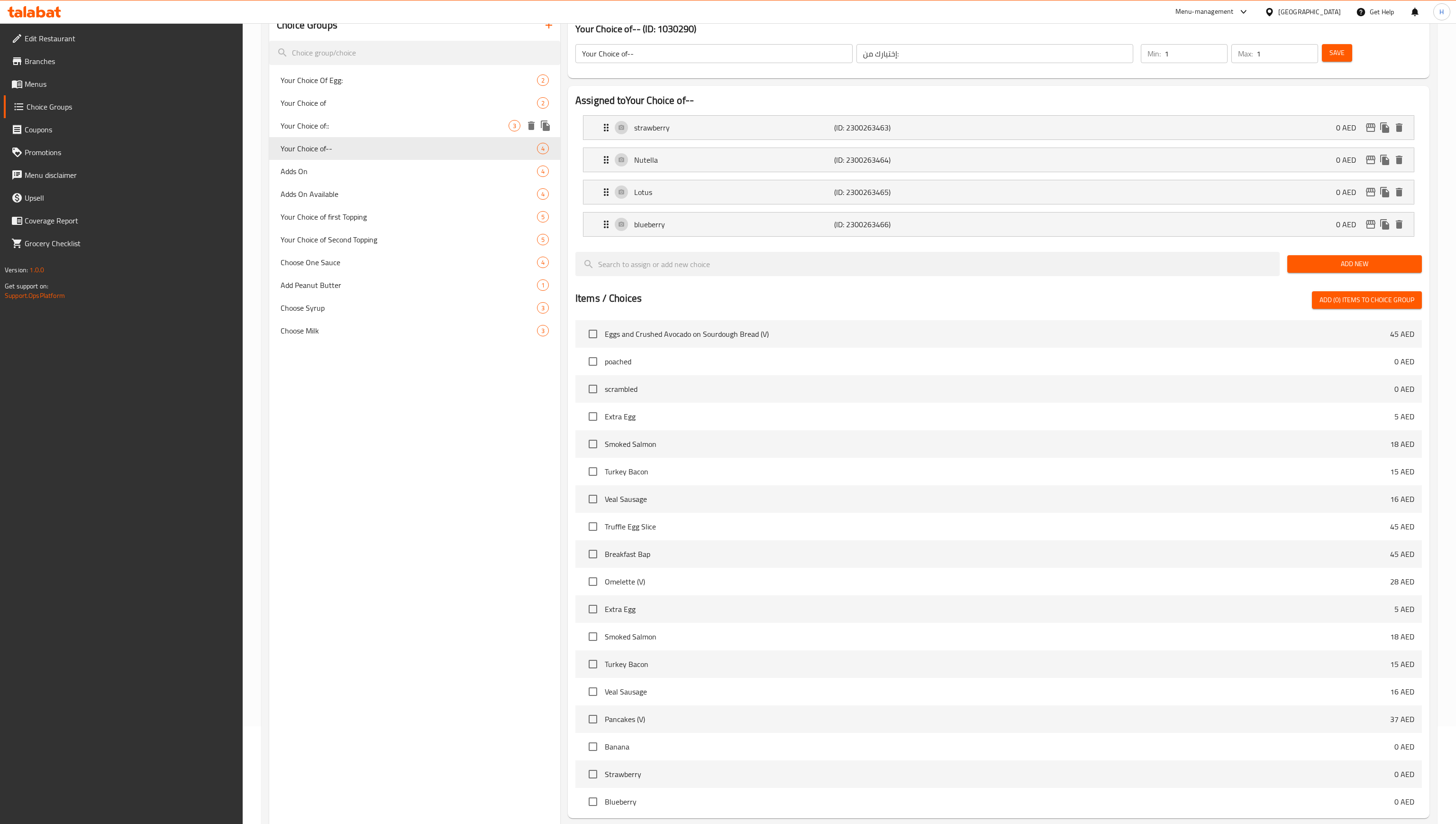
click at [340, 126] on span "Your Choice of::" at bounding box center [394, 126] width 228 height 11
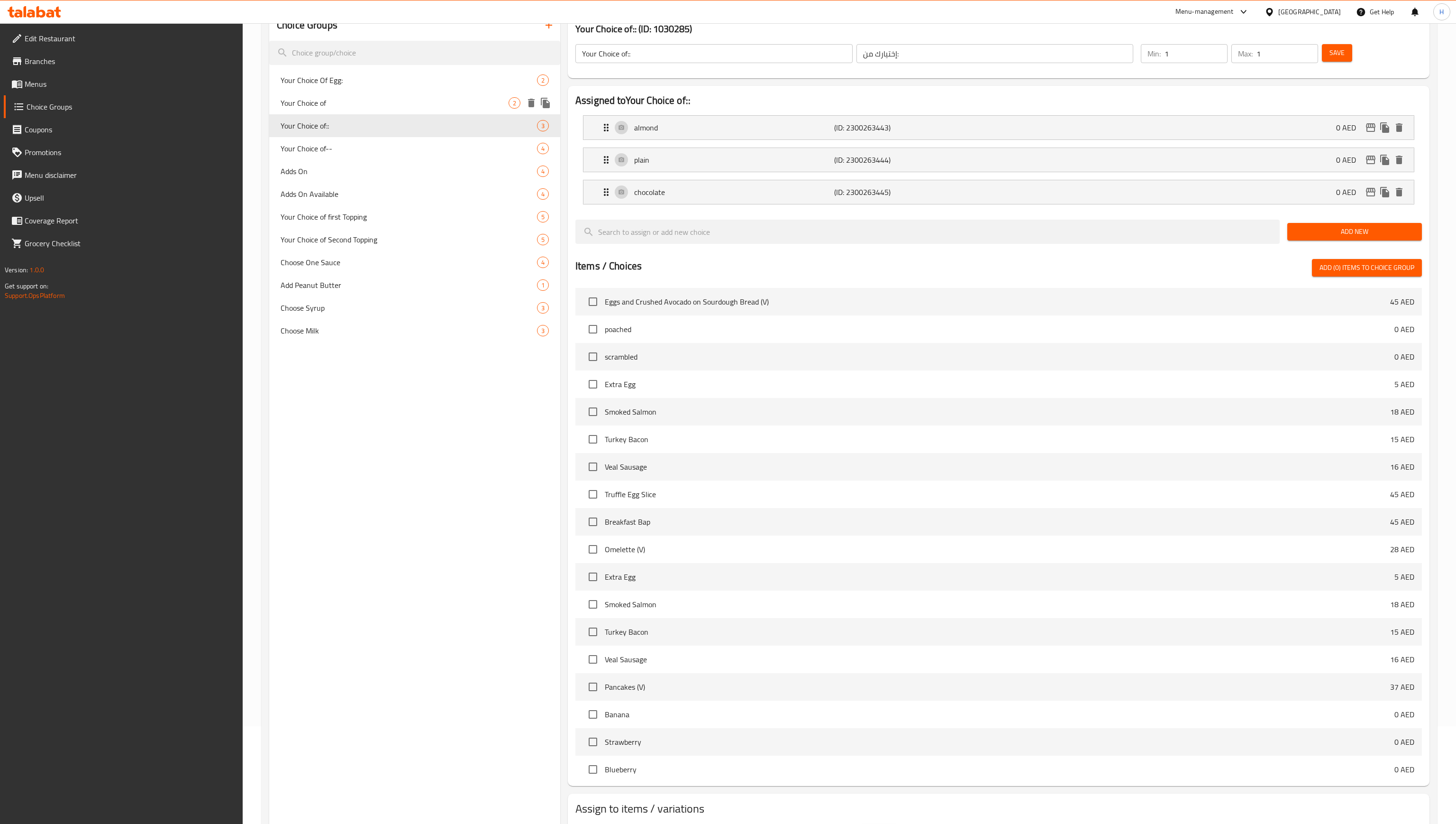
click at [342, 106] on span "Your Choice of" at bounding box center [394, 103] width 228 height 11
type input "Your Choice of"
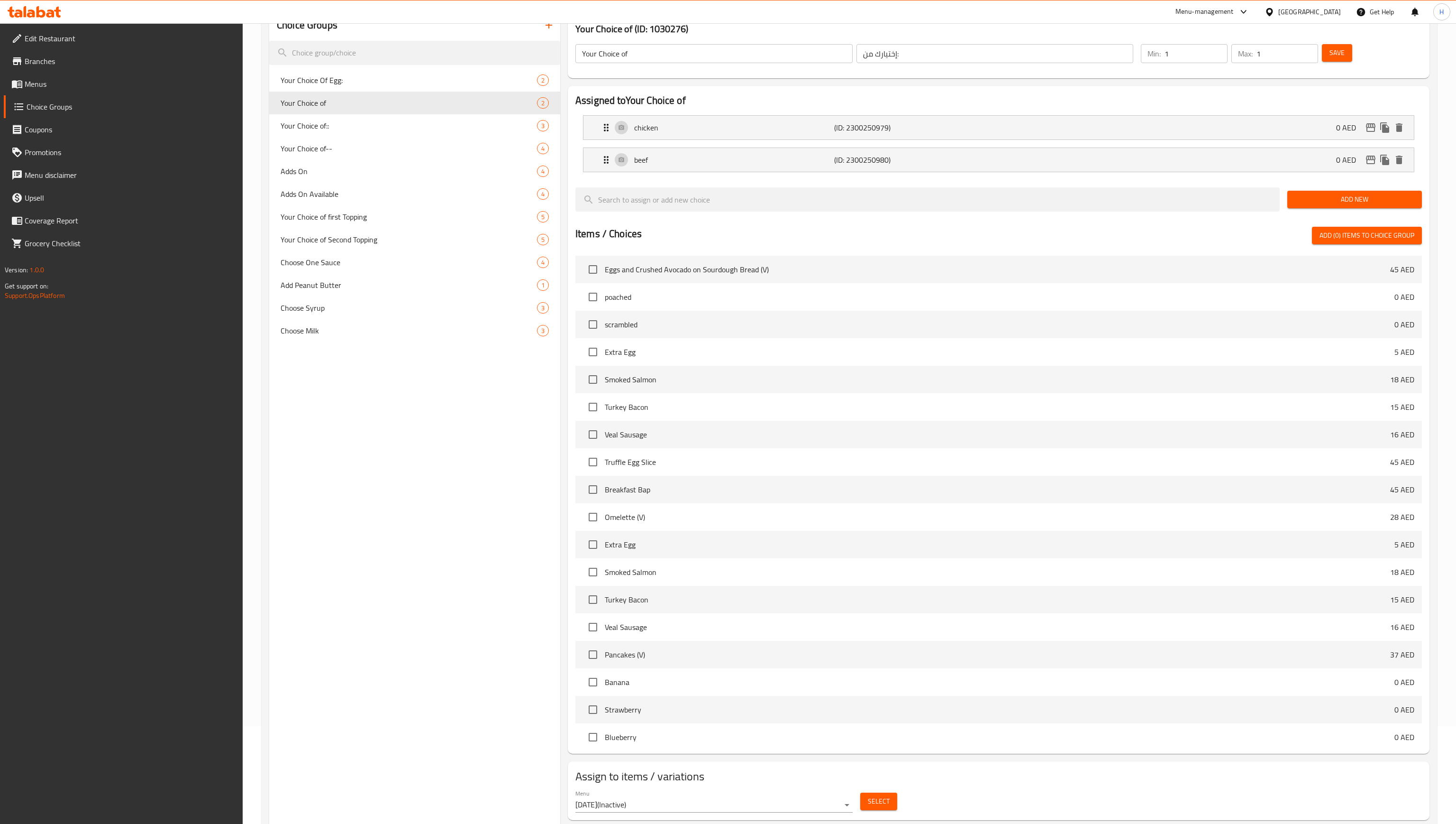
click at [547, 29] on icon "button" at bounding box center [549, 25] width 11 height 11
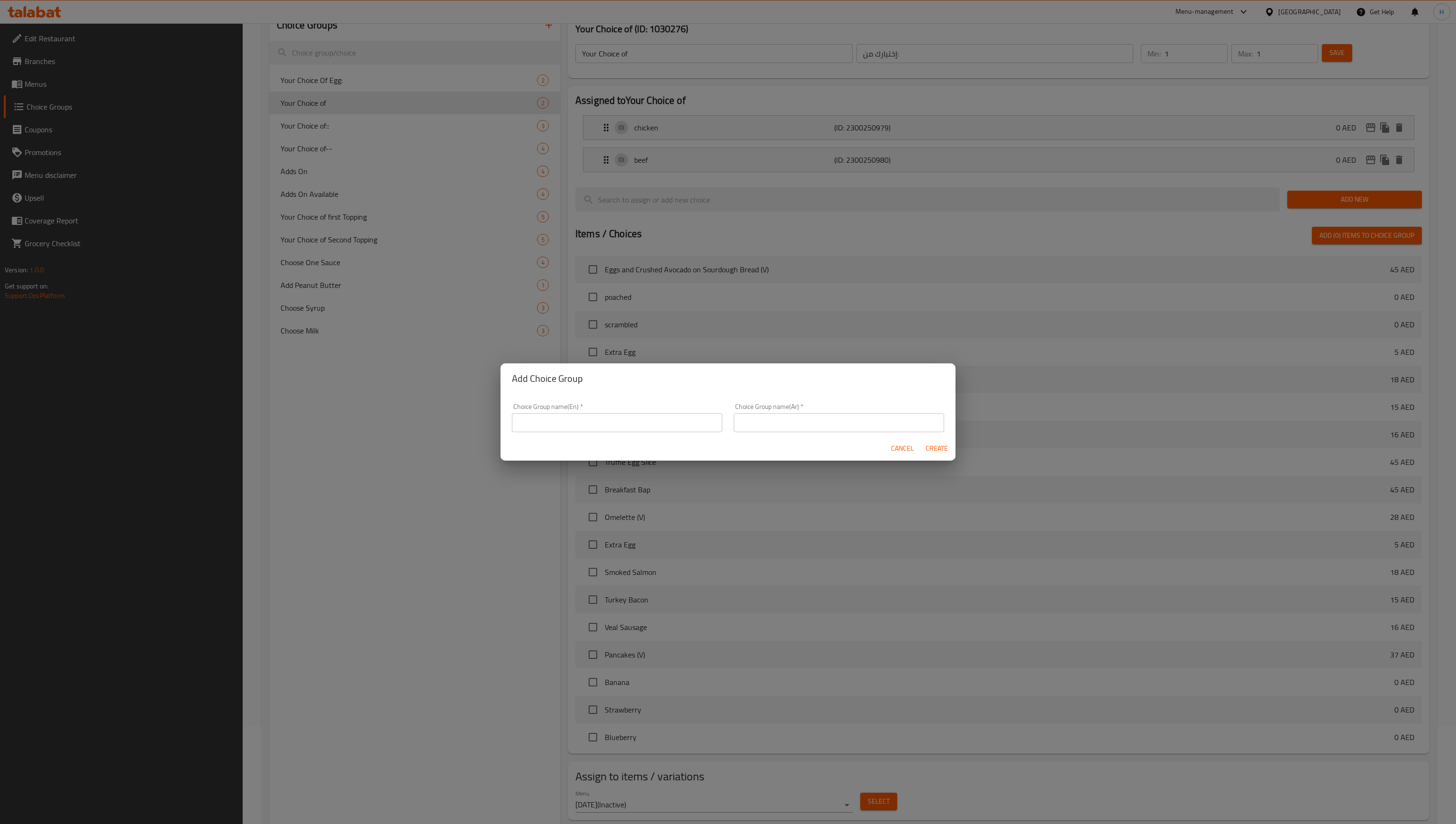
click at [569, 424] on input "text" at bounding box center [617, 422] width 210 height 19
type input "Your Choice of"
click at [640, 430] on input "text" at bounding box center [839, 422] width 210 height 19
type input "إختيارك من:"
click at [574, 421] on input "Your Choice of" at bounding box center [617, 422] width 210 height 19
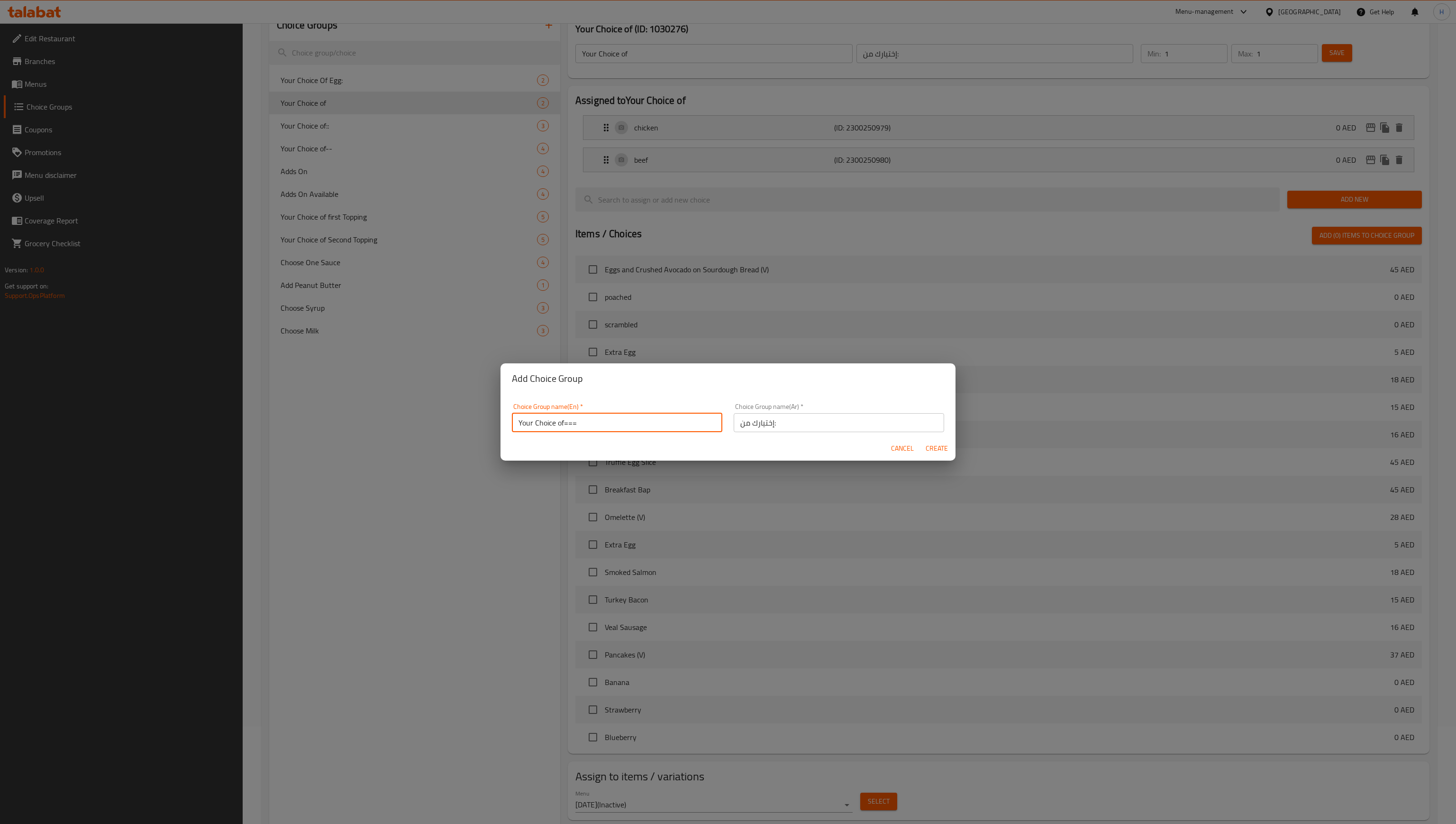
type input "Your Choice of==="
click at [640, 443] on span "Create" at bounding box center [937, 448] width 23 height 12
type input "Your Choice of==="
type input "0"
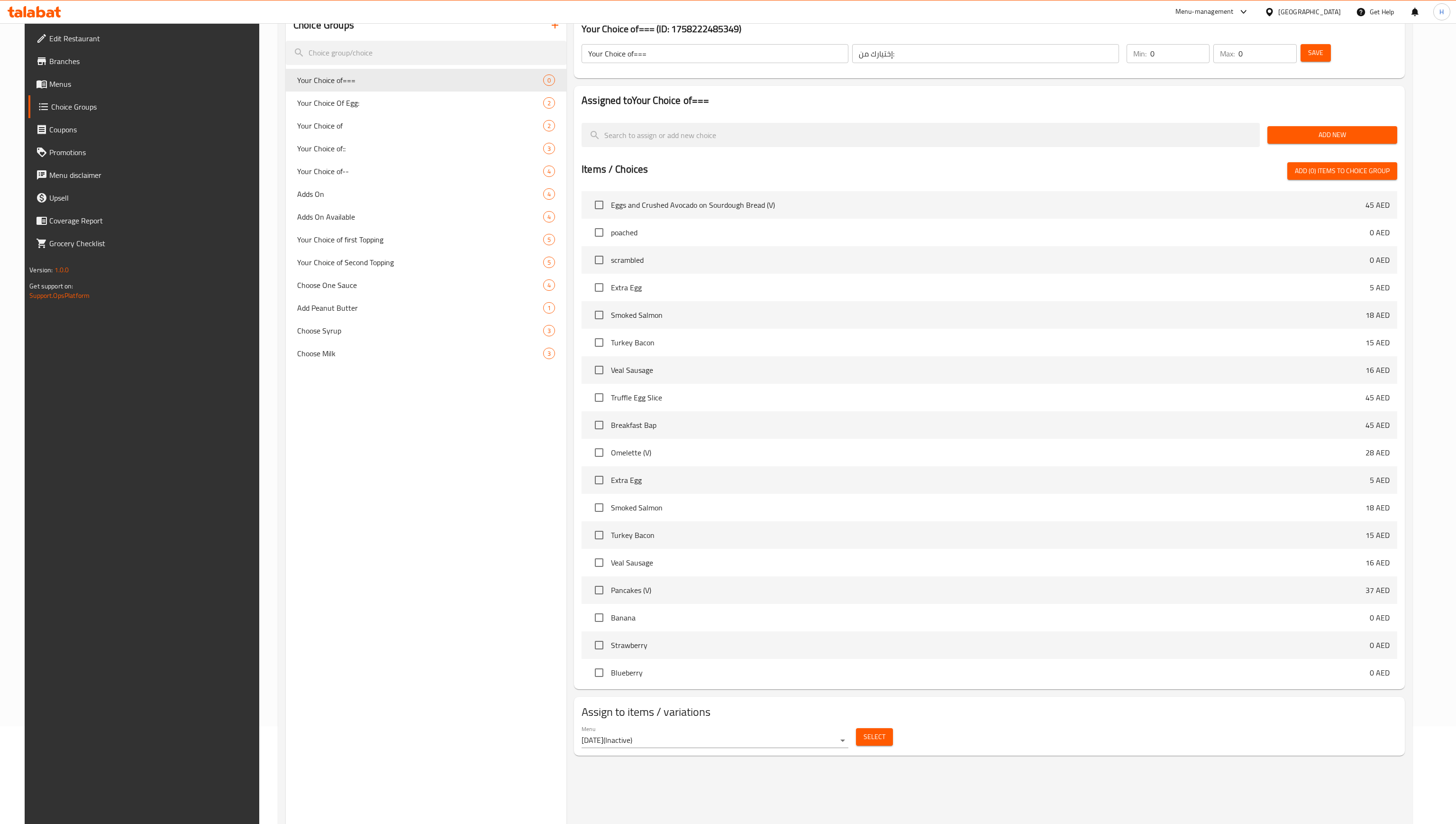
click at [640, 56] on input "0" at bounding box center [1180, 54] width 60 height 19
type input "1"
click at [640, 55] on input "0" at bounding box center [1267, 54] width 58 height 19
type input "1"
click at [640, 51] on span "Save" at bounding box center [1315, 53] width 15 height 12
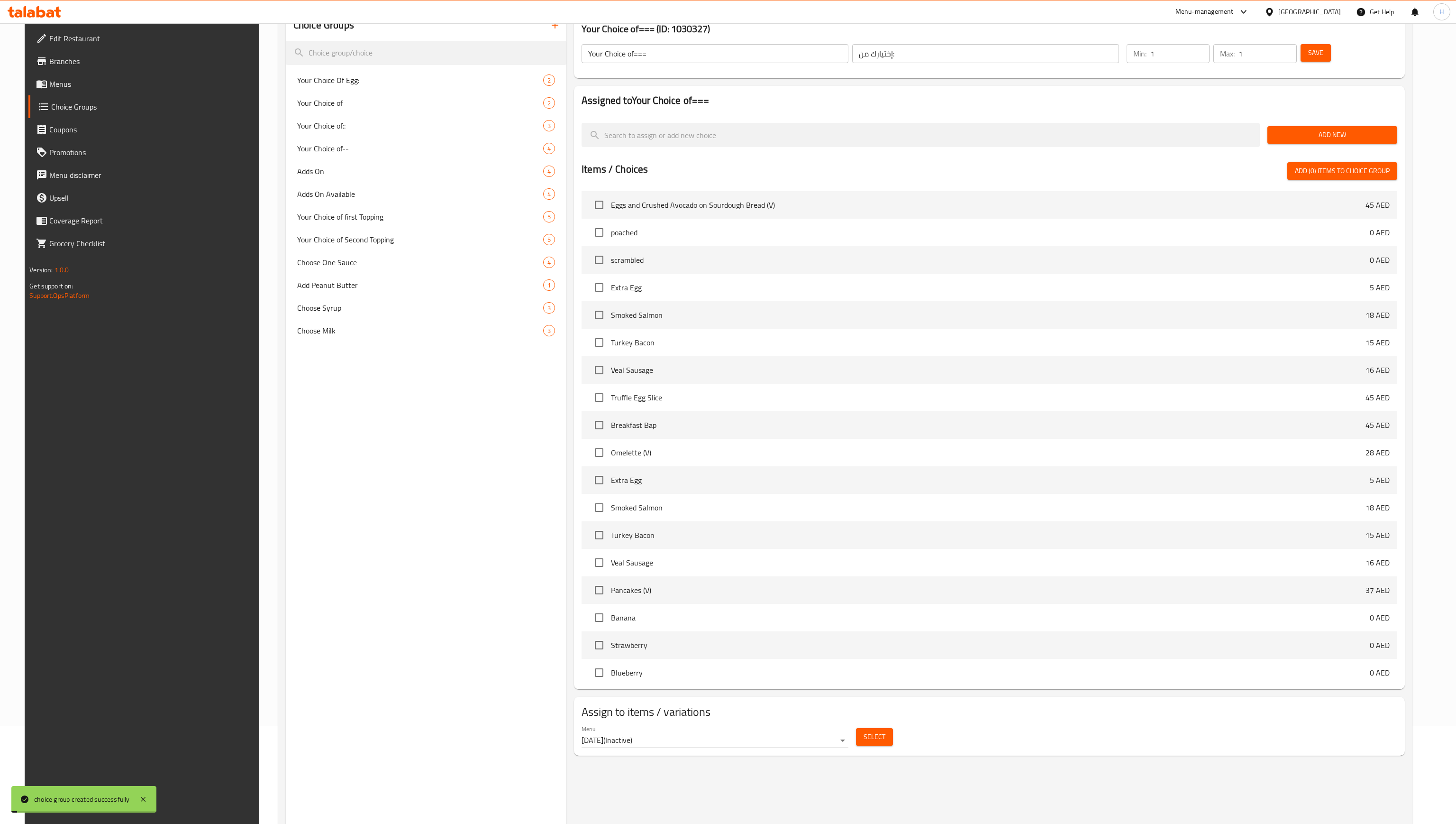
click at [640, 137] on span "Add New" at bounding box center [1332, 135] width 114 height 12
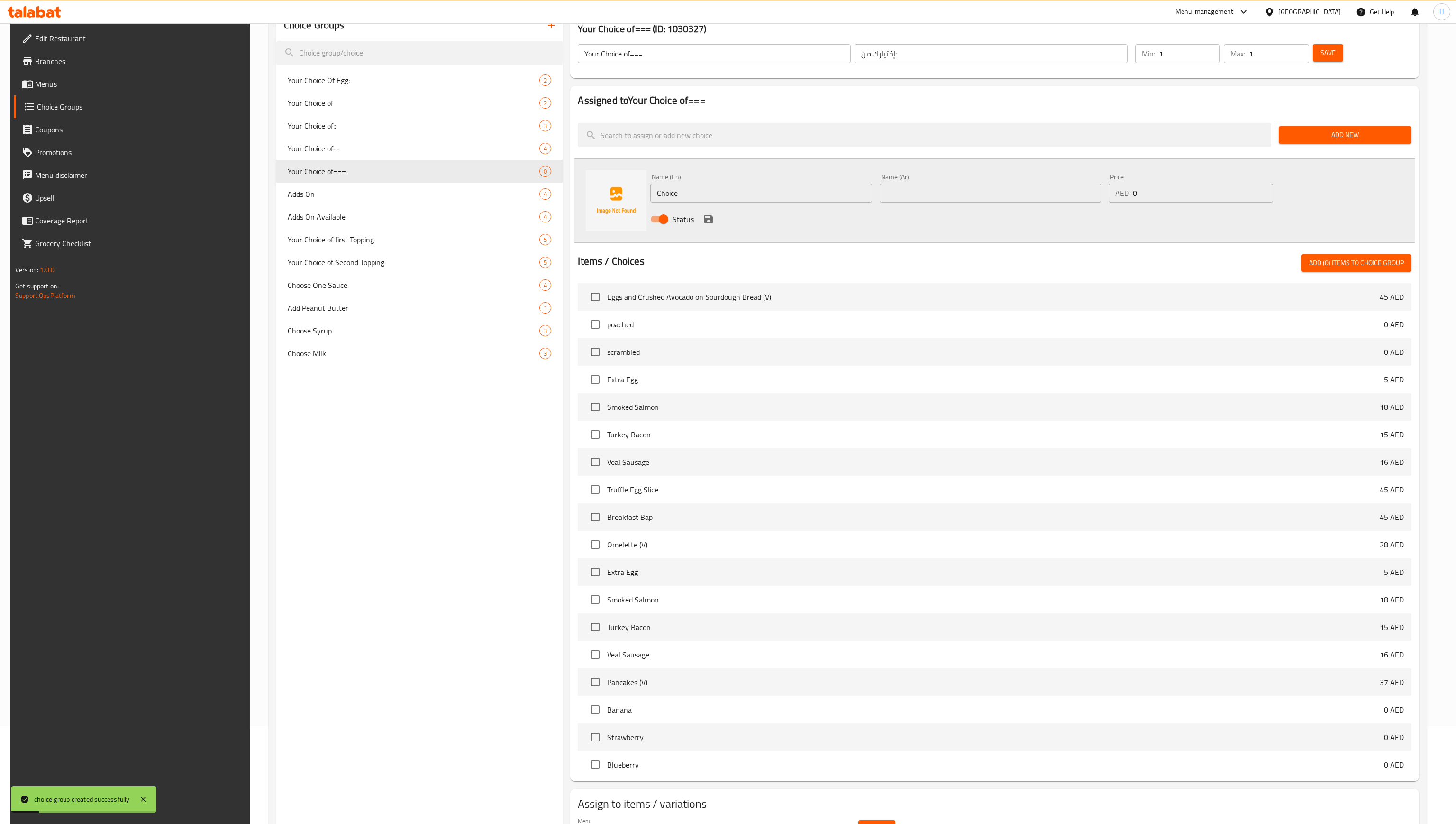
click at [640, 192] on input "Choice" at bounding box center [761, 193] width 222 height 19
type input "cola"
click at [640, 195] on input "text" at bounding box center [990, 193] width 222 height 19
type input ";"
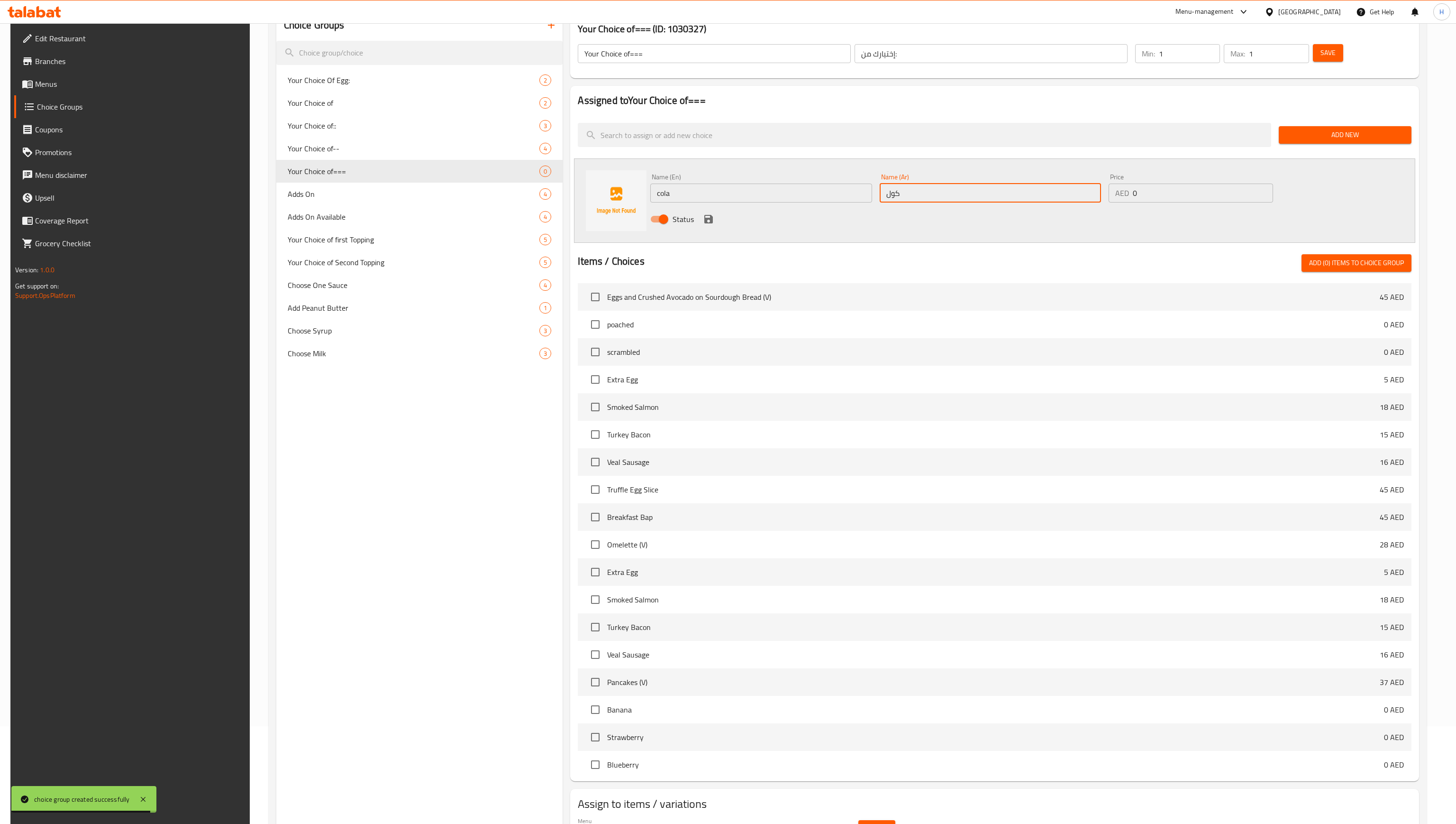
type input "كولا"
click at [640, 222] on icon "save" at bounding box center [709, 219] width 11 height 11
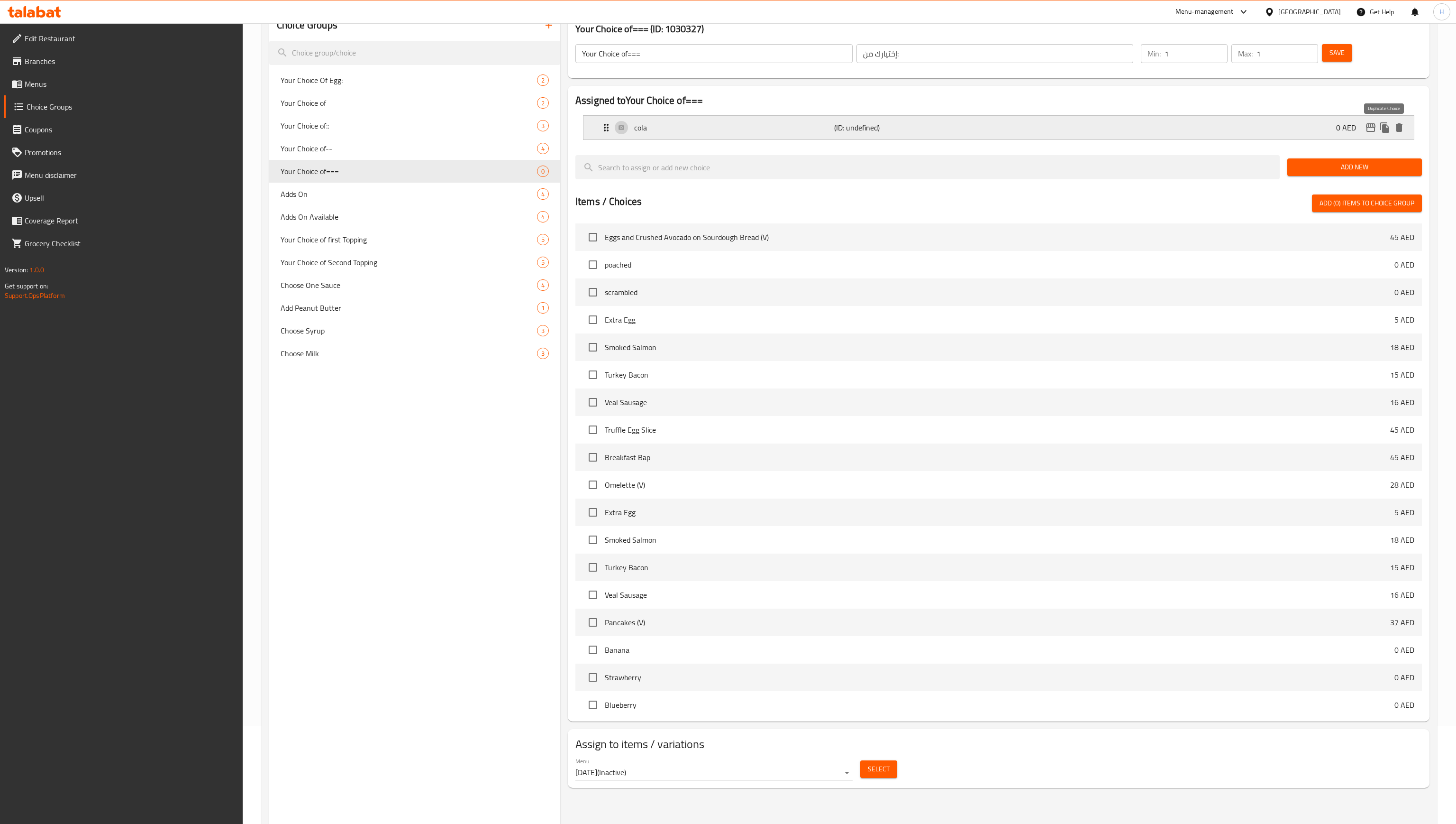
click at [640, 126] on icon "duplicate" at bounding box center [1385, 128] width 11 height 11
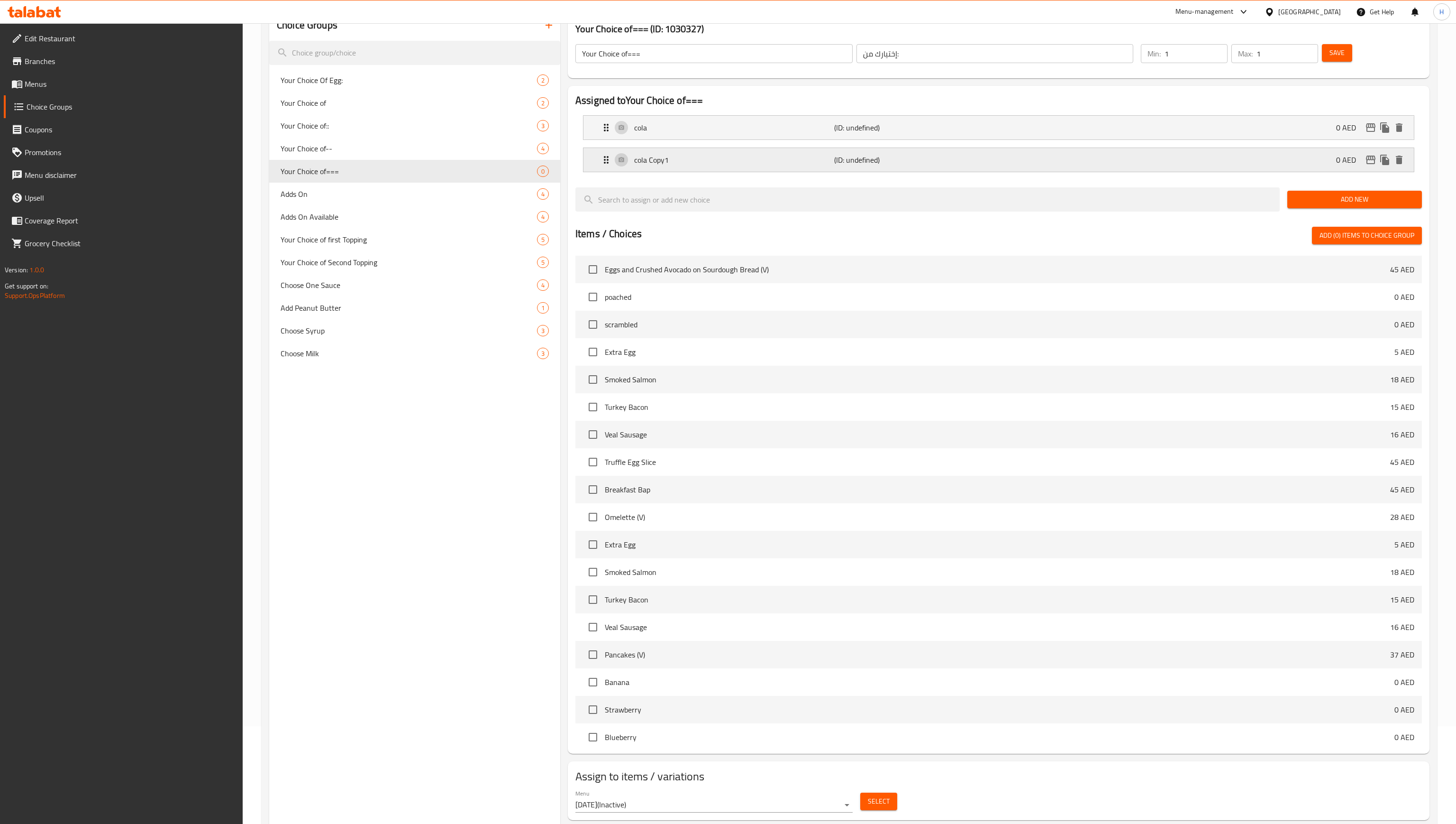
click at [640, 165] on p "cola Copy1" at bounding box center [734, 160] width 200 height 11
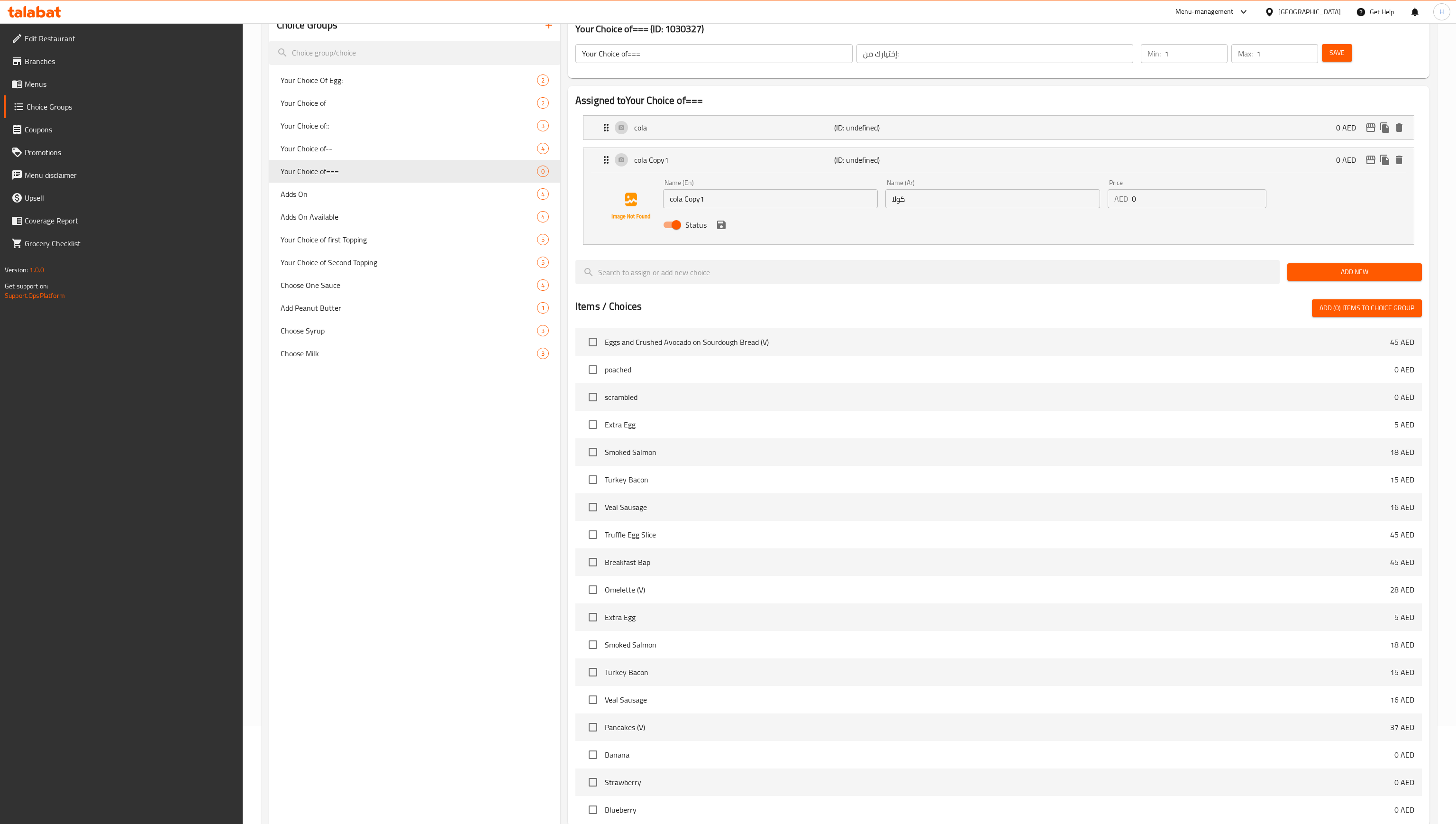
click at [640, 197] on input "cola Copy1" at bounding box center [770, 199] width 215 height 19
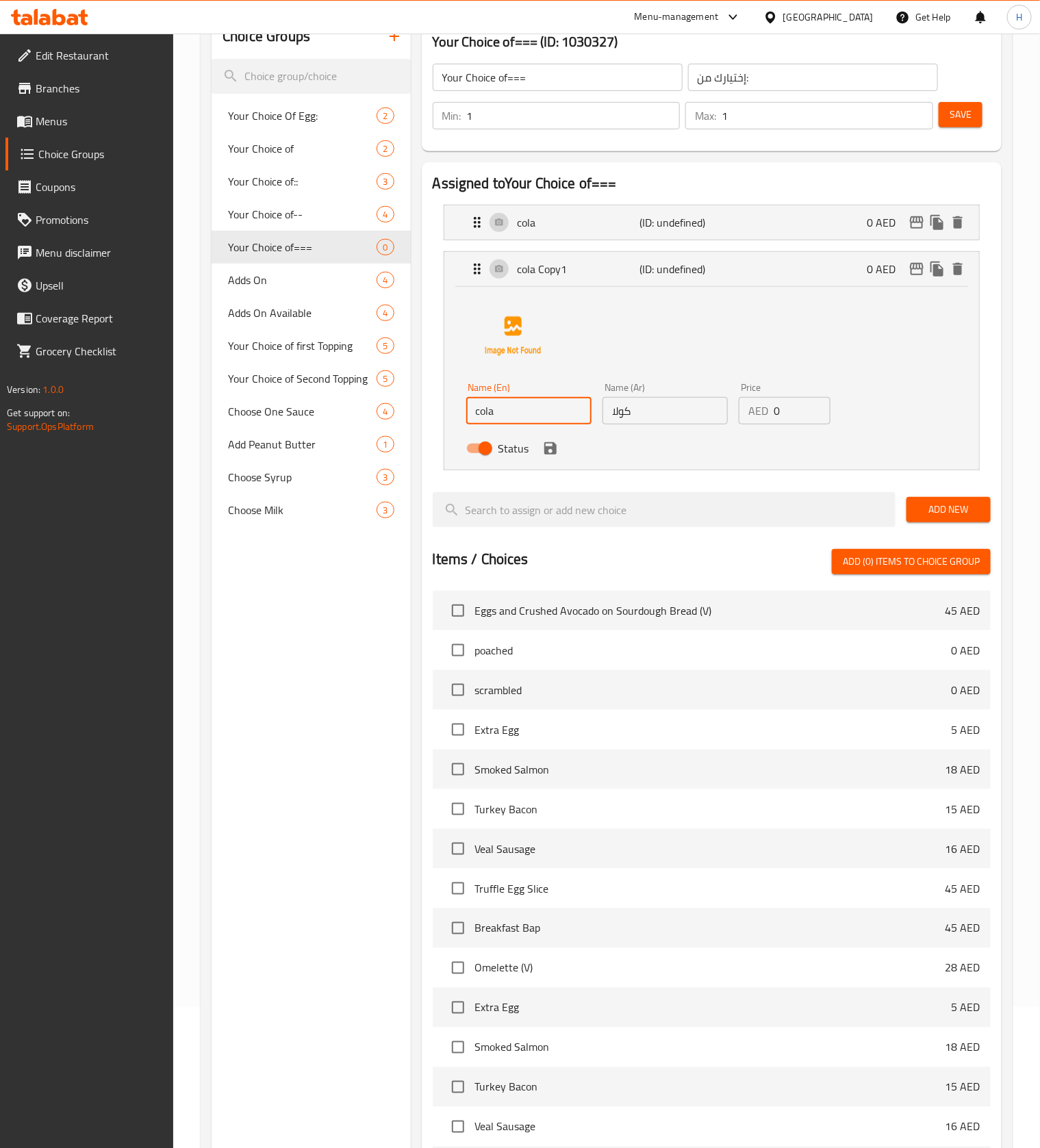
click at [532, 422] on input "cola" at bounding box center [528, 411] width 125 height 28
type input "cola light"
click at [647, 411] on input "كولا" at bounding box center [664, 411] width 125 height 28
click at [549, 452] on icon "save" at bounding box center [550, 448] width 12 height 12
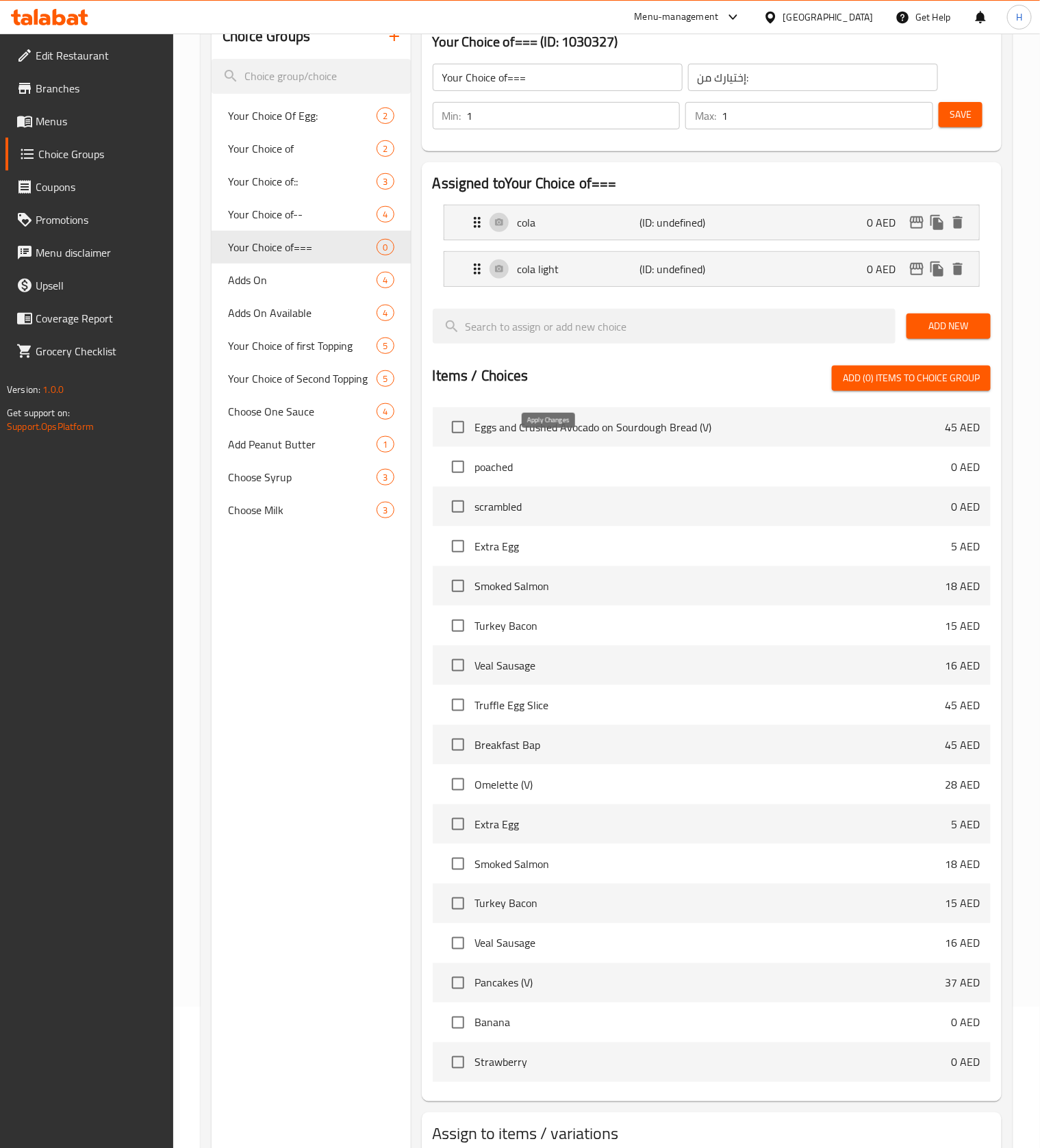
type input "[PERSON_NAME]"
click at [924, 122] on span "Save" at bounding box center [960, 114] width 22 height 17
click at [924, 274] on icon "duplicate" at bounding box center [937, 269] width 13 height 15
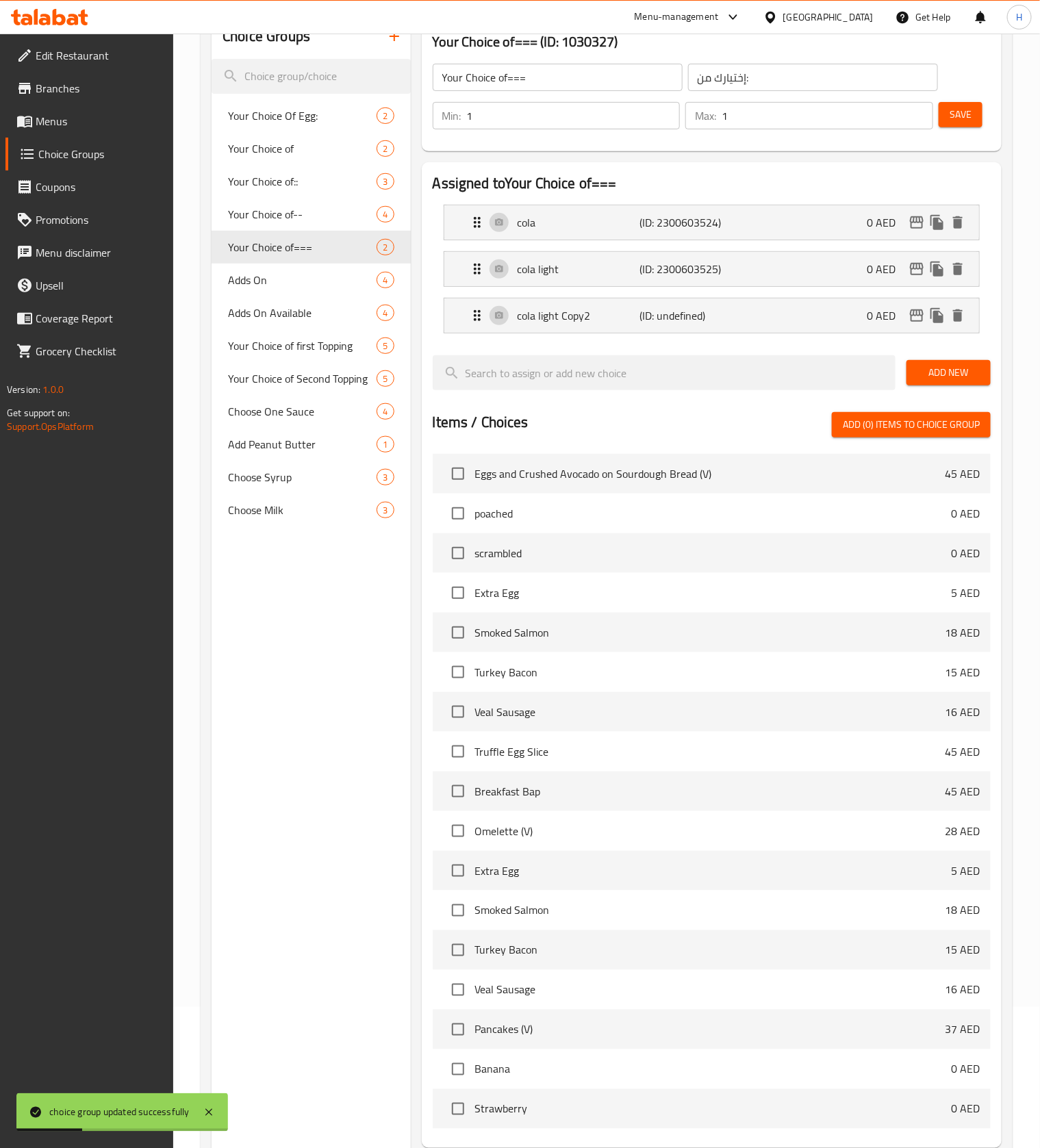
click at [547, 336] on li "cola light Copy2 (ID: undefined) 0 AED Name (En) cola light Copy2 Name (En) Nam…" at bounding box center [711, 315] width 558 height 47
click at [548, 331] on div "cola light Copy2 (ID: undefined) 0 AED" at bounding box center [715, 316] width 494 height 34
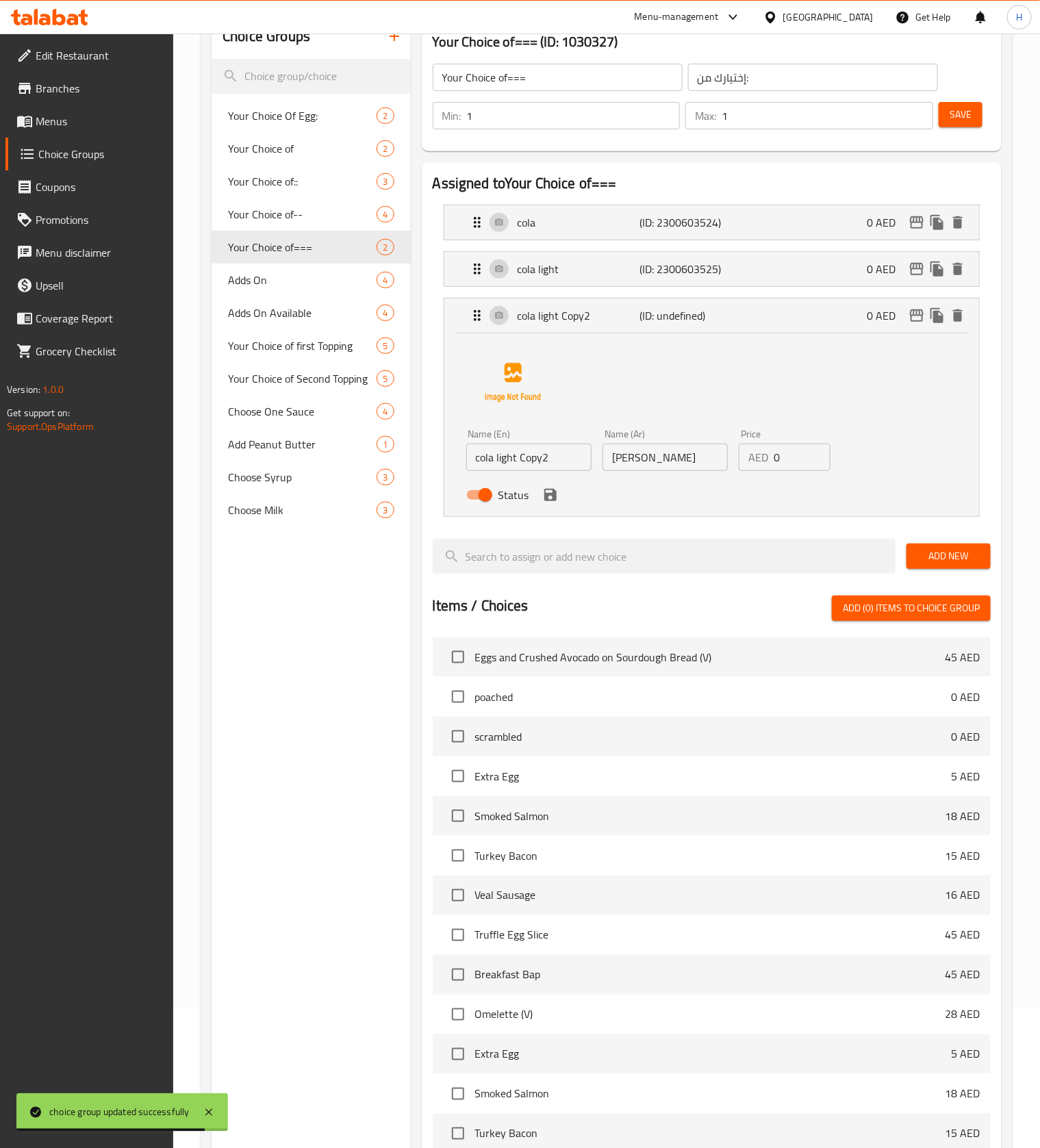
click at [509, 461] on input "cola light Copy2" at bounding box center [528, 457] width 125 height 28
type input "ب"
click at [642, 461] on input "[PERSON_NAME]" at bounding box center [664, 457] width 125 height 28
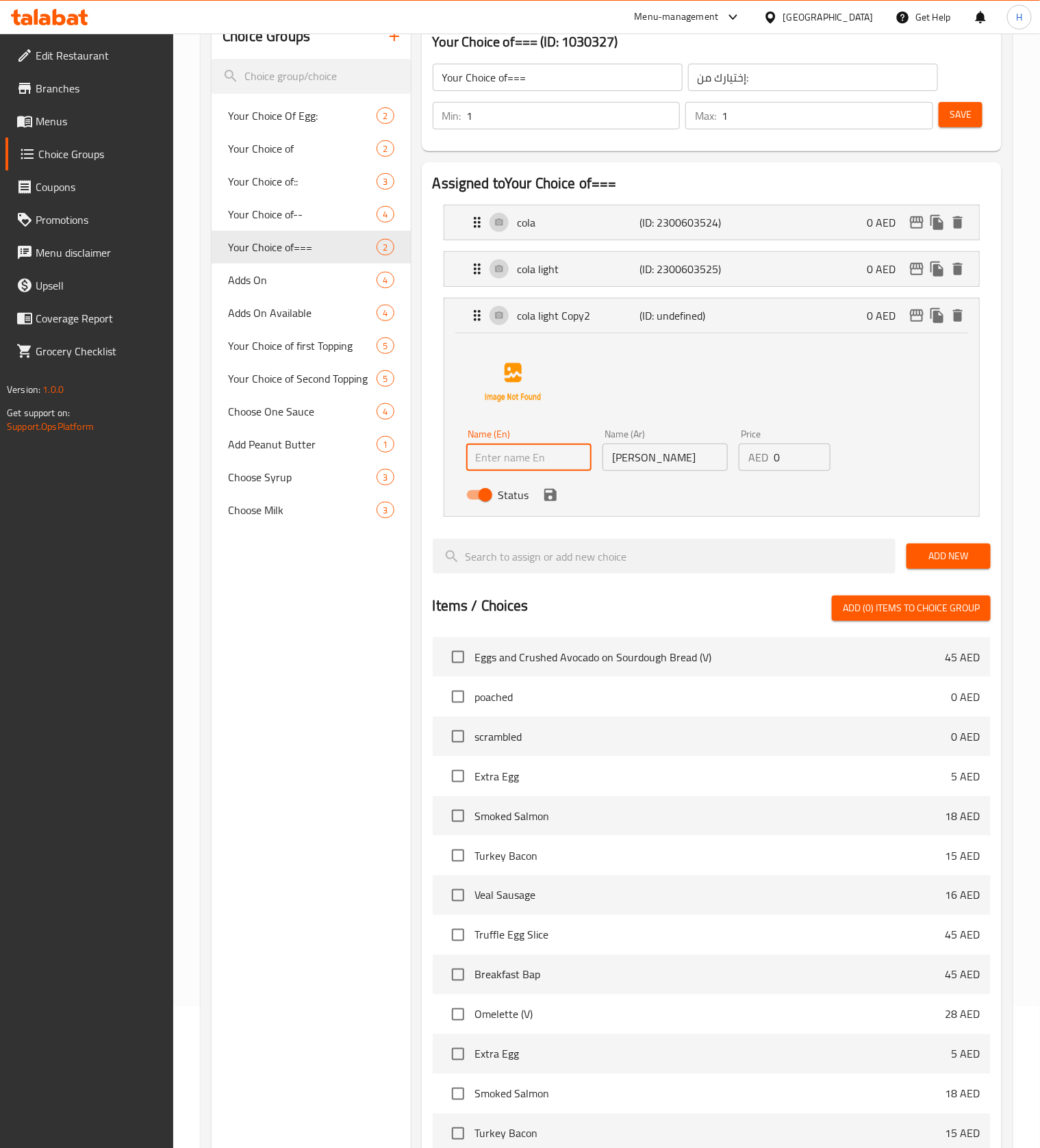
click at [642, 461] on input "[PERSON_NAME]" at bounding box center [664, 457] width 125 height 28
type input "فانتا"
click at [486, 449] on input "text" at bounding box center [528, 457] width 125 height 28
click at [745, 492] on div "Status" at bounding box center [664, 495] width 409 height 37
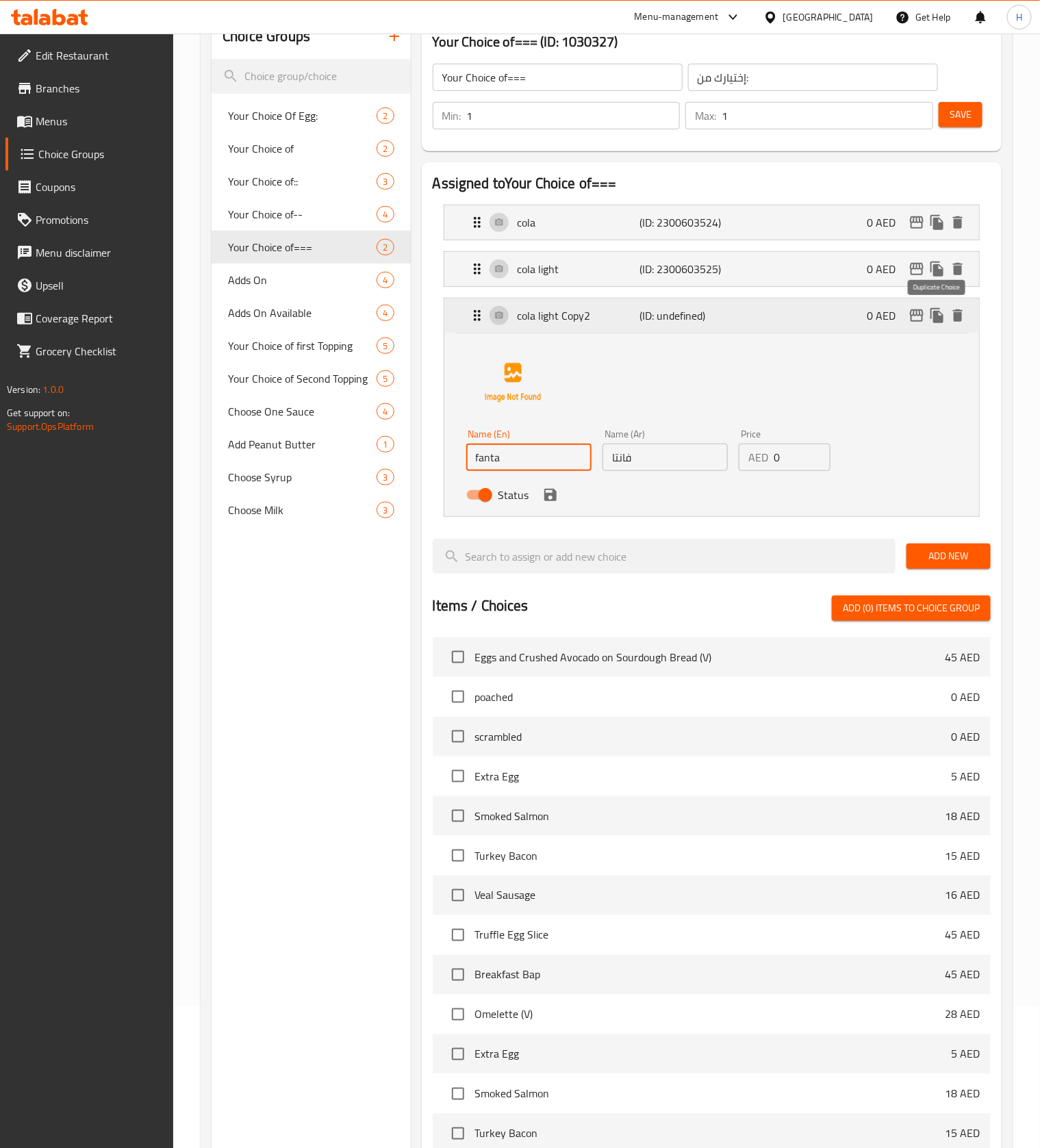
click at [924, 318] on icon "duplicate" at bounding box center [937, 315] width 13 height 15
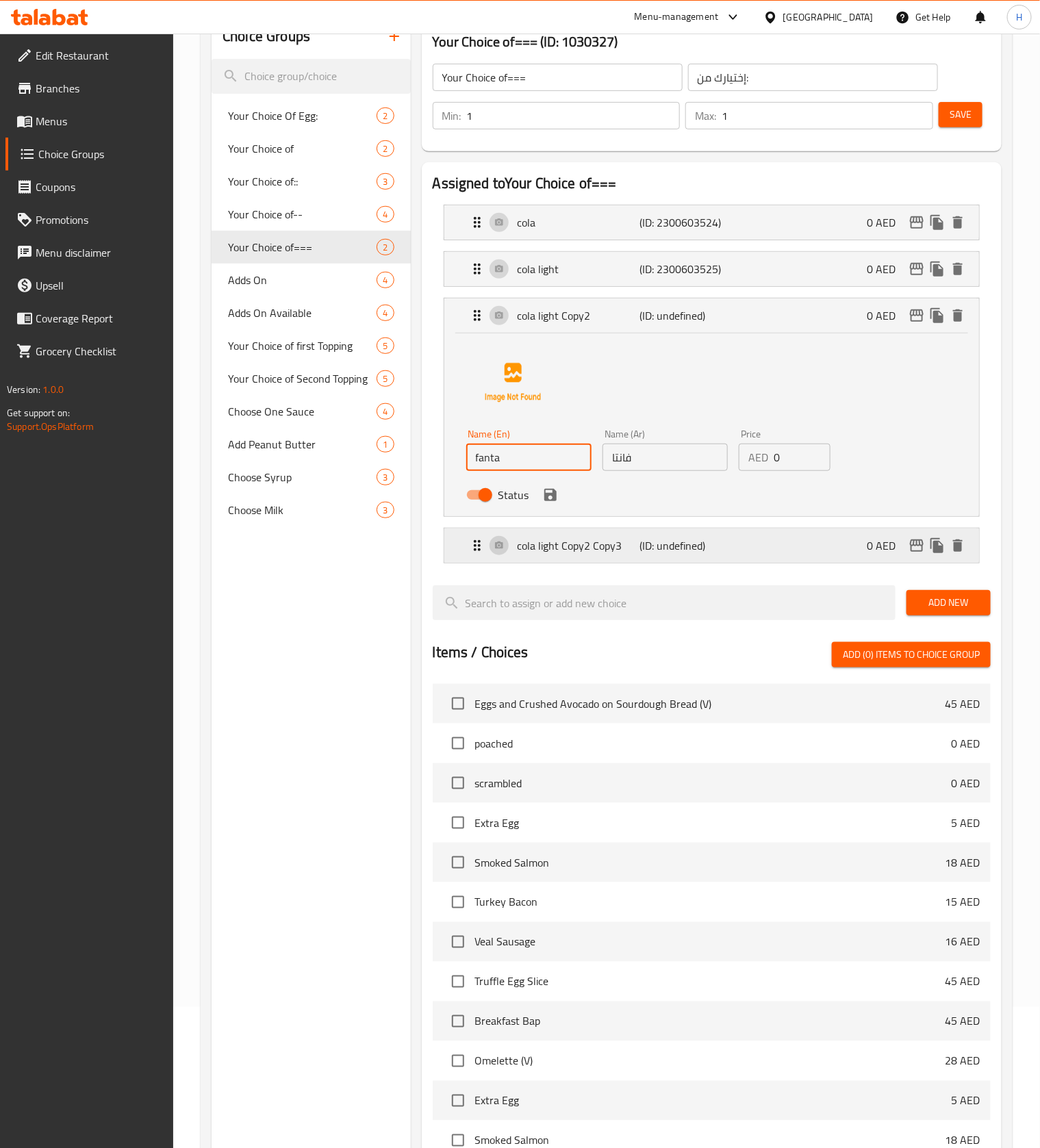
click at [722, 558] on div "cola light Copy2 Copy3 (ID: undefined) 0 AED" at bounding box center [715, 545] width 494 height 34
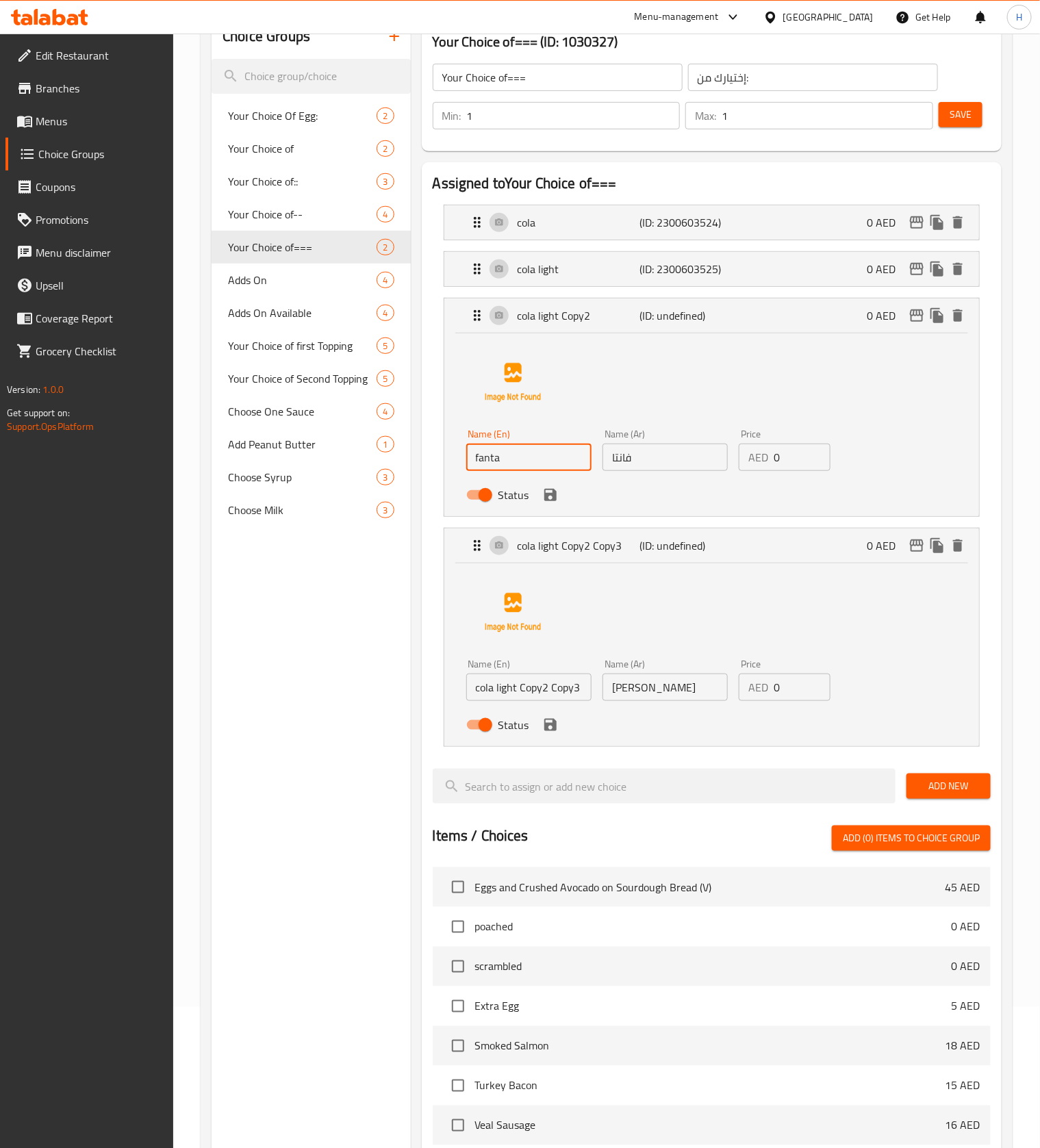
type input "fanta"
click at [536, 691] on input "cola light Copy2 Copy3" at bounding box center [528, 687] width 125 height 28
type input "sprite"
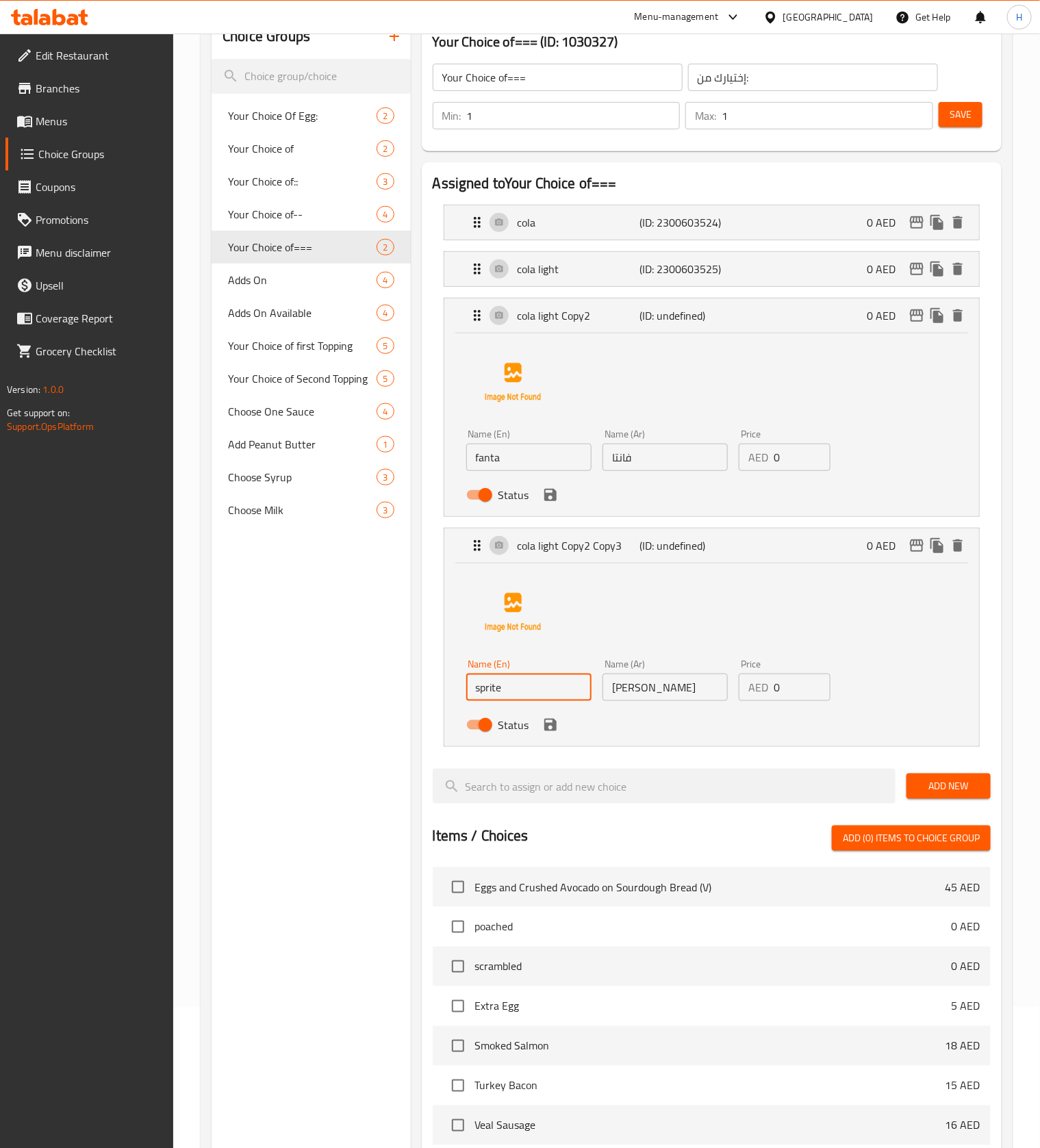
click at [633, 694] on input "[PERSON_NAME]" at bounding box center [664, 687] width 125 height 28
click at [545, 731] on icon "save" at bounding box center [550, 725] width 16 height 16
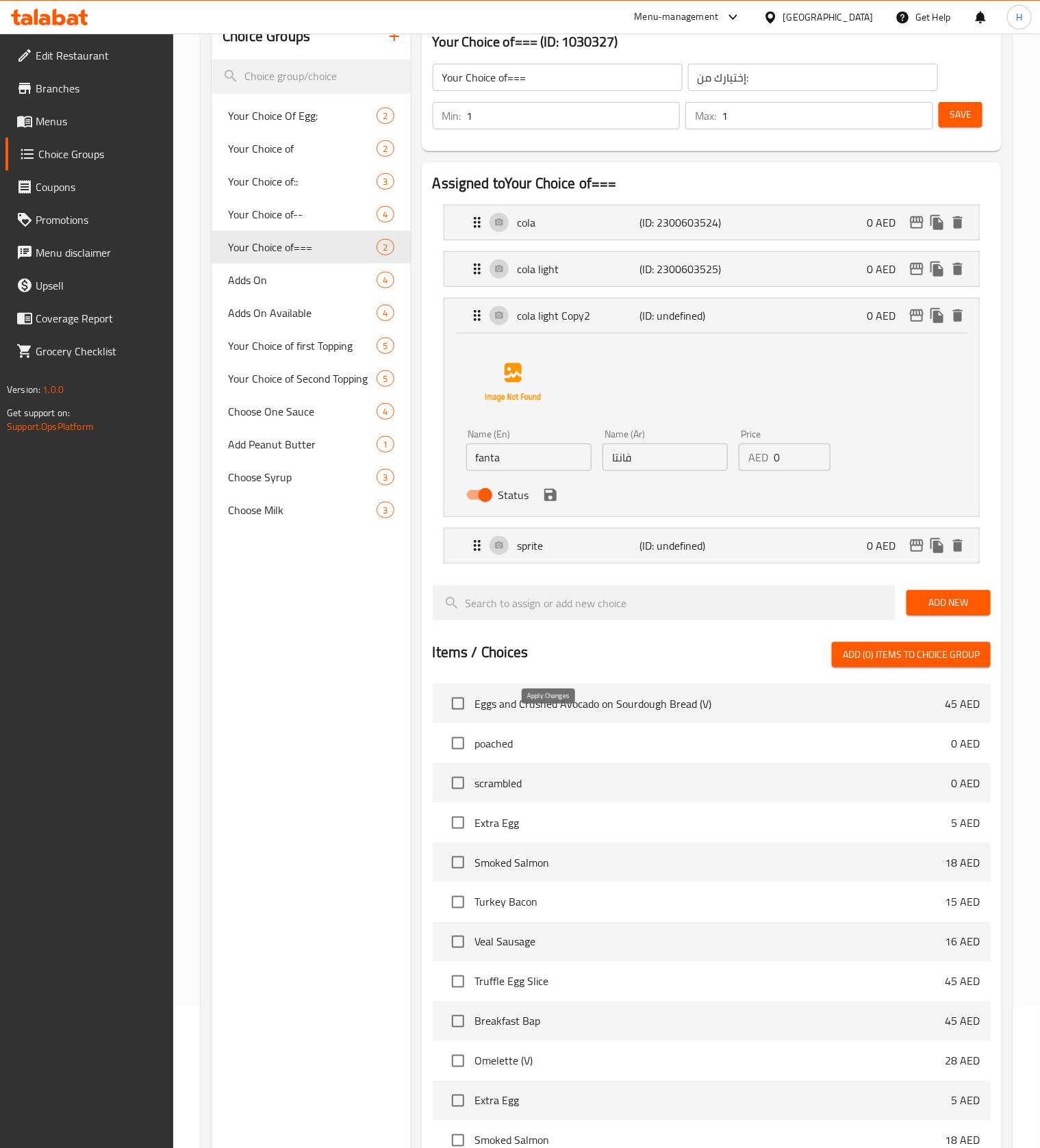
type input "سبرايت"
click at [924, 116] on span "Save" at bounding box center [960, 114] width 22 height 17
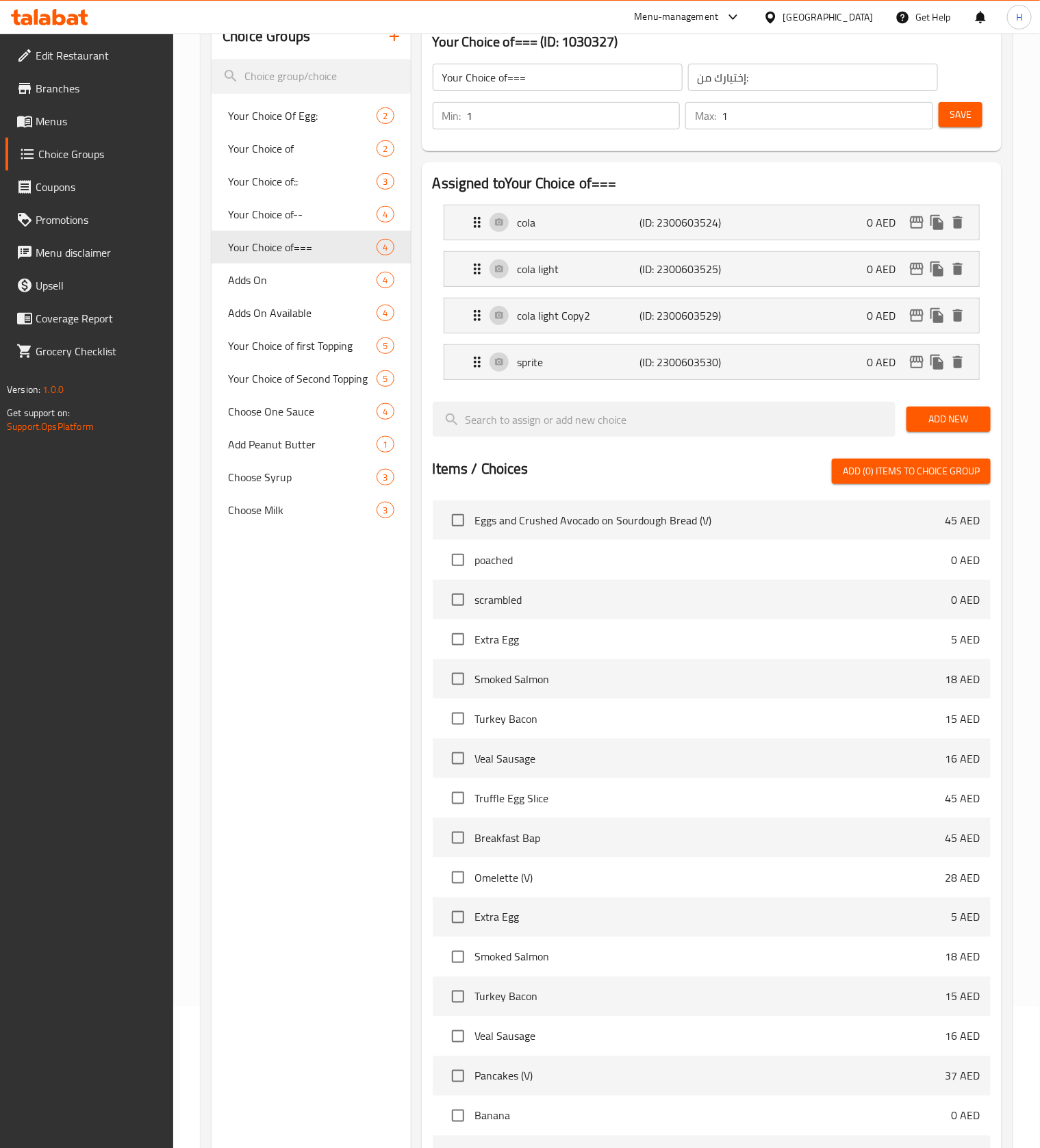
click at [53, 125] on span "Menus" at bounding box center [100, 121] width 127 height 16
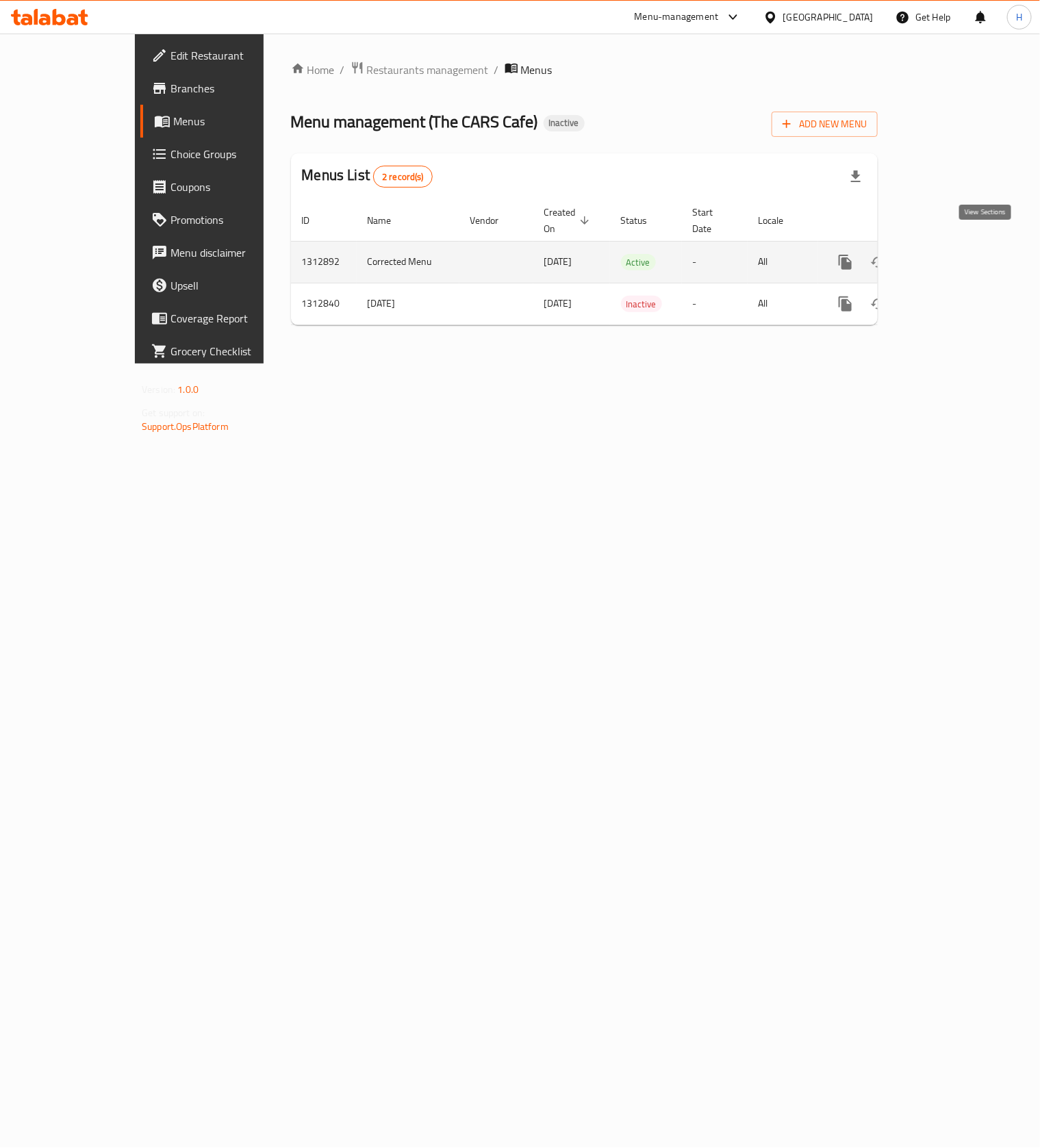
click at [924, 256] on link "enhanced table" at bounding box center [944, 262] width 33 height 33
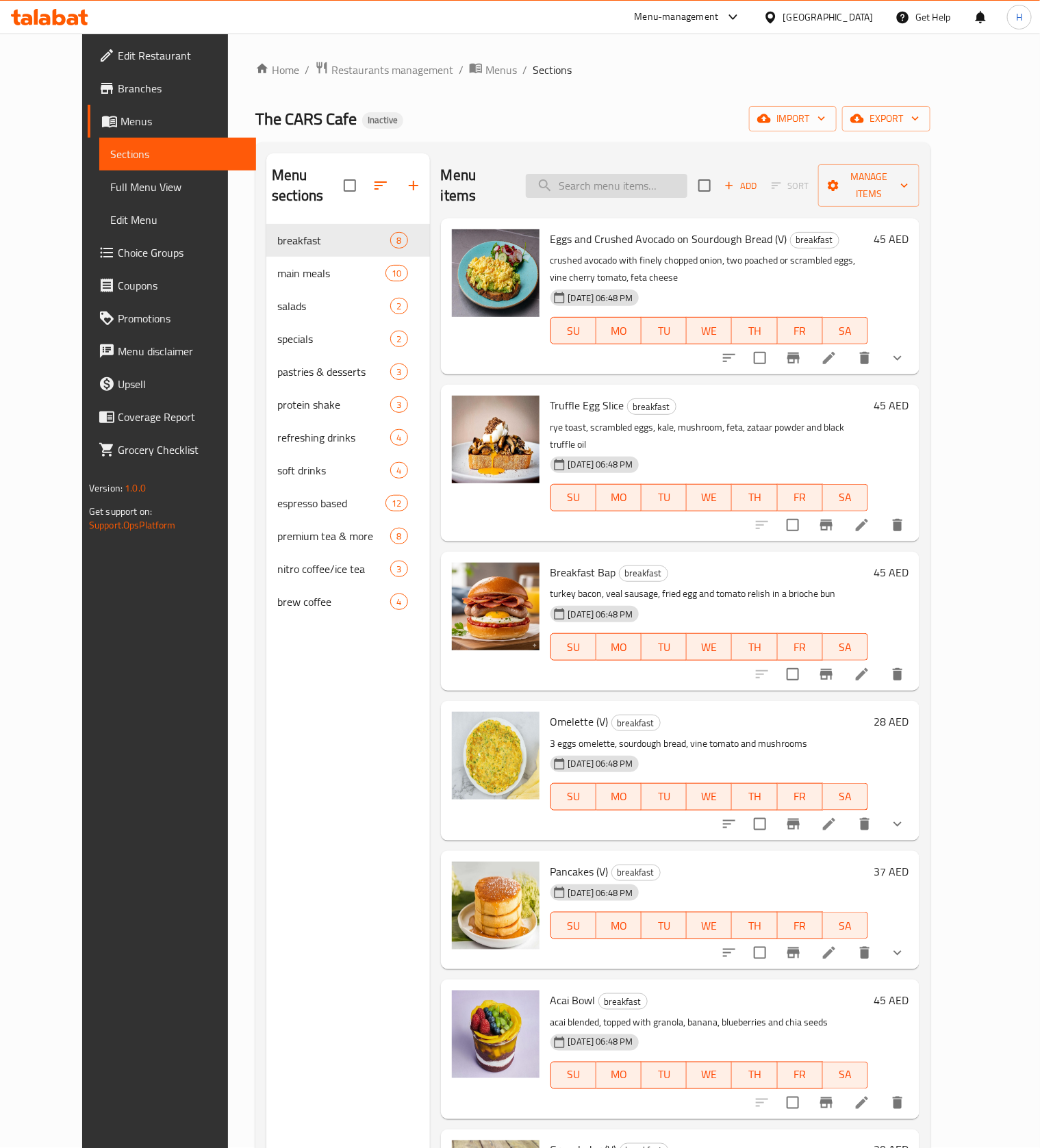
click at [634, 182] on input "search" at bounding box center [607, 185] width 162 height 24
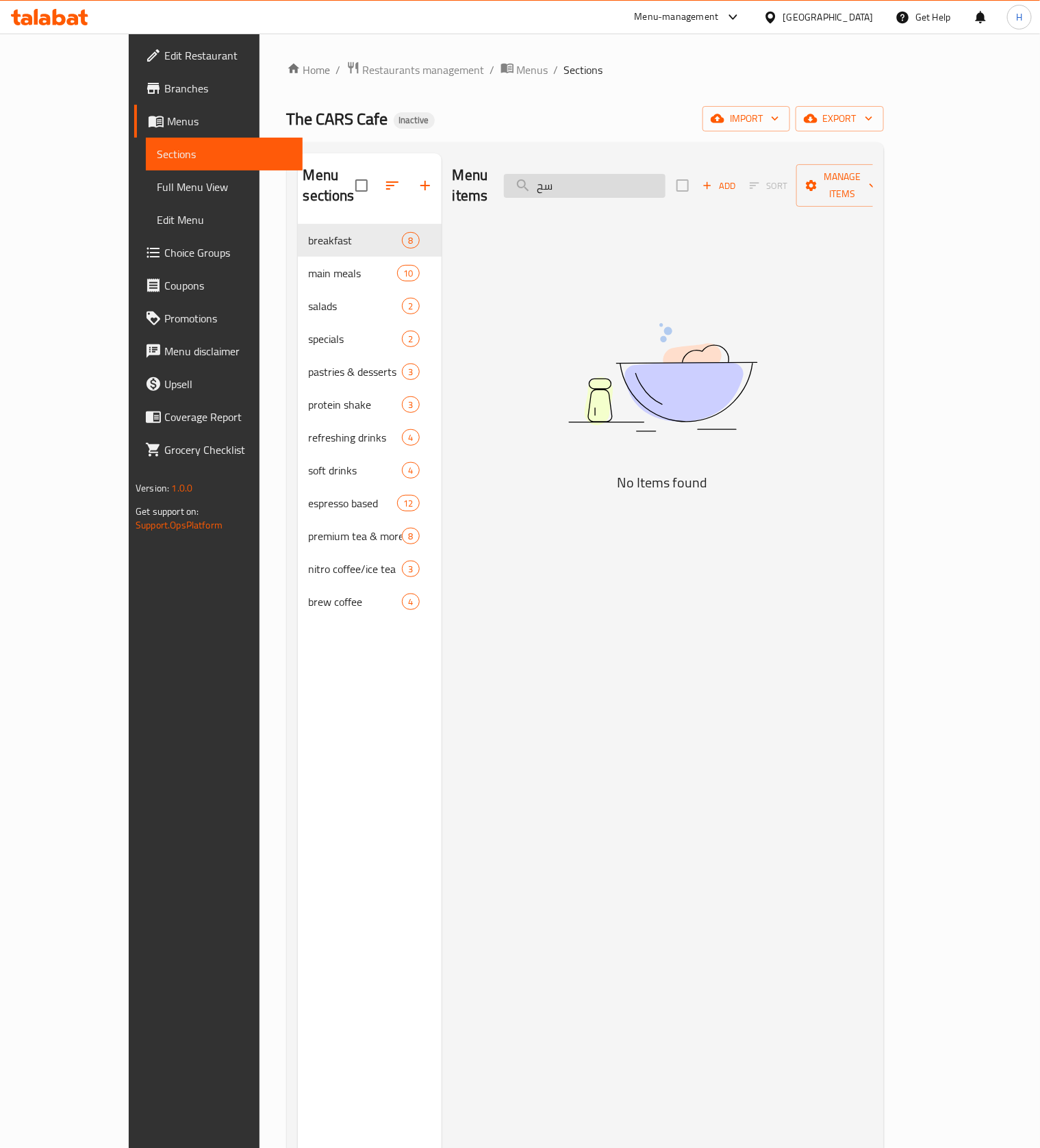
type input "س"
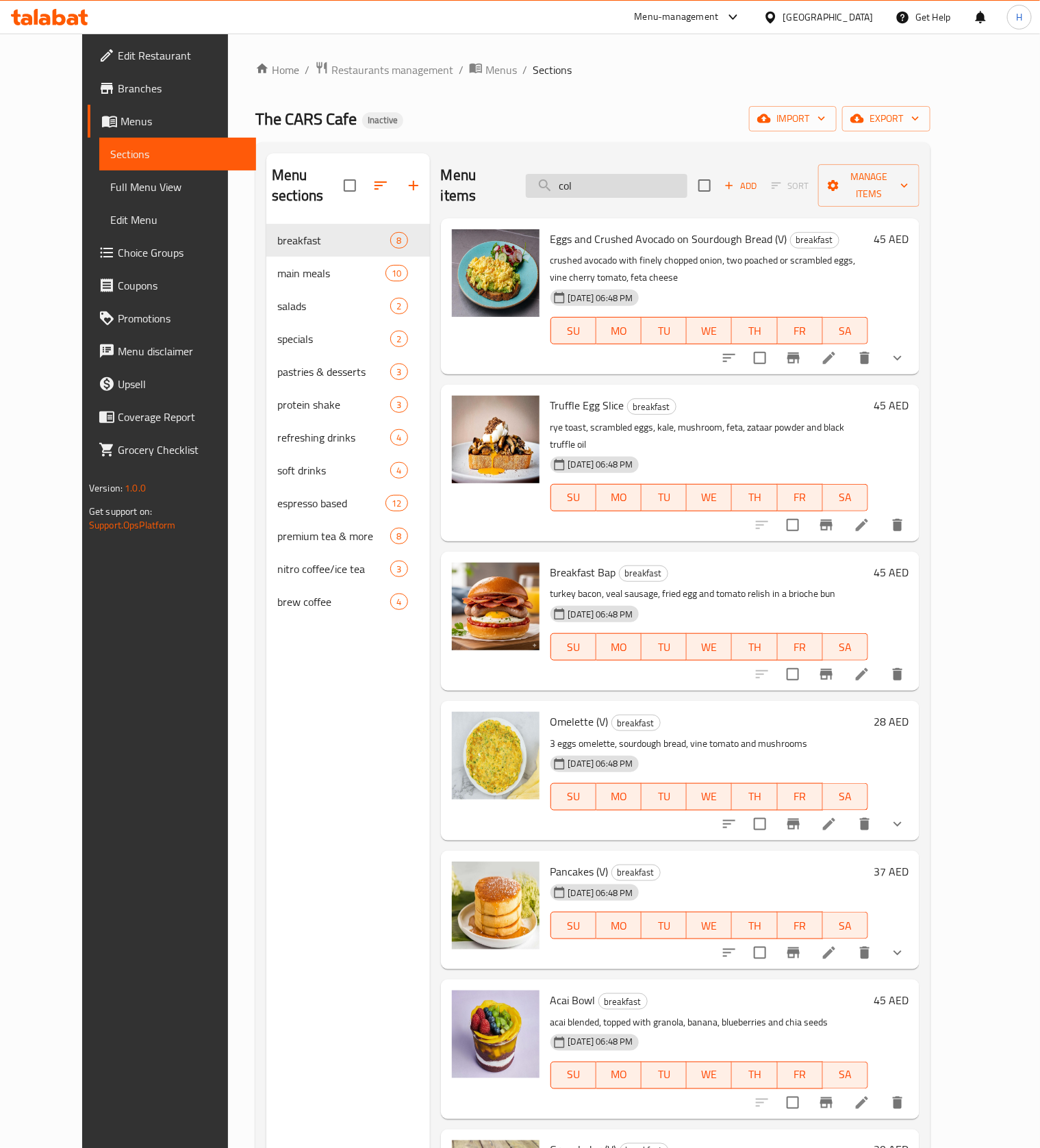
type input "cola"
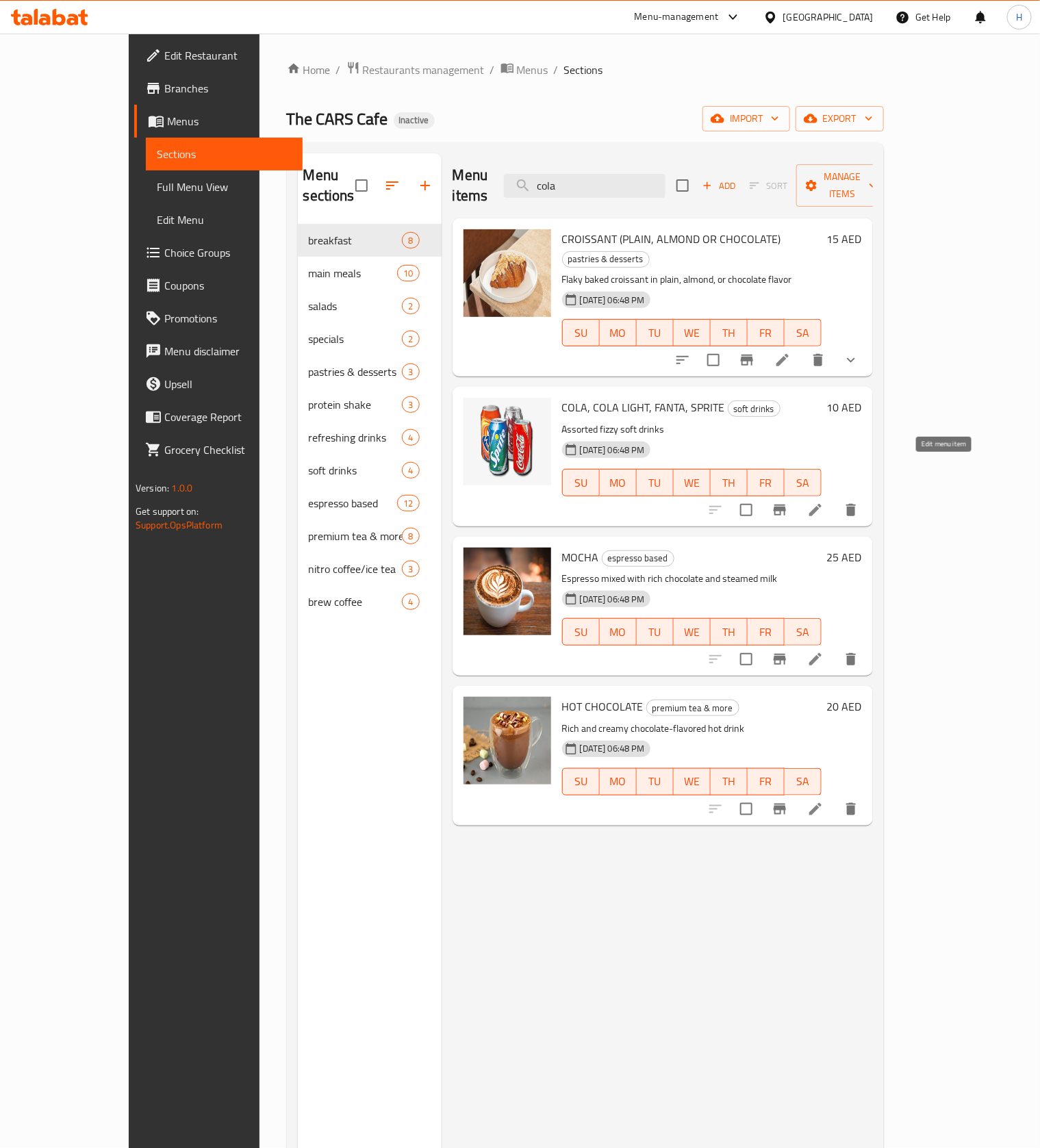
click at [824, 502] on icon at bounding box center [816, 510] width 16 height 16
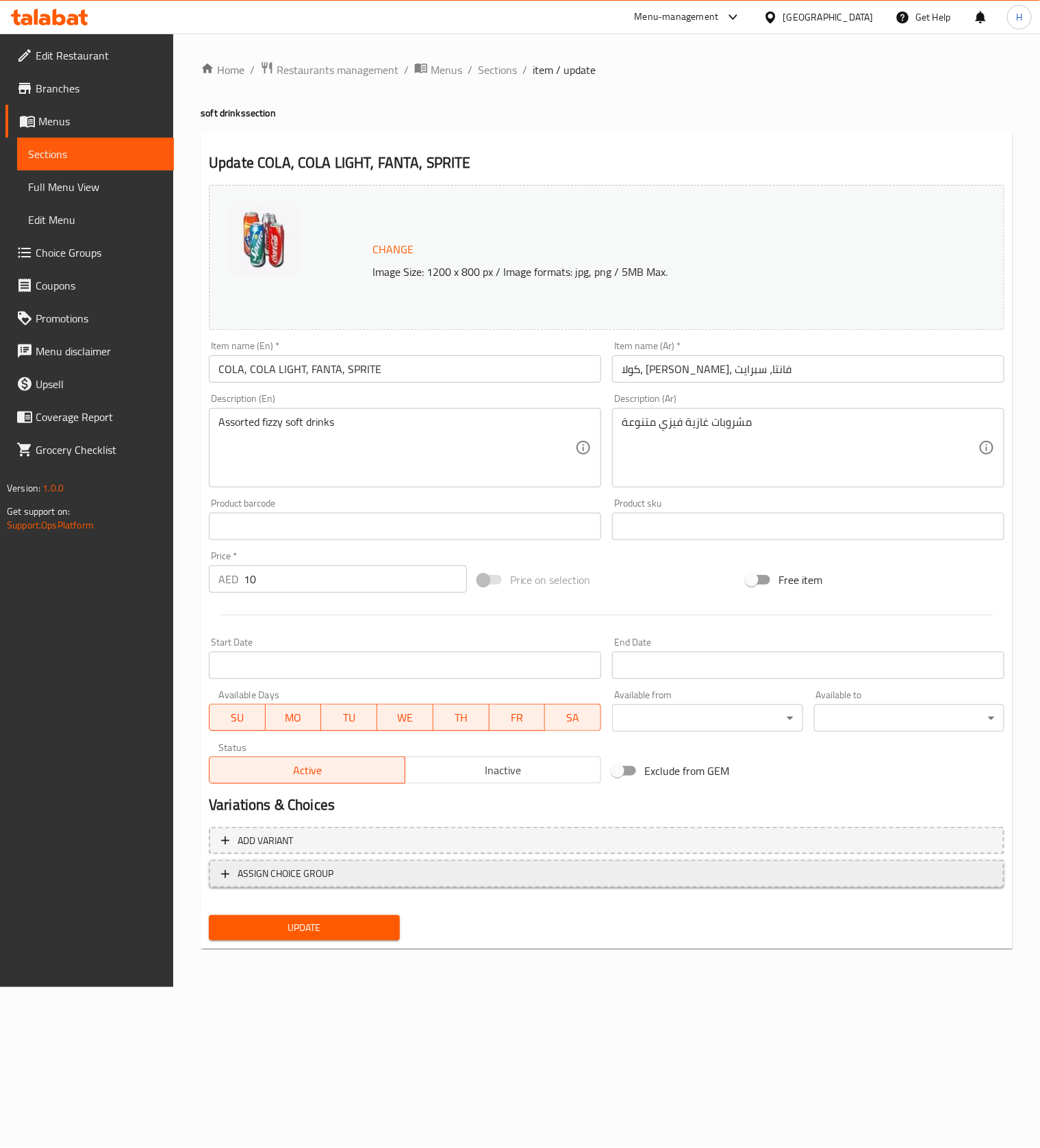
click at [430, 874] on span "ASSIGN CHOICE GROUP" at bounding box center [607, 874] width 771 height 17
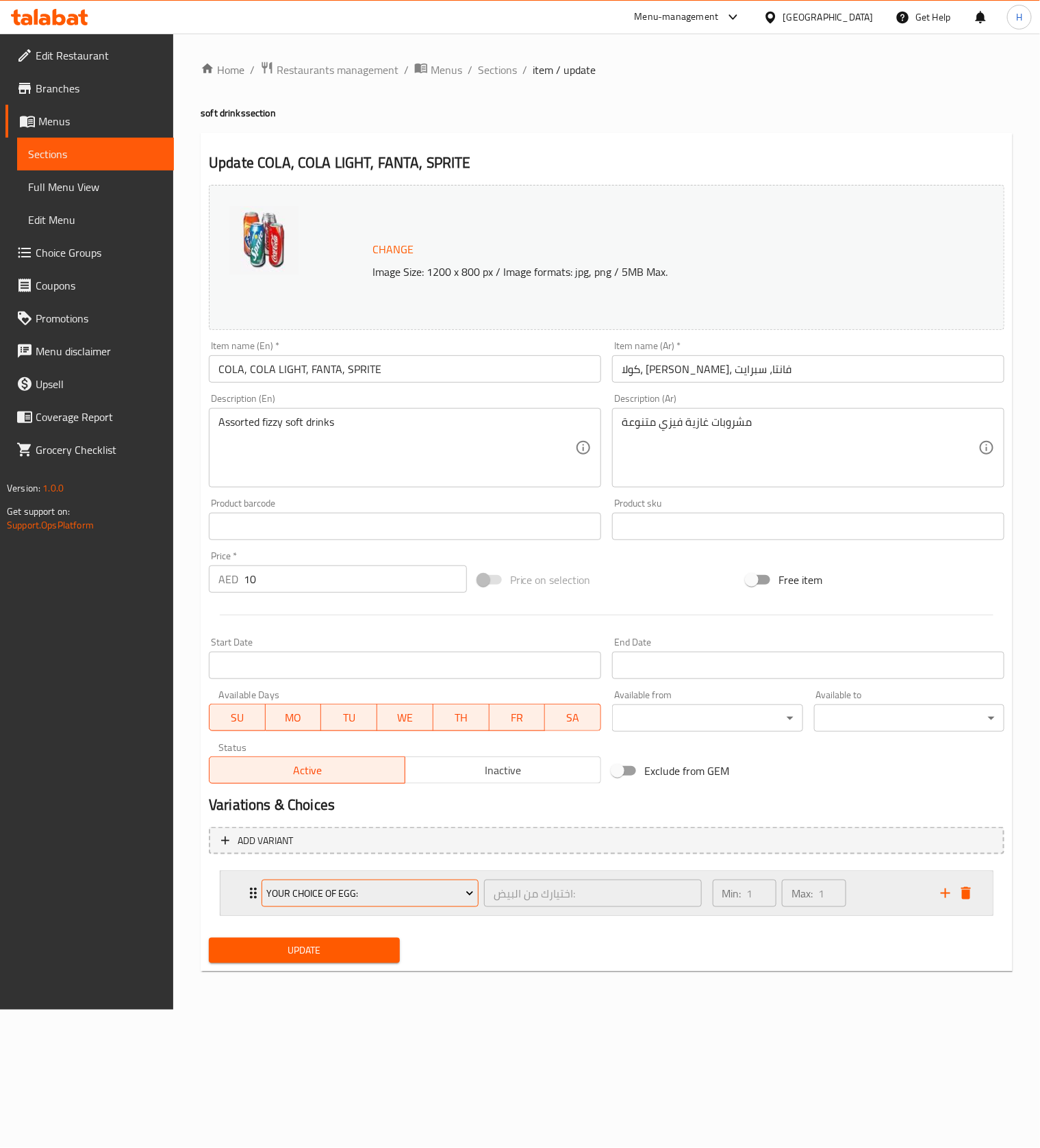
click at [434, 887] on span "Your Choice Of Egg:" at bounding box center [370, 893] width 207 height 17
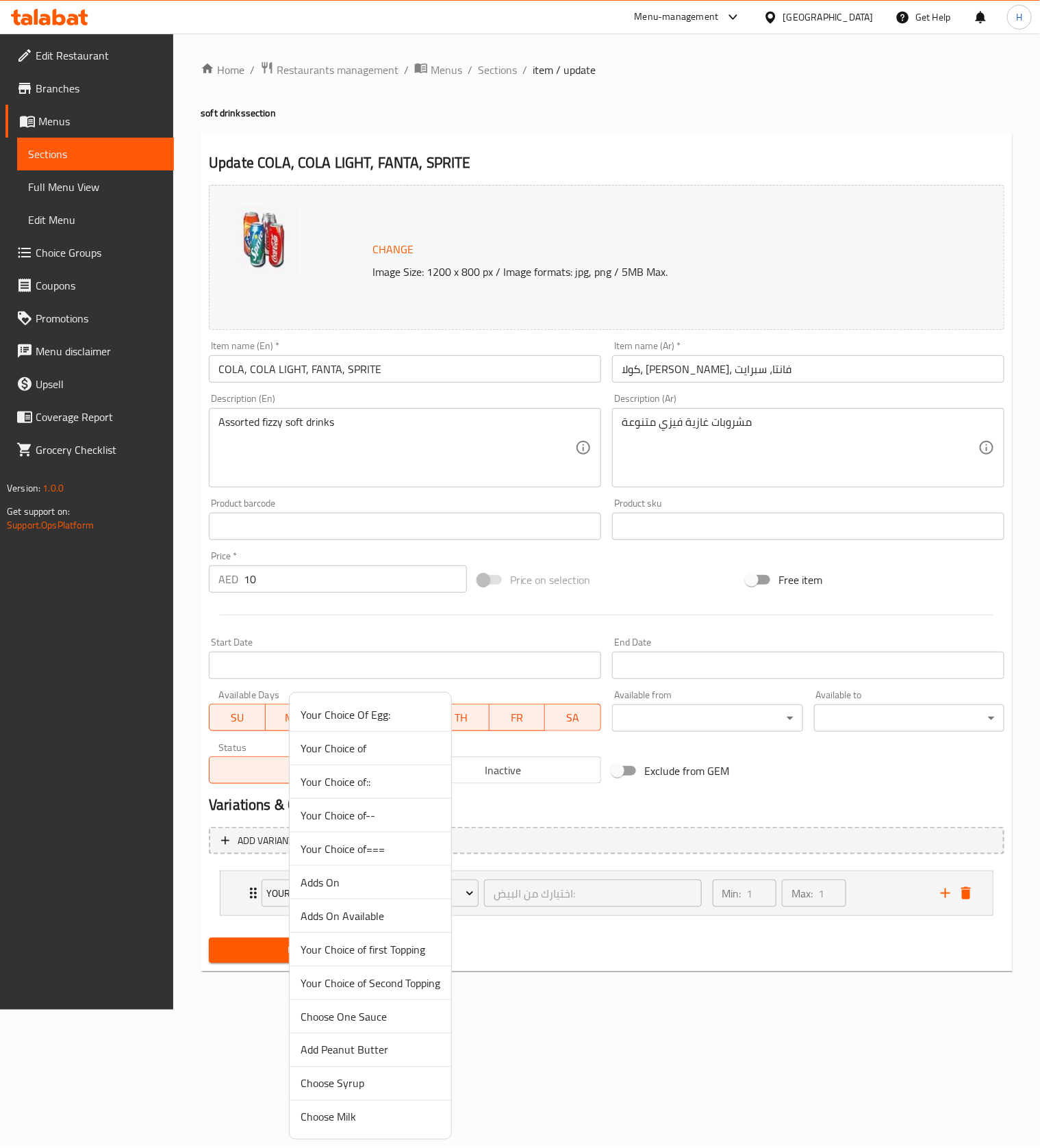
click at [367, 846] on span "Your Choice of===" at bounding box center [370, 849] width 140 height 16
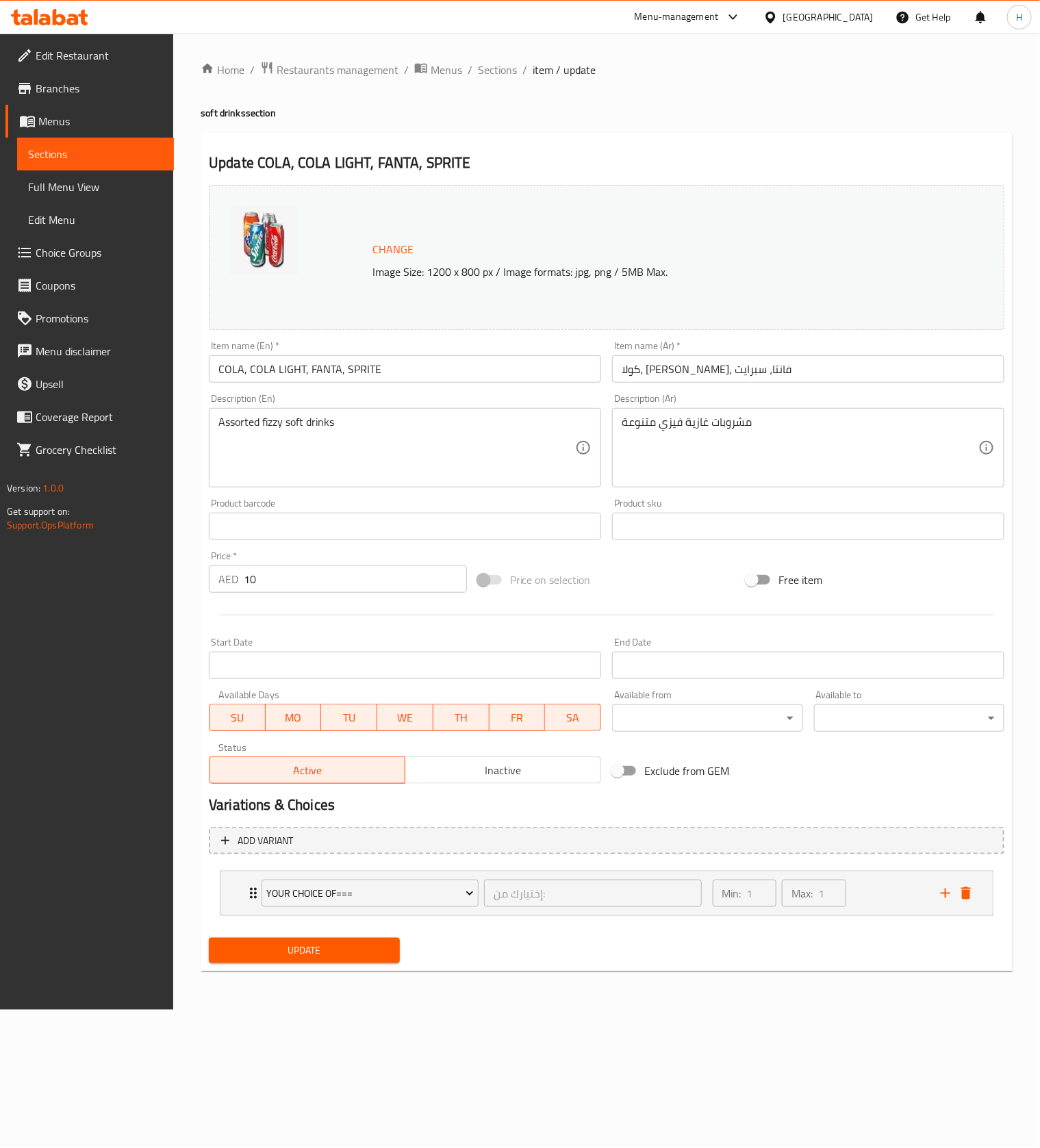
click at [309, 948] on span "Update" at bounding box center [304, 950] width 168 height 17
click at [487, 78] on span "Sections" at bounding box center [497, 69] width 39 height 16
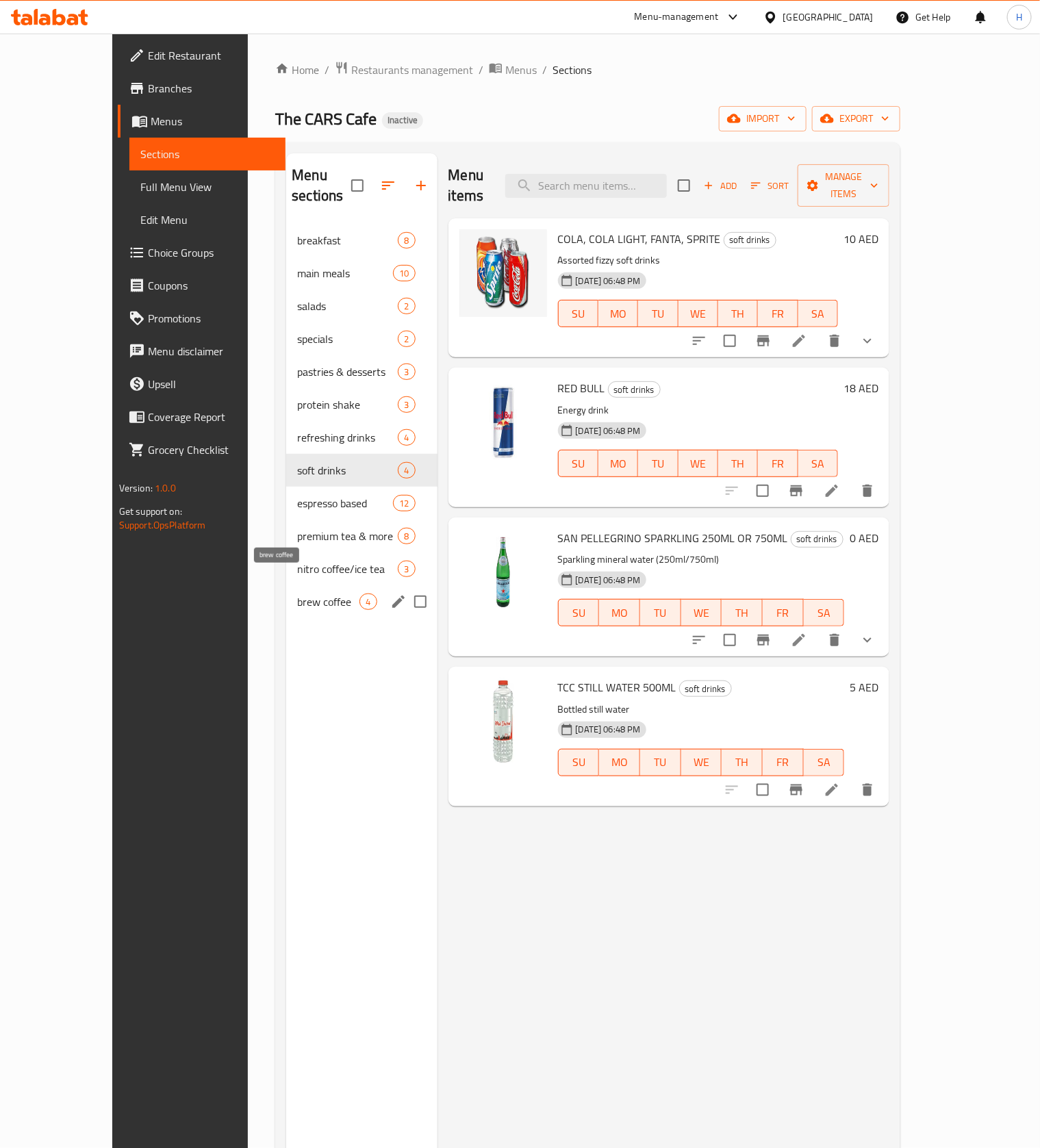
click at [297, 594] on span "brew coffee" at bounding box center [328, 602] width 62 height 16
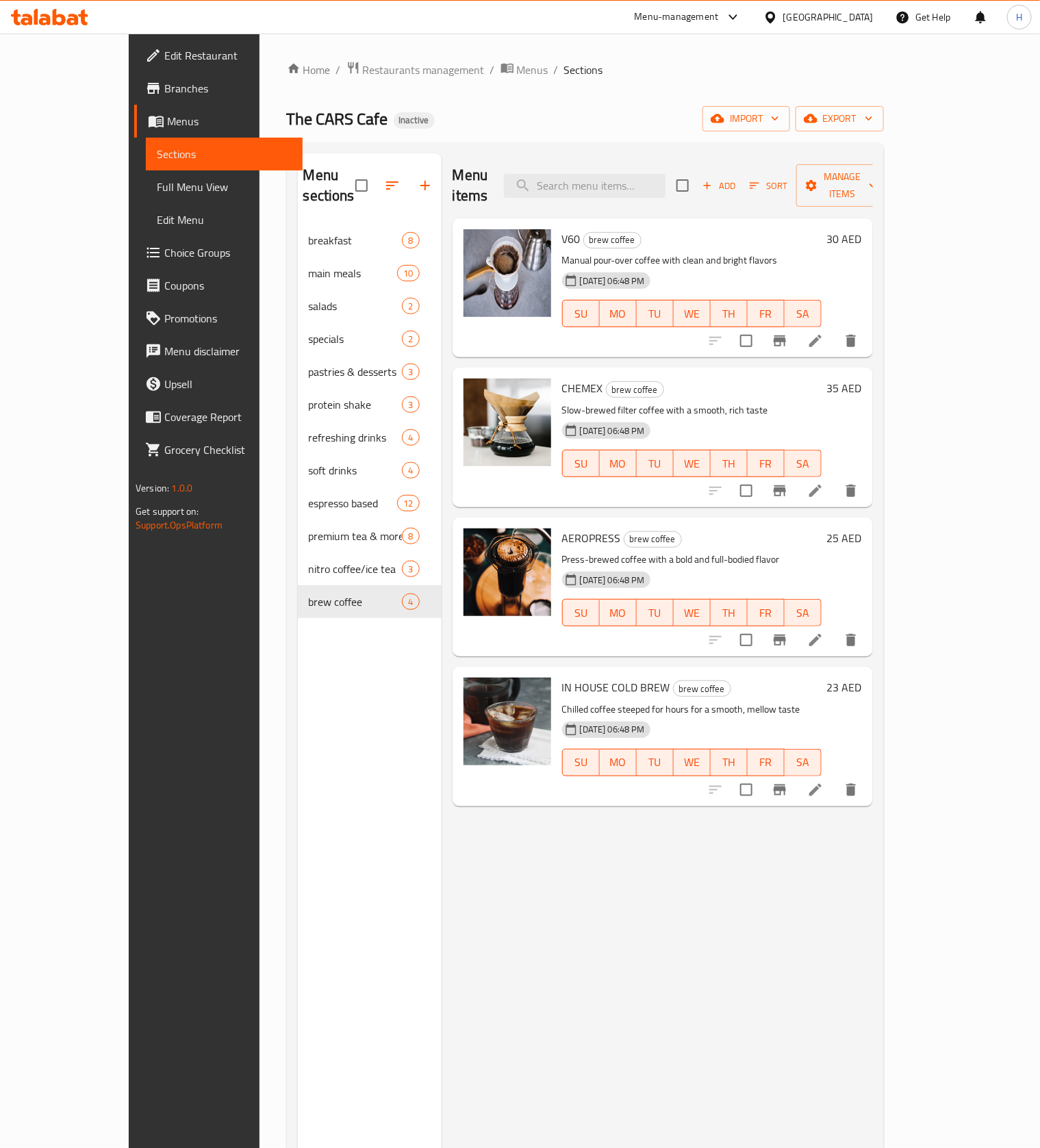
click at [562, 528] on span "AEROPRESS" at bounding box center [591, 538] width 59 height 20
copy span "AEROPRESS"
click at [605, 177] on input "search" at bounding box center [584, 185] width 162 height 24
paste input "V60"
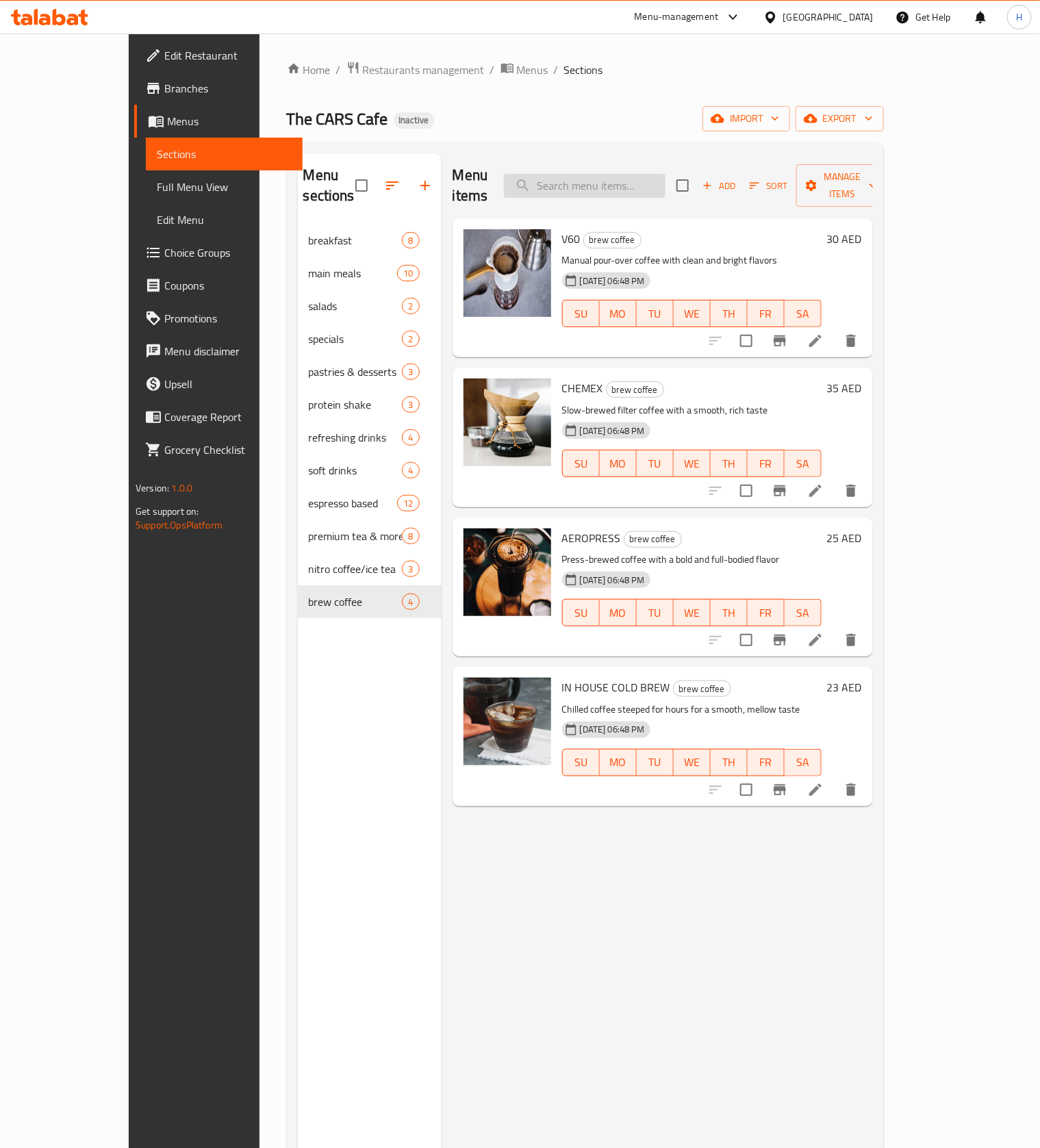
type input "V60"
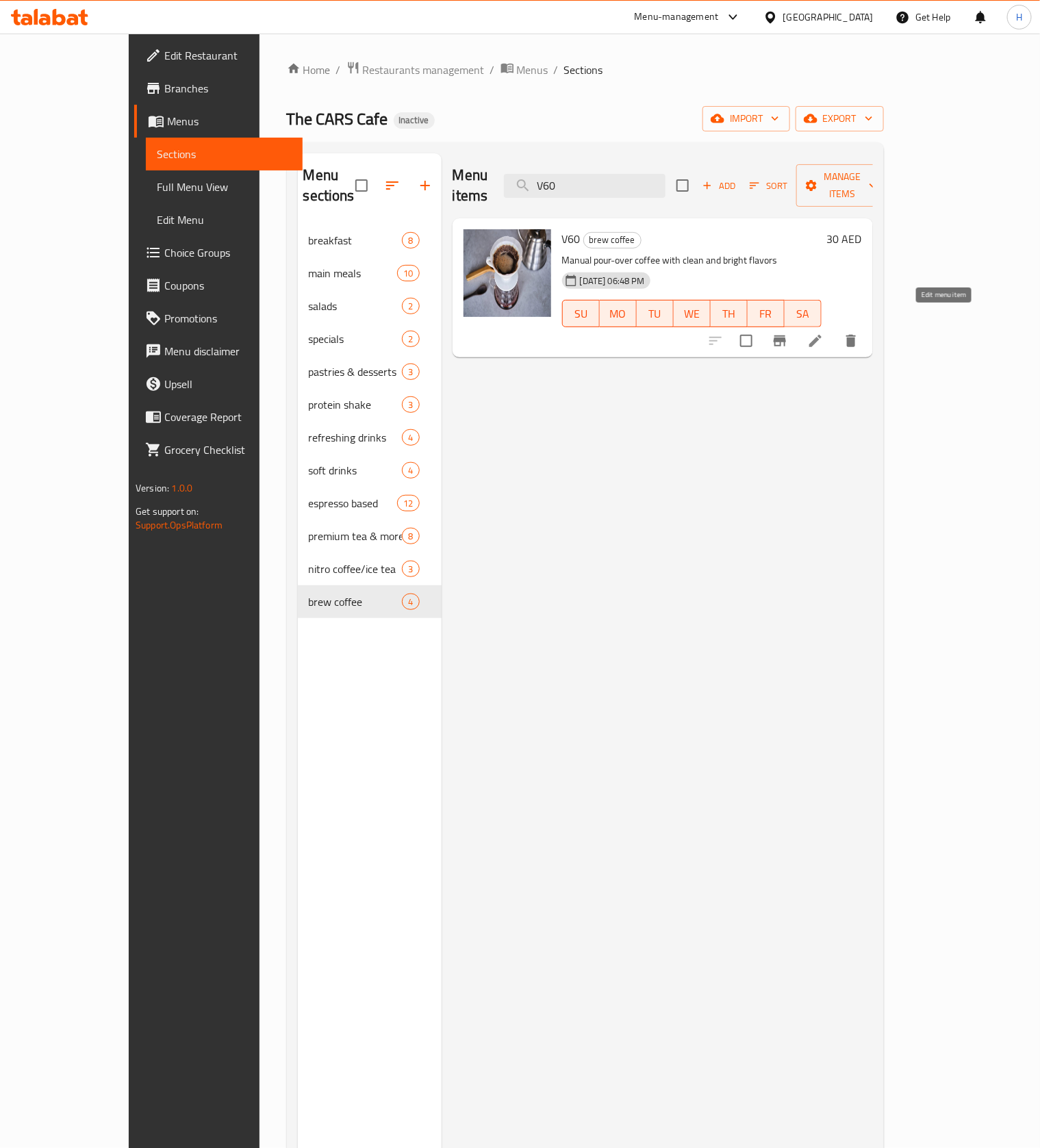
click at [824, 333] on icon at bounding box center [816, 341] width 16 height 16
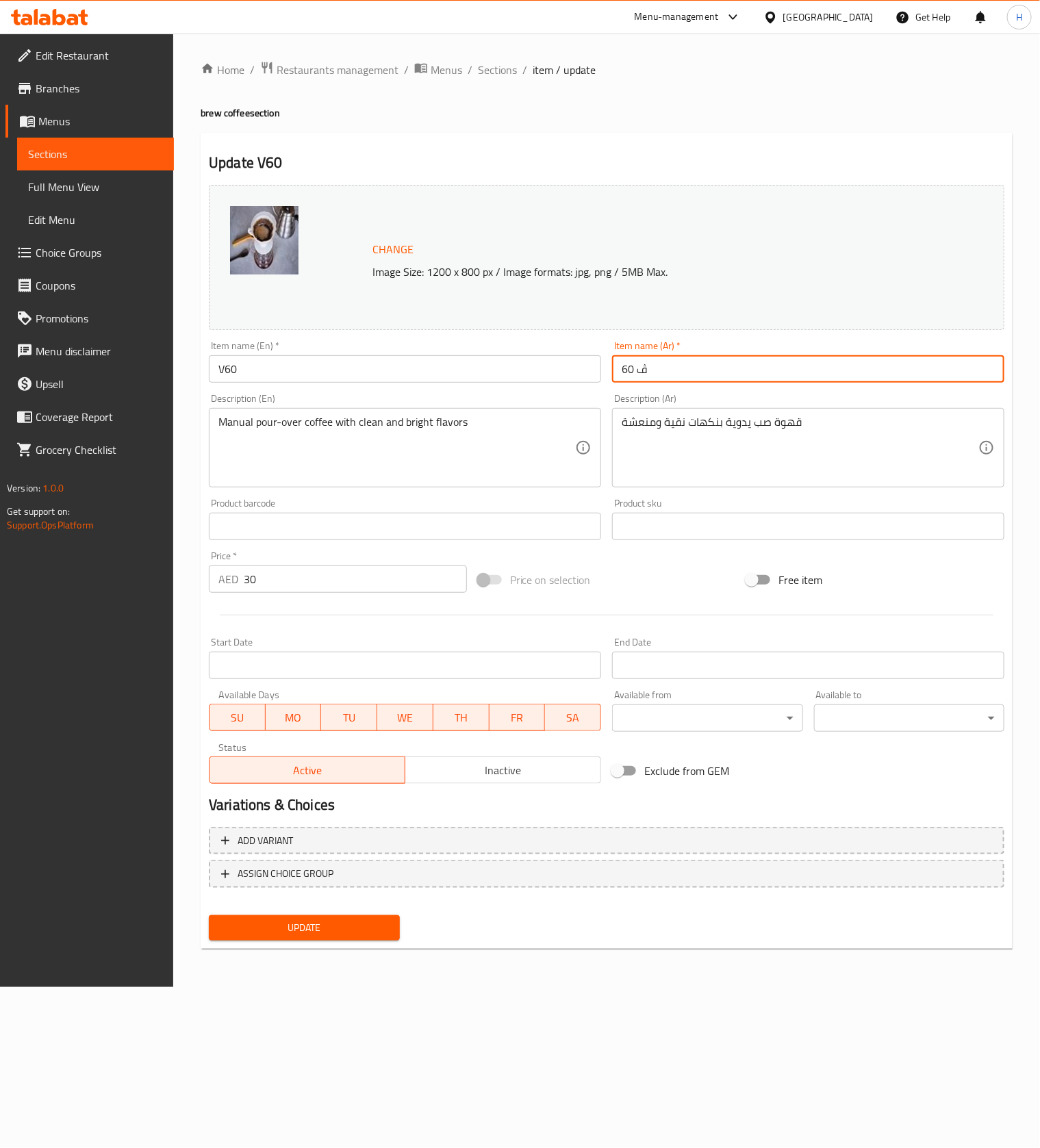
click at [641, 363] on input "ڤ 60" at bounding box center [808, 369] width 392 height 28
type input "في 60"
click at [332, 919] on span "Update" at bounding box center [304, 928] width 168 height 17
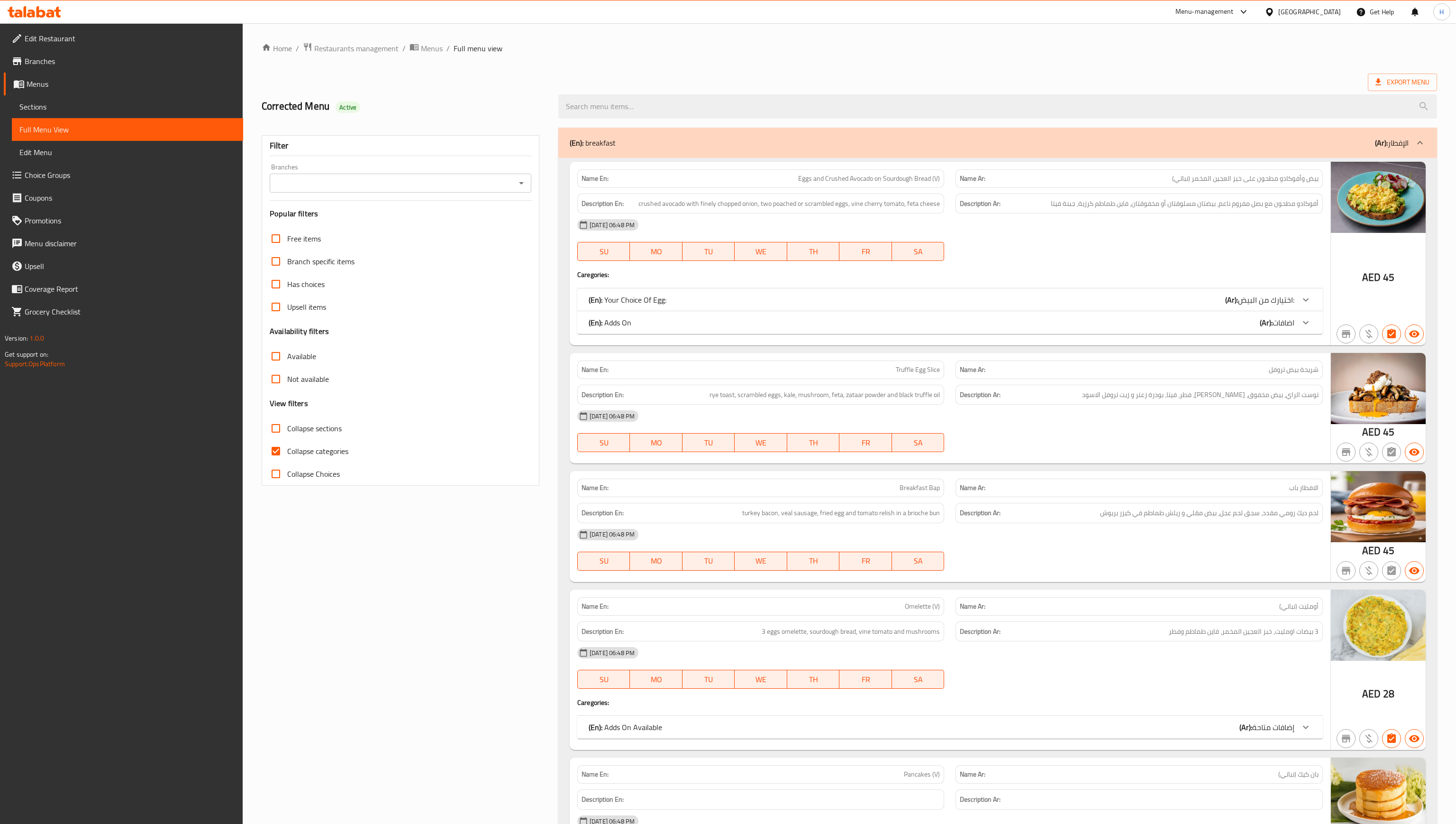
click at [276, 454] on input "Collapse categories" at bounding box center [276, 451] width 23 height 23
checkbox input "false"
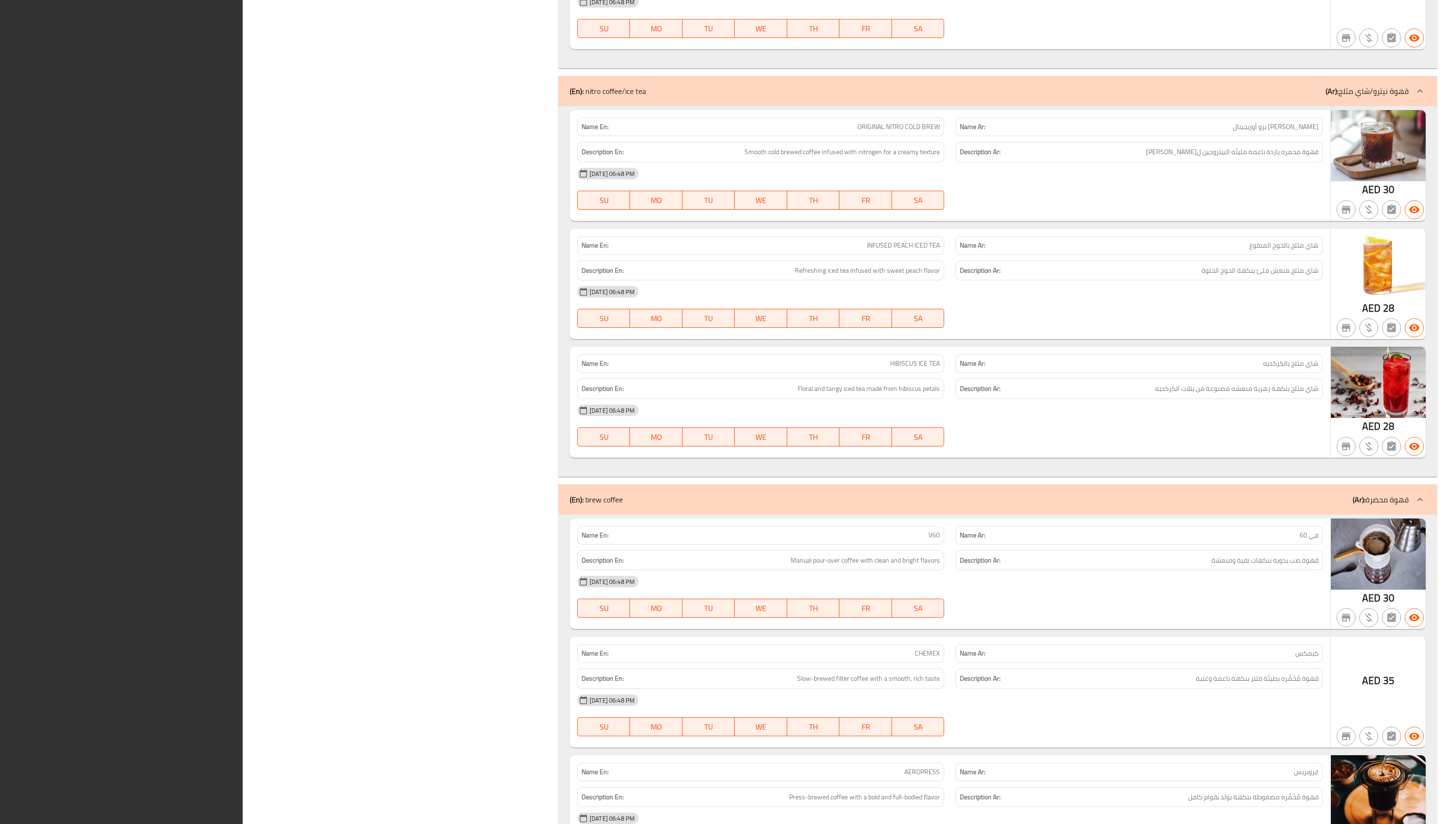
scroll to position [10349, 0]
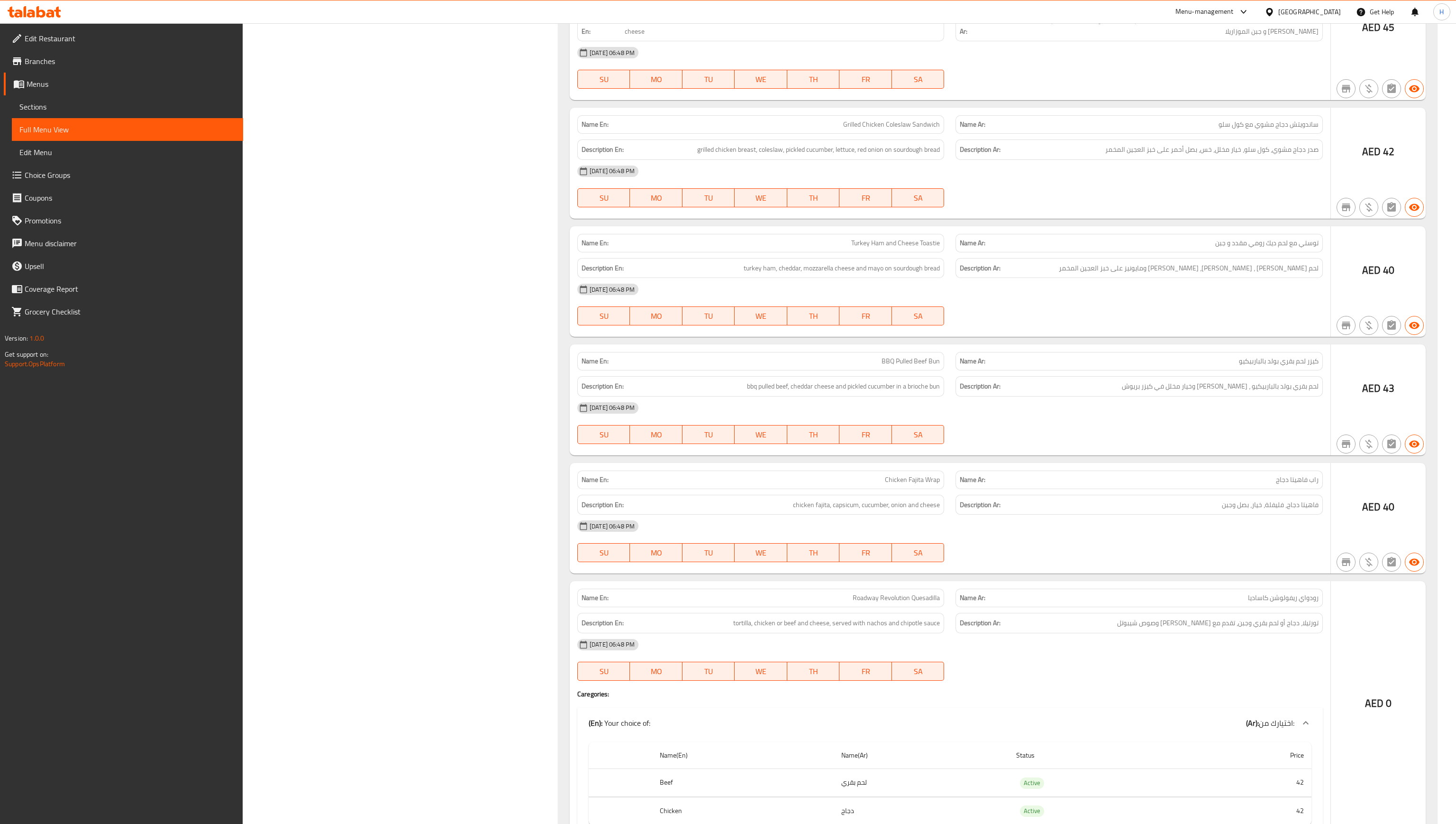
scroll to position [2525, 0]
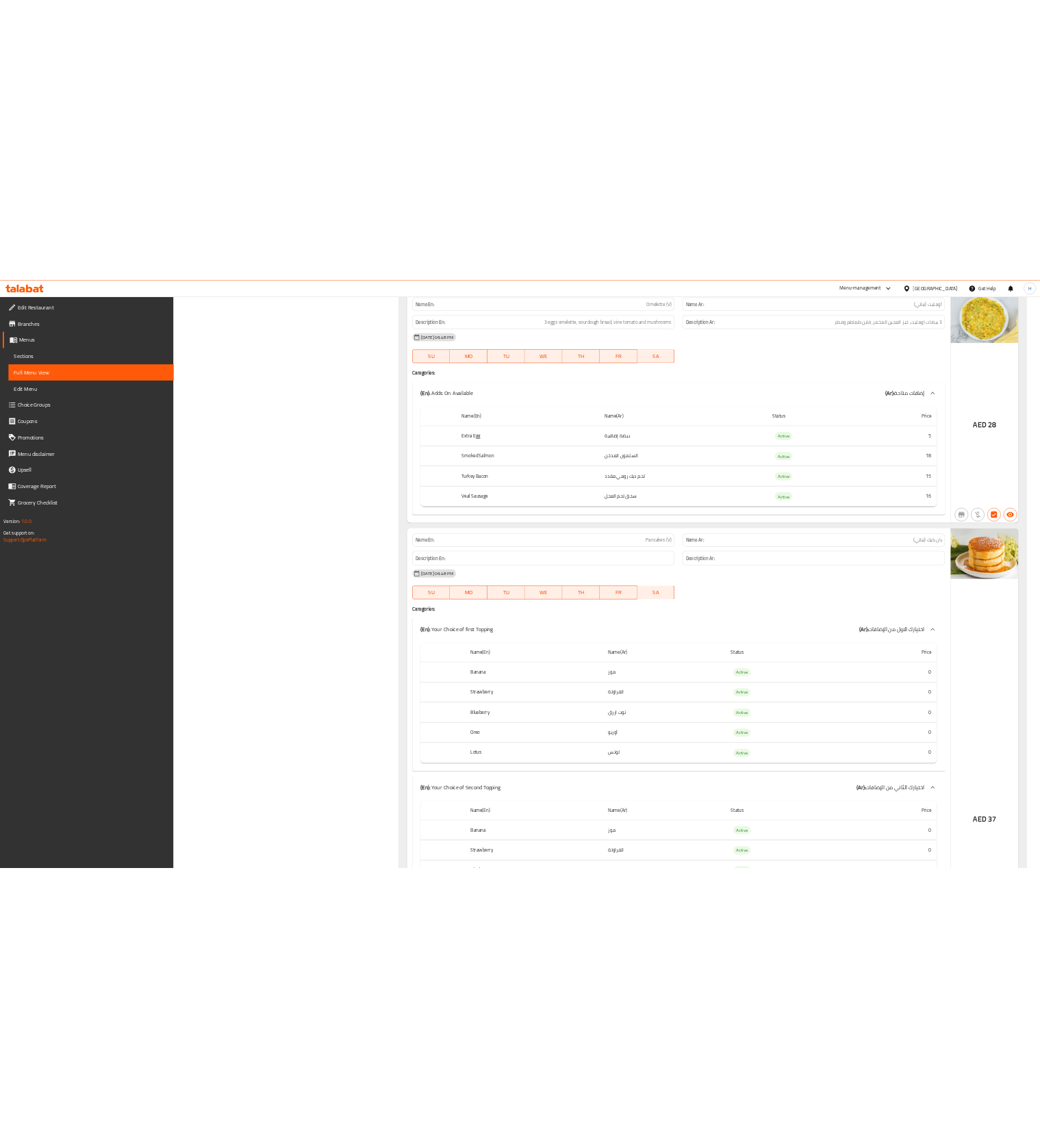
scroll to position [56, 0]
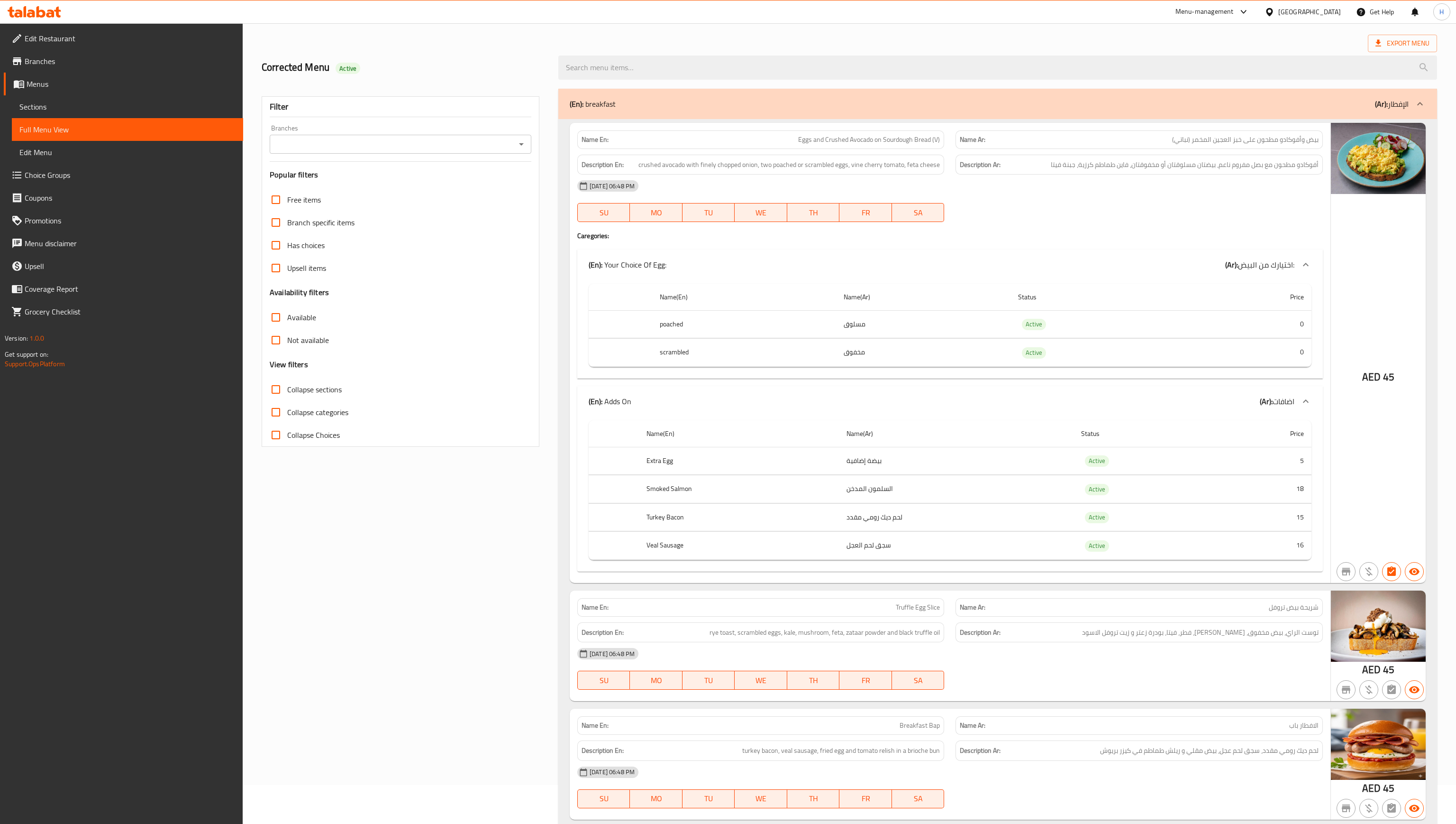
click at [103, 107] on span "Sections" at bounding box center [127, 107] width 216 height 11
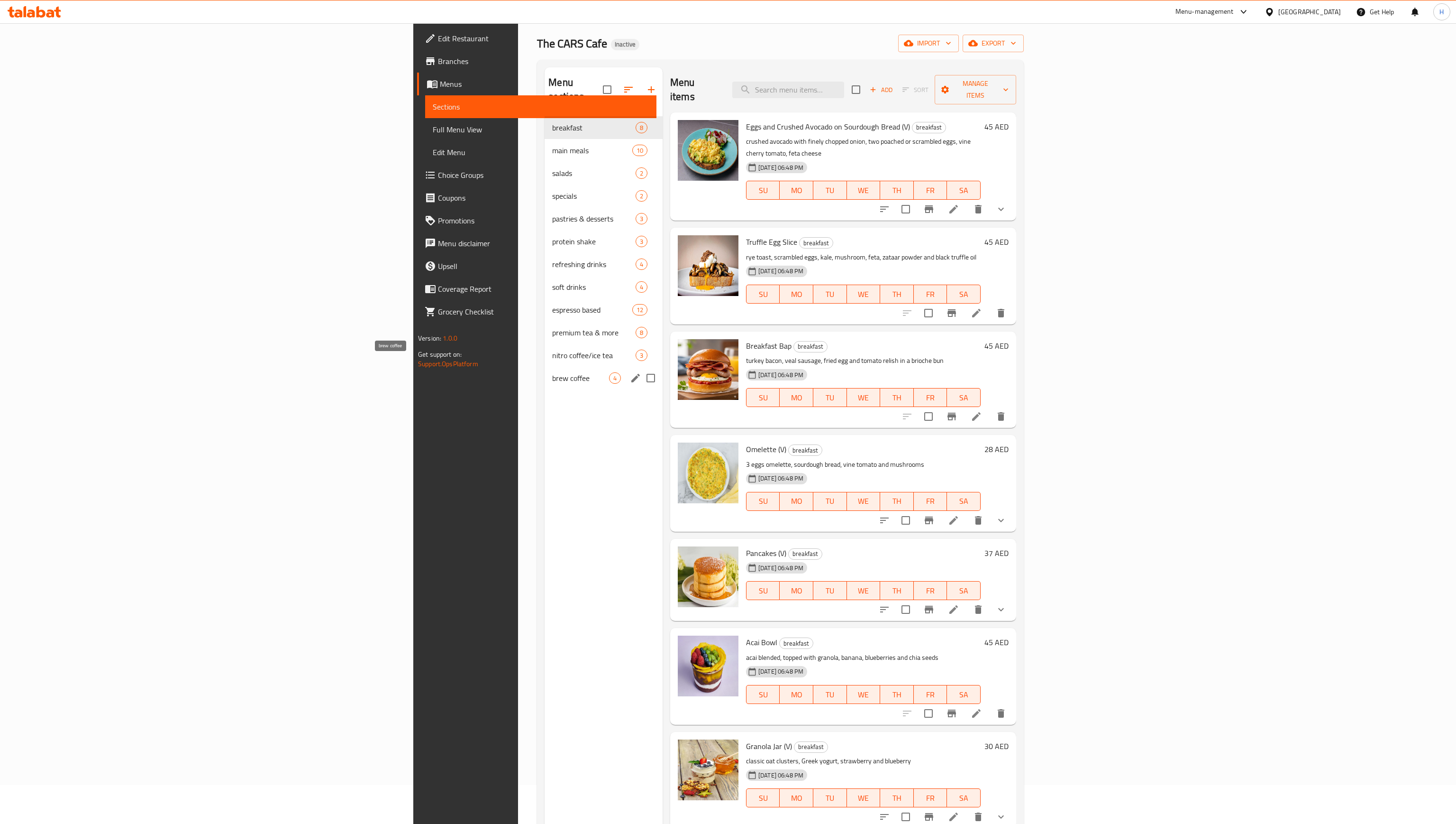
click at [552, 372] on span "brew coffee" at bounding box center [580, 378] width 57 height 11
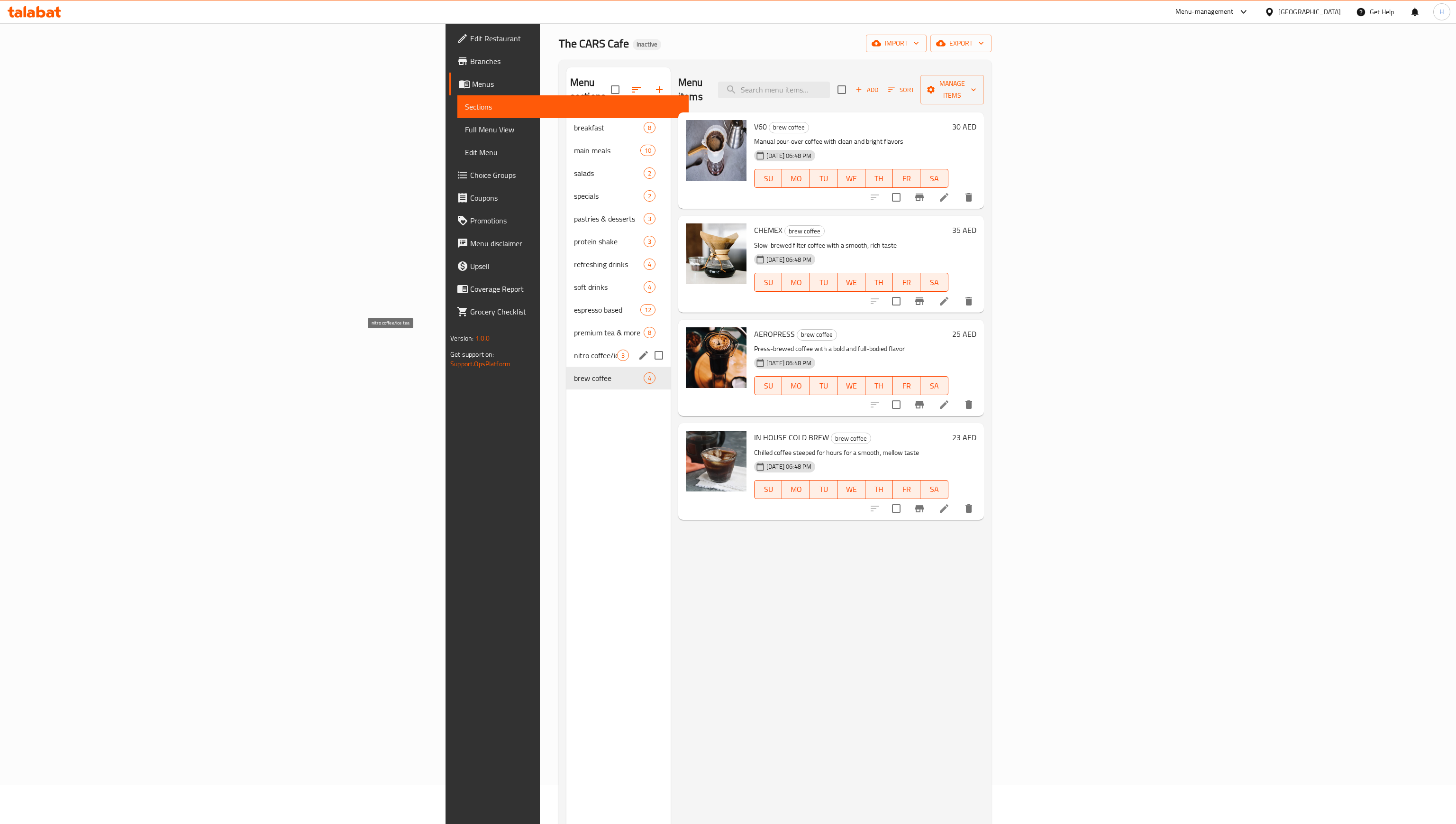
click at [574, 350] on span "nitro coffee/ice tea" at bounding box center [595, 355] width 43 height 11
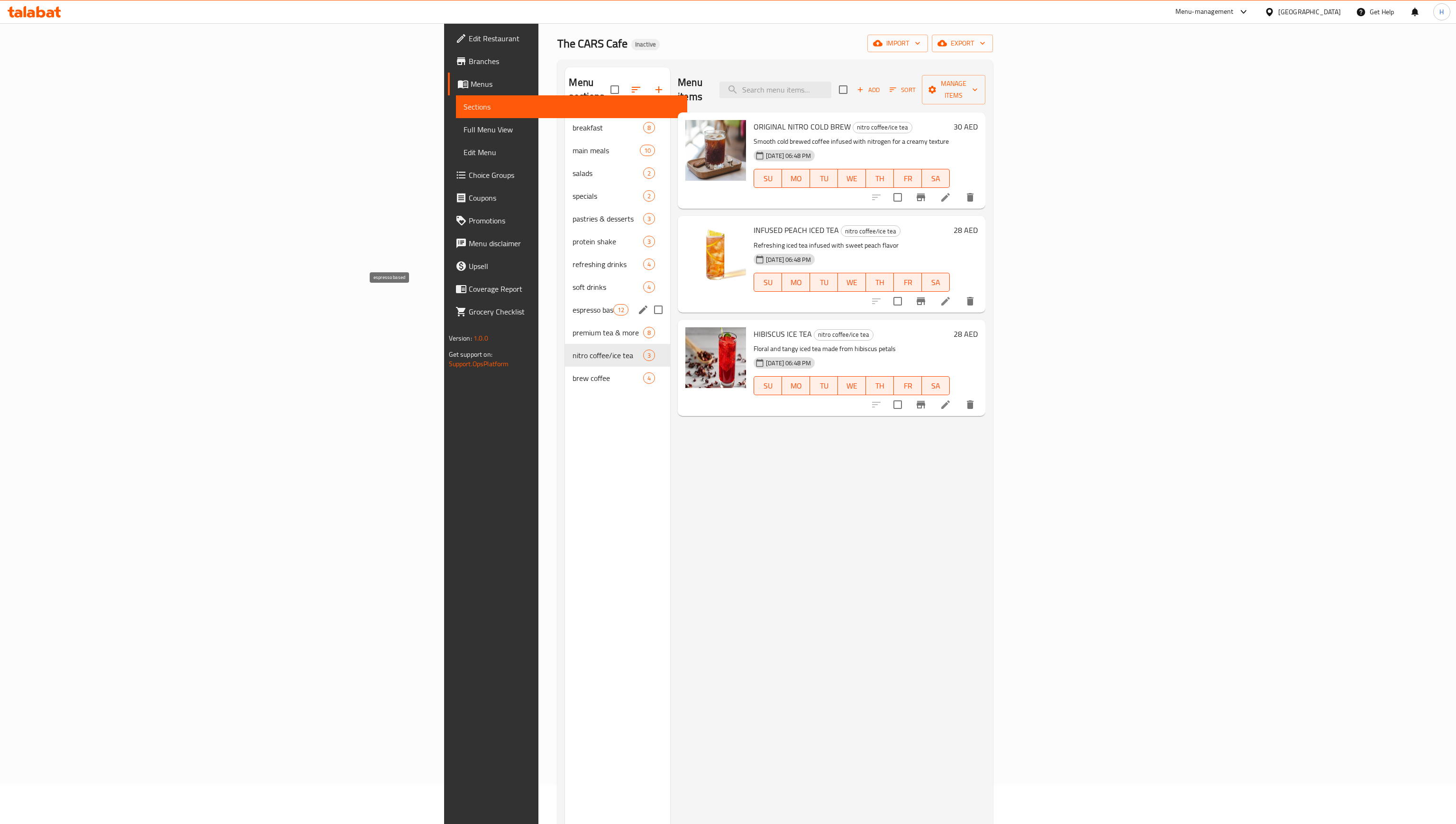
click at [573, 304] on span "espresso based" at bounding box center [592, 310] width 40 height 11
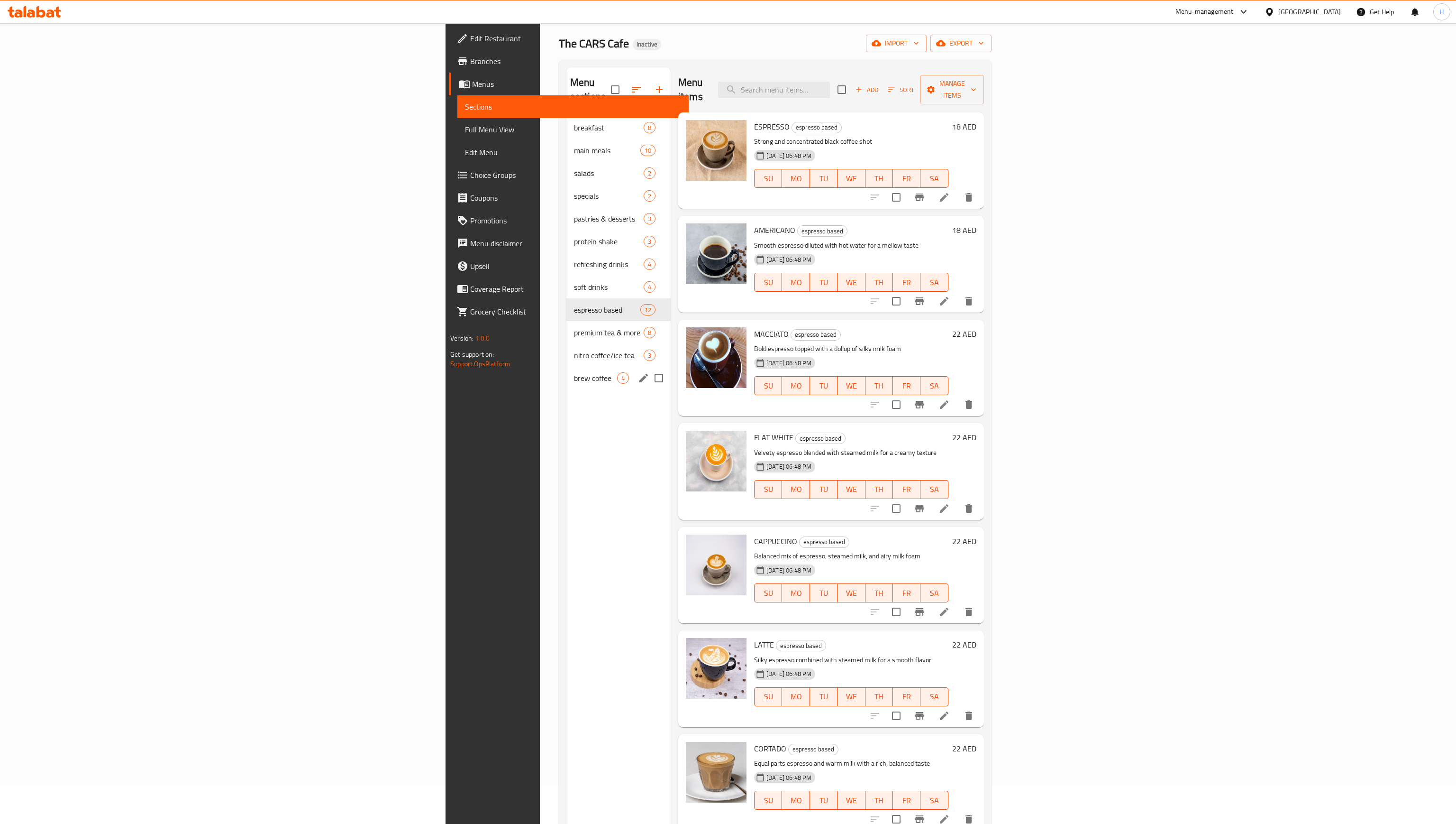
click at [636, 371] on div "Menu sections" at bounding box center [643, 378] width 14 height 14
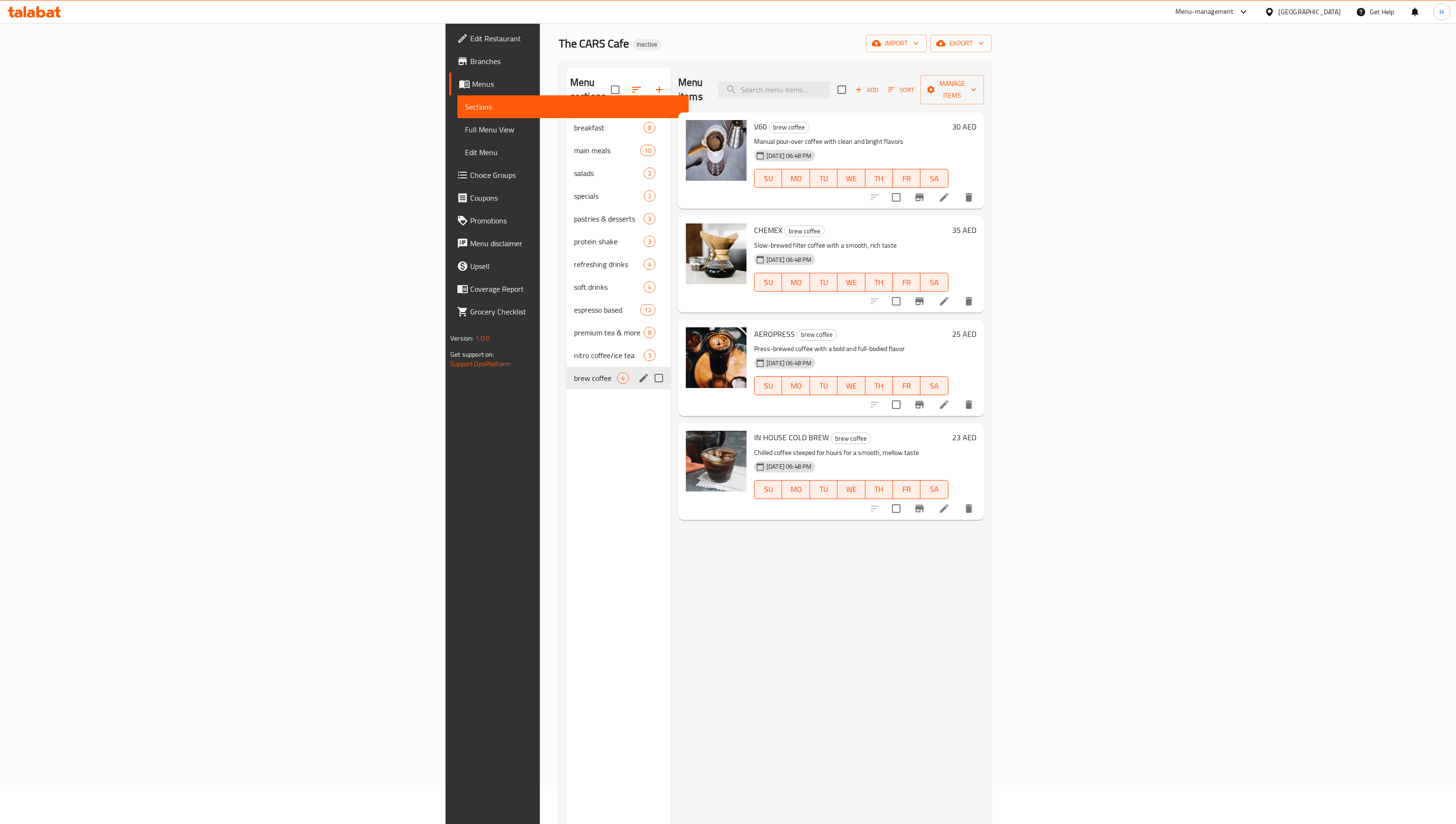
click at [638, 372] on icon "edit" at bounding box center [644, 378] width 11 height 11
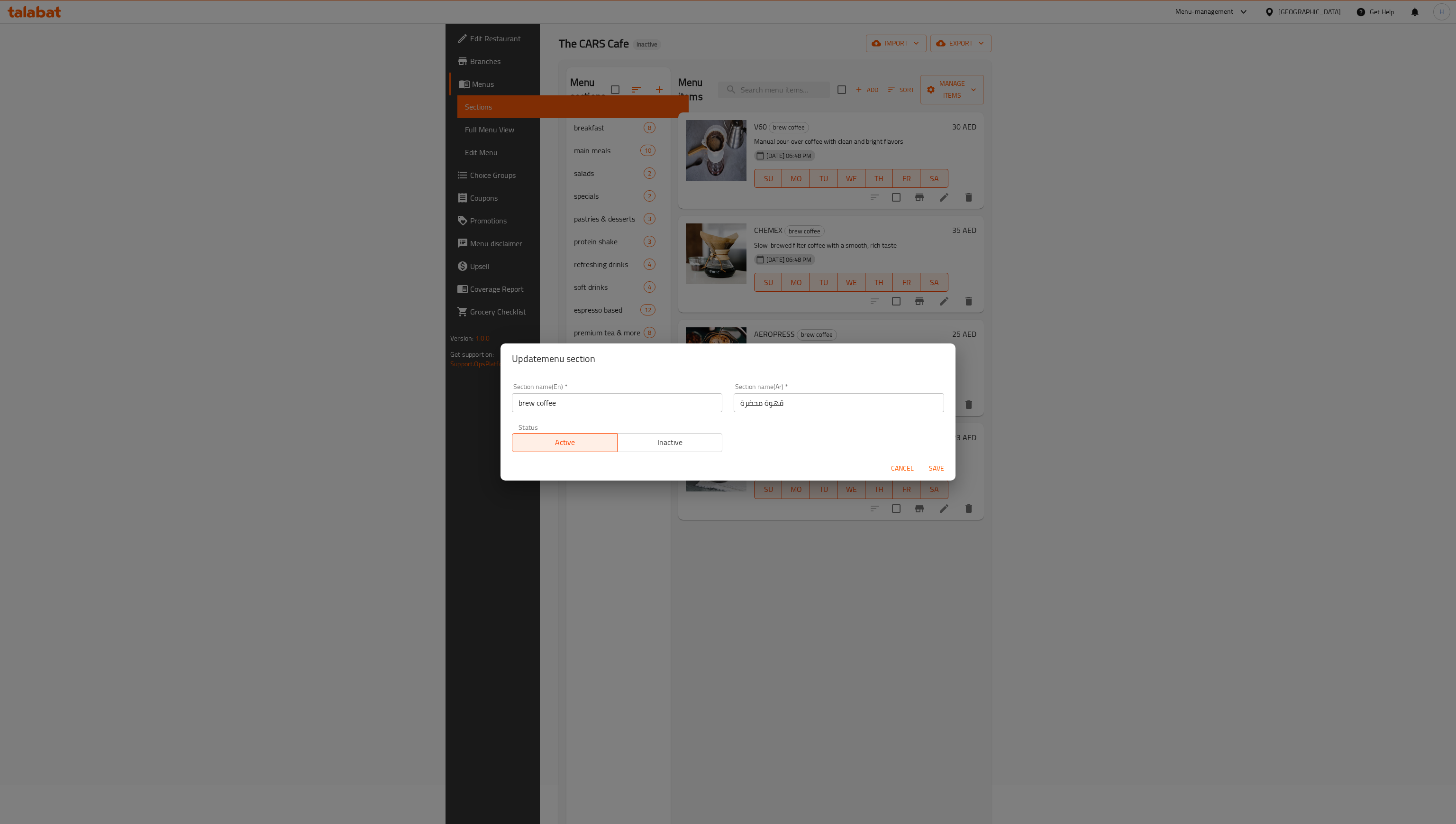
click at [751, 407] on input "قهوة محضرة" at bounding box center [839, 403] width 210 height 19
paste input "هوة مخمره"
type input "قهوة مخمره"
click at [935, 472] on span "Save" at bounding box center [937, 468] width 23 height 12
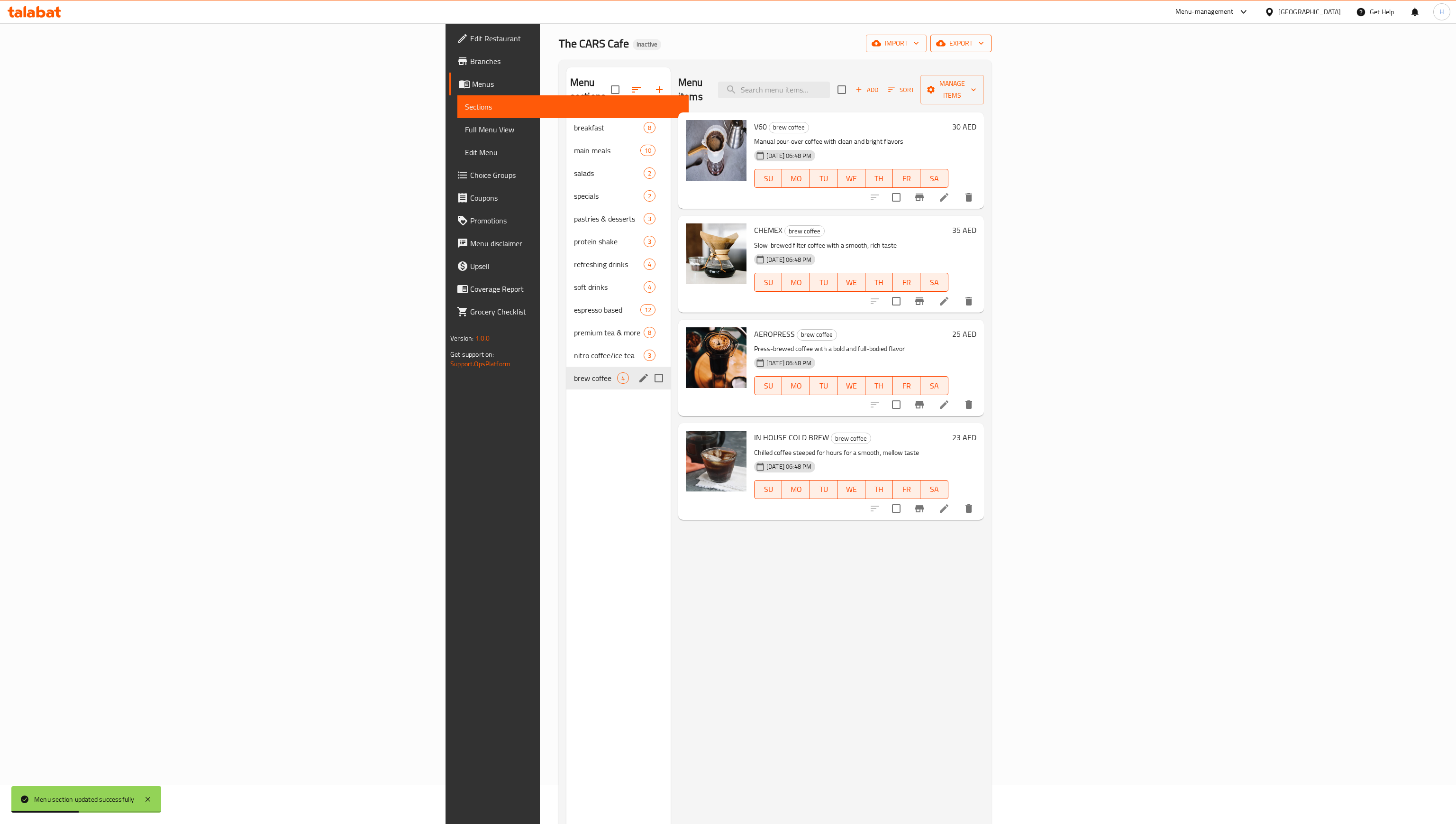
click at [984, 42] on span "export" at bounding box center [960, 43] width 46 height 12
click at [1375, 64] on span "Export Menu" at bounding box center [1403, 66] width 77 height 11
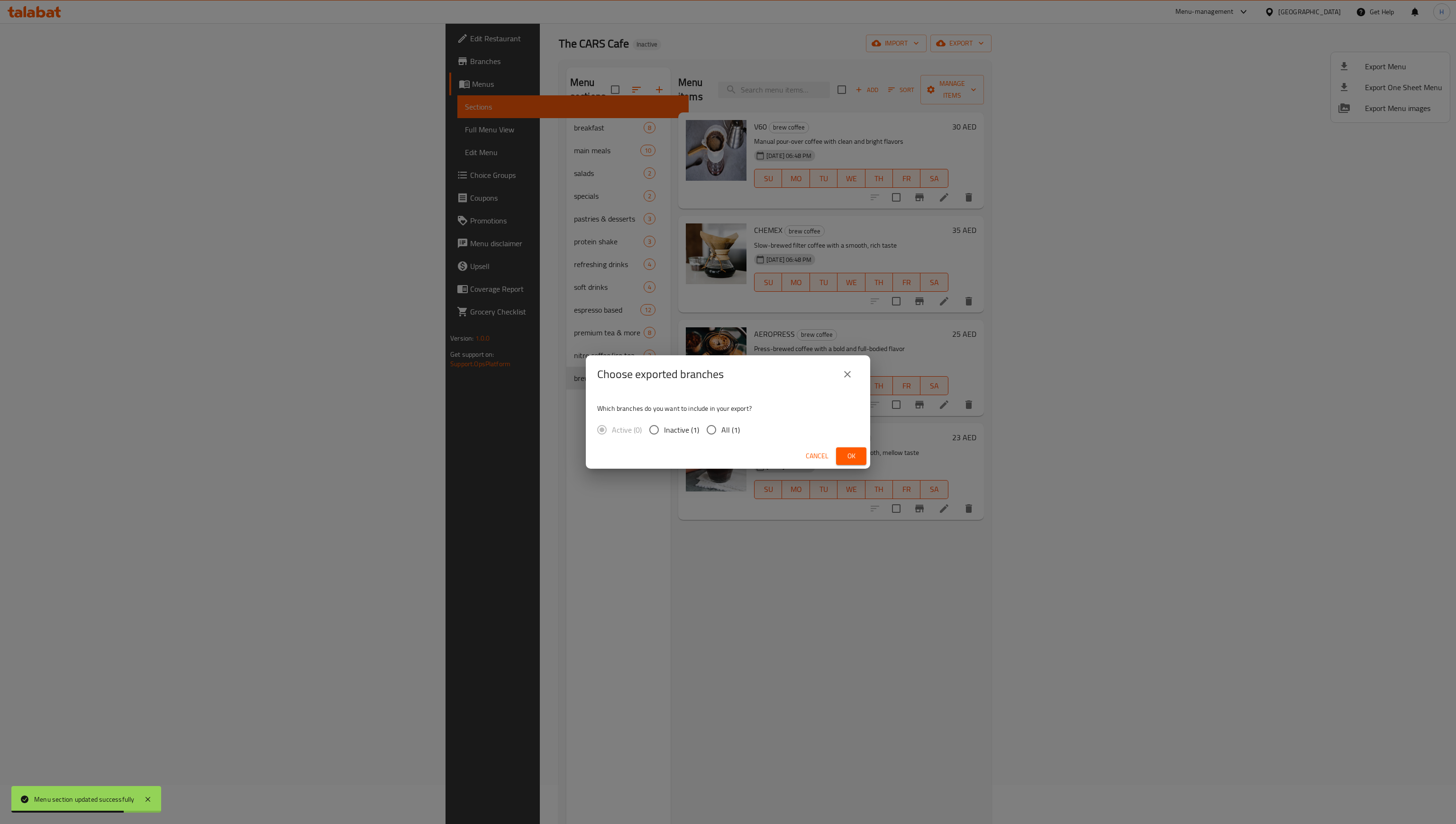
click at [710, 434] on input "All (1)" at bounding box center [711, 429] width 20 height 20
radio input "true"
click at [847, 458] on span "Ok" at bounding box center [851, 456] width 15 height 12
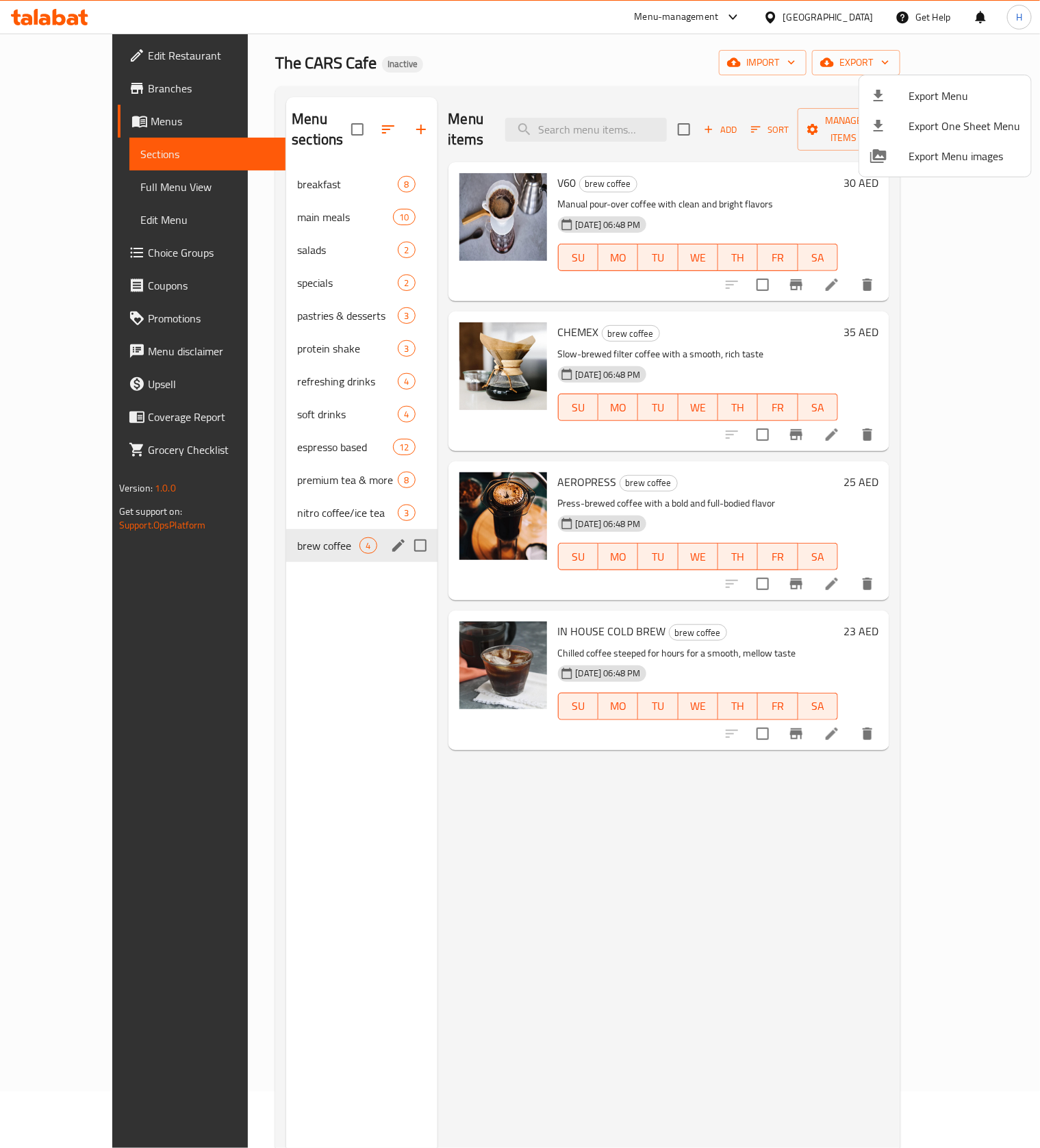
click at [587, 115] on div at bounding box center [520, 574] width 1040 height 1148
click at [587, 118] on input "search" at bounding box center [586, 129] width 162 height 24
paste input "قهوة مخمره"
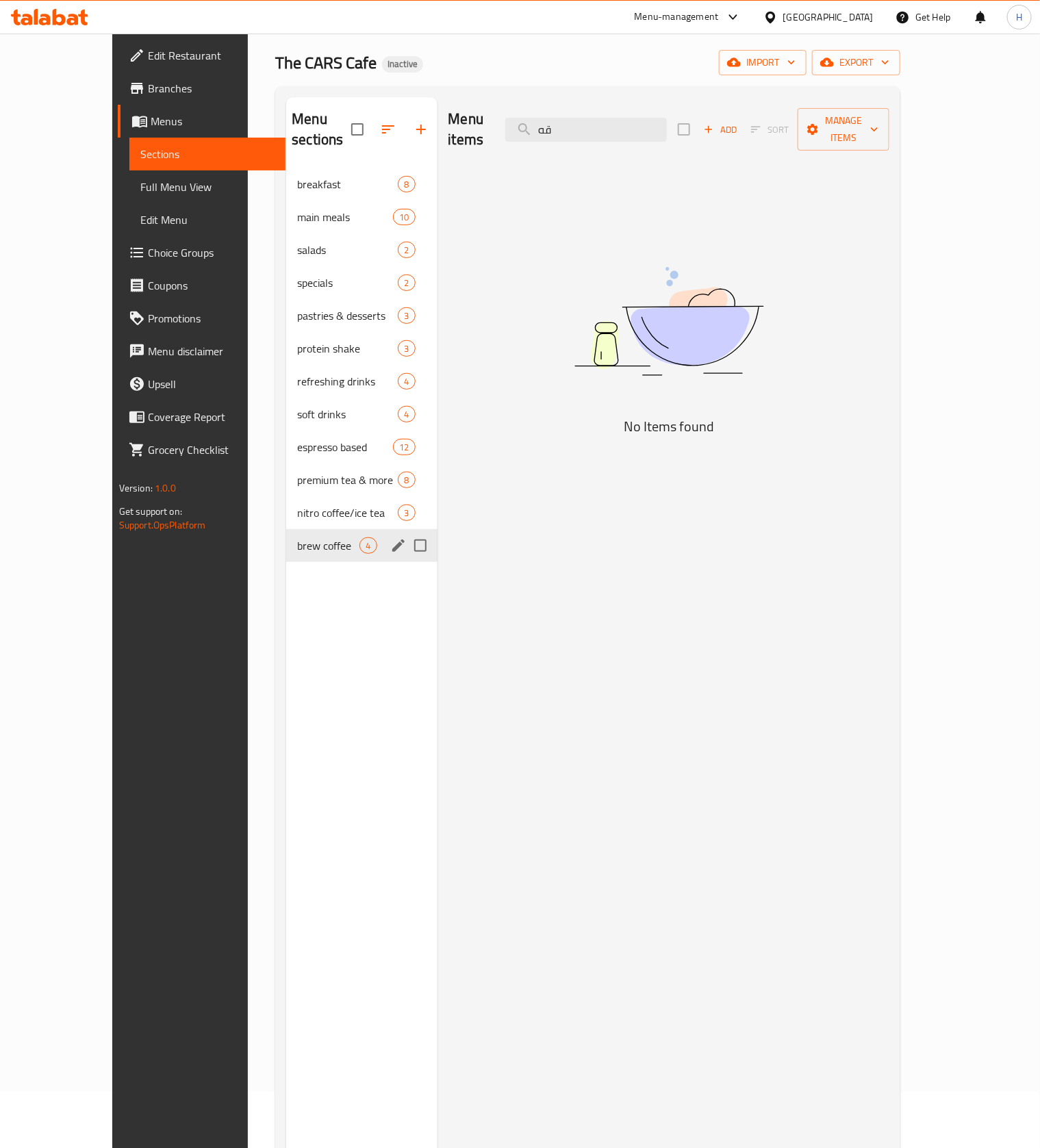
type input "ق"
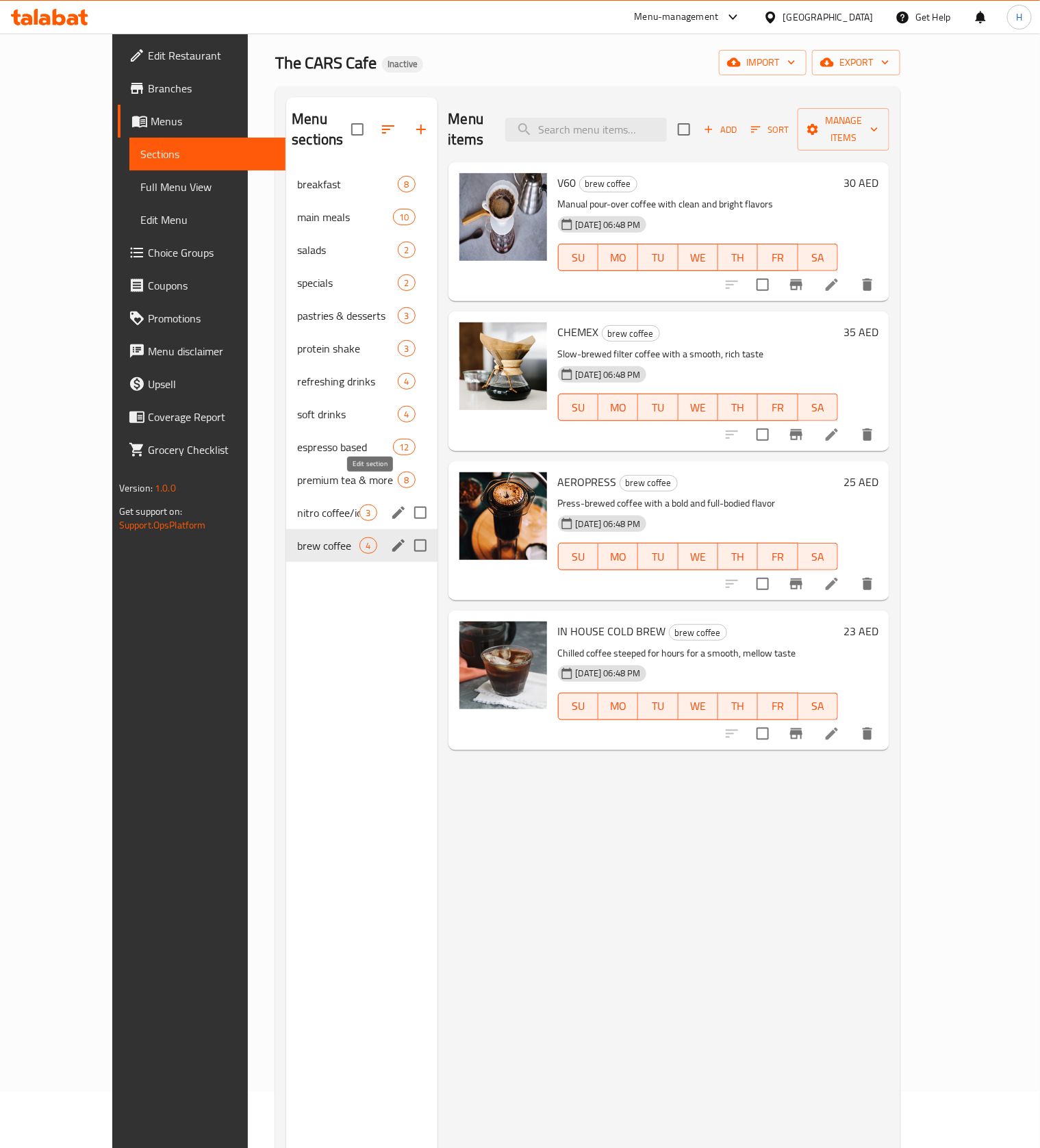
click at [390, 505] on icon "edit" at bounding box center [398, 513] width 16 height 16
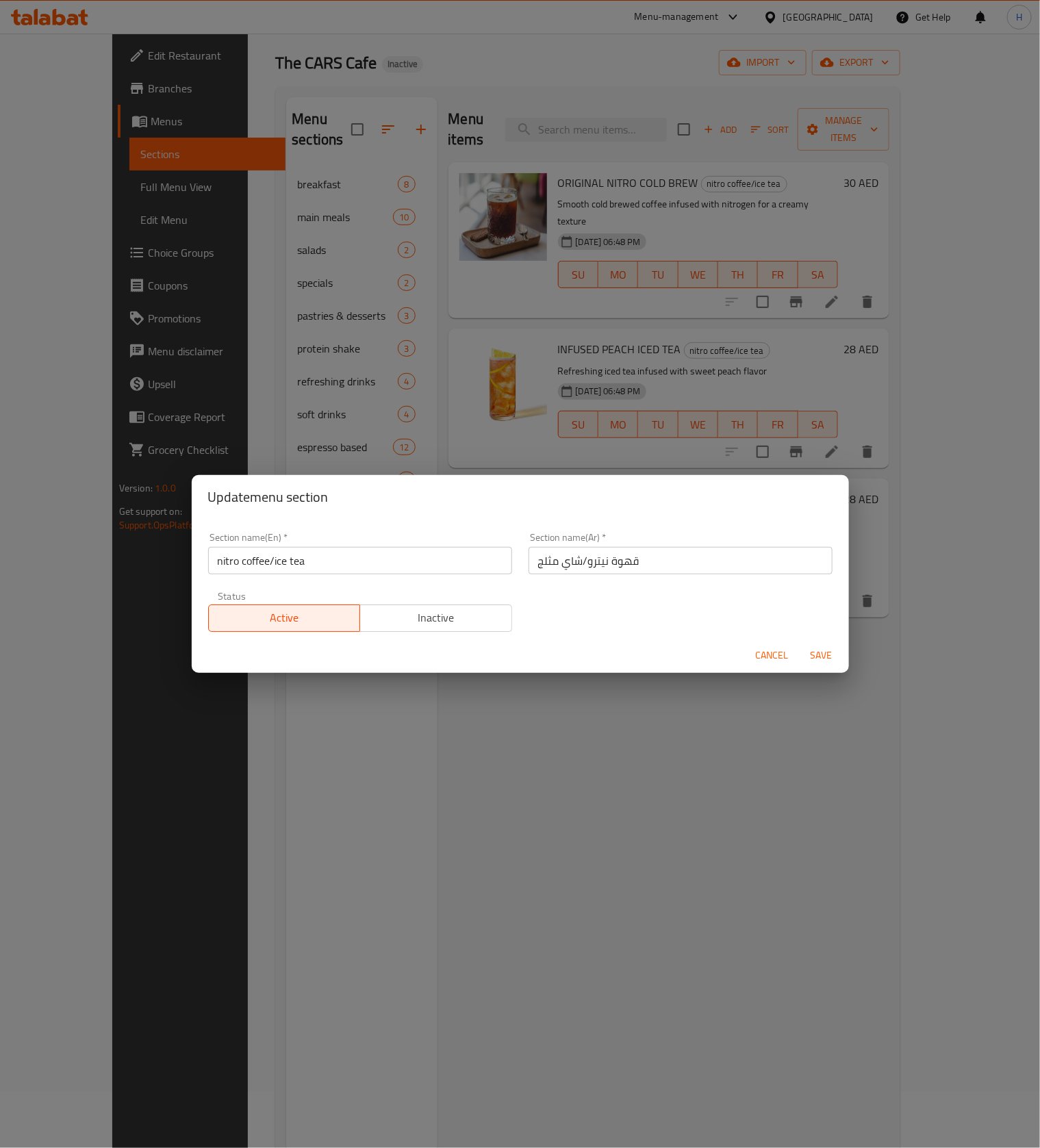
click at [322, 776] on div "Update menu section Section name(En)   * nitro coffee/ice tea Section name(En) …" at bounding box center [520, 574] width 1040 height 1148
